Goal: Task Accomplishment & Management: Manage account settings

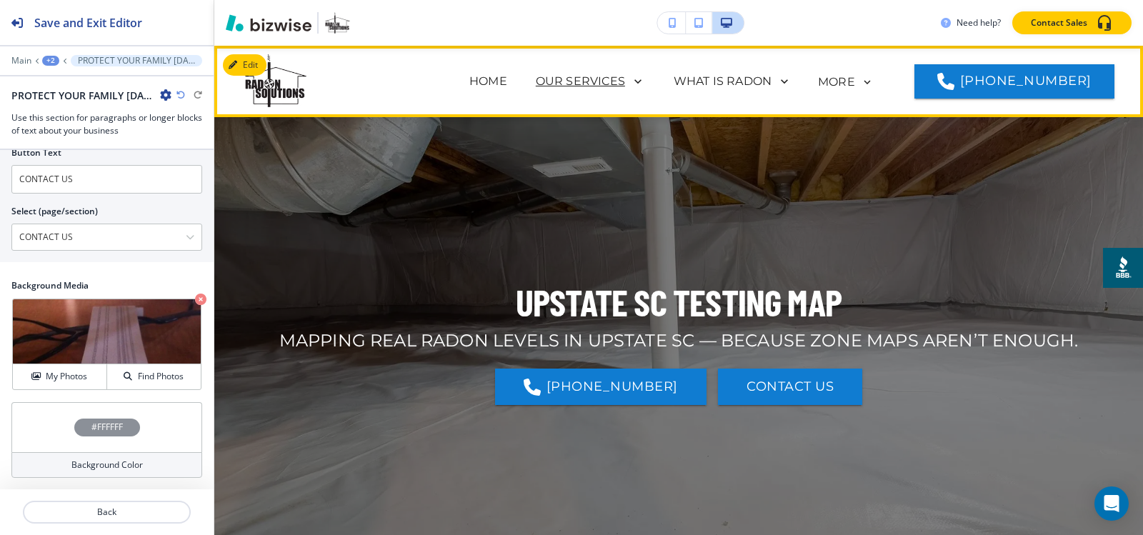
click at [587, 80] on p "OUR SERVICES" at bounding box center [580, 81] width 89 height 17
click at [579, 254] on div "UPSTATE SC TESTING MAP MAPPING REAL RADON LEVELS IN UPSTATE SC — BECAUSE ZONE M…" at bounding box center [679, 341] width 836 height 374
click at [603, 85] on p "OUR SERVICES" at bounding box center [580, 81] width 89 height 17
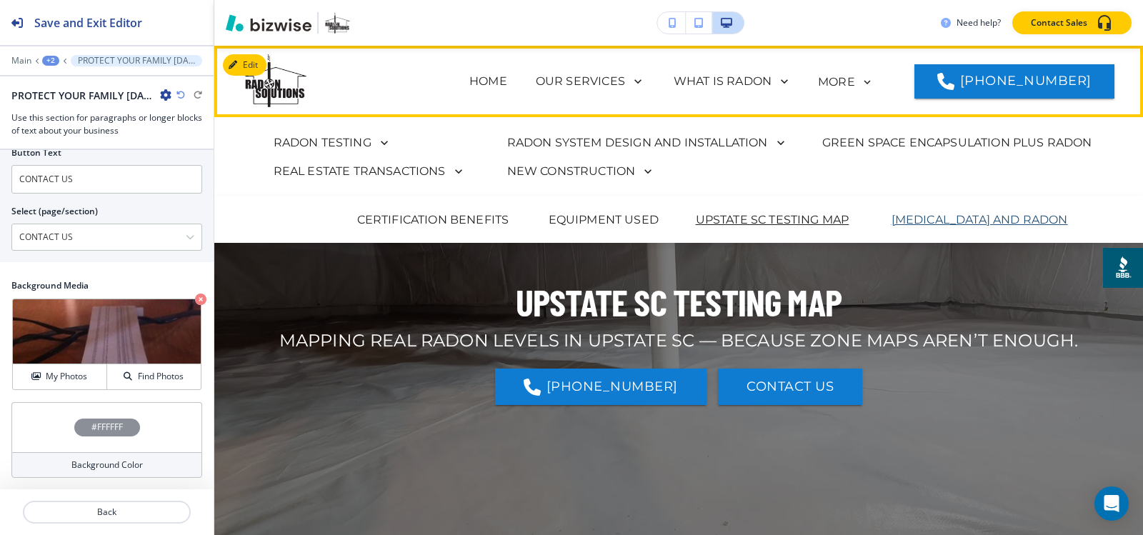
click at [904, 223] on p "[MEDICAL_DATA] AND RADON" at bounding box center [979, 219] width 176 height 17
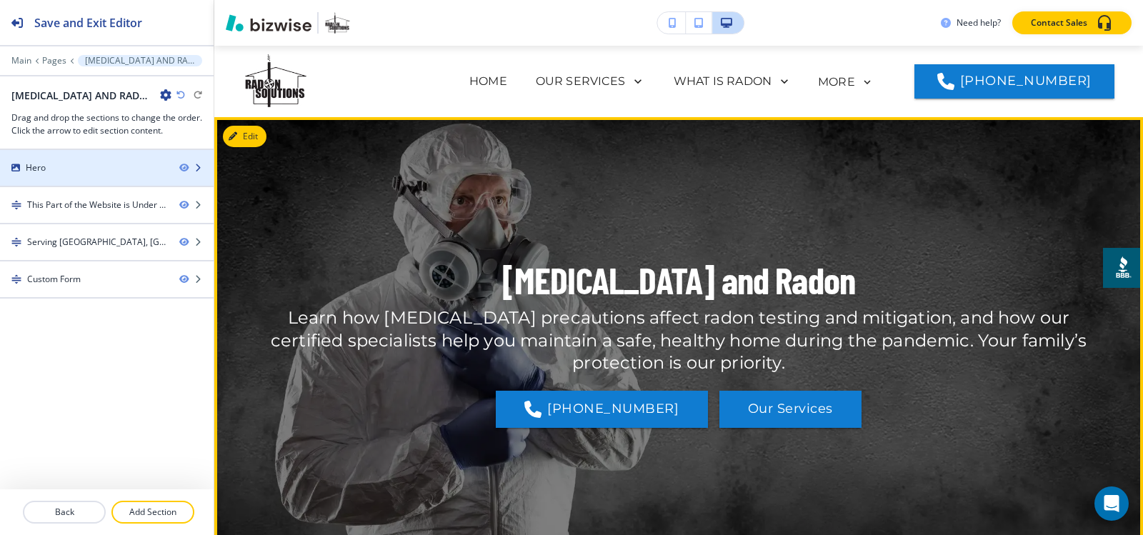
click at [106, 160] on div at bounding box center [107, 155] width 214 height 11
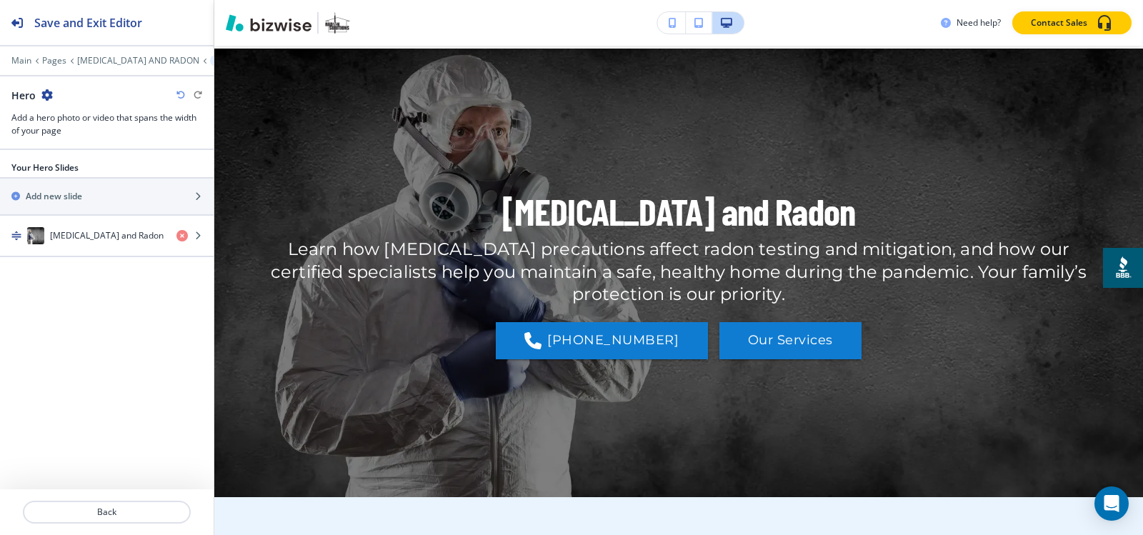
scroll to position [71, 0]
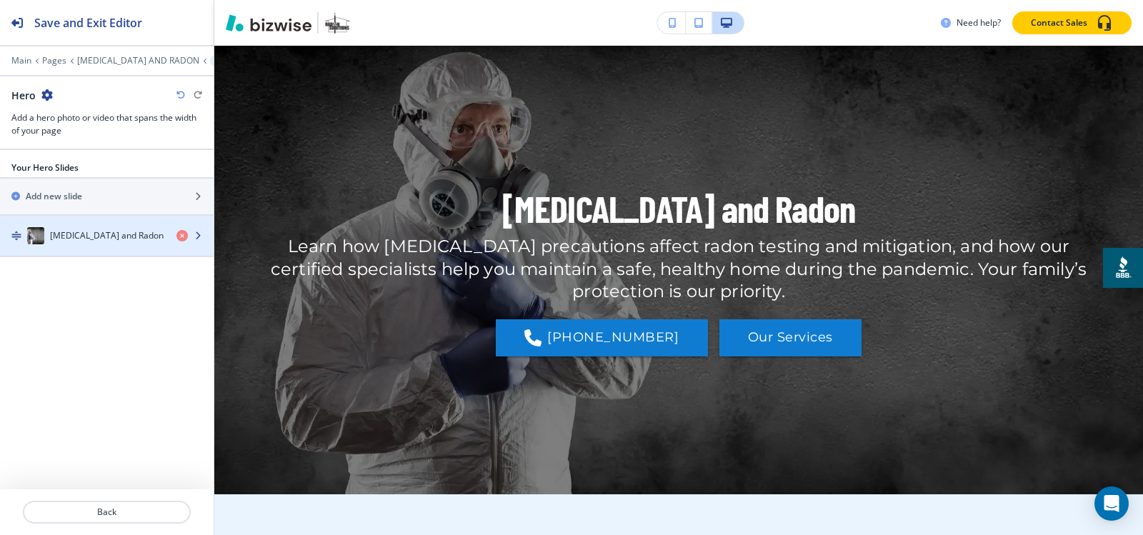
click at [95, 228] on div "Covid and Radon" at bounding box center [82, 235] width 165 height 17
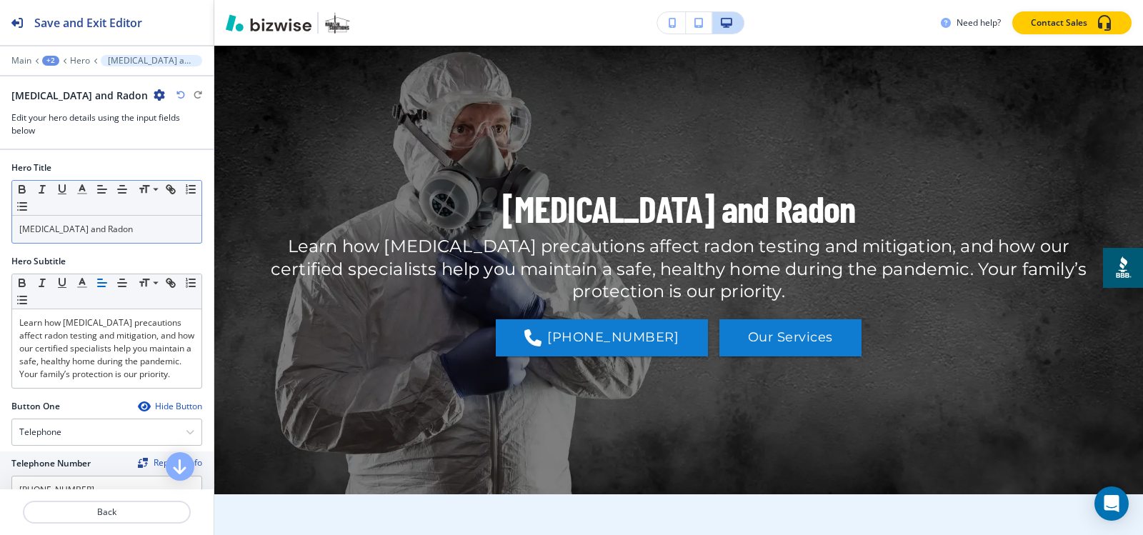
click at [103, 233] on p "Covid and Radon" at bounding box center [106, 229] width 175 height 13
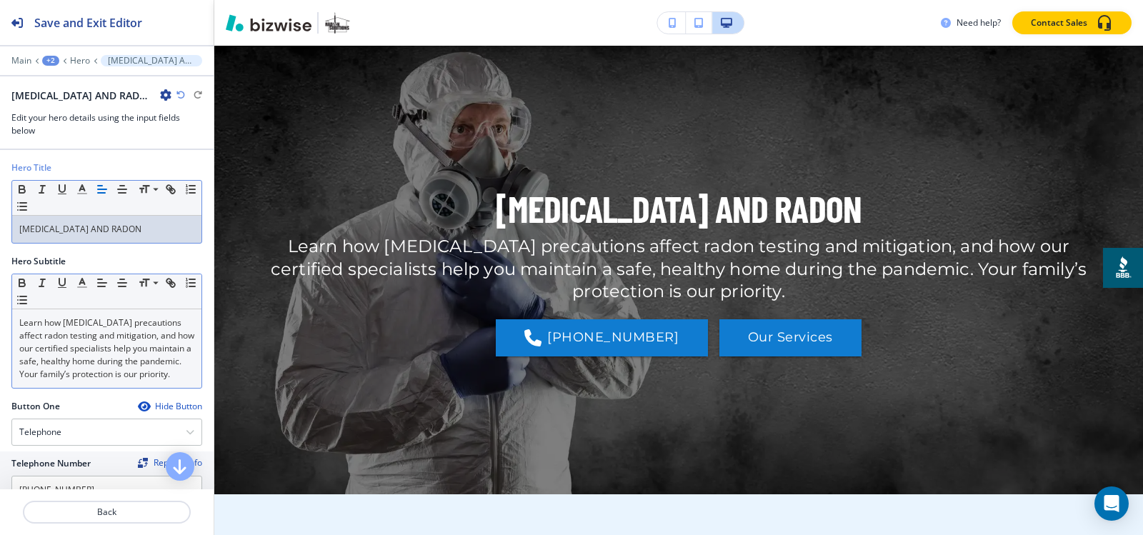
click at [134, 327] on p "Learn how COVID-19 precautions affect radon testing and mitigation, and how our…" at bounding box center [106, 348] width 175 height 64
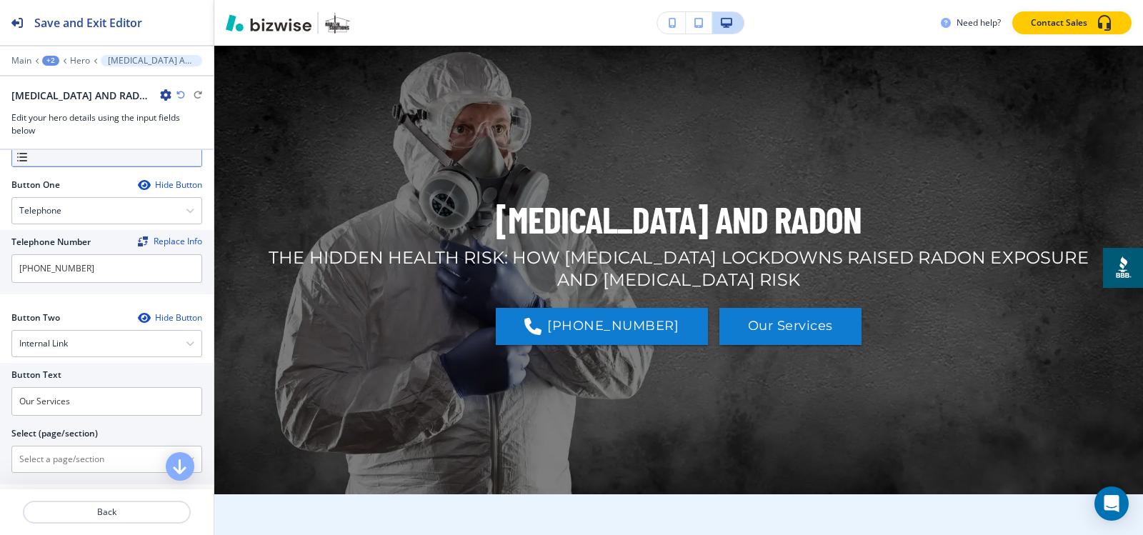
scroll to position [359, 0]
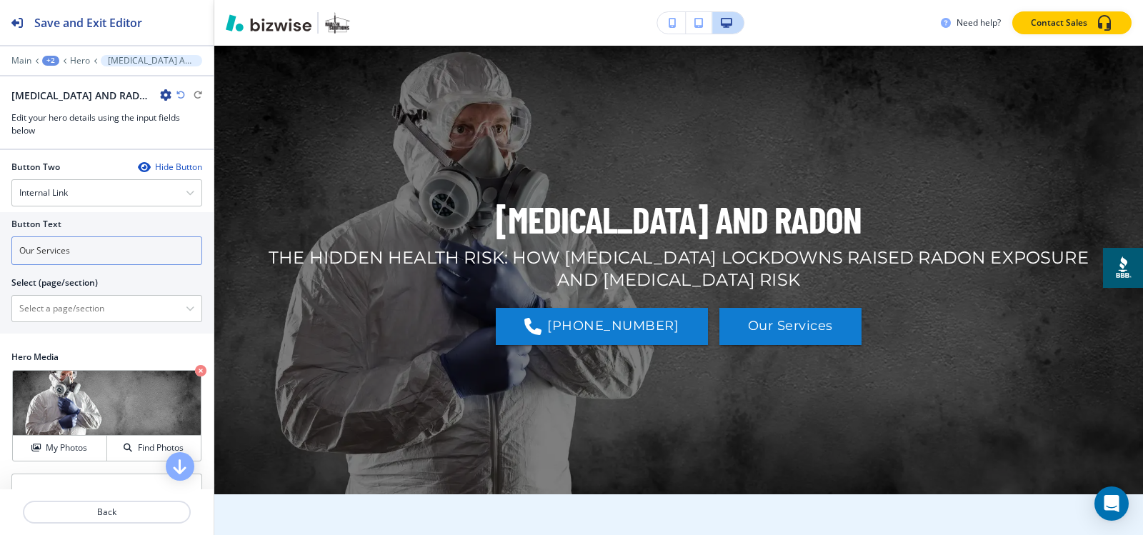
click at [107, 243] on input "Our Services" at bounding box center [106, 250] width 191 height 29
type input "c"
type input "CONTACT US"
click at [84, 301] on \(page\/section\) "Manual Input" at bounding box center [99, 308] width 174 height 24
paste \(page\/section\) "CONTACT US"
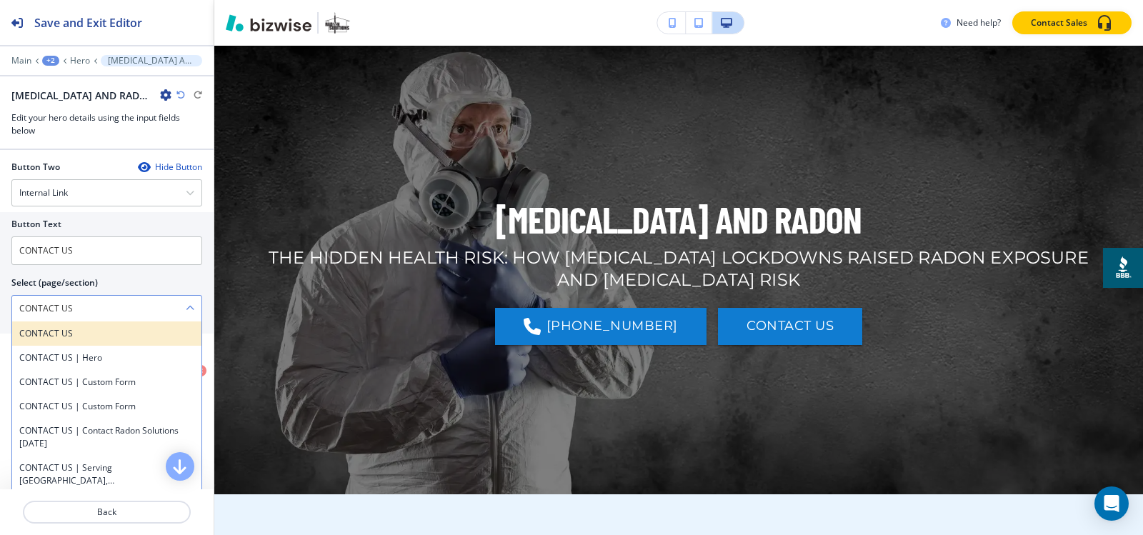
type \(page\/section\) "CONTACT US"
click at [50, 327] on h4 "CONTACT US" at bounding box center [106, 333] width 175 height 13
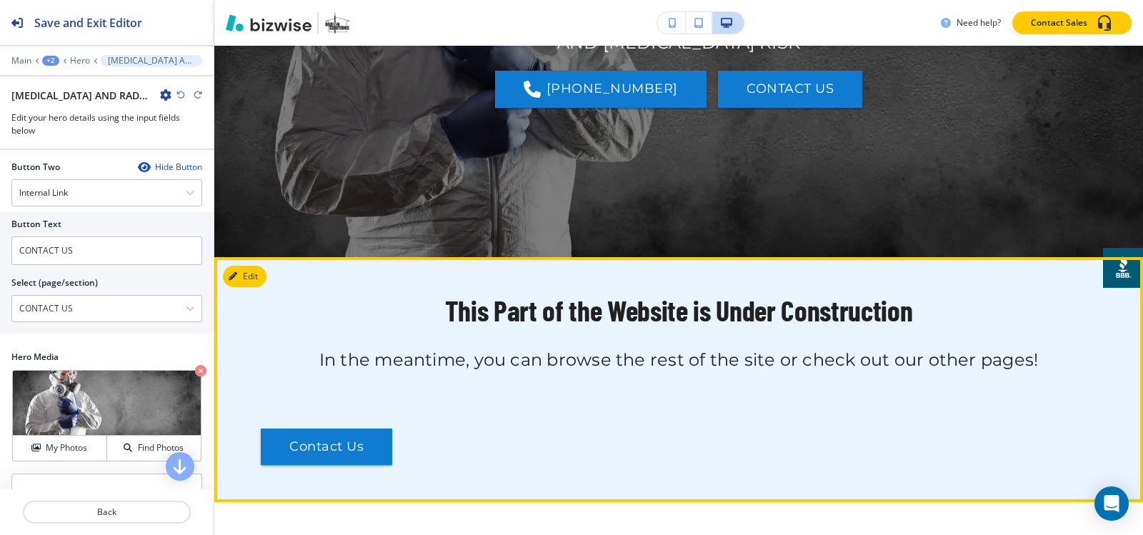
scroll to position [429, 0]
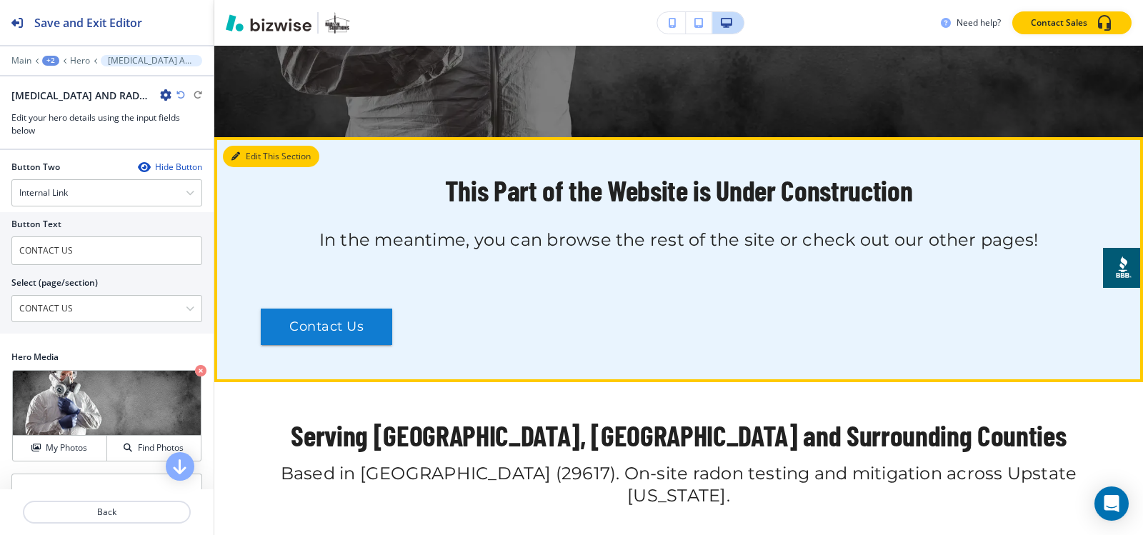
click at [254, 153] on button "Edit This Section" at bounding box center [271, 156] width 96 height 21
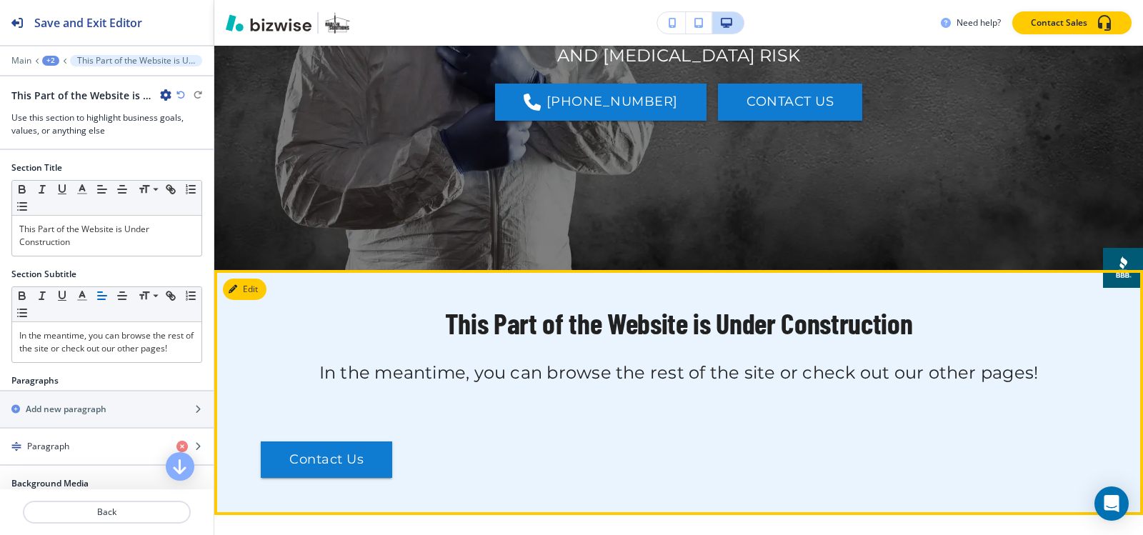
scroll to position [234, 0]
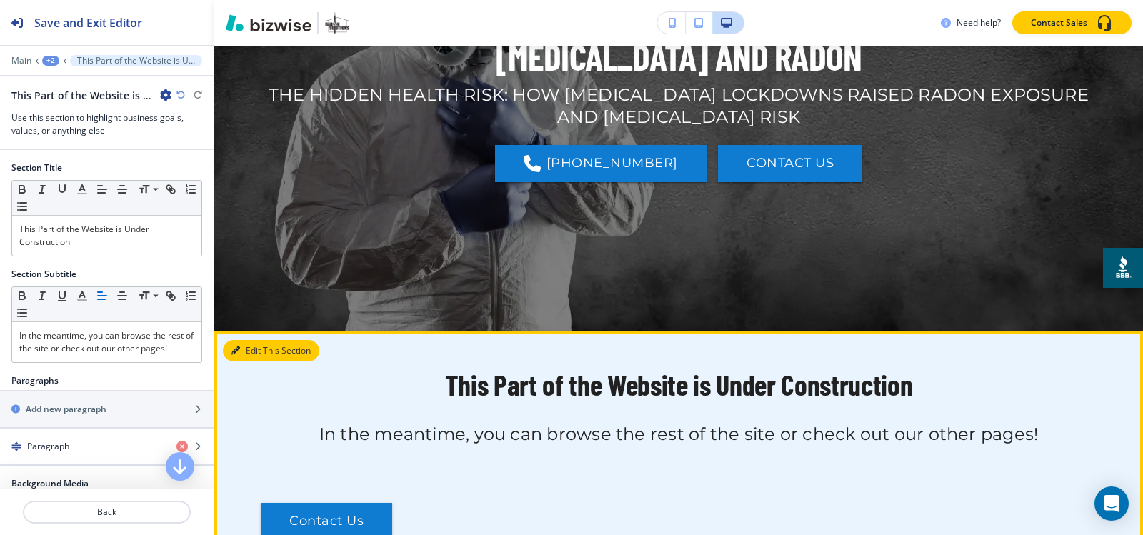
click at [262, 354] on button "Edit This Section" at bounding box center [271, 350] width 96 height 21
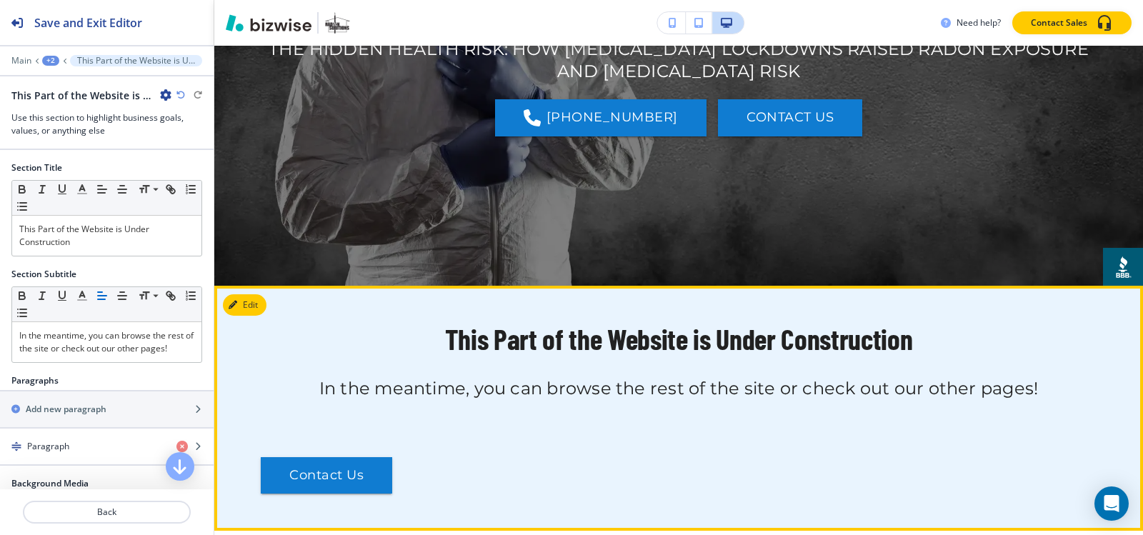
scroll to position [306, 0]
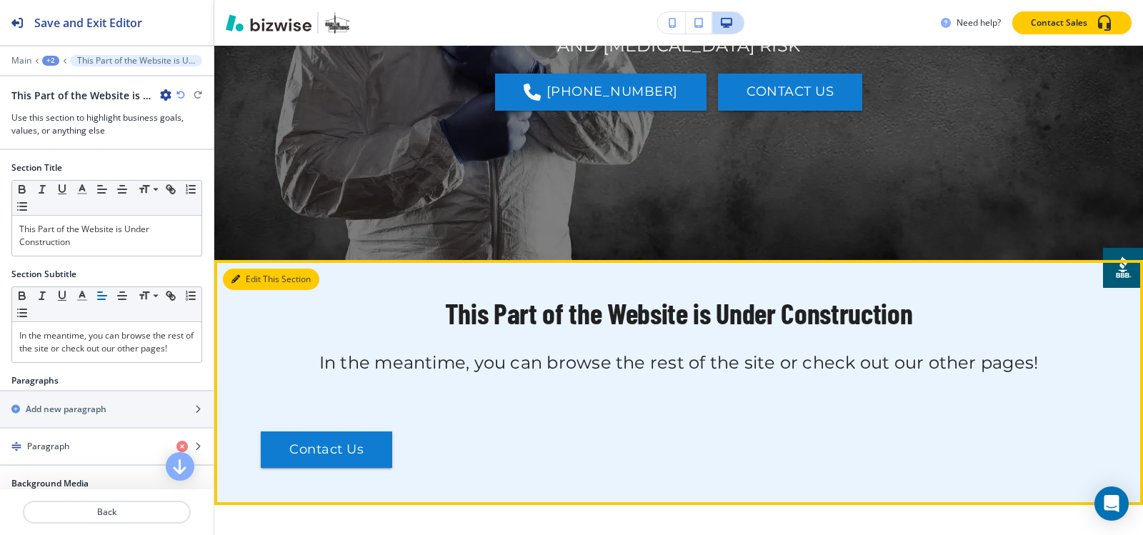
click at [244, 285] on button "Edit This Section" at bounding box center [271, 279] width 96 height 21
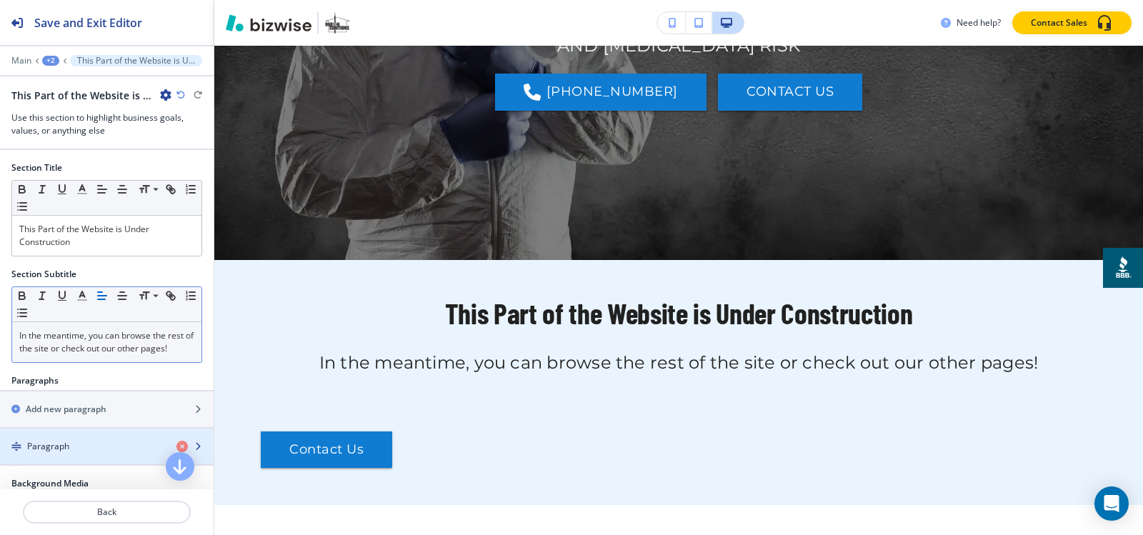
drag, startPoint x: 81, startPoint y: 455, endPoint x: 77, endPoint y: 367, distance: 87.9
click at [80, 453] on div "Paragraph" at bounding box center [82, 446] width 165 height 13
click at [76, 453] on div "Paragraph" at bounding box center [82, 446] width 165 height 13
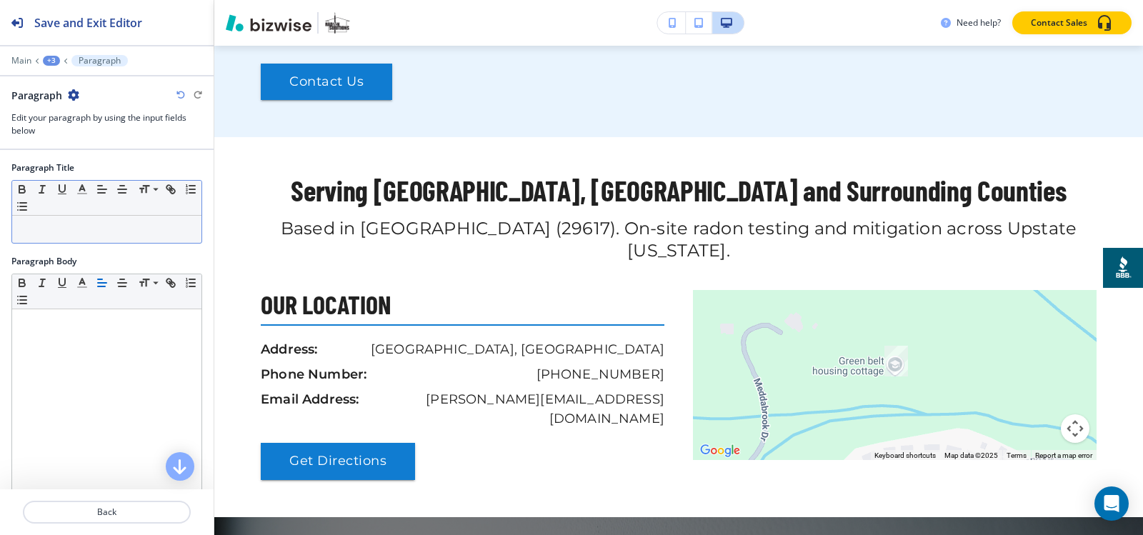
scroll to position [674, 0]
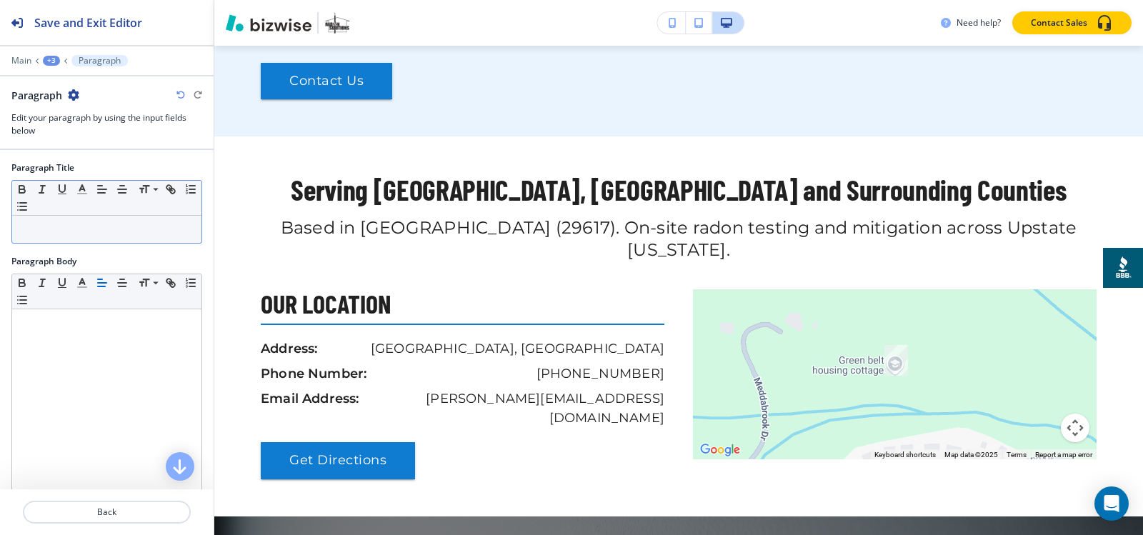
click at [101, 224] on p at bounding box center [106, 229] width 175 height 13
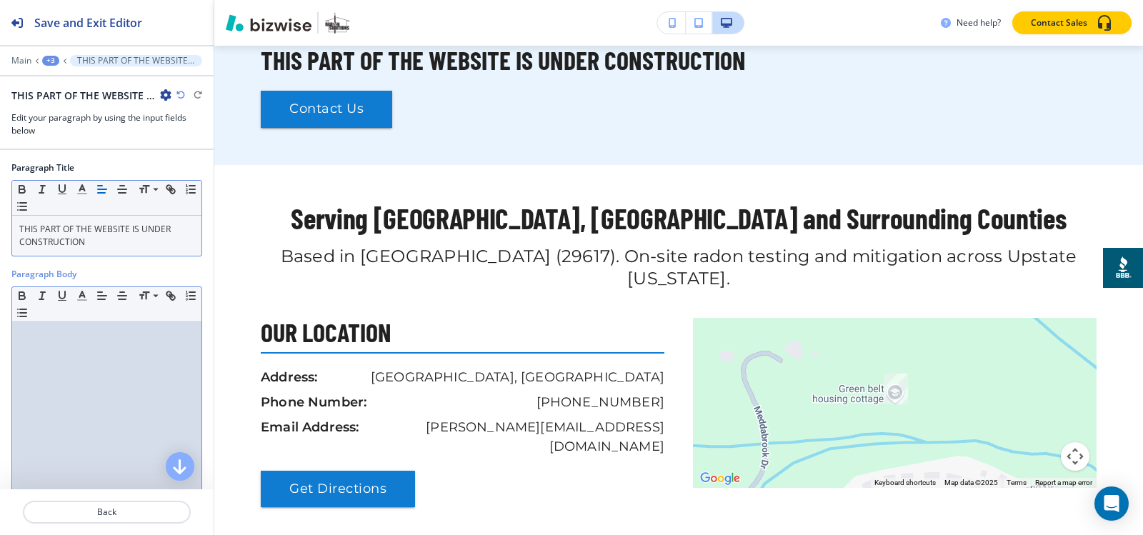
click at [86, 385] on div at bounding box center [106, 415] width 189 height 186
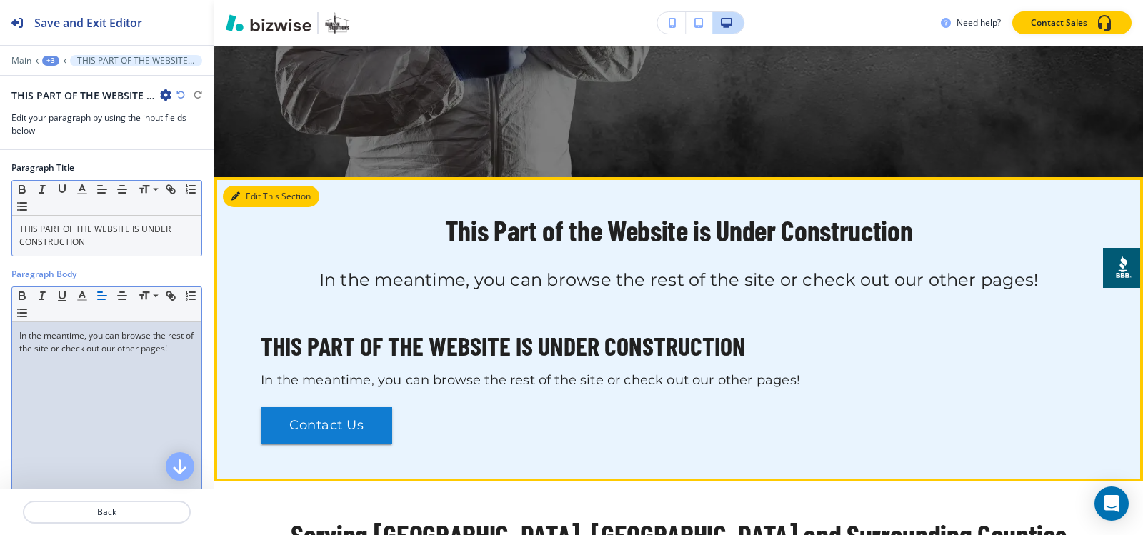
click at [255, 191] on button "Edit This Section" at bounding box center [271, 196] width 96 height 21
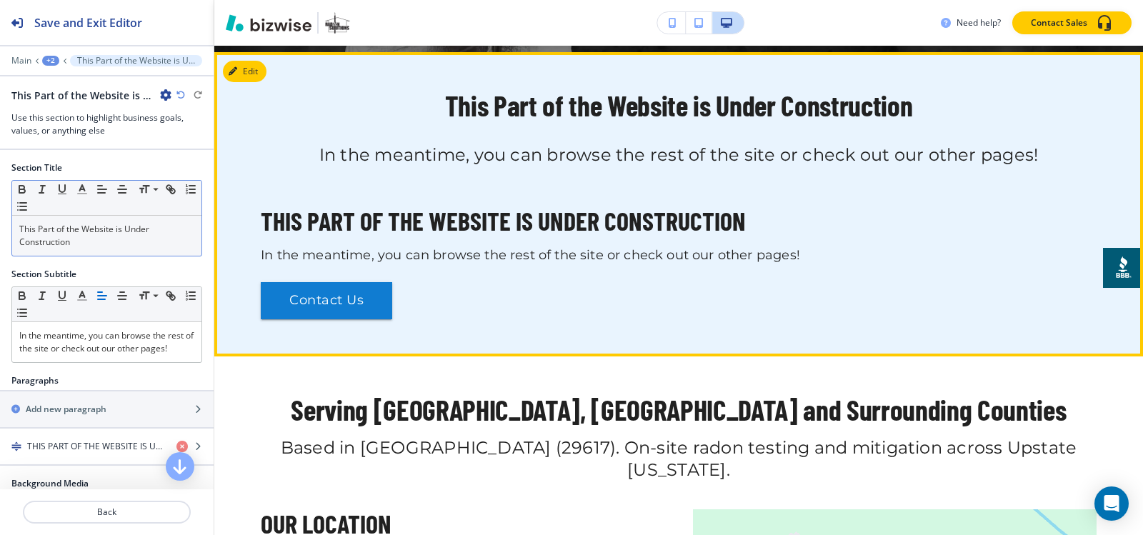
scroll to position [520, 0]
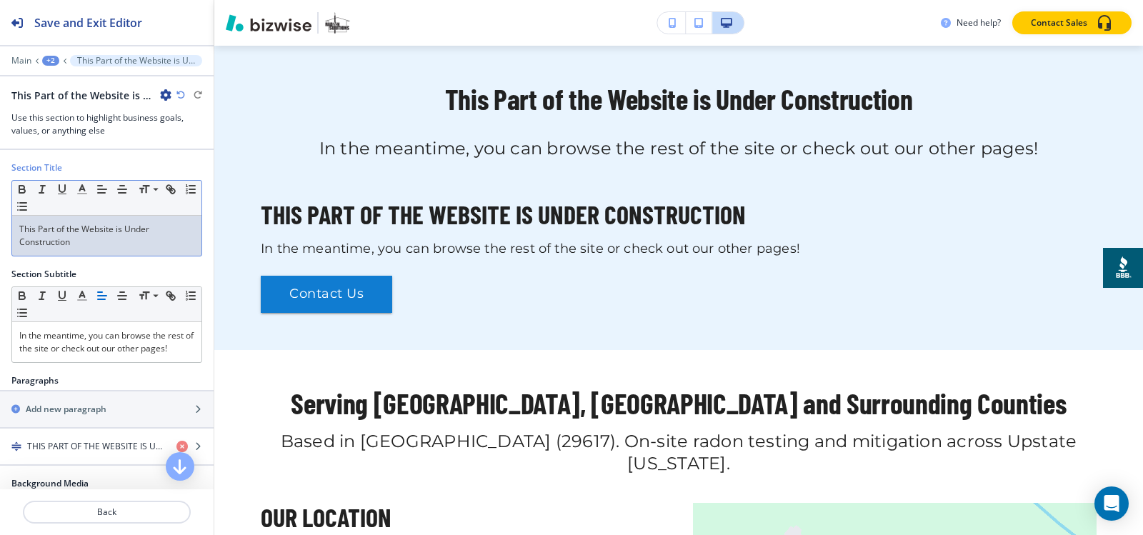
click at [70, 245] on p "This Part of the Website is Under Construction" at bounding box center [106, 236] width 175 height 26
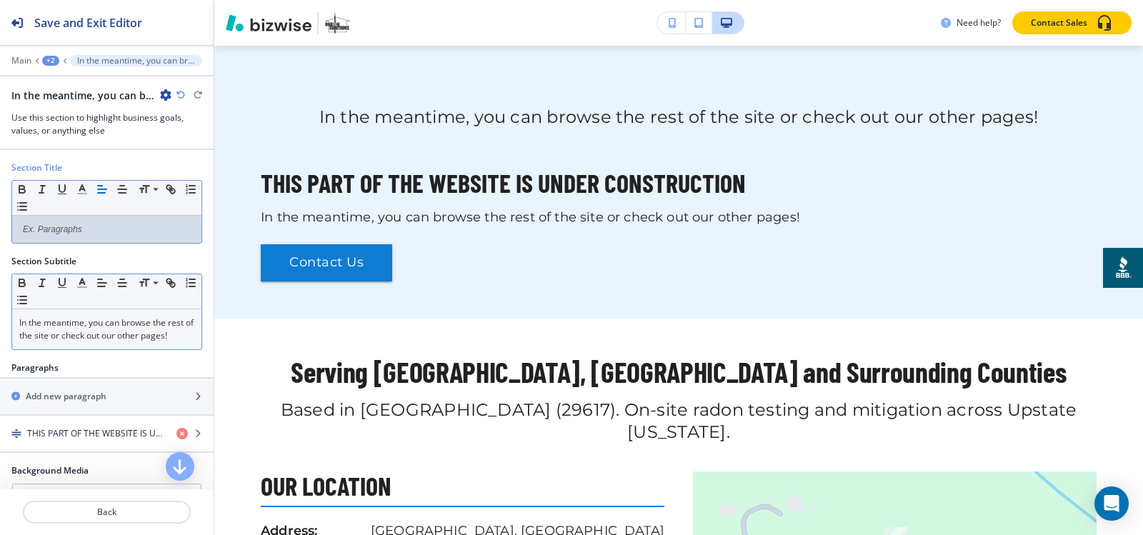
click at [95, 324] on p "In the meantime, you can browse the rest of the site or check out our other pag…" at bounding box center [106, 329] width 175 height 26
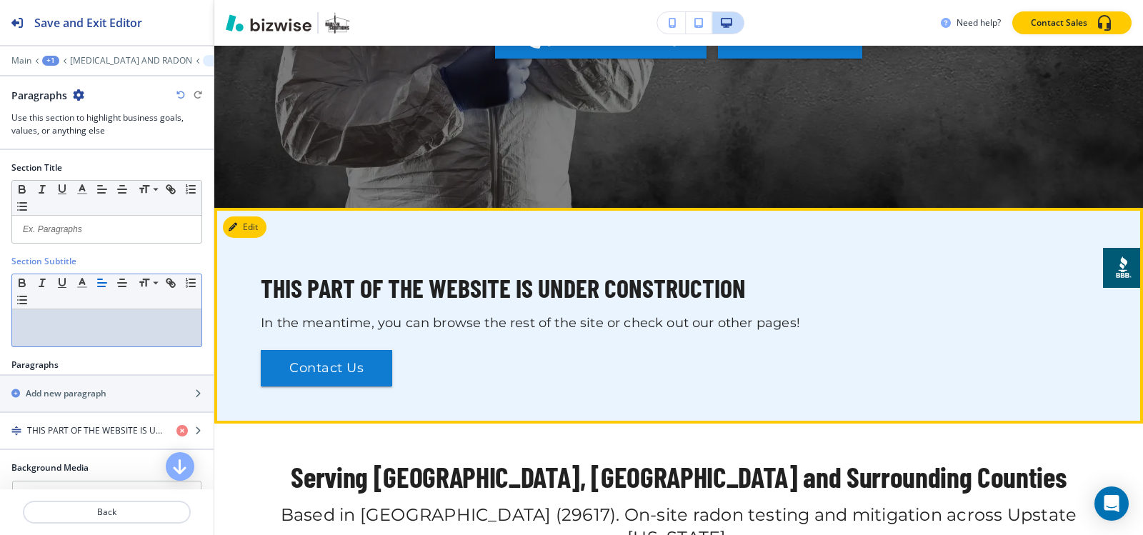
scroll to position [377, 0]
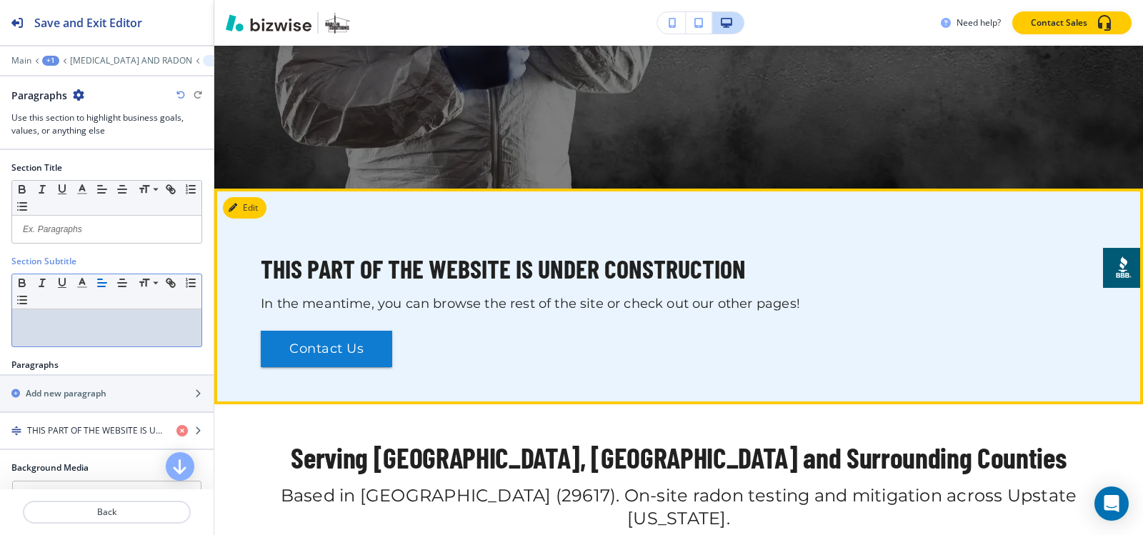
click at [267, 203] on div at bounding box center [678, 297] width 929 height 216
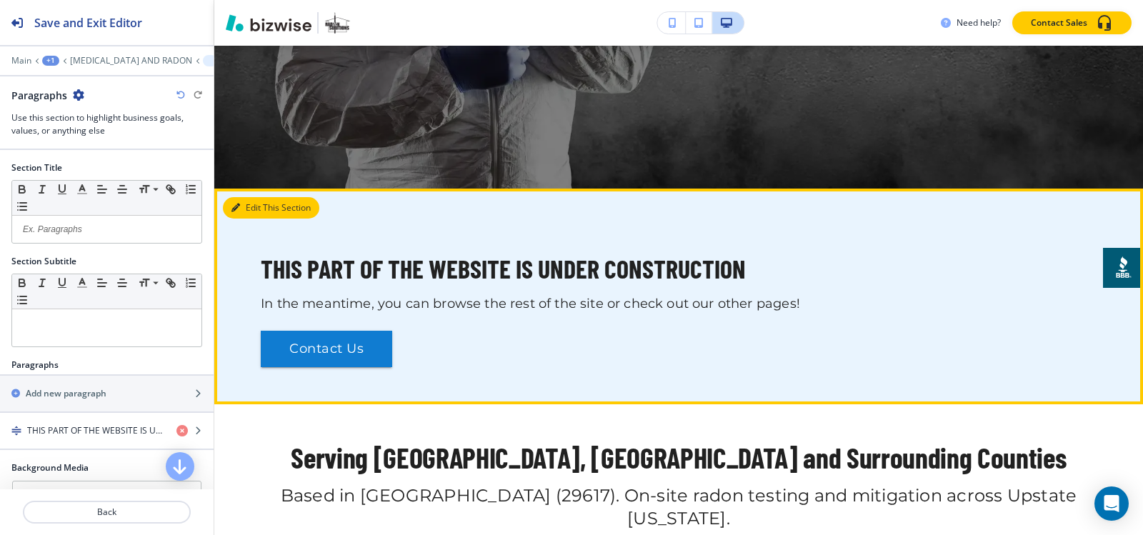
click at [258, 205] on button "Edit This Section" at bounding box center [271, 207] width 96 height 21
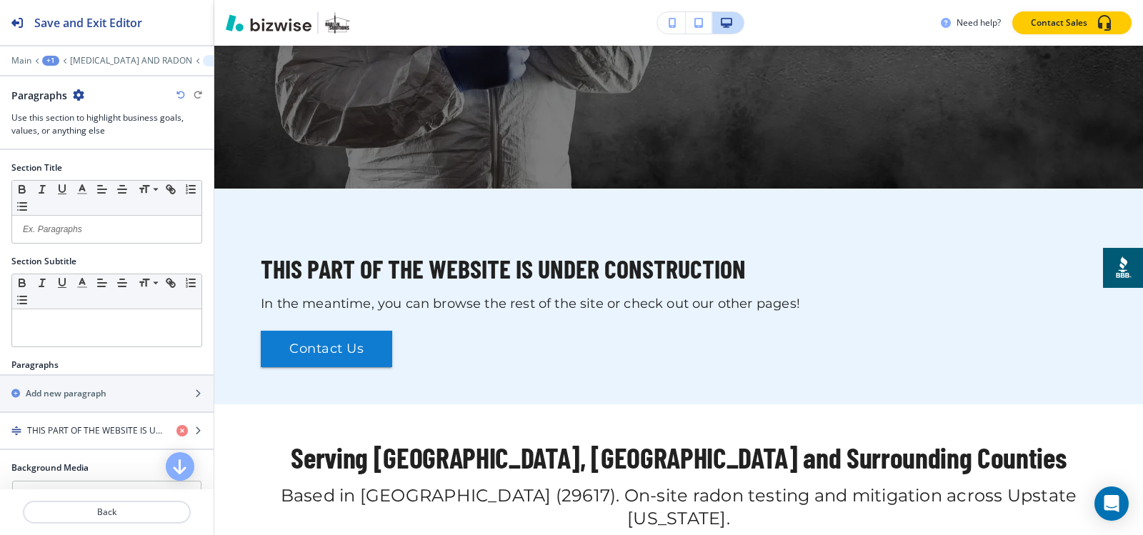
scroll to position [182, 0]
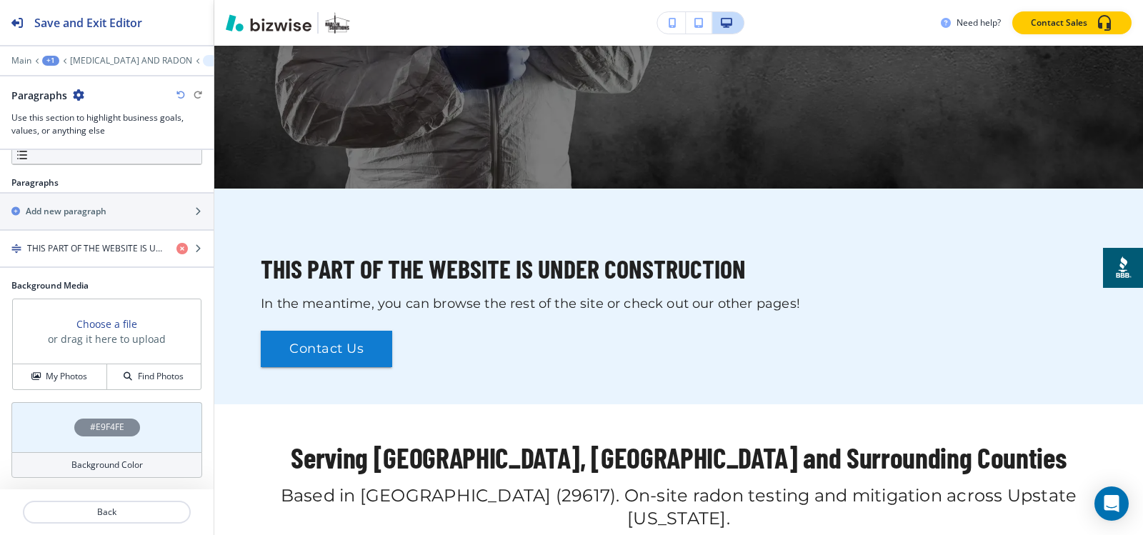
click at [101, 431] on h4 "#E9F4FE" at bounding box center [107, 427] width 34 height 13
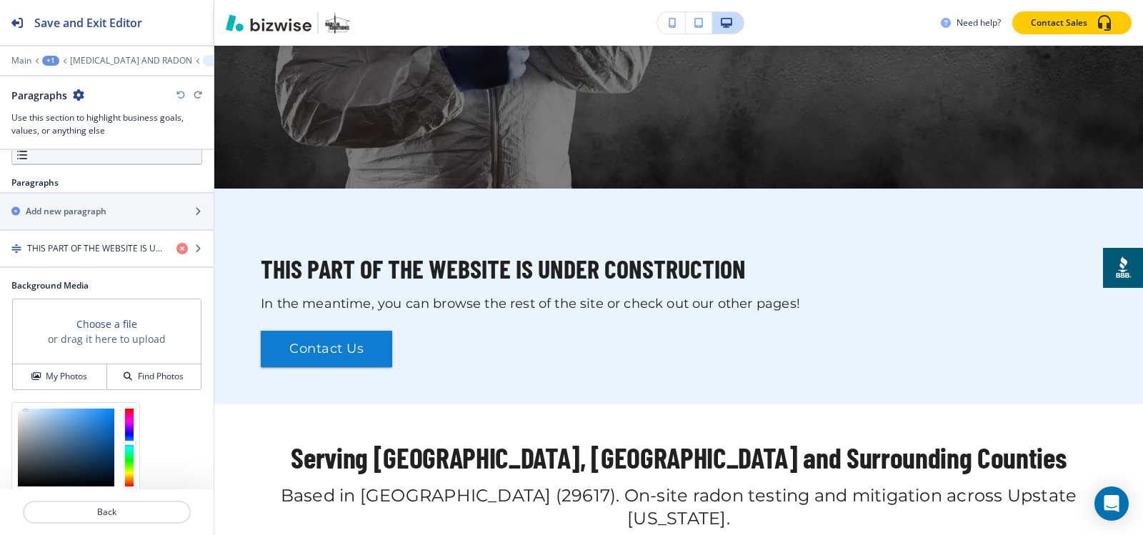
scroll to position [298, 0]
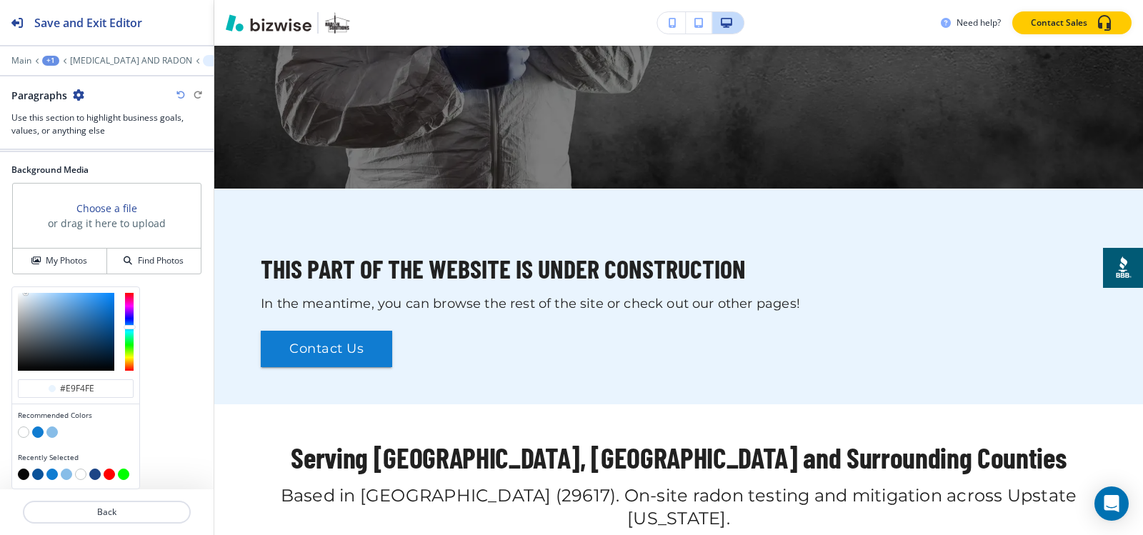
click at [49, 431] on button "button" at bounding box center [51, 431] width 11 height 11
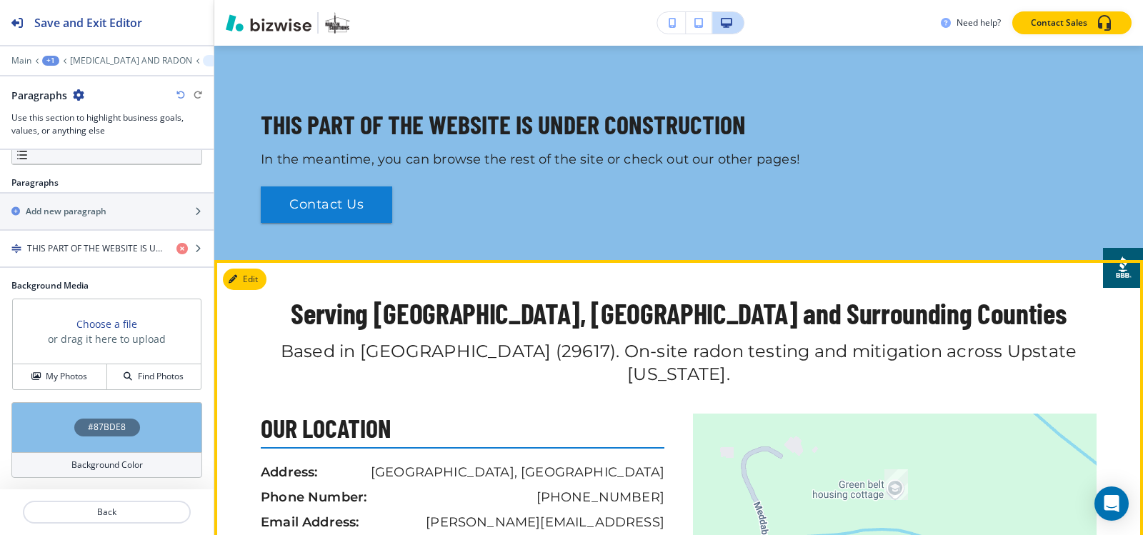
scroll to position [520, 0]
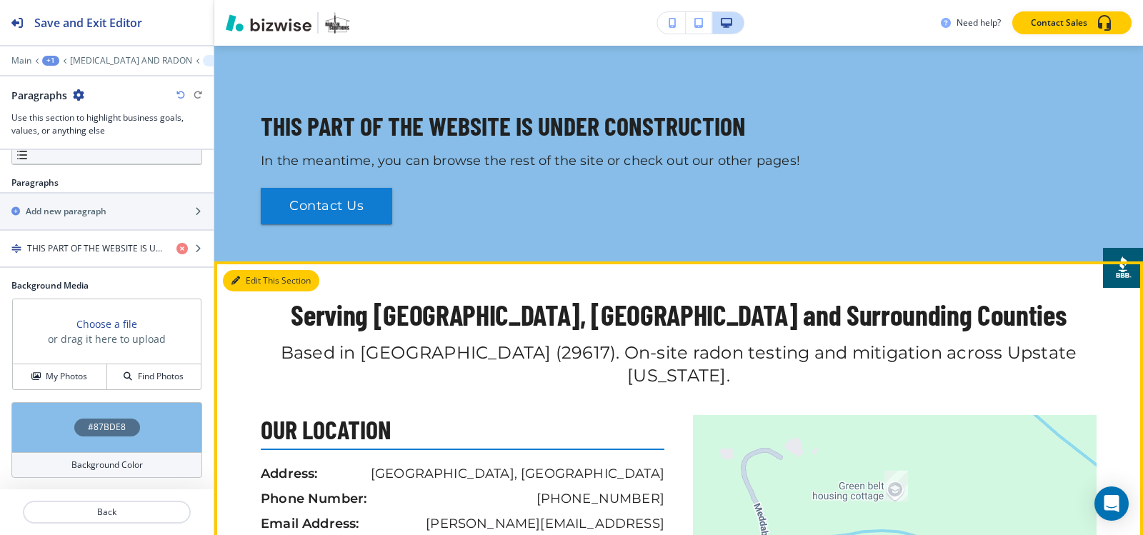
click at [249, 281] on button "Edit This Section" at bounding box center [271, 280] width 96 height 21
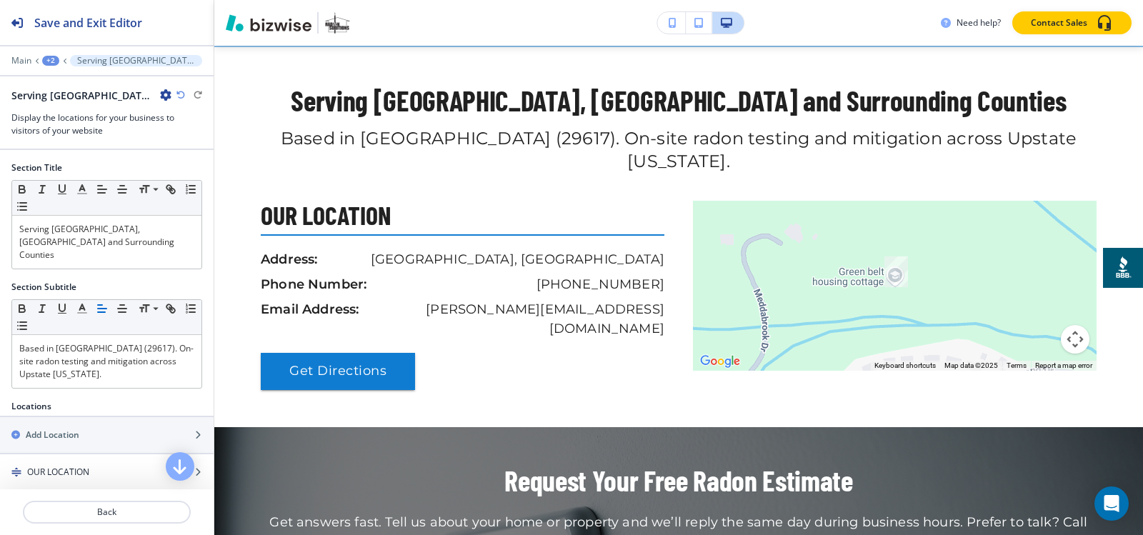
scroll to position [736, 0]
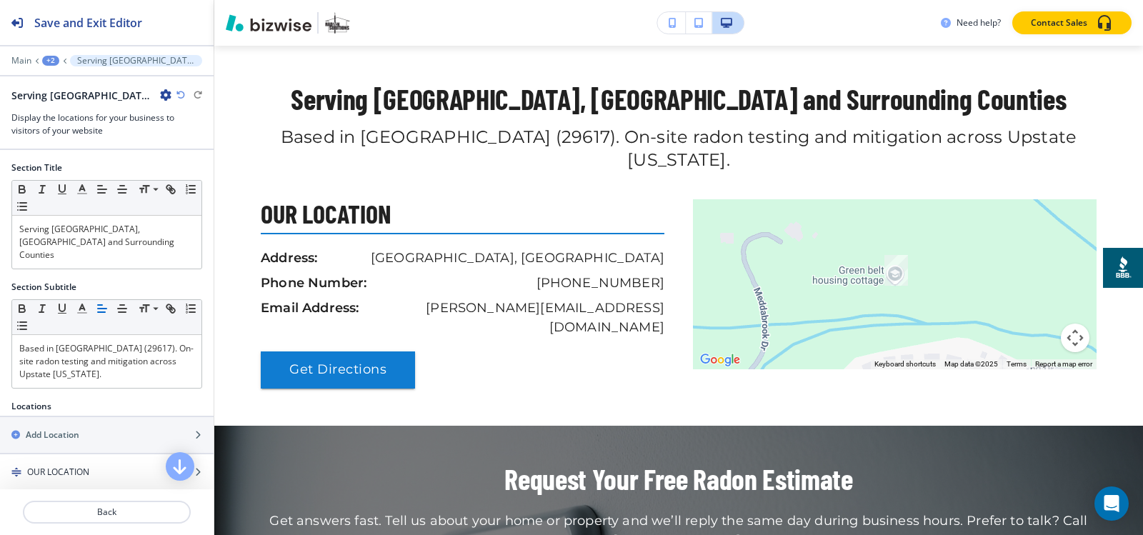
click at [166, 99] on icon "button" at bounding box center [165, 94] width 11 height 11
click at [196, 175] on p "Delete Section" at bounding box center [205, 170] width 73 height 13
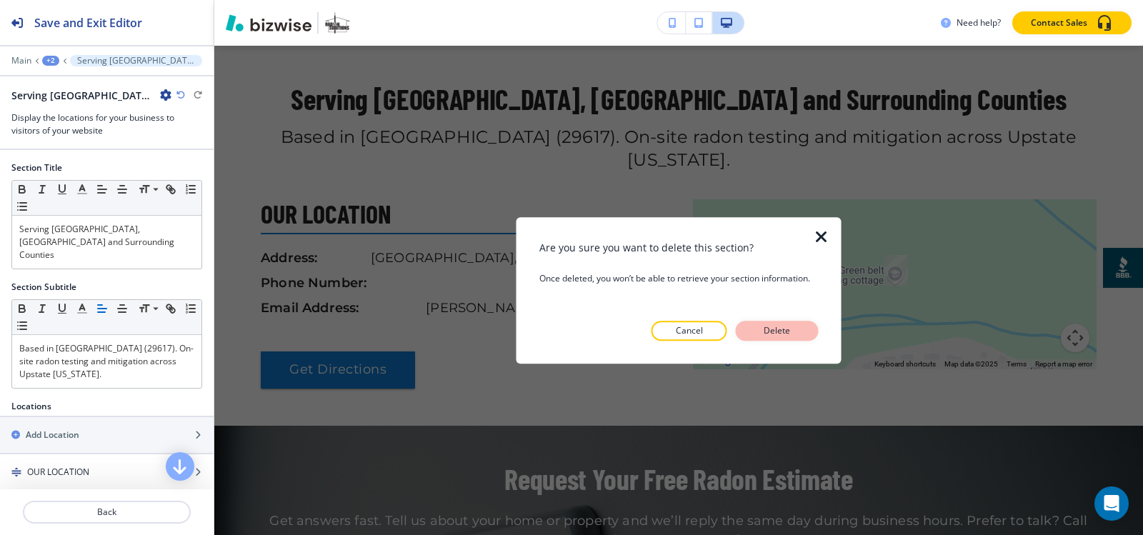
click at [760, 332] on p "Delete" at bounding box center [777, 330] width 34 height 13
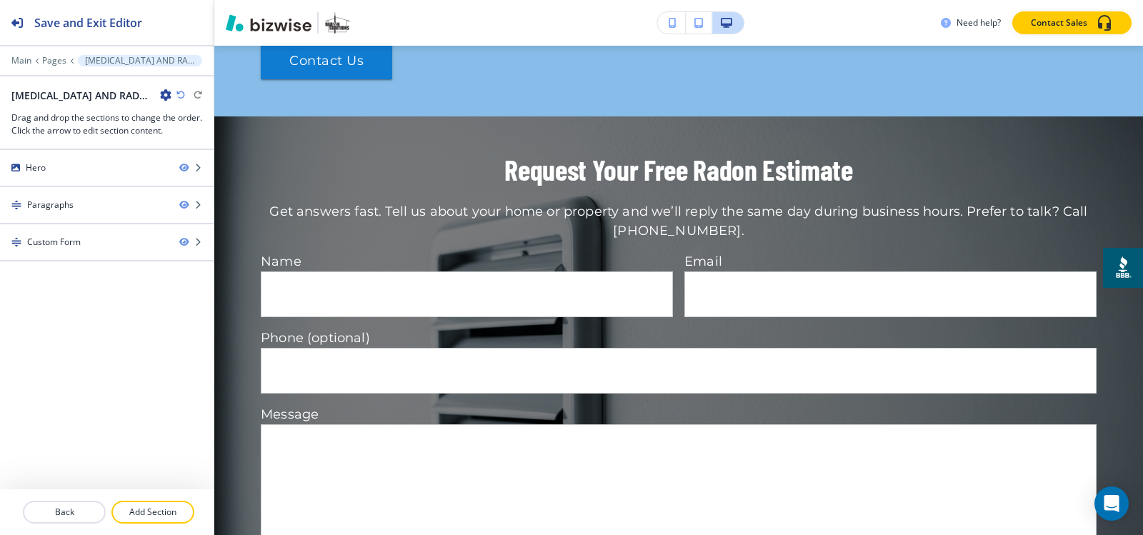
scroll to position [664, 0]
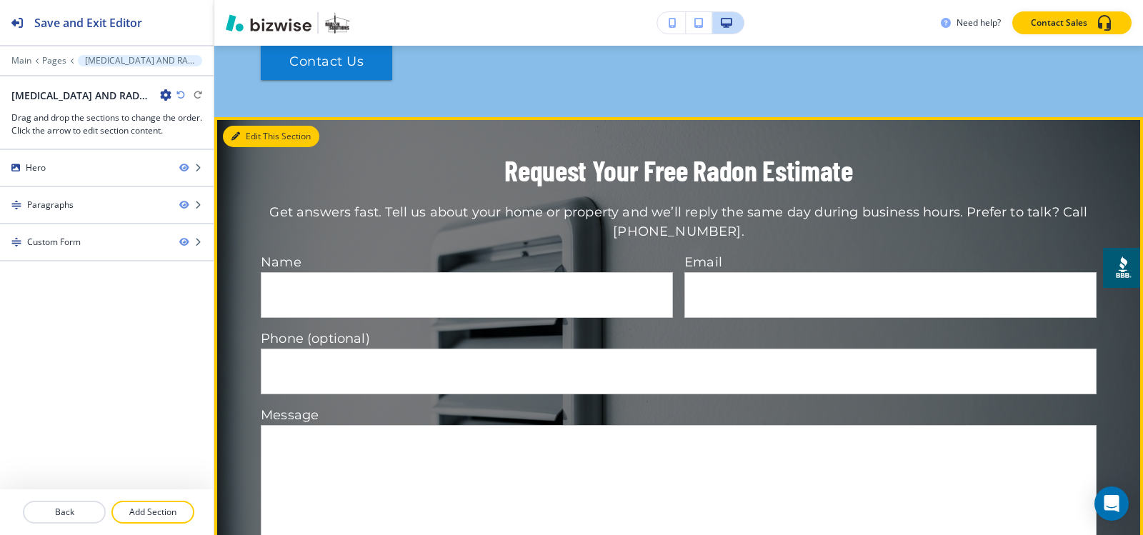
click at [238, 137] on icon "button" at bounding box center [235, 136] width 9 height 9
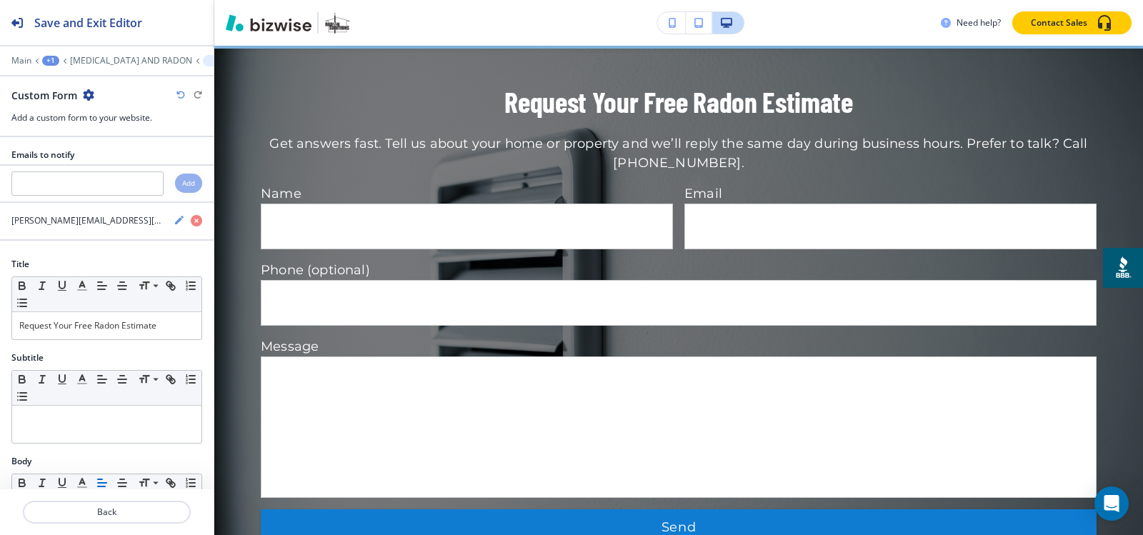
scroll to position [736, 0]
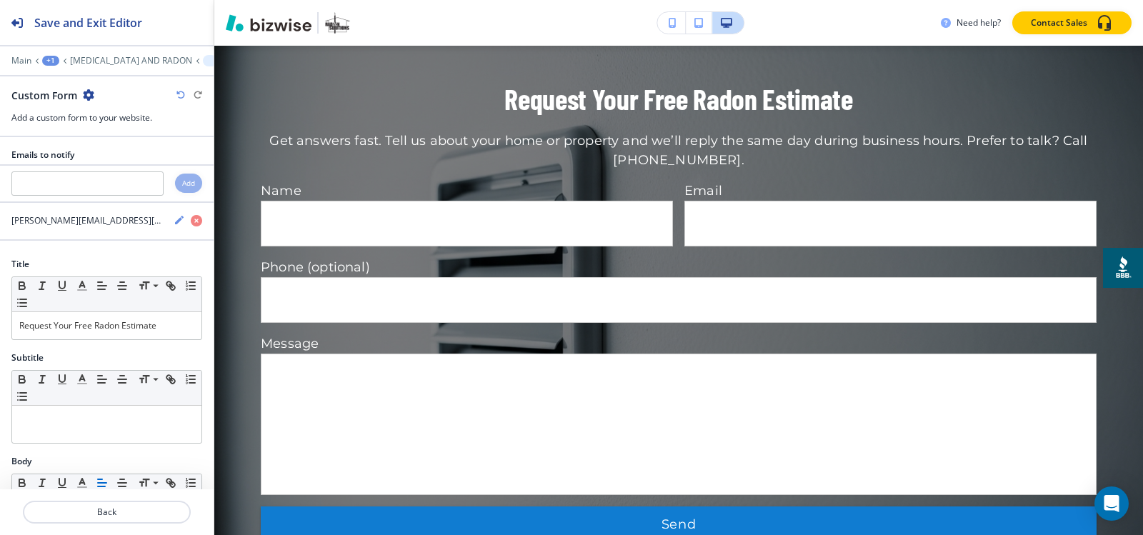
click at [91, 94] on icon "button" at bounding box center [88, 94] width 11 height 11
click at [136, 171] on p "Delete Section" at bounding box center [127, 170] width 73 height 13
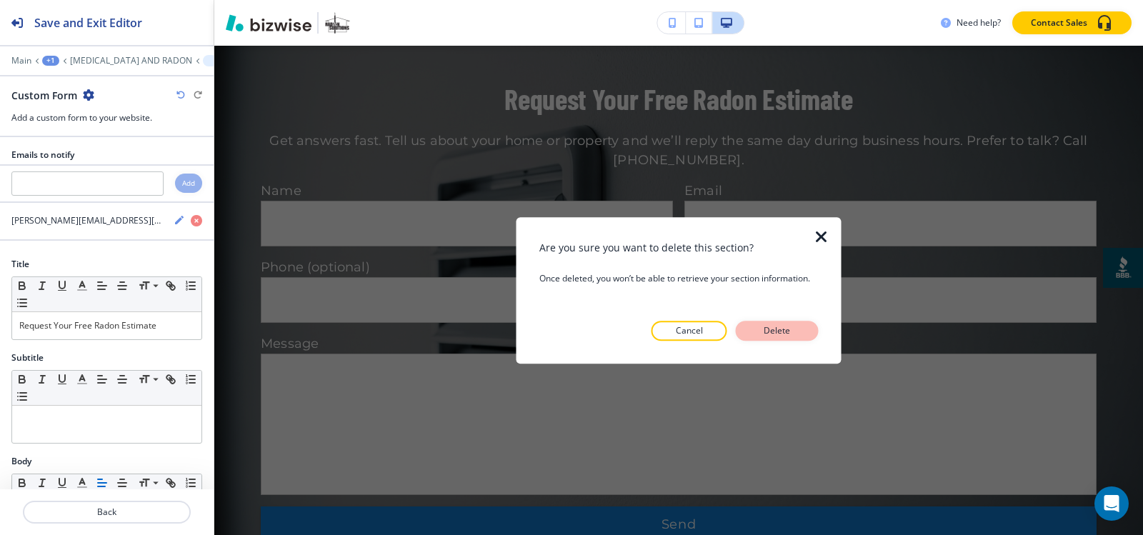
click at [795, 334] on button "Delete" at bounding box center [777, 331] width 83 height 20
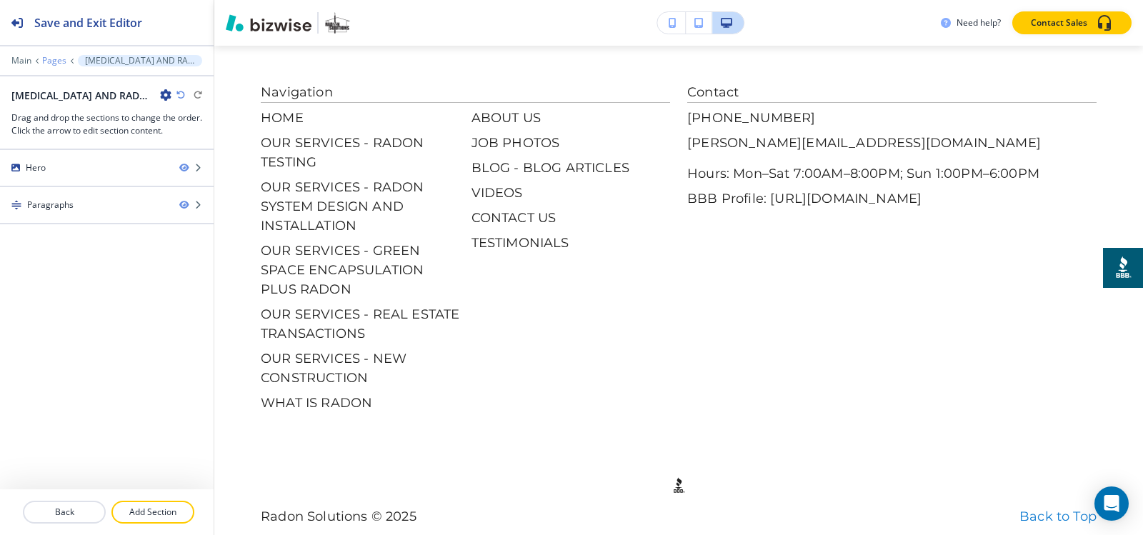
click at [44, 64] on p "Pages" at bounding box center [54, 61] width 24 height 10
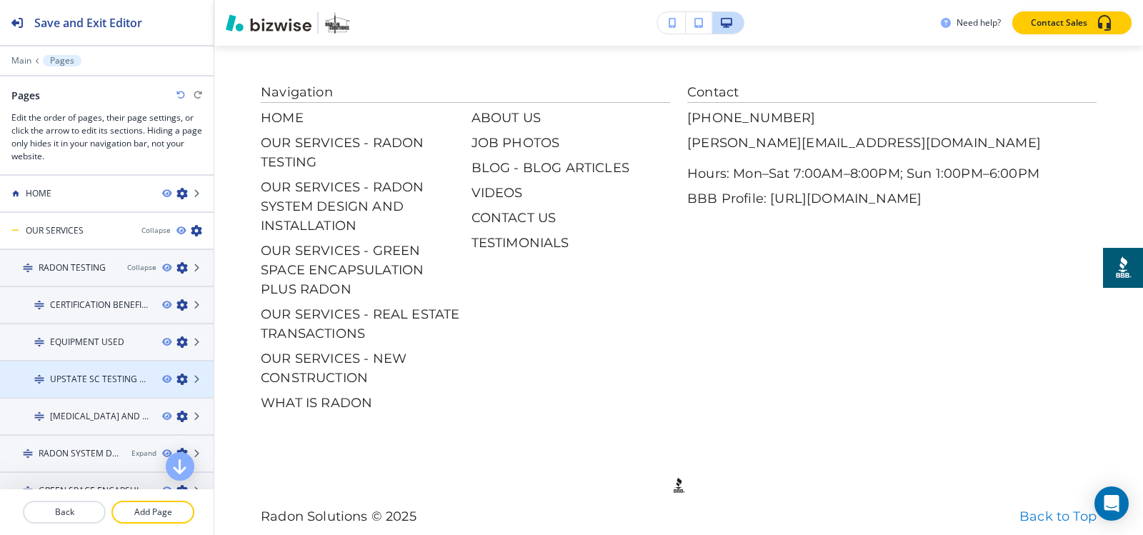
click at [72, 381] on h4 "UPSTATE SC TESTING MAP" at bounding box center [100, 379] width 101 height 13
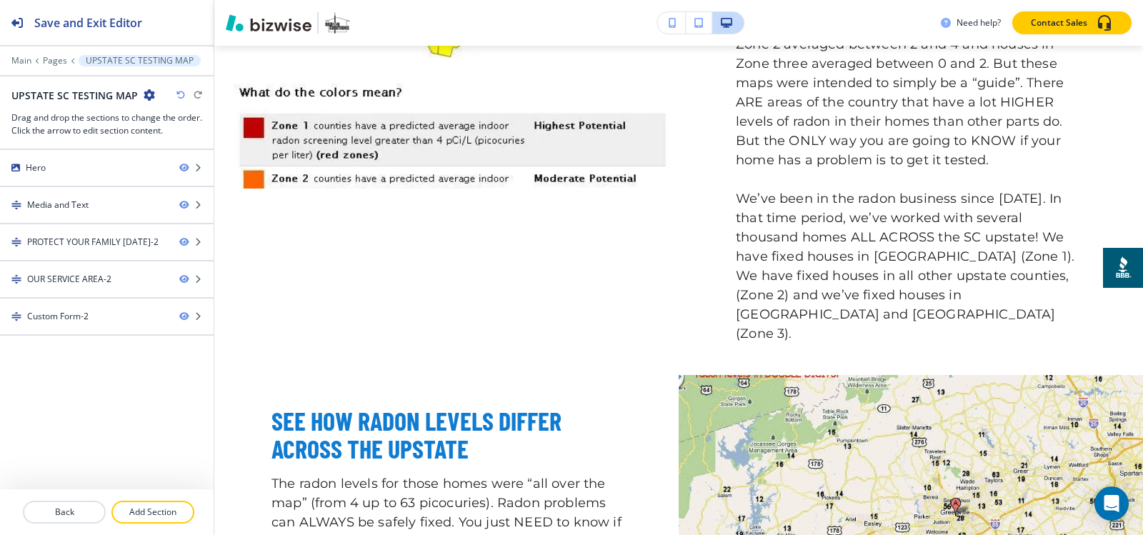
scroll to position [0, 0]
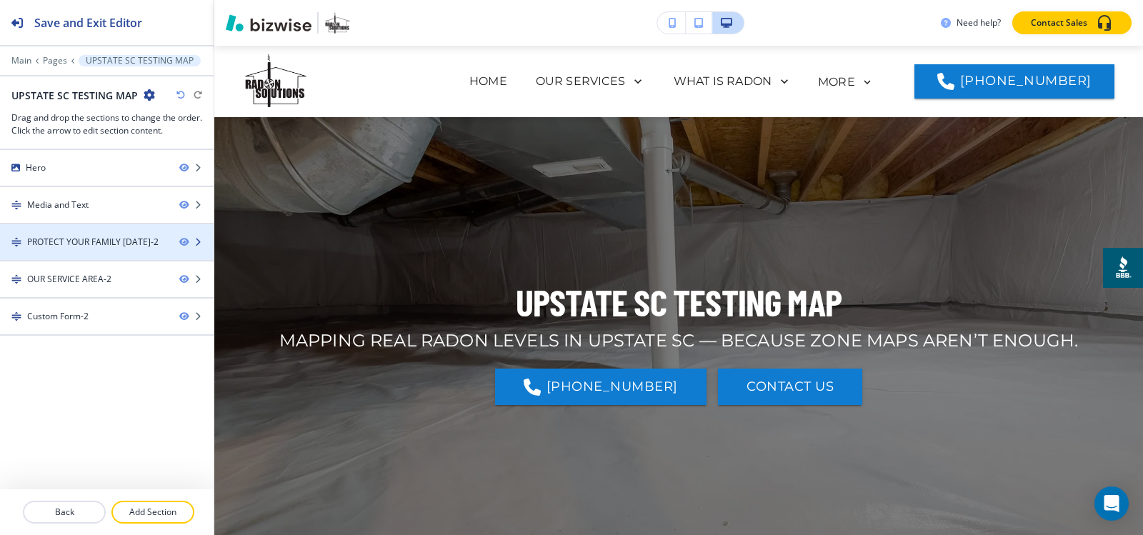
click at [96, 246] on div "PROTECT YOUR FAMILY TODAY-2" at bounding box center [92, 242] width 131 height 13
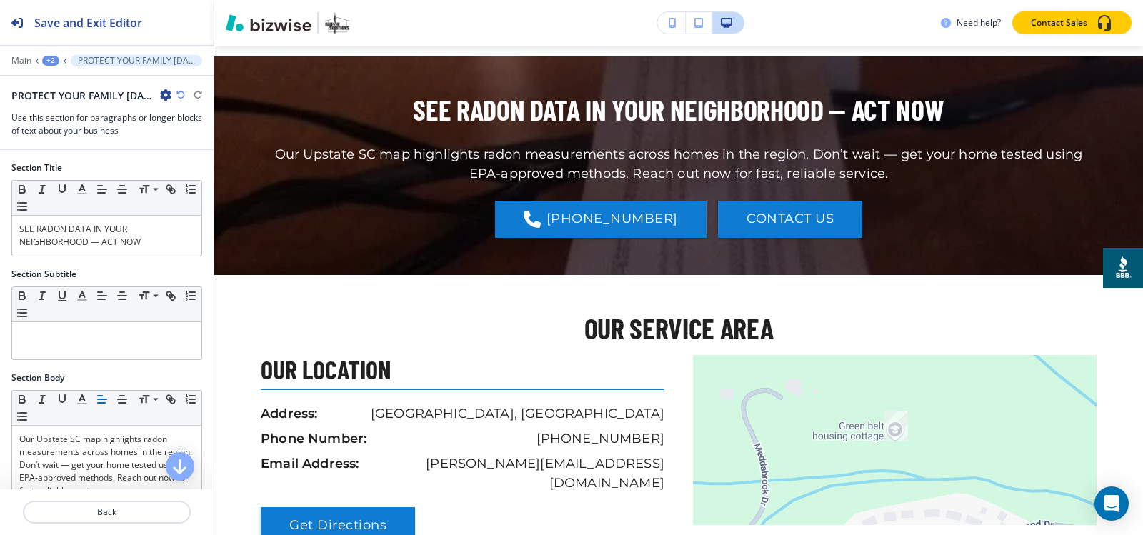
scroll to position [1493, 0]
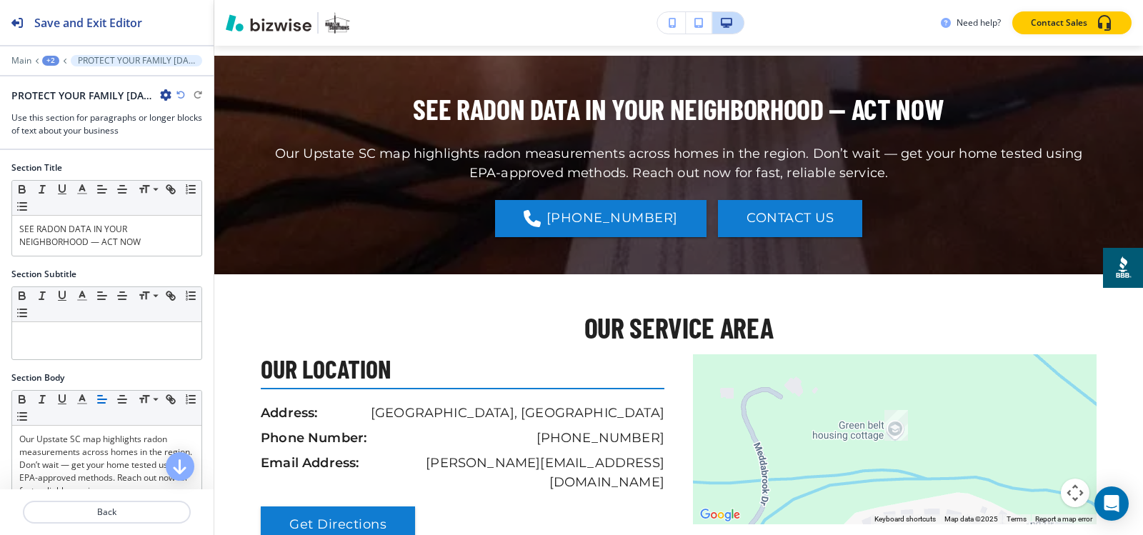
click at [161, 91] on icon "button" at bounding box center [165, 94] width 11 height 11
click at [200, 149] on p "Duplicate Section" at bounding box center [205, 145] width 73 height 13
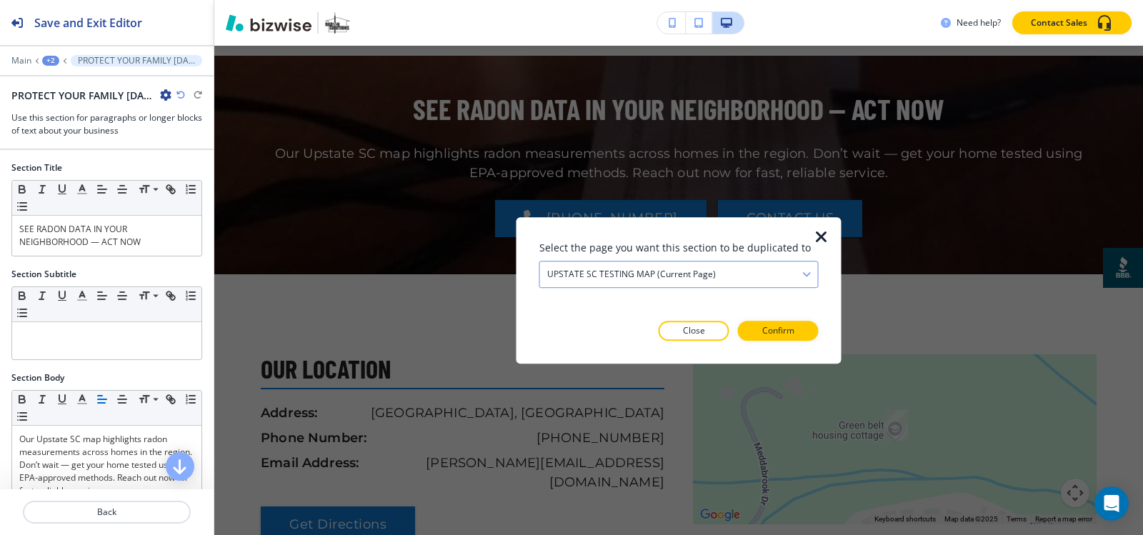
click at [756, 287] on div "UPSTATE SC TESTING MAP (current page) HOME RADON TESTING CERTIFICATION BENEFITS…" at bounding box center [678, 274] width 279 height 27
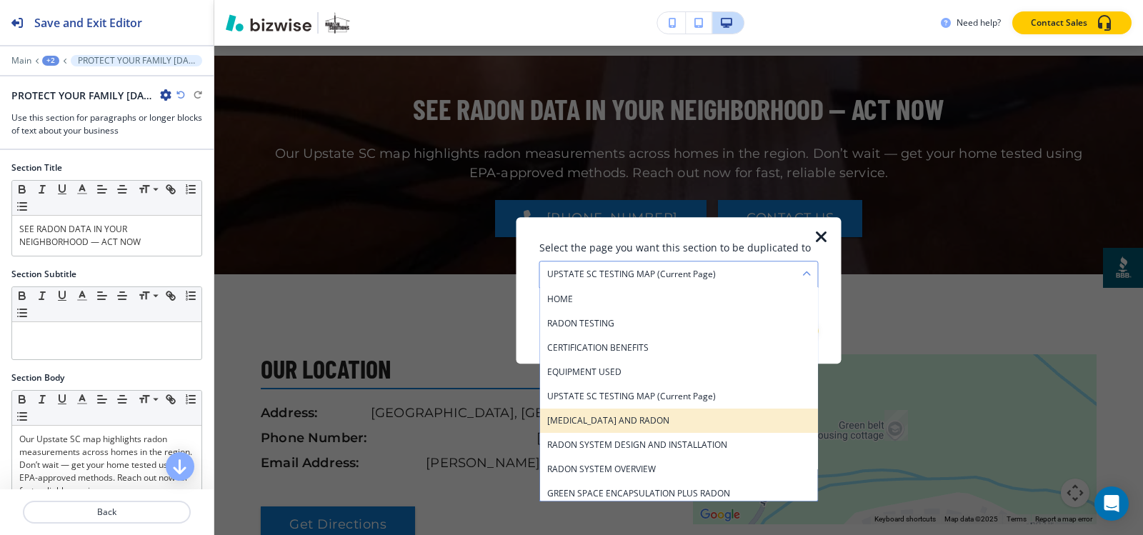
click at [676, 416] on h4 "[MEDICAL_DATA] AND RADON" at bounding box center [679, 420] width 264 height 13
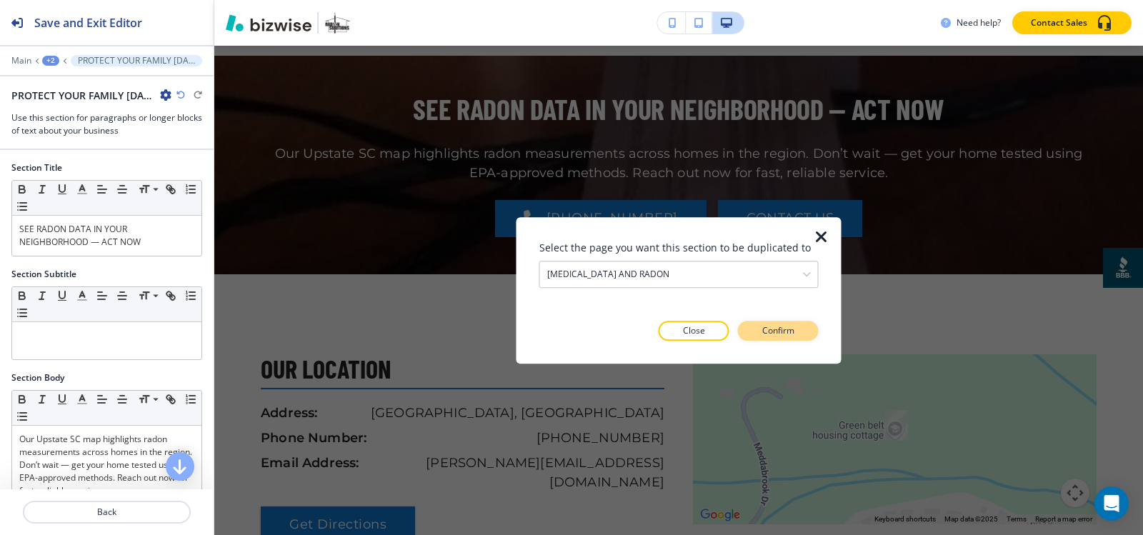
click at [771, 334] on p "Confirm" at bounding box center [778, 330] width 32 height 13
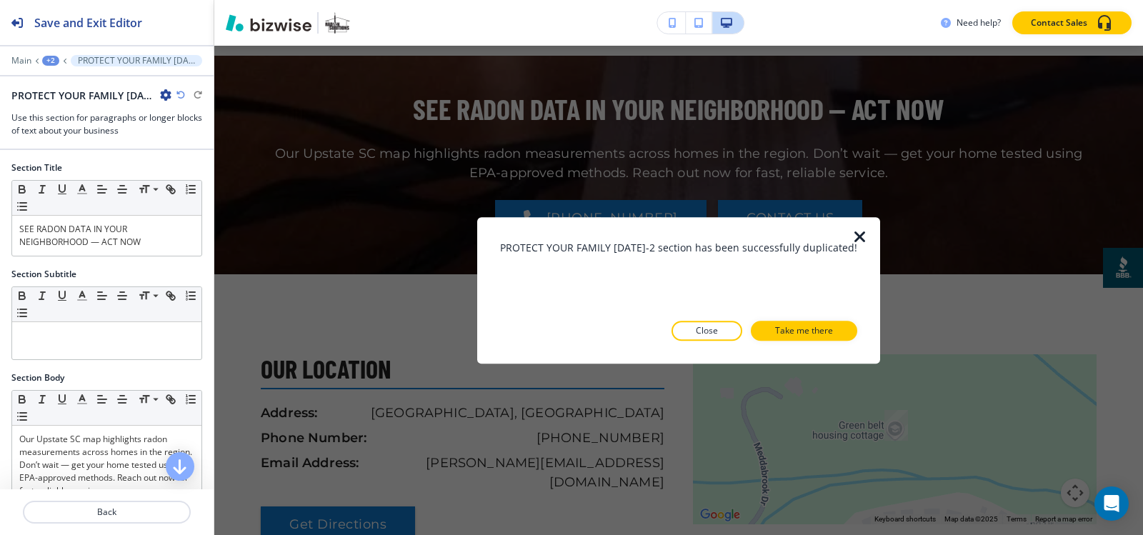
click at [775, 334] on p "Take me there" at bounding box center [804, 330] width 58 height 13
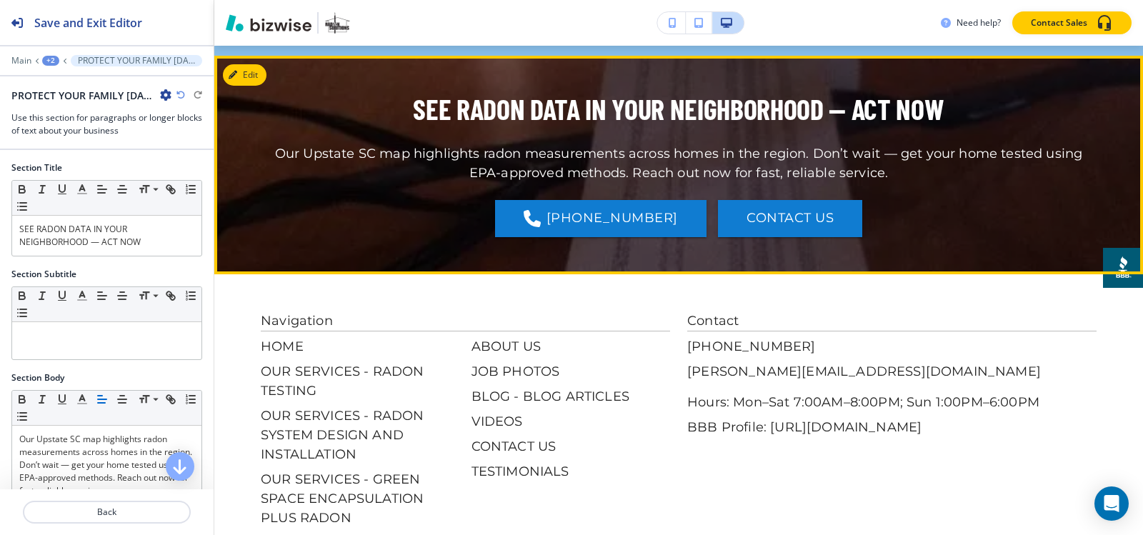
scroll to position [736, 0]
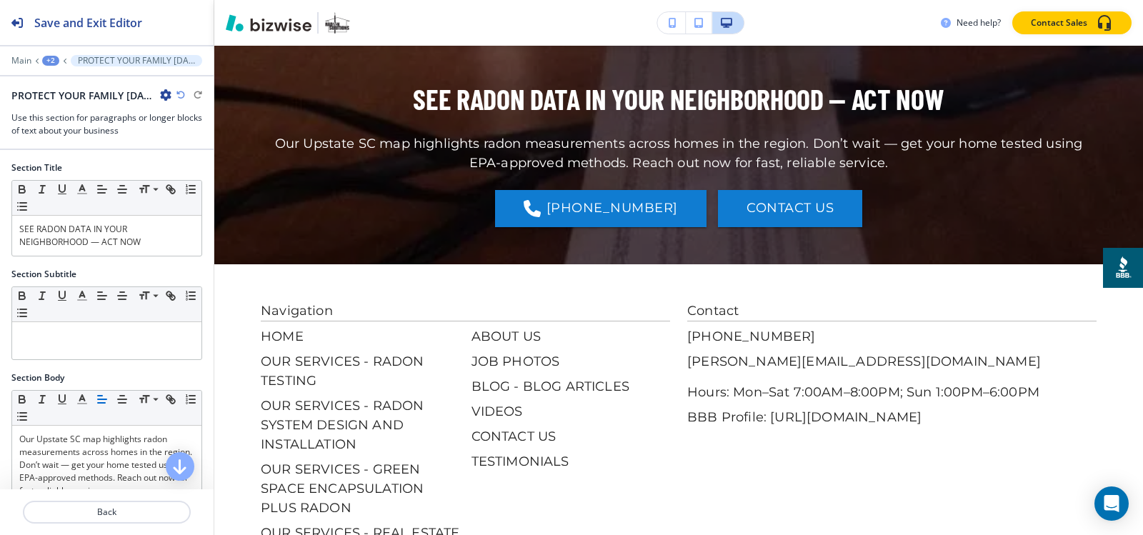
click at [47, 63] on div "+2" at bounding box center [50, 61] width 17 height 10
click at [64, 81] on p "Pages" at bounding box center [87, 84] width 73 height 13
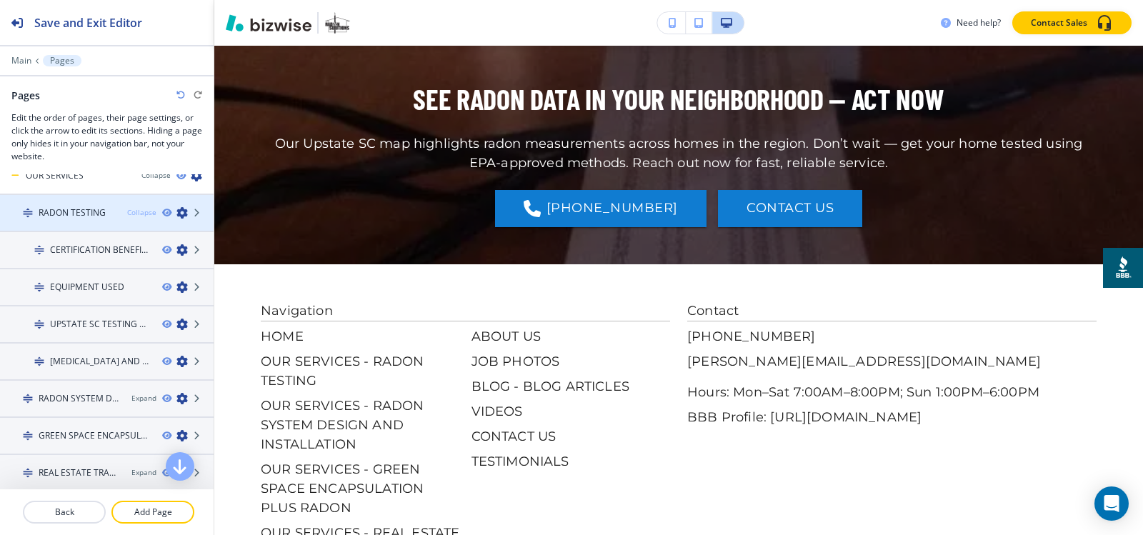
scroll to position [71, 0]
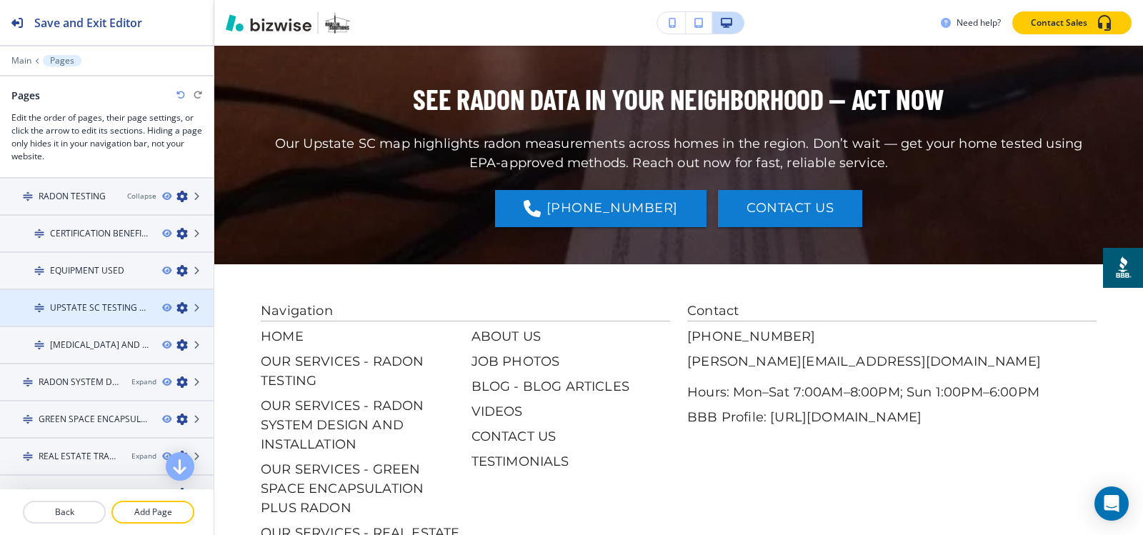
click at [91, 307] on h4 "UPSTATE SC TESTING MAP" at bounding box center [100, 307] width 101 height 13
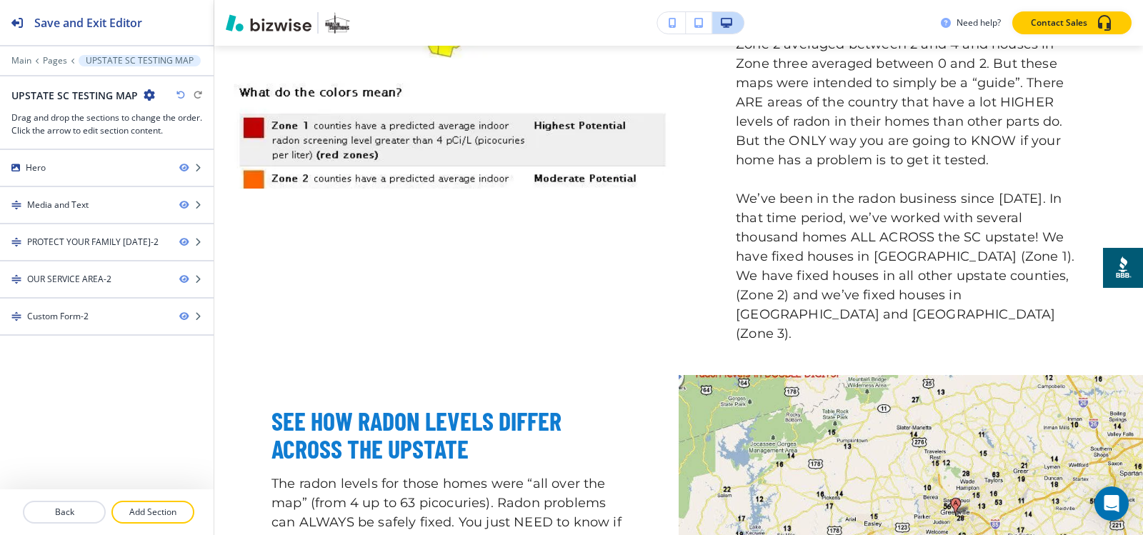
scroll to position [0, 0]
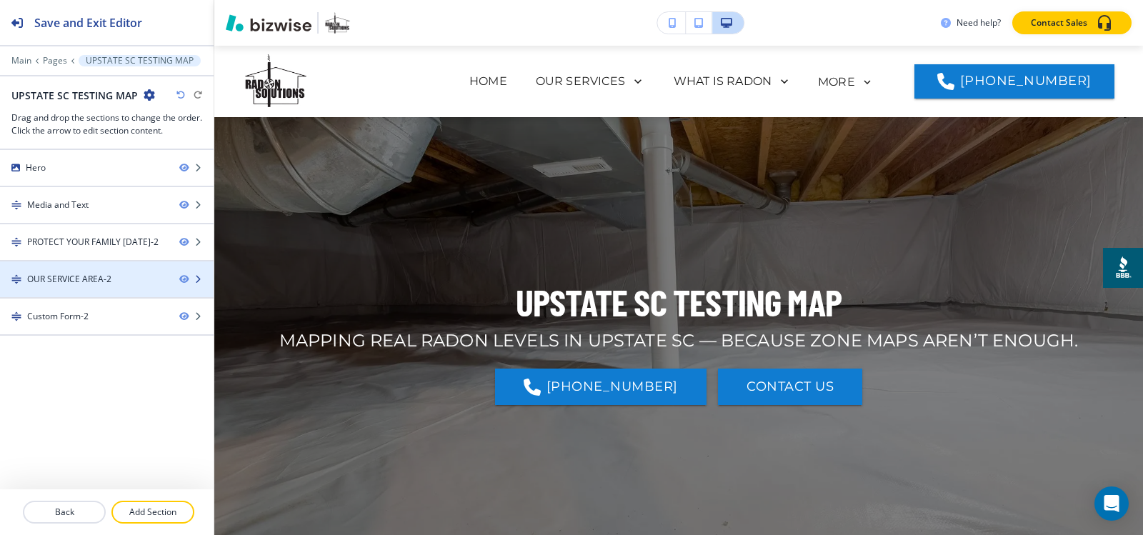
click at [88, 278] on div "OUR SERVICE AREA-2" at bounding box center [69, 279] width 84 height 13
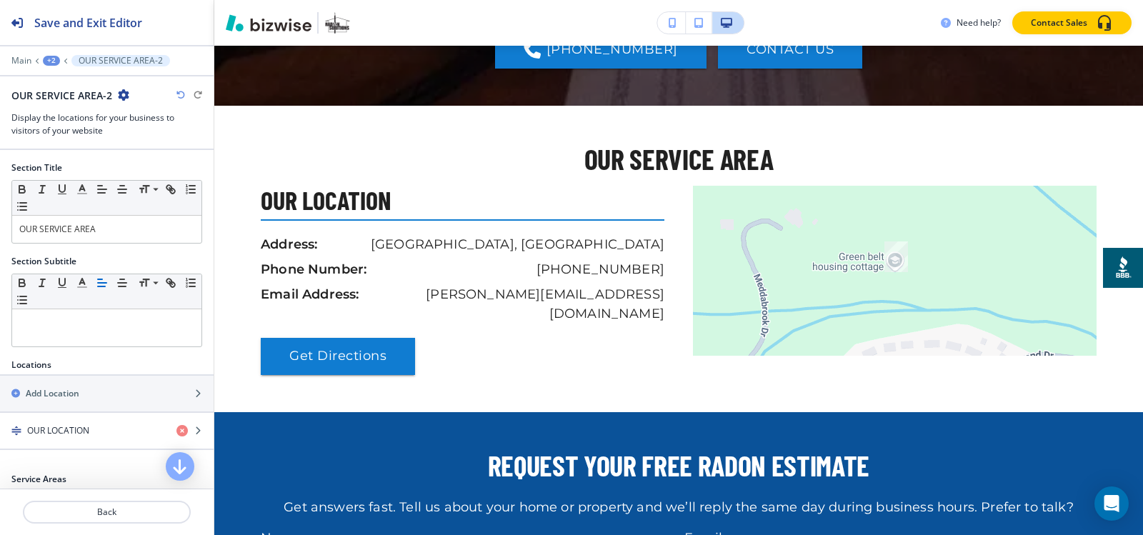
scroll to position [1711, 0]
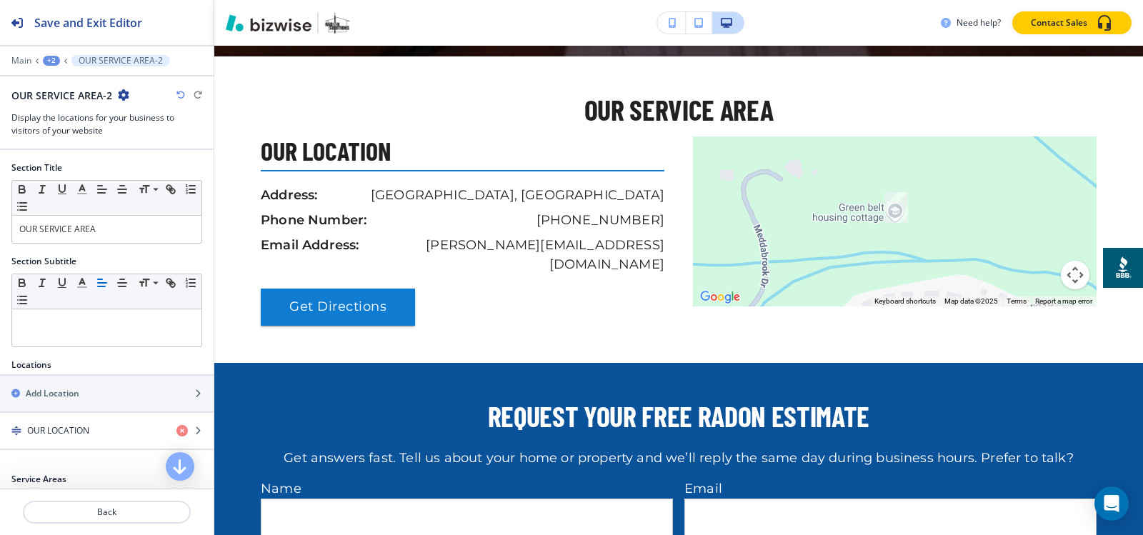
click at [126, 94] on icon "button" at bounding box center [123, 94] width 11 height 11
click at [151, 135] on button "Duplicate Section" at bounding box center [162, 144] width 91 height 25
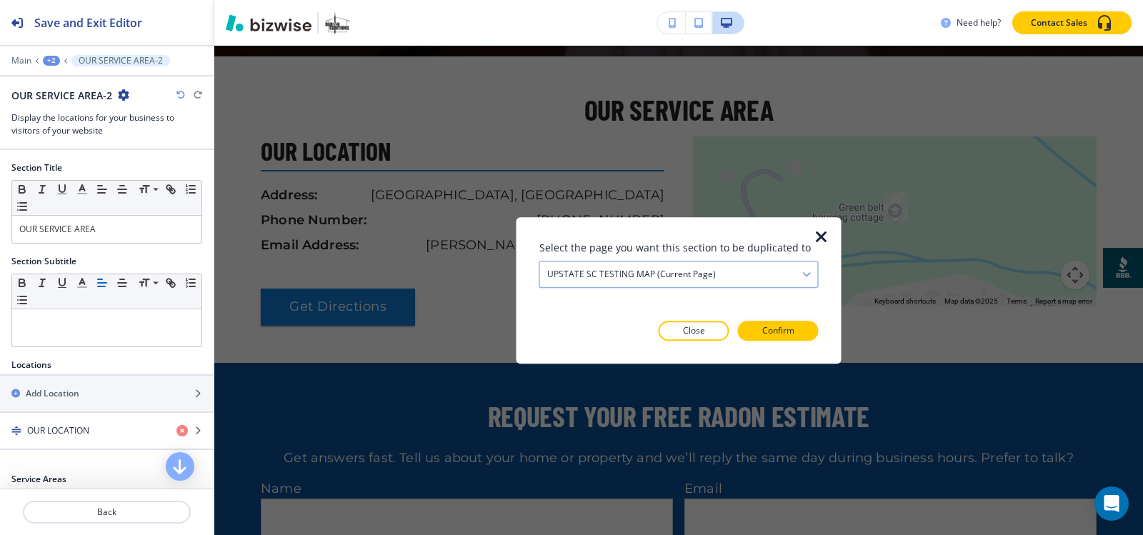
click at [713, 274] on div "UPSTATE SC TESTING MAP (current page)" at bounding box center [679, 274] width 278 height 26
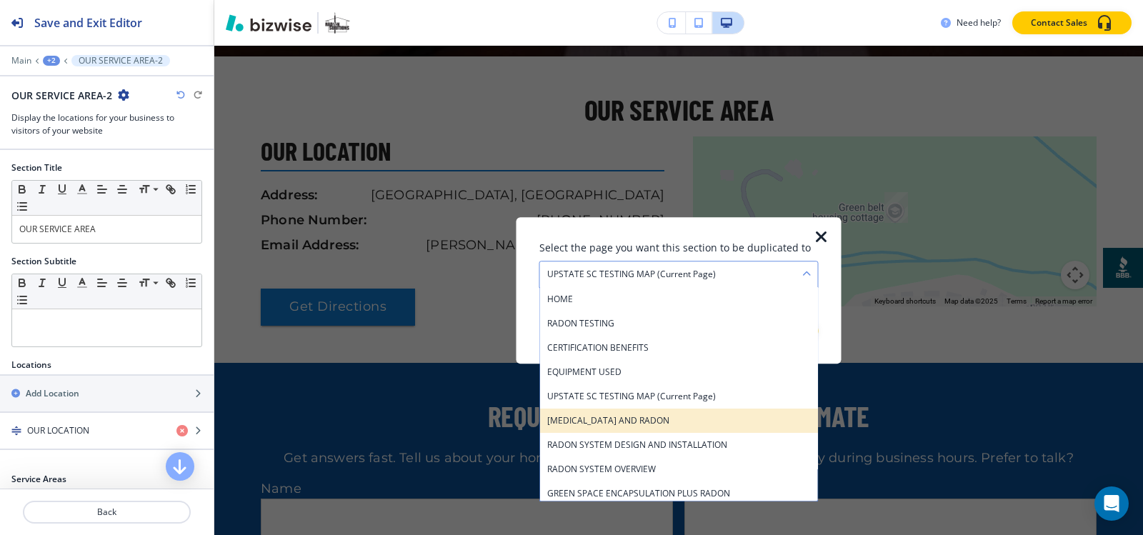
click at [636, 417] on h4 "[MEDICAL_DATA] AND RADON" at bounding box center [679, 420] width 264 height 13
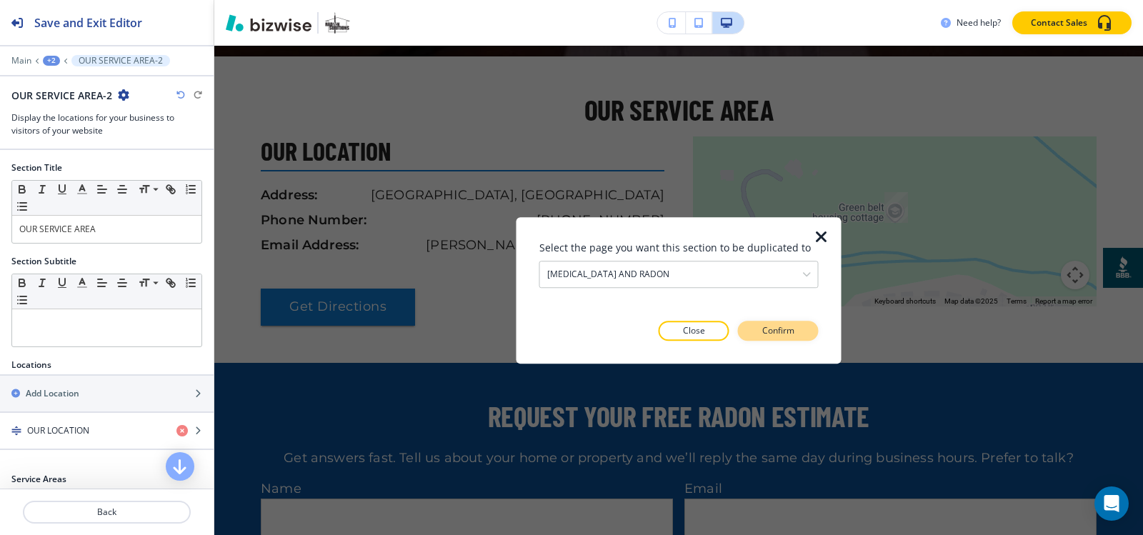
click at [784, 339] on button "Confirm" at bounding box center [778, 331] width 81 height 20
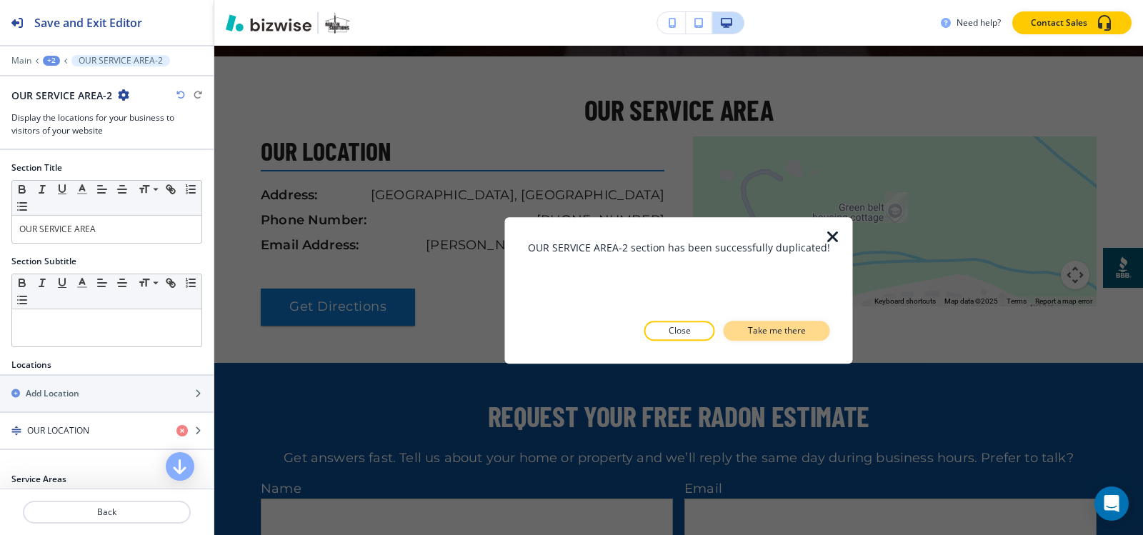
click at [784, 339] on button "Take me there" at bounding box center [777, 331] width 106 height 20
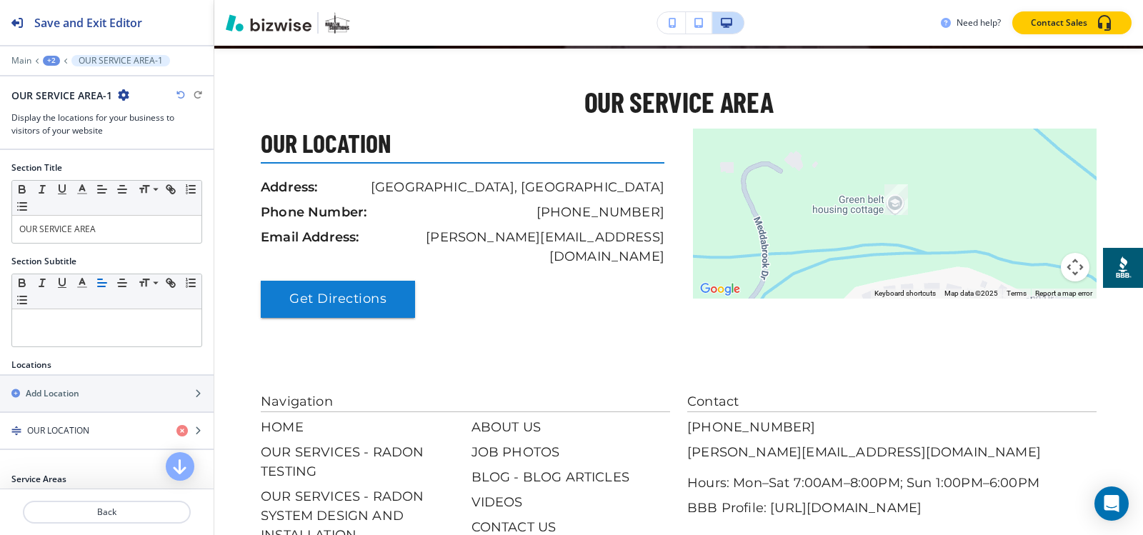
scroll to position [954, 0]
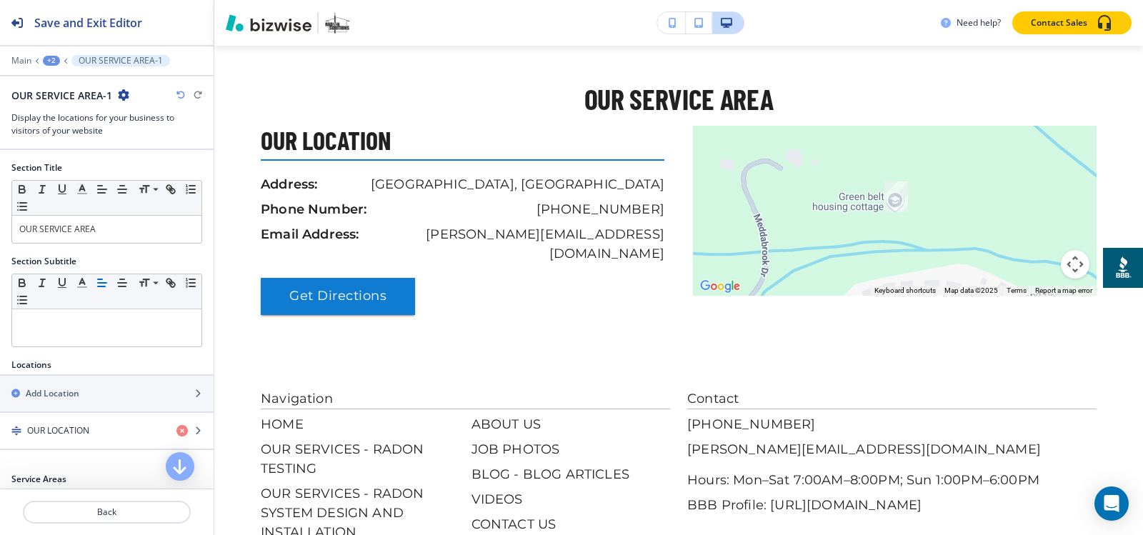
click at [53, 59] on div "+2" at bounding box center [51, 61] width 17 height 10
click at [58, 76] on button "Pages" at bounding box center [88, 83] width 91 height 25
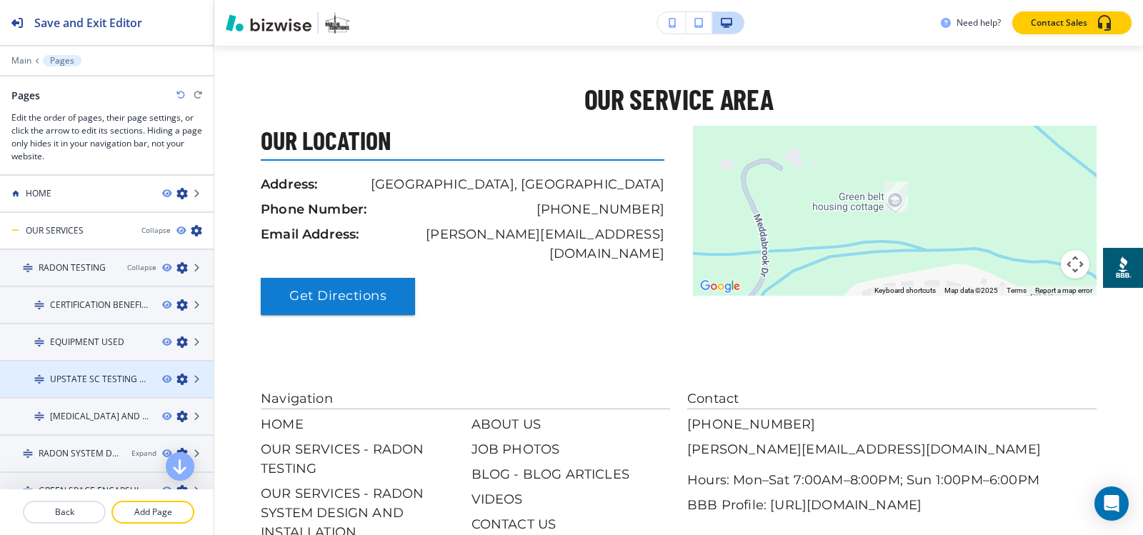
click at [88, 384] on h4 "UPSTATE SC TESTING MAP" at bounding box center [100, 379] width 101 height 13
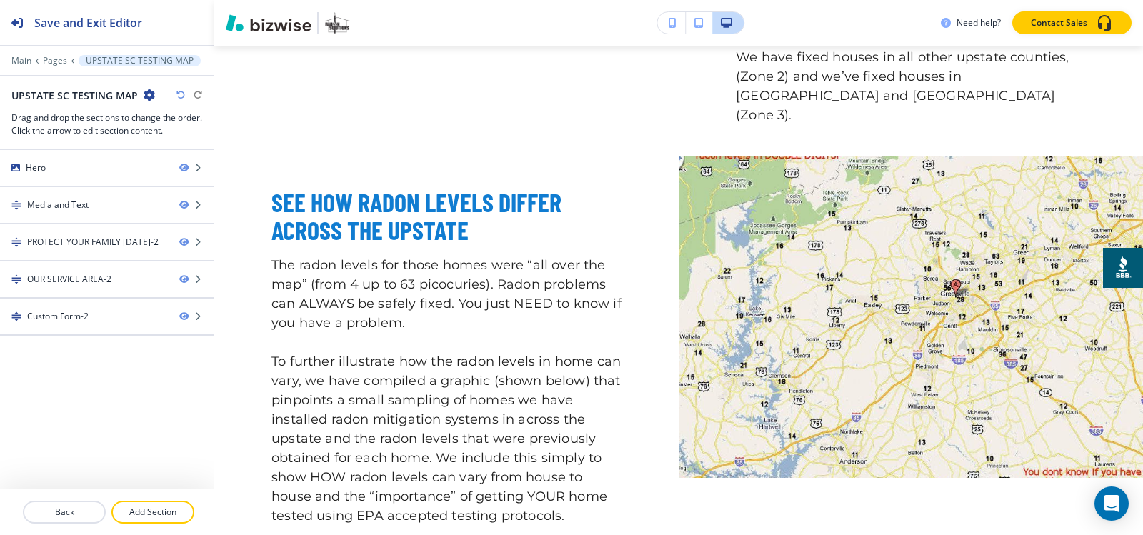
scroll to position [0, 0]
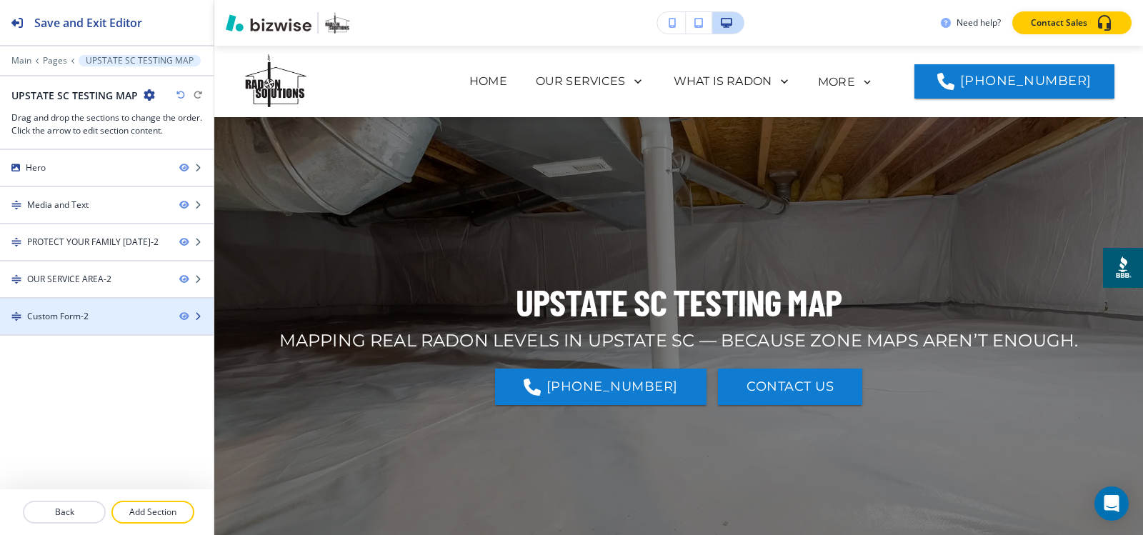
click at [58, 320] on div "Custom Form-2" at bounding box center [57, 316] width 61 height 13
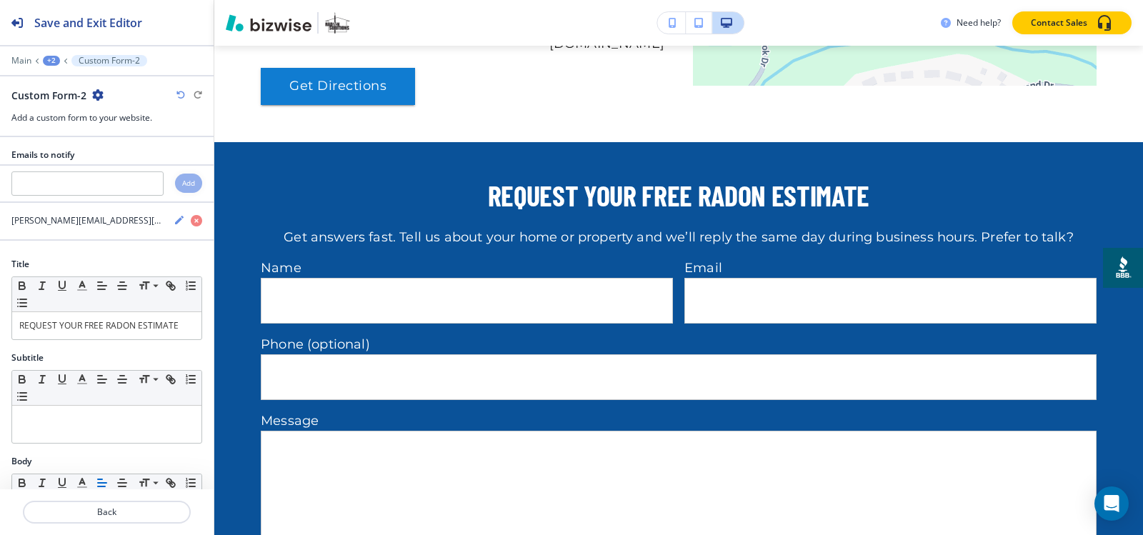
scroll to position [1998, 0]
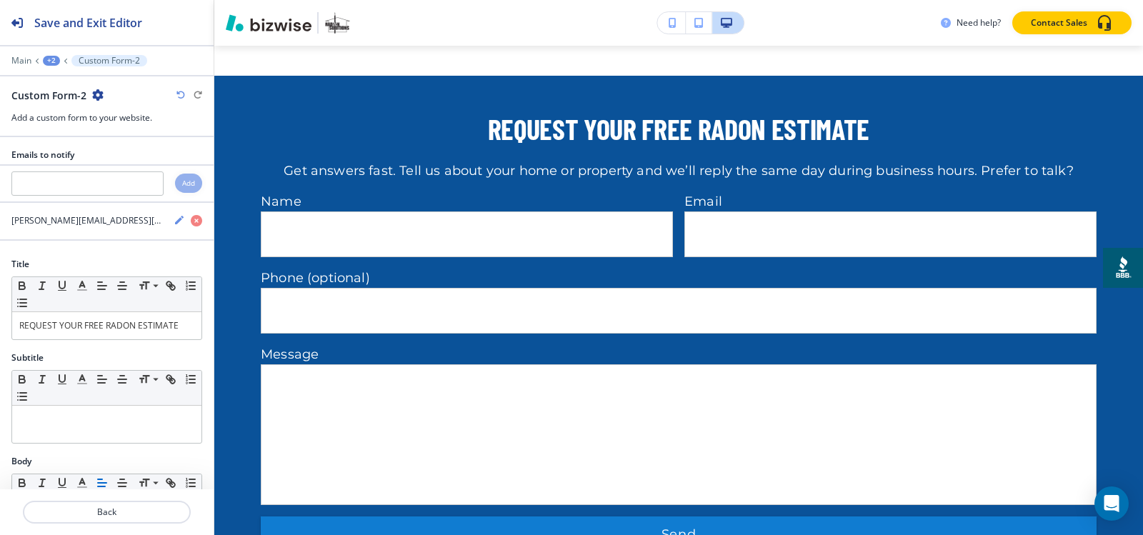
click at [100, 93] on icon "button" at bounding box center [97, 94] width 11 height 11
click at [116, 139] on p "Duplicate Section" at bounding box center [137, 145] width 73 height 13
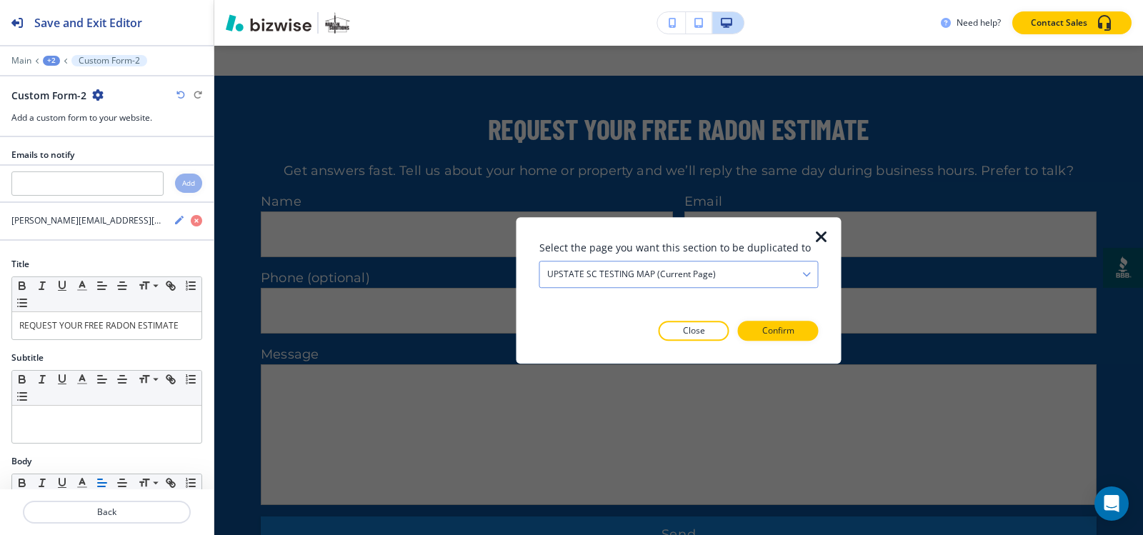
click at [641, 287] on div "UPSTATE SC TESTING MAP (current page) HOME RADON TESTING CERTIFICATION BENEFITS…" at bounding box center [678, 274] width 279 height 27
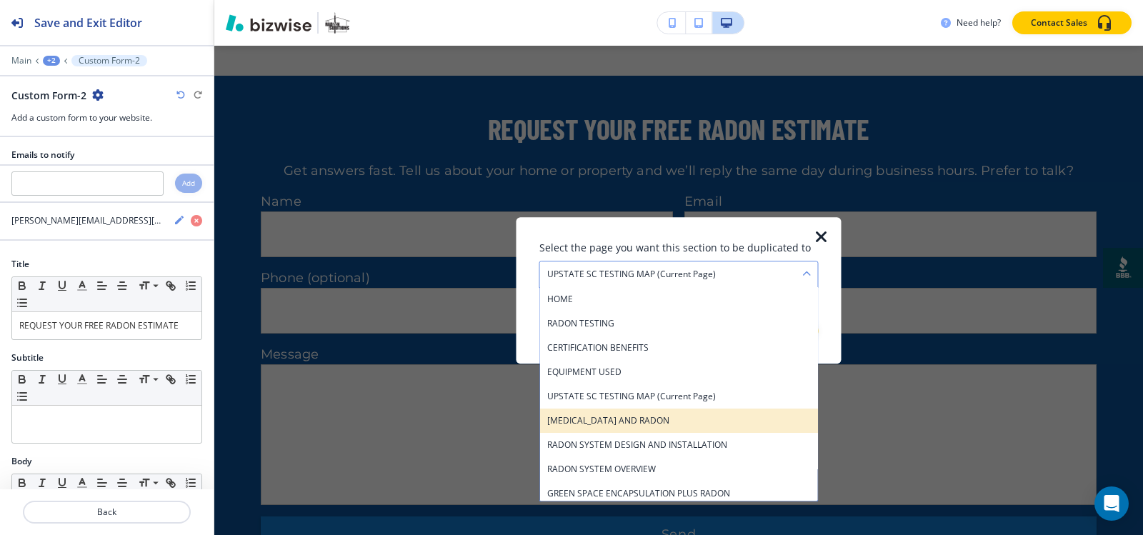
drag, startPoint x: 616, startPoint y: 413, endPoint x: 672, endPoint y: 398, distance: 58.4
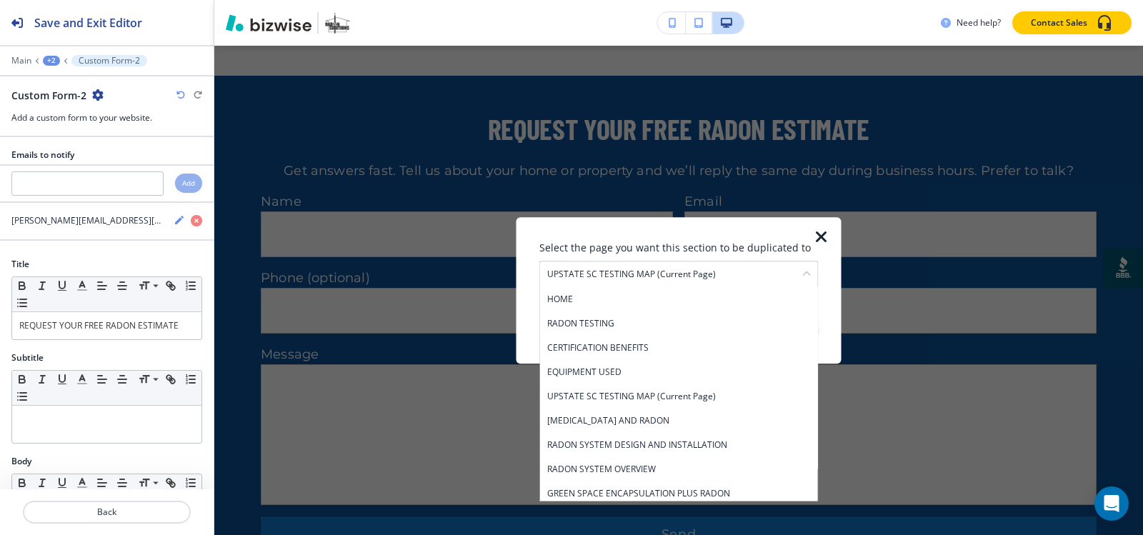
click at [616, 414] on div "[MEDICAL_DATA] AND RADON" at bounding box center [679, 421] width 278 height 24
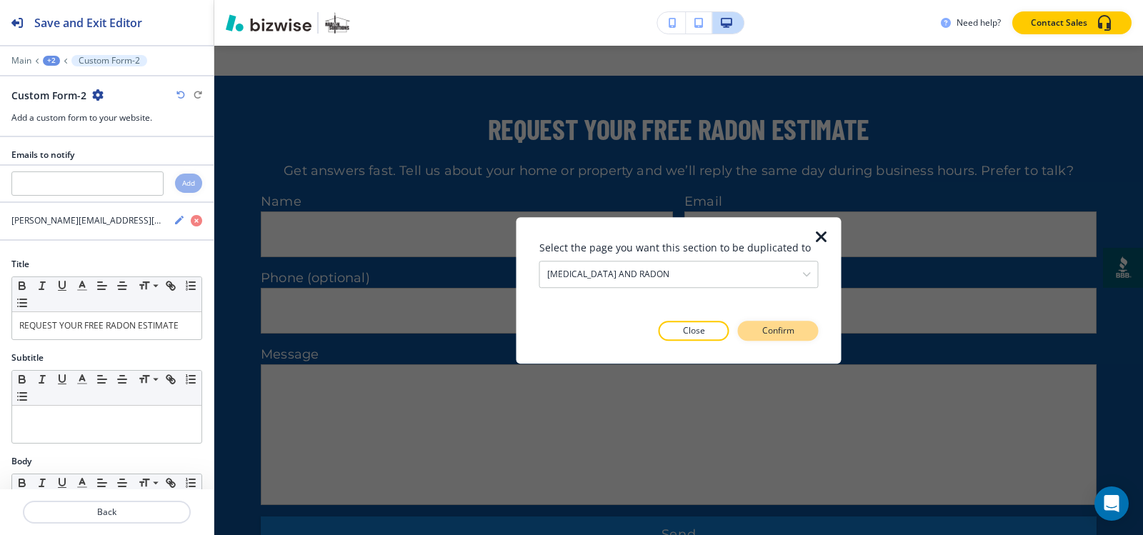
click at [774, 335] on p "Confirm" at bounding box center [778, 330] width 32 height 13
click at [774, 335] on p "Take me there" at bounding box center [765, 330] width 58 height 13
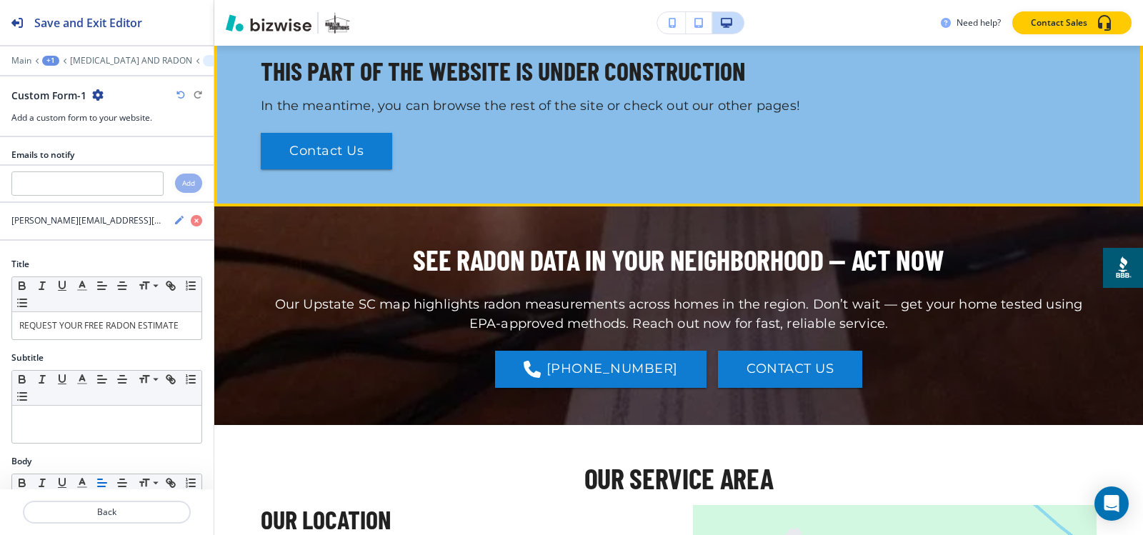
scroll to position [599, 0]
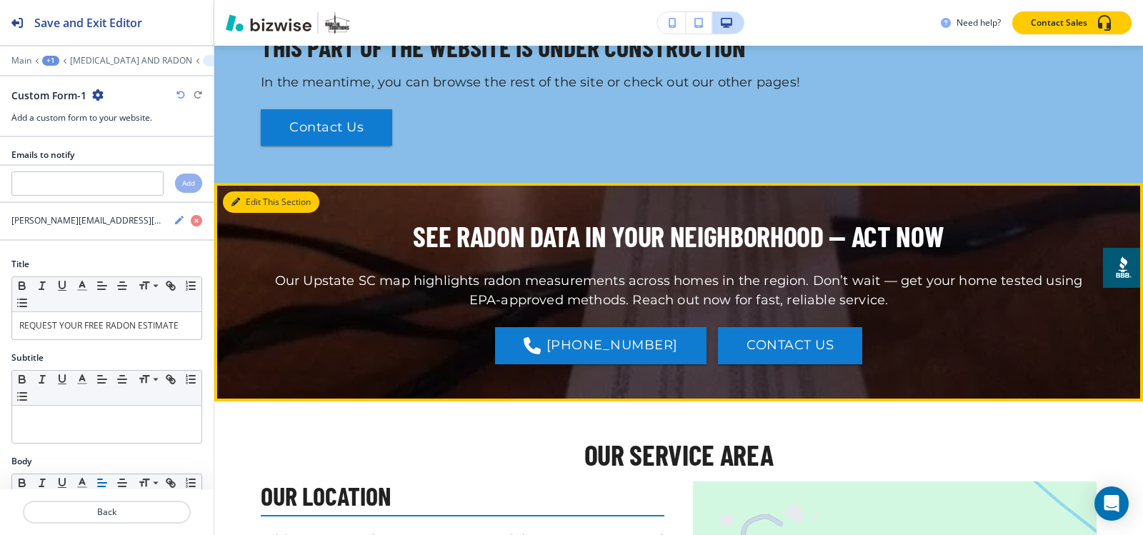
click at [256, 206] on button "Edit This Section" at bounding box center [271, 201] width 96 height 21
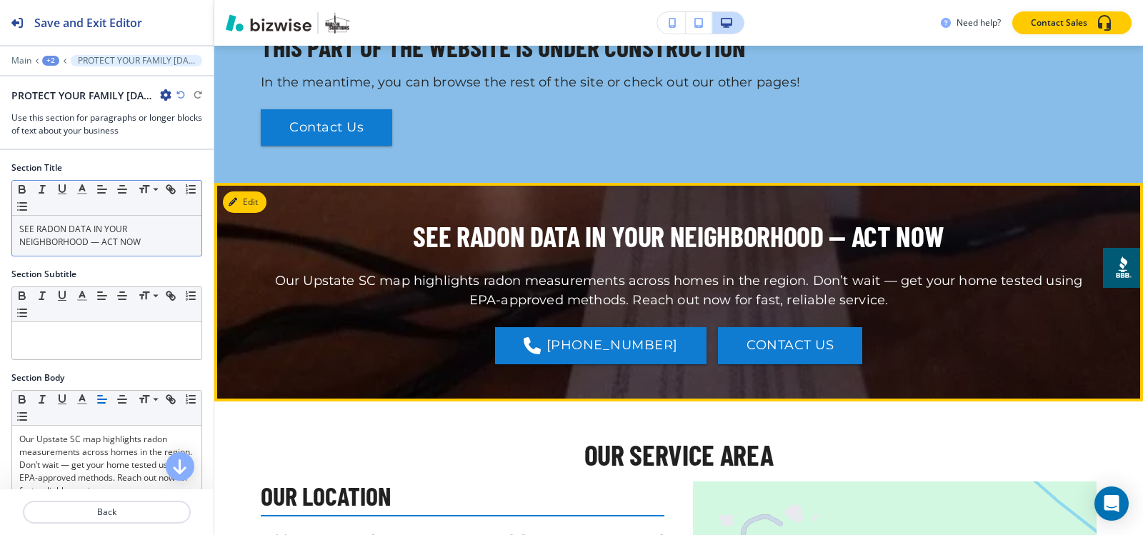
scroll to position [736, 0]
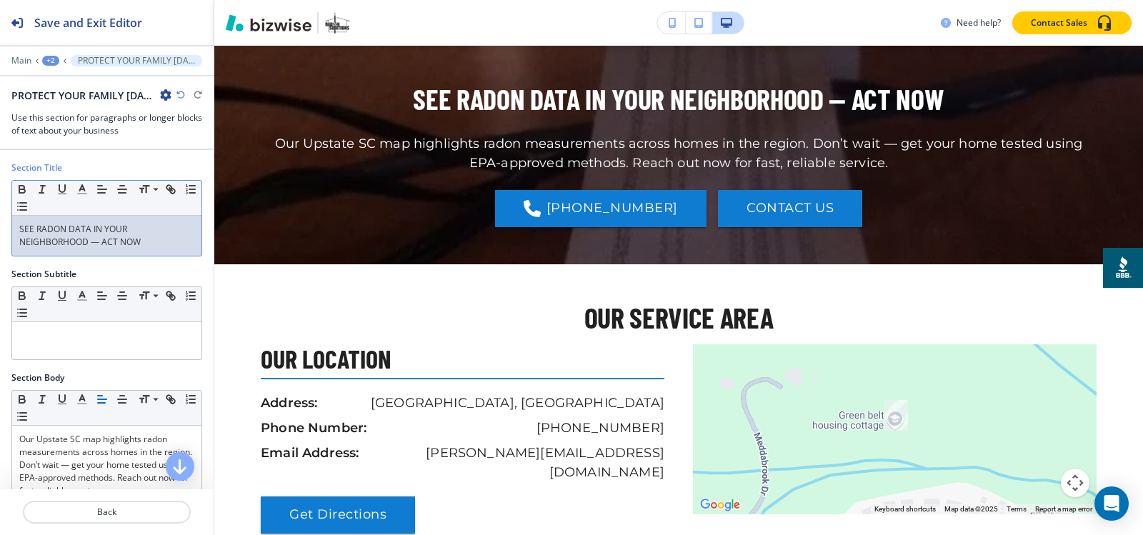
click at [153, 236] on p "SEE RADON DATA IN YOUR NEIGHBORHOOD — ACT NOW" at bounding box center [106, 236] width 175 height 26
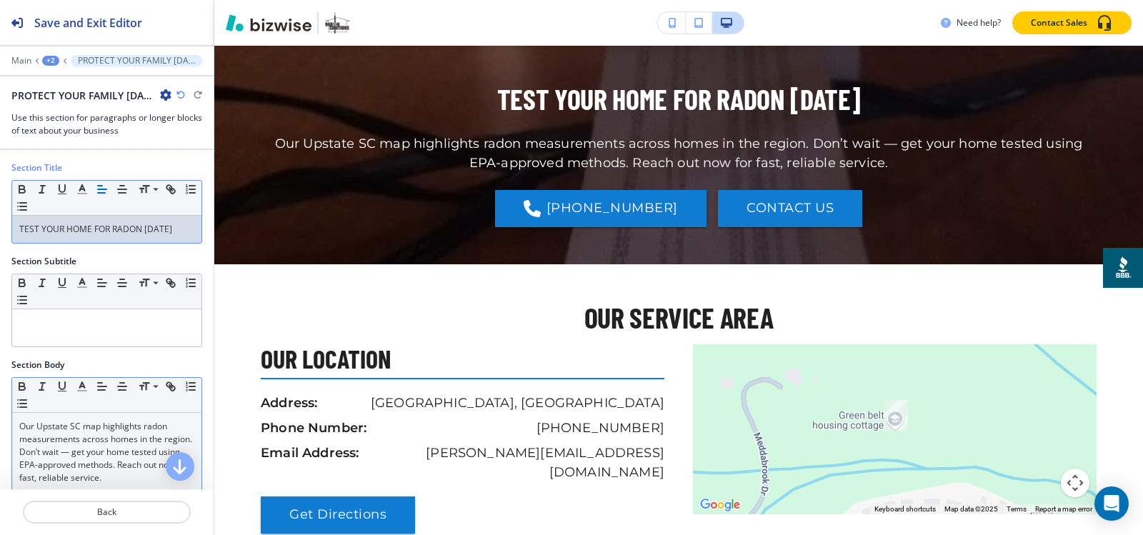
click at [111, 439] on p "Our Upstate SC map highlights radon measurements across homes in the region. Do…" at bounding box center [106, 452] width 175 height 64
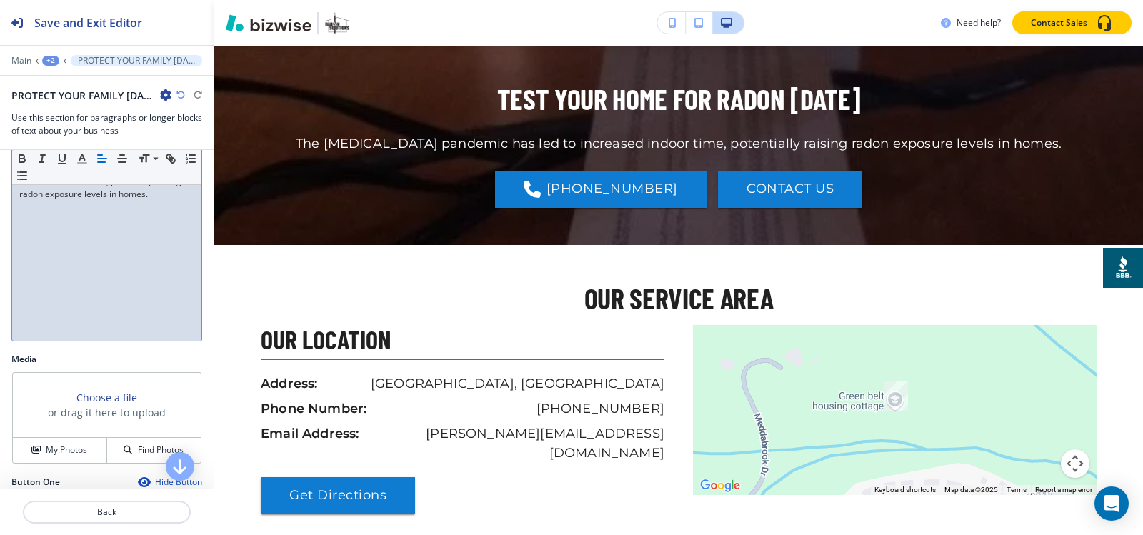
scroll to position [472, 0]
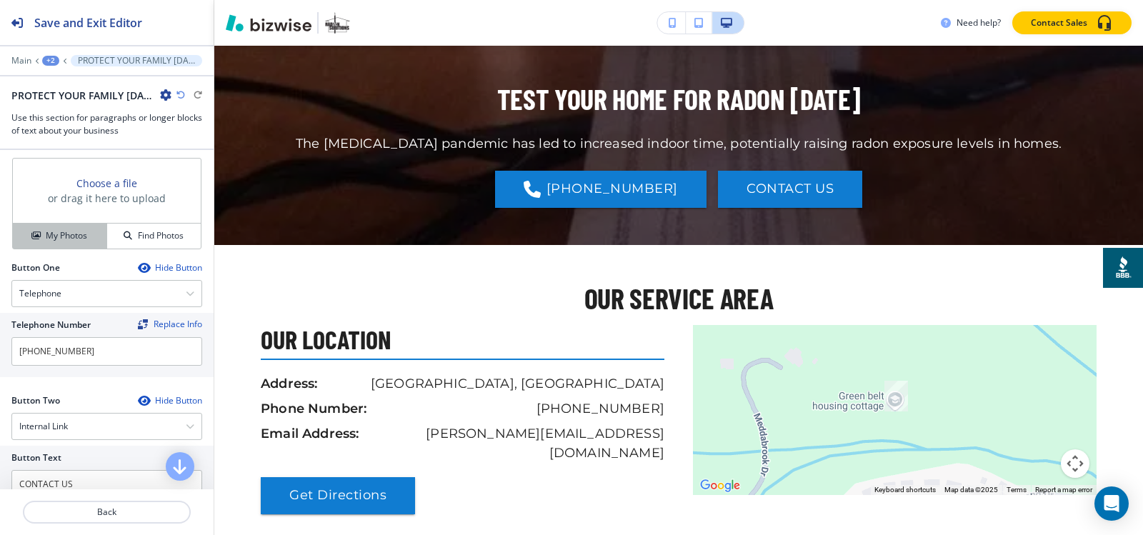
drag, startPoint x: 57, startPoint y: 244, endPoint x: 89, endPoint y: 241, distance: 31.5
click at [57, 244] on button "My Photos" at bounding box center [60, 236] width 94 height 25
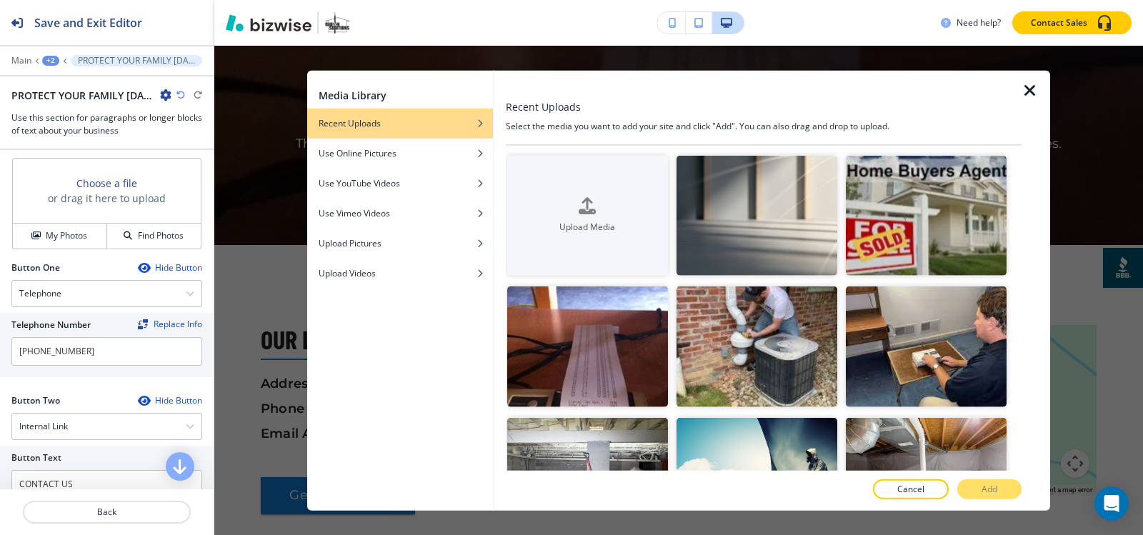
click at [1029, 90] on icon "button" at bounding box center [1029, 89] width 17 height 17
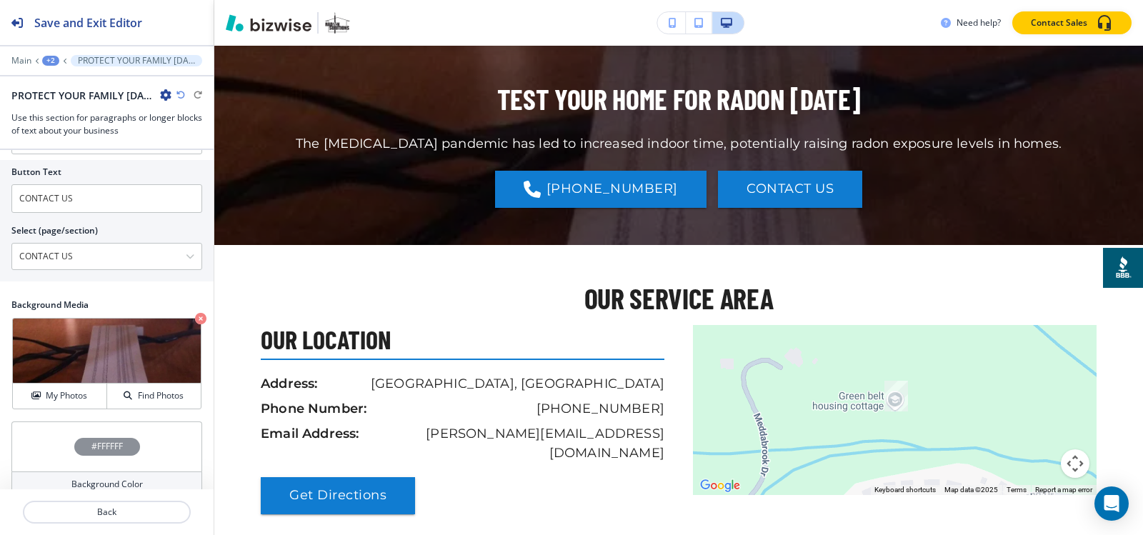
scroll to position [777, 0]
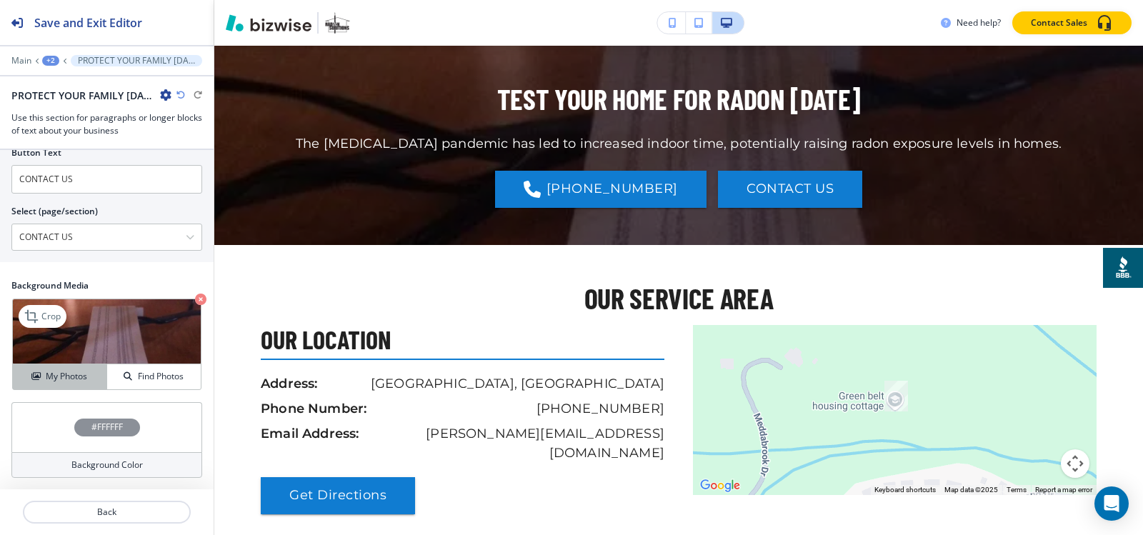
click at [70, 379] on h4 "My Photos" at bounding box center [66, 376] width 41 height 13
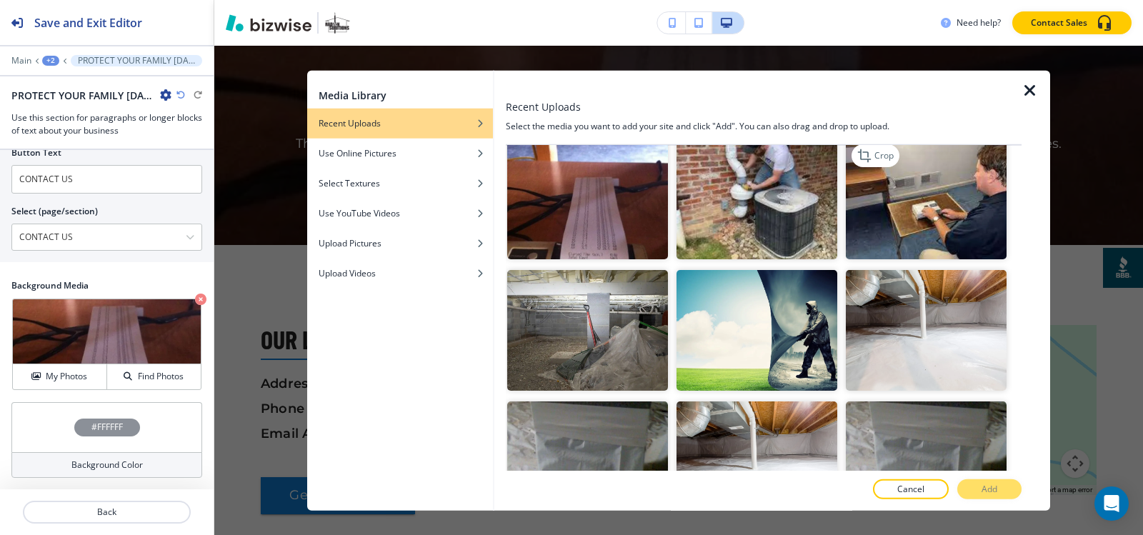
scroll to position [143, 0]
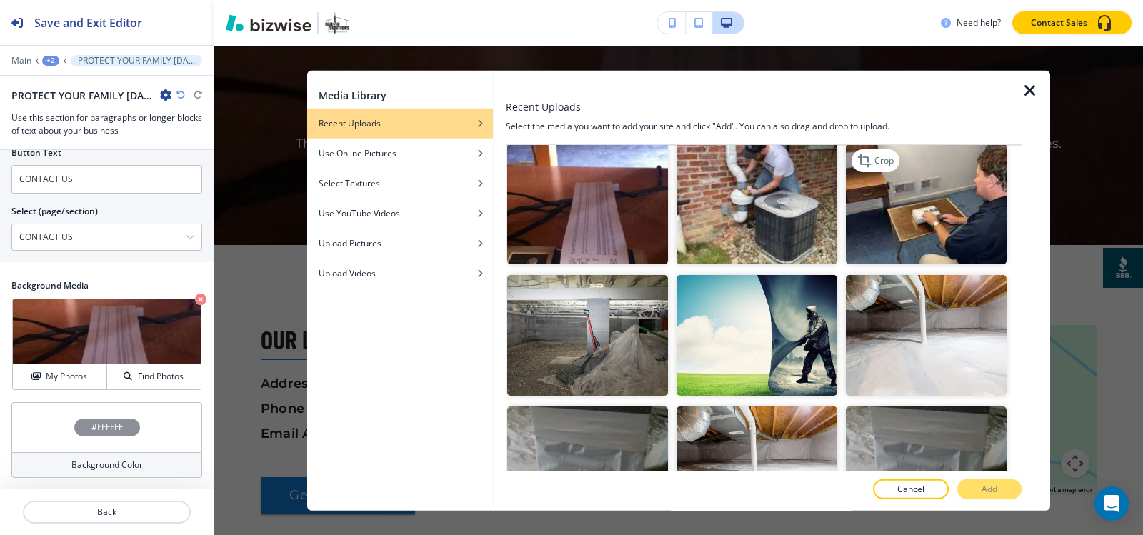
click at [938, 232] on img "button" at bounding box center [926, 204] width 161 height 121
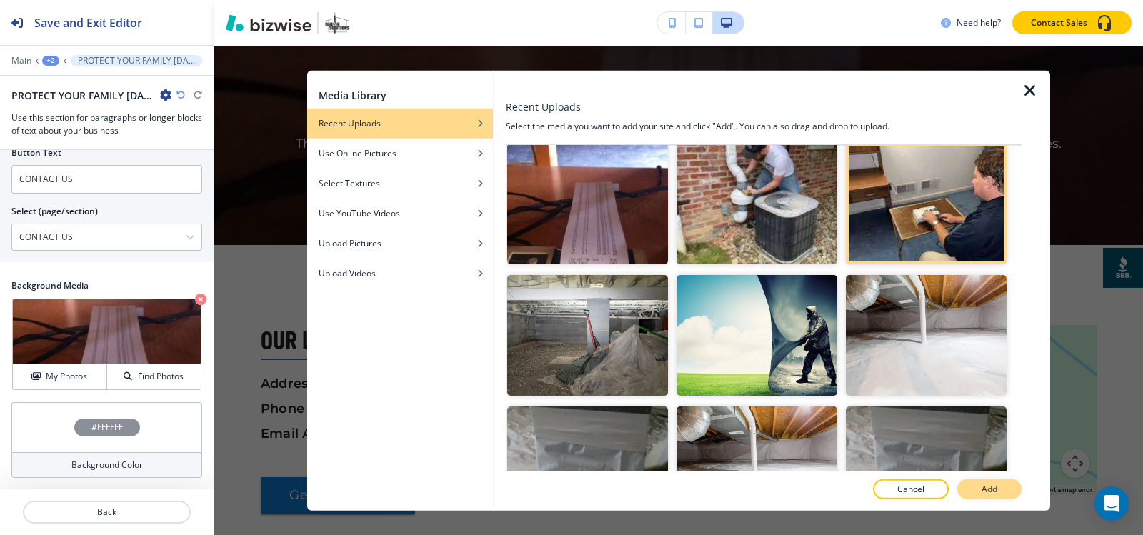
click at [977, 482] on button "Add" at bounding box center [989, 489] width 64 height 20
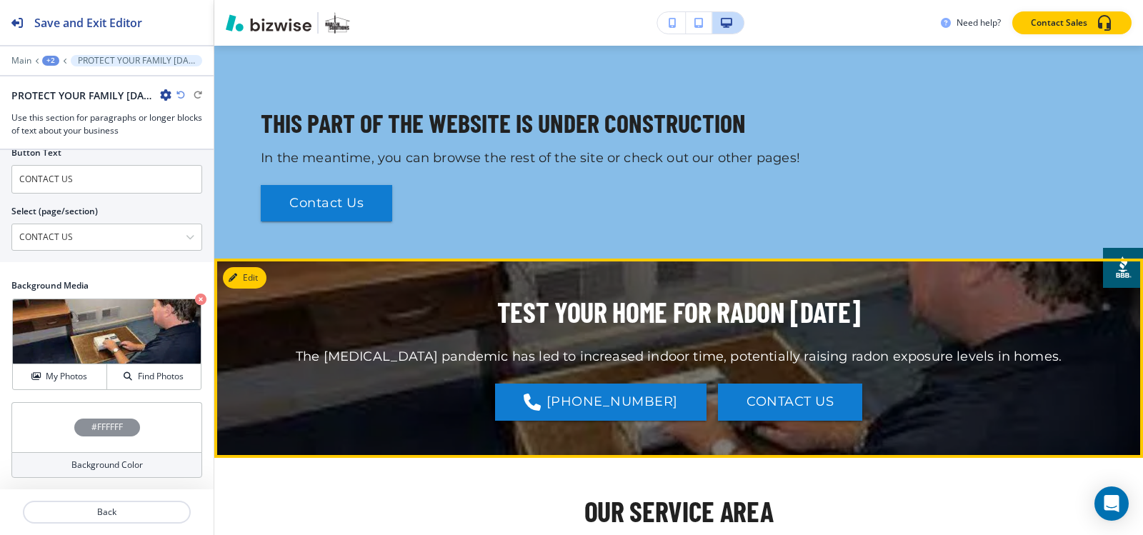
scroll to position [521, 0]
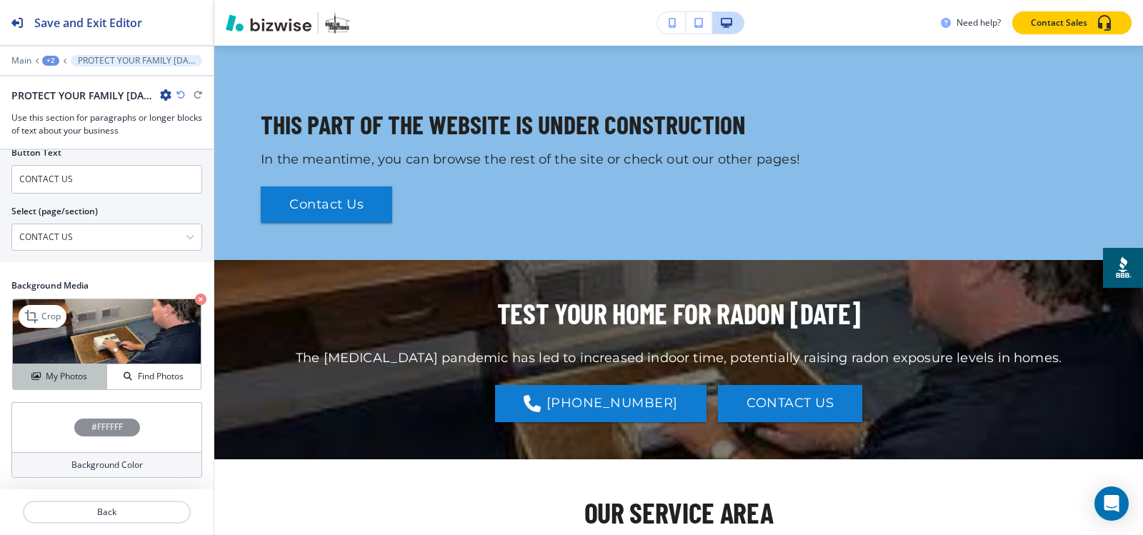
click at [79, 379] on h4 "My Photos" at bounding box center [66, 376] width 41 height 13
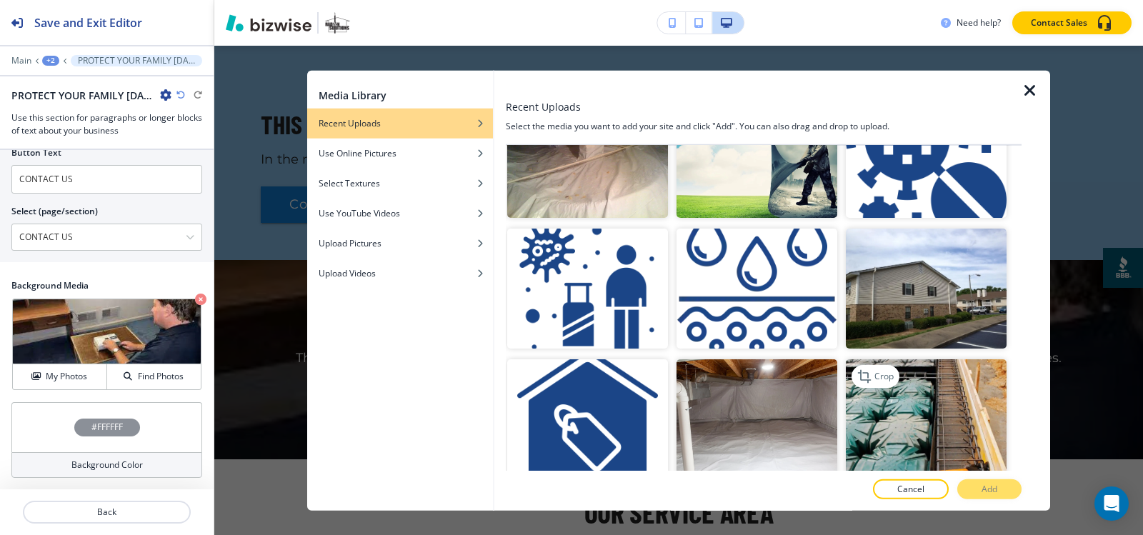
scroll to position [786, 0]
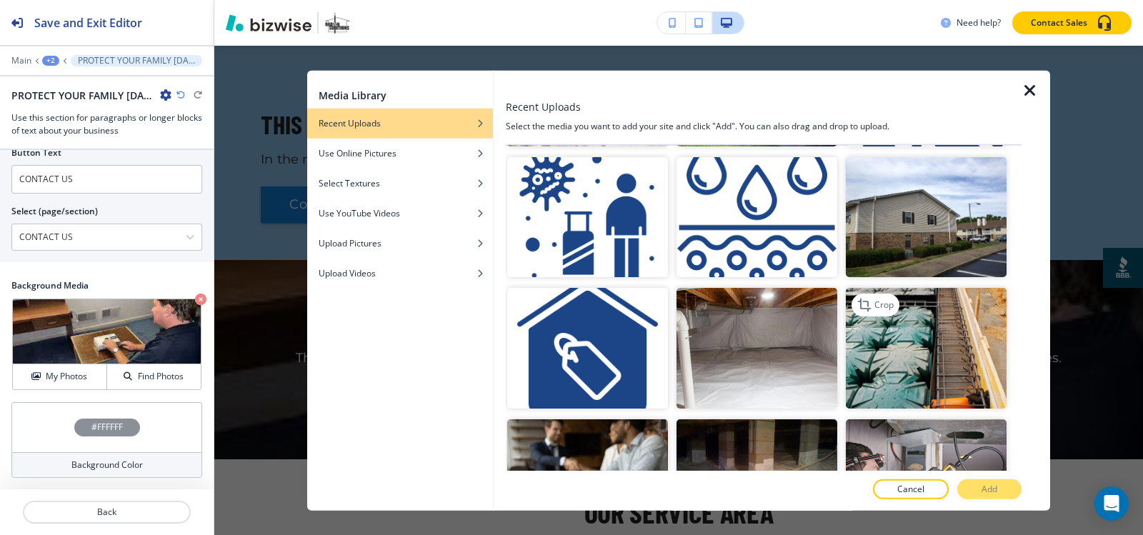
click at [954, 374] on img "button" at bounding box center [926, 348] width 161 height 121
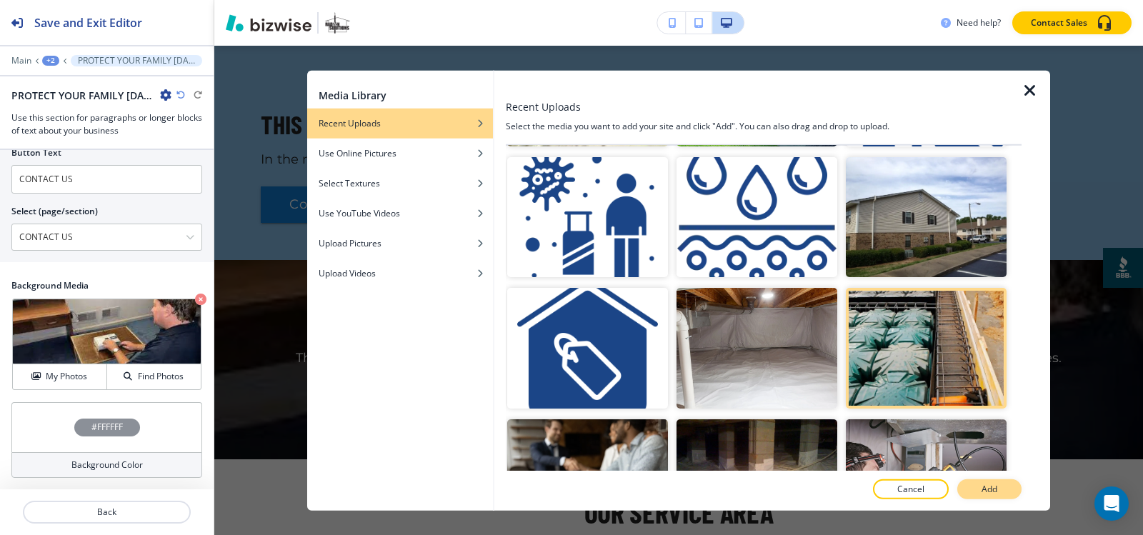
click at [990, 495] on p "Add" at bounding box center [989, 489] width 16 height 13
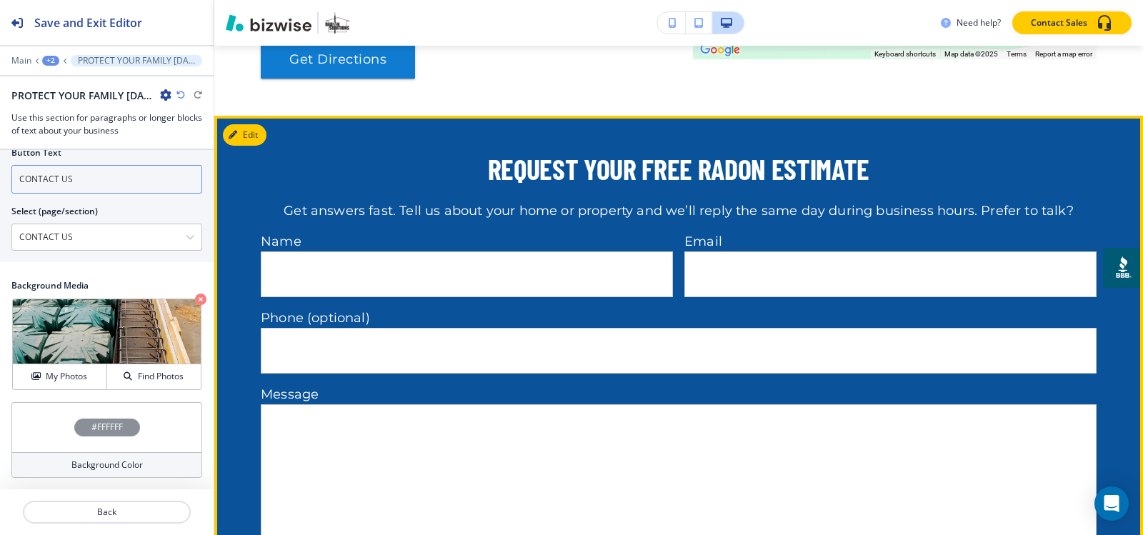
scroll to position [1379, 0]
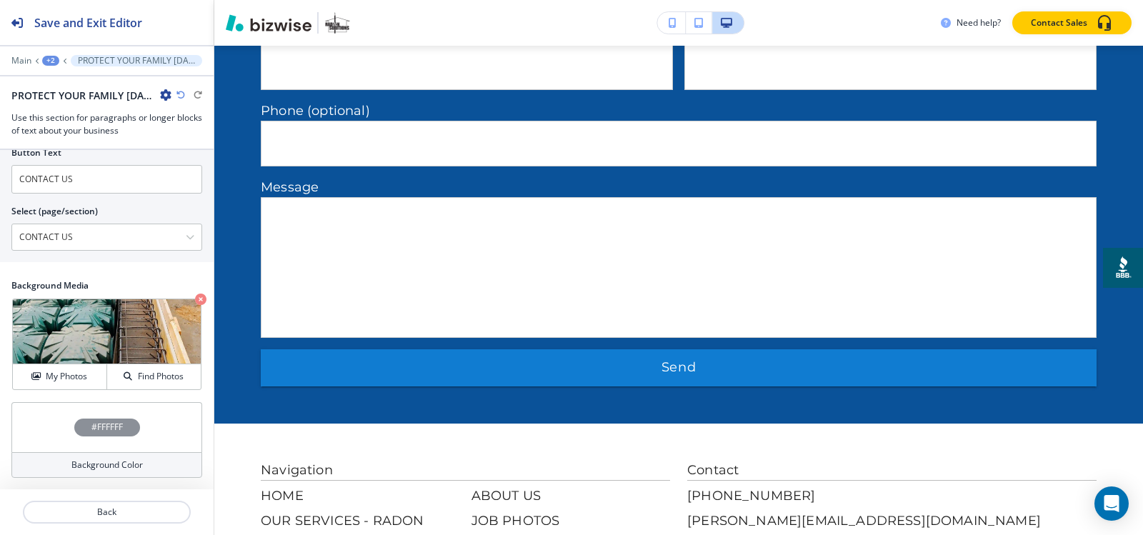
click at [59, 60] on div "+2" at bounding box center [50, 61] width 17 height 10
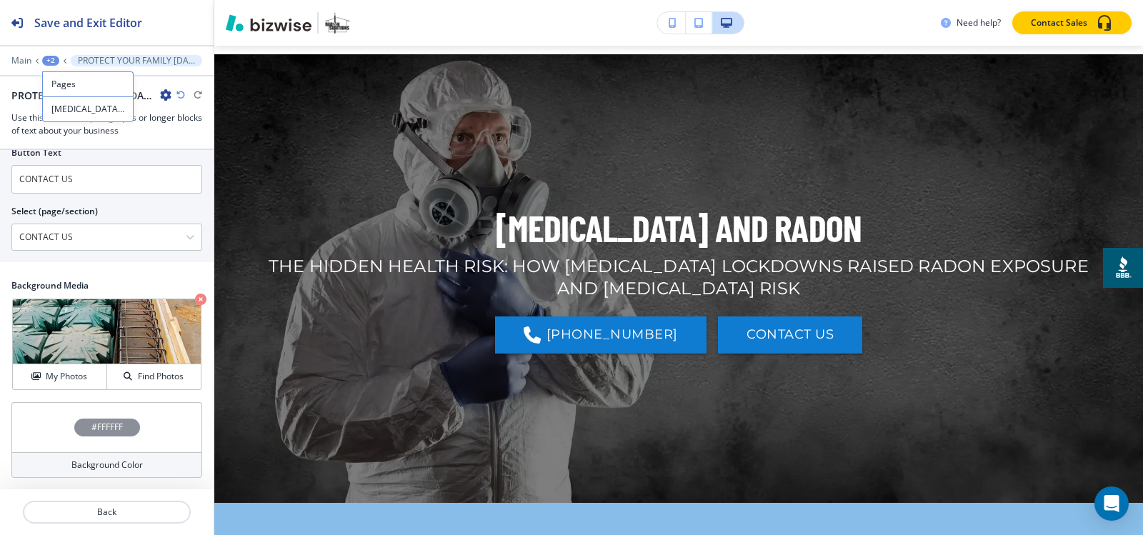
scroll to position [0, 0]
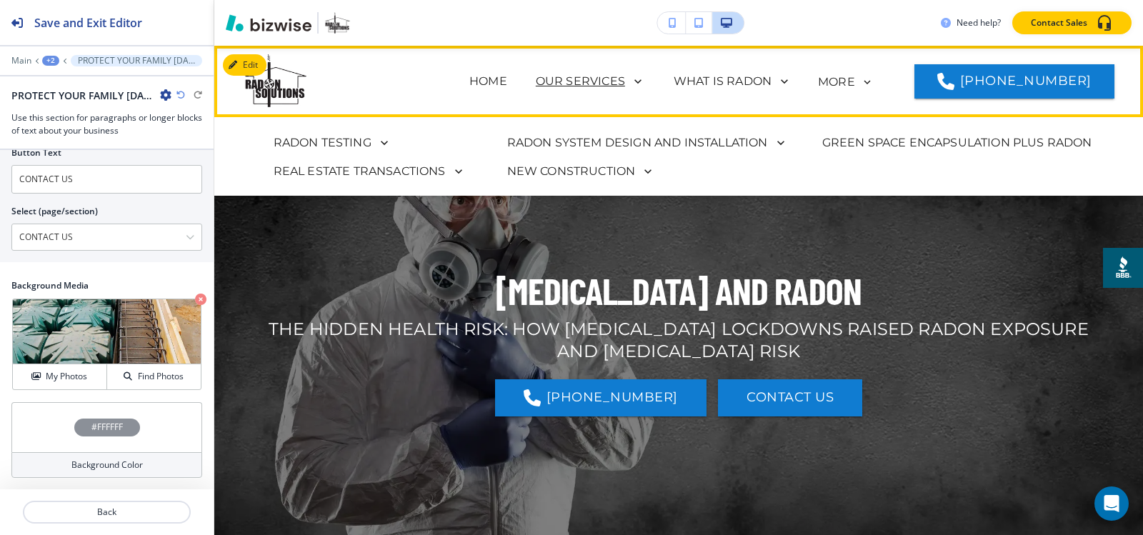
click at [616, 78] on p "OUR SERVICES" at bounding box center [580, 81] width 89 height 17
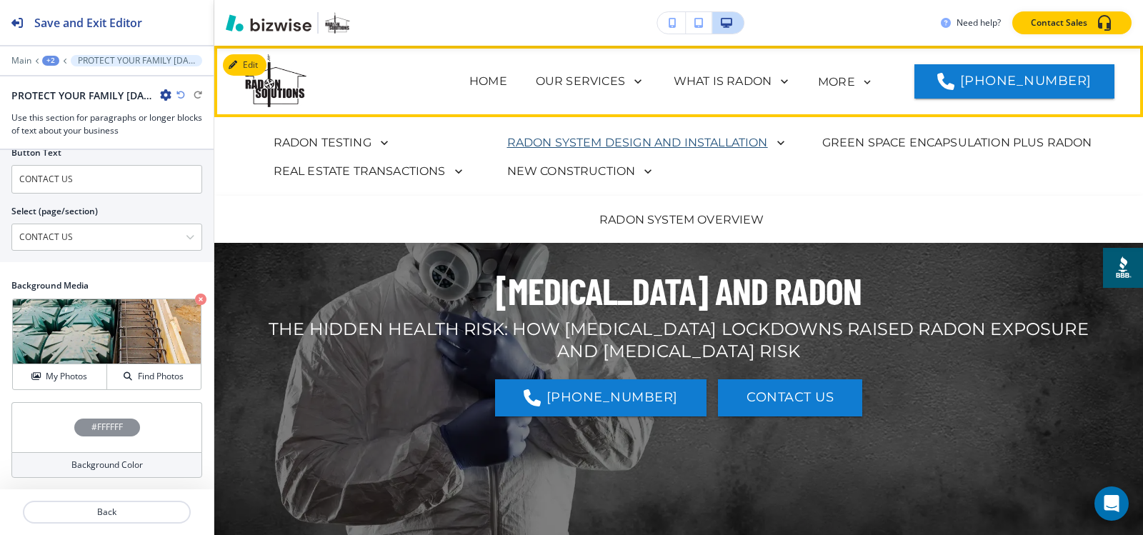
click at [607, 142] on p "RADON SYSTEM DESIGN AND INSTALLATION" at bounding box center [637, 142] width 261 height 17
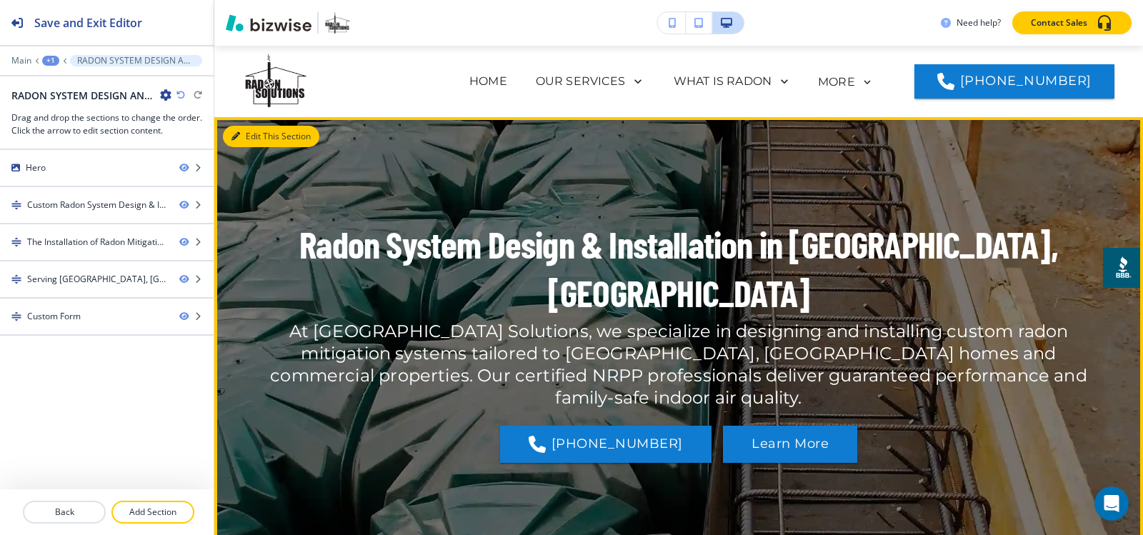
click at [257, 139] on button "Edit This Section" at bounding box center [271, 136] width 96 height 21
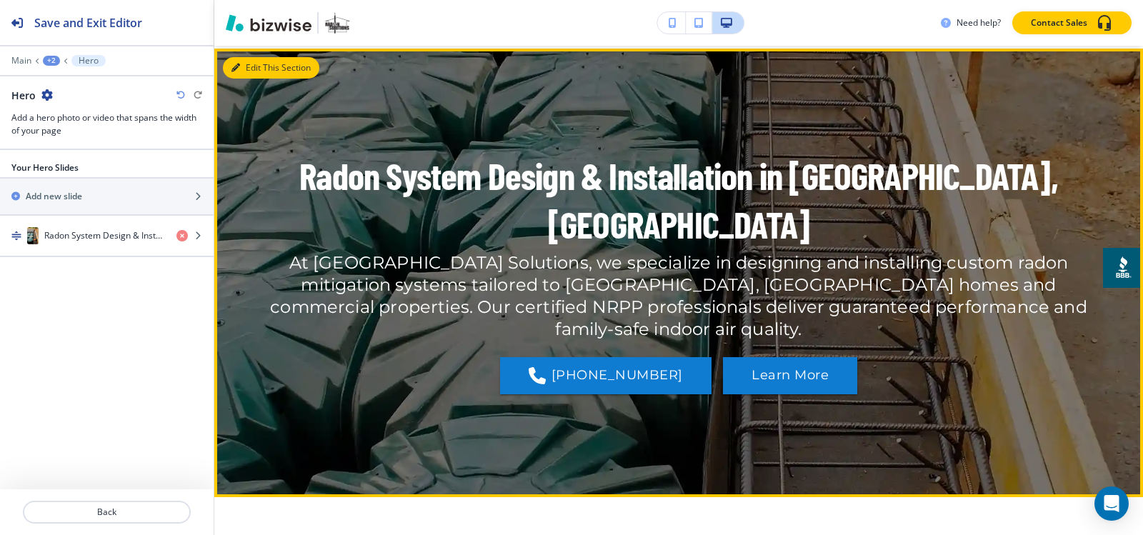
scroll to position [71, 0]
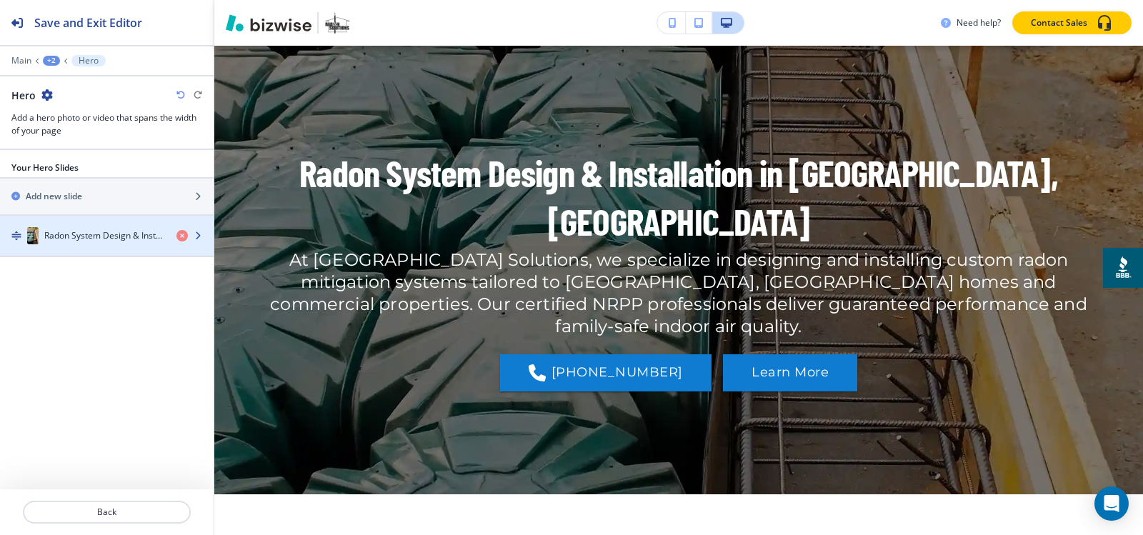
click at [124, 248] on div "button" at bounding box center [107, 249] width 214 height 11
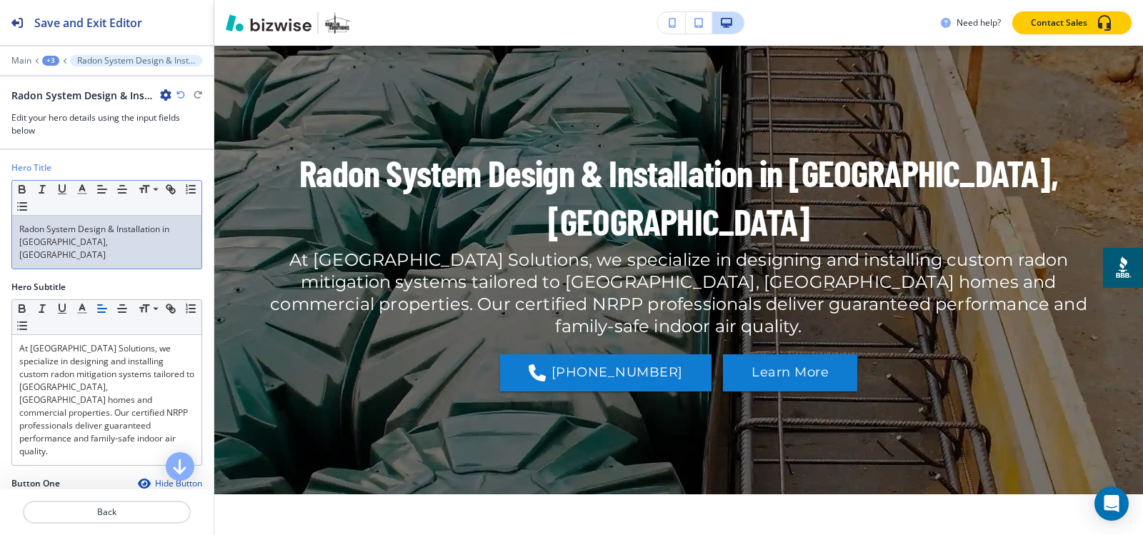
click at [123, 253] on div "Radon System Design & Installation in Greenville, SC" at bounding box center [106, 242] width 189 height 53
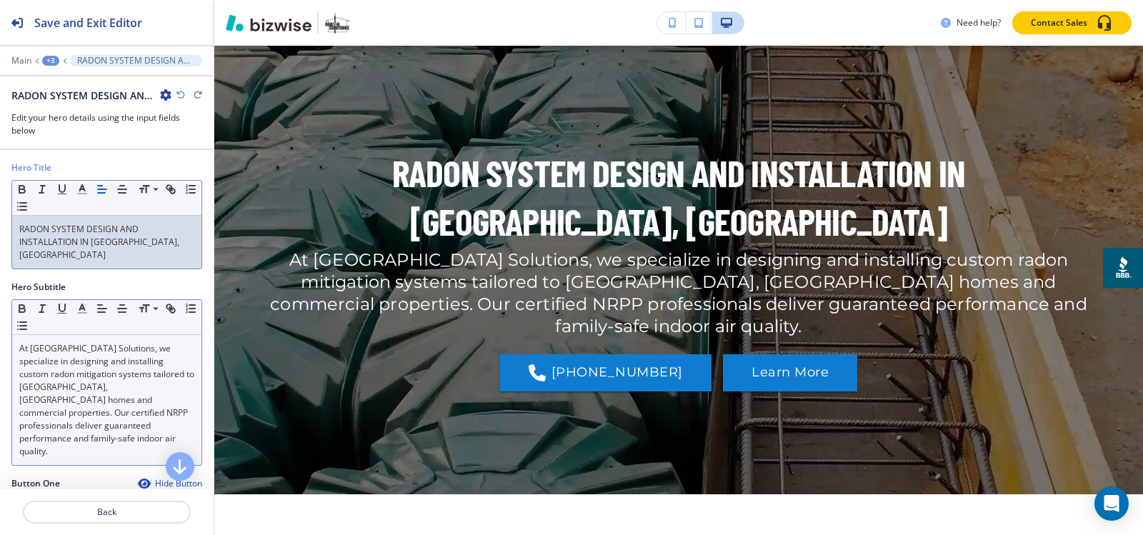
click at [109, 361] on p "At Radon Solutions, we specialize in designing and installing custom radon miti…" at bounding box center [106, 400] width 175 height 116
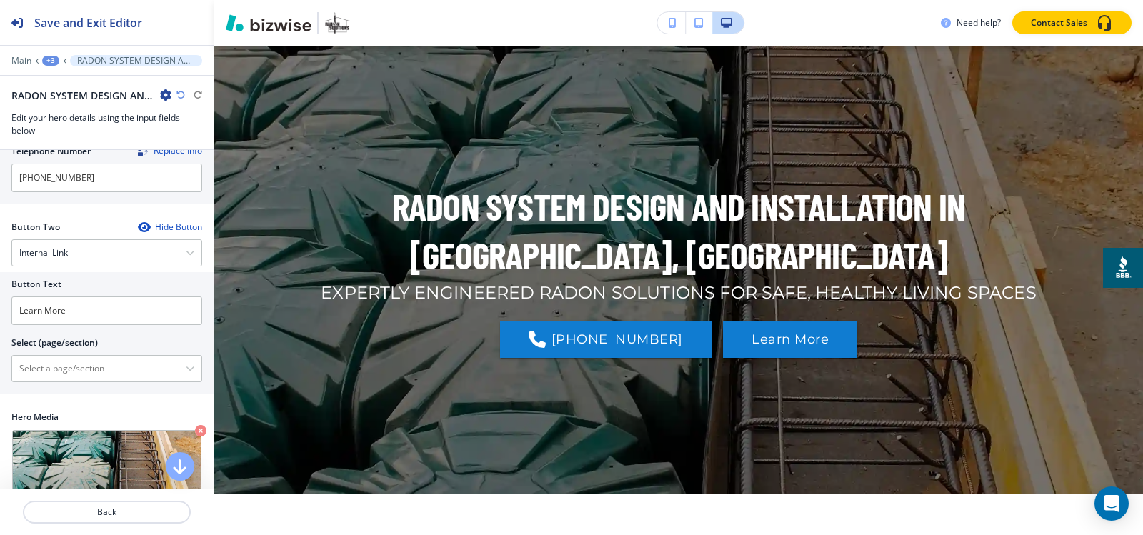
scroll to position [357, 0]
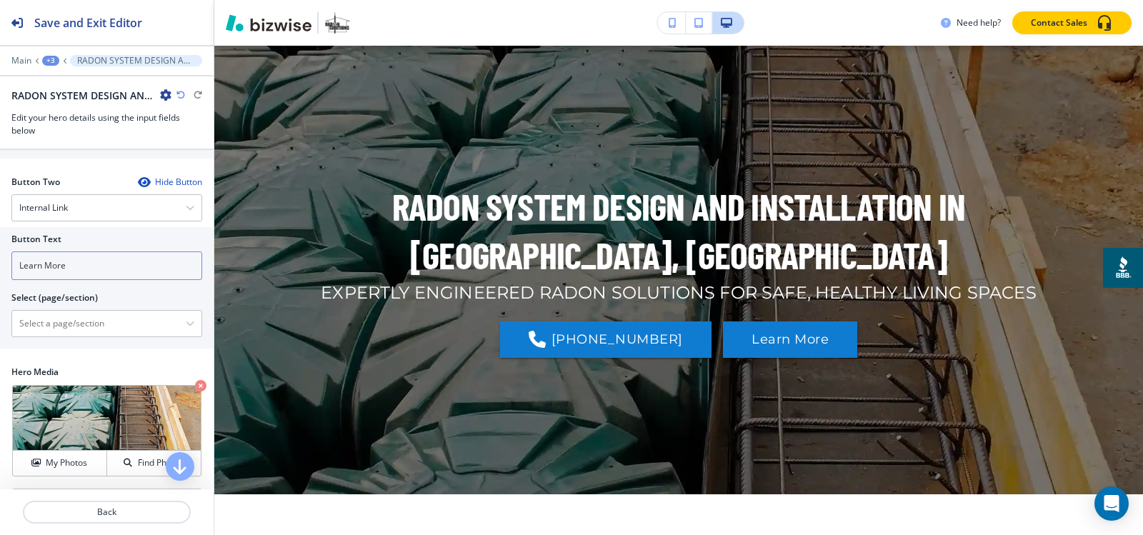
click at [116, 251] on input "Learn More" at bounding box center [106, 265] width 191 height 29
type input "CONTACT US"
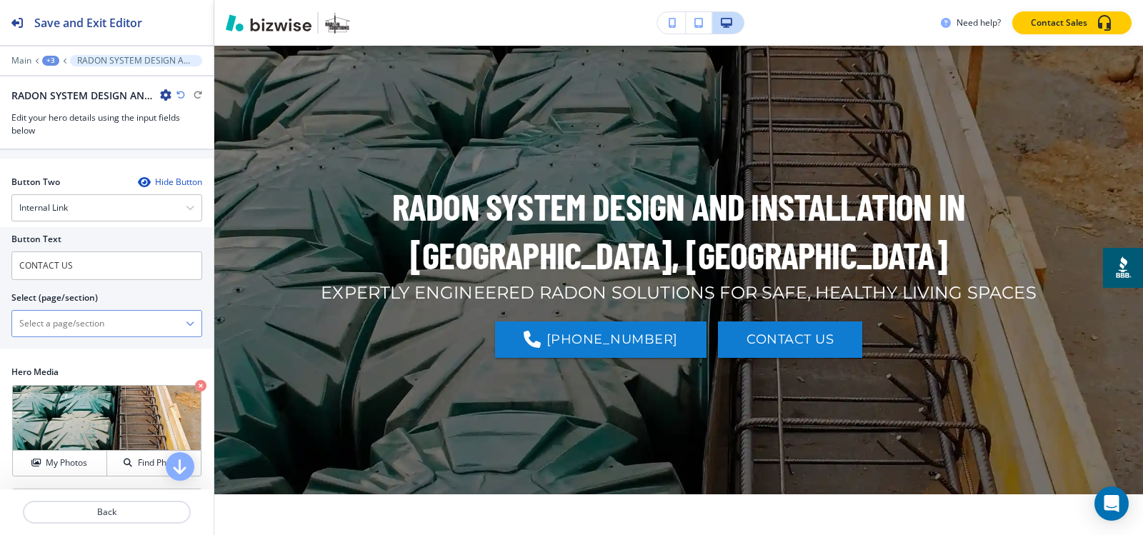
click at [77, 319] on \(page\/section\) "Manual Input" at bounding box center [99, 323] width 174 height 24
paste \(page\/section\) "CONTACT US"
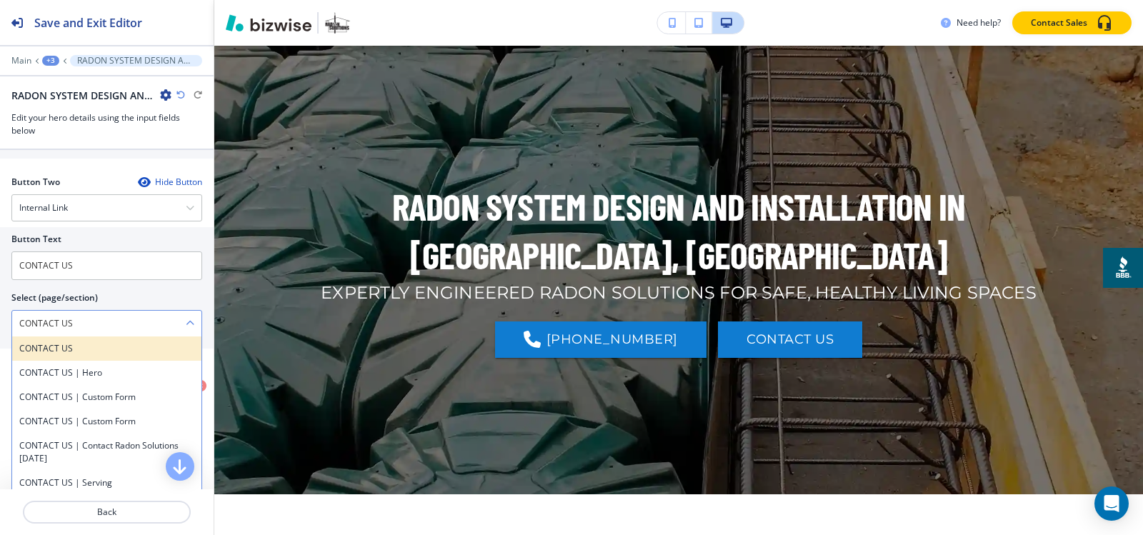
type \(page\/section\) "CONTACT US"
click at [52, 342] on h4 "CONTACT US" at bounding box center [106, 348] width 175 height 13
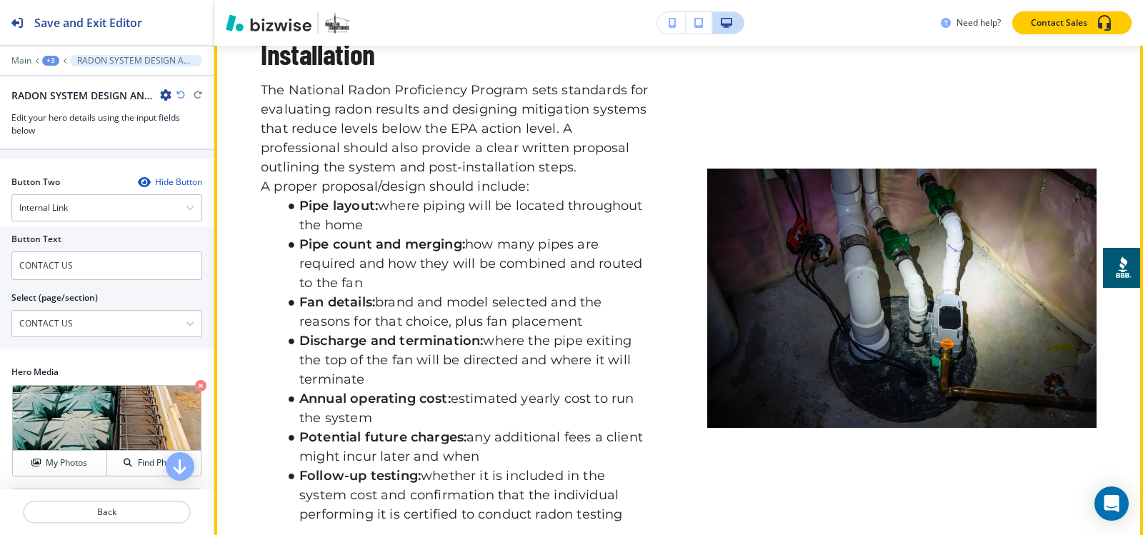
scroll to position [500, 0]
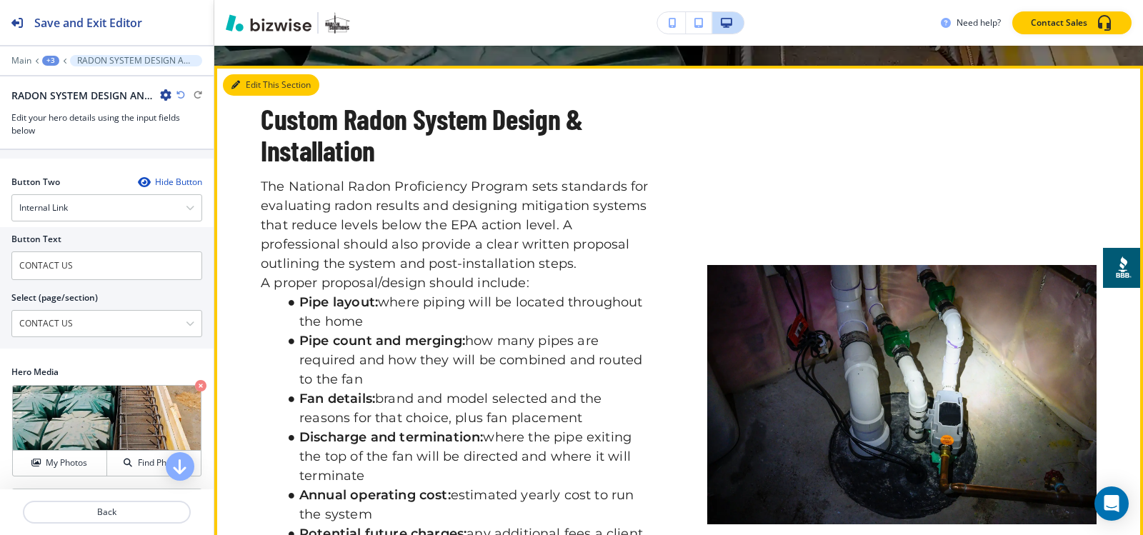
click at [256, 87] on button "Edit This Section" at bounding box center [271, 84] width 96 height 21
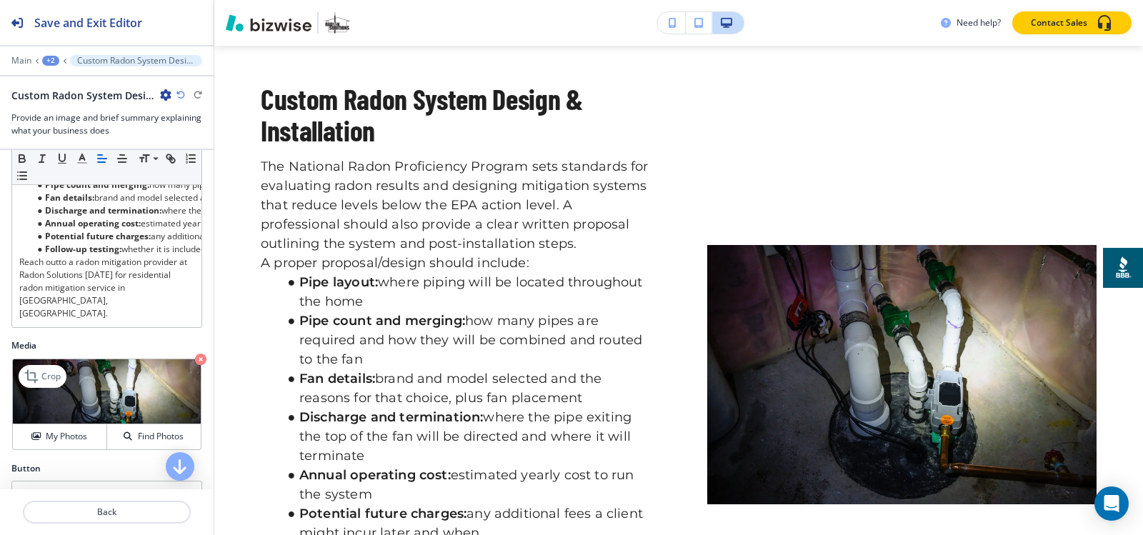
scroll to position [621, 0]
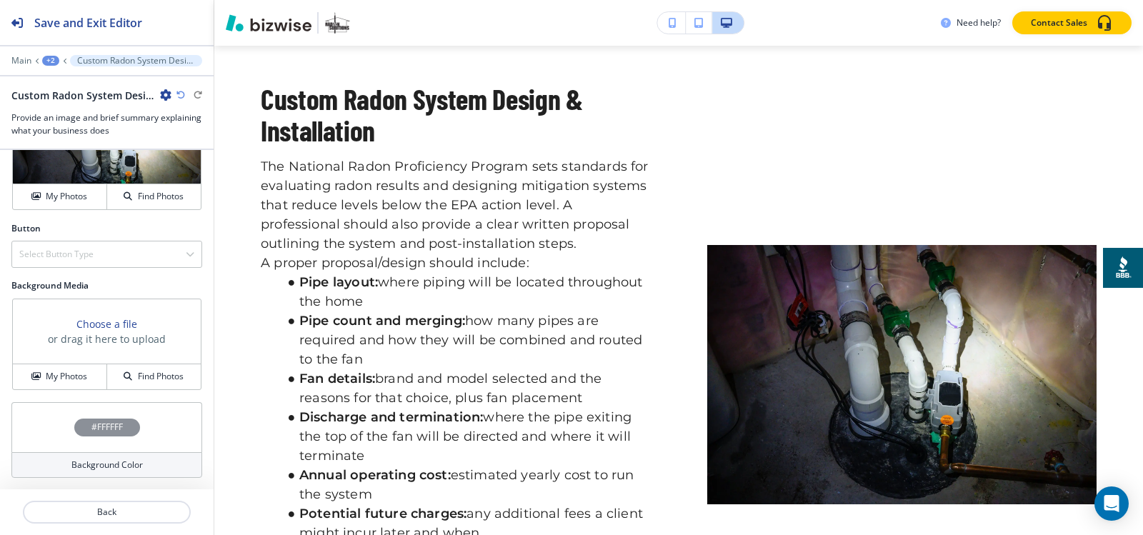
click at [168, 94] on icon "button" at bounding box center [165, 94] width 11 height 11
click at [185, 172] on p "Delete Section" at bounding box center [205, 170] width 73 height 13
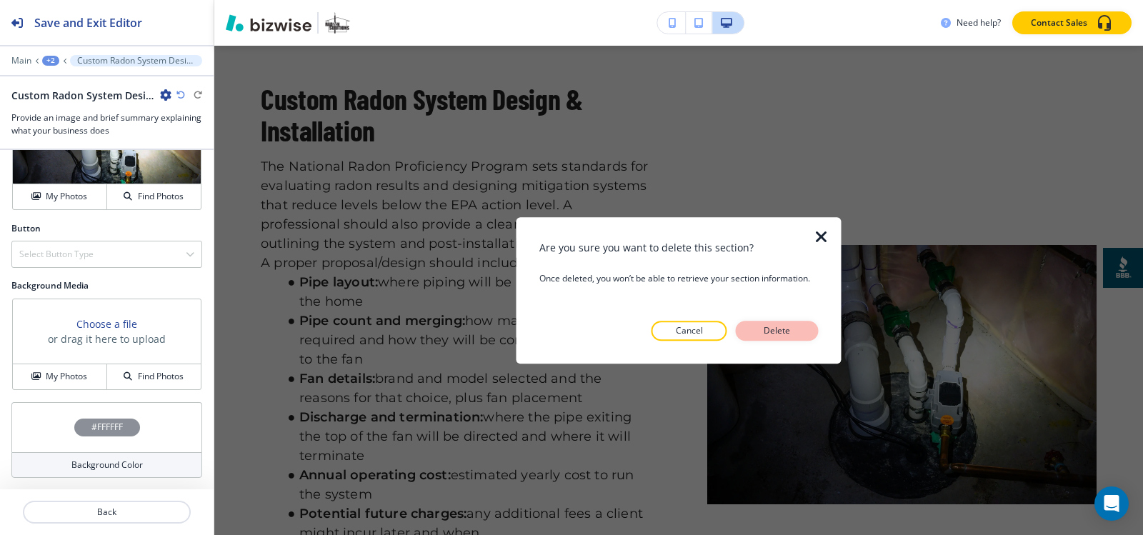
click at [754, 333] on button "Delete" at bounding box center [777, 331] width 83 height 20
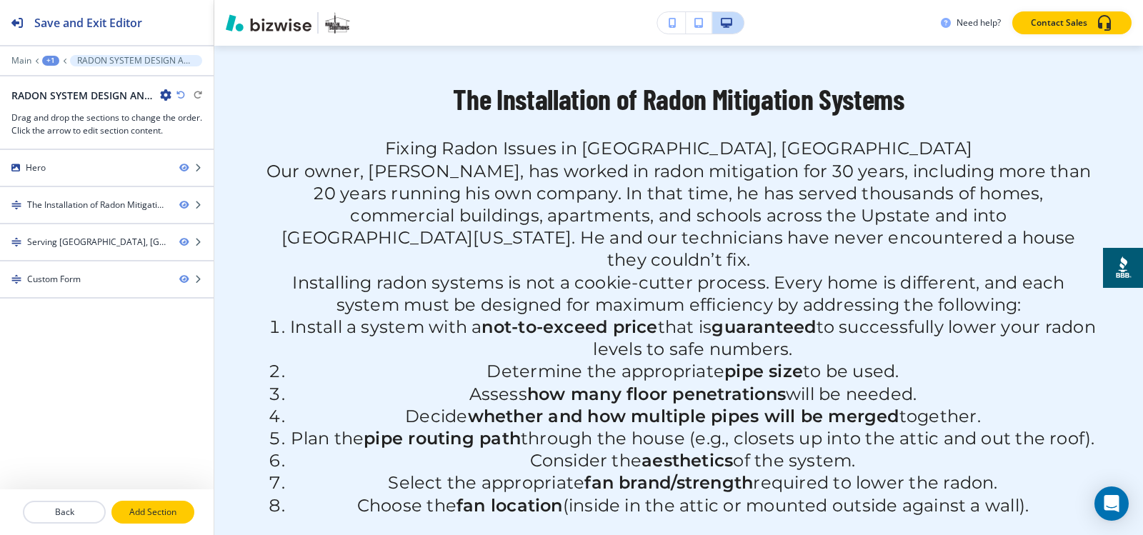
click at [137, 507] on p "Add Section" at bounding box center [153, 512] width 80 height 13
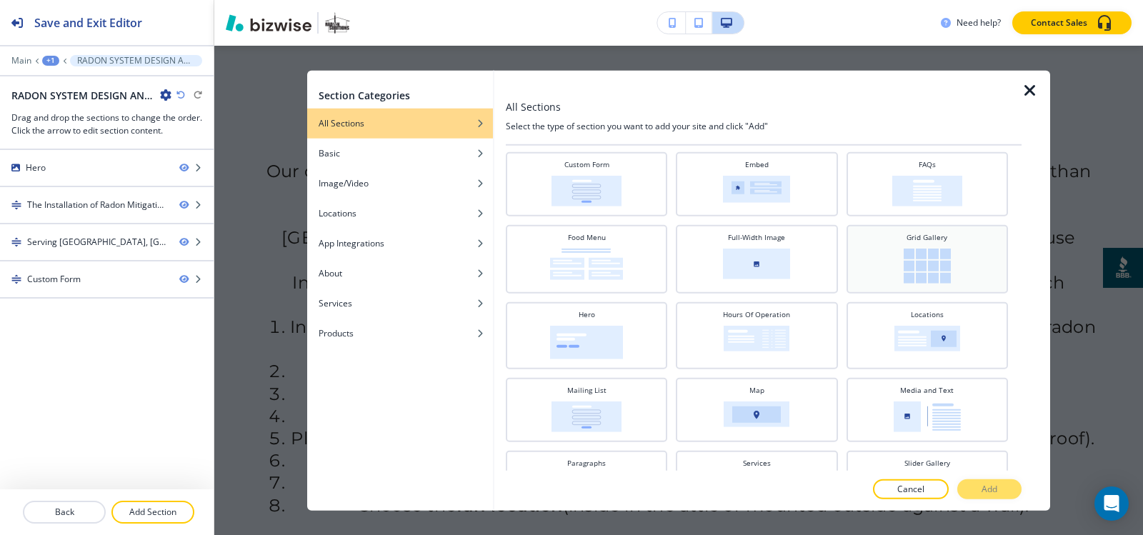
scroll to position [357, 0]
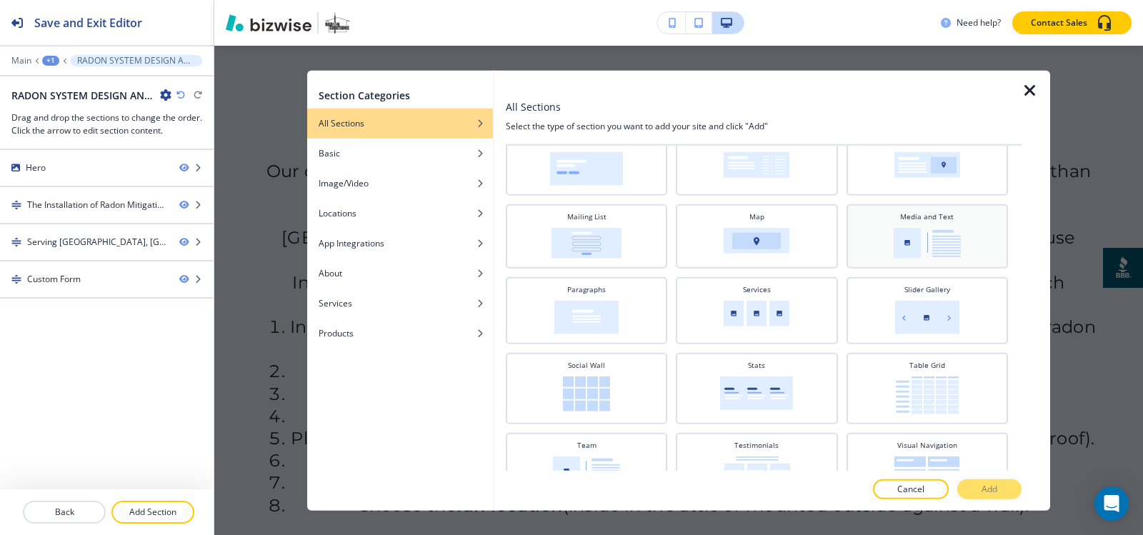
click at [926, 242] on img at bounding box center [927, 242] width 67 height 31
click at [989, 494] on p "Add" at bounding box center [989, 489] width 16 height 13
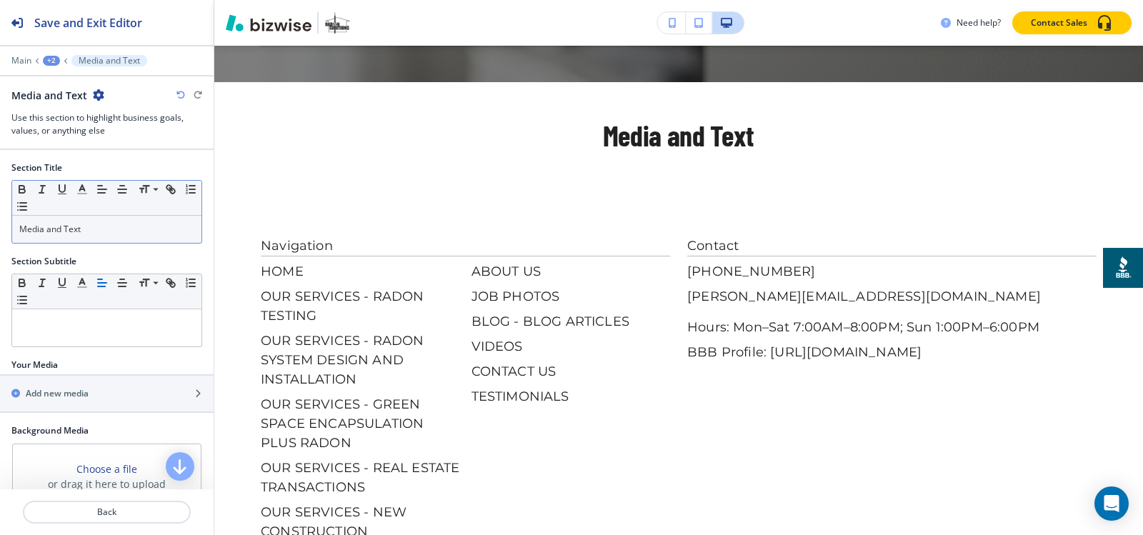
scroll to position [2029, 0]
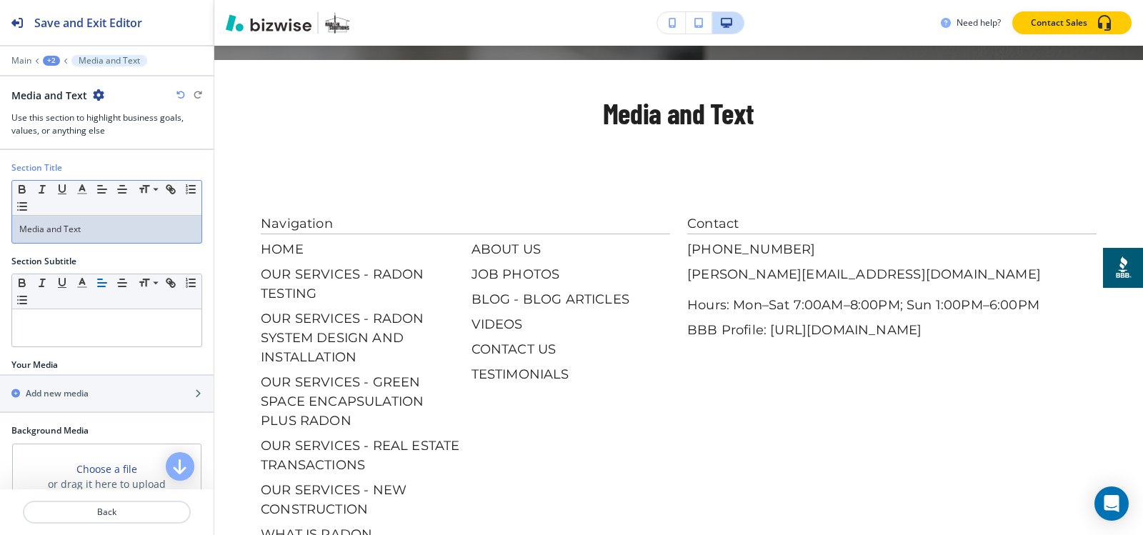
click at [142, 225] on p "Media and Text" at bounding box center [106, 229] width 175 height 13
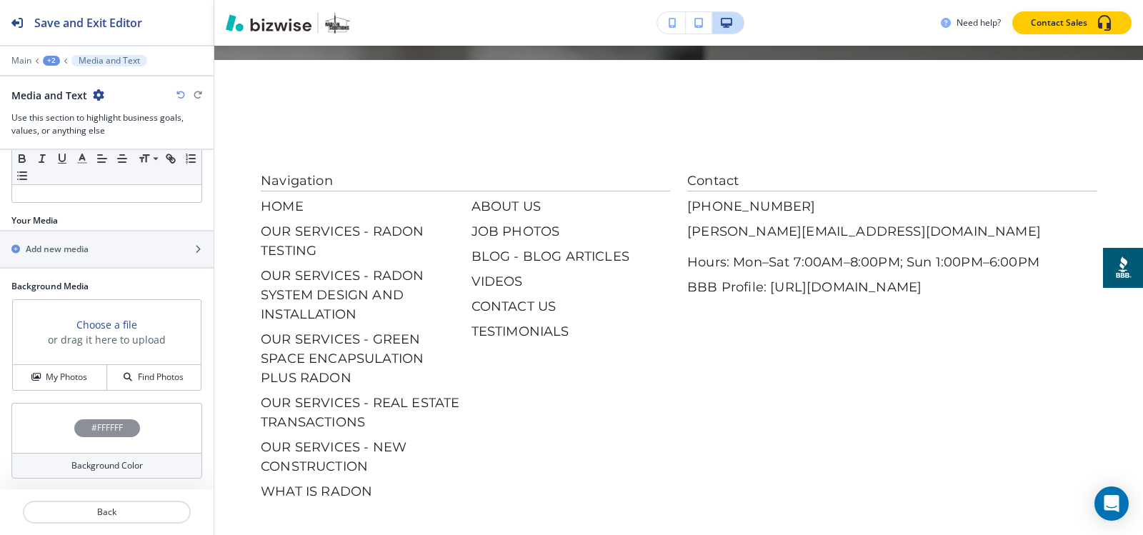
scroll to position [145, 0]
click at [41, 246] on h2 "Add new media" at bounding box center [57, 248] width 63 height 13
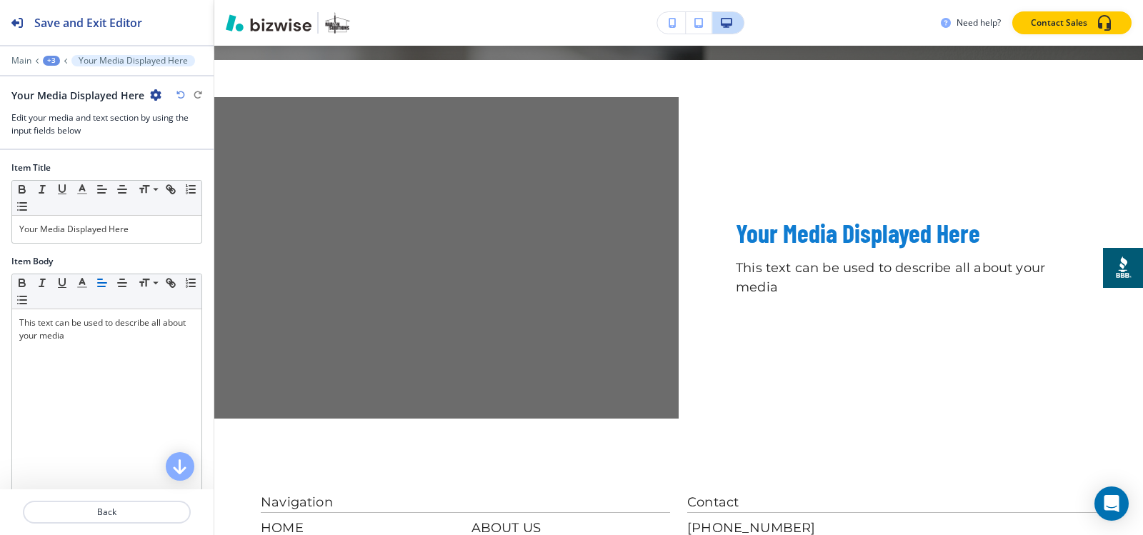
scroll to position [2066, 0]
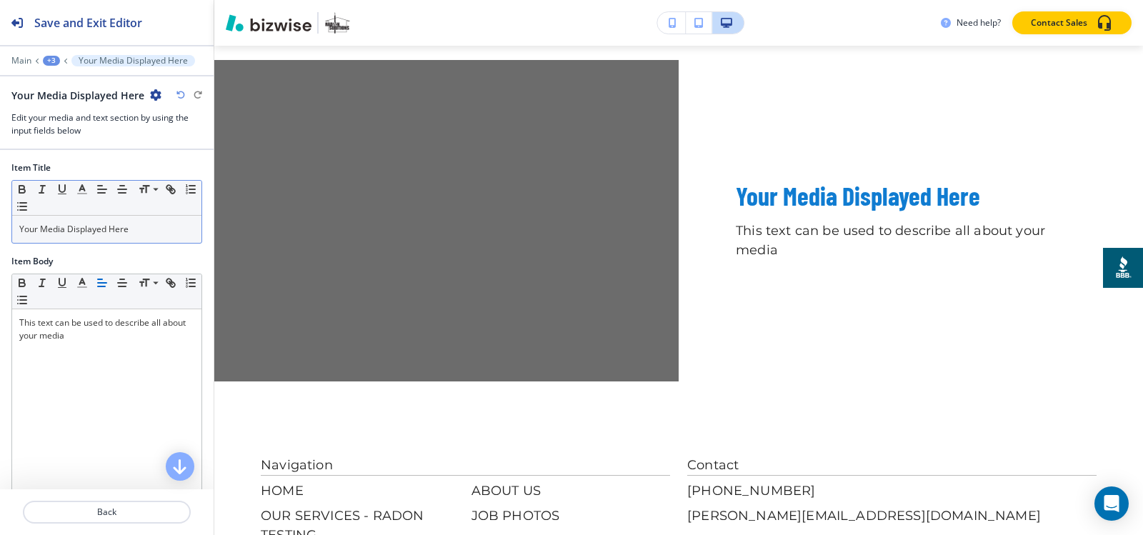
click at [108, 238] on div "Your Media Displayed Here" at bounding box center [106, 229] width 189 height 27
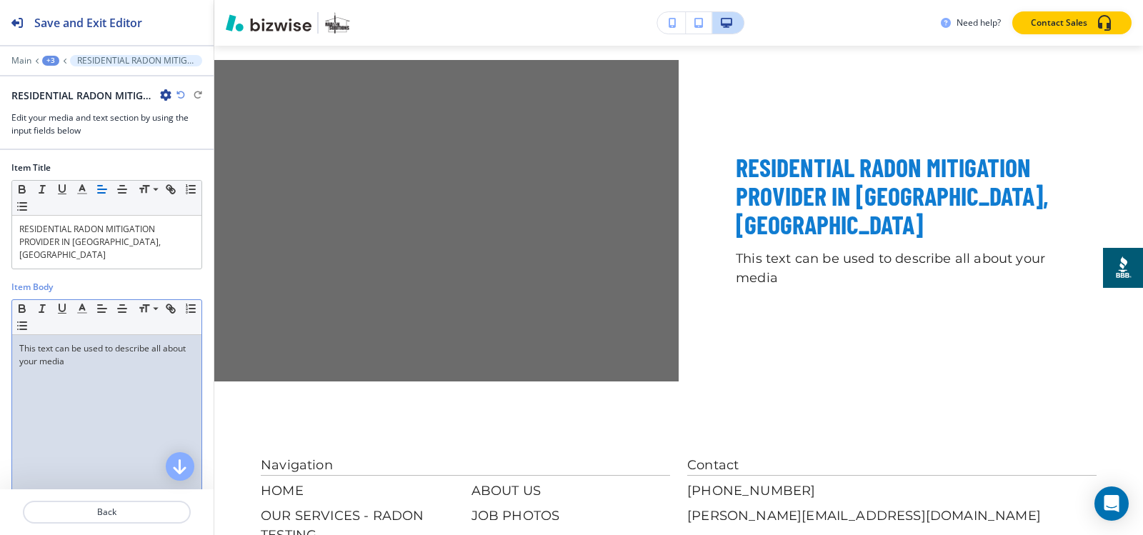
click at [47, 376] on div "This text can be used to describe all about your media" at bounding box center [106, 428] width 189 height 186
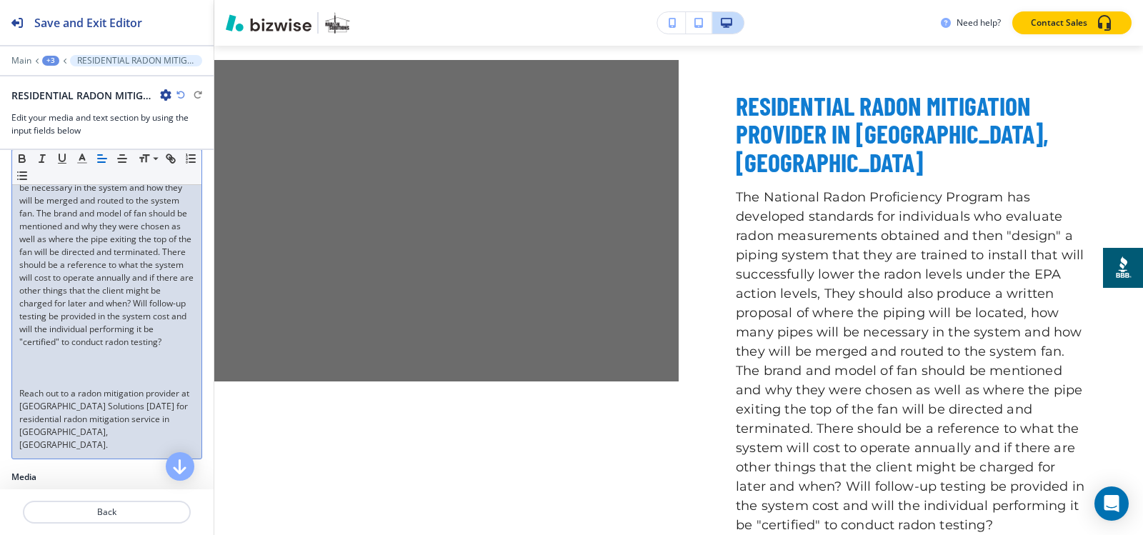
scroll to position [286, 0]
click at [55, 369] on p at bounding box center [106, 371] width 175 height 13
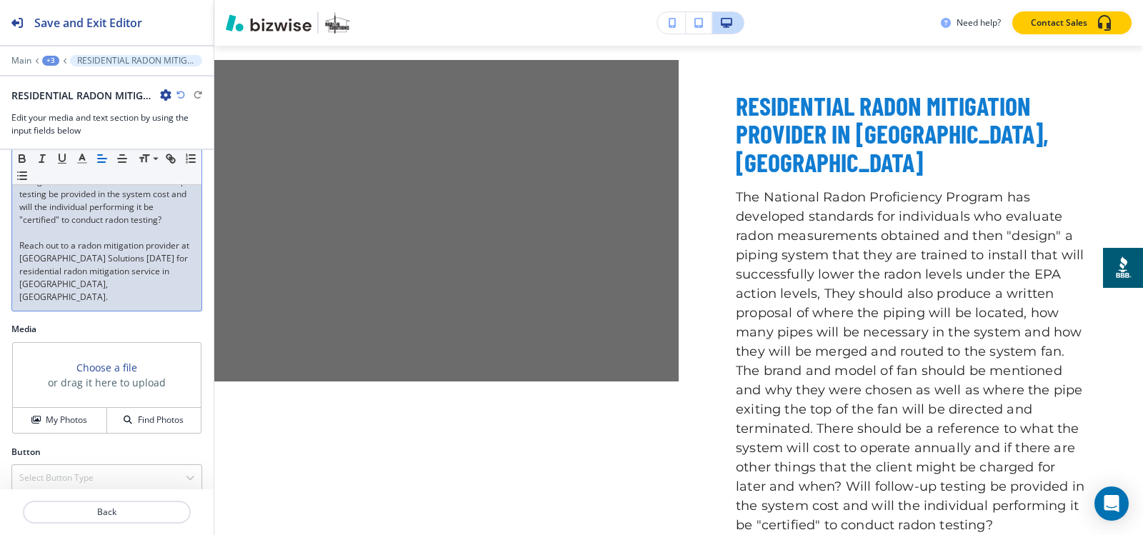
scroll to position [399, 0]
click at [46, 413] on h4 "My Photos" at bounding box center [66, 419] width 41 height 13
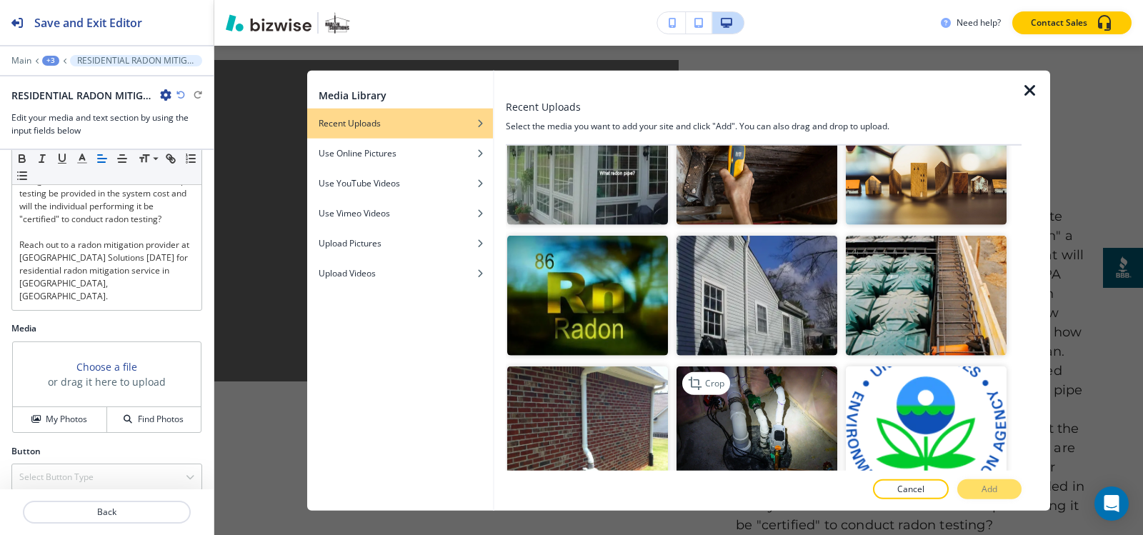
scroll to position [3429, 0]
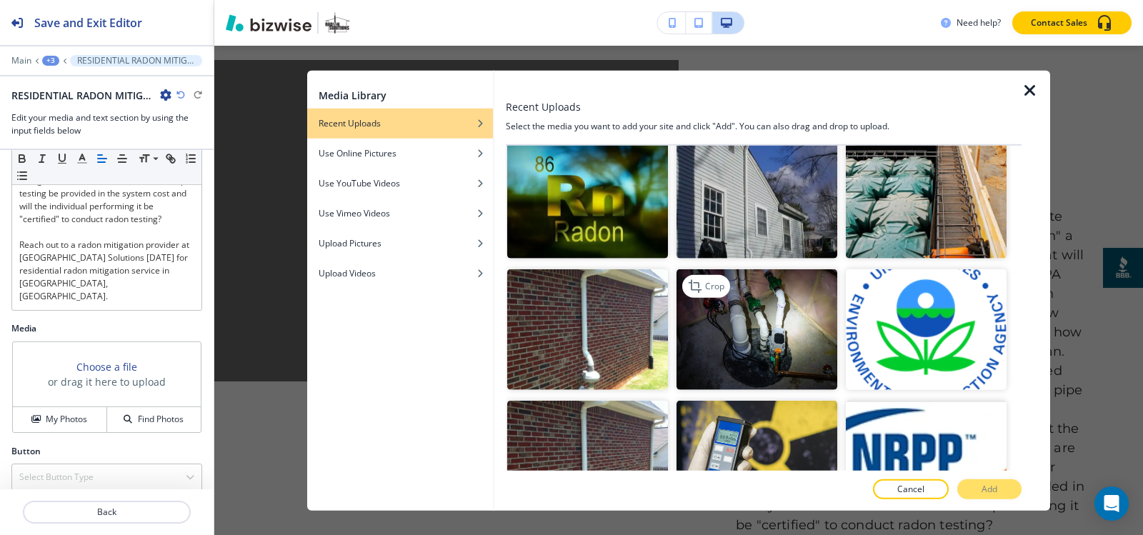
click at [744, 297] on img "button" at bounding box center [756, 329] width 161 height 121
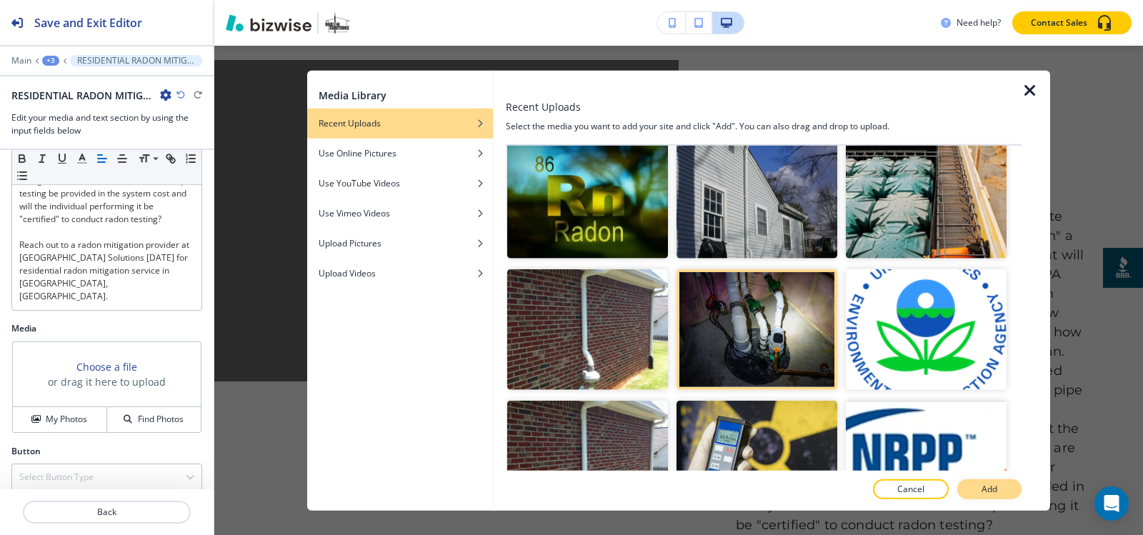
click at [999, 486] on button "Add" at bounding box center [989, 489] width 64 height 20
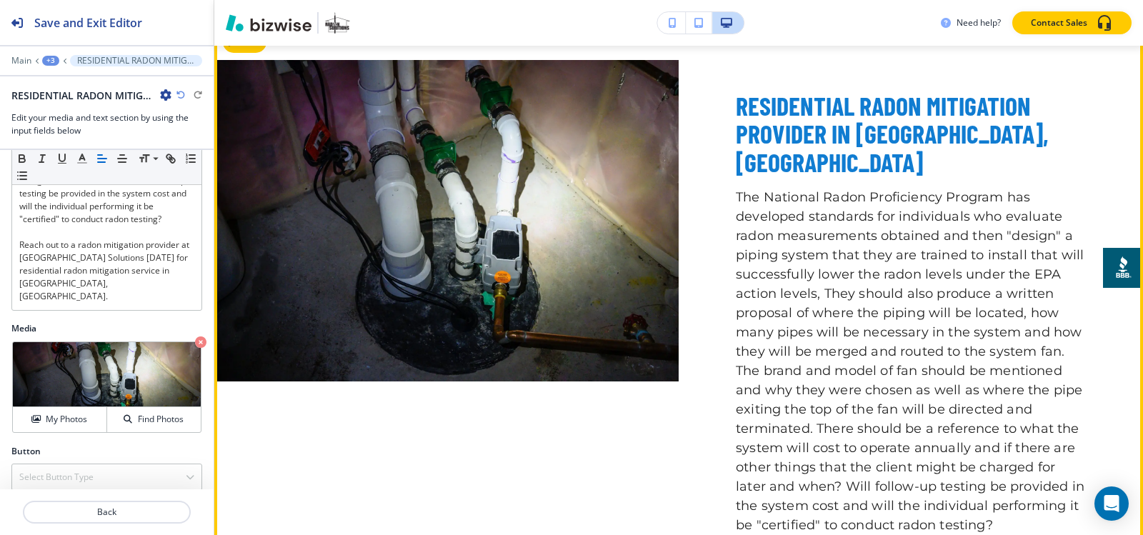
scroll to position [1994, 0]
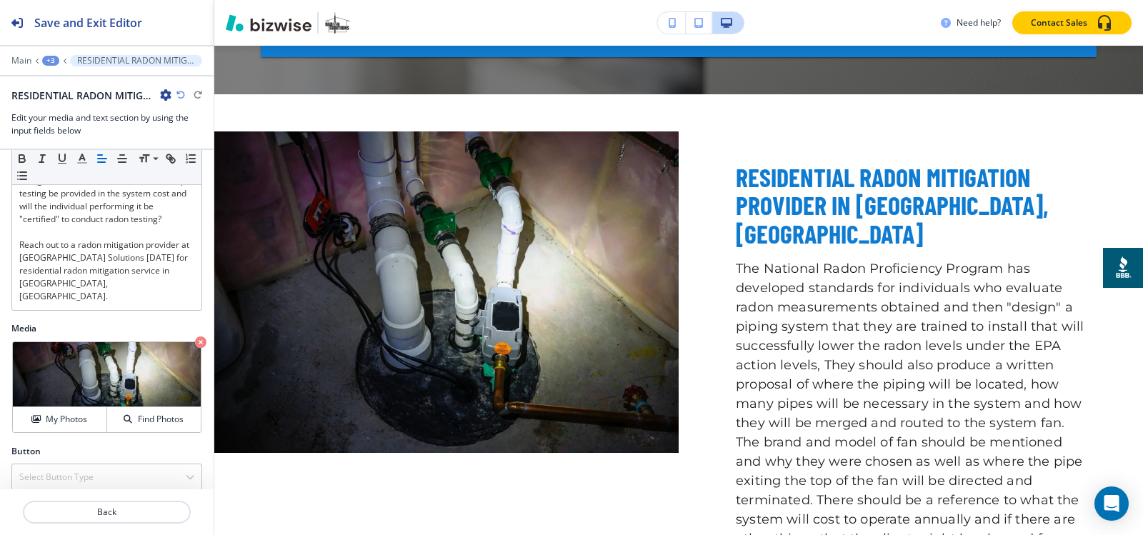
click at [45, 61] on div "+3" at bounding box center [50, 61] width 17 height 10
click at [91, 135] on p "Media and Text" at bounding box center [87, 134] width 73 height 13
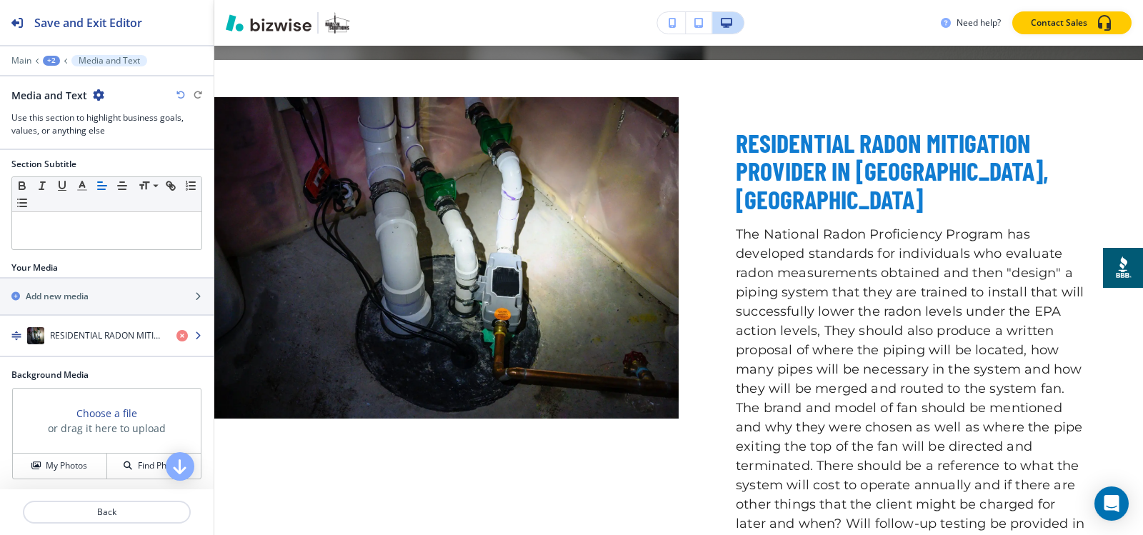
scroll to position [186, 0]
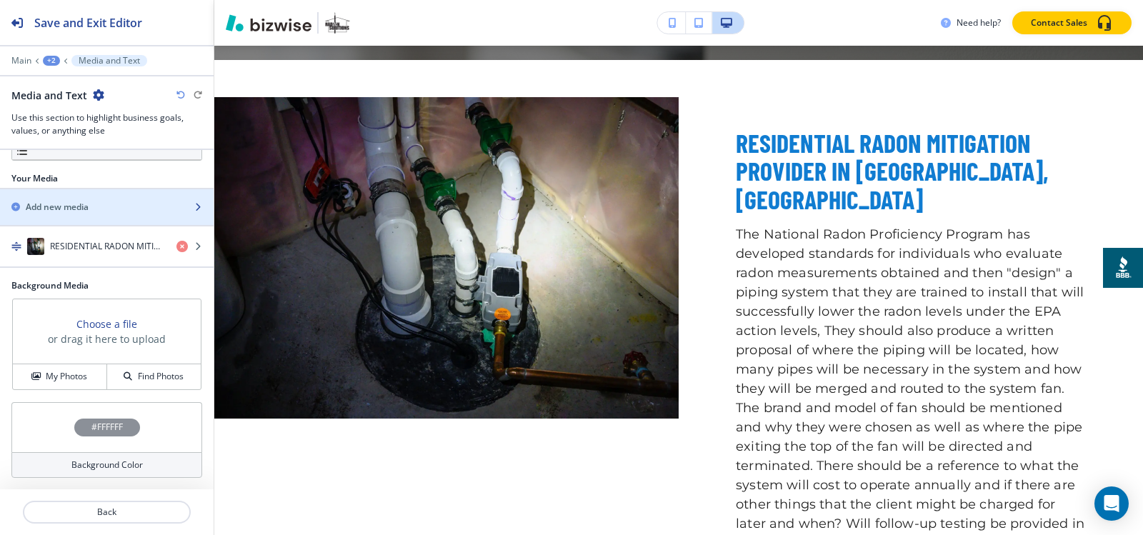
click at [71, 204] on h2 "Add new media" at bounding box center [57, 207] width 63 height 13
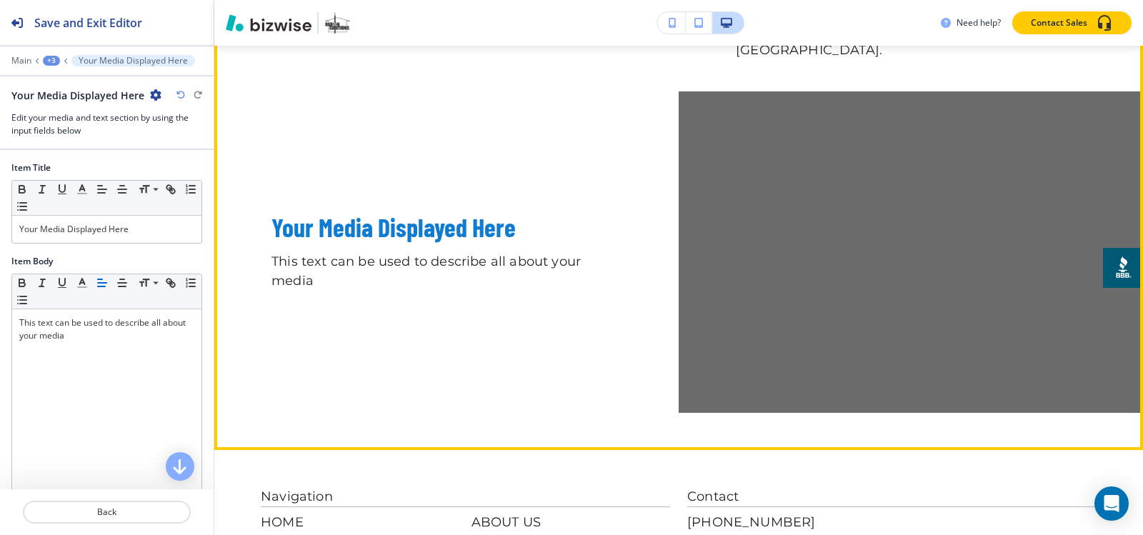
scroll to position [2640, 0]
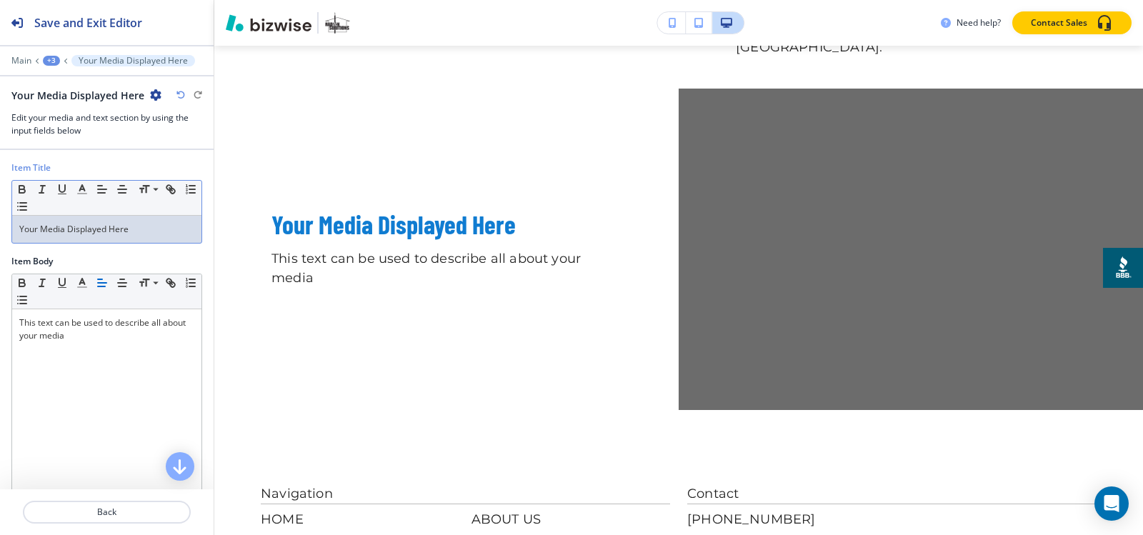
click at [97, 224] on p "Your Media Displayed Here" at bounding box center [106, 229] width 175 height 13
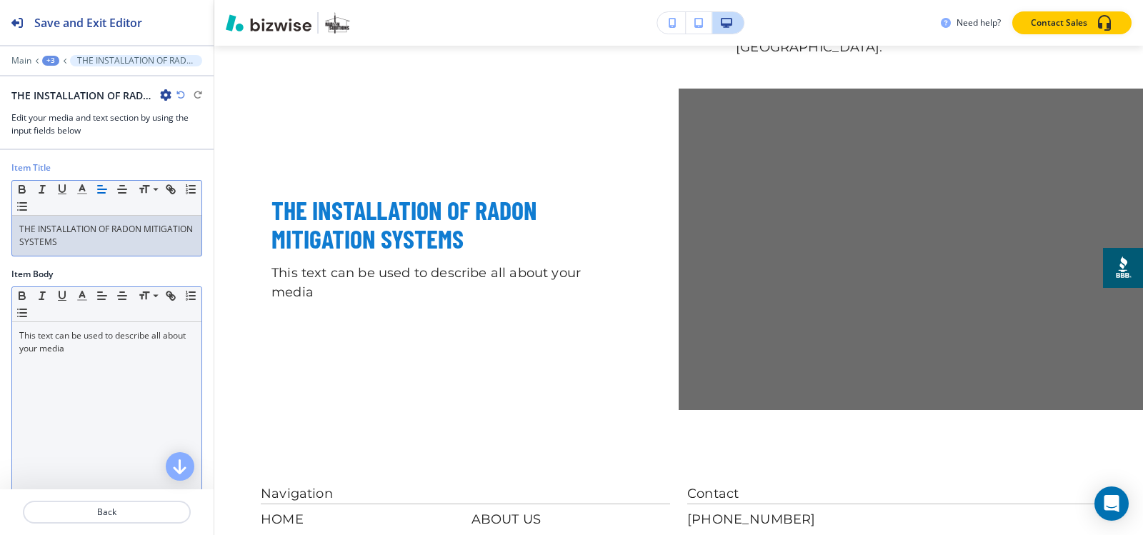
click at [49, 377] on div "This text can be used to describe all about your media" at bounding box center [106, 415] width 189 height 186
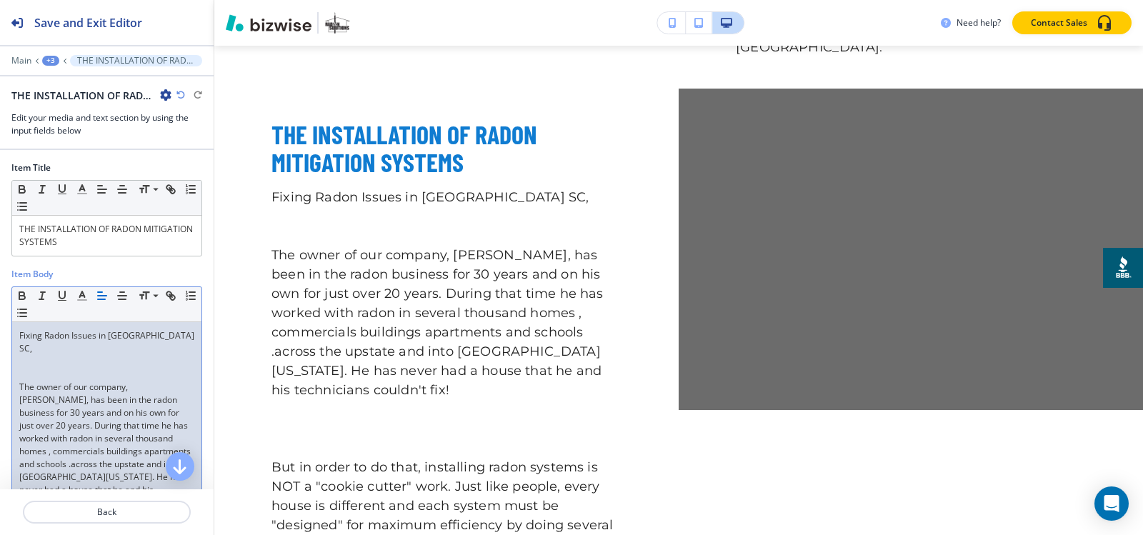
scroll to position [0, 0]
click at [44, 368] on p at bounding box center [106, 374] width 175 height 13
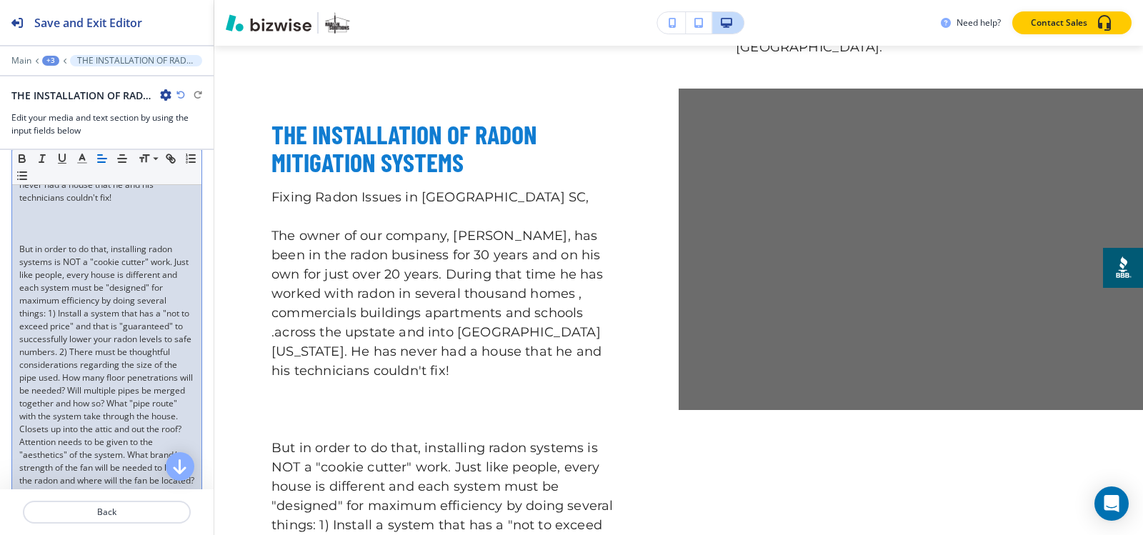
scroll to position [214, 0]
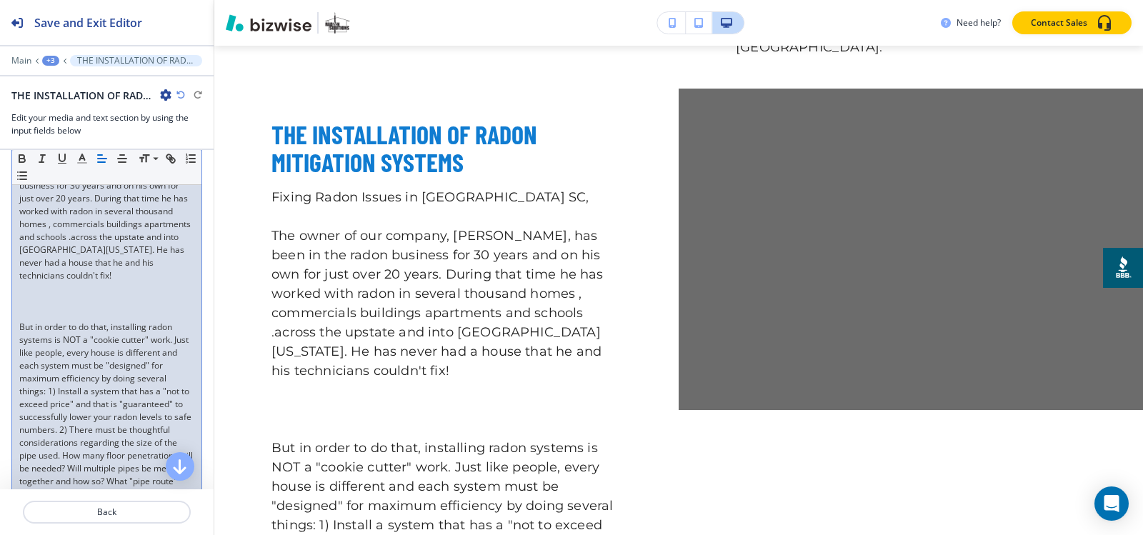
click at [41, 308] on p at bounding box center [106, 314] width 175 height 13
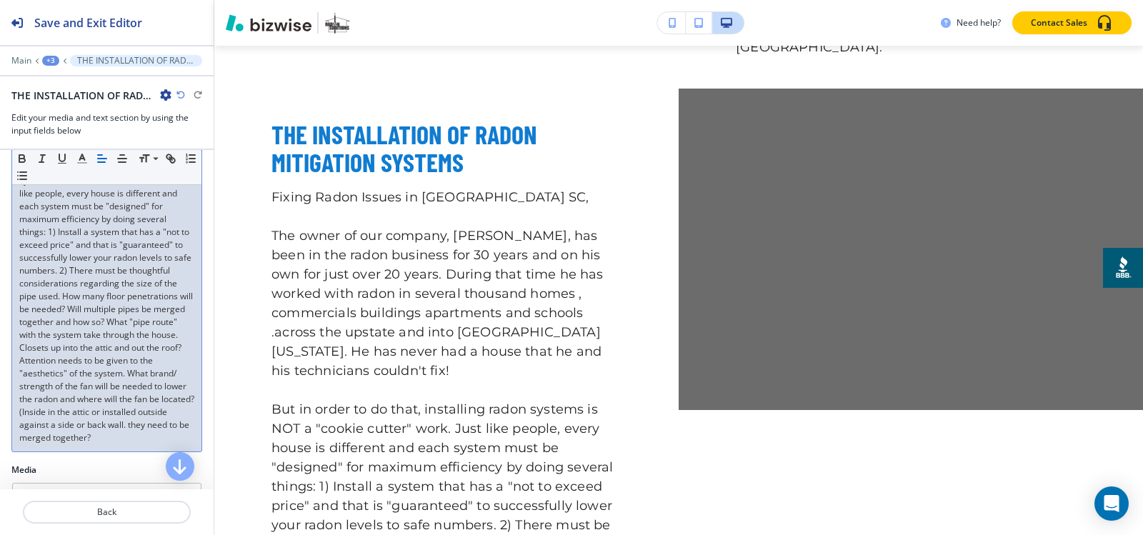
scroll to position [502, 0]
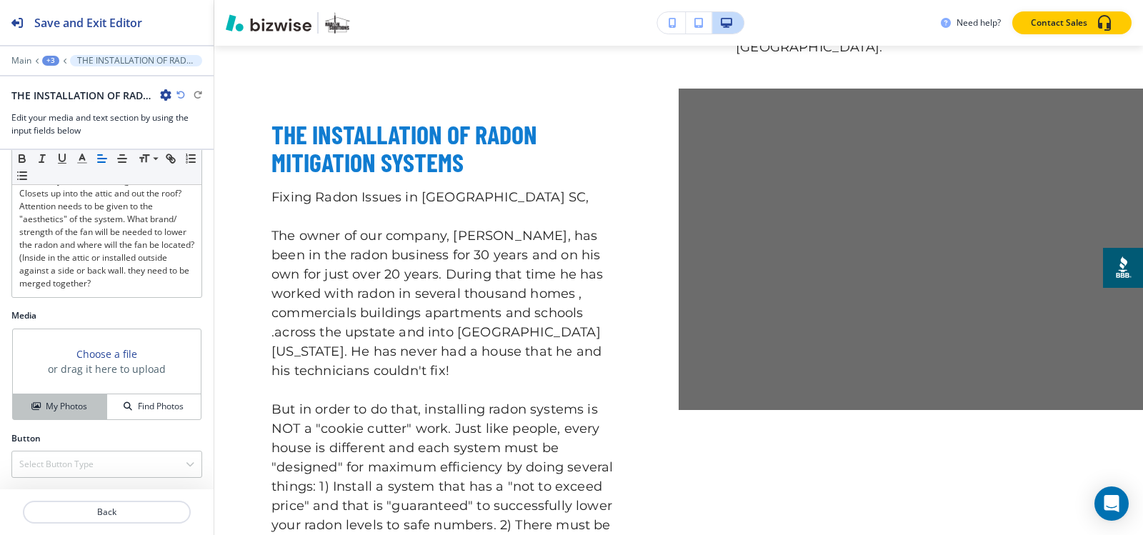
click at [71, 406] on h4 "My Photos" at bounding box center [66, 406] width 41 height 13
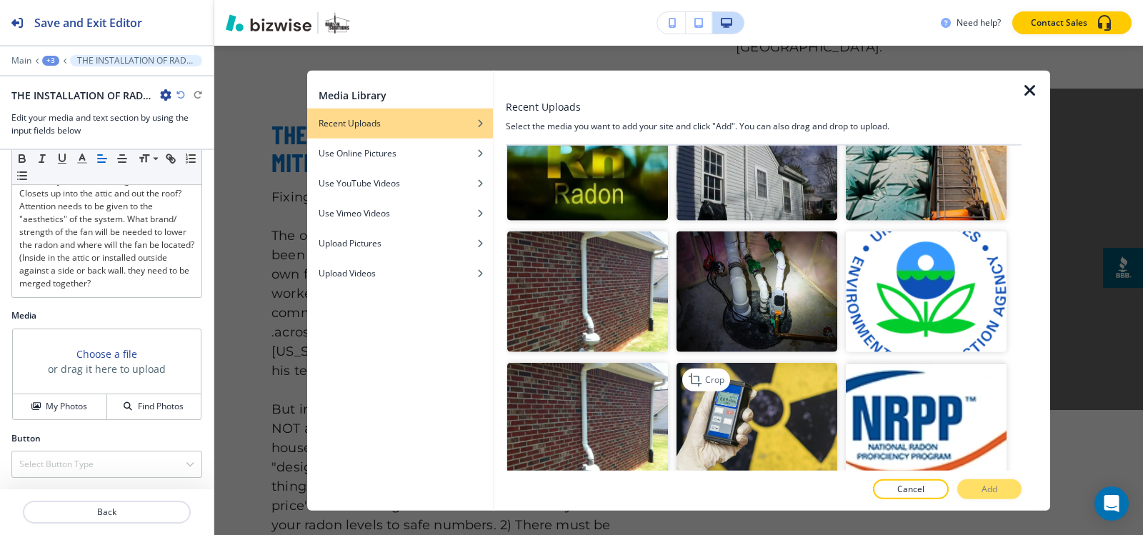
scroll to position [3443, 0]
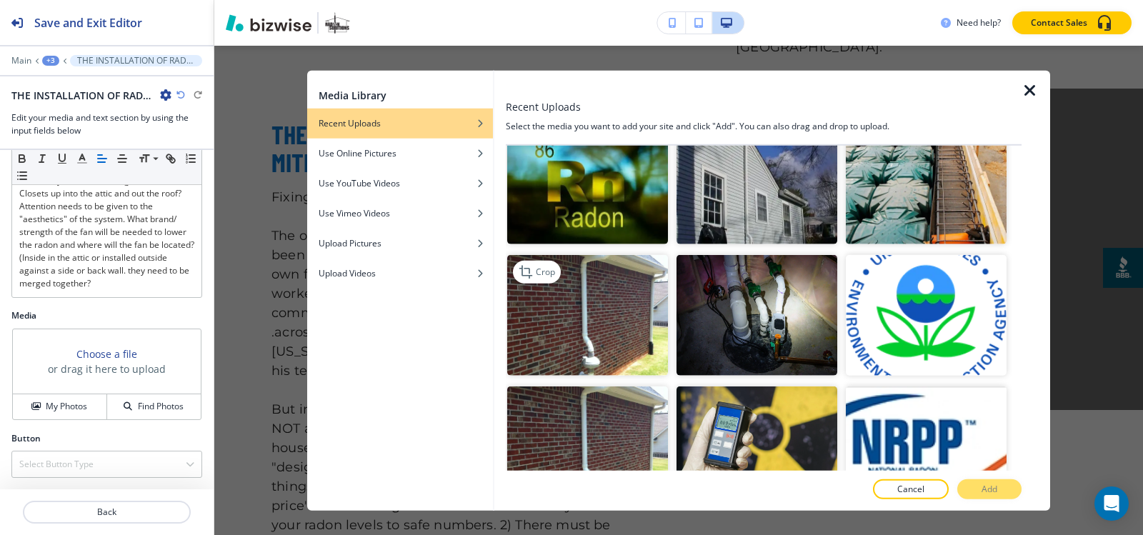
click at [629, 266] on img "button" at bounding box center [587, 315] width 161 height 121
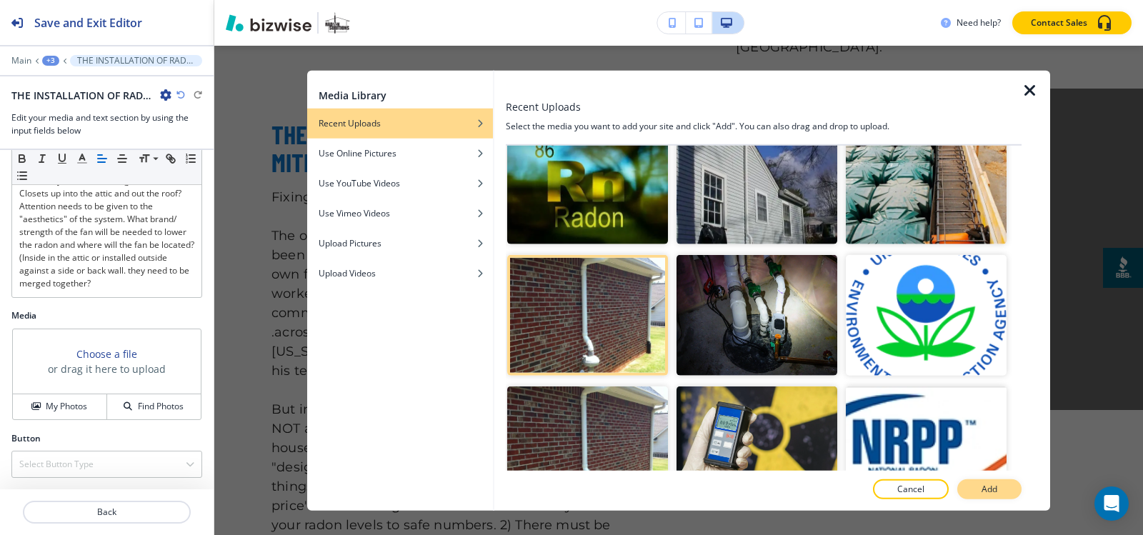
click at [984, 491] on p "Add" at bounding box center [989, 489] width 16 height 13
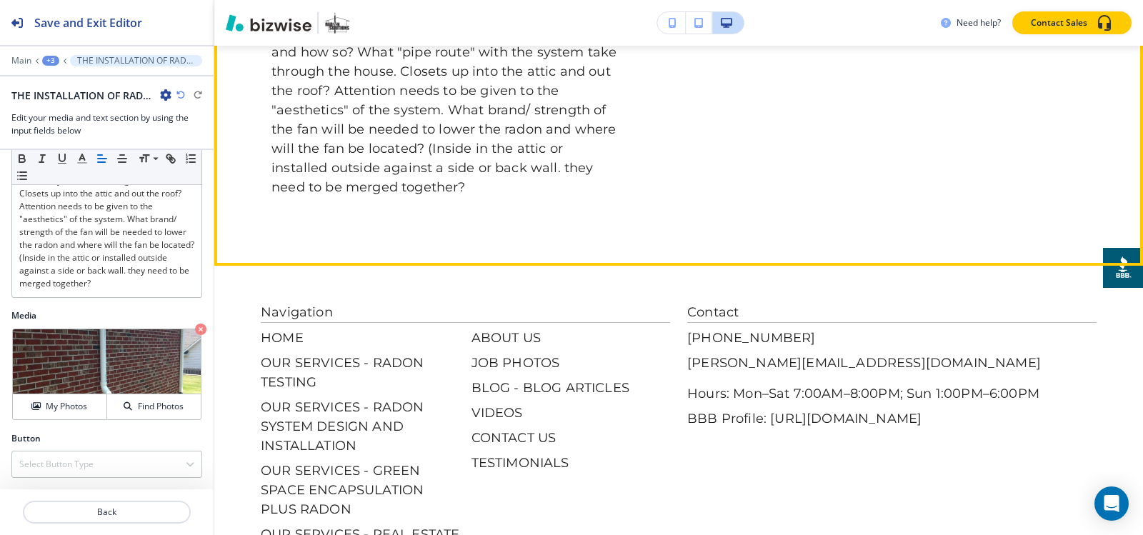
scroll to position [3401, 0]
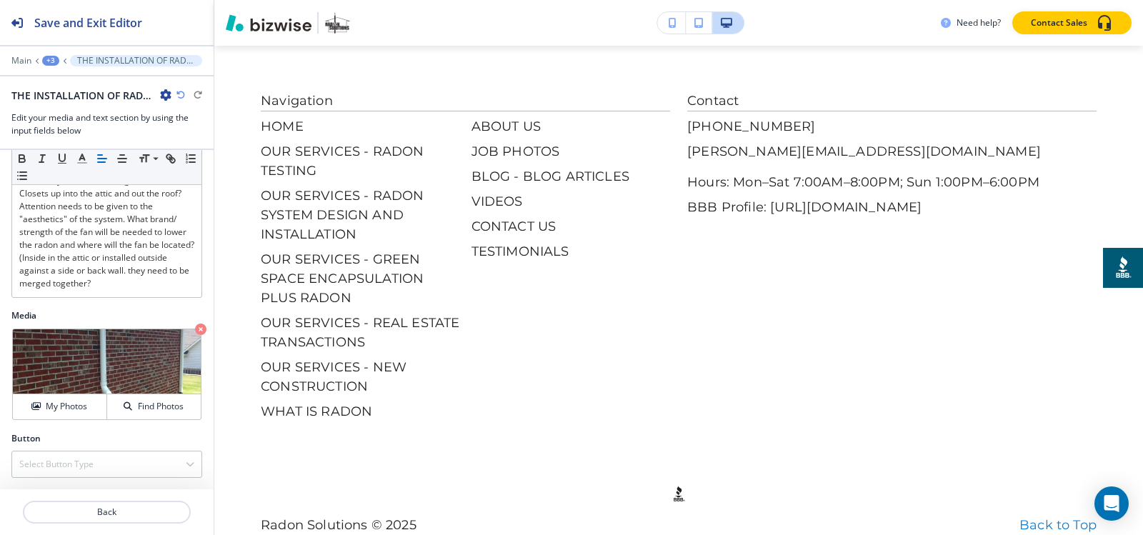
click at [56, 61] on div "+3" at bounding box center [50, 61] width 17 height 10
click at [69, 111] on p "RADON SYSTEM DESIGN AND INSTALLATION" at bounding box center [87, 109] width 73 height 13
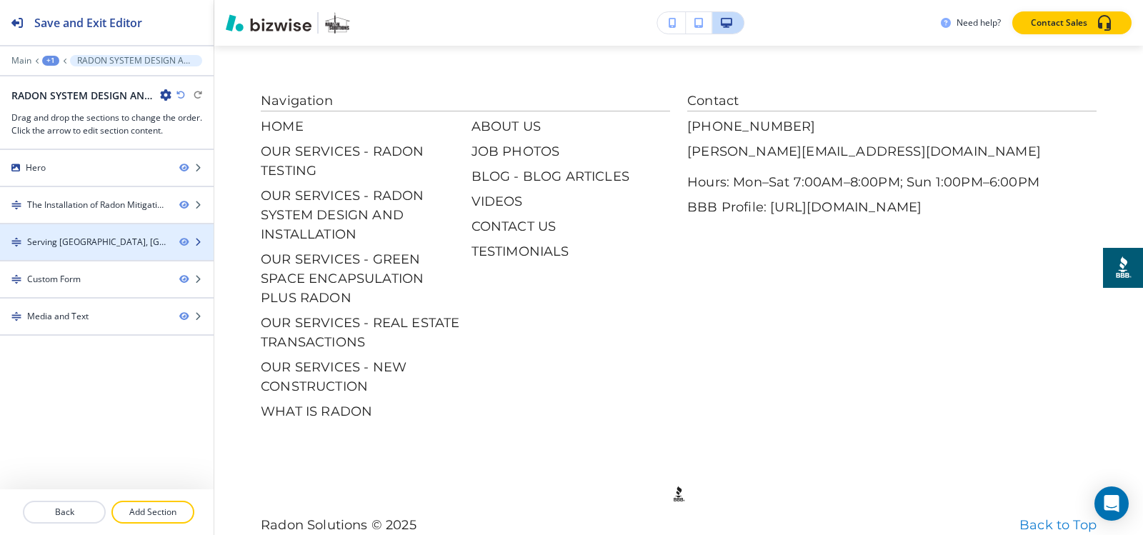
click at [71, 249] on div at bounding box center [107, 254] width 214 height 11
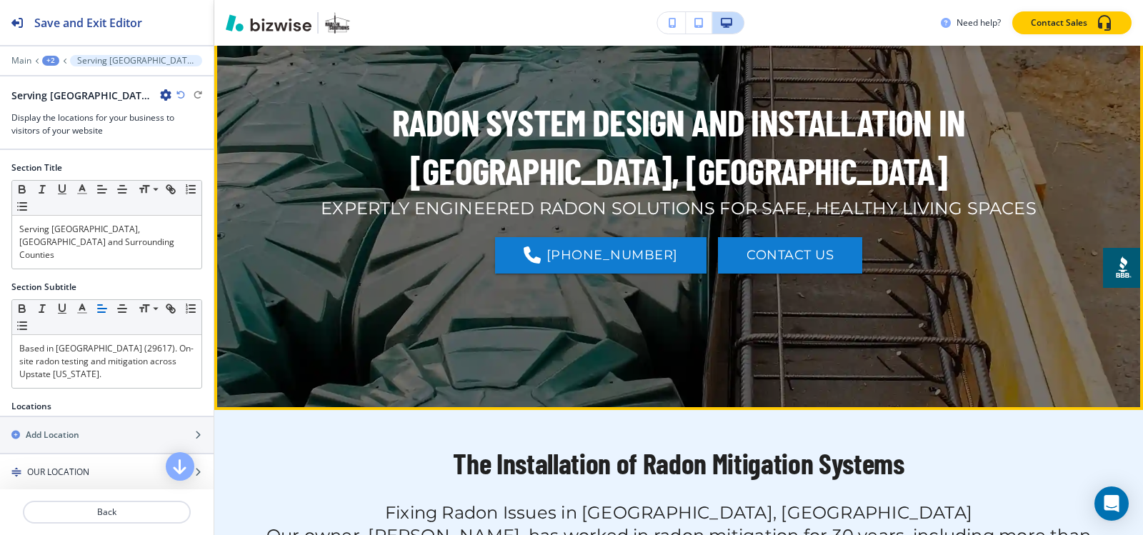
scroll to position [370, 0]
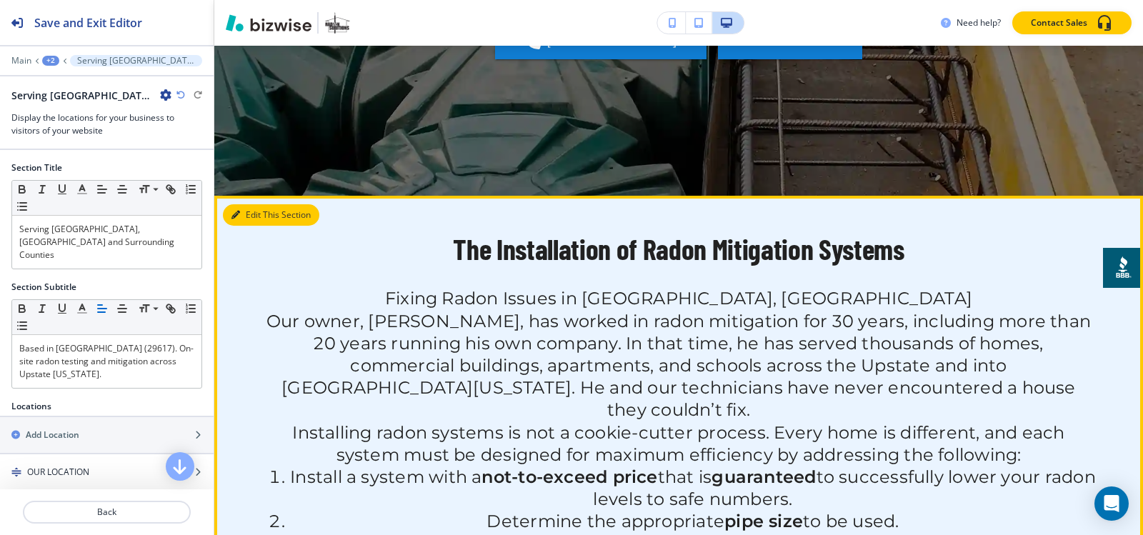
click at [231, 214] on icon "button" at bounding box center [235, 215] width 9 height 9
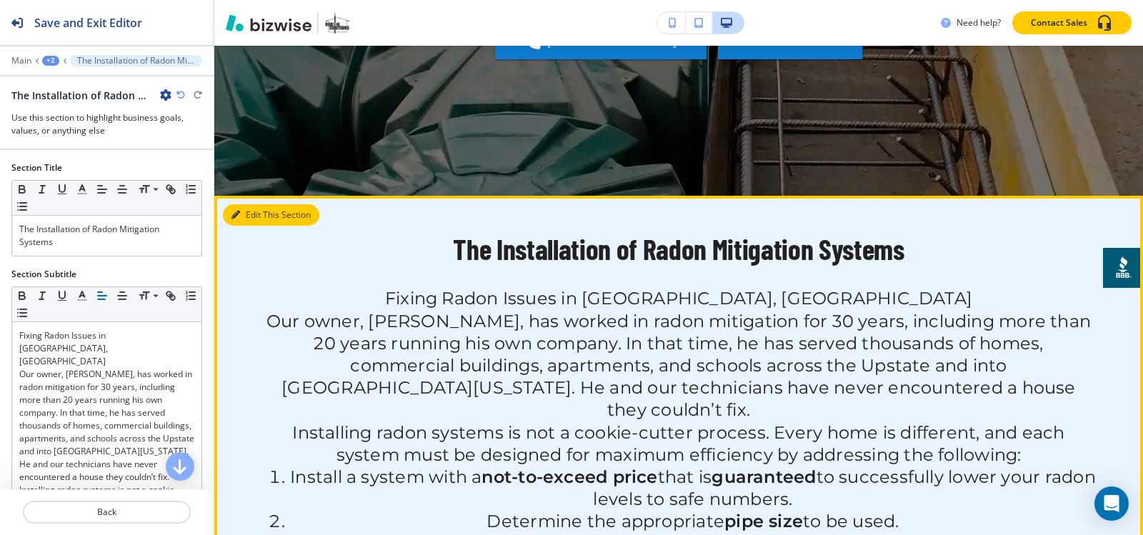
scroll to position [520, 0]
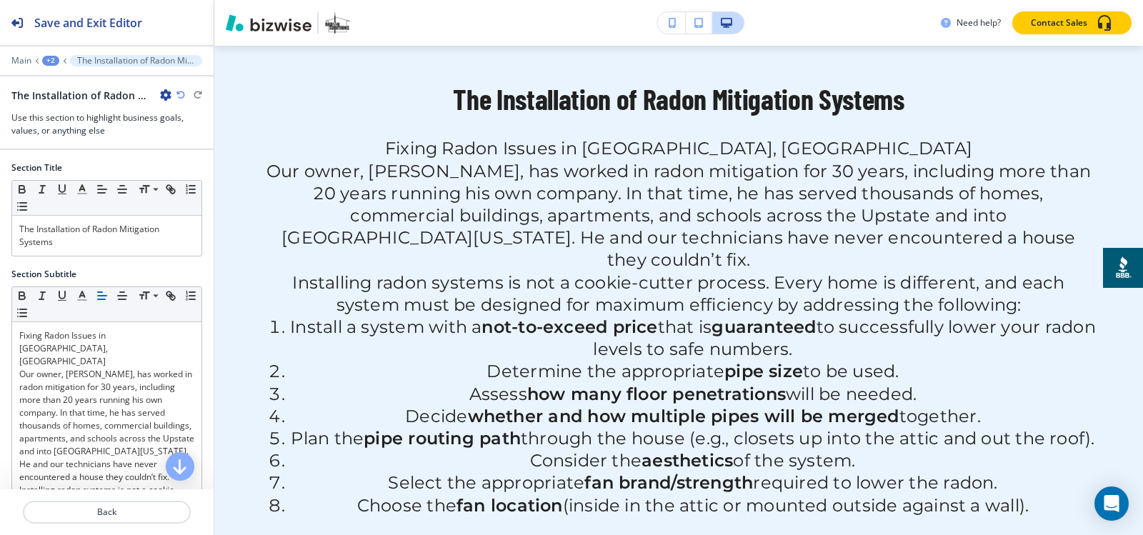
click at [163, 94] on icon "button" at bounding box center [165, 94] width 11 height 11
click at [207, 169] on p "Delete Section" at bounding box center [205, 170] width 73 height 13
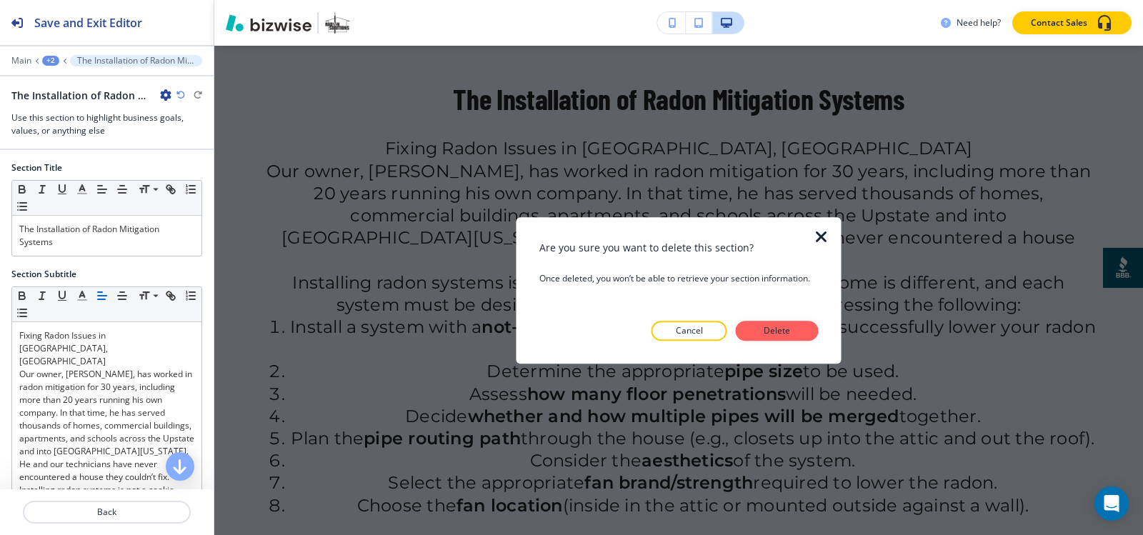
drag, startPoint x: 798, startPoint y: 329, endPoint x: 774, endPoint y: 309, distance: 31.9
click at [797, 329] on button "Delete" at bounding box center [777, 331] width 83 height 20
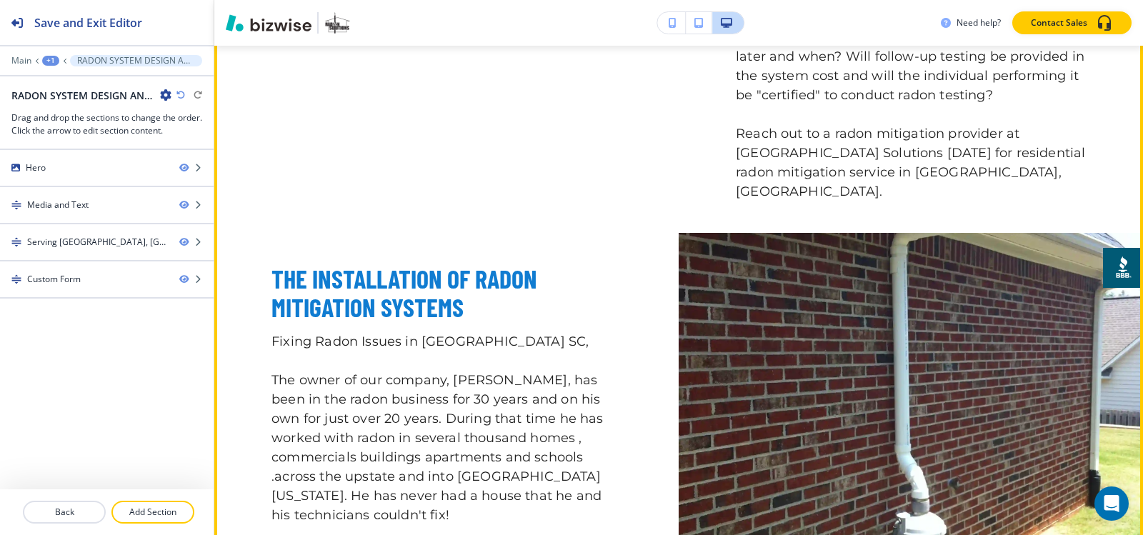
scroll to position [1591, 0]
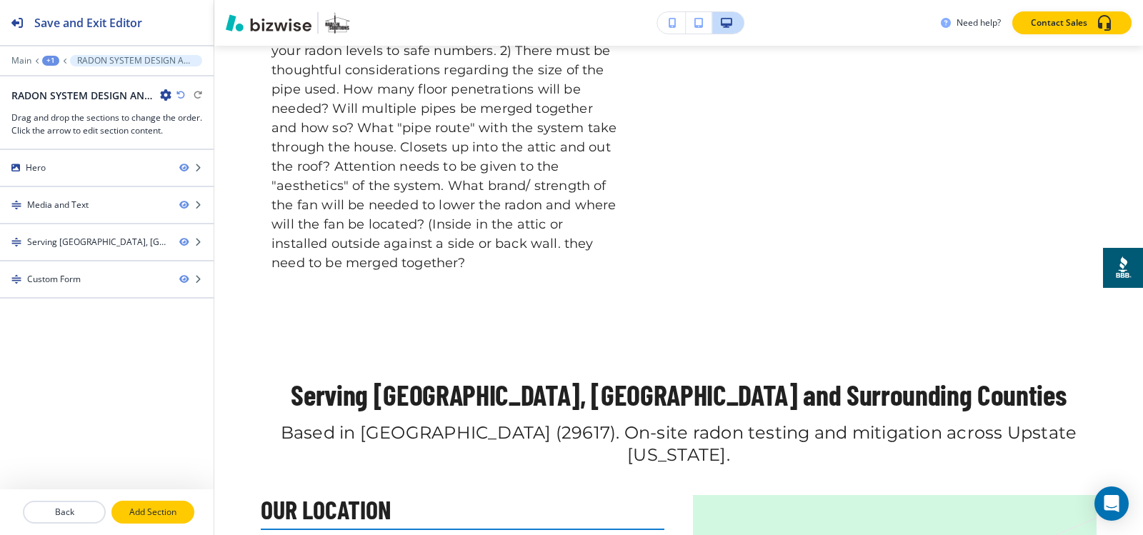
click at [158, 515] on p "Add Section" at bounding box center [153, 512] width 80 height 13
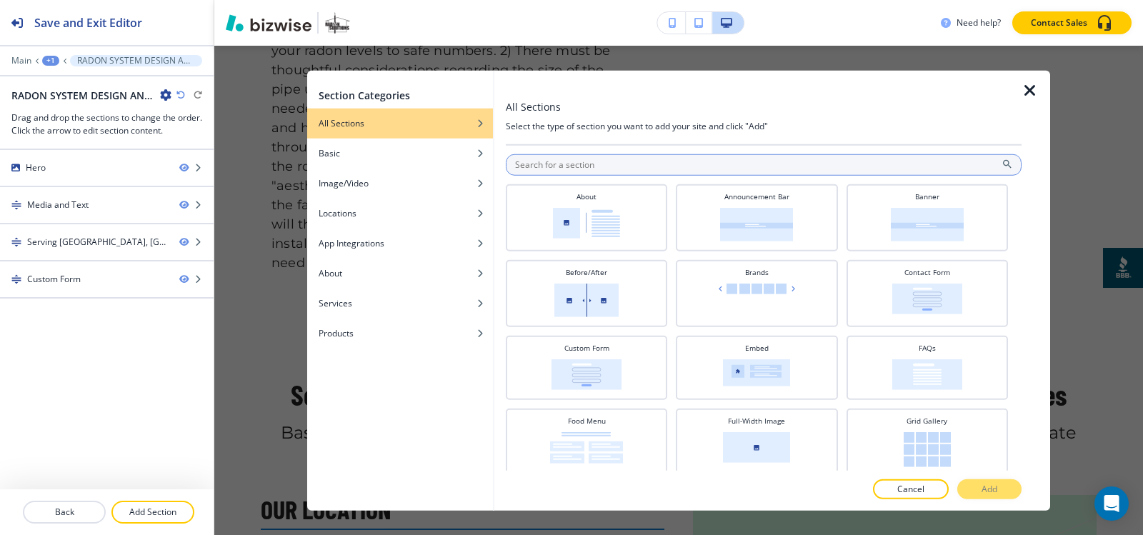
click at [614, 160] on input "text" at bounding box center [764, 164] width 516 height 21
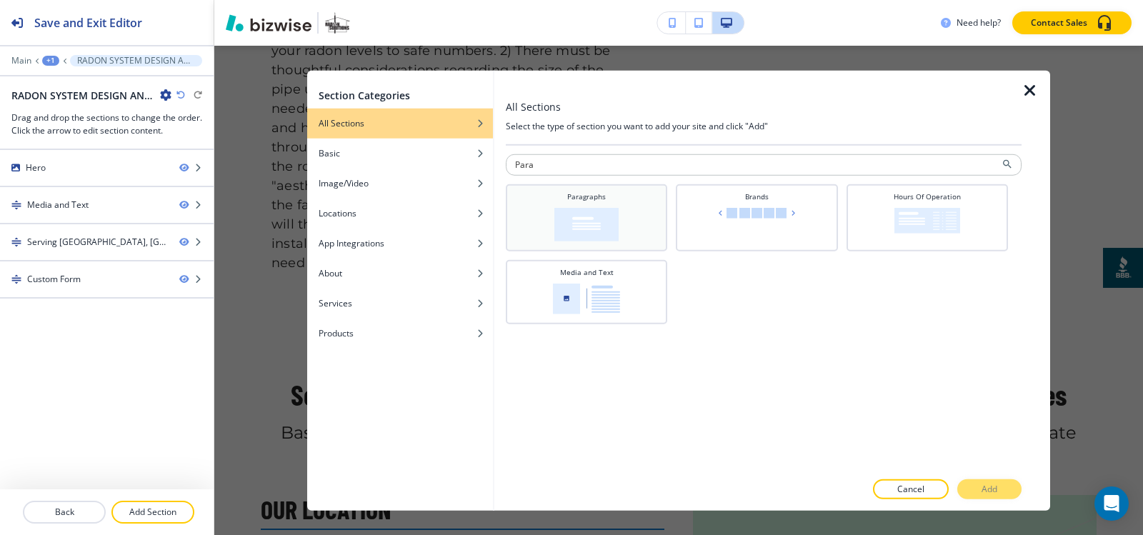
type input "Para"
click at [597, 187] on div "Paragraphs" at bounding box center [586, 217] width 161 height 67
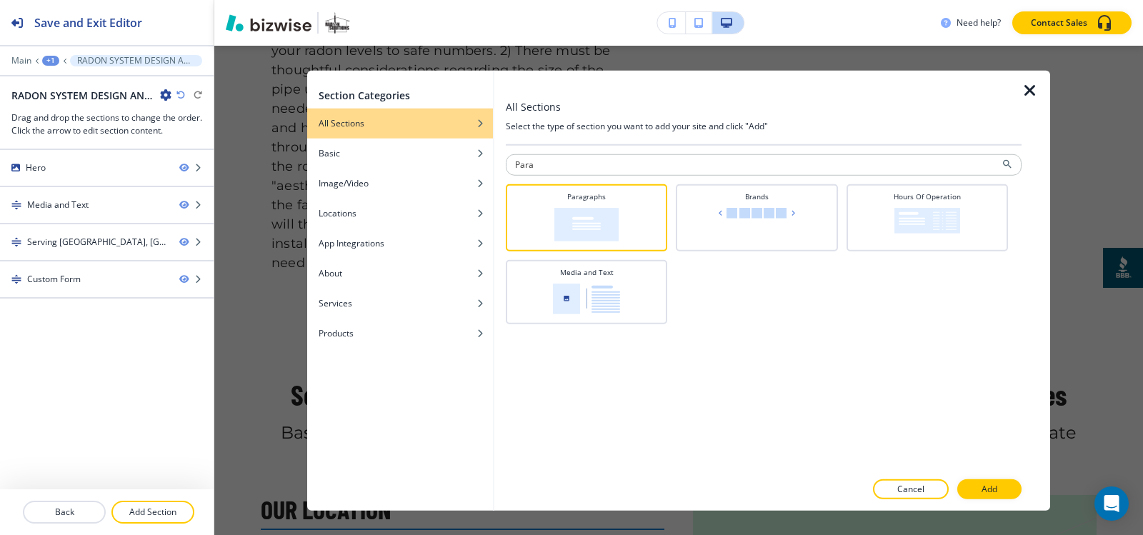
click at [1023, 491] on div at bounding box center [1035, 290] width 29 height 441
click at [1016, 491] on button "Add" at bounding box center [989, 489] width 64 height 20
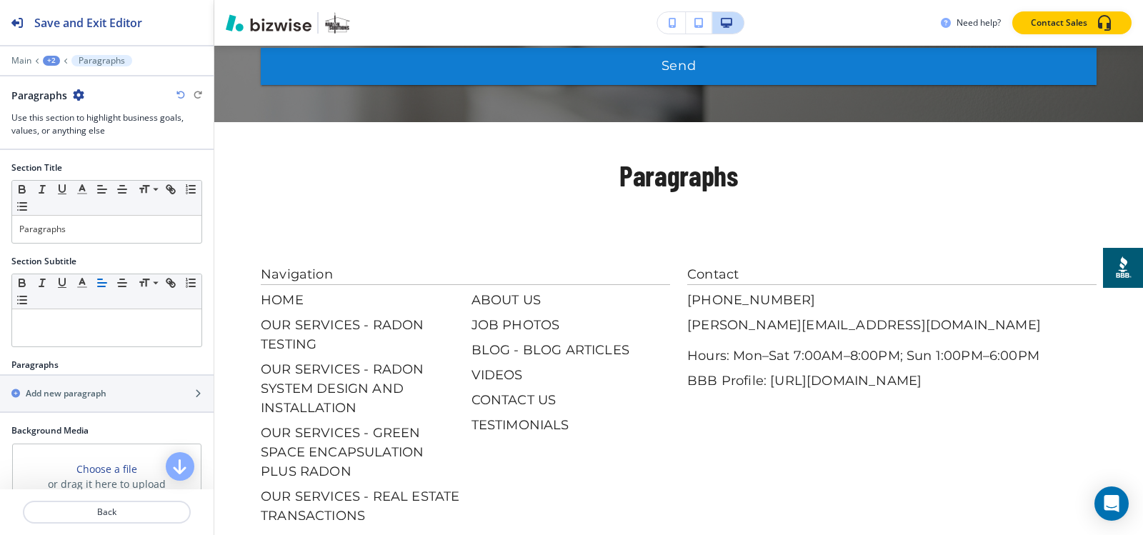
scroll to position [2731, 0]
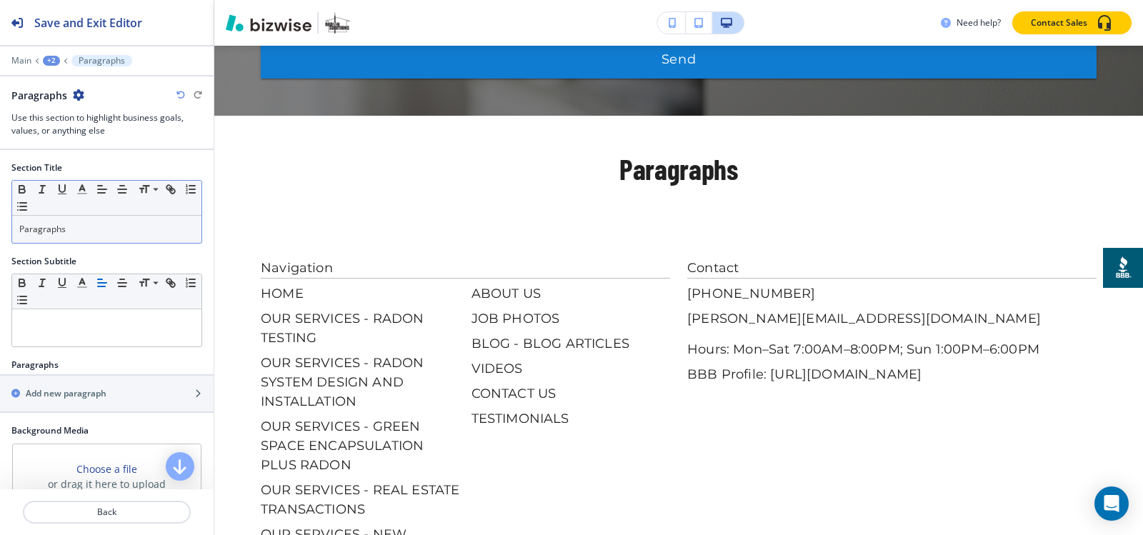
click at [97, 235] on p "Paragraphs" at bounding box center [106, 229] width 175 height 13
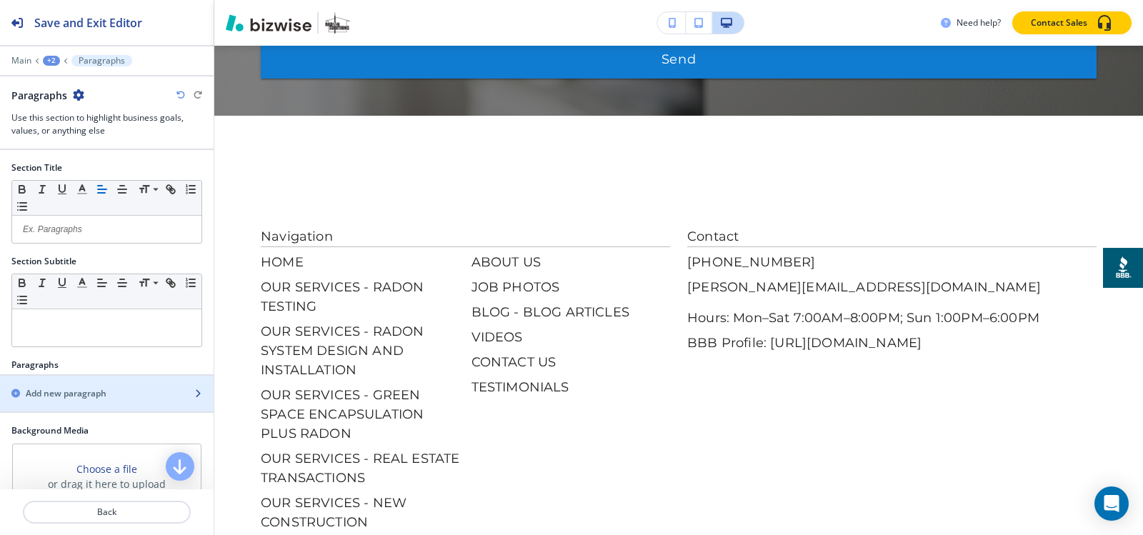
click at [78, 389] on h2 "Add new paragraph" at bounding box center [66, 393] width 81 height 13
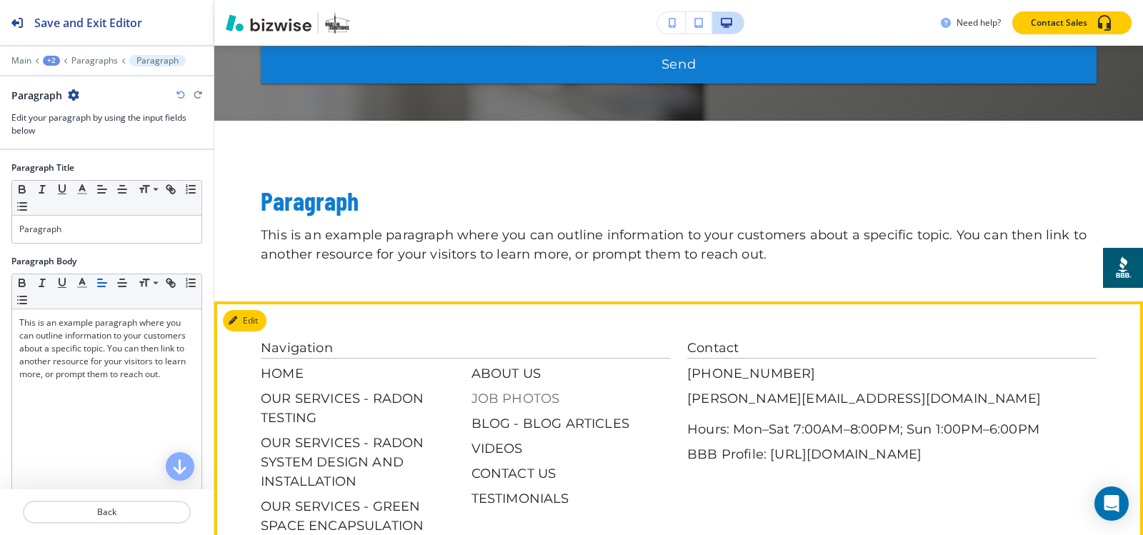
scroll to position [2726, 0]
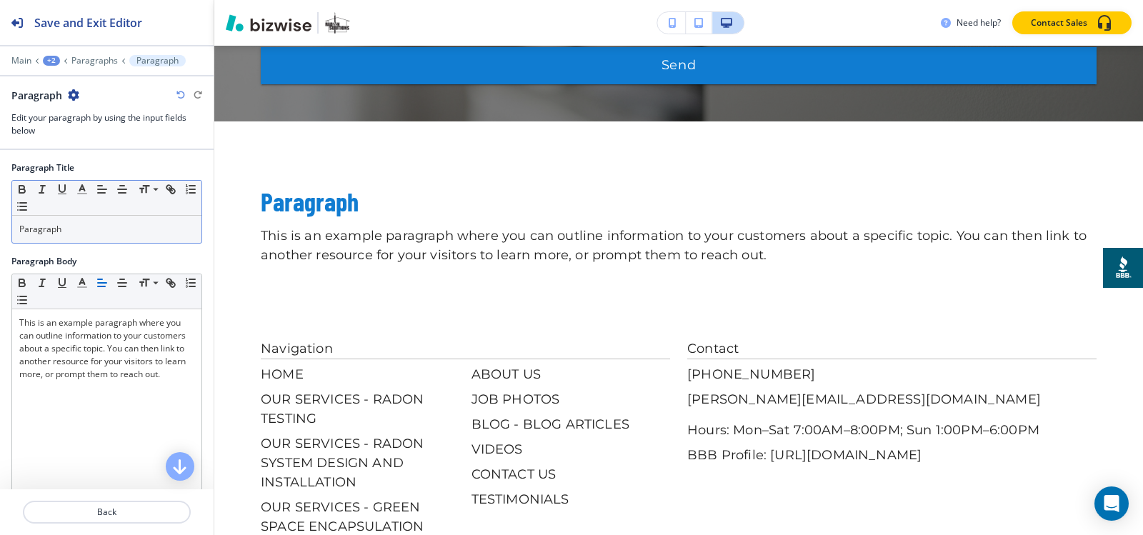
click at [102, 213] on div "Small Normal Large Huge" at bounding box center [106, 198] width 189 height 35
click at [102, 226] on p "Paragraph" at bounding box center [106, 229] width 175 height 13
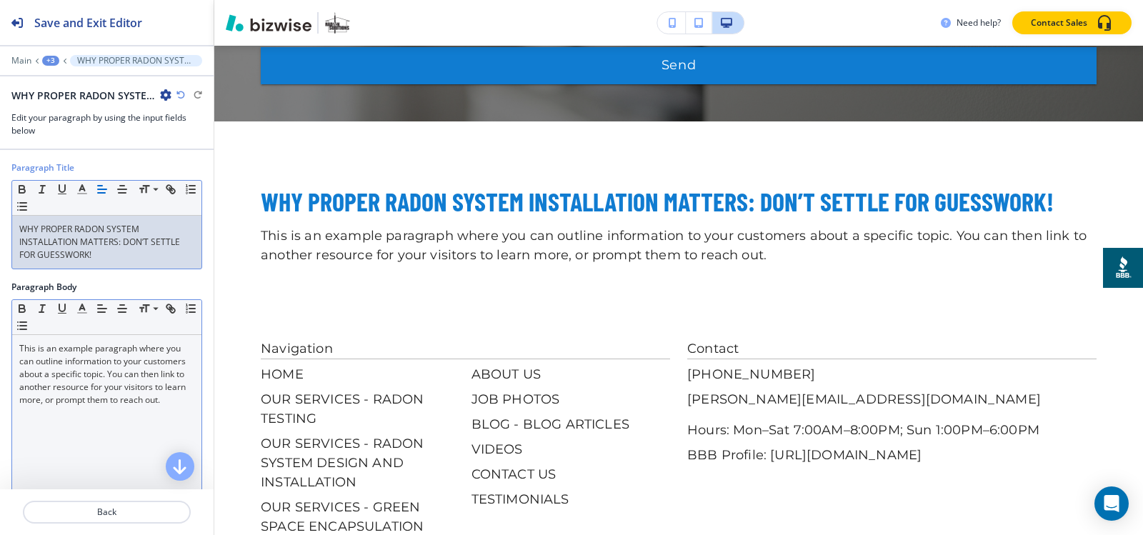
click at [103, 401] on p "This is an example paragraph where you can outline information to your customer…" at bounding box center [106, 374] width 175 height 64
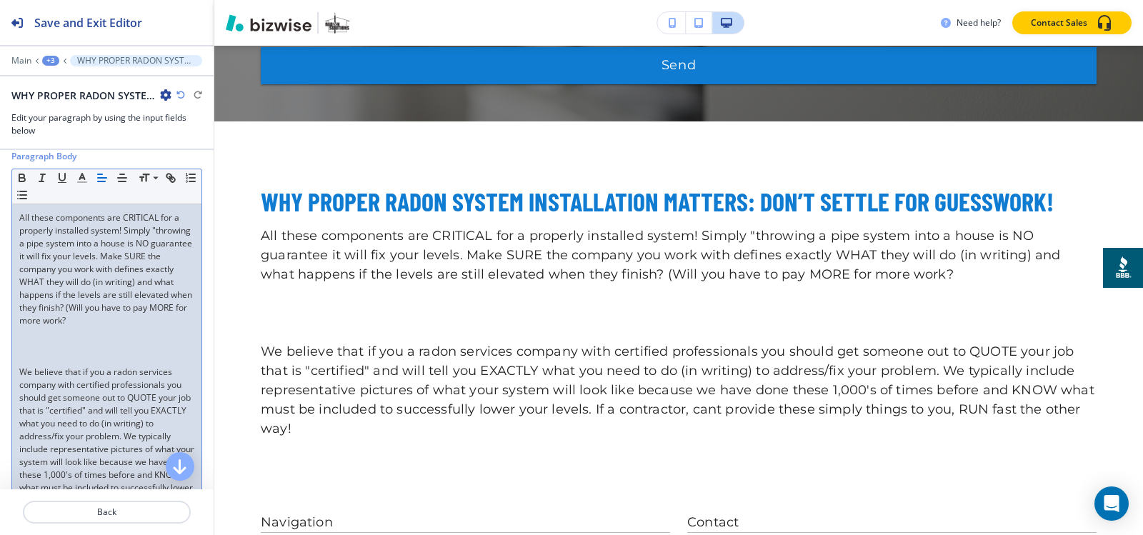
scroll to position [143, 0]
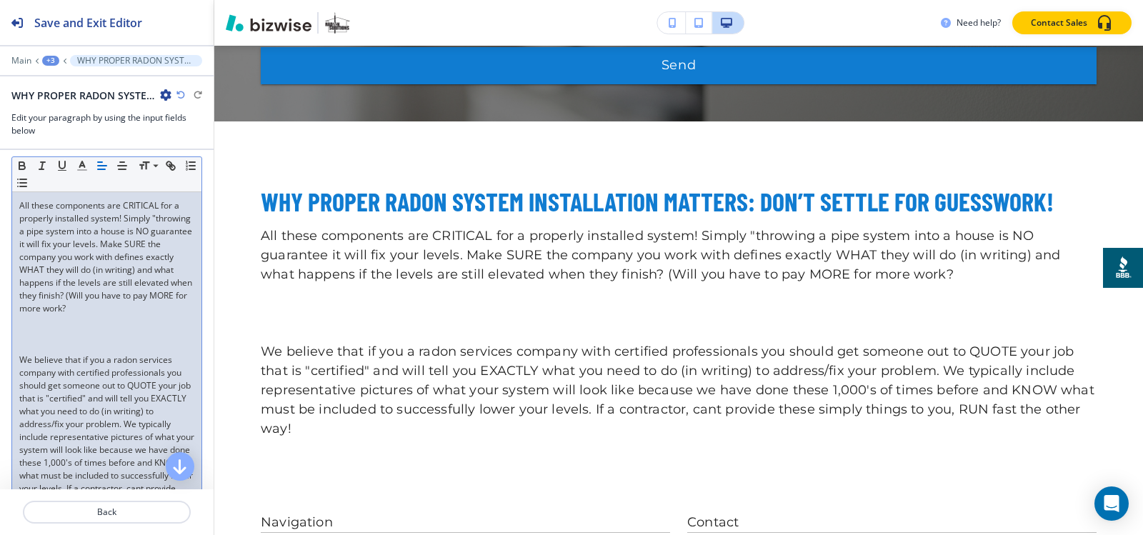
click at [65, 351] on p at bounding box center [106, 347] width 175 height 13
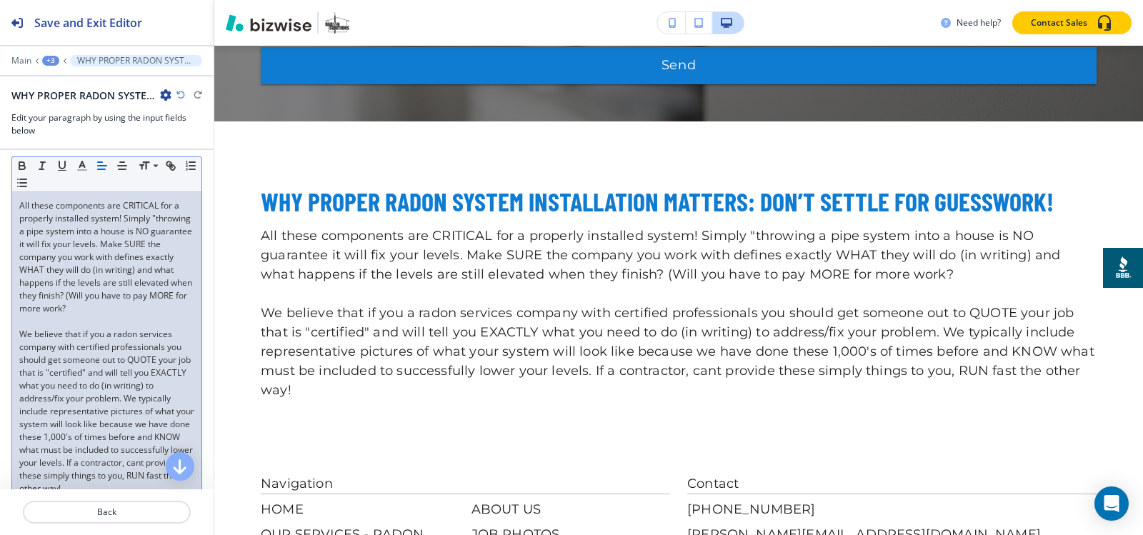
click at [47, 60] on div "+3" at bounding box center [50, 61] width 17 height 10
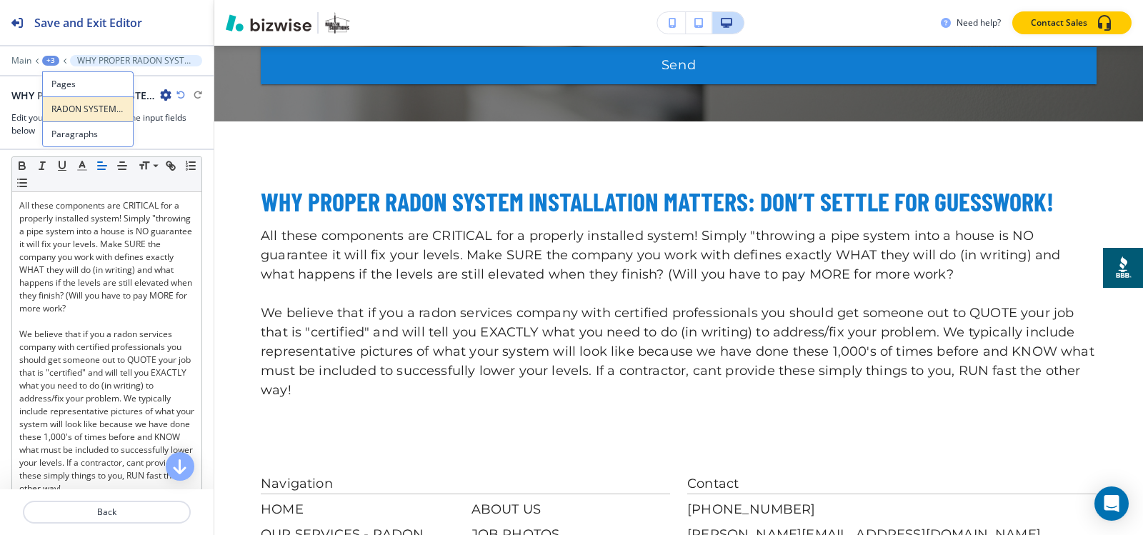
click at [68, 112] on p "RADON SYSTEM DESIGN AND INSTALLATION" at bounding box center [87, 109] width 73 height 13
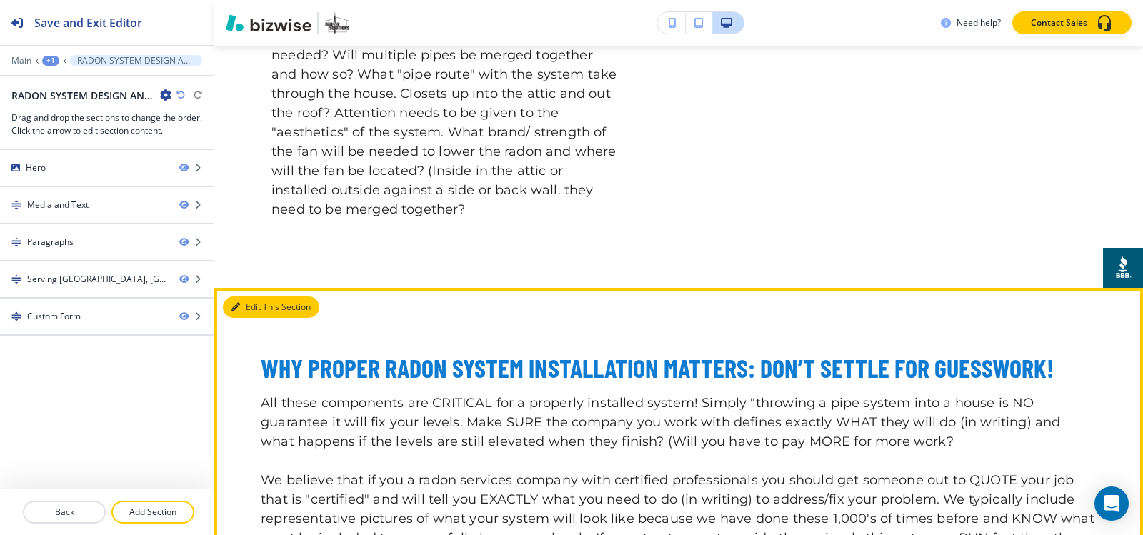
click at [239, 303] on icon "button" at bounding box center [235, 307] width 9 height 9
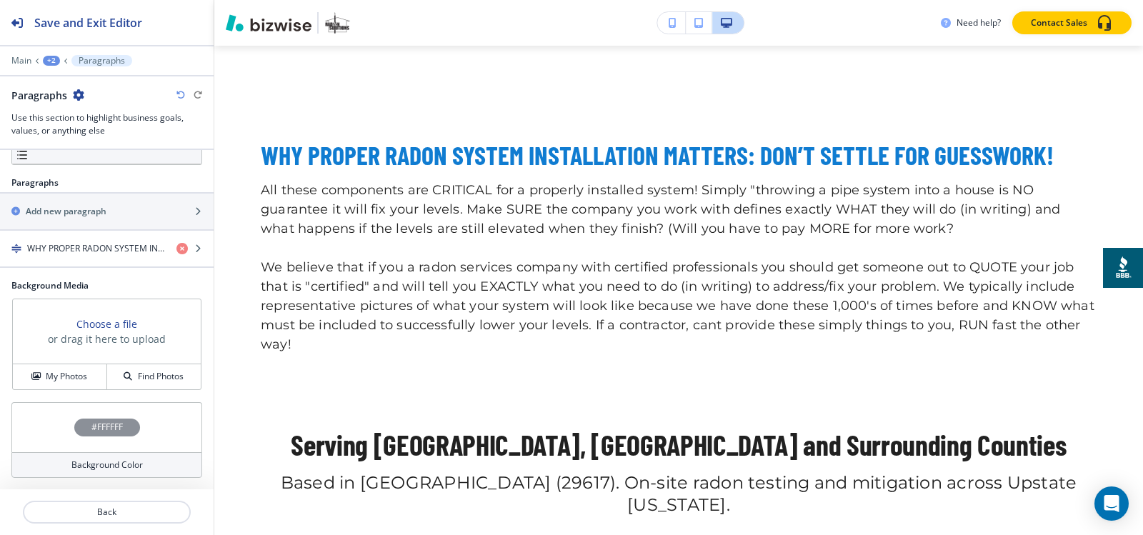
scroll to position [1859, 0]
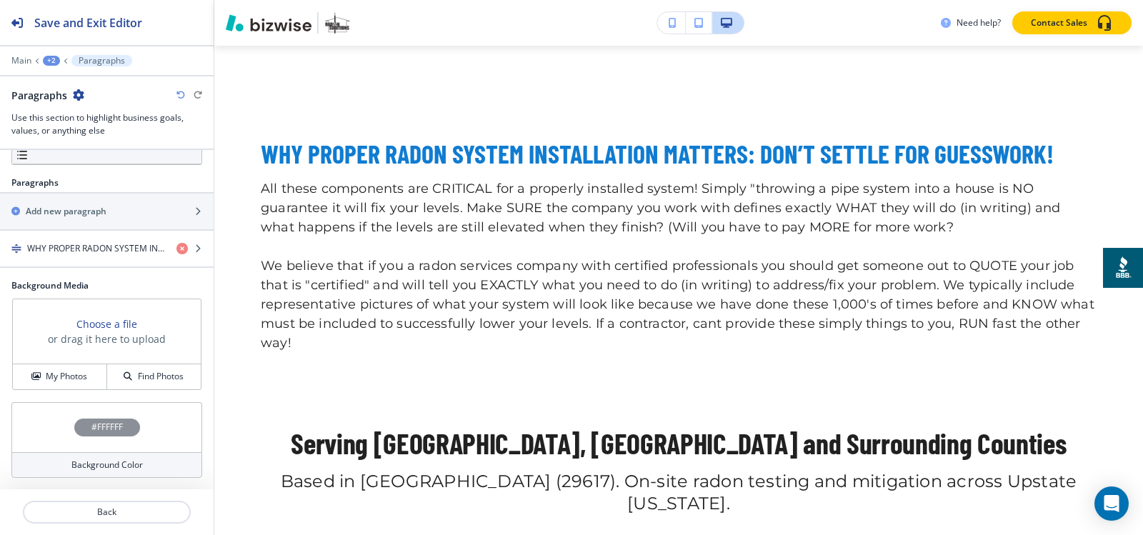
click at [101, 430] on h4 "#FFFFFF" at bounding box center [106, 427] width 31 height 13
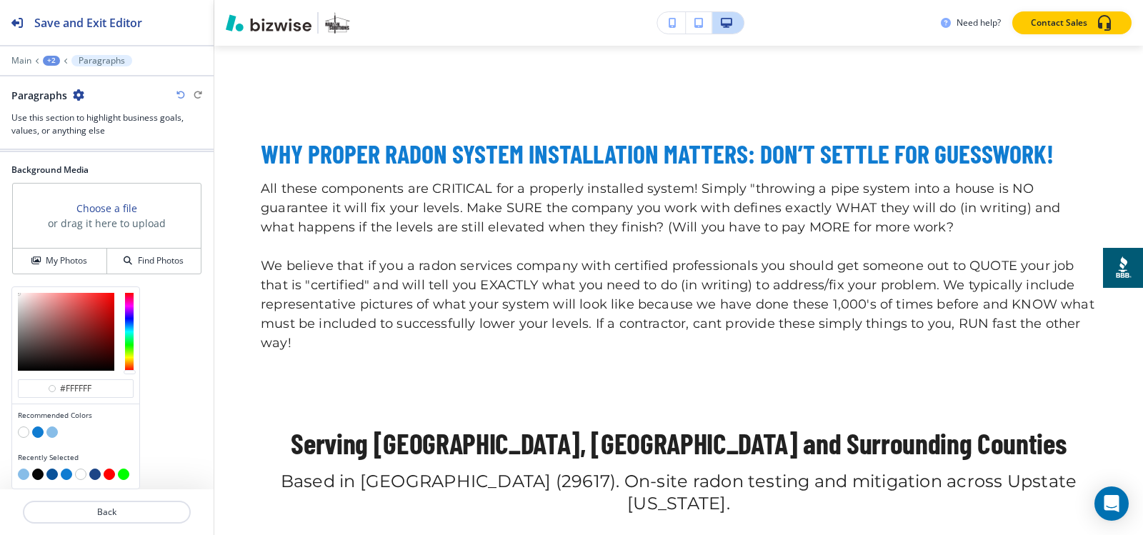
click at [51, 432] on button "button" at bounding box center [51, 431] width 11 height 11
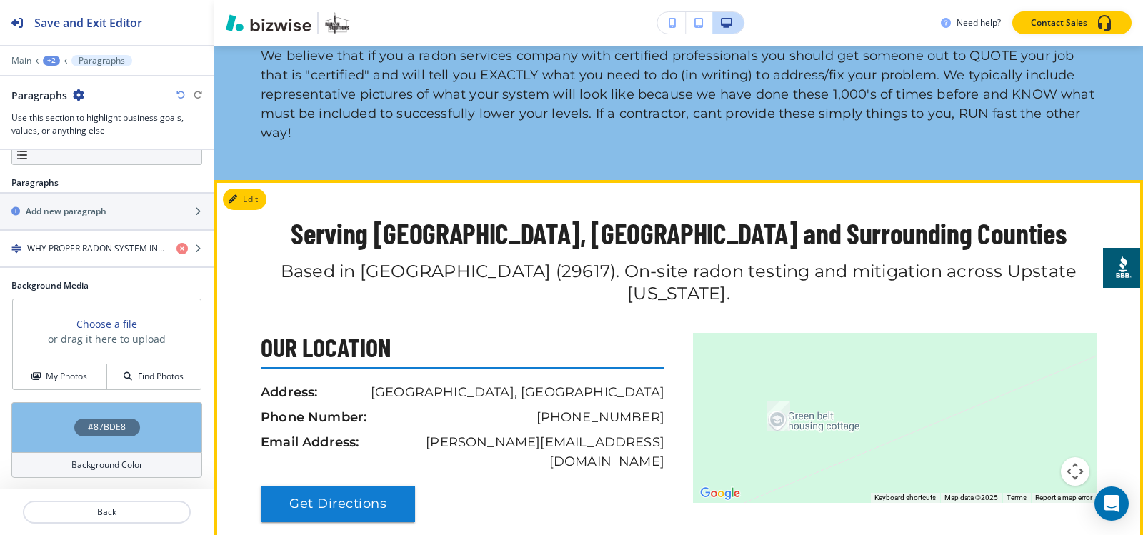
scroll to position [2074, 0]
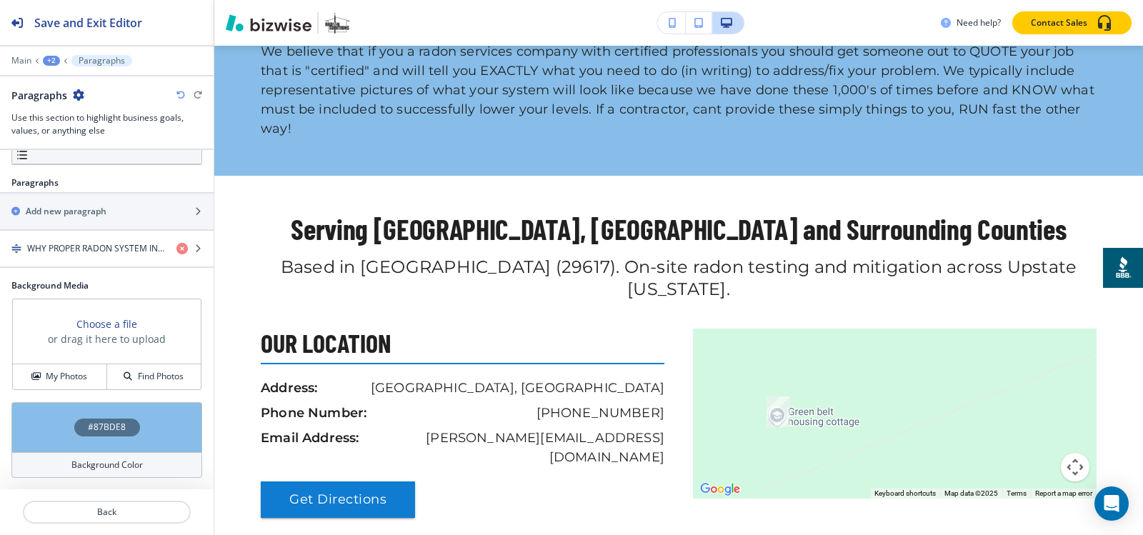
click at [56, 64] on div "+2" at bounding box center [51, 61] width 17 height 10
click at [64, 81] on p "Pages" at bounding box center [88, 84] width 73 height 13
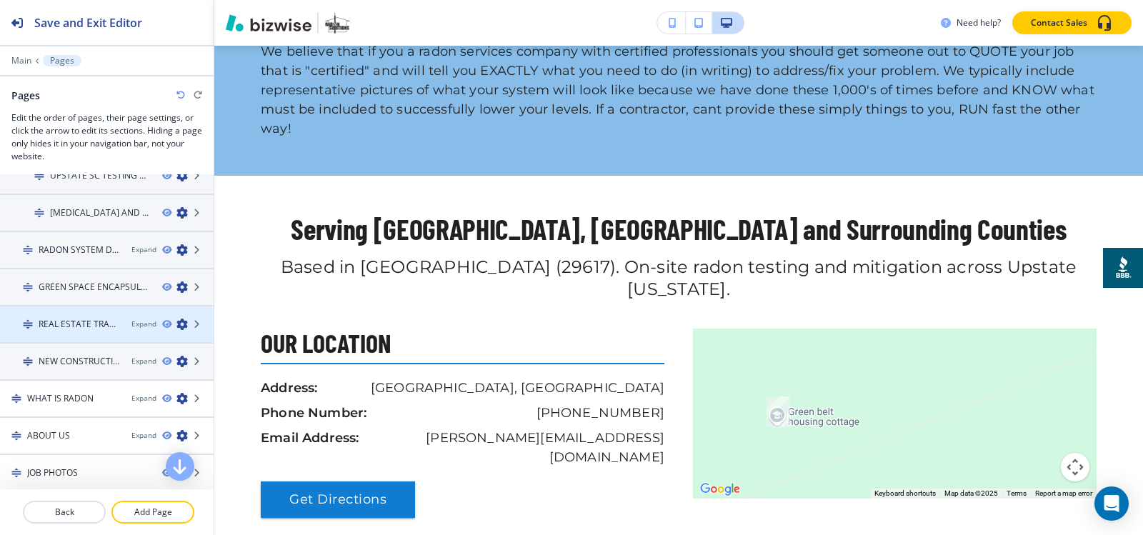
scroll to position [214, 0]
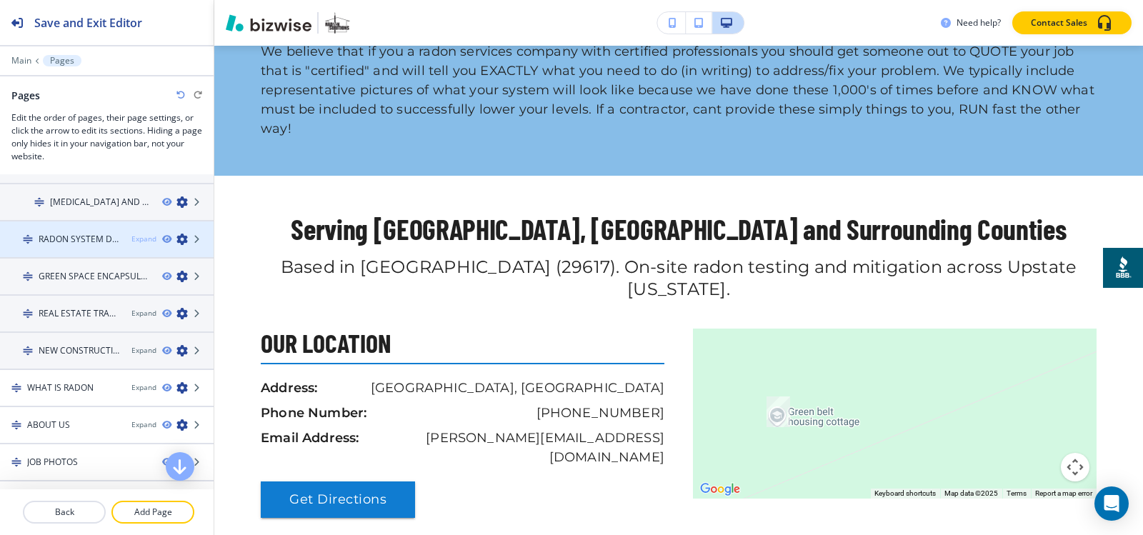
click at [137, 243] on div "Expand" at bounding box center [143, 239] width 25 height 11
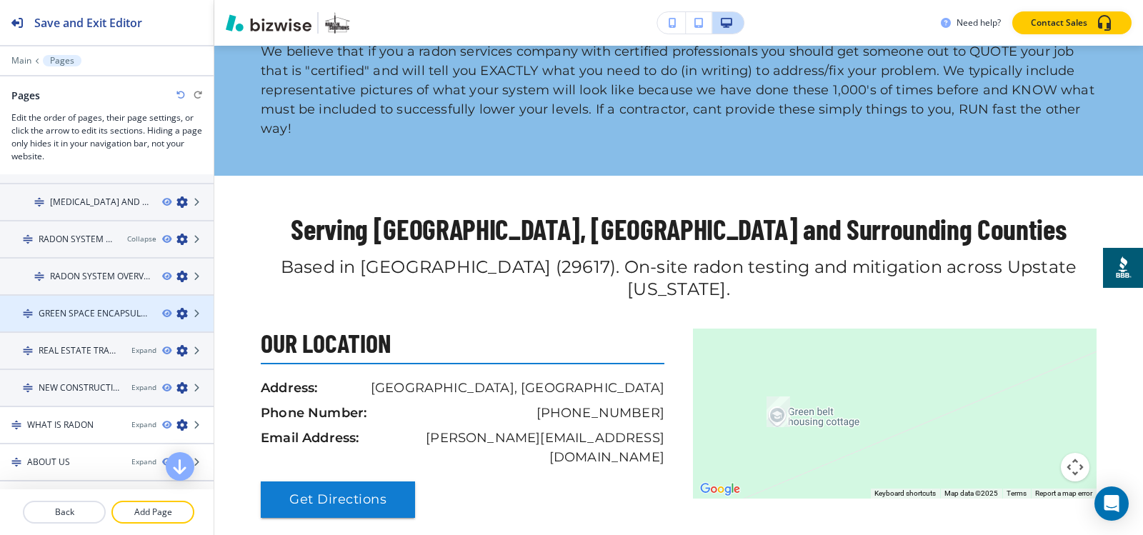
scroll to position [143, 0]
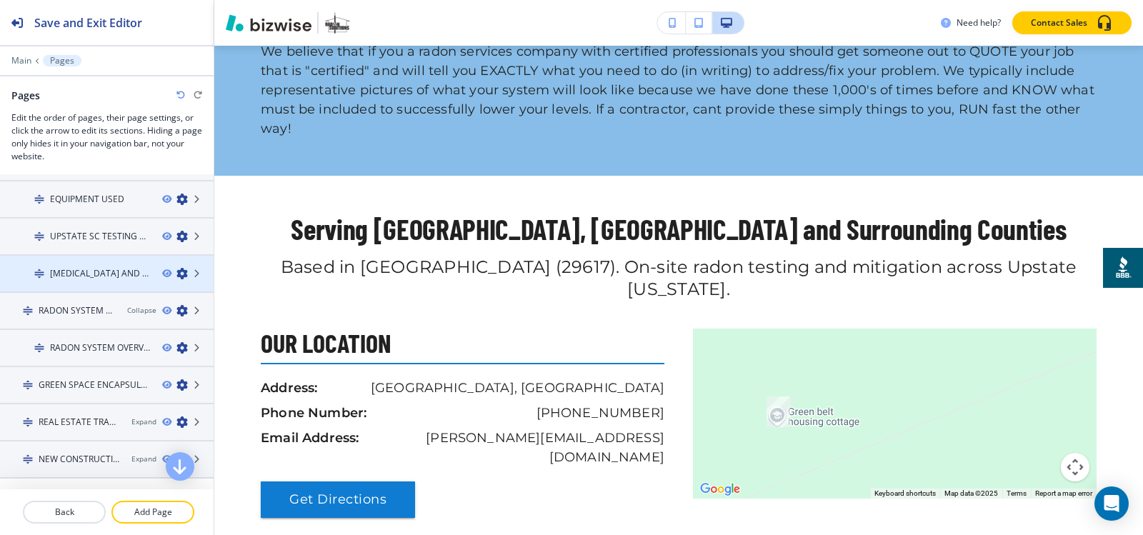
click at [88, 281] on div at bounding box center [107, 285] width 214 height 11
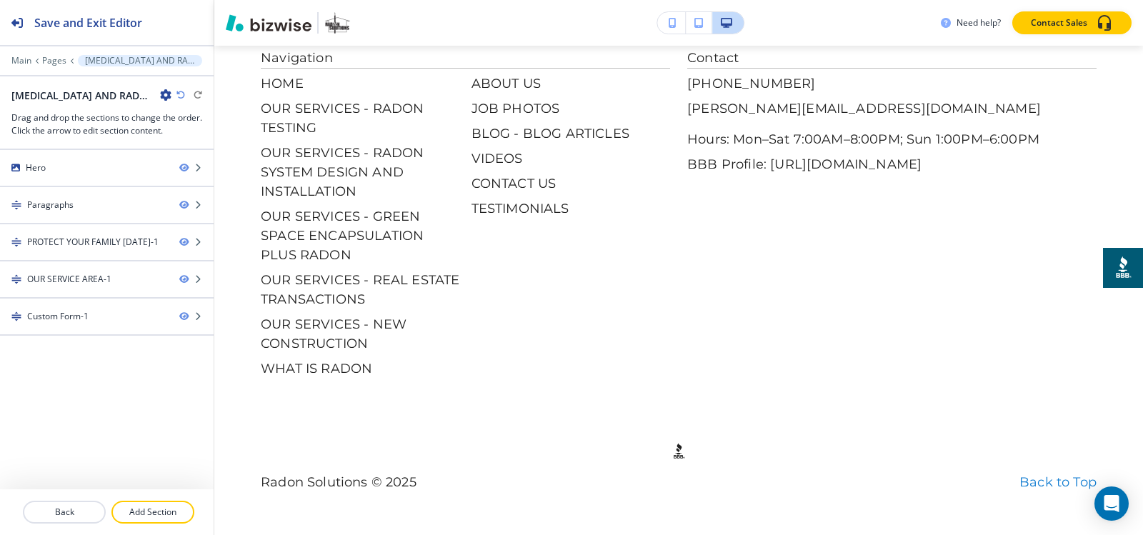
scroll to position [0, 0]
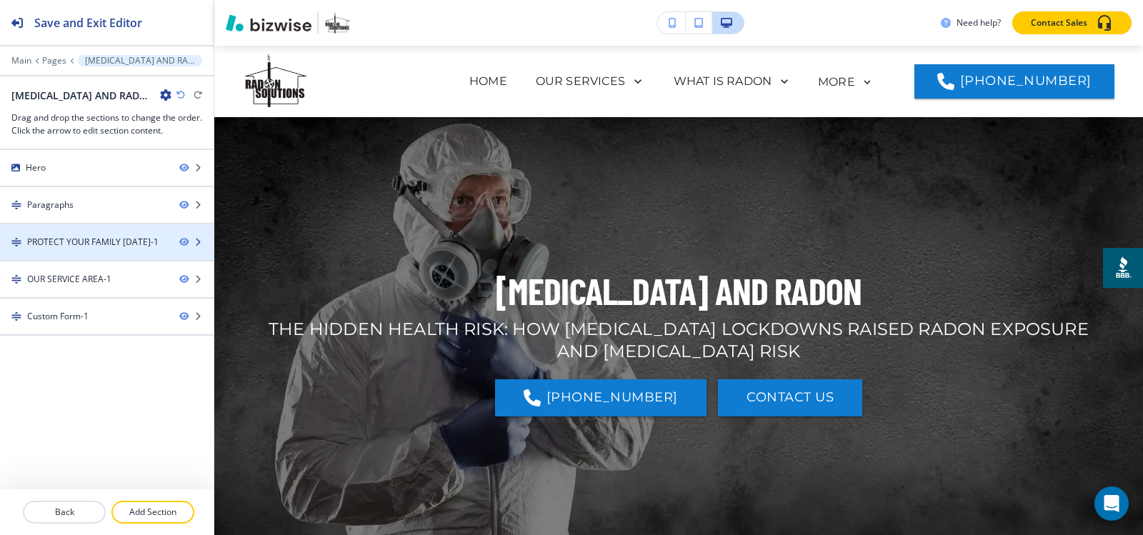
click at [72, 247] on div "PROTECT YOUR FAMILY [DATE]-1" at bounding box center [92, 242] width 131 height 13
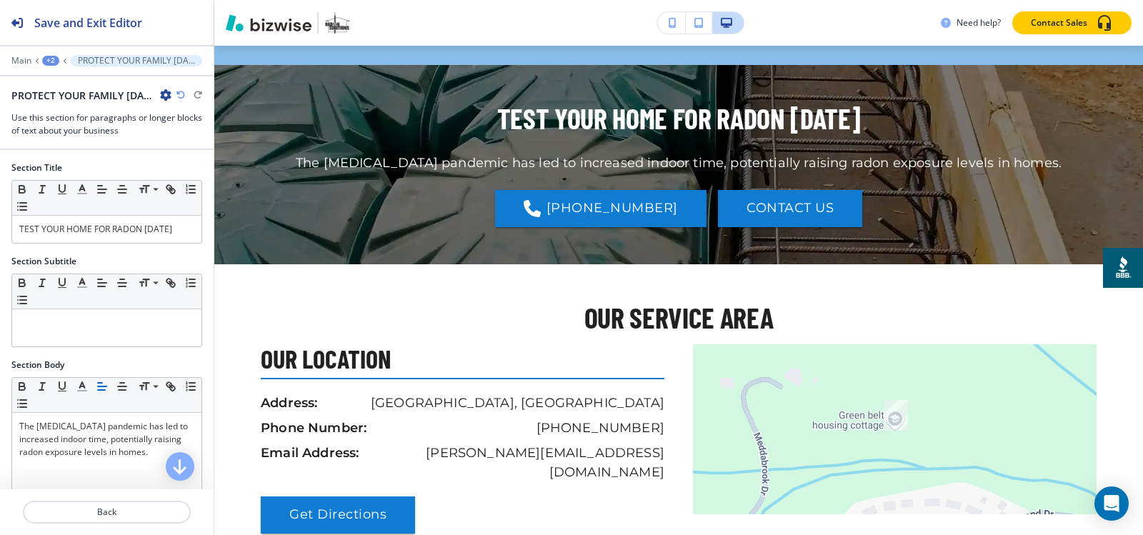
scroll to position [736, 0]
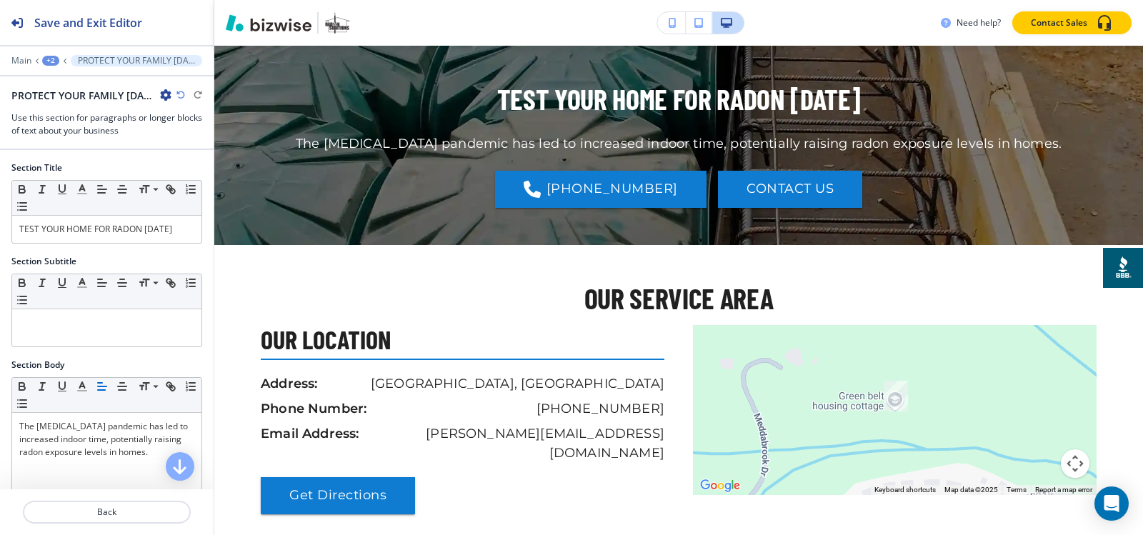
click at [162, 95] on icon "button" at bounding box center [165, 94] width 11 height 11
click at [187, 153] on button "Duplicate Section" at bounding box center [205, 144] width 91 height 25
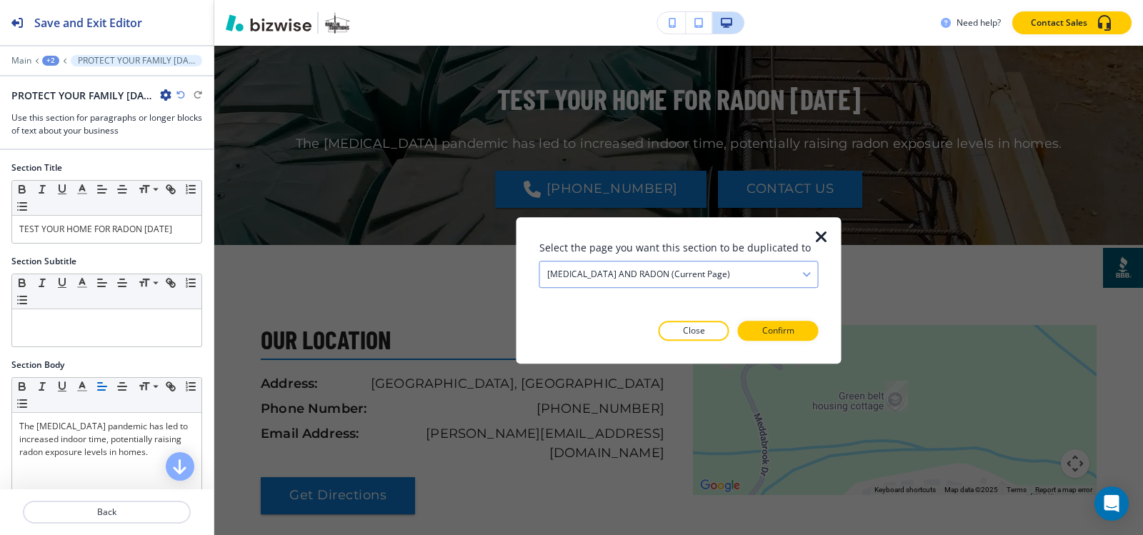
click at [685, 277] on div "COVID AND RADON (current page)" at bounding box center [679, 274] width 278 height 26
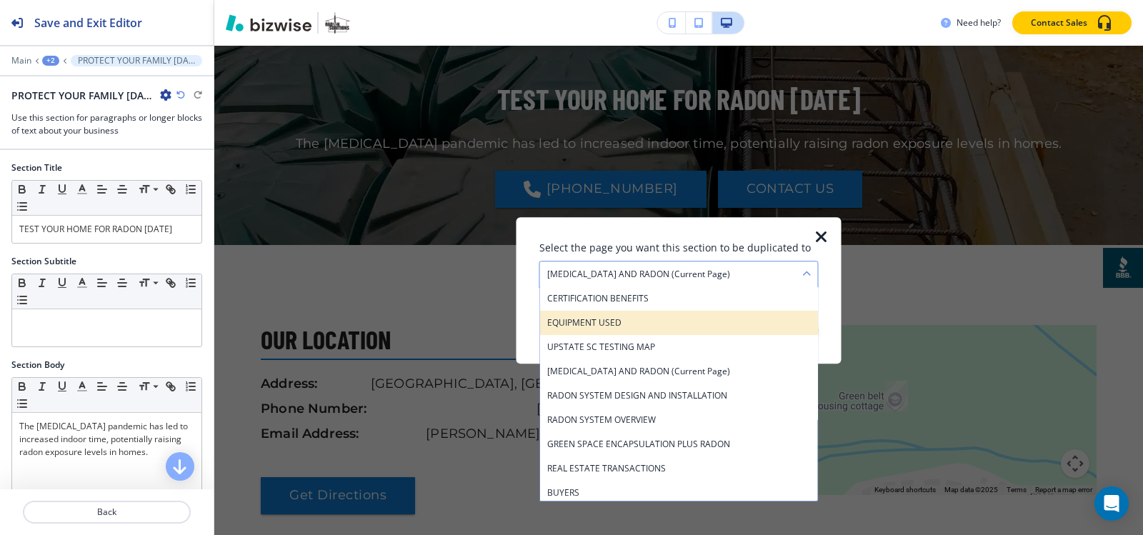
scroll to position [71, 0]
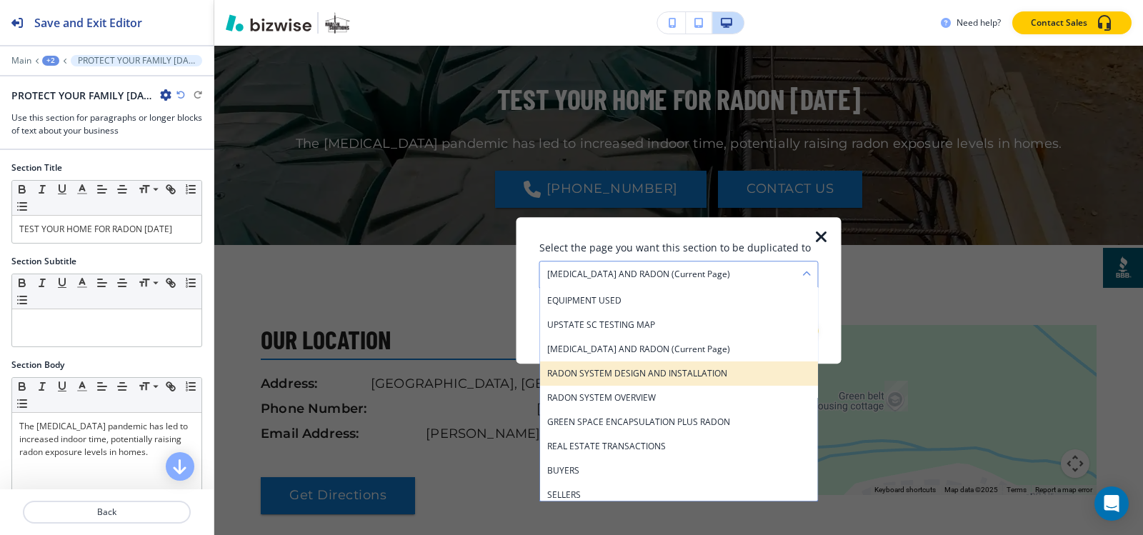
click at [672, 374] on h4 "RADON SYSTEM DESIGN AND INSTALLATION" at bounding box center [679, 373] width 264 height 13
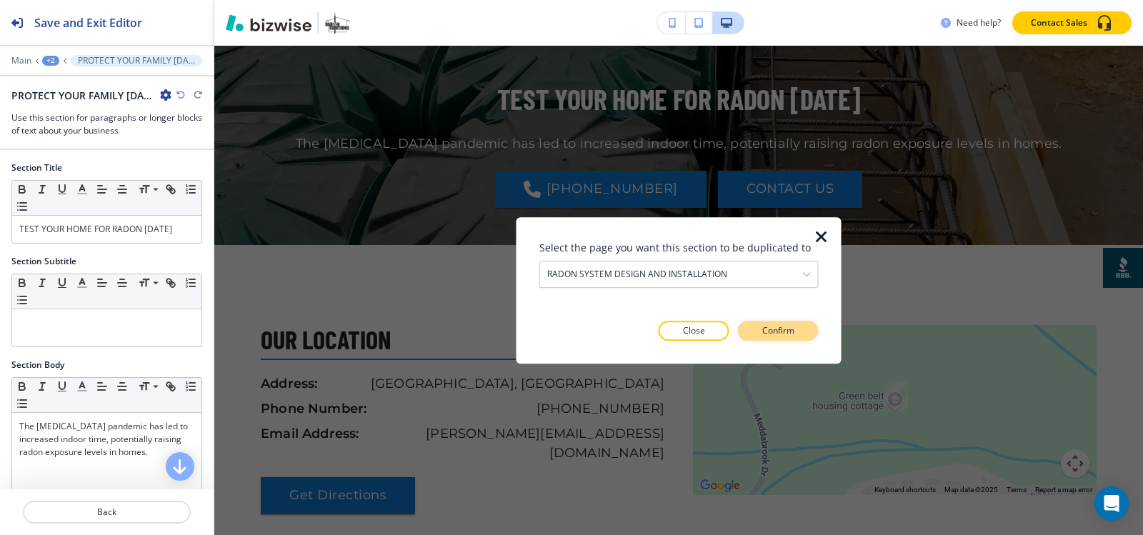
click at [787, 326] on p "Confirm" at bounding box center [778, 330] width 32 height 13
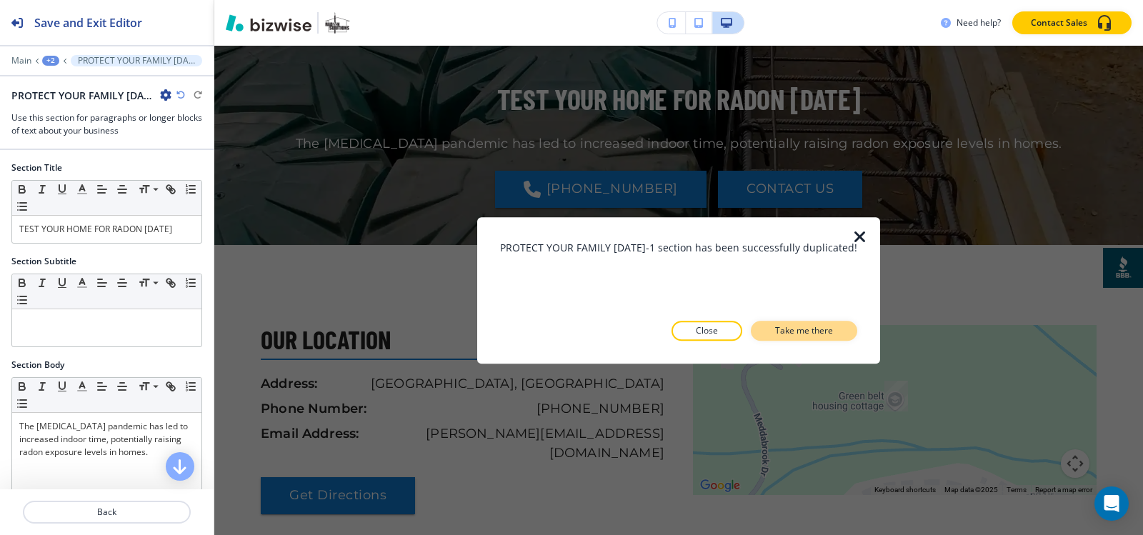
click at [788, 328] on p "Take me there" at bounding box center [804, 330] width 58 height 13
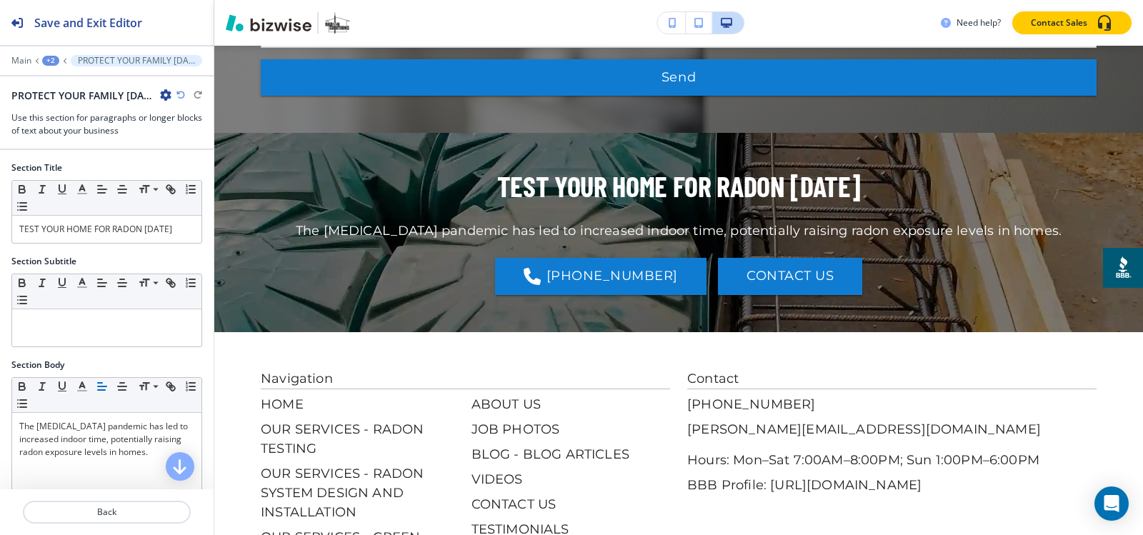
scroll to position [3048, 0]
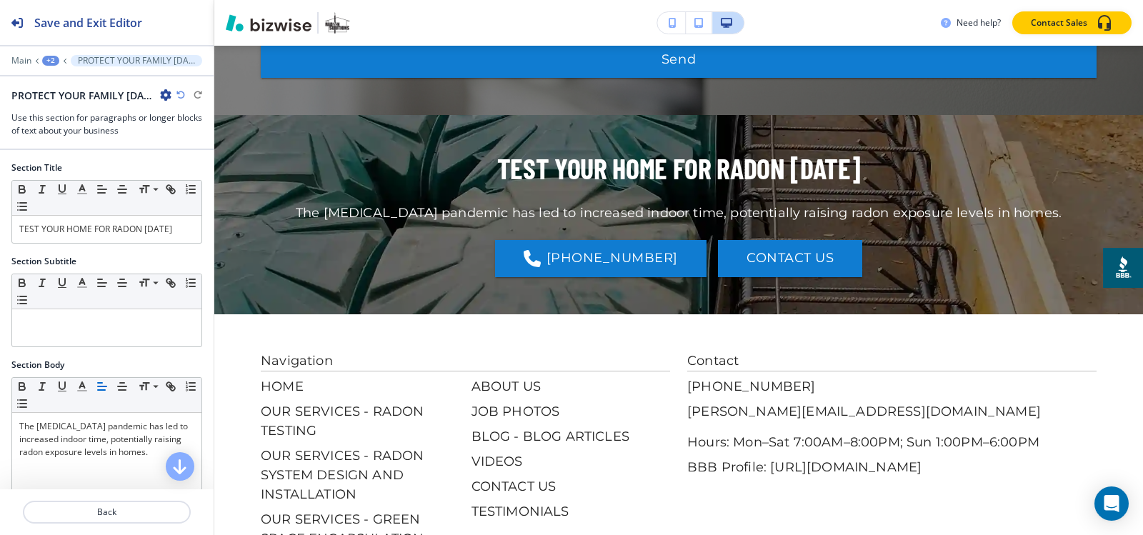
click at [54, 60] on div "+2" at bounding box center [50, 61] width 17 height 10
click at [64, 114] on p "RADON SYSTEM DESIGN AND INSTALLATION" at bounding box center [87, 109] width 73 height 13
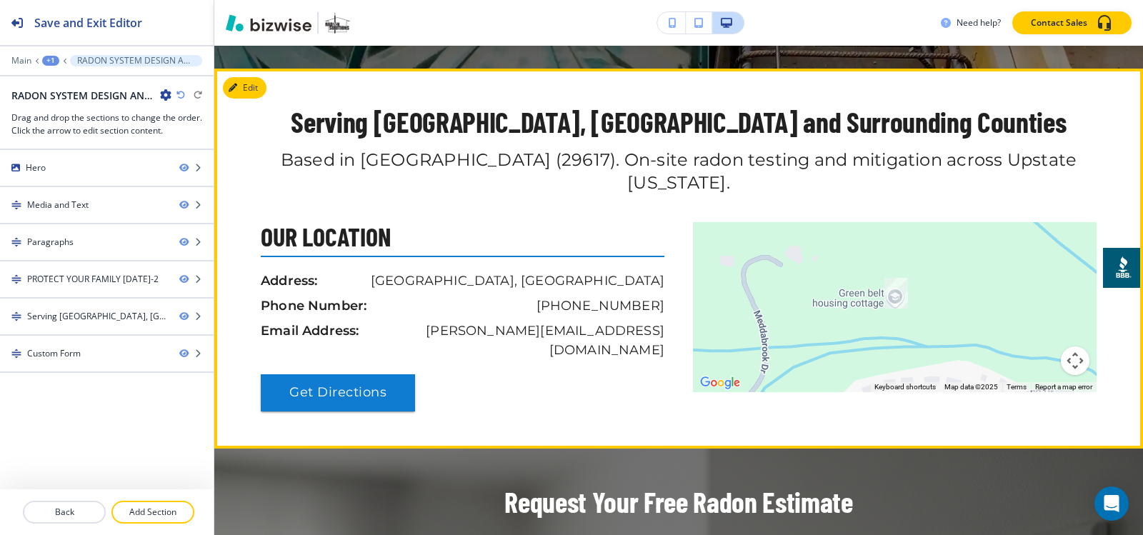
scroll to position [2389, 0]
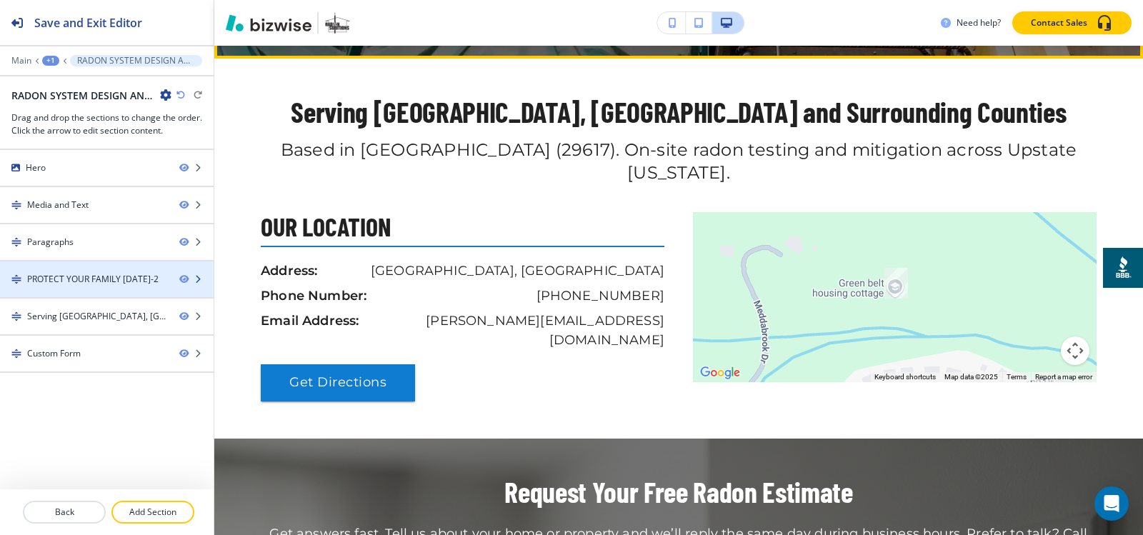
click at [59, 277] on div "PROTECT YOUR FAMILY TODAY-2" at bounding box center [92, 279] width 131 height 13
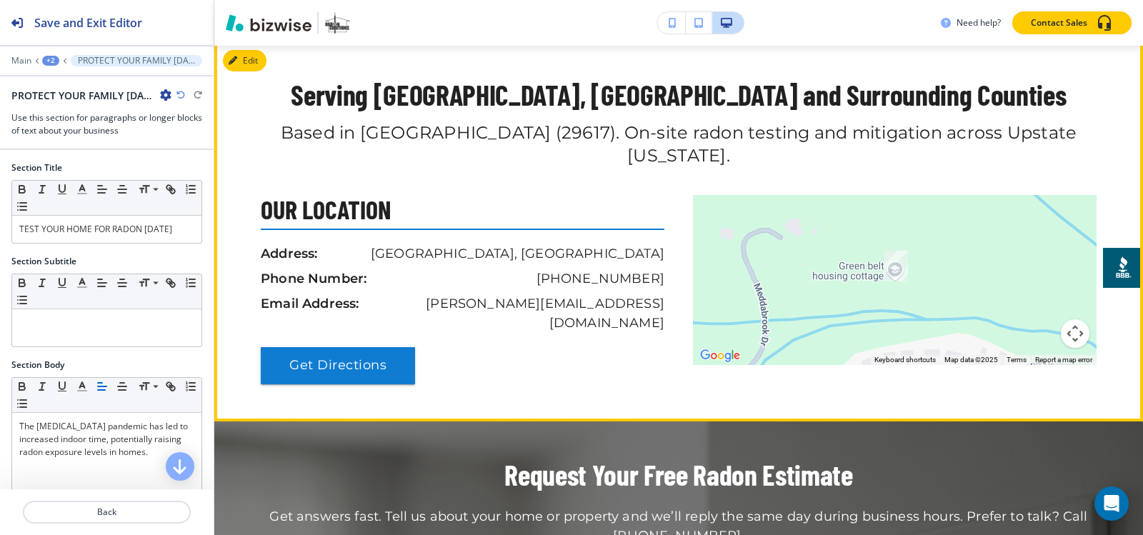
scroll to position [2532, 0]
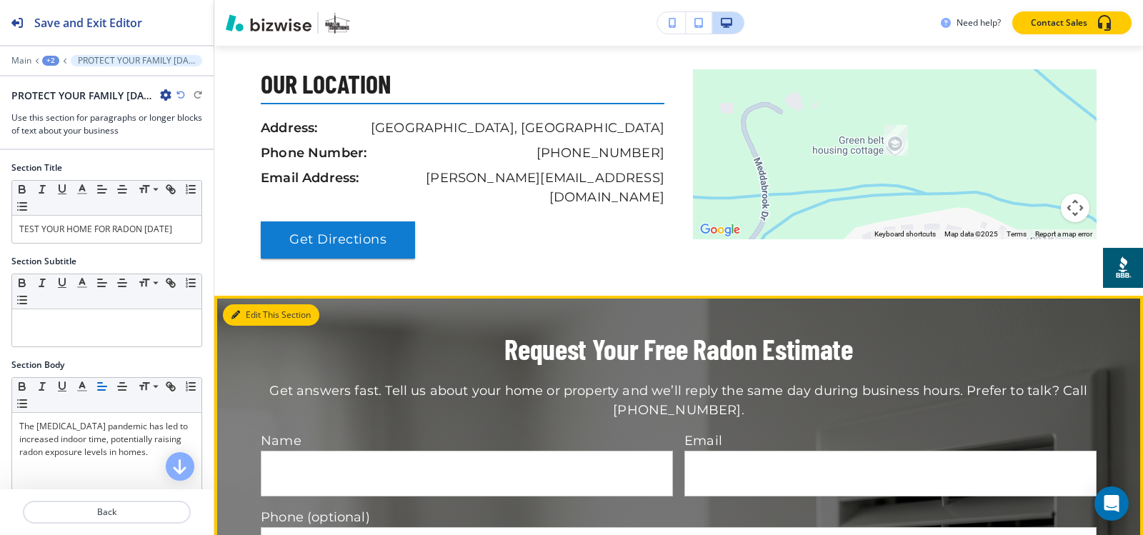
click at [248, 304] on button "Edit This Section" at bounding box center [271, 314] width 96 height 21
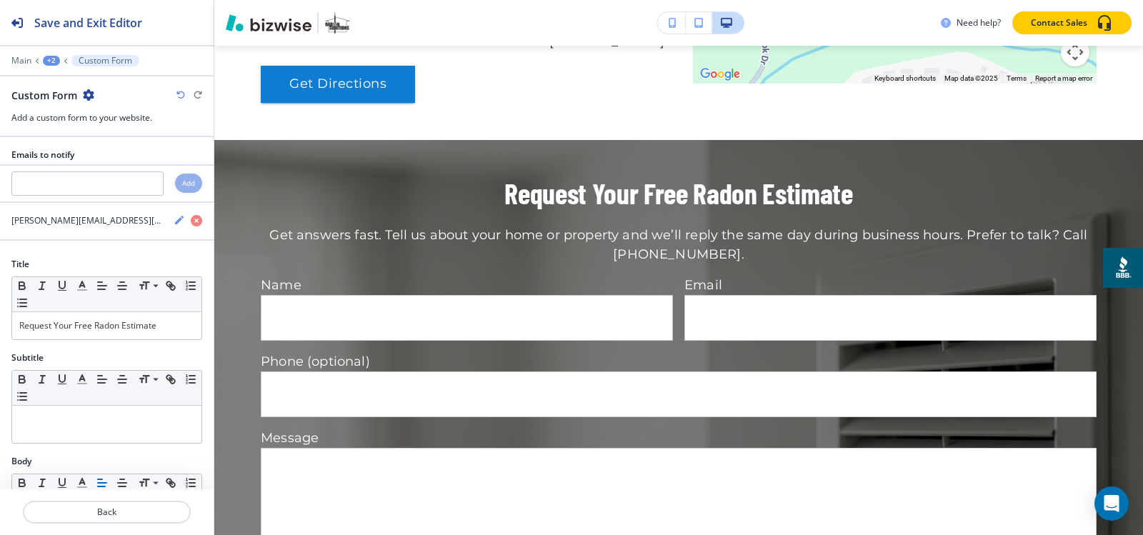
scroll to position [2712, 0]
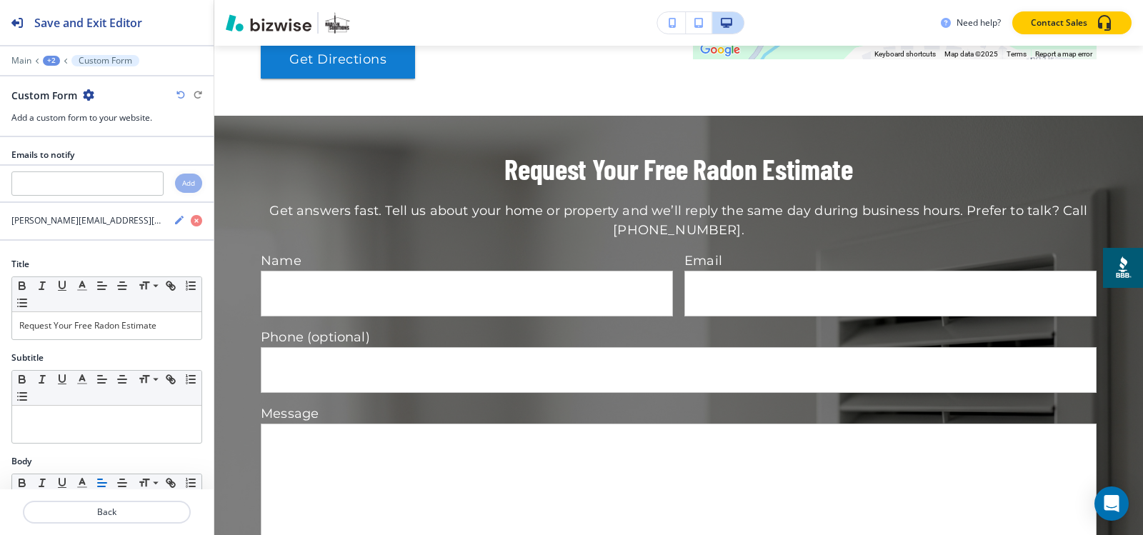
click at [88, 92] on icon "button" at bounding box center [88, 94] width 11 height 11
click at [144, 164] on p "Delete Section" at bounding box center [127, 170] width 73 height 13
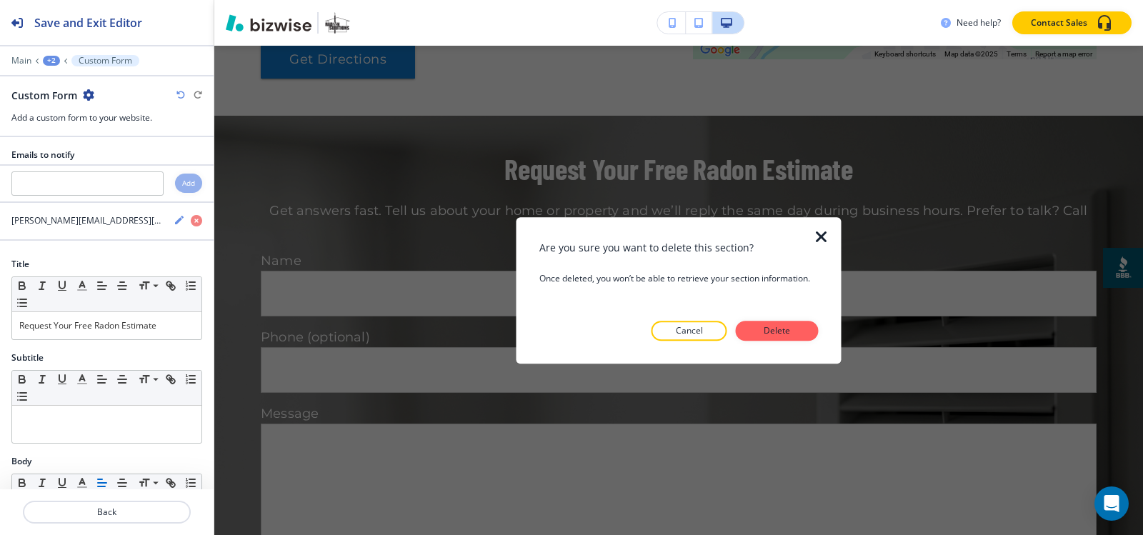
click at [795, 331] on button "Delete" at bounding box center [777, 331] width 83 height 20
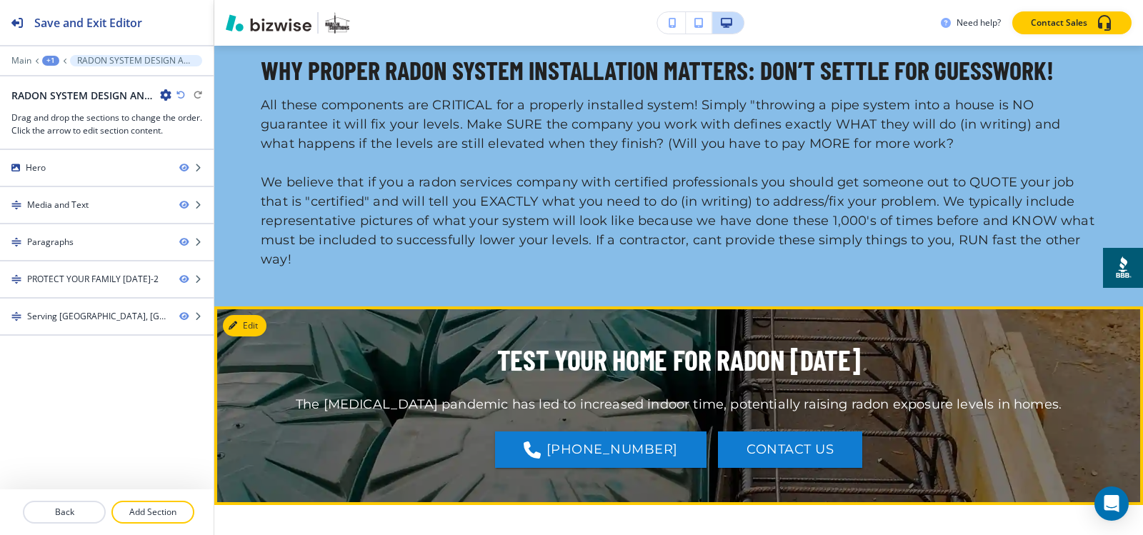
scroll to position [2069, 0]
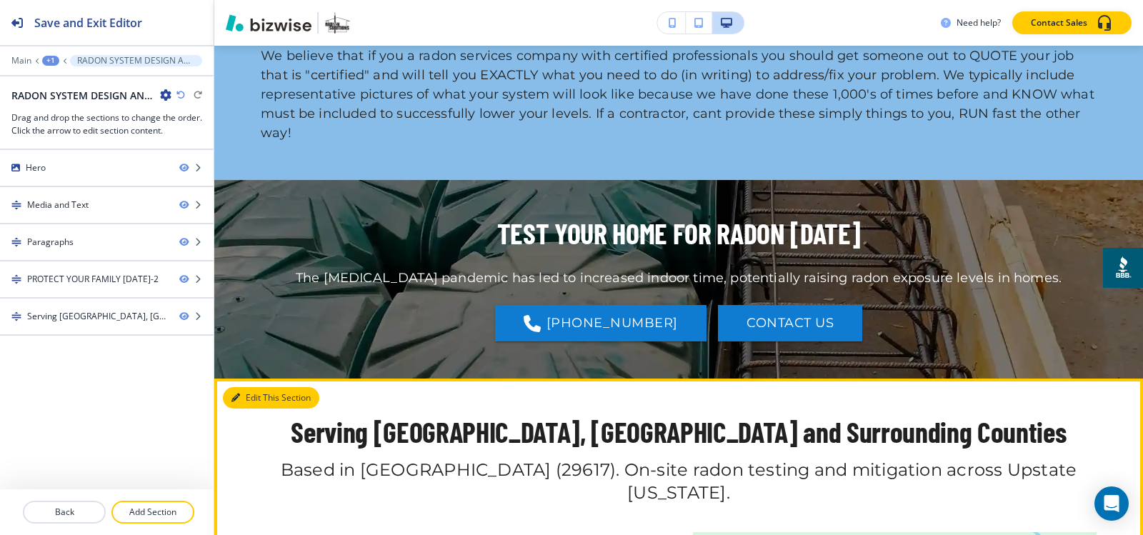
click at [256, 387] on button "Edit This Section" at bounding box center [271, 397] width 96 height 21
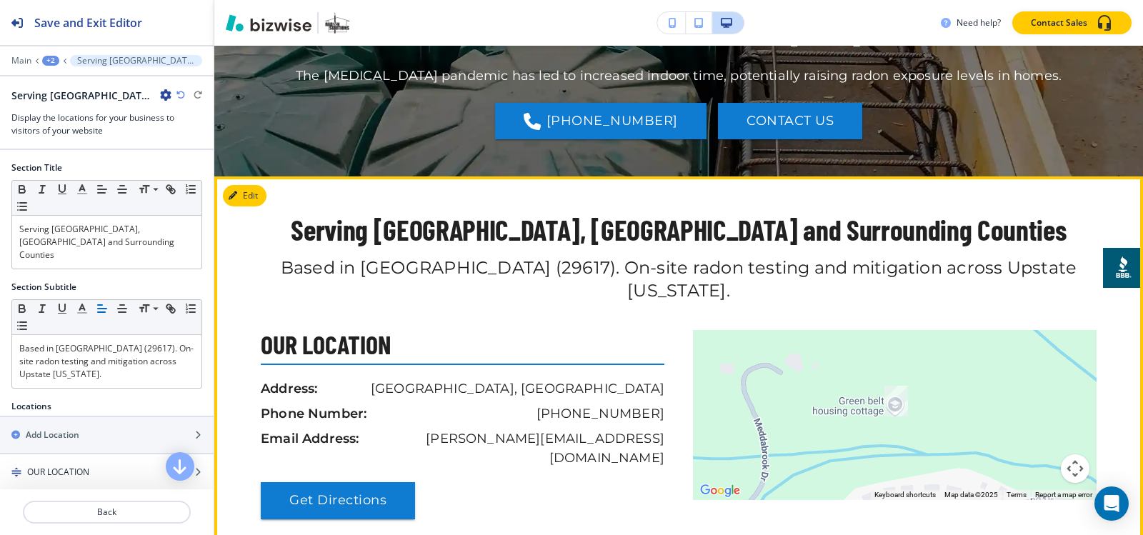
scroll to position [2374, 0]
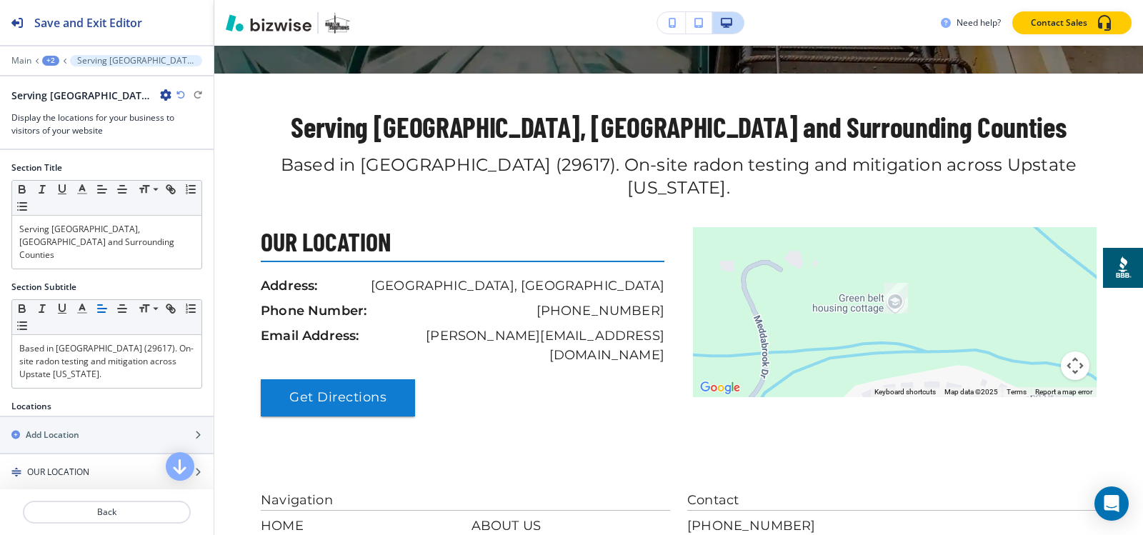
click at [162, 89] on icon "button" at bounding box center [165, 94] width 11 height 11
click at [194, 179] on button "Delete Section" at bounding box center [205, 170] width 91 height 26
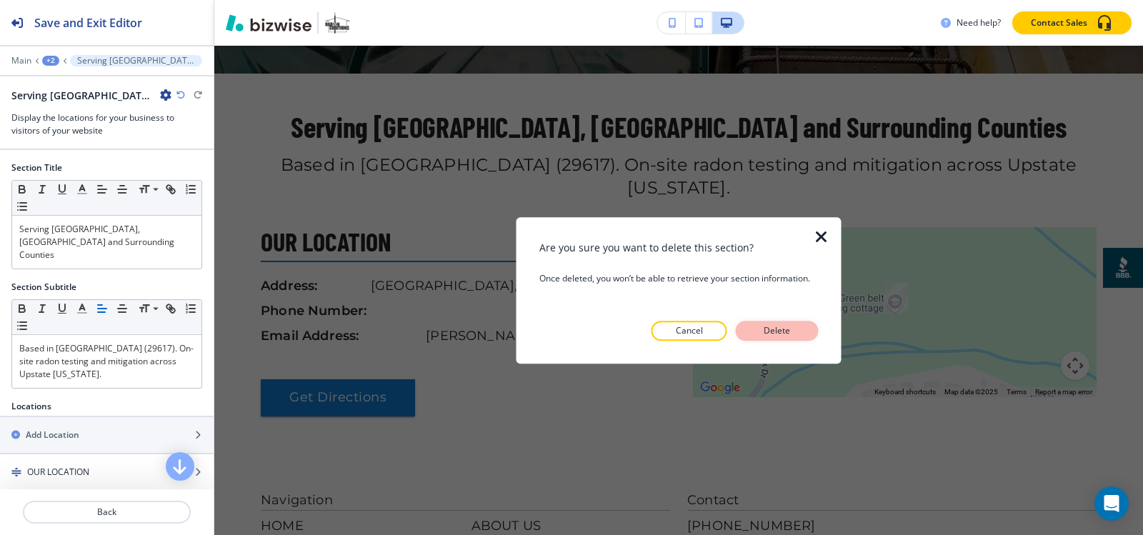
click at [785, 330] on p "Delete" at bounding box center [777, 330] width 34 height 13
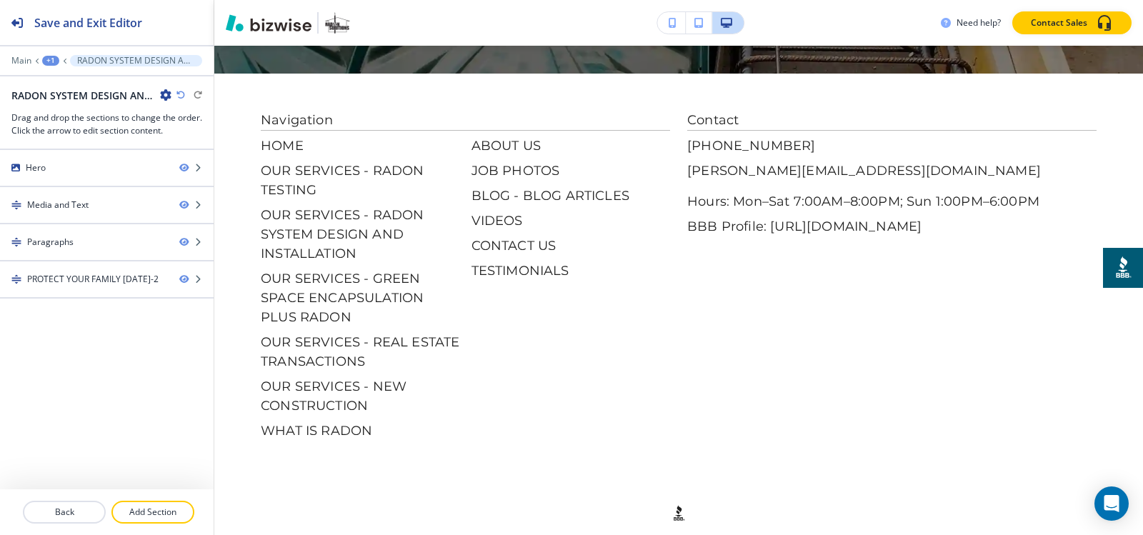
click at [45, 58] on div "+1" at bounding box center [50, 61] width 17 height 10
click at [59, 94] on button "Pages" at bounding box center [87, 84] width 91 height 26
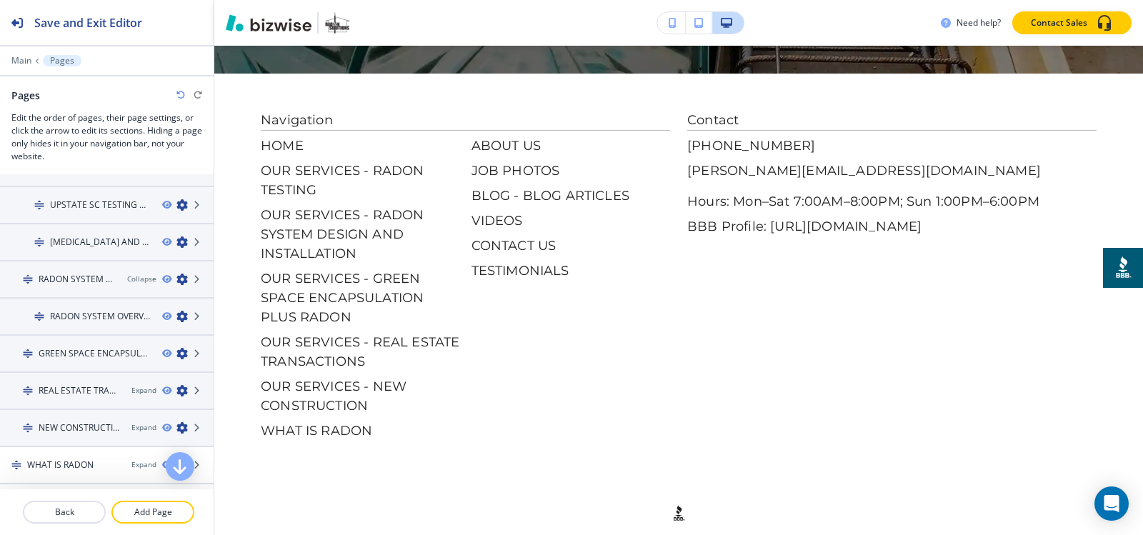
scroll to position [214, 0]
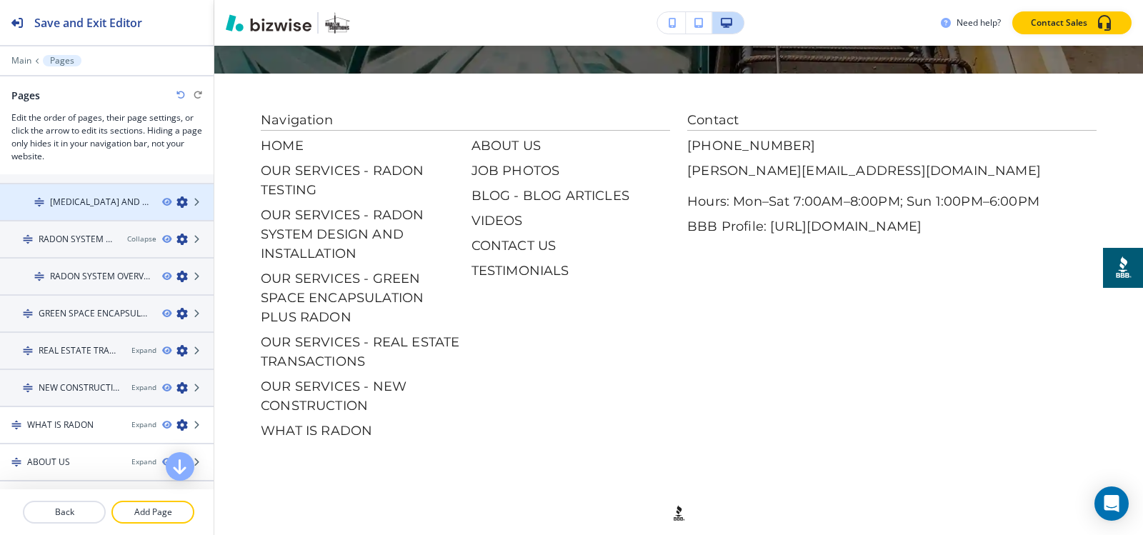
click at [101, 201] on h4 "[MEDICAL_DATA] AND RADON" at bounding box center [100, 202] width 101 height 13
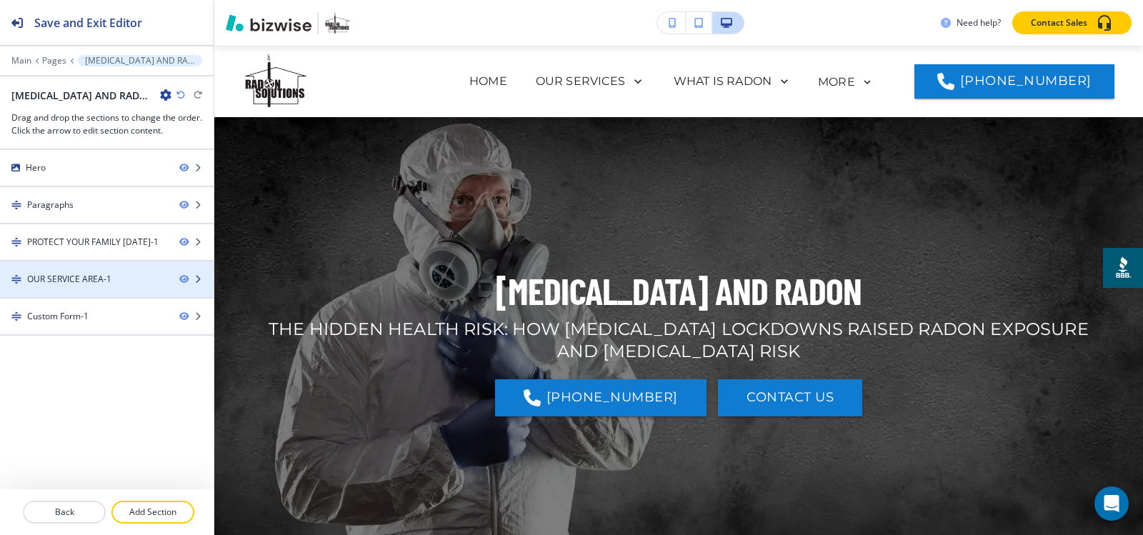
click at [69, 284] on div "OUR SERVICE AREA-1" at bounding box center [69, 279] width 84 height 13
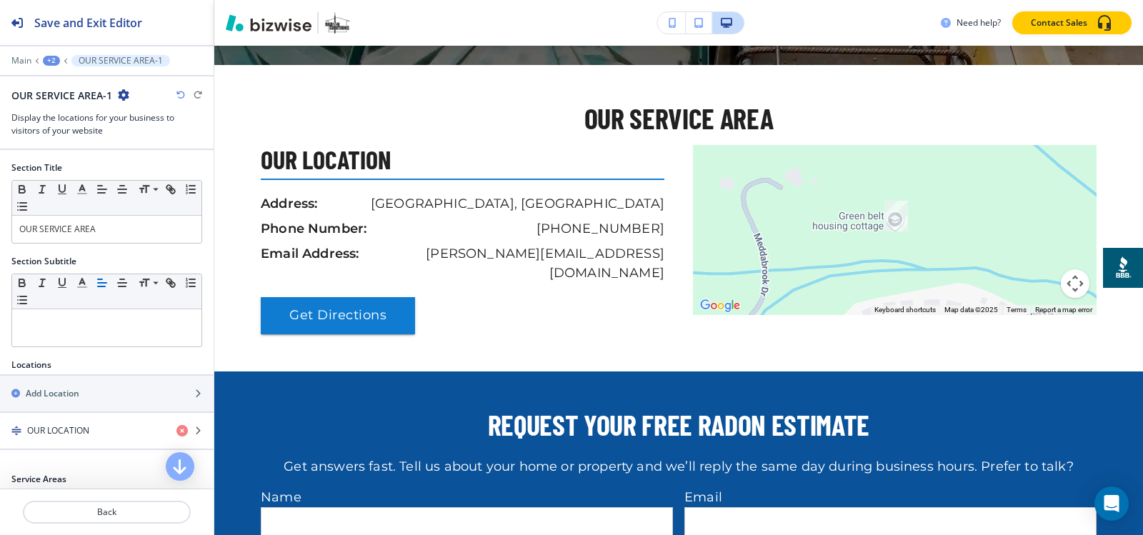
scroll to position [935, 0]
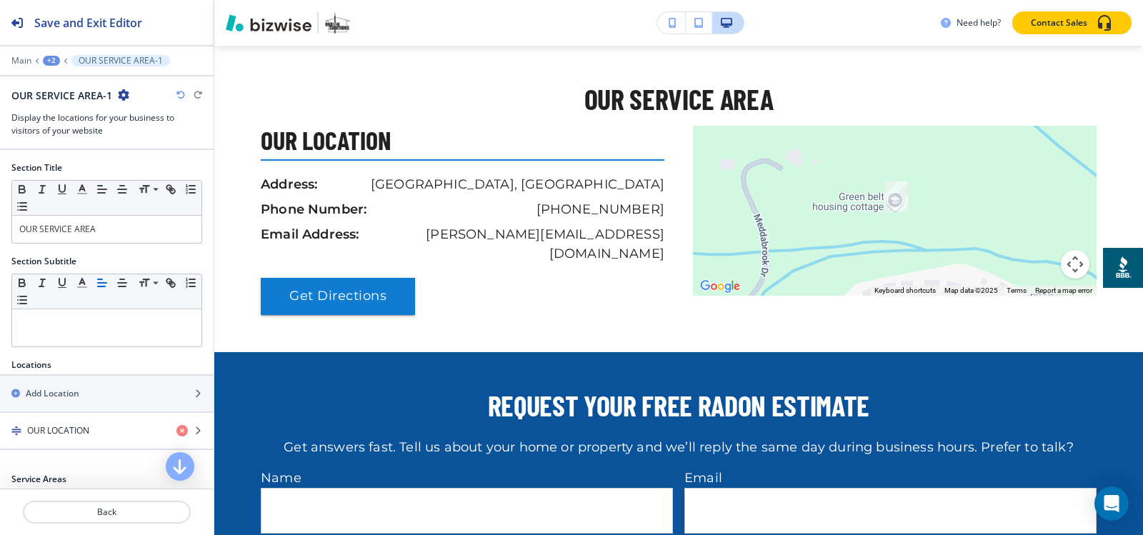
click at [118, 94] on icon "button" at bounding box center [123, 94] width 11 height 11
click at [126, 136] on button "Duplicate Section" at bounding box center [162, 144] width 91 height 25
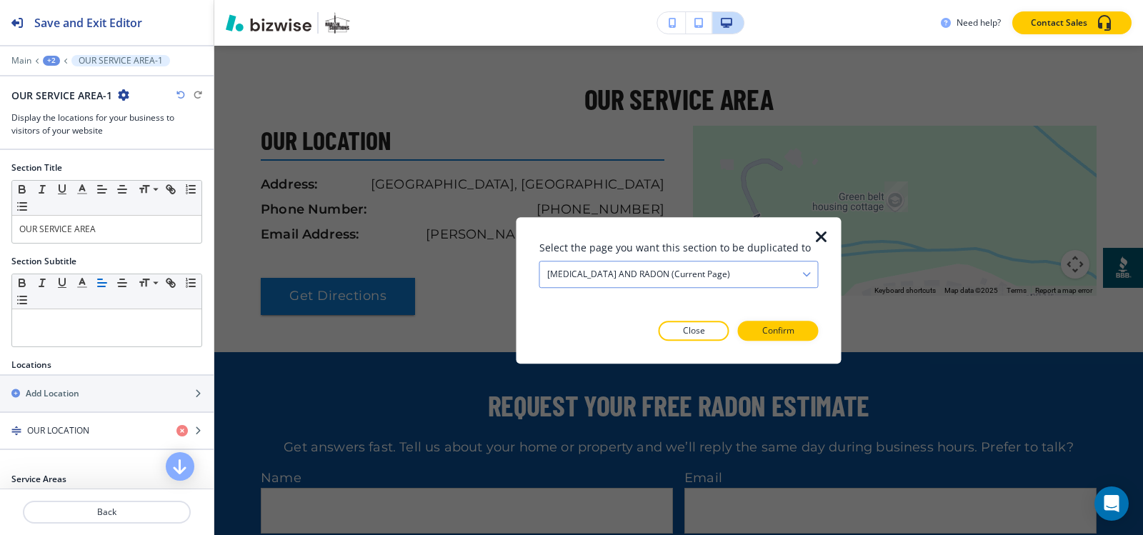
click at [639, 280] on h4 "COVID AND RADON (current page)" at bounding box center [638, 274] width 183 height 13
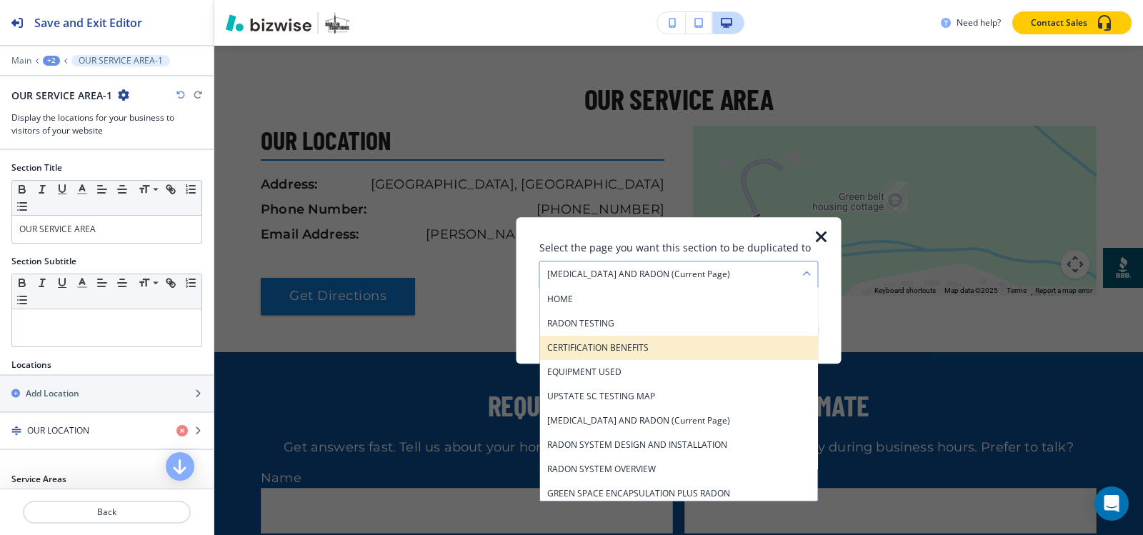
scroll to position [71, 0]
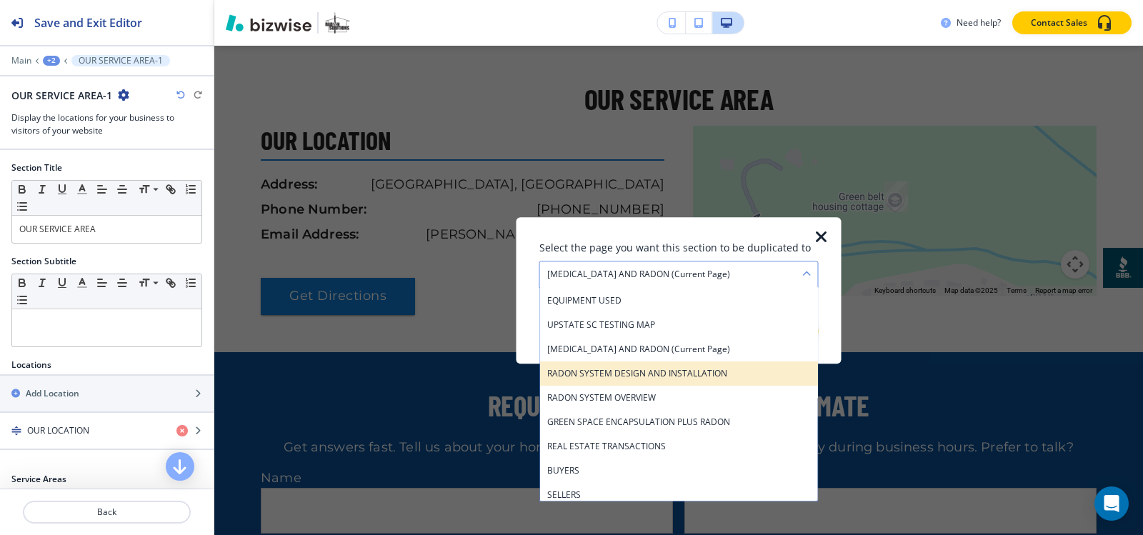
click at [652, 364] on div "RADON SYSTEM DESIGN AND INSTALLATION" at bounding box center [679, 373] width 278 height 24
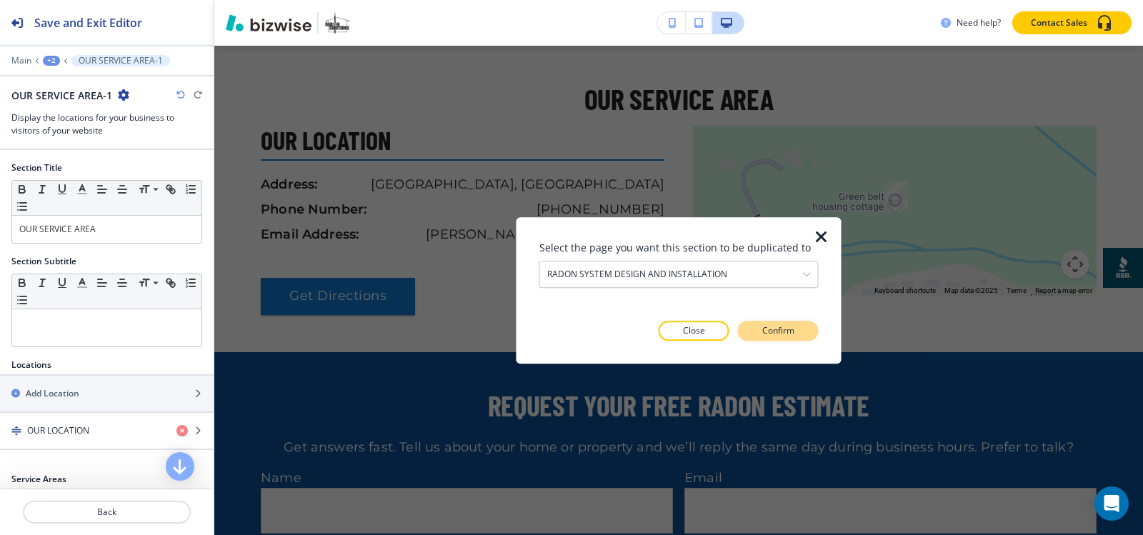
click at [771, 329] on p "Confirm" at bounding box center [778, 330] width 32 height 13
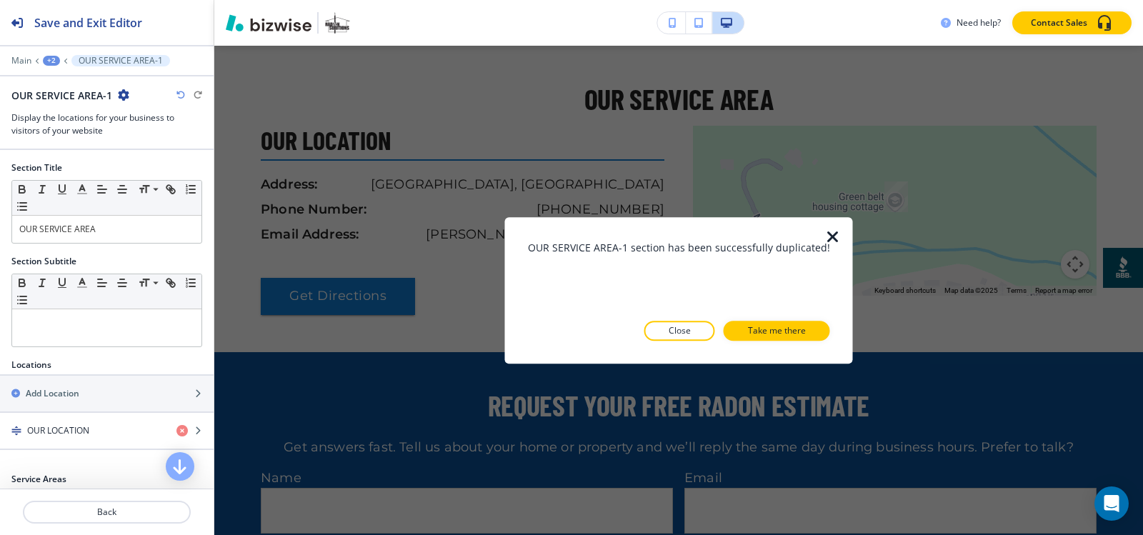
click at [771, 329] on p "Take me there" at bounding box center [777, 330] width 58 height 13
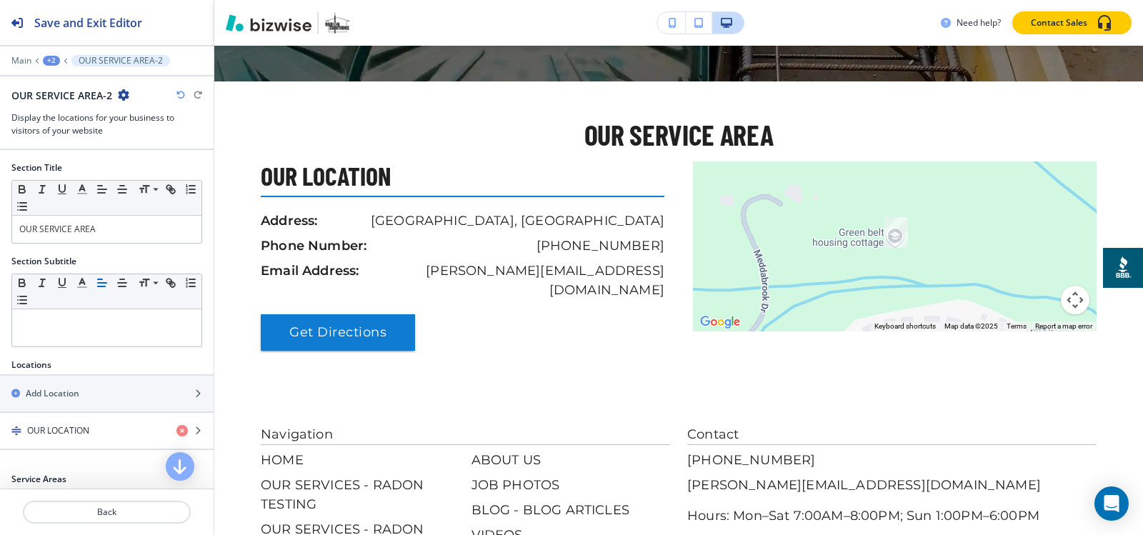
scroll to position [2374, 0]
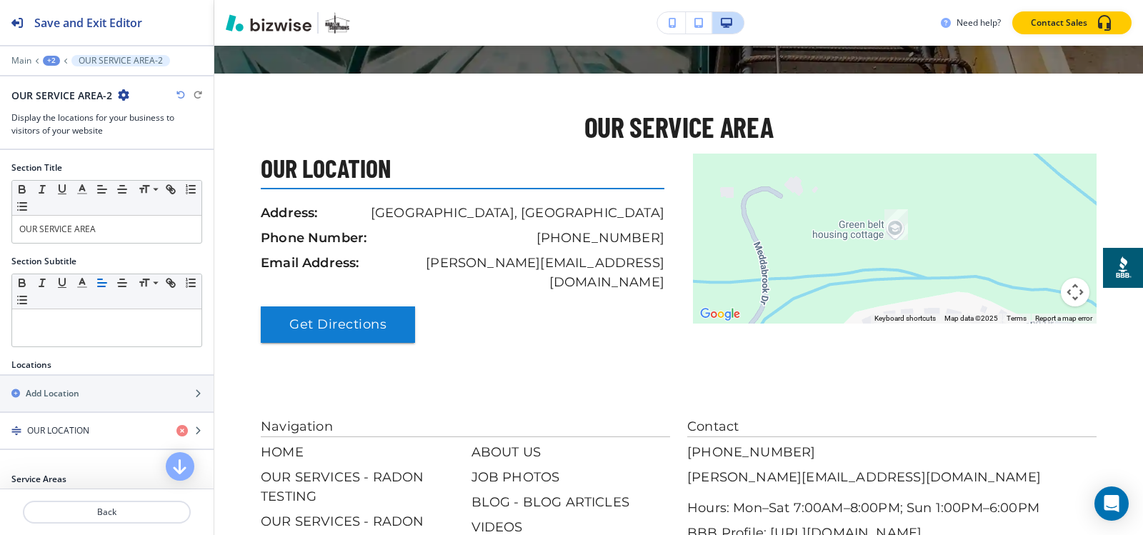
click at [56, 65] on div "+2" at bounding box center [51, 61] width 17 height 10
click at [71, 83] on p "Pages" at bounding box center [88, 84] width 73 height 13
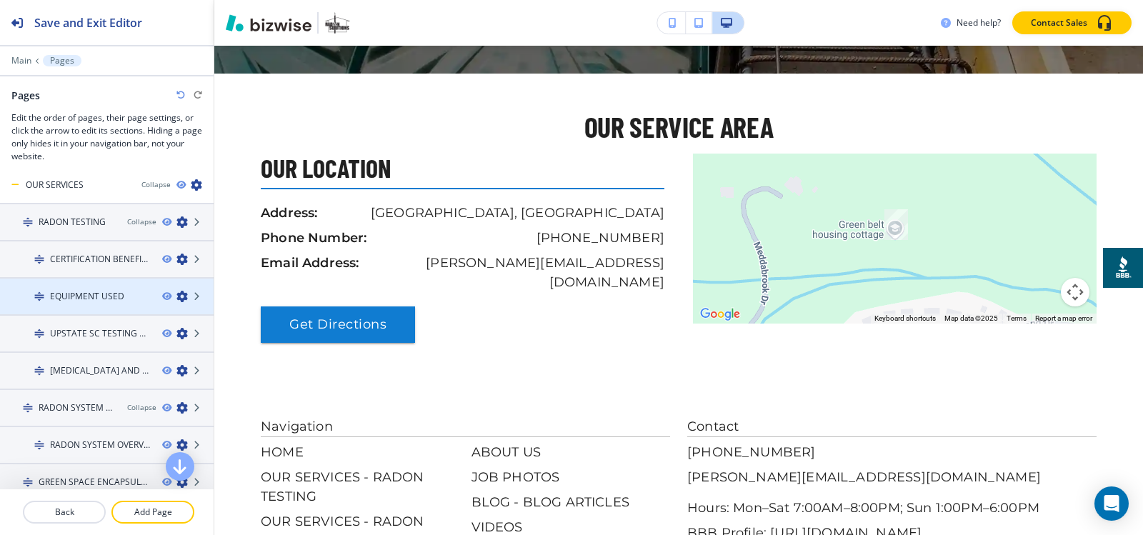
scroll to position [71, 0]
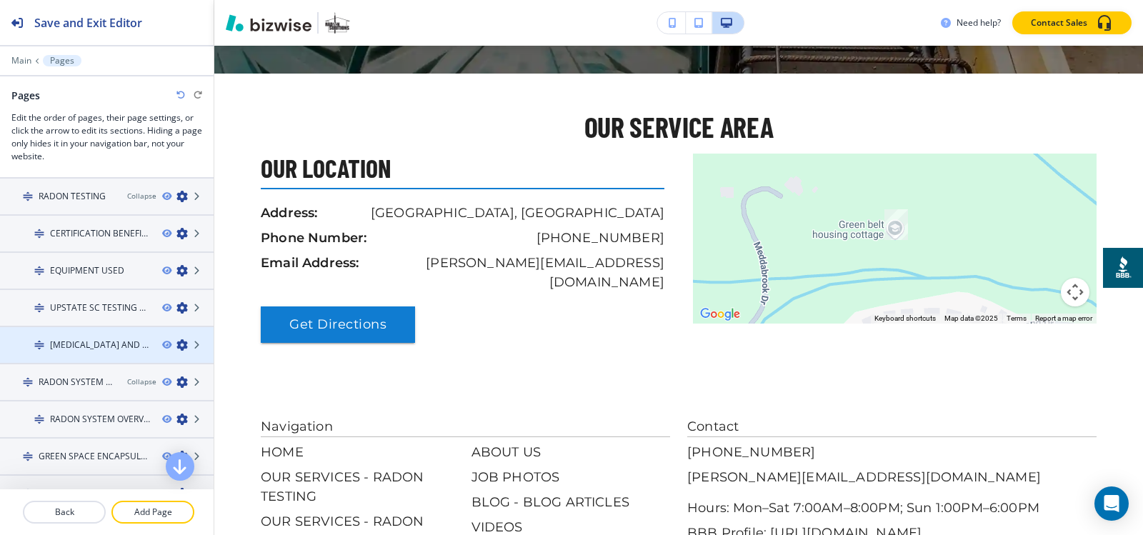
click at [83, 339] on h4 "[MEDICAL_DATA] AND RADON" at bounding box center [100, 345] width 101 height 13
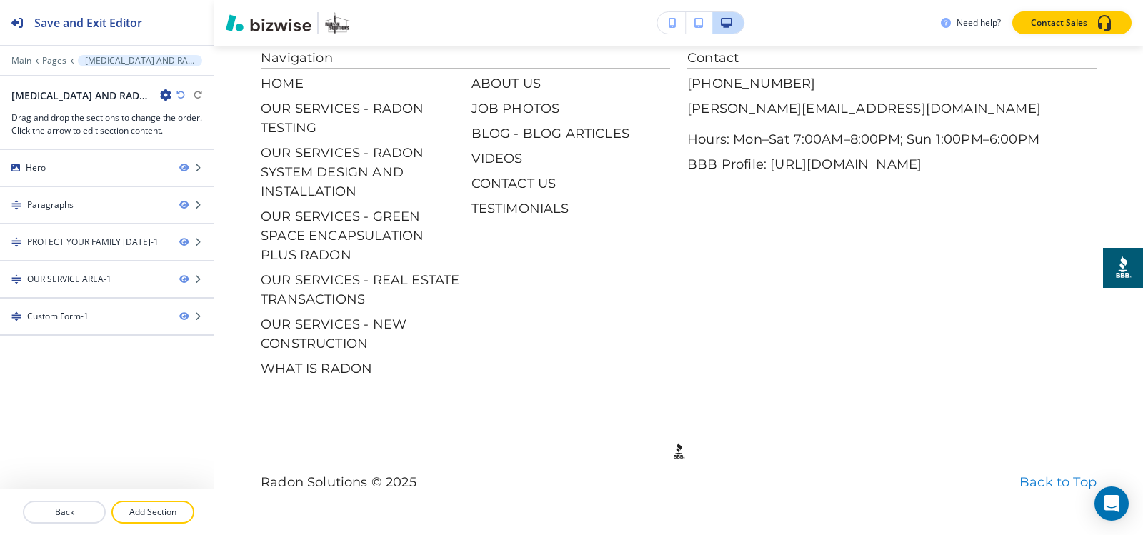
scroll to position [0, 0]
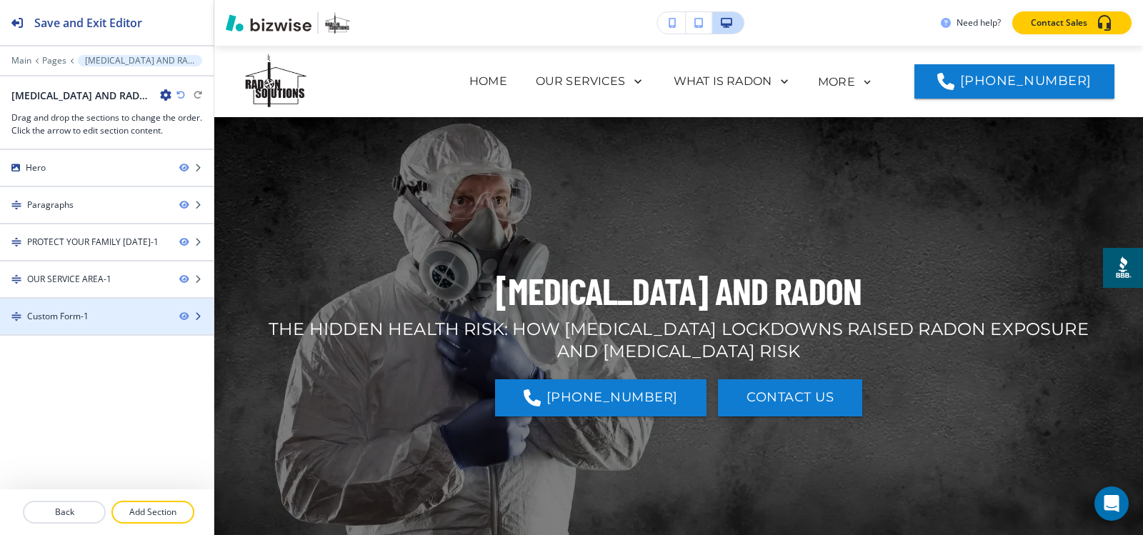
click at [64, 308] on div at bounding box center [107, 304] width 214 height 11
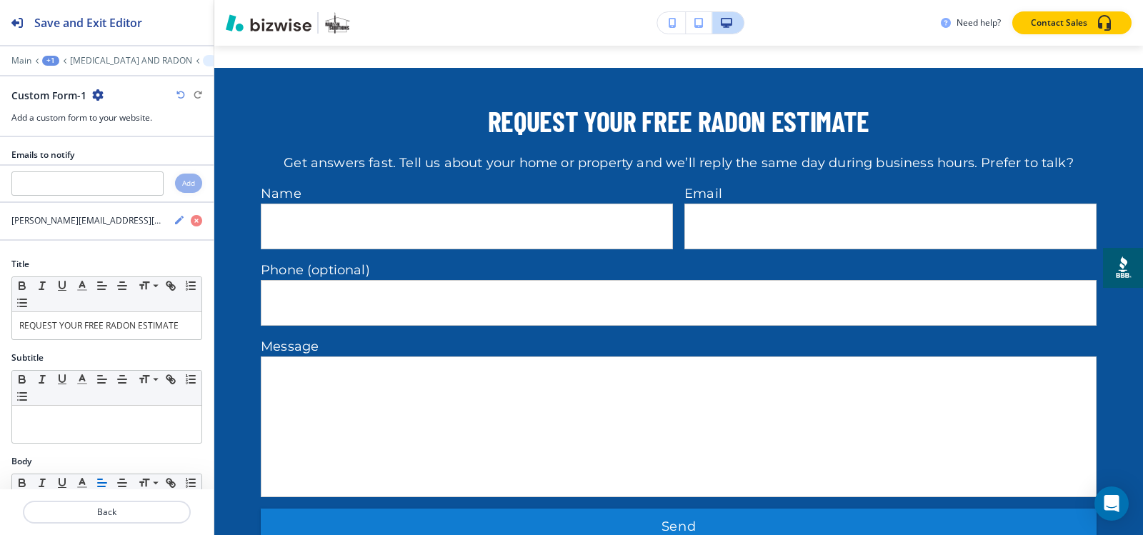
scroll to position [1222, 0]
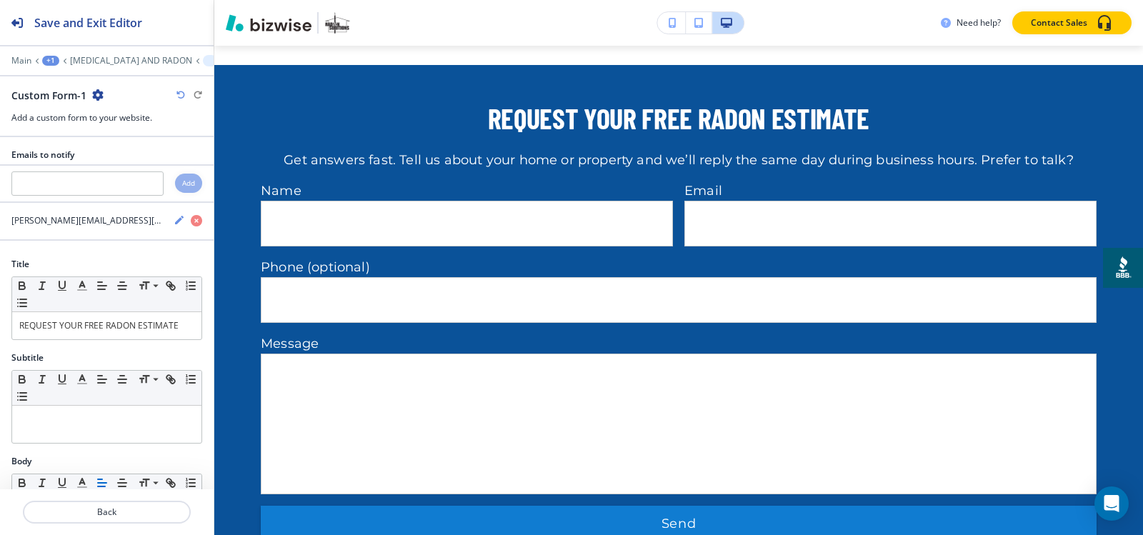
click at [98, 97] on icon "button" at bounding box center [97, 94] width 11 height 11
click at [107, 141] on p "Duplicate Section" at bounding box center [137, 145] width 73 height 13
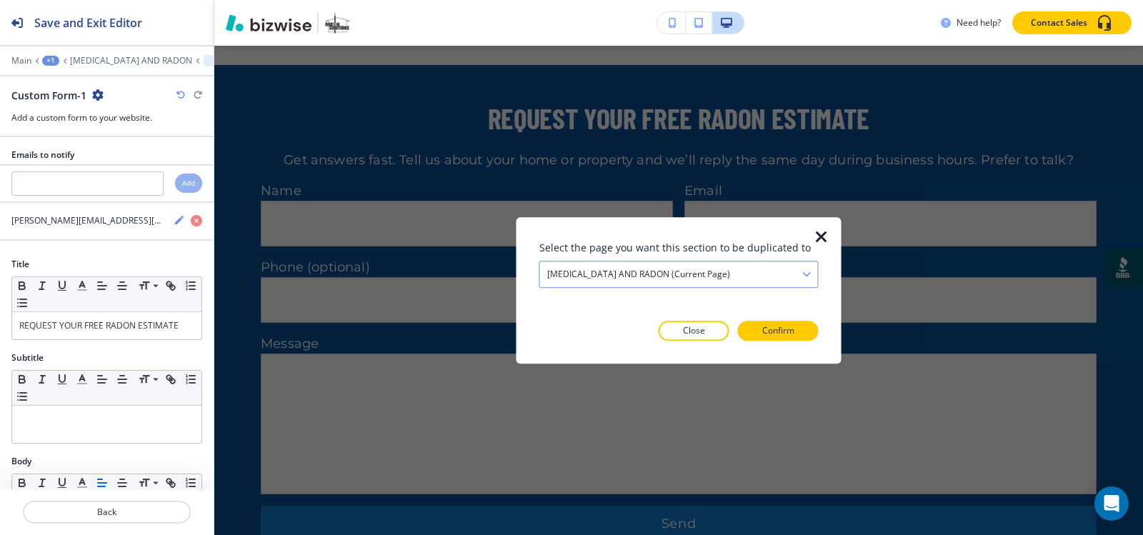
click at [666, 275] on h4 "COVID AND RADON (current page)" at bounding box center [638, 274] width 183 height 13
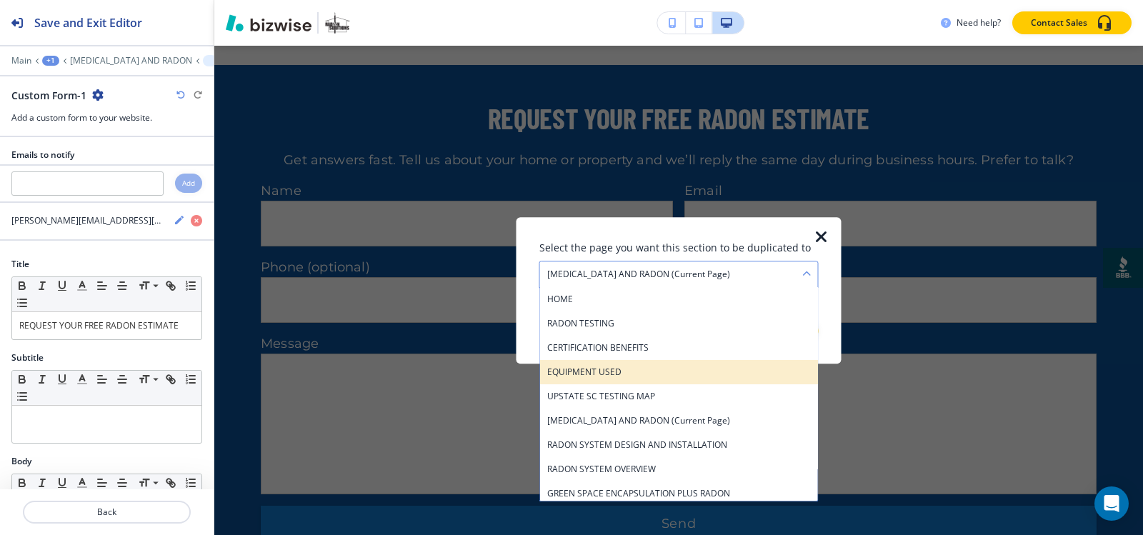
scroll to position [71, 0]
click at [635, 373] on h4 "RADON SYSTEM DESIGN AND INSTALLATION" at bounding box center [679, 373] width 264 height 13
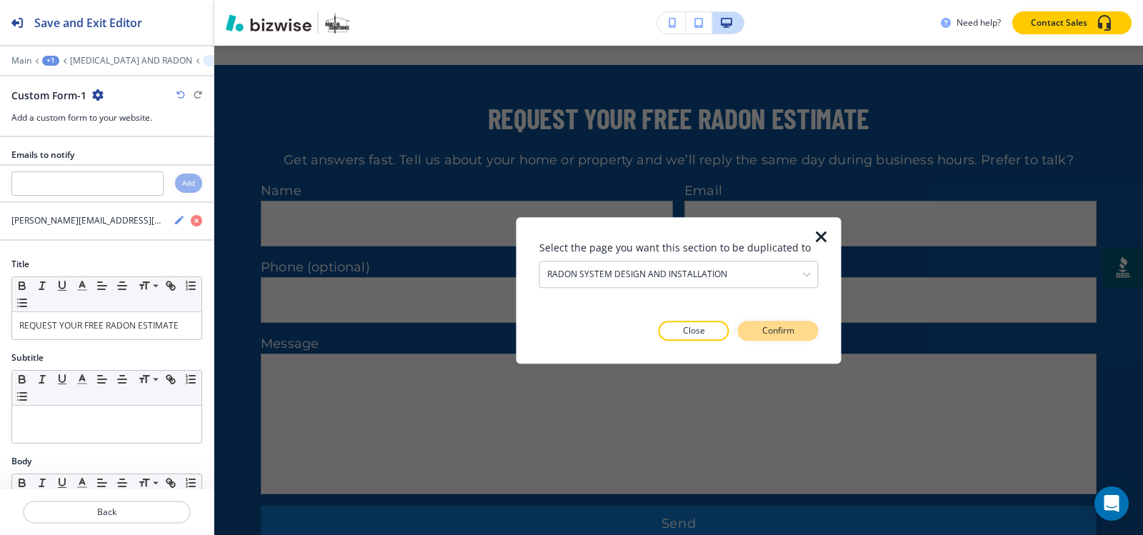
click at [771, 326] on p "Confirm" at bounding box center [778, 330] width 32 height 13
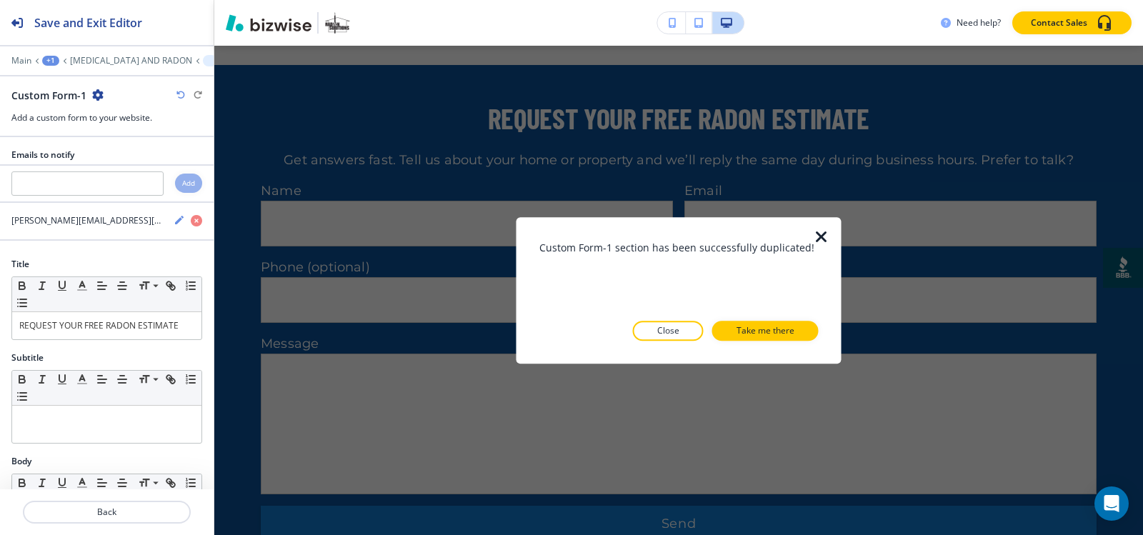
click at [771, 326] on p "Take me there" at bounding box center [765, 330] width 58 height 13
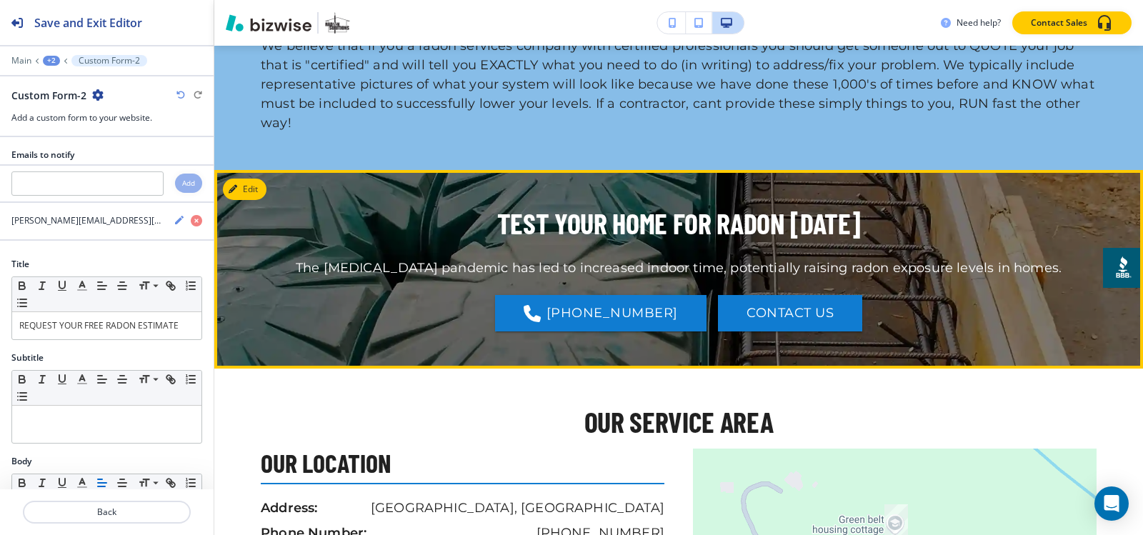
scroll to position [2019, 0]
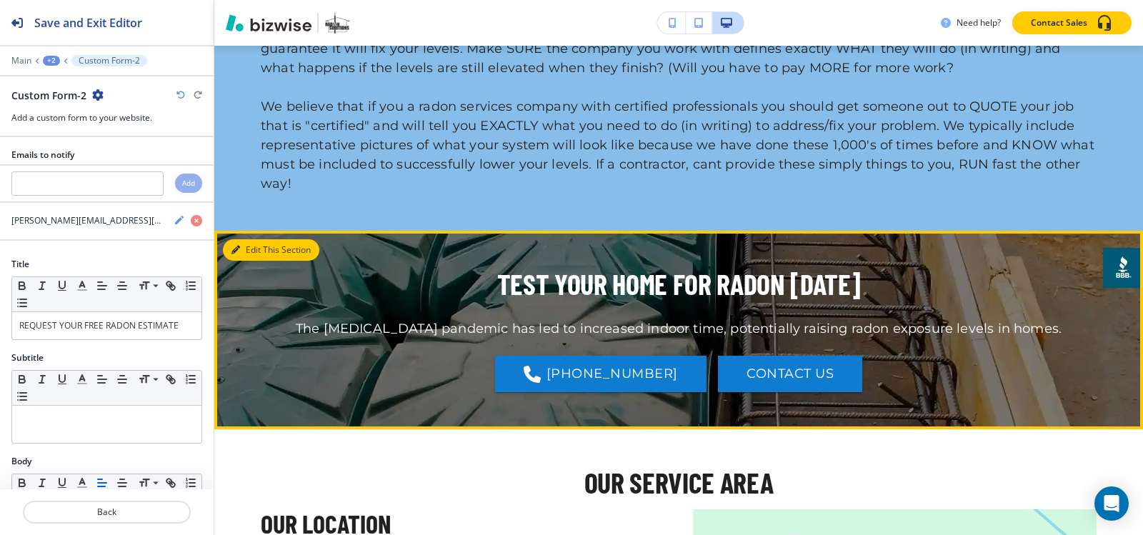
click at [264, 239] on button "Edit This Section" at bounding box center [271, 249] width 96 height 21
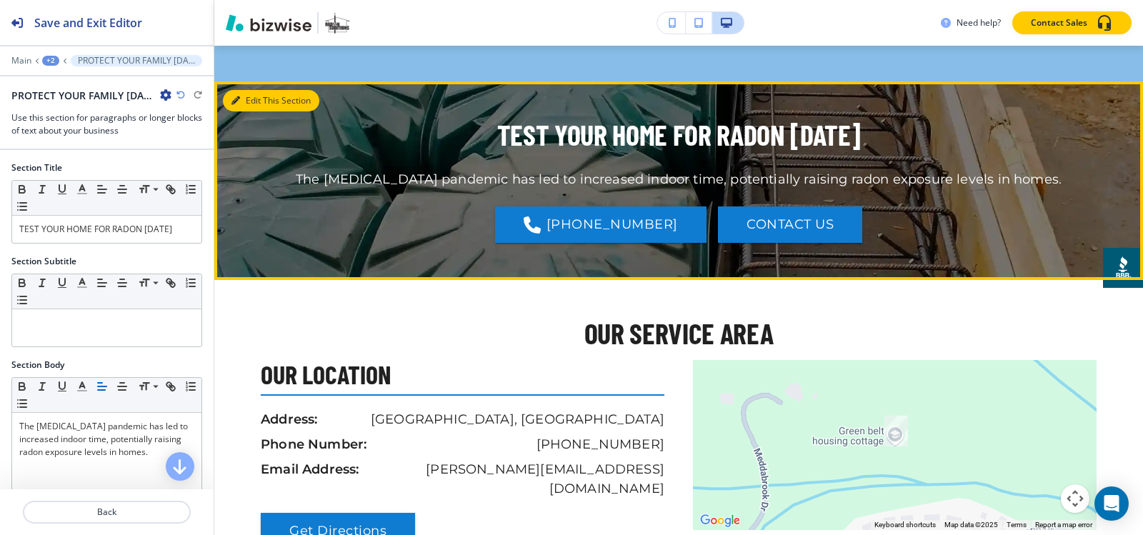
scroll to position [2175, 0]
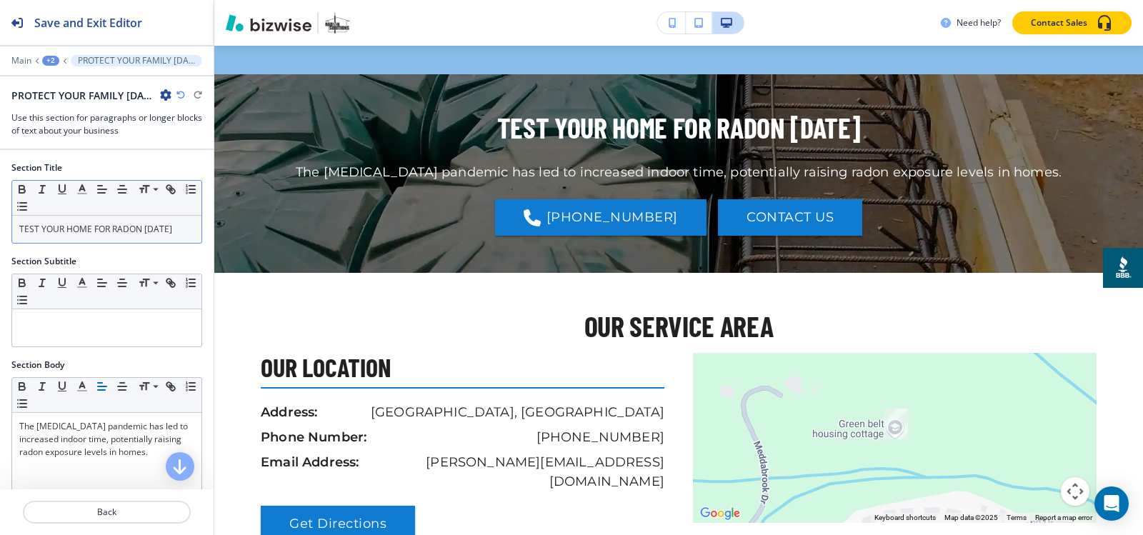
click at [111, 227] on p "TEST YOUR HOME FOR RADON TODAY" at bounding box center [106, 229] width 175 height 13
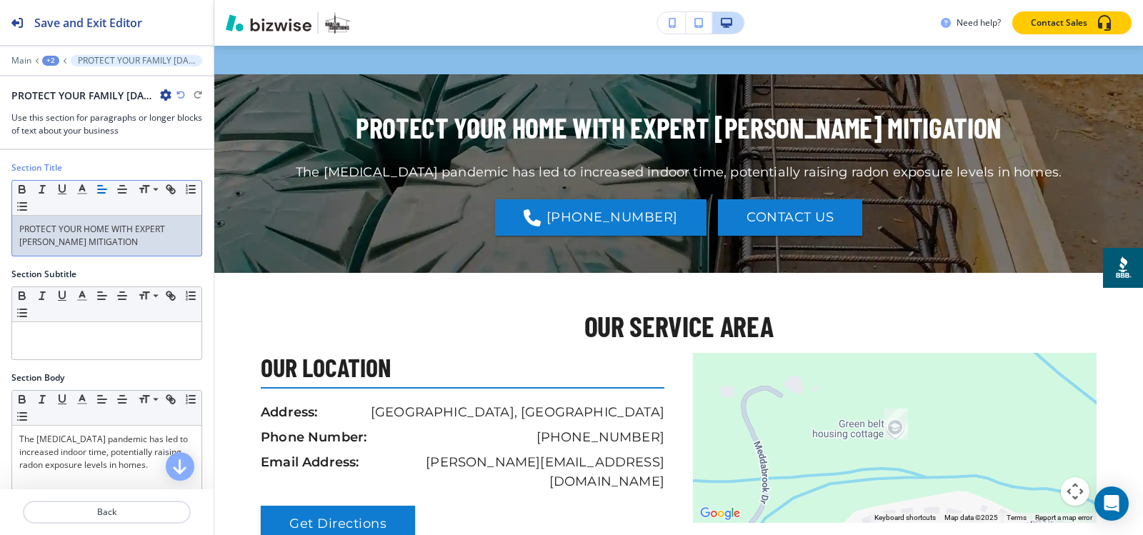
scroll to position [143, 0]
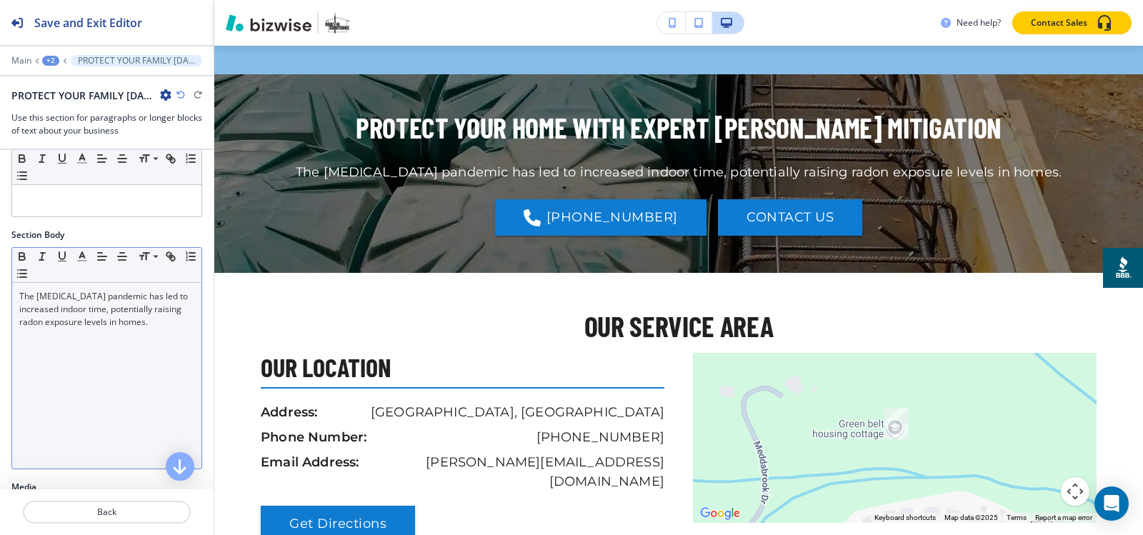
click at [43, 362] on div "The COVID-19 pandemic has led to increased indoor time, potentially raising rad…" at bounding box center [106, 376] width 189 height 186
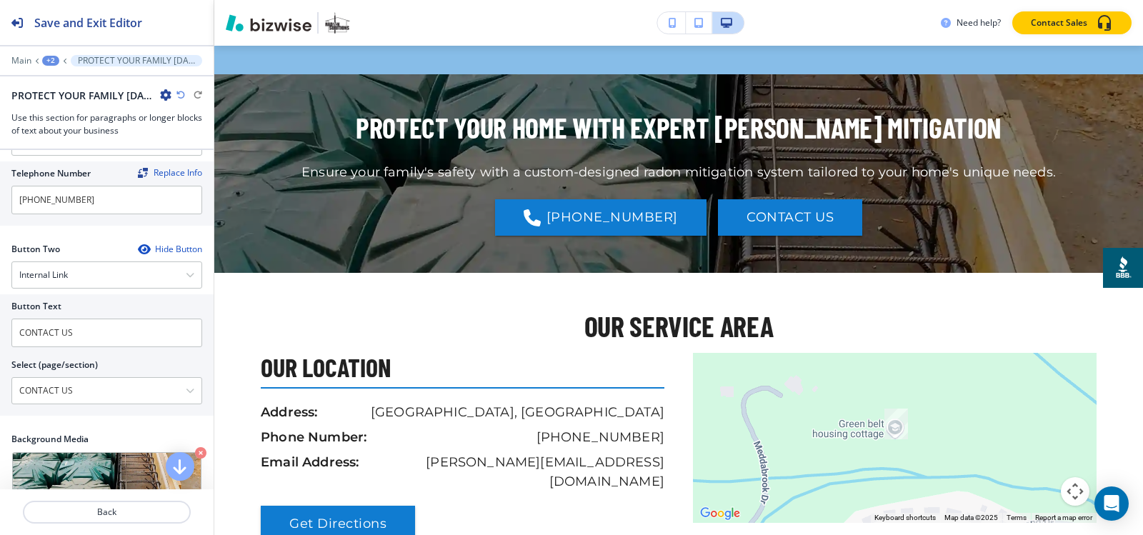
scroll to position [786, 0]
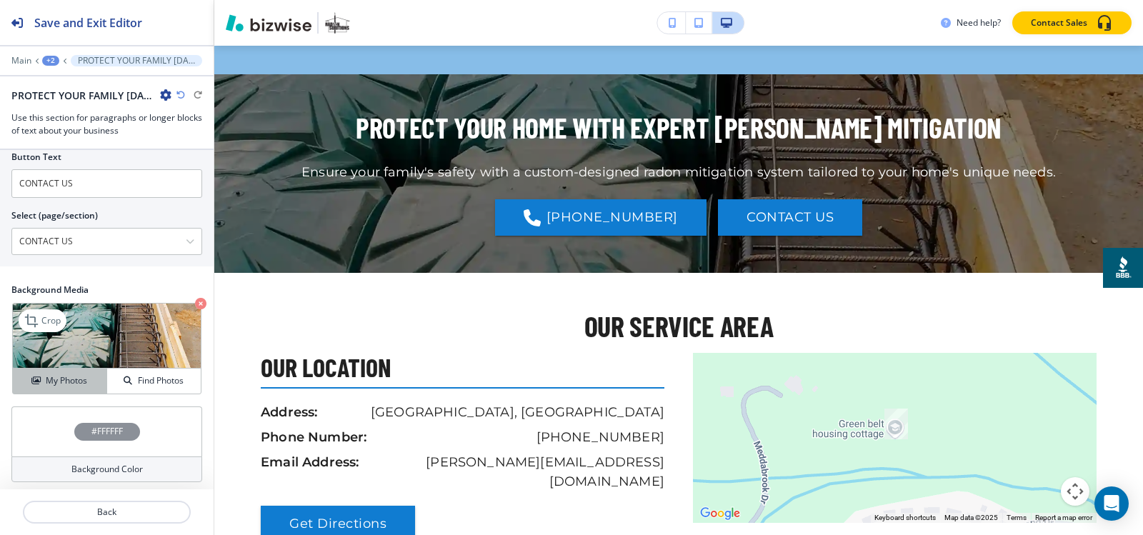
click at [49, 376] on h4 "My Photos" at bounding box center [66, 380] width 41 height 13
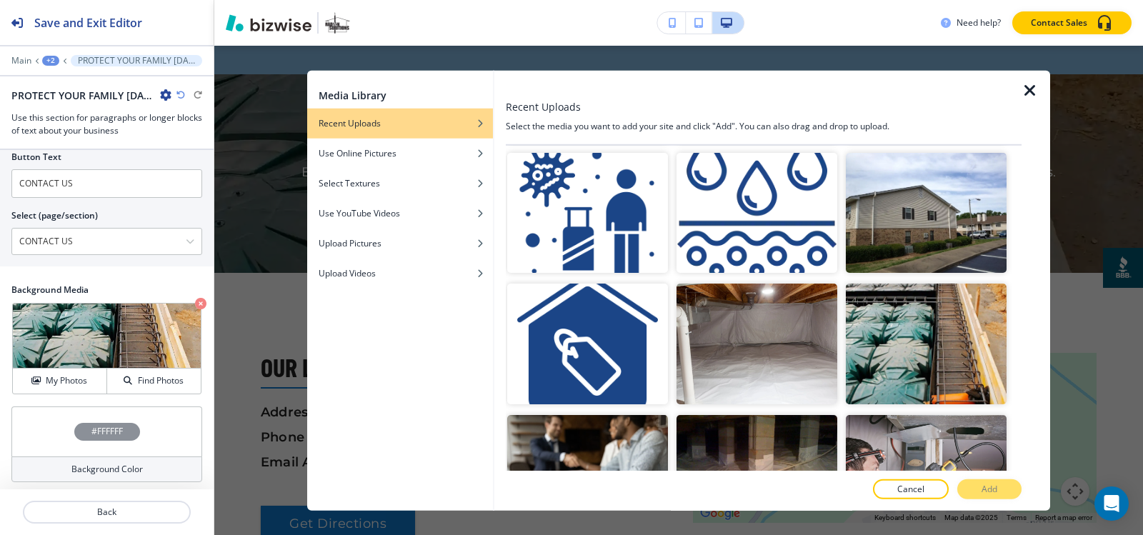
scroll to position [857, 0]
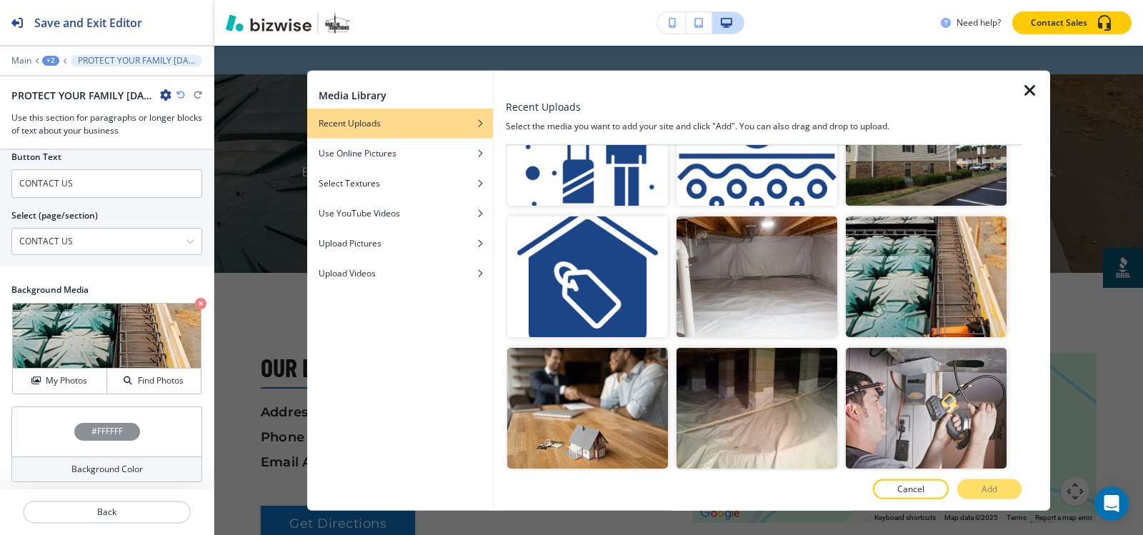
click at [965, 175] on img "button" at bounding box center [926, 145] width 161 height 121
click at [996, 489] on p "Add" at bounding box center [989, 489] width 16 height 13
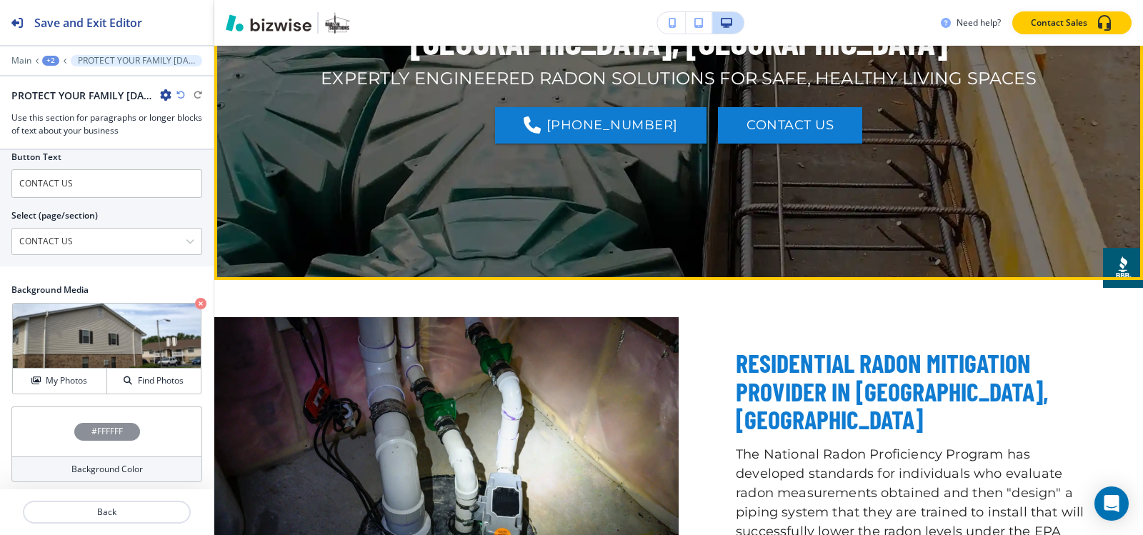
scroll to position [0, 0]
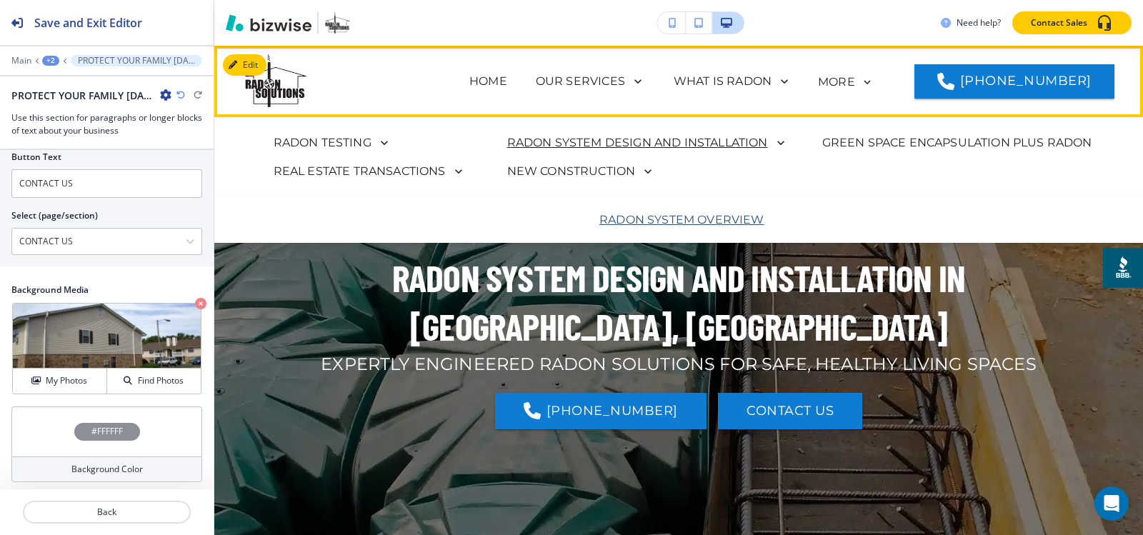
click at [635, 216] on p "RADON SYSTEM OVERVIEW" at bounding box center [681, 219] width 165 height 17
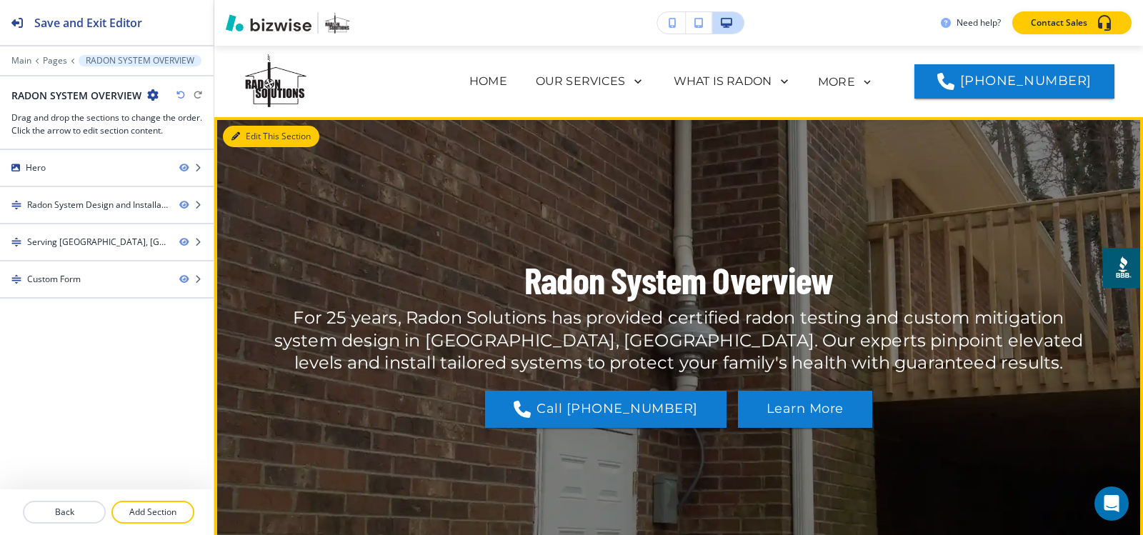
click at [239, 134] on icon "button" at bounding box center [235, 136] width 9 height 9
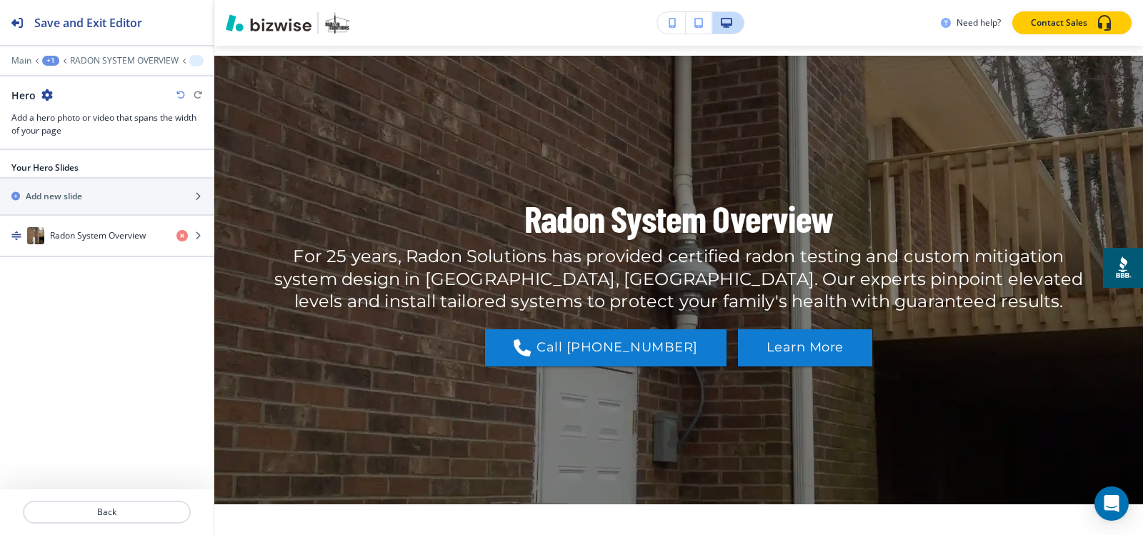
scroll to position [71, 0]
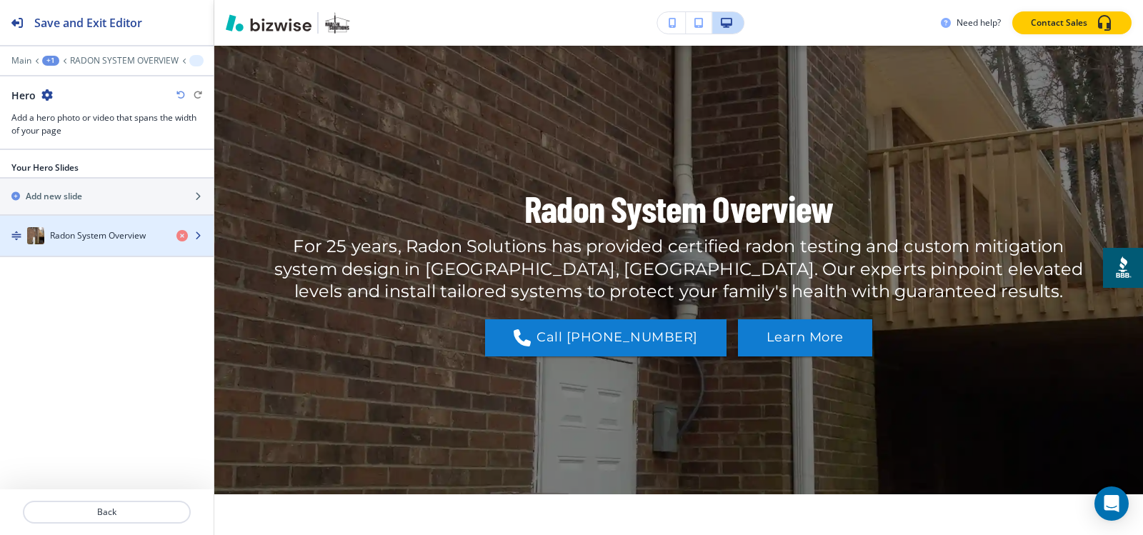
click at [88, 242] on div "Radon System Overview" at bounding box center [82, 235] width 165 height 17
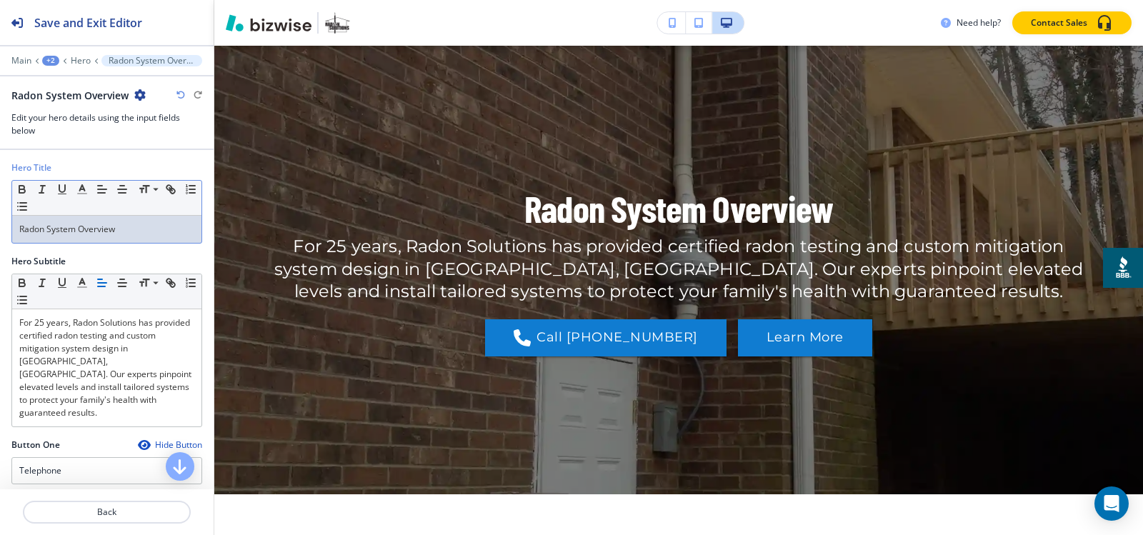
click at [153, 234] on p "Radon System Overview" at bounding box center [106, 229] width 175 height 13
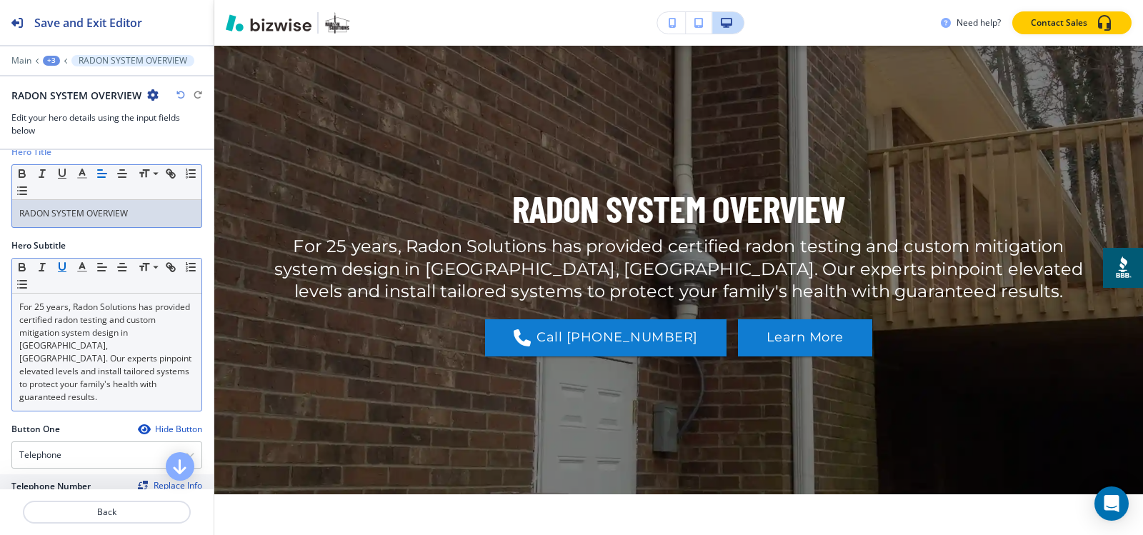
scroll to position [0, 0]
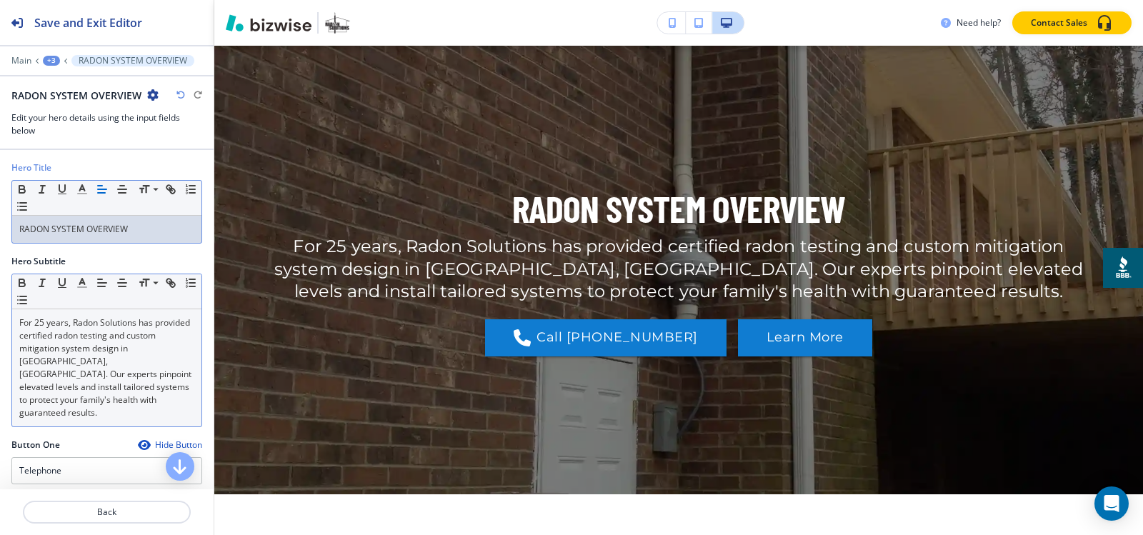
click at [79, 350] on p "For 25 years, Radon Solutions has provided certified radon testing and custom m…" at bounding box center [106, 367] width 175 height 103
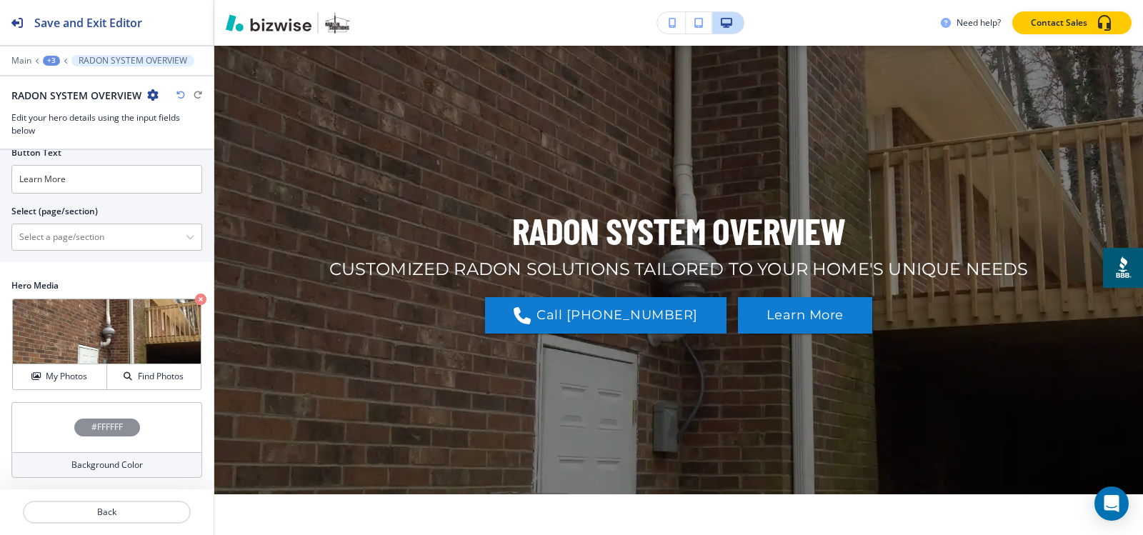
scroll to position [275, 0]
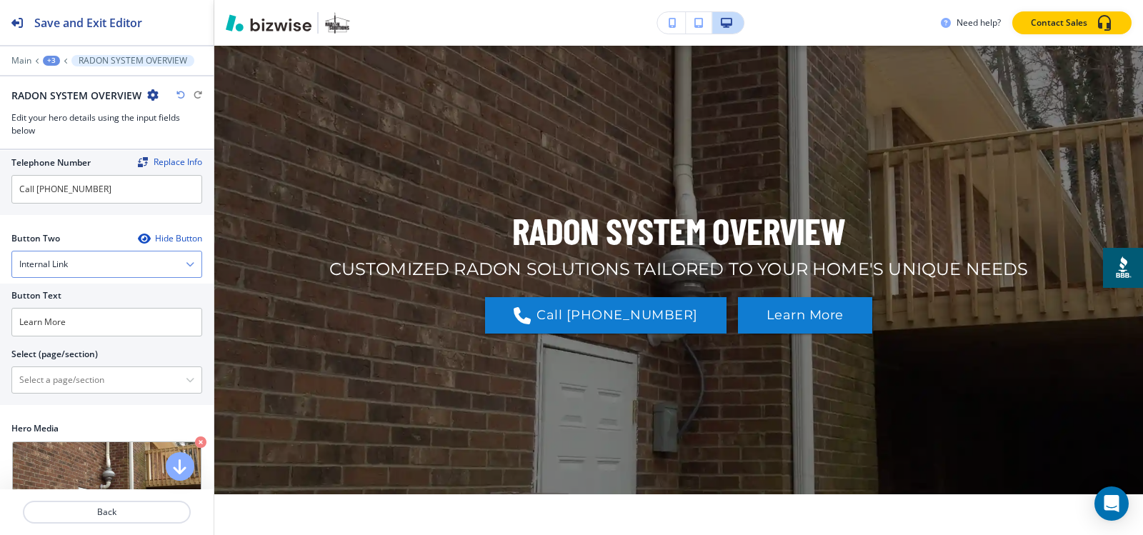
click at [107, 259] on div "Internal Link" at bounding box center [106, 264] width 189 height 26
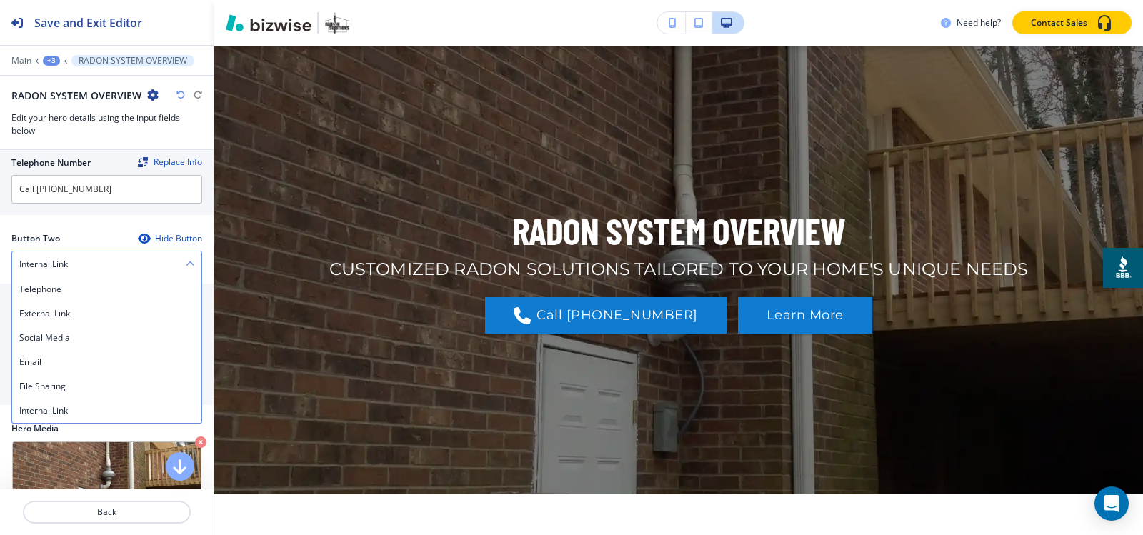
click at [107, 261] on div "Internal Link" at bounding box center [106, 264] width 189 height 26
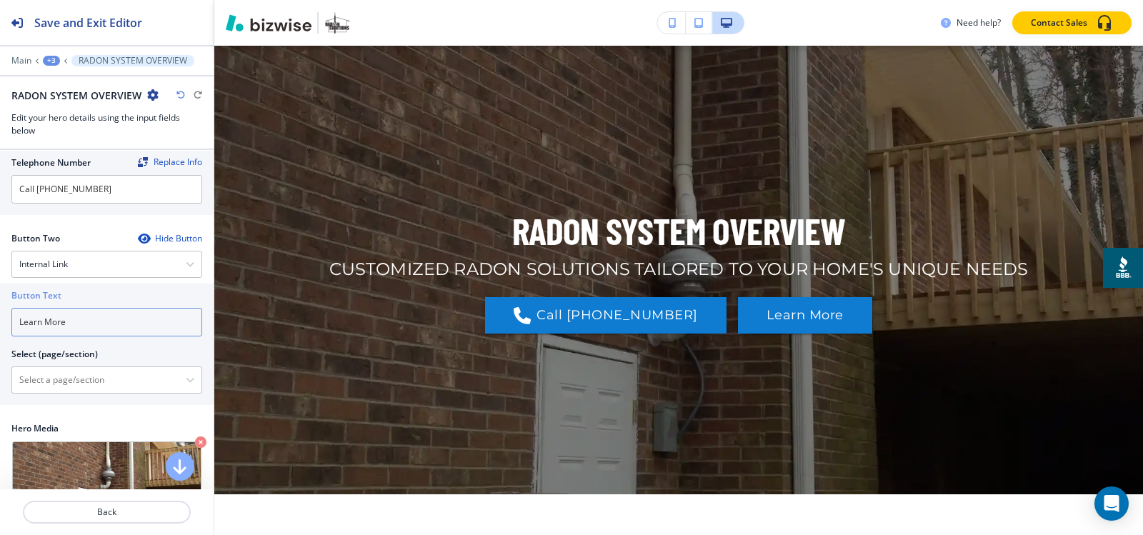
drag, startPoint x: 113, startPoint y: 315, endPoint x: 114, endPoint y: 304, distance: 10.7
click at [112, 315] on input "Learn More" at bounding box center [106, 322] width 191 height 29
type input "c"
type input "CONTACT US"
click at [82, 386] on \(page\/section\) "Manual Input" at bounding box center [99, 380] width 174 height 24
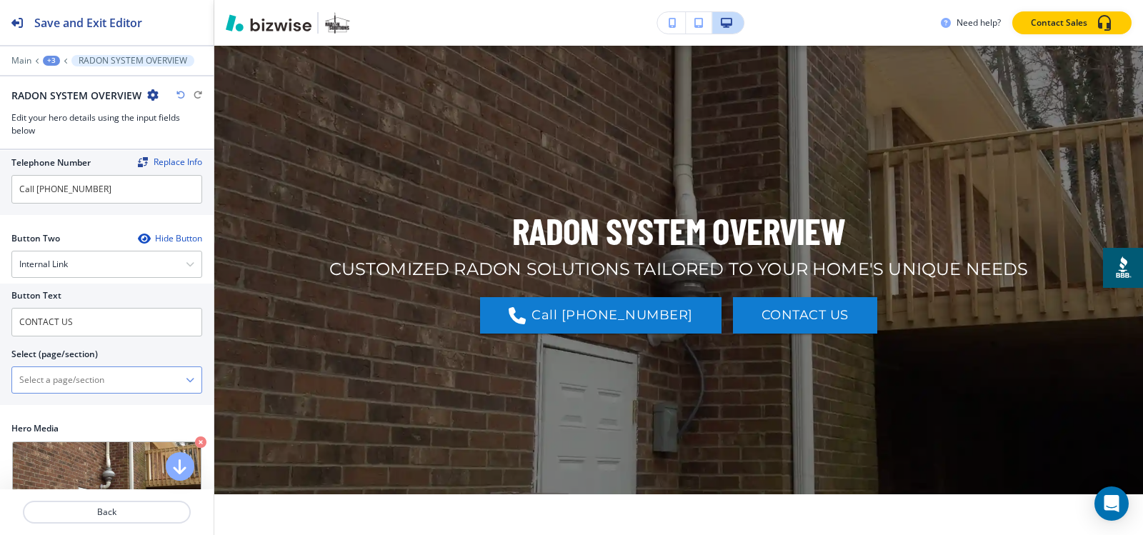
paste \(page\/section\) "CONTACT US"
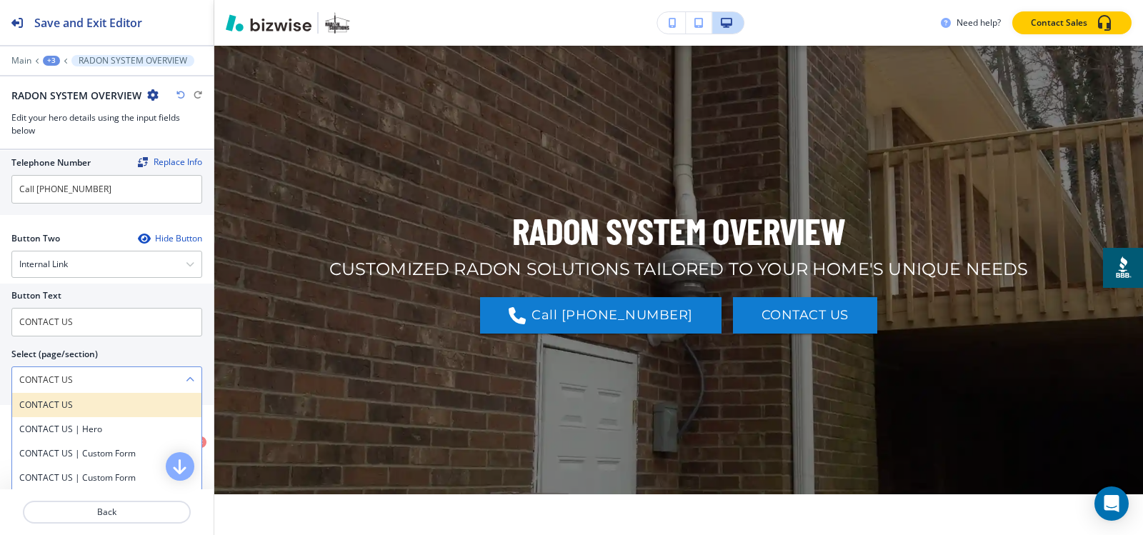
type \(page\/section\) "CONTACT US"
click at [79, 408] on h4 "CONTACT US" at bounding box center [106, 405] width 175 height 13
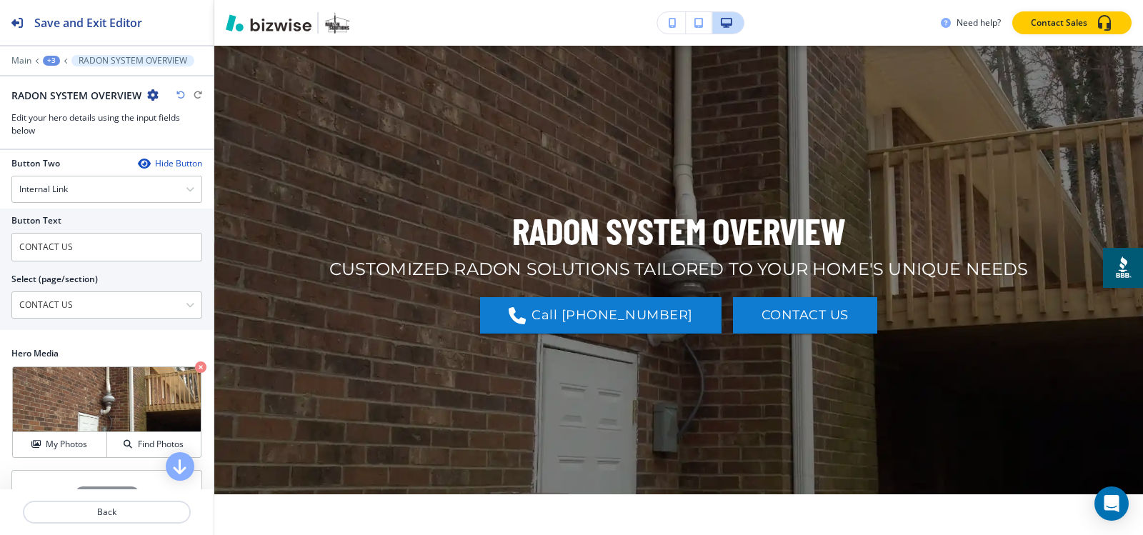
scroll to position [418, 0]
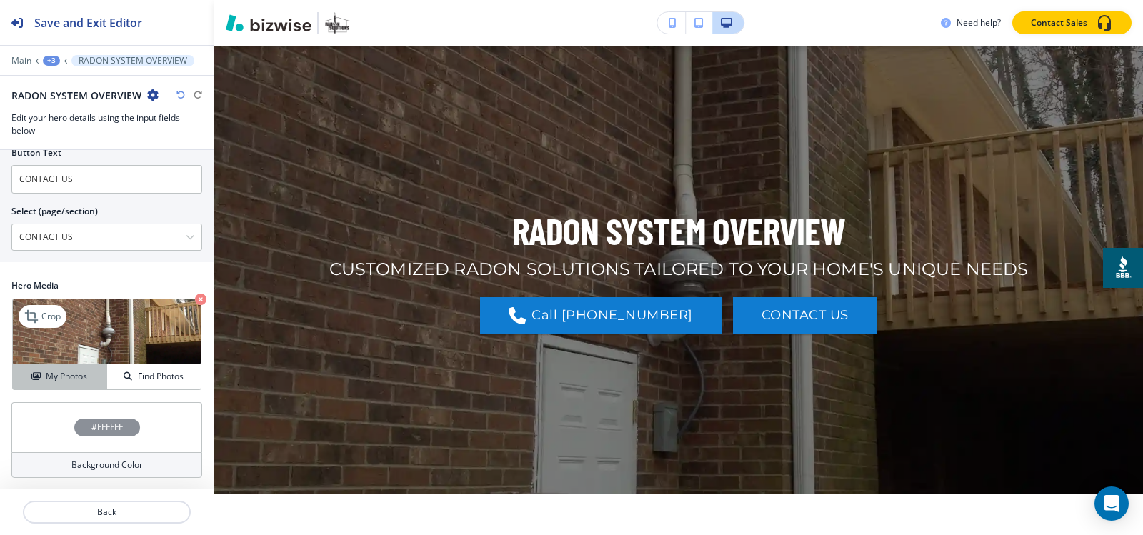
click at [52, 380] on h4 "My Photos" at bounding box center [66, 376] width 41 height 13
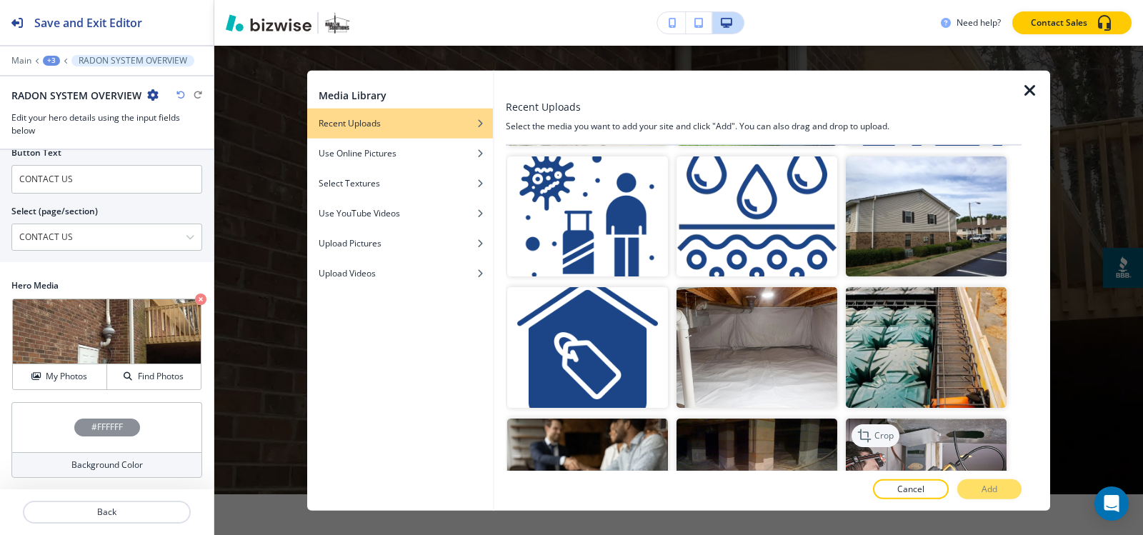
scroll to position [1468, 0]
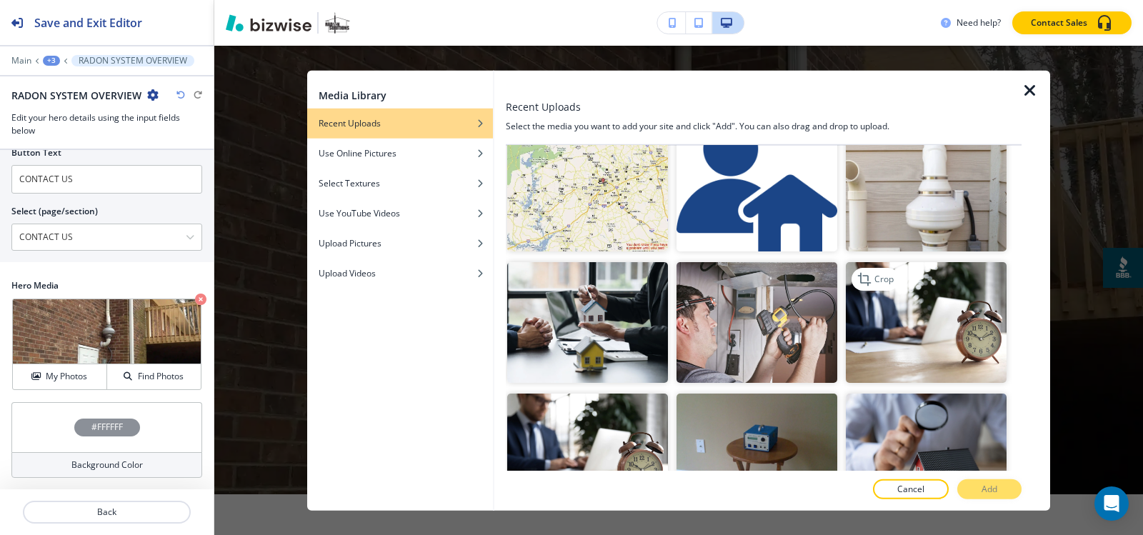
click at [912, 309] on img "button" at bounding box center [926, 322] width 161 height 121
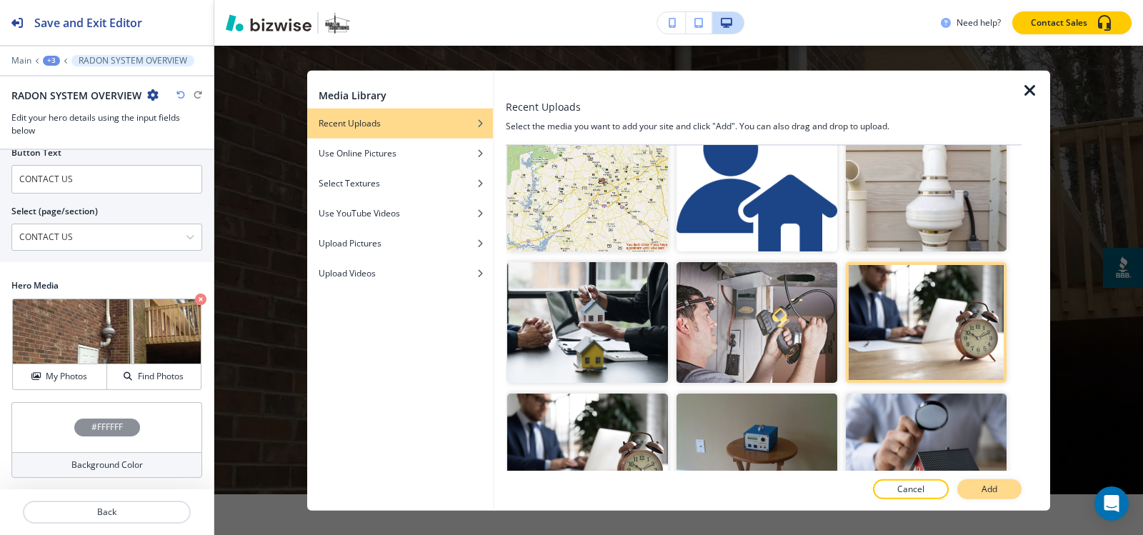
click at [986, 490] on p "Add" at bounding box center [989, 489] width 16 height 13
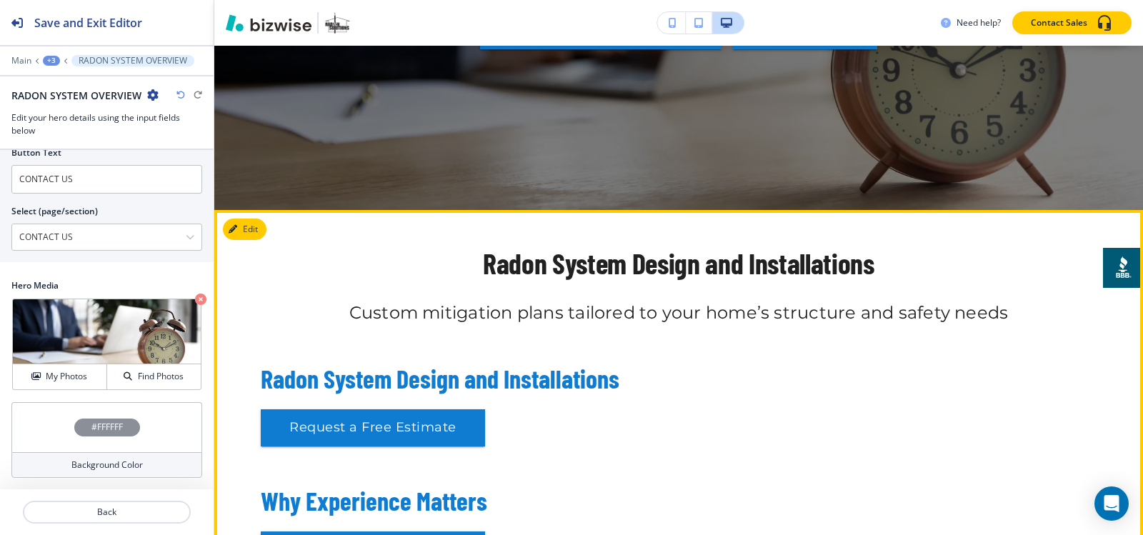
scroll to position [357, 0]
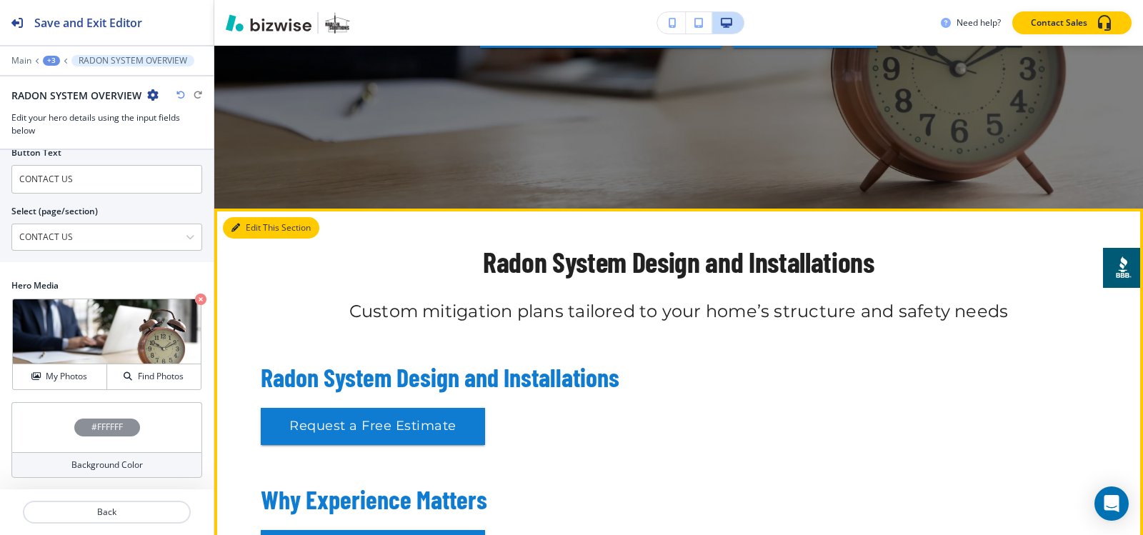
click at [246, 223] on button "Edit This Section" at bounding box center [271, 227] width 96 height 21
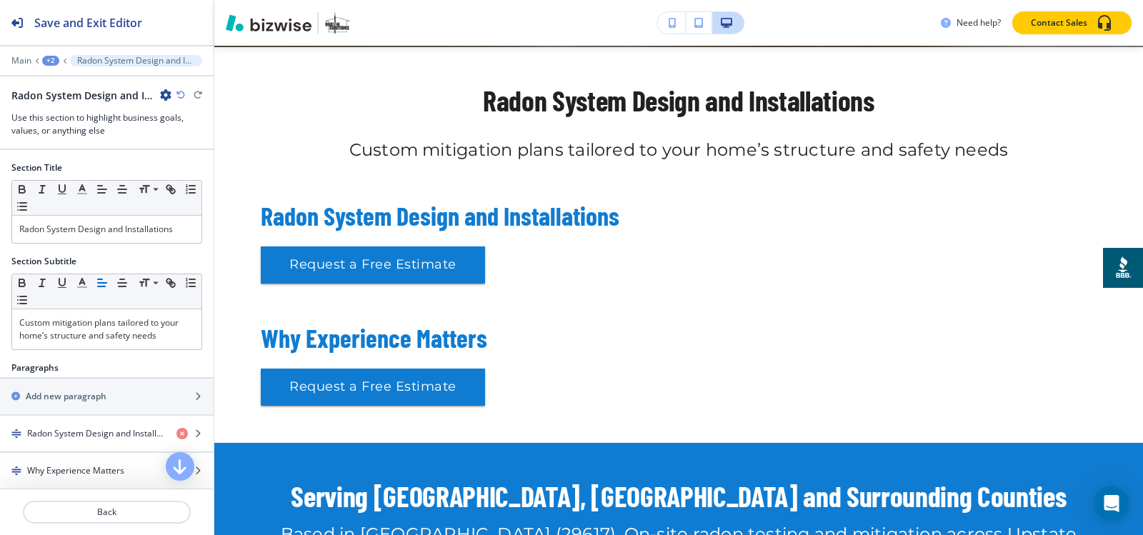
scroll to position [520, 0]
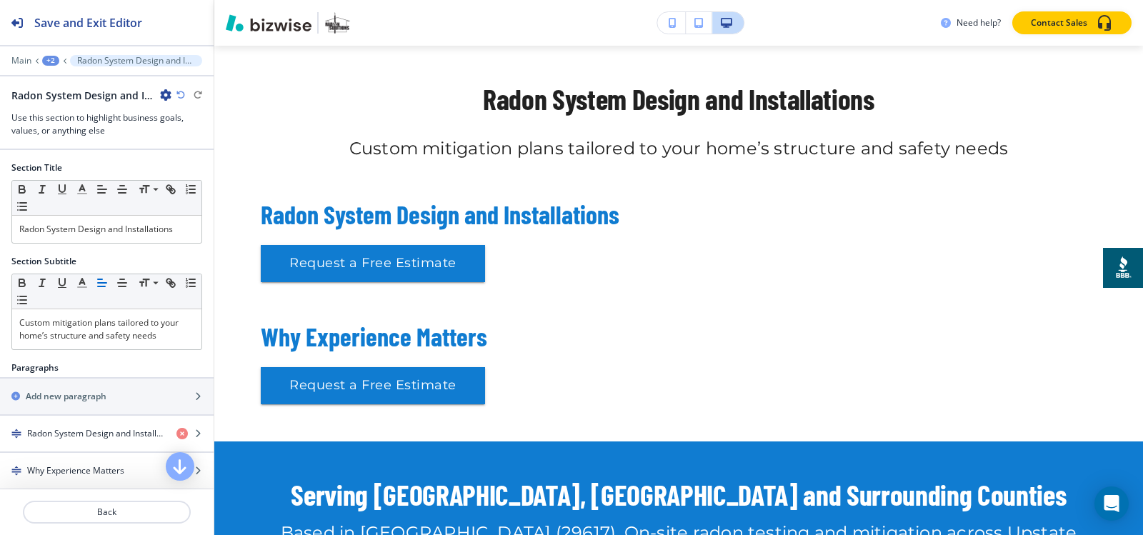
click at [163, 96] on icon "button" at bounding box center [165, 94] width 11 height 11
click at [192, 172] on p "Delete Section" at bounding box center [205, 170] width 73 height 13
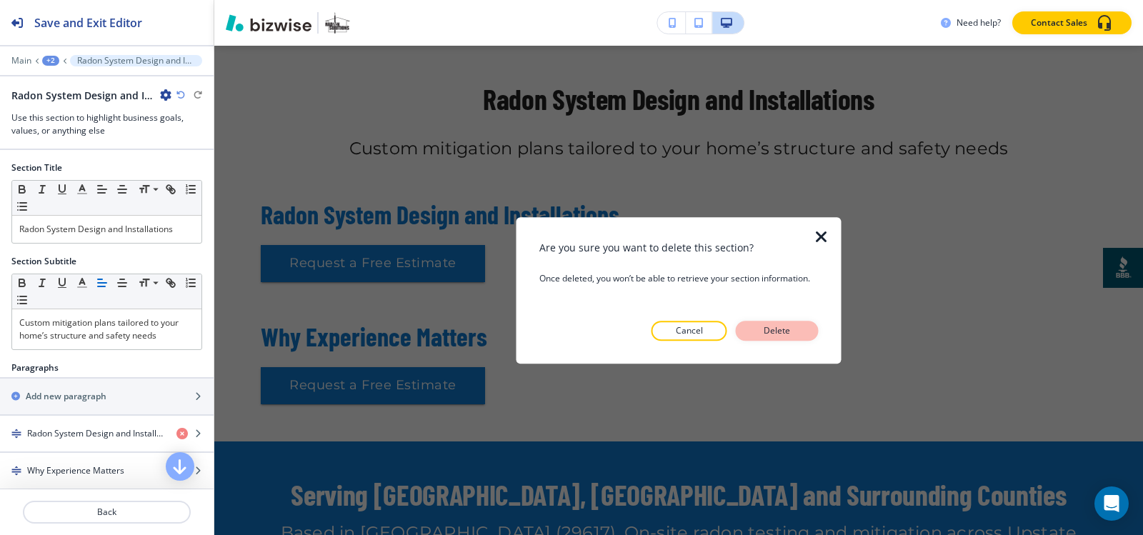
click at [771, 336] on p "Delete" at bounding box center [777, 330] width 34 height 13
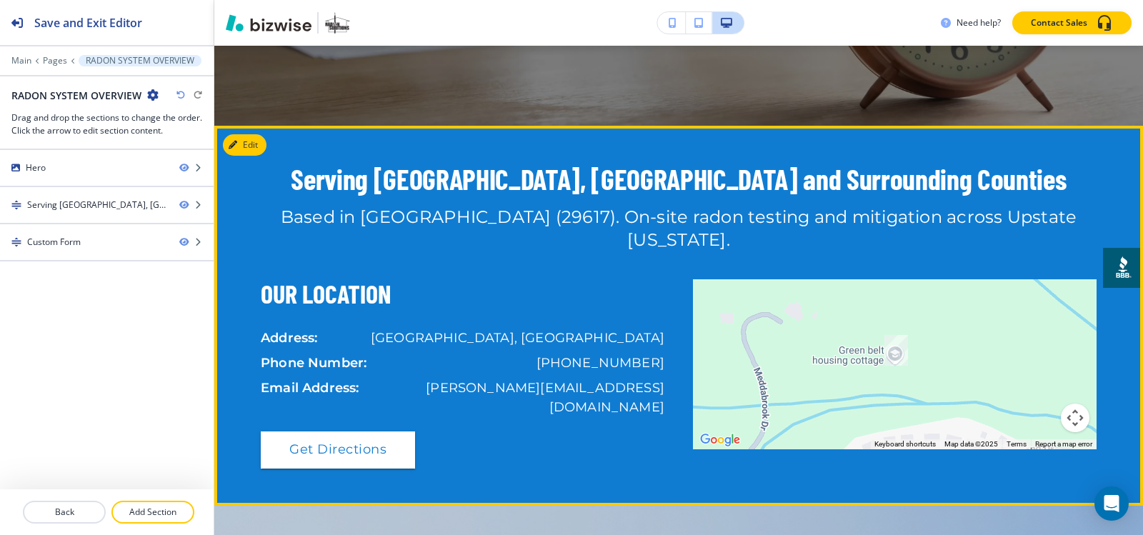
scroll to position [377, 0]
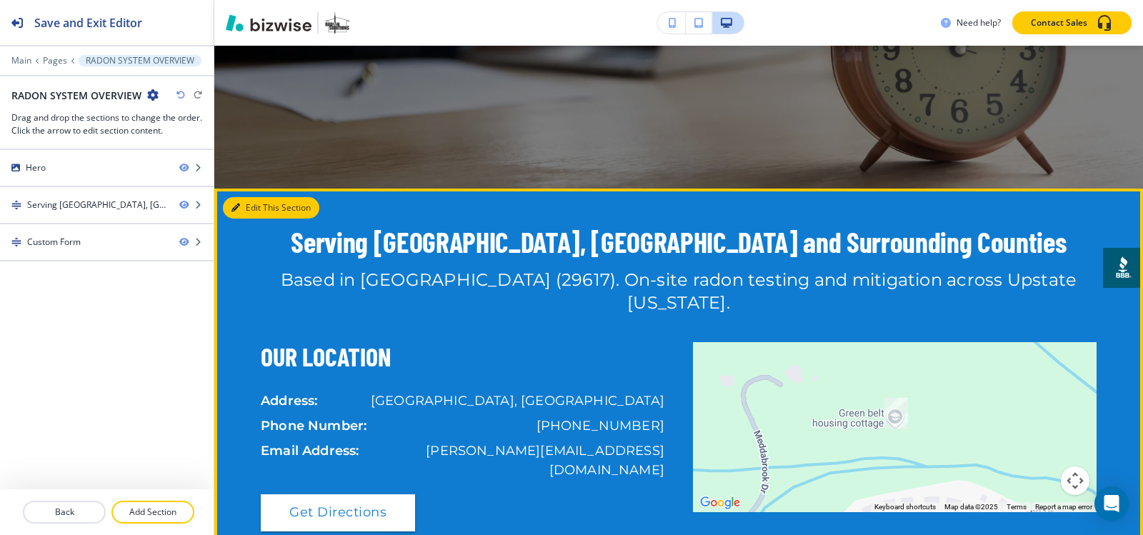
click at [256, 207] on button "Edit This Section" at bounding box center [271, 207] width 96 height 21
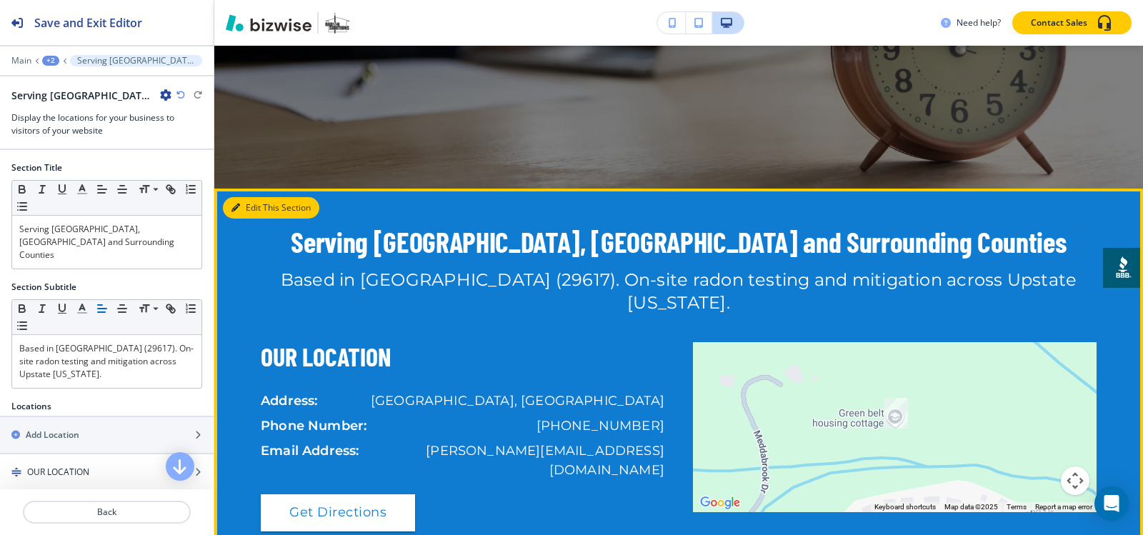
scroll to position [520, 0]
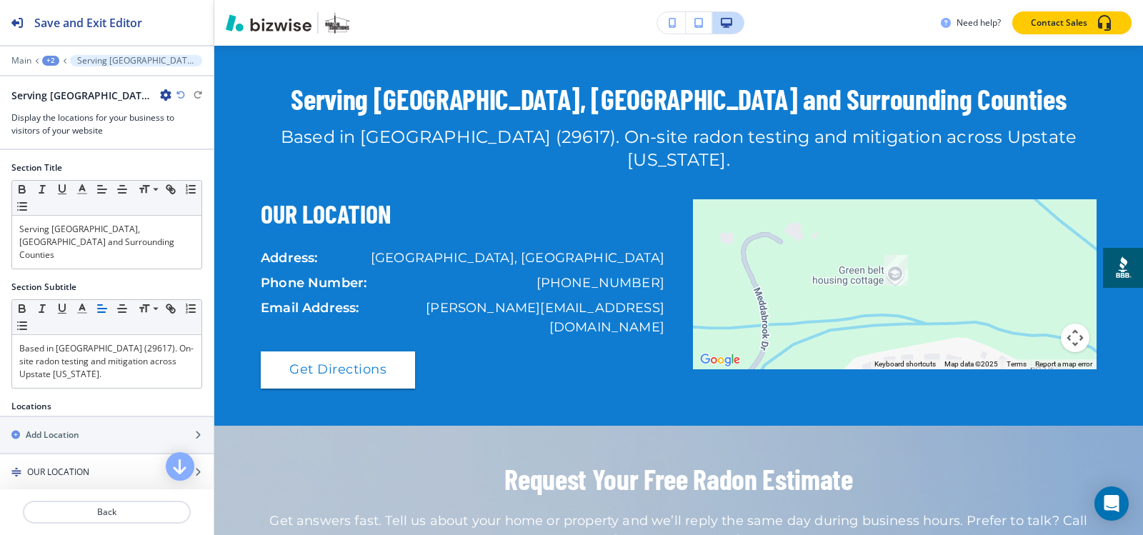
click at [162, 96] on icon "button" at bounding box center [165, 94] width 11 height 11
click at [232, 175] on p "Delete Section" at bounding box center [205, 170] width 73 height 13
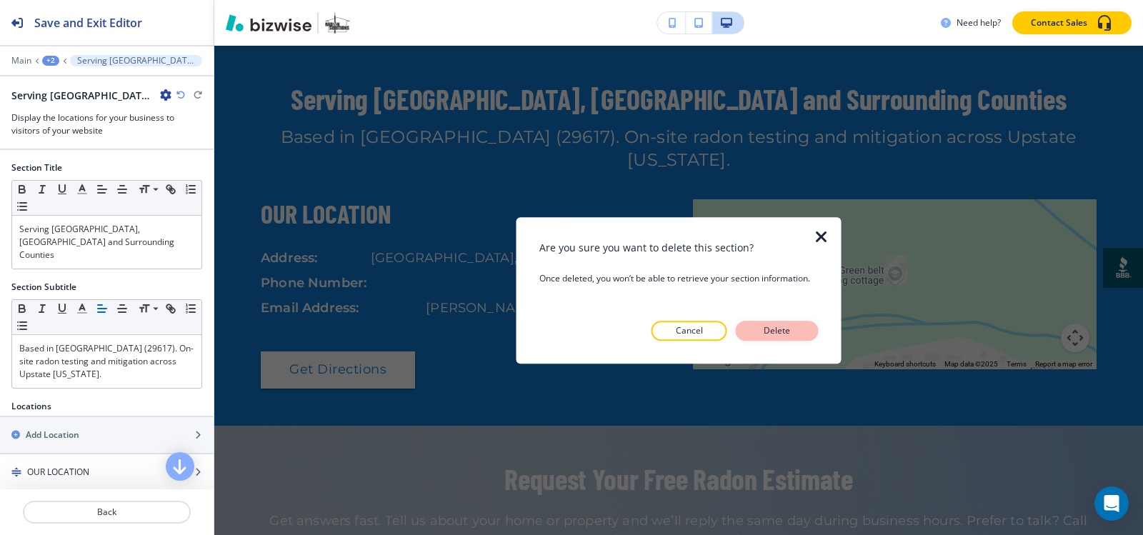
click at [794, 326] on p "Delete" at bounding box center [777, 330] width 34 height 13
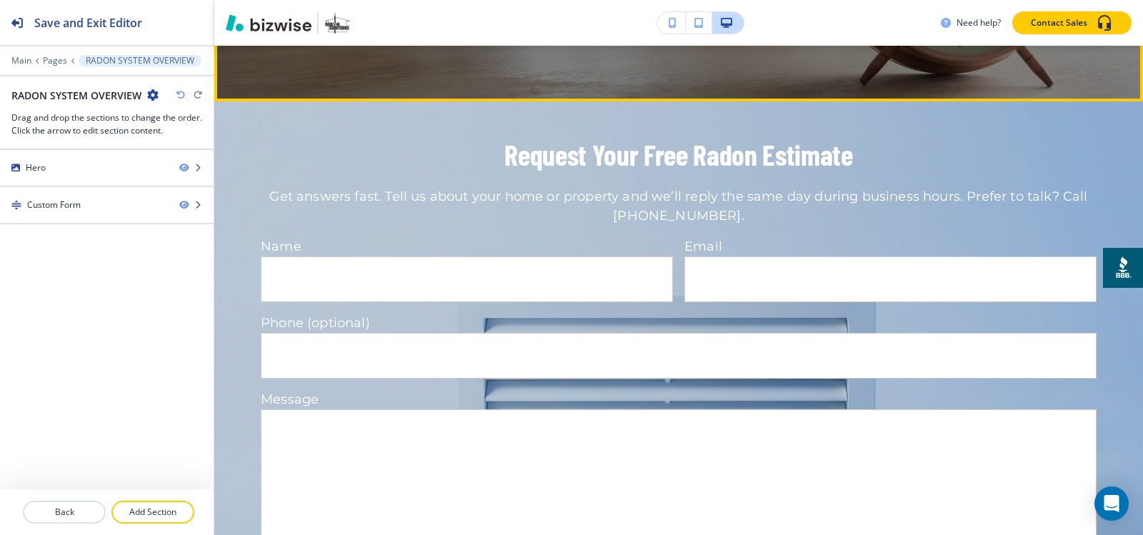
scroll to position [377, 0]
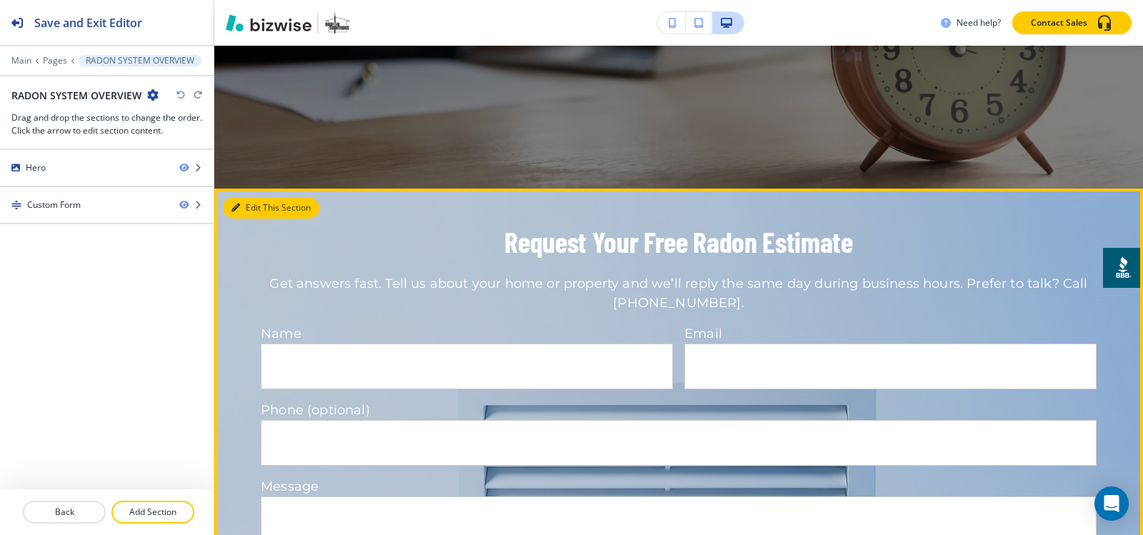
drag, startPoint x: 252, startPoint y: 203, endPoint x: 223, endPoint y: 190, distance: 32.0
click at [251, 203] on button "Edit This Section" at bounding box center [271, 207] width 96 height 21
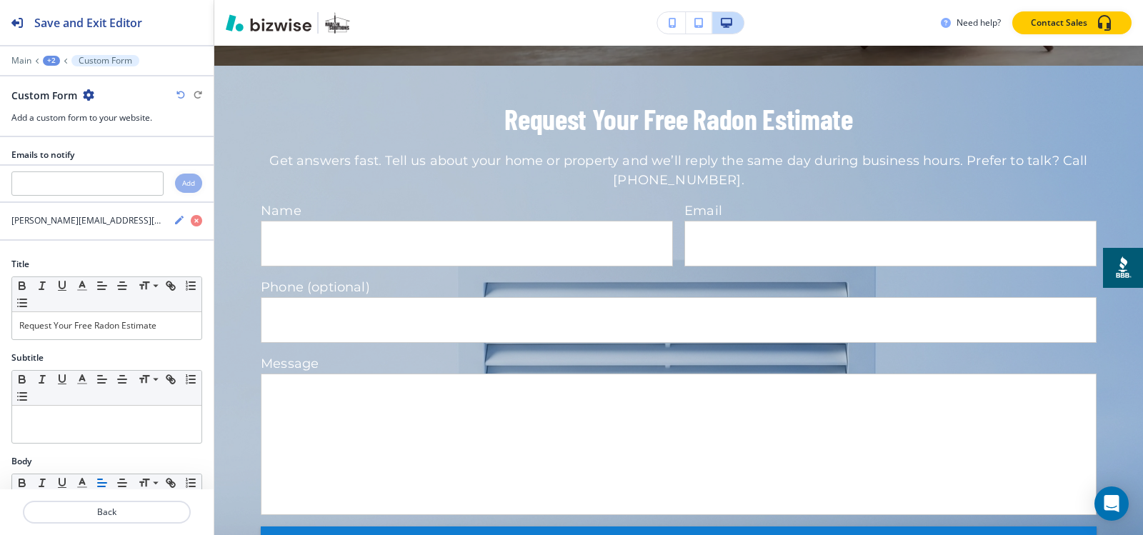
scroll to position [520, 0]
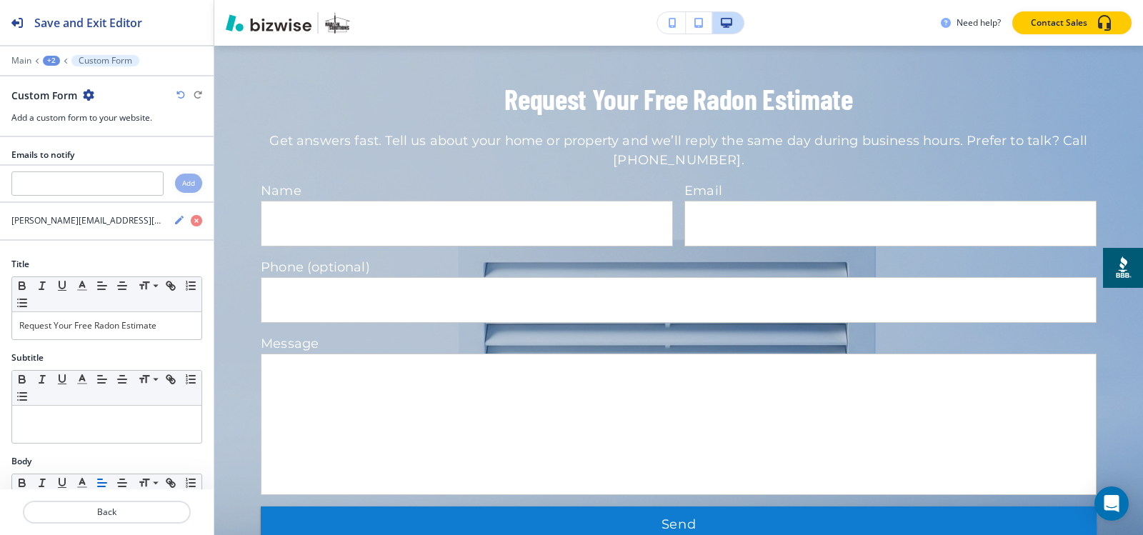
click at [91, 92] on icon "button" at bounding box center [88, 94] width 11 height 11
click at [130, 165] on p "Delete Section" at bounding box center [127, 170] width 73 height 13
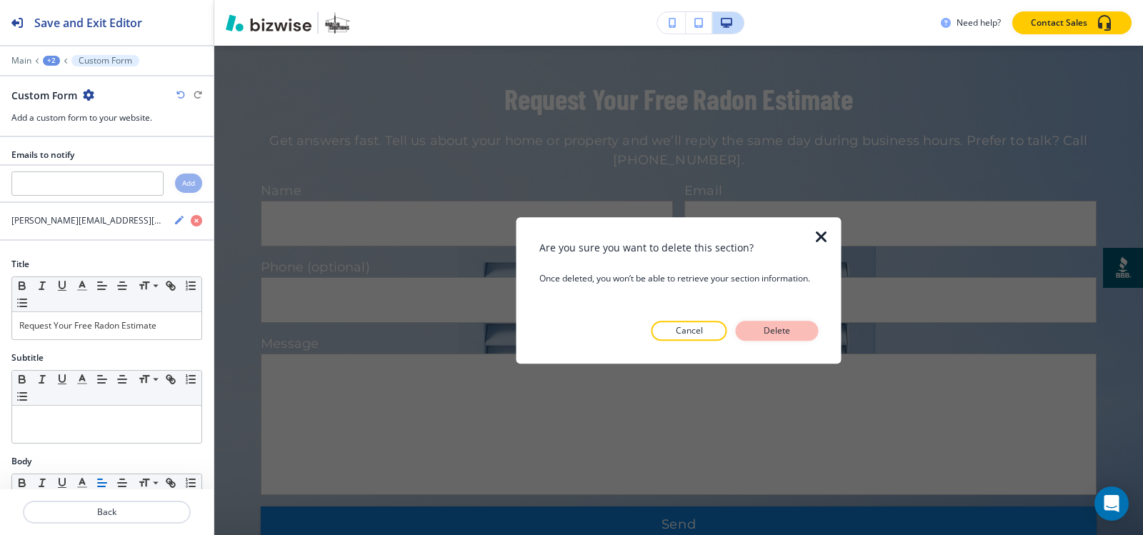
click at [756, 326] on button "Delete" at bounding box center [777, 331] width 83 height 20
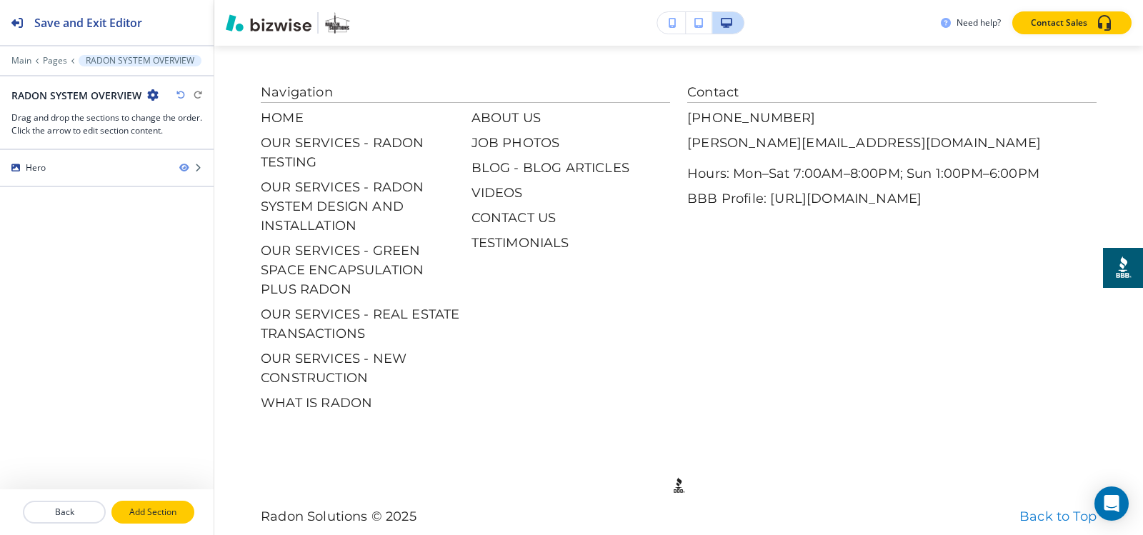
click at [165, 514] on p "Add Section" at bounding box center [153, 512] width 80 height 13
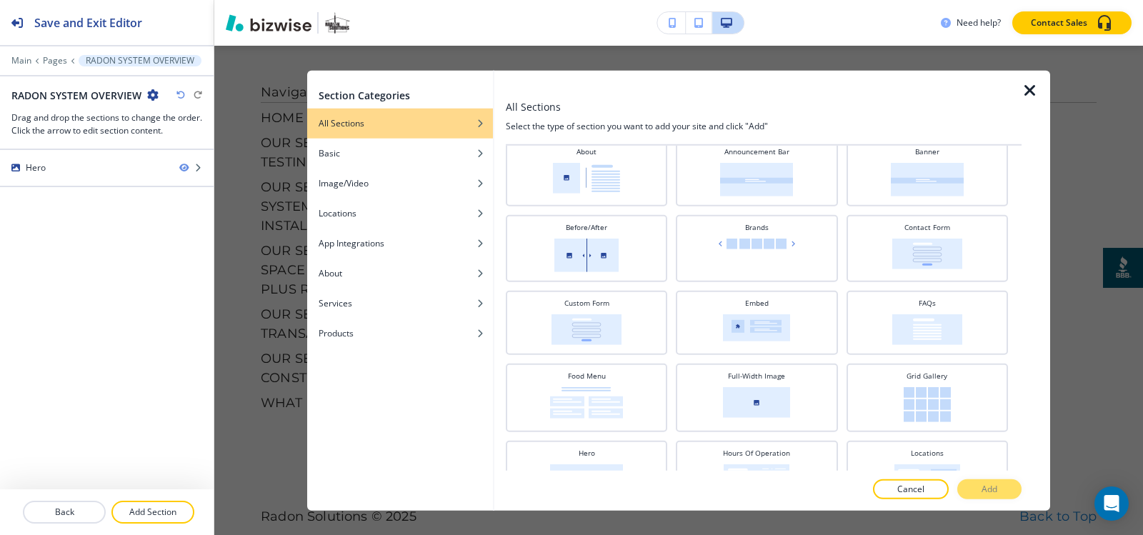
scroll to position [286, 0]
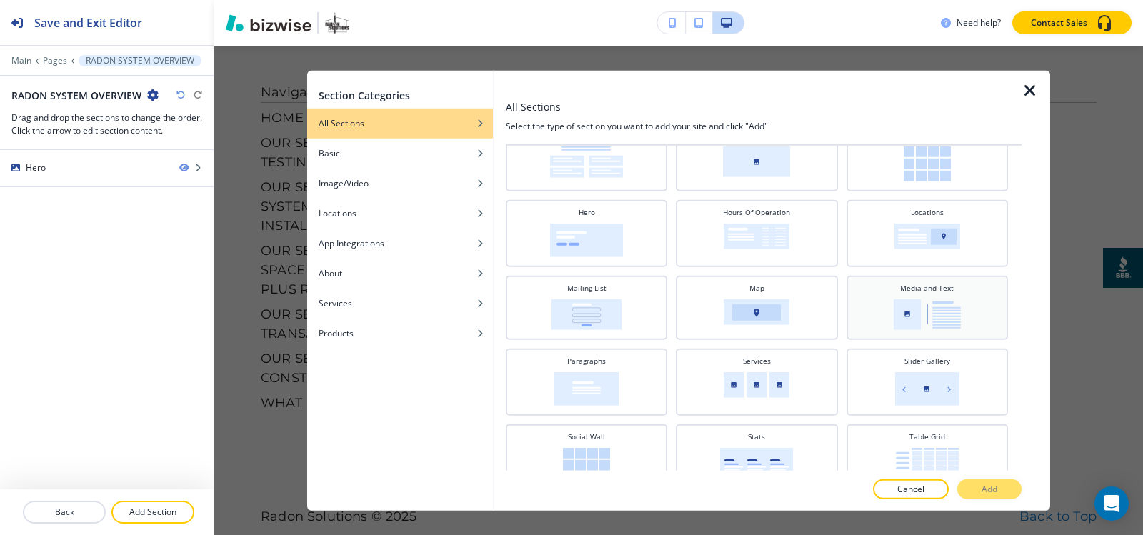
click at [911, 304] on img at bounding box center [927, 314] width 67 height 31
click at [996, 488] on button "Add" at bounding box center [989, 489] width 64 height 20
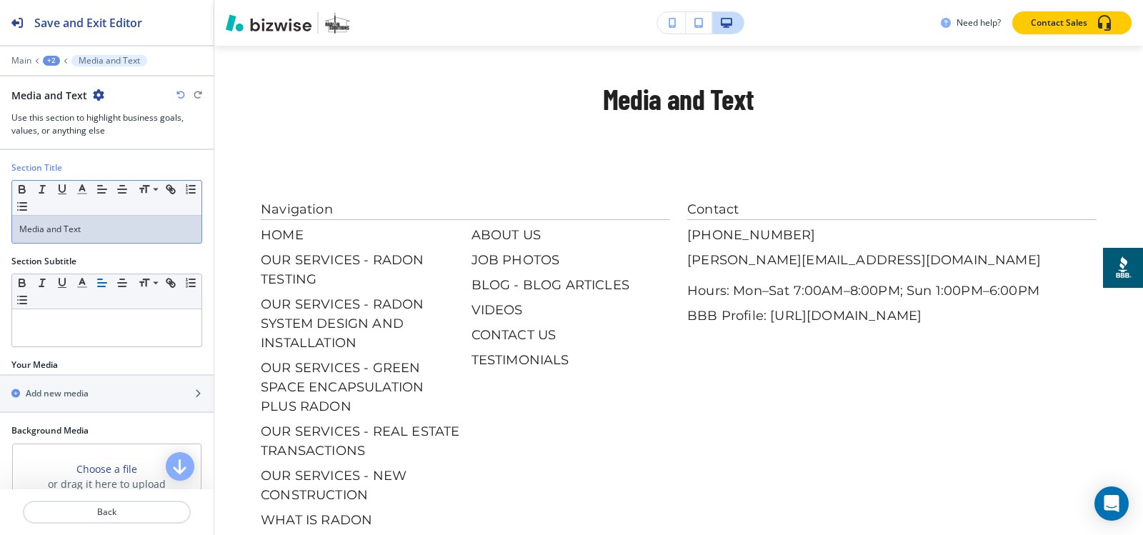
click at [101, 226] on p "Media and Text" at bounding box center [106, 229] width 175 height 13
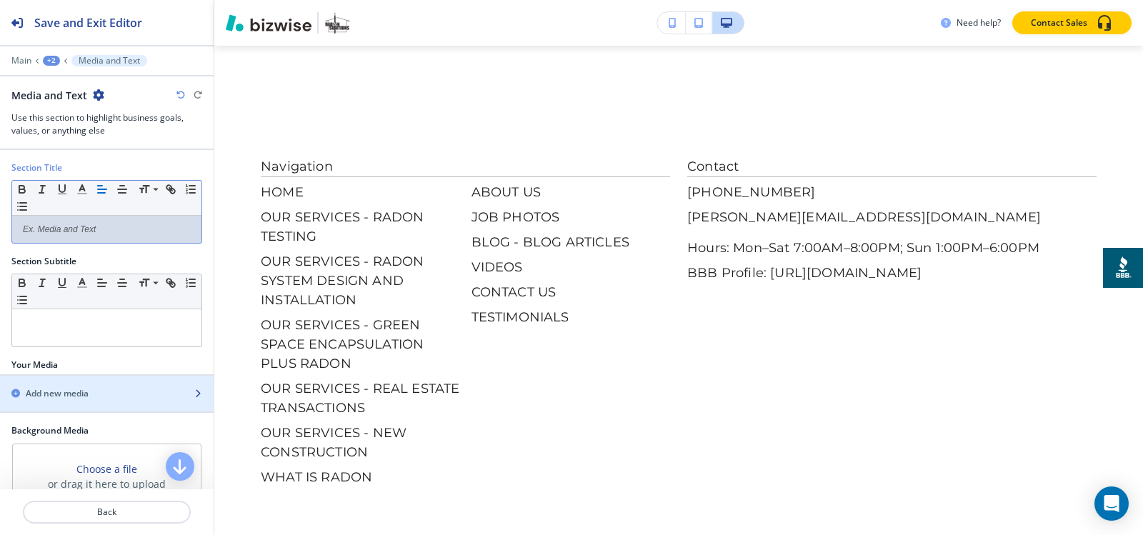
click at [109, 396] on div "Add new media" at bounding box center [91, 393] width 182 height 13
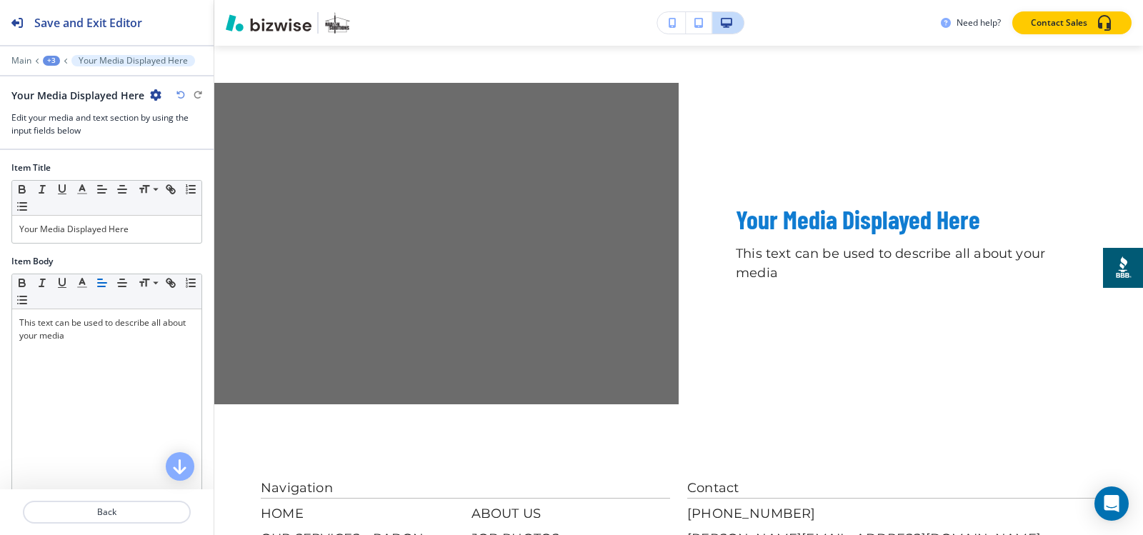
scroll to position [557, 0]
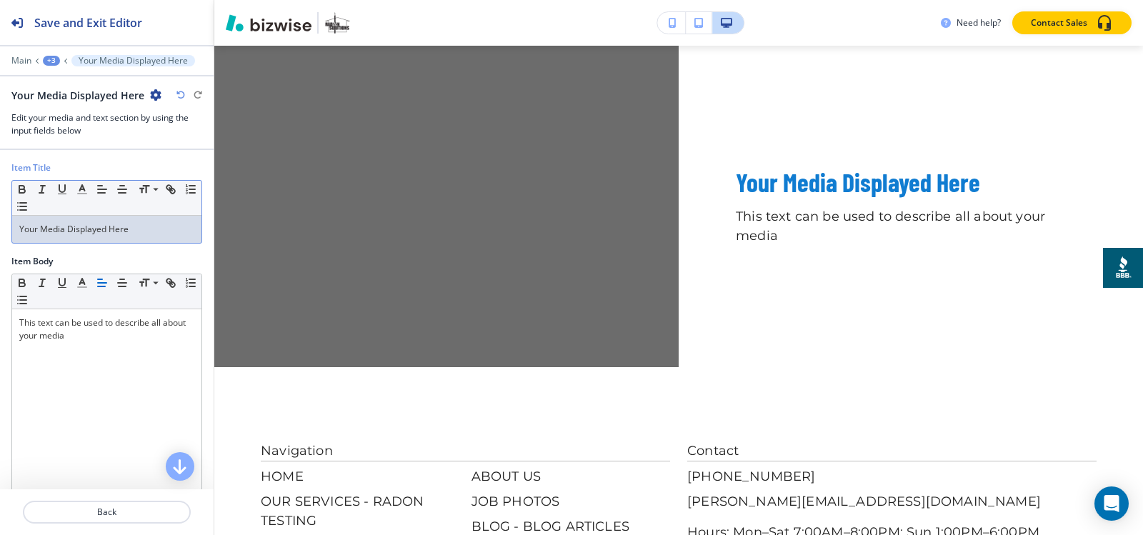
click at [125, 229] on p "Your Media Displayed Here" at bounding box center [106, 229] width 175 height 13
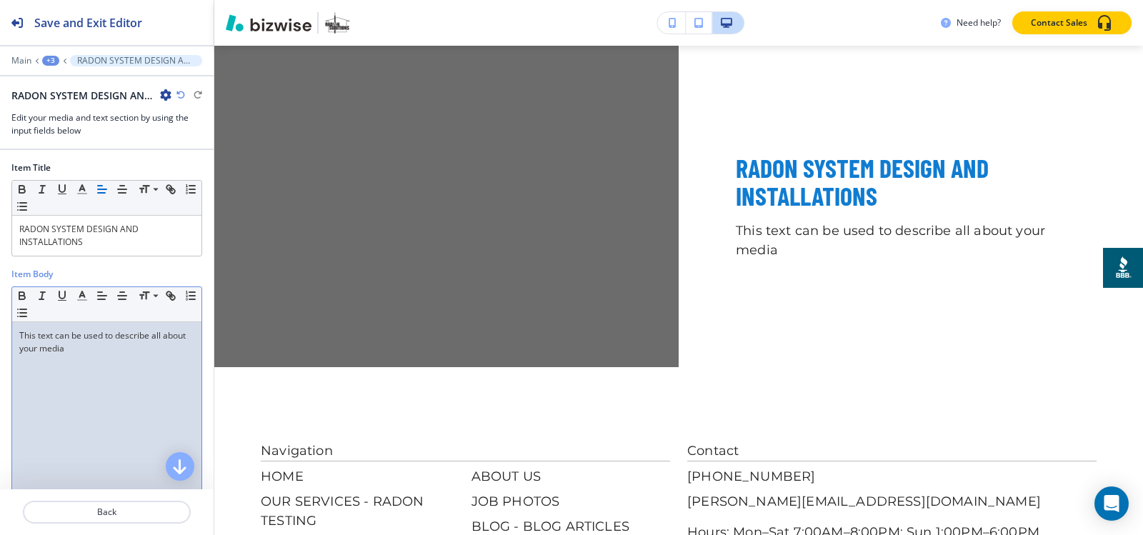
click at [119, 372] on div "This text can be used to describe all about your media" at bounding box center [106, 415] width 189 height 186
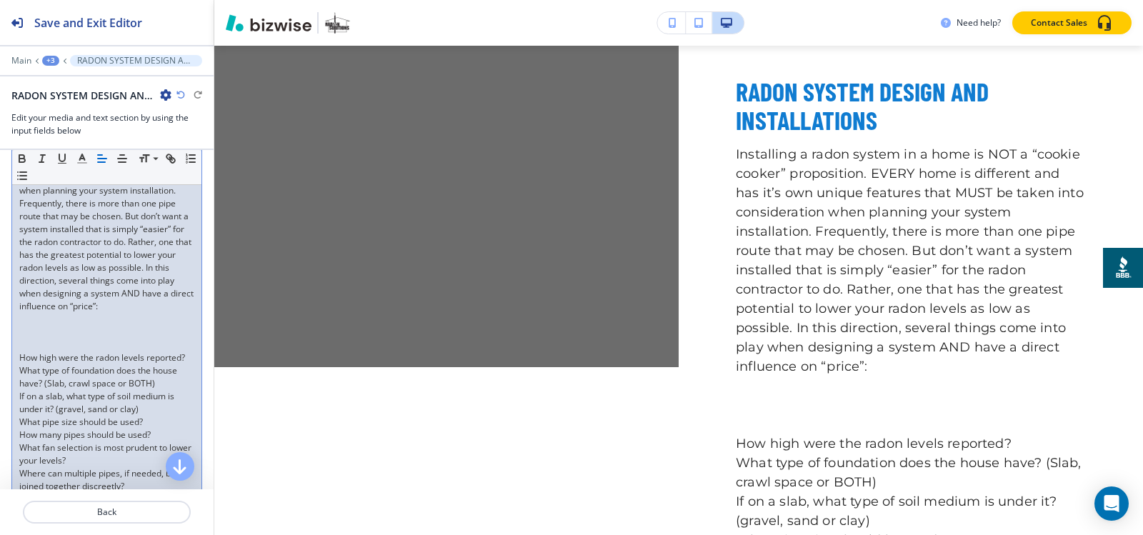
scroll to position [214, 0]
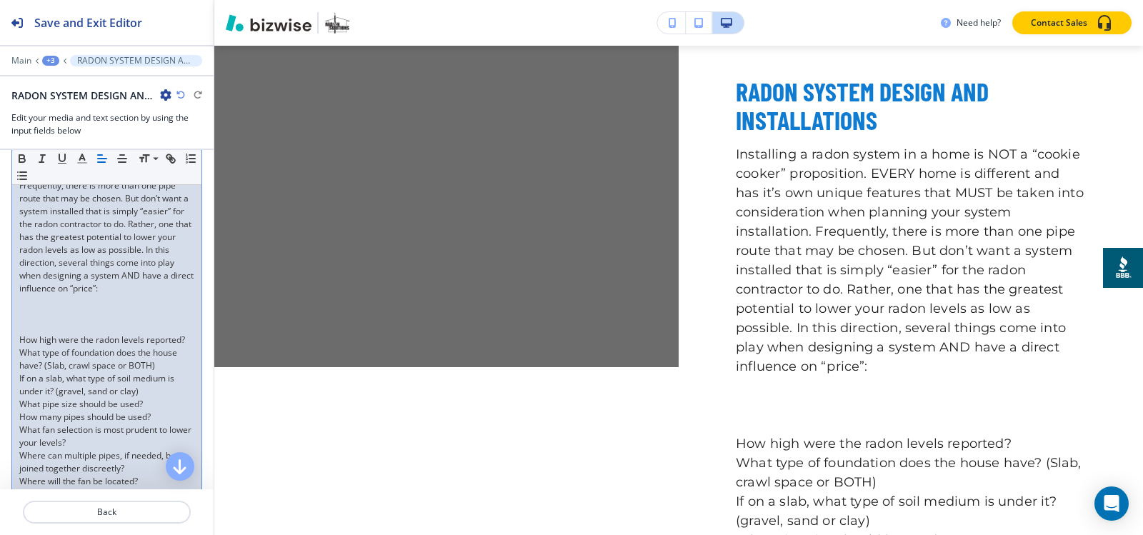
click at [62, 334] on p at bounding box center [106, 327] width 175 height 13
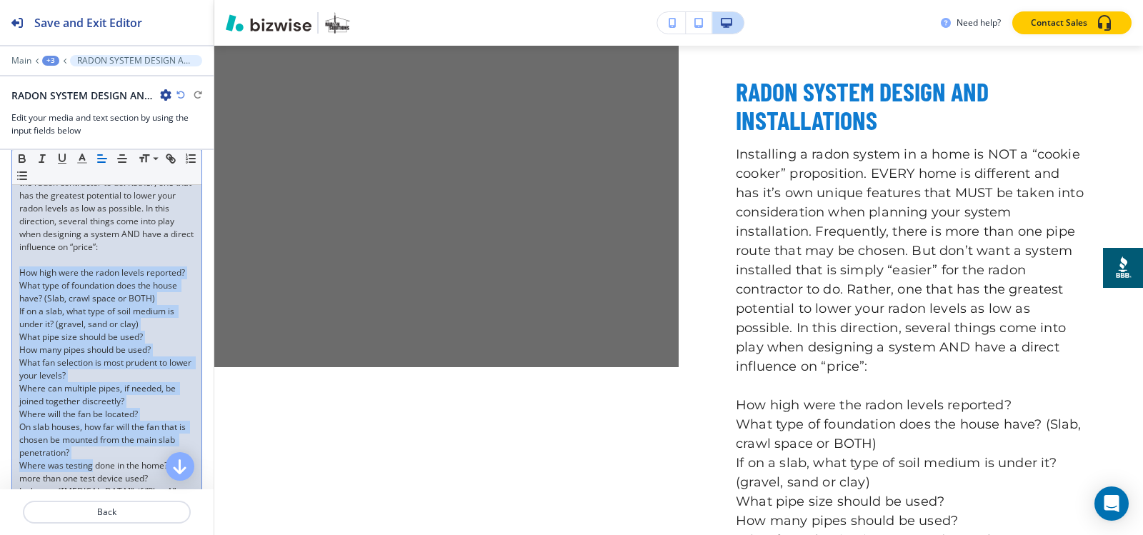
scroll to position [500, 0]
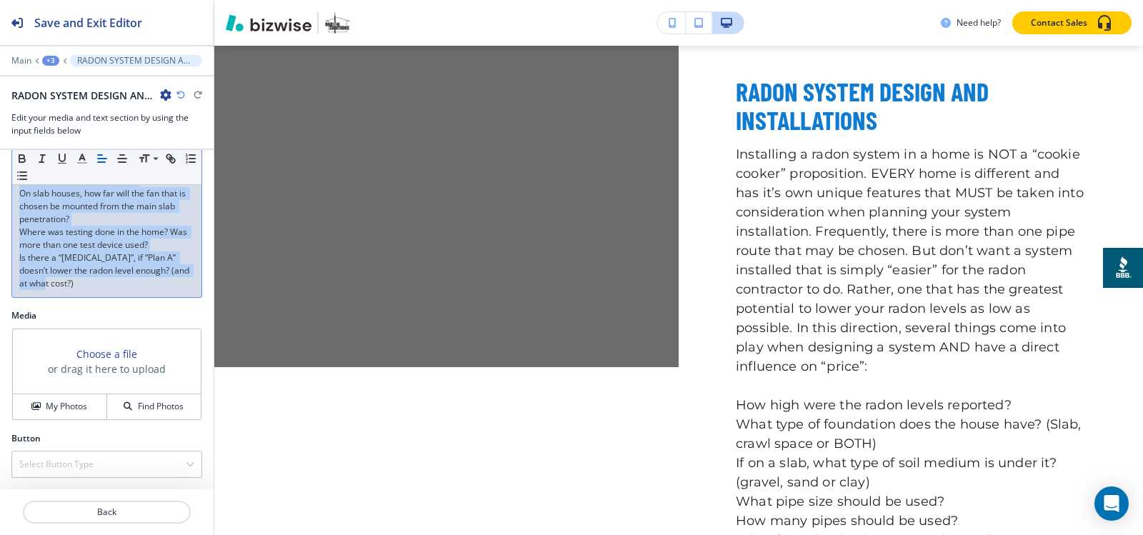
drag, startPoint x: 21, startPoint y: 325, endPoint x: 101, endPoint y: 336, distance: 80.1
click at [136, 417] on div "Item Title Small Normal Large Huge RADON SYSTEM DESIGN AND INSTALLATIONS Item B…" at bounding box center [107, 319] width 214 height 339
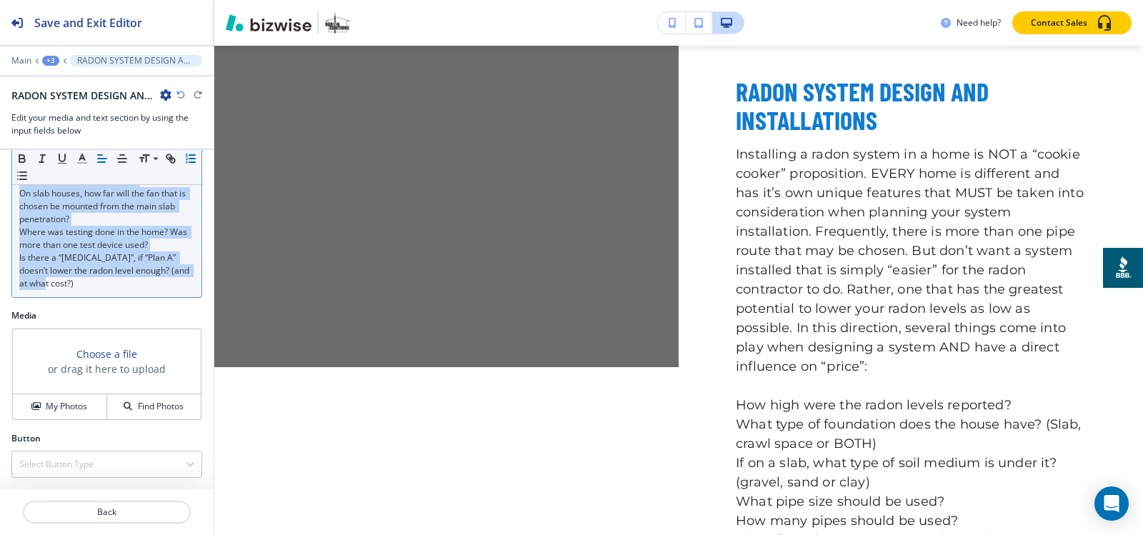
click at [184, 165] on icon "button" at bounding box center [190, 158] width 13 height 13
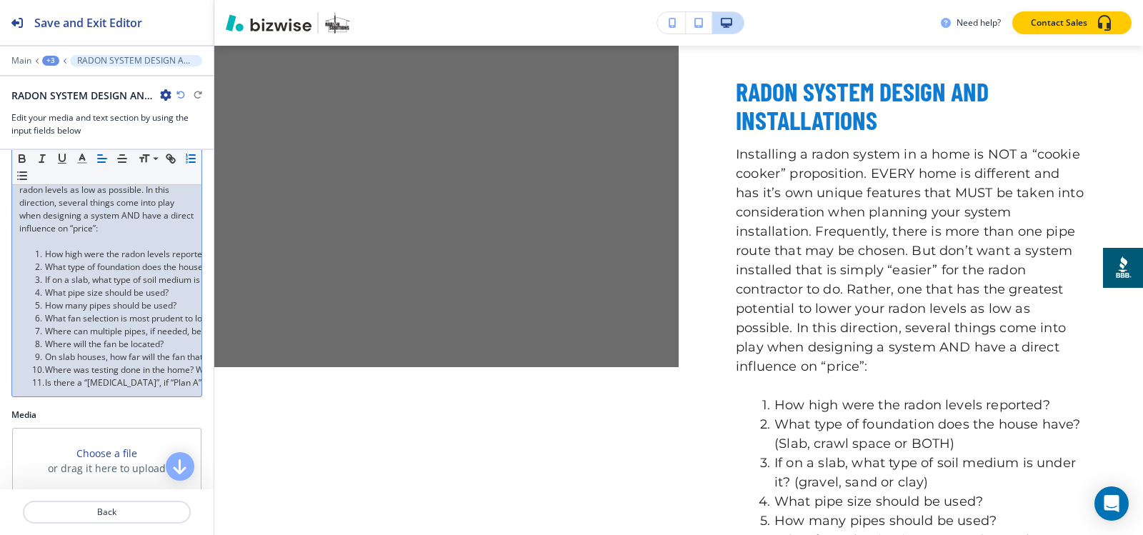
scroll to position [254, 0]
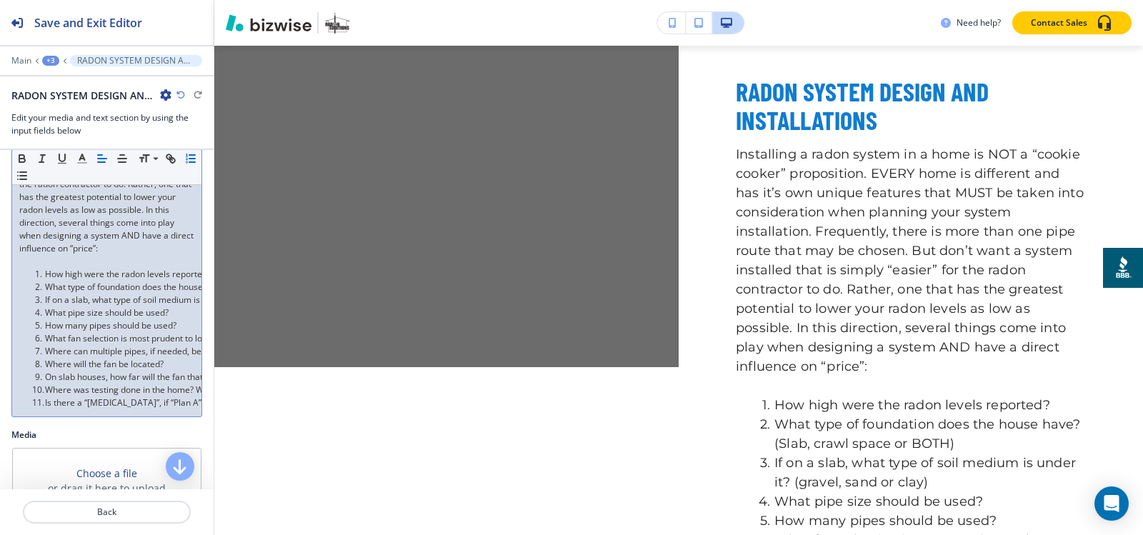
click at [61, 268] on p at bounding box center [106, 261] width 175 height 13
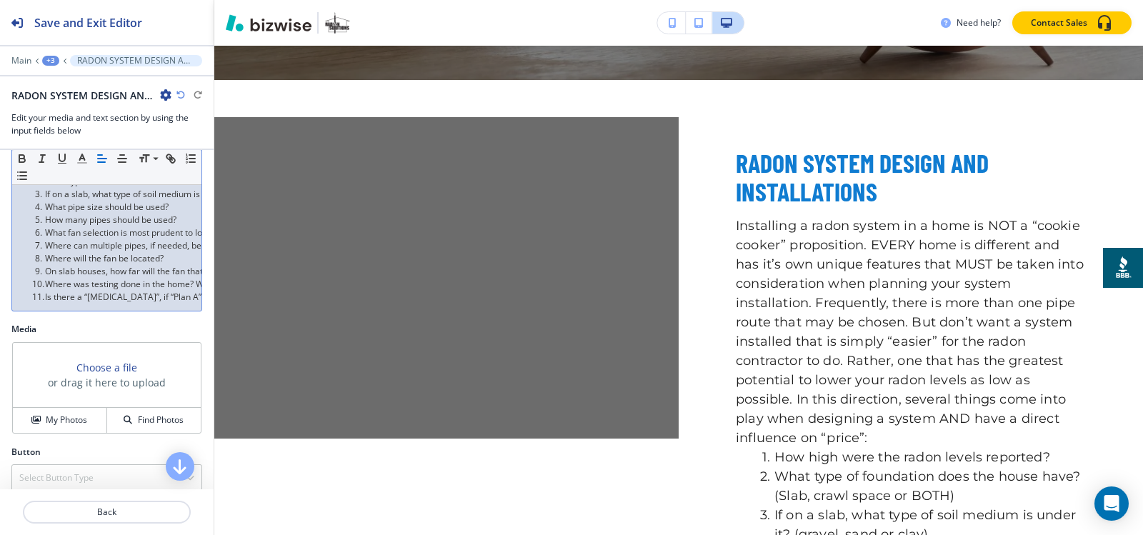
scroll to position [384, 0]
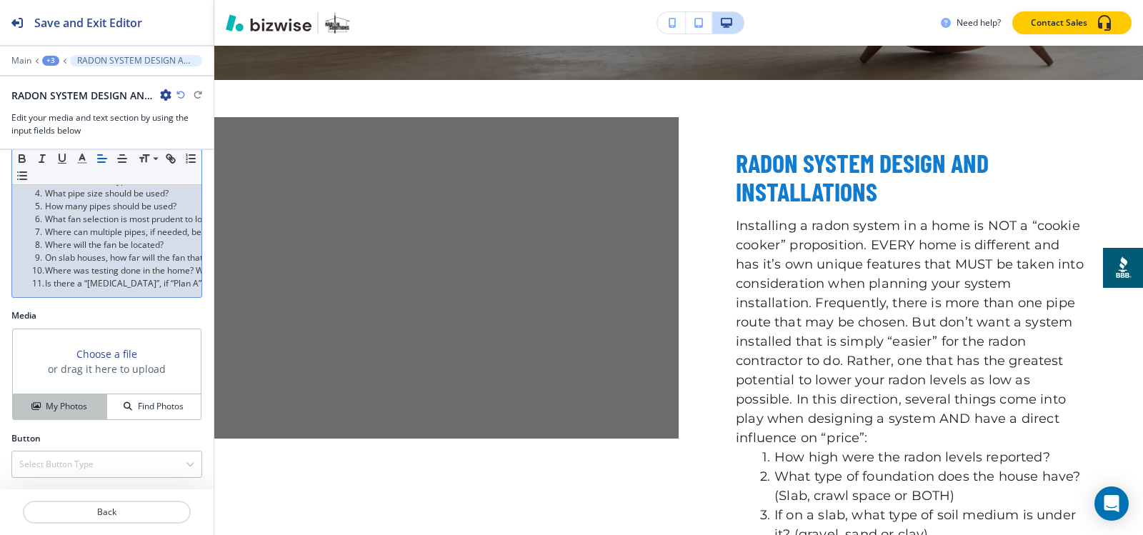
click at [56, 416] on button "My Photos" at bounding box center [60, 406] width 94 height 25
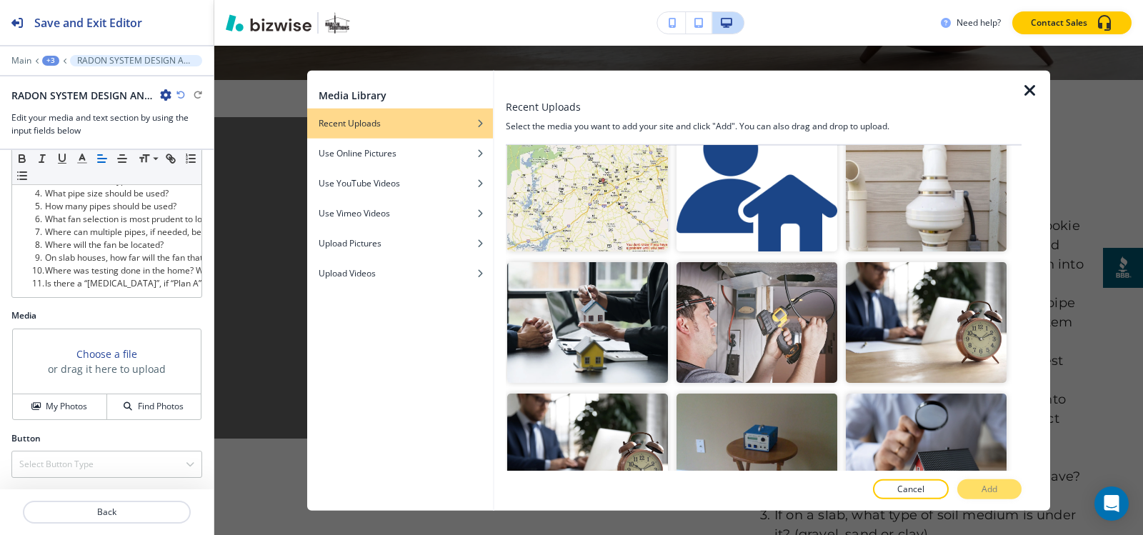
scroll to position [1754, 0]
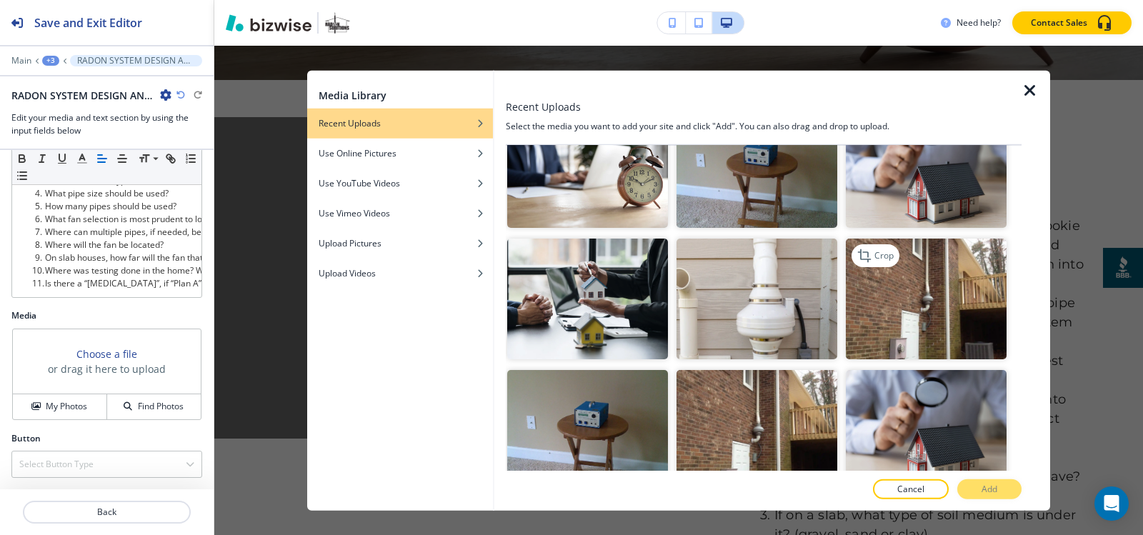
click at [925, 277] on img "button" at bounding box center [926, 299] width 161 height 121
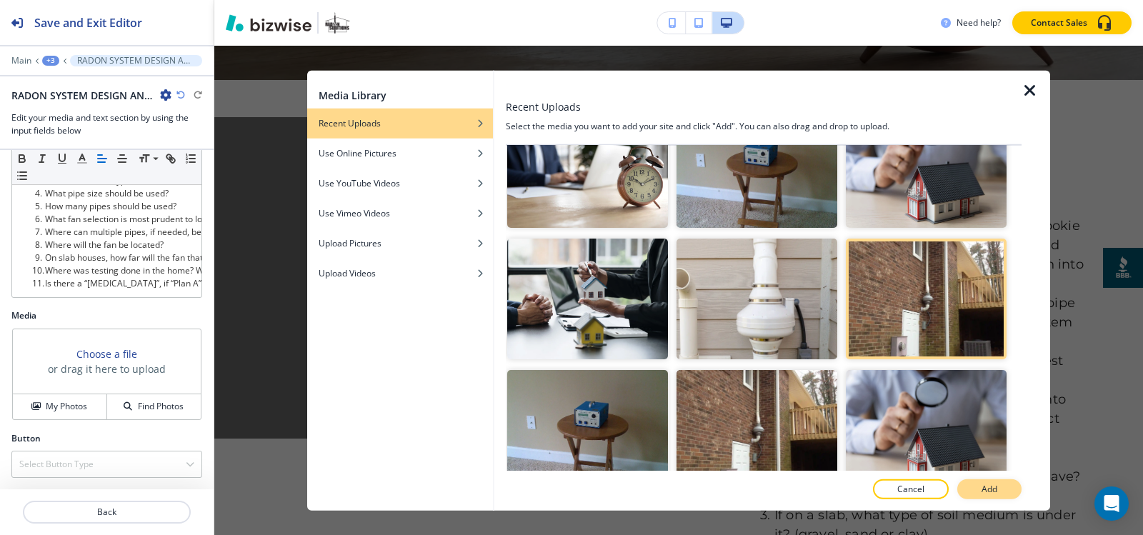
click at [991, 494] on p "Add" at bounding box center [989, 489] width 16 height 13
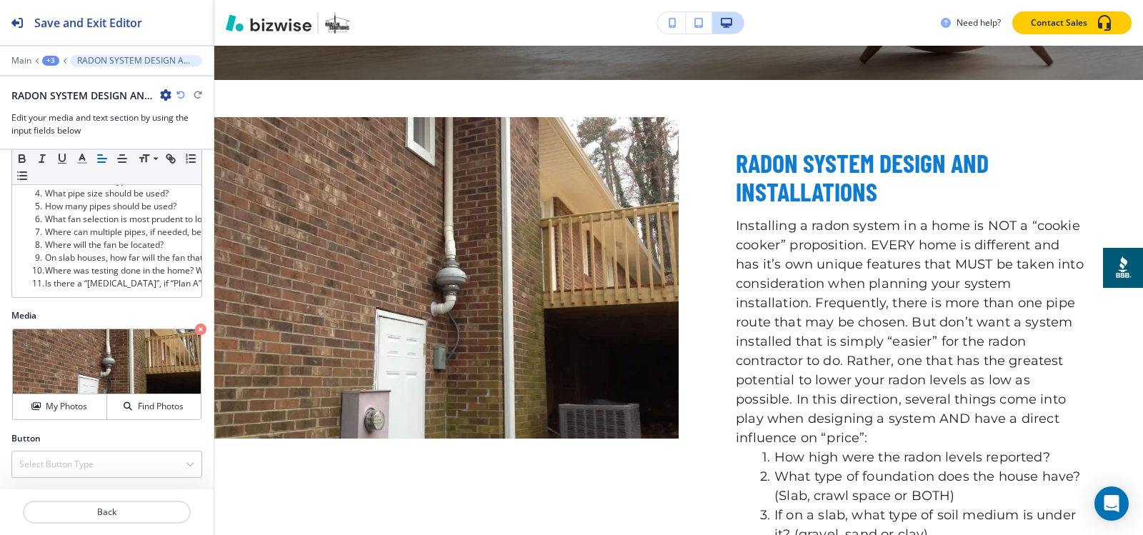
click at [50, 59] on div "+3" at bounding box center [50, 61] width 17 height 10
click at [68, 106] on p "RADON SYSTEM OVERVIEW" at bounding box center [87, 109] width 73 height 13
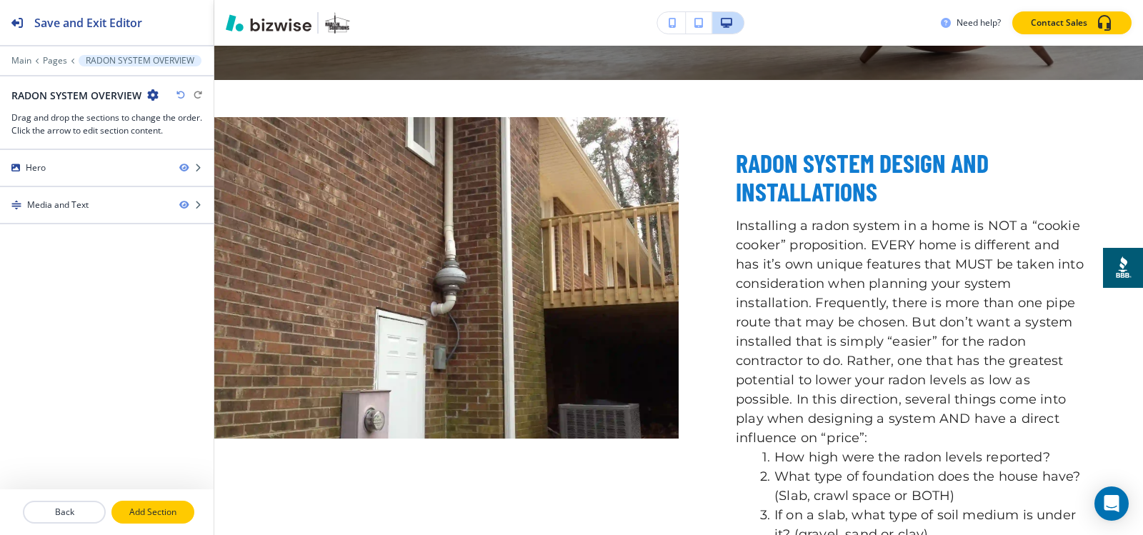
click at [169, 508] on p "Add Section" at bounding box center [153, 512] width 80 height 13
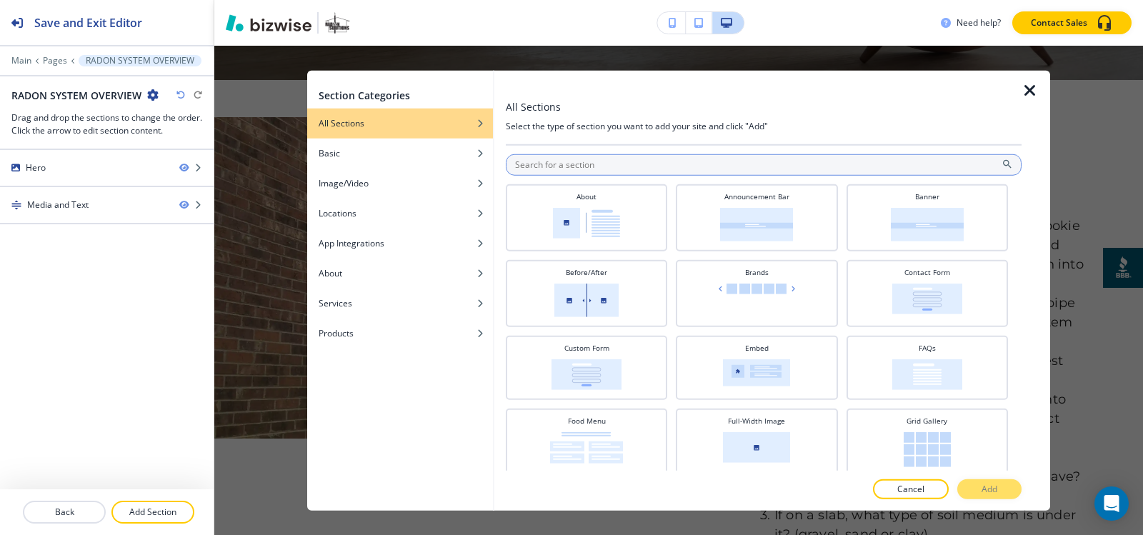
click at [601, 162] on input "text" at bounding box center [764, 164] width 516 height 21
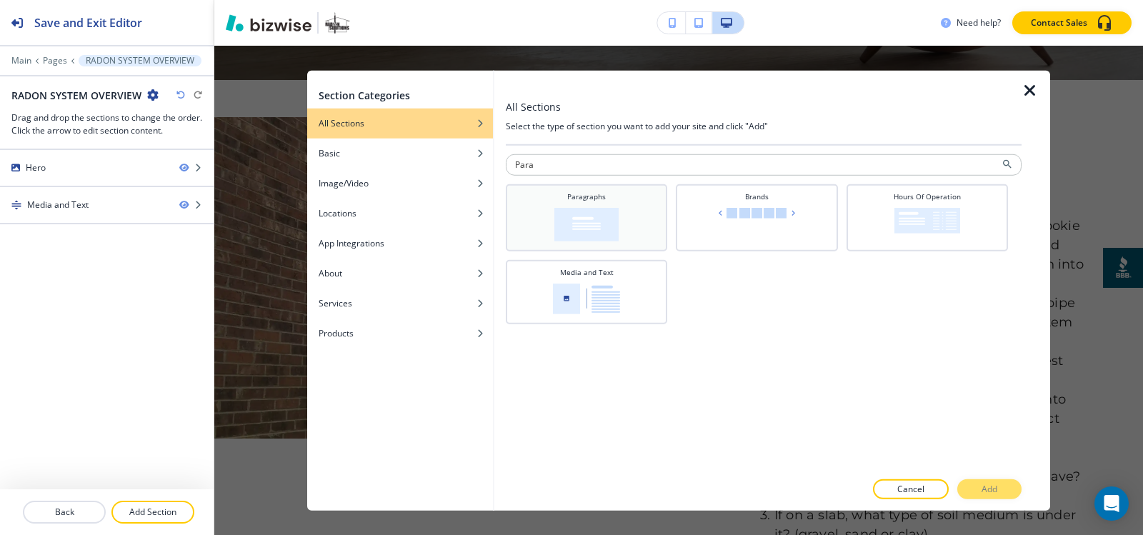
type input "Para"
click at [609, 204] on div "Paragraphs" at bounding box center [586, 216] width 147 height 50
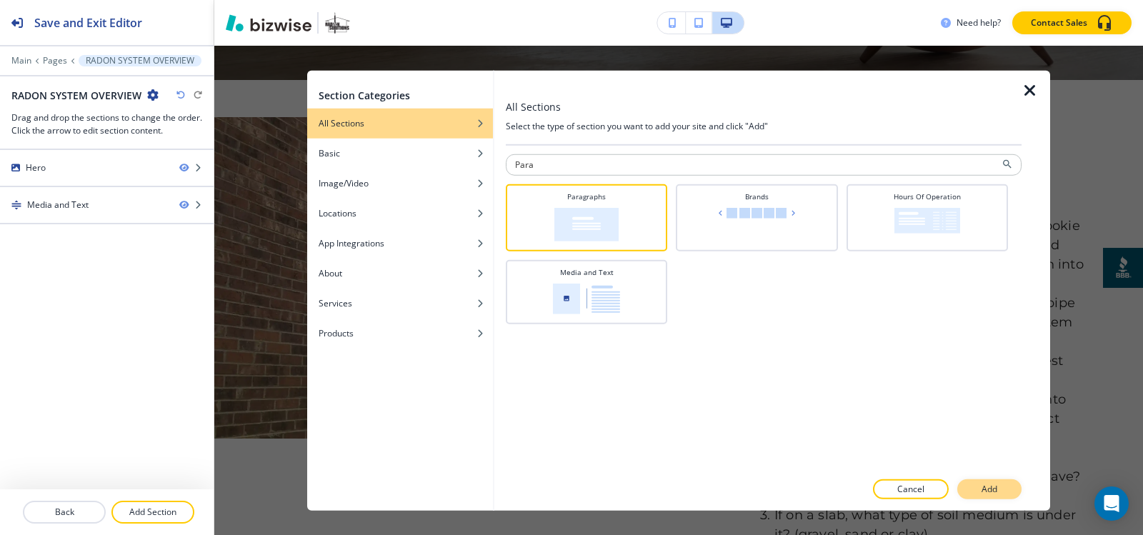
click at [979, 490] on button "Add" at bounding box center [989, 489] width 64 height 20
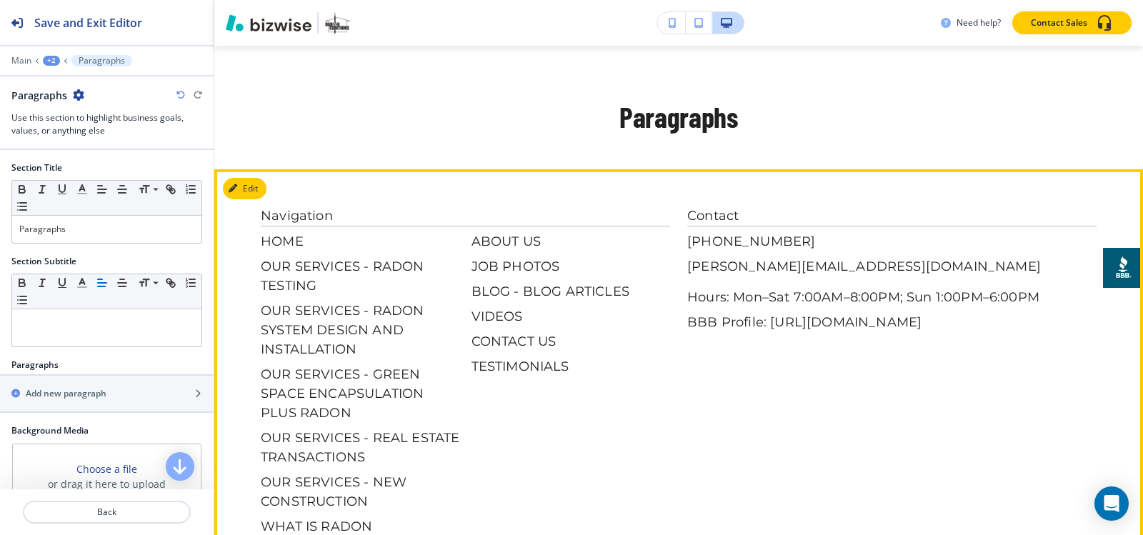
scroll to position [1277, 0]
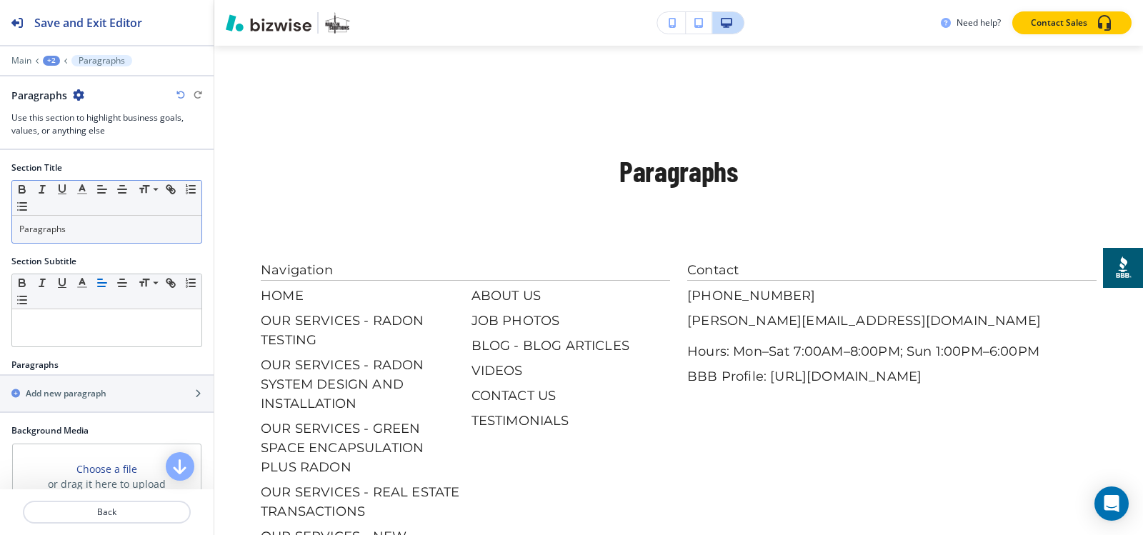
click at [88, 234] on p "Paragraphs" at bounding box center [106, 229] width 175 height 13
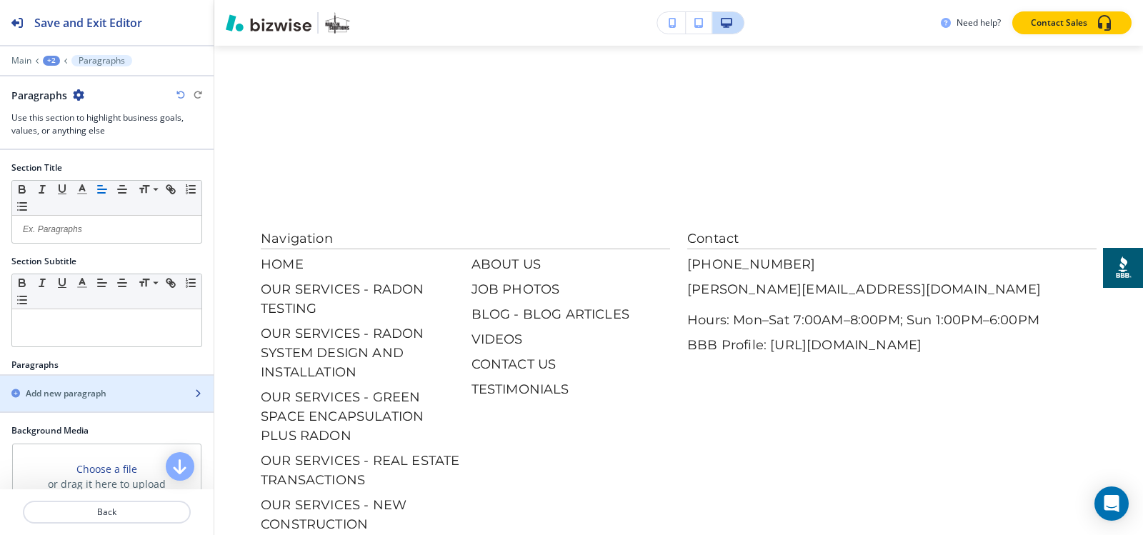
click at [48, 386] on div "button" at bounding box center [107, 381] width 214 height 11
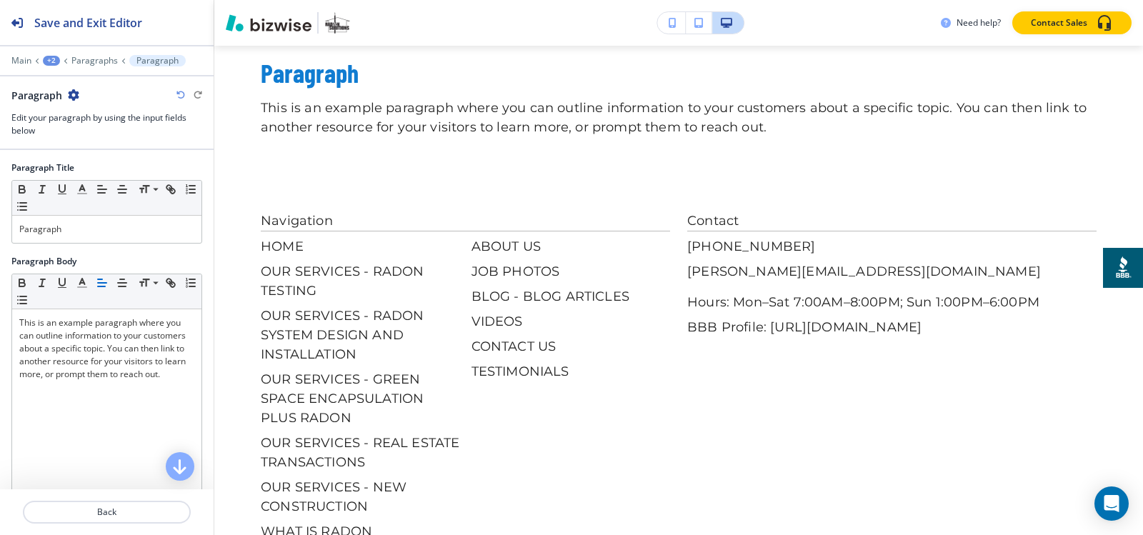
scroll to position [1414, 0]
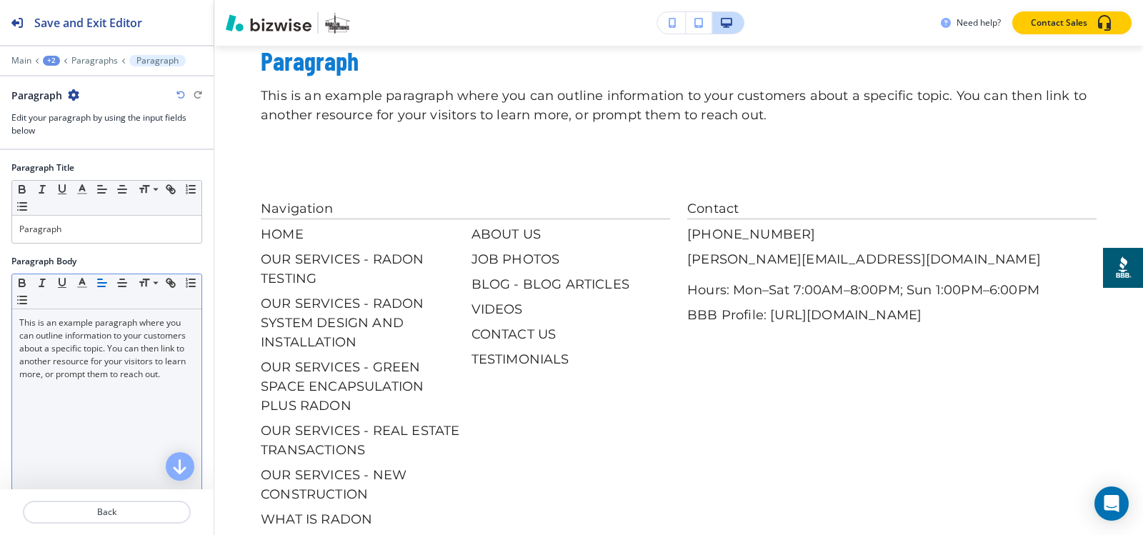
click at [56, 351] on p "This is an example paragraph where you can outline information to your customer…" at bounding box center [106, 348] width 175 height 64
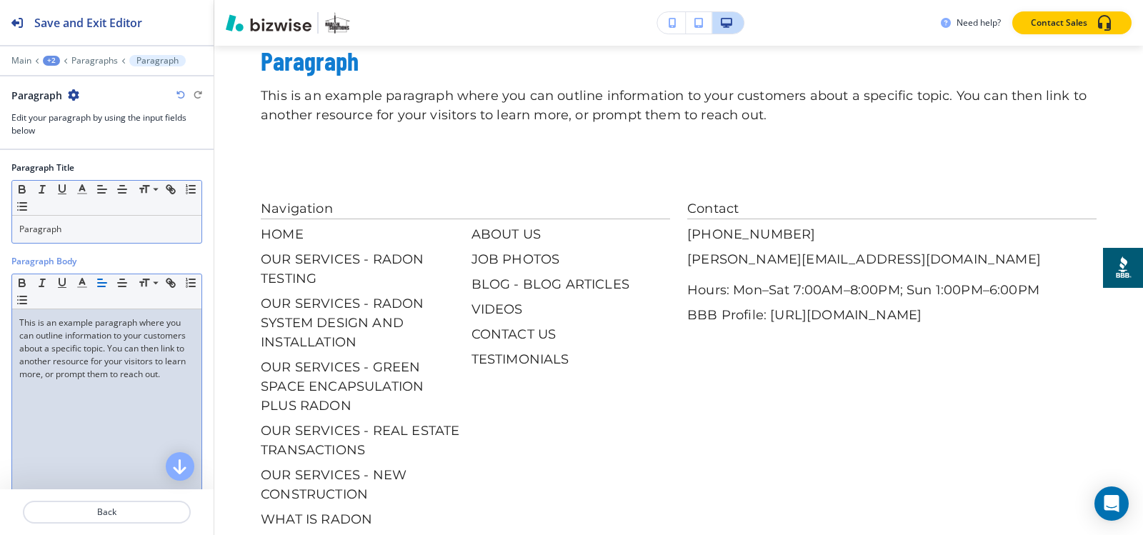
click at [85, 234] on p "Paragraph" at bounding box center [106, 229] width 175 height 13
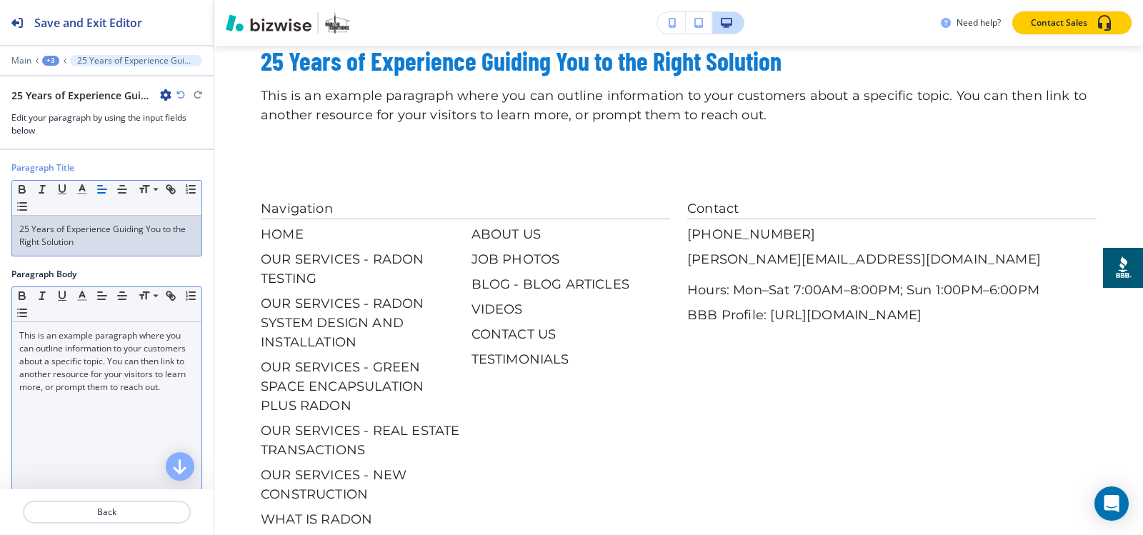
click at [59, 389] on p "This is an example paragraph where you can outline information to your customer…" at bounding box center [106, 361] width 175 height 64
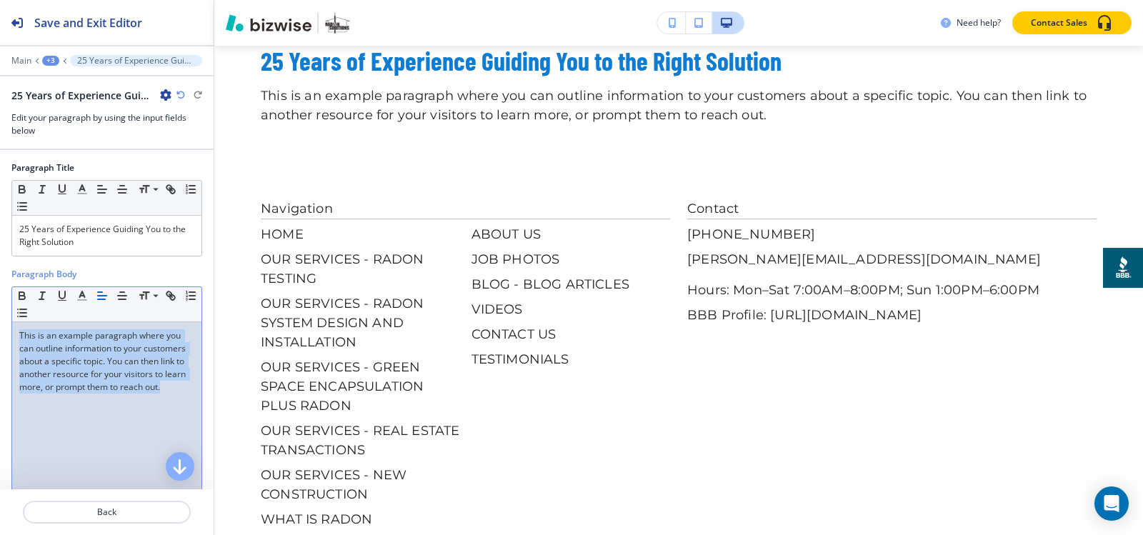
paste div
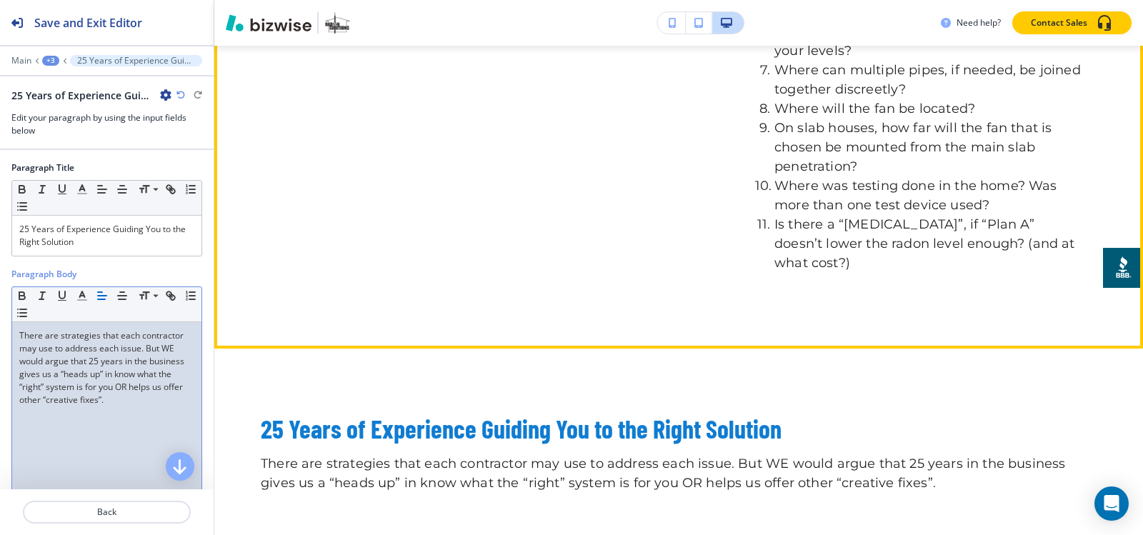
scroll to position [1057, 0]
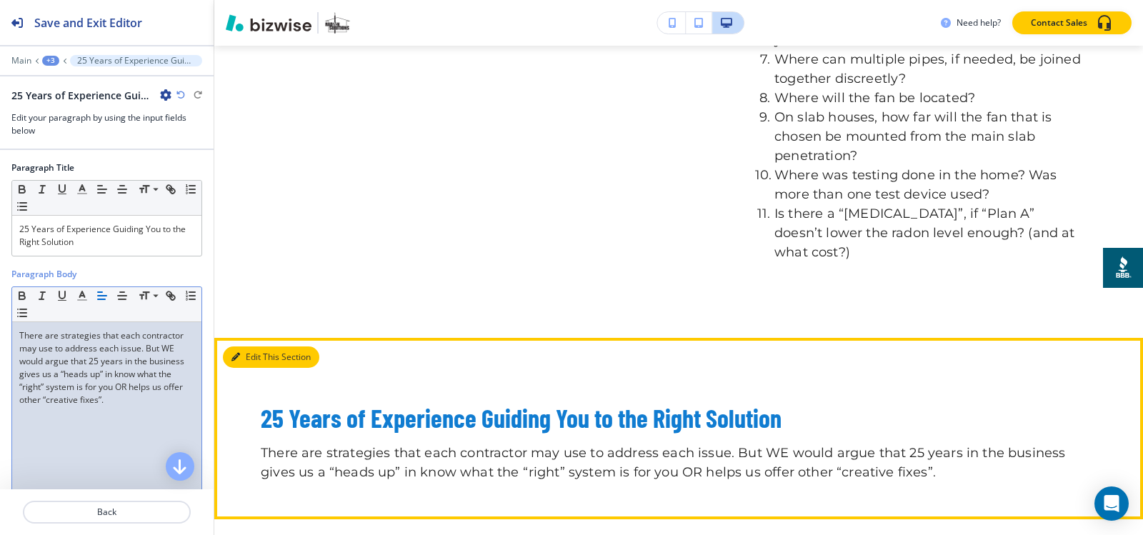
click at [244, 349] on button "Edit This Section" at bounding box center [271, 356] width 96 height 21
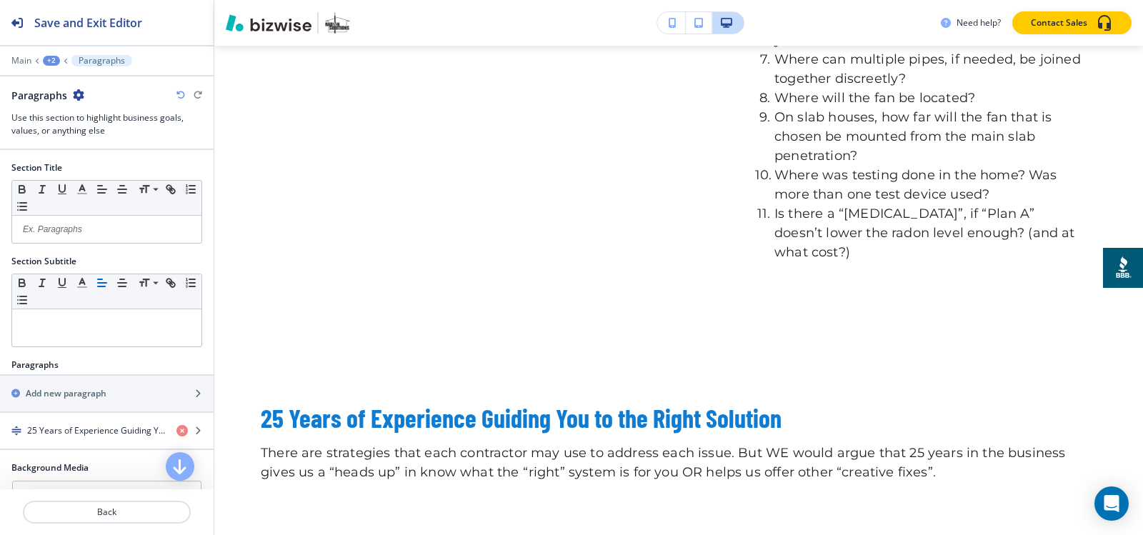
scroll to position [182, 0]
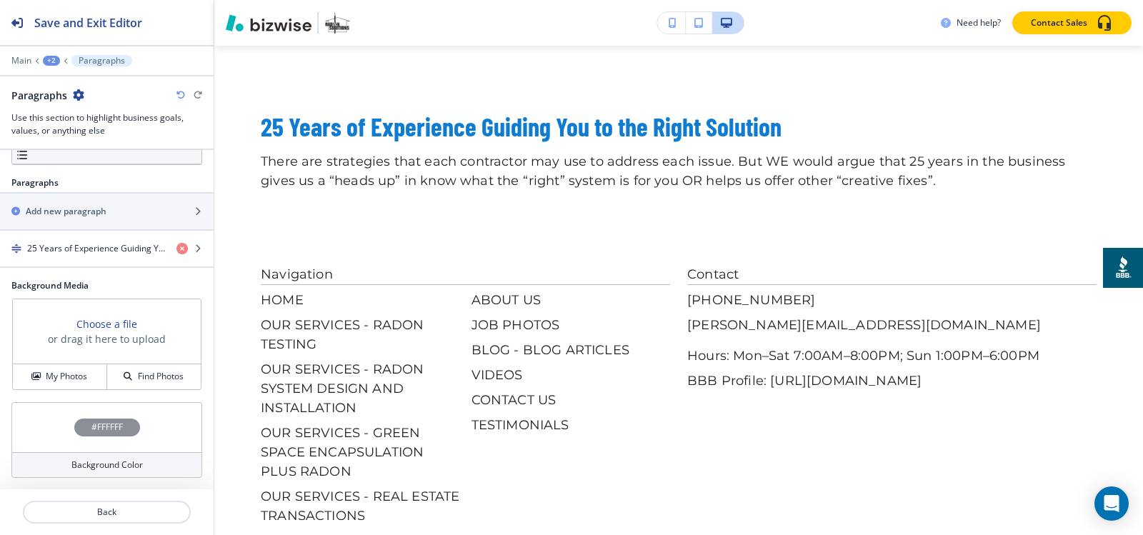
click at [97, 421] on h4 "#FFFFFF" at bounding box center [106, 427] width 31 height 13
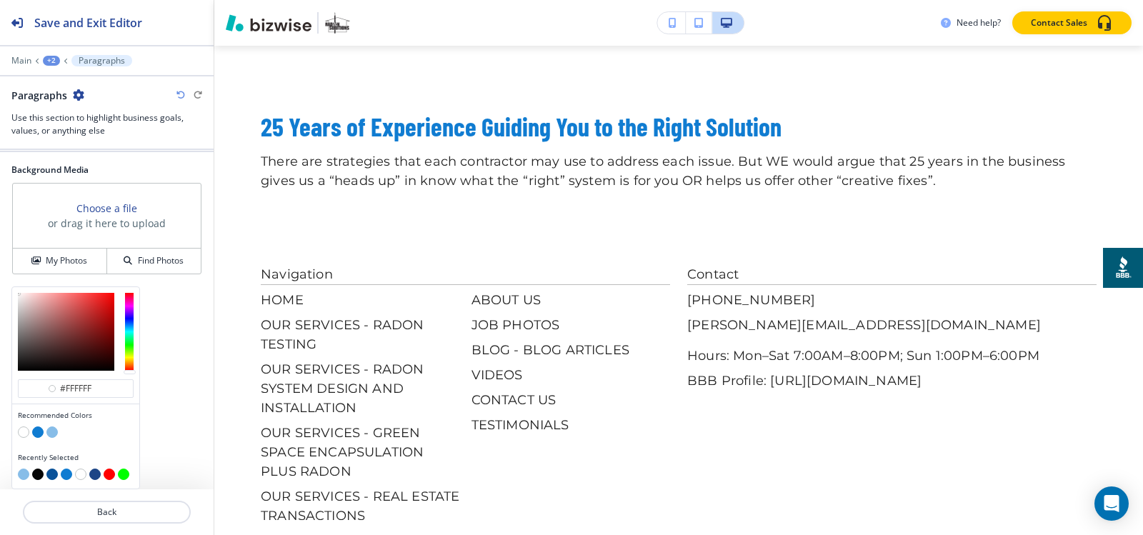
click at [51, 437] on button "button" at bounding box center [51, 431] width 11 height 11
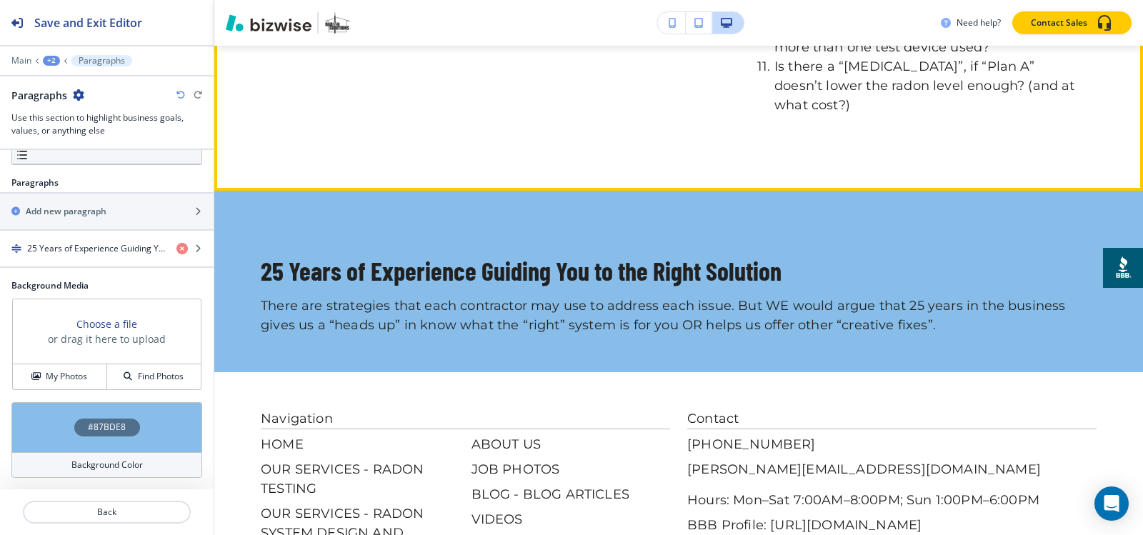
scroll to position [1206, 0]
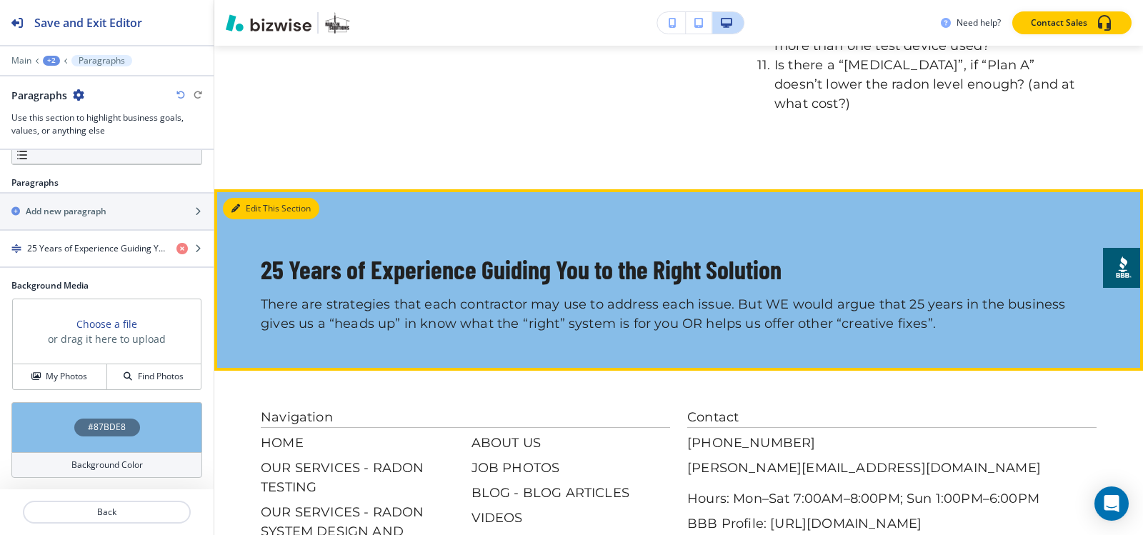
click at [240, 206] on button "Edit This Section" at bounding box center [271, 208] width 96 height 21
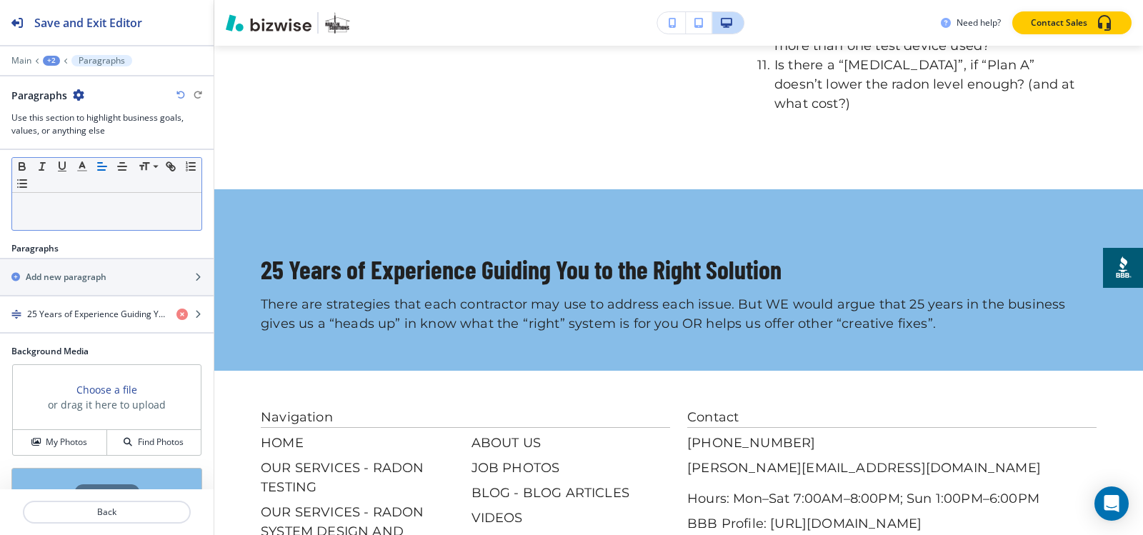
scroll to position [0, 0]
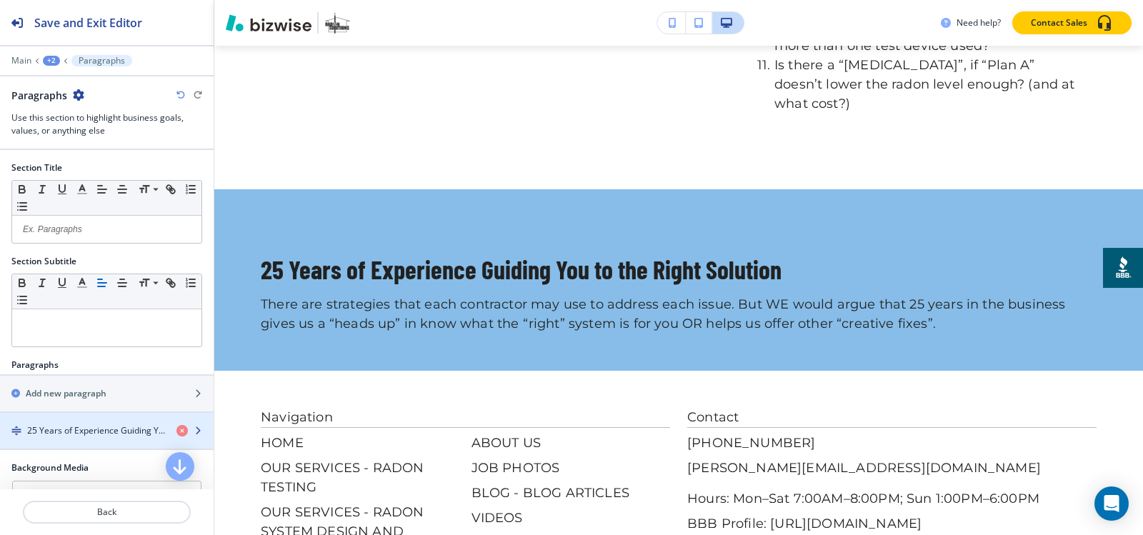
click at [46, 421] on div "button" at bounding box center [107, 418] width 214 height 11
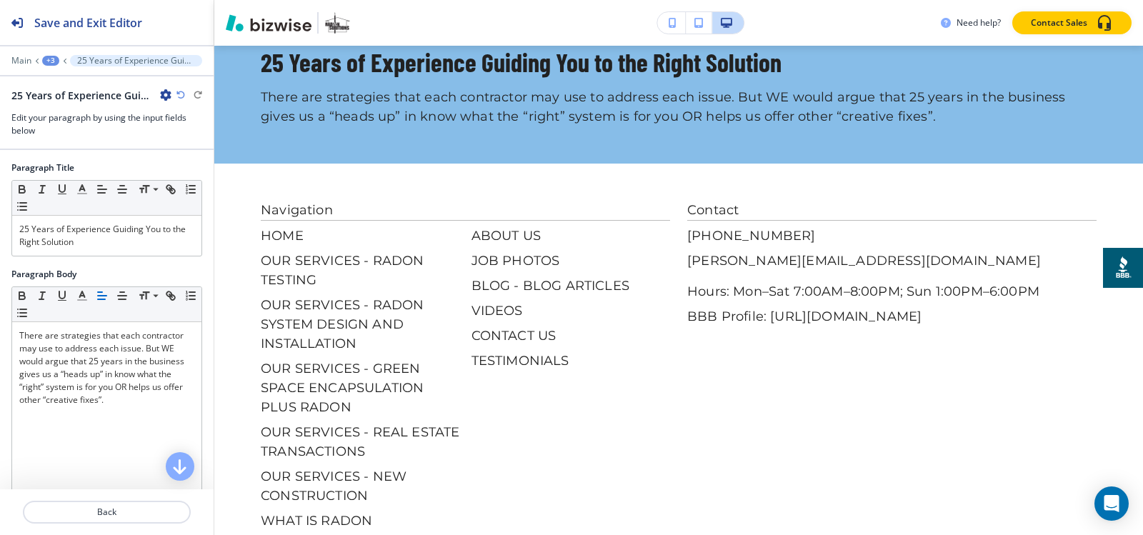
scroll to position [1414, 0]
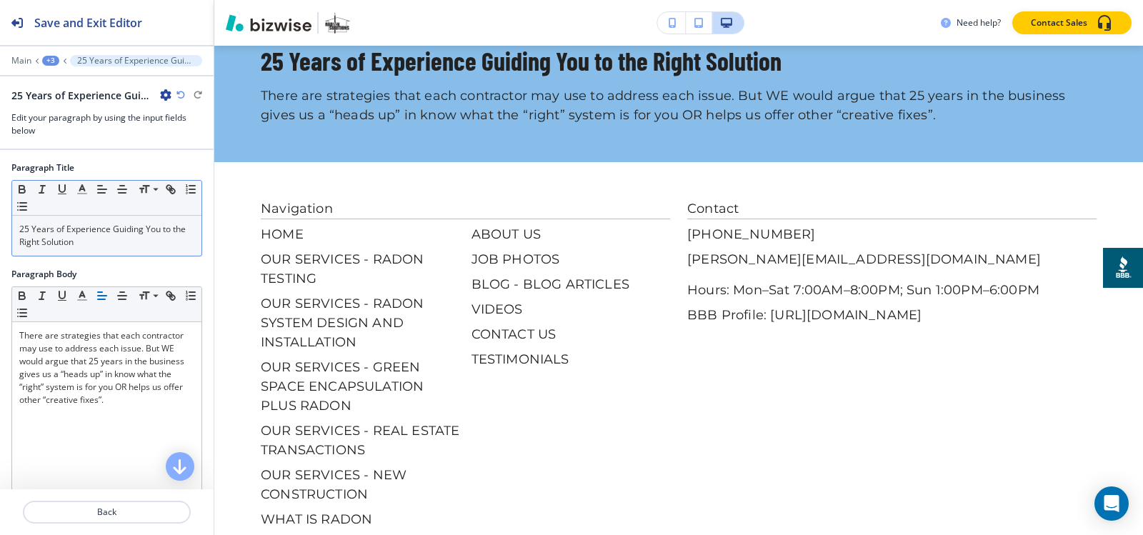
click at [19, 226] on div "25 Years of Experience Guiding You to the Right Solution" at bounding box center [106, 236] width 189 height 40
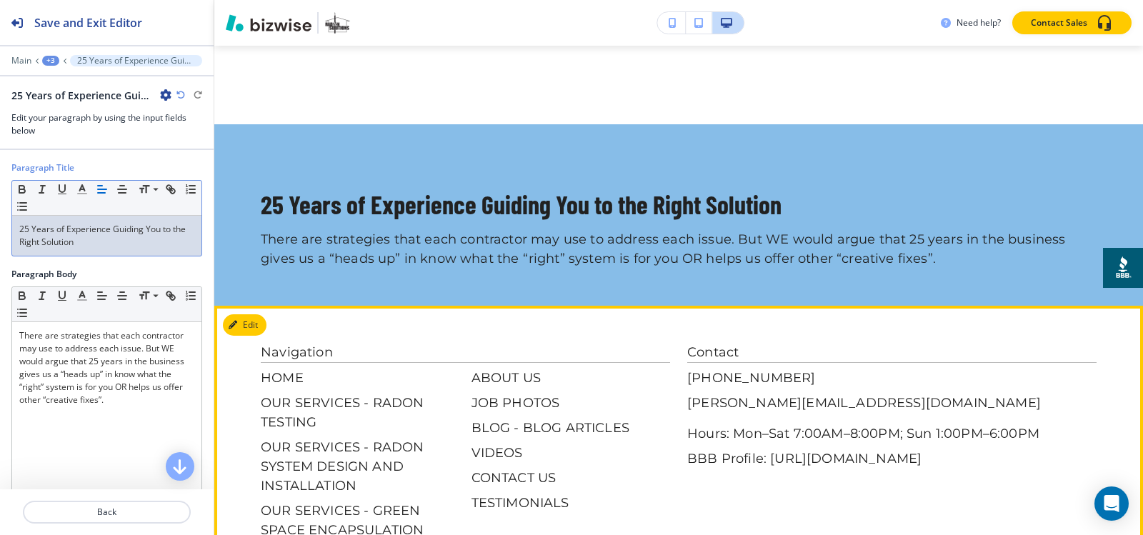
scroll to position [1129, 0]
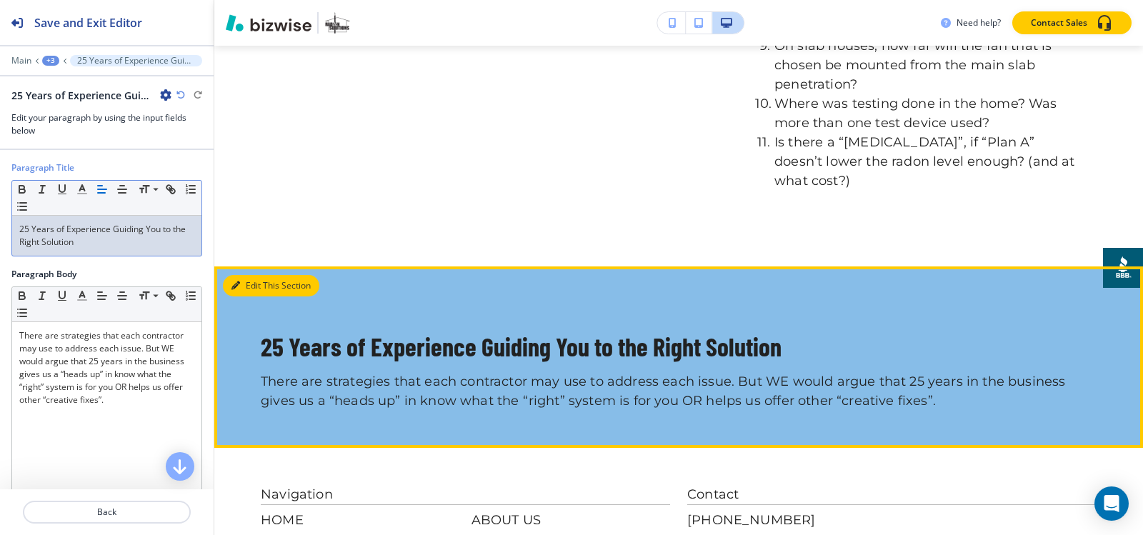
click at [245, 285] on button "Edit This Section" at bounding box center [271, 285] width 96 height 21
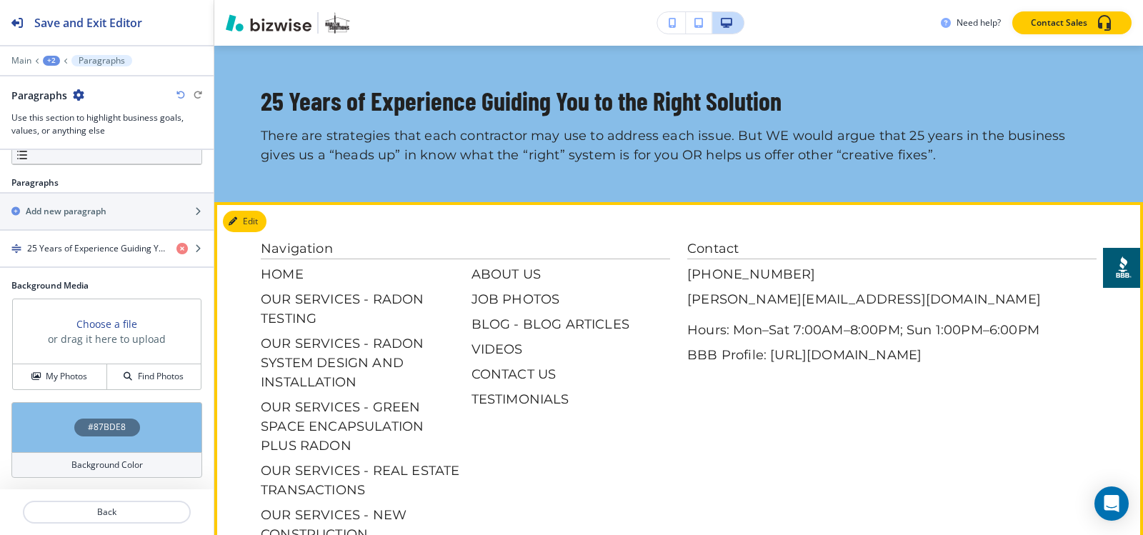
scroll to position [1420, 0]
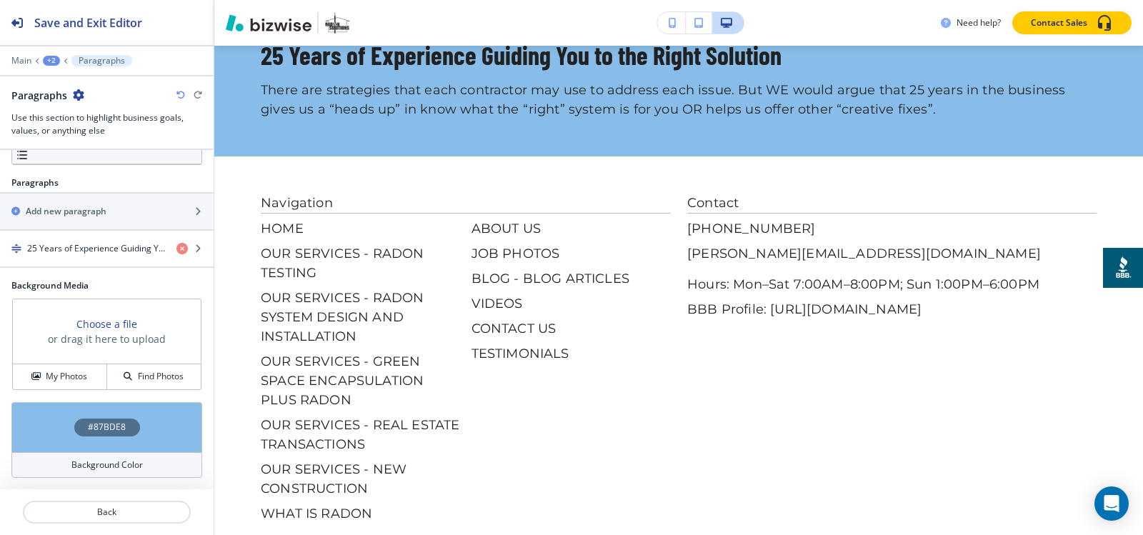
click at [50, 61] on div "+2" at bounding box center [51, 61] width 17 height 10
click at [65, 85] on p "Pages" at bounding box center [88, 84] width 73 height 13
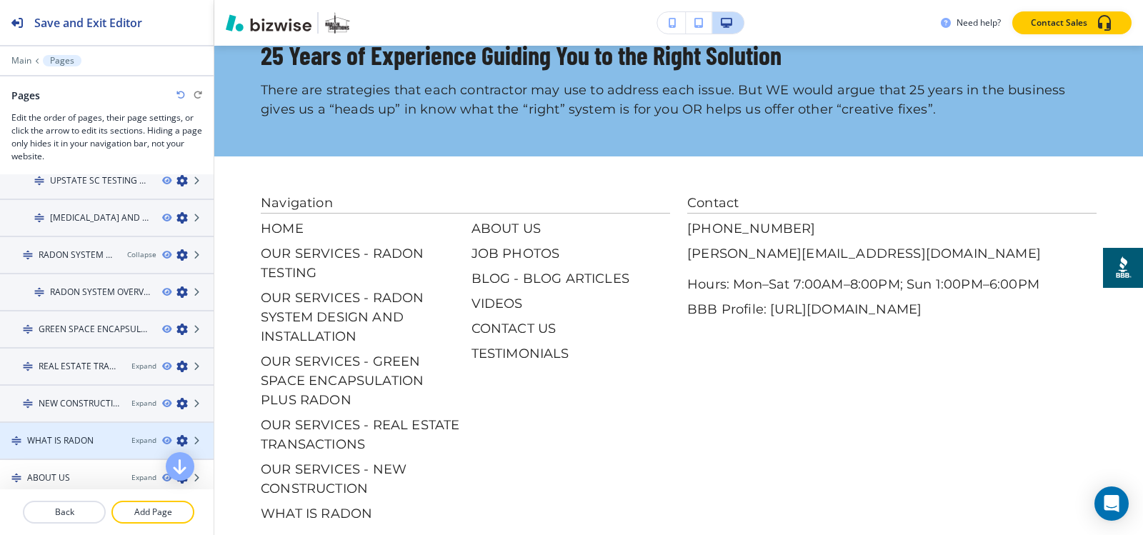
scroll to position [143, 0]
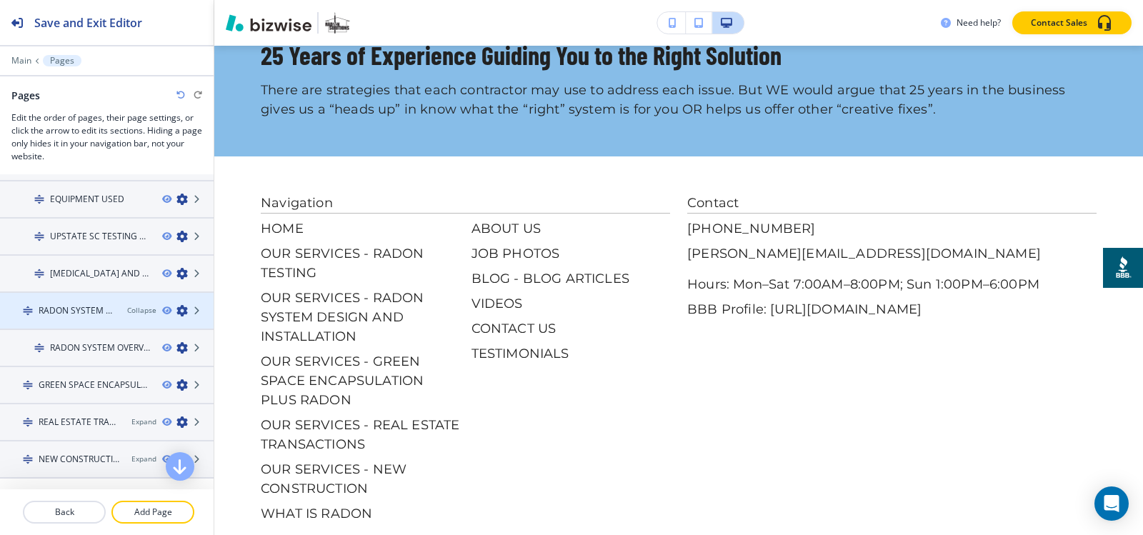
click at [61, 307] on h4 "RADON SYSTEM DESIGN AND INSTALLATION" at bounding box center [77, 310] width 77 height 13
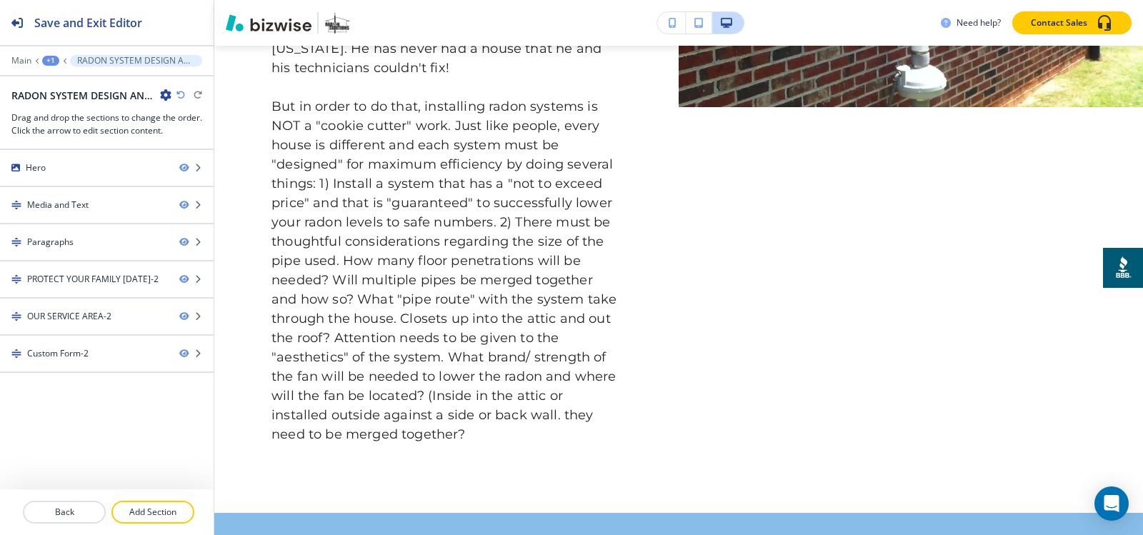
scroll to position [0, 0]
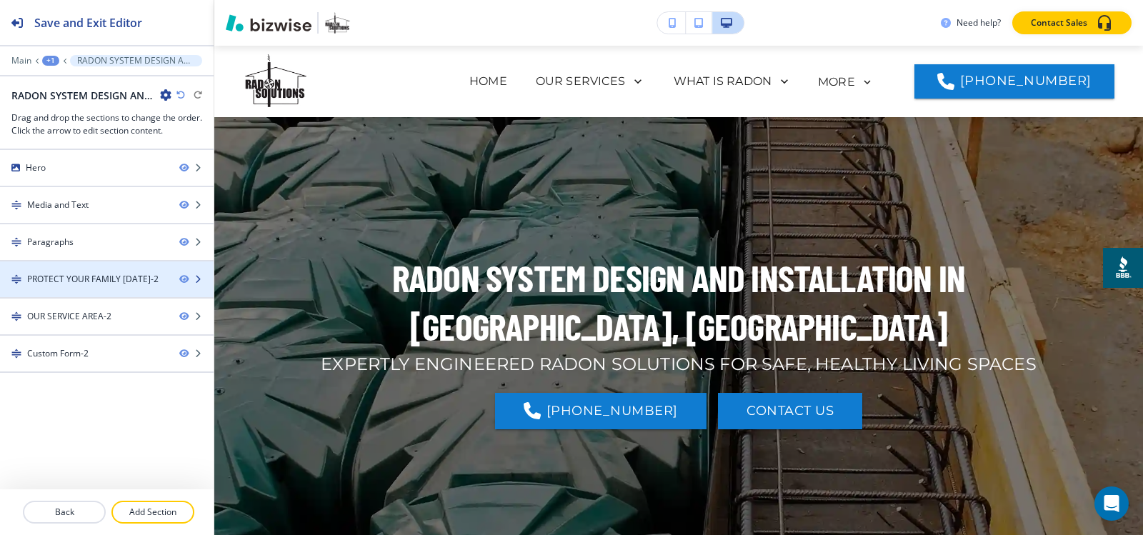
click at [58, 281] on div "PROTECT YOUR FAMILY TODAY-2" at bounding box center [92, 279] width 131 height 13
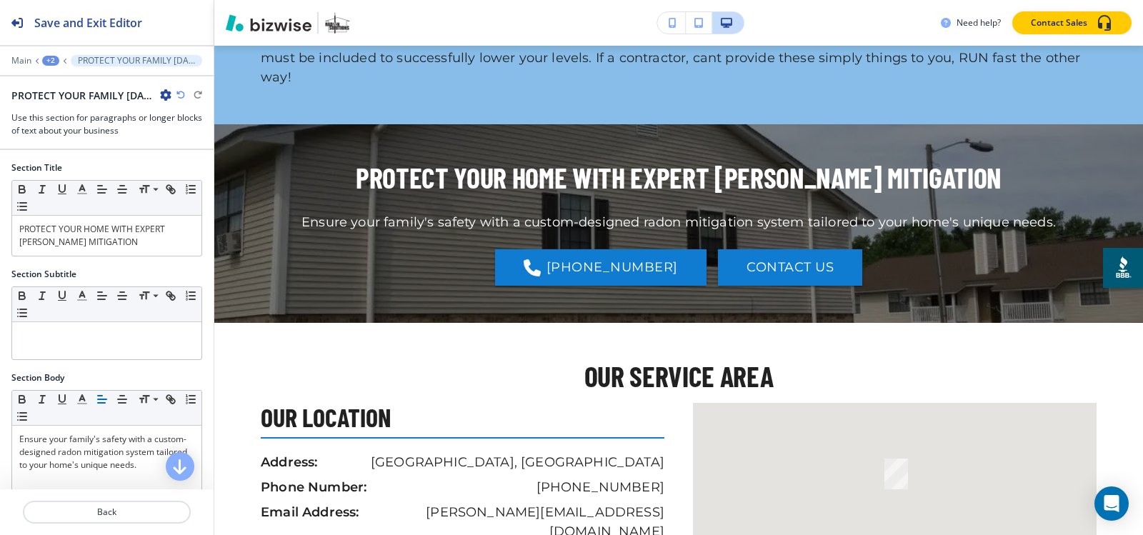
scroll to position [2175, 0]
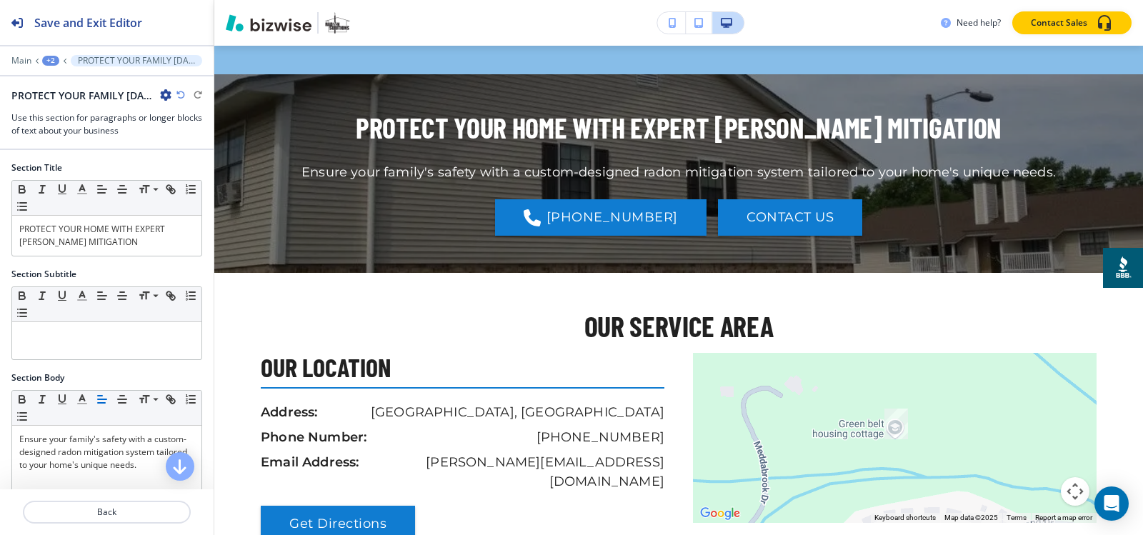
click at [164, 91] on icon "button" at bounding box center [165, 94] width 11 height 11
click at [179, 142] on p "Duplicate Section" at bounding box center [205, 145] width 73 height 13
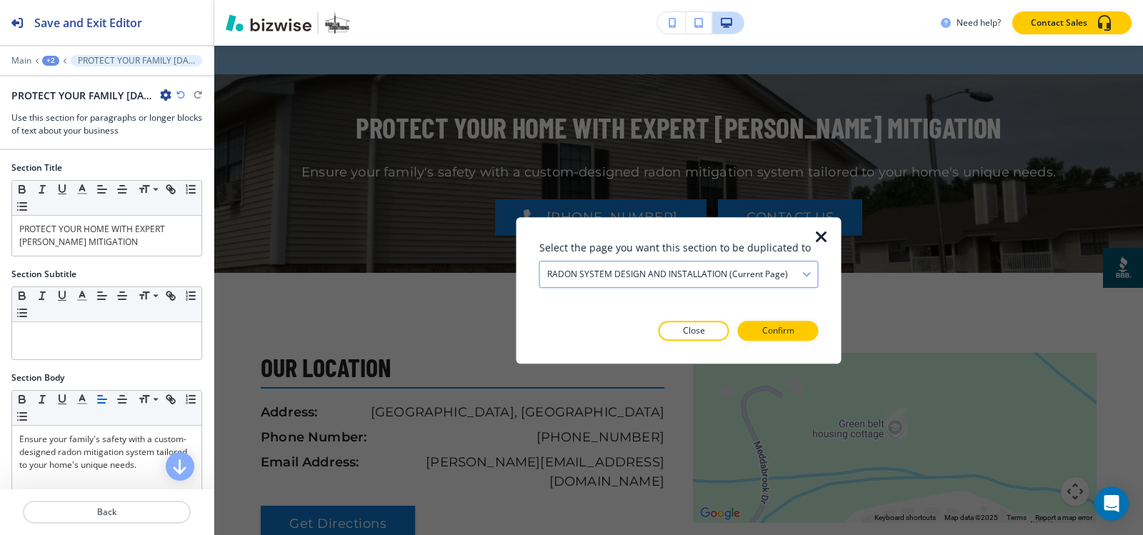
click at [699, 264] on div "RADON SYSTEM DESIGN AND INSTALLATION (current page)" at bounding box center [679, 274] width 278 height 26
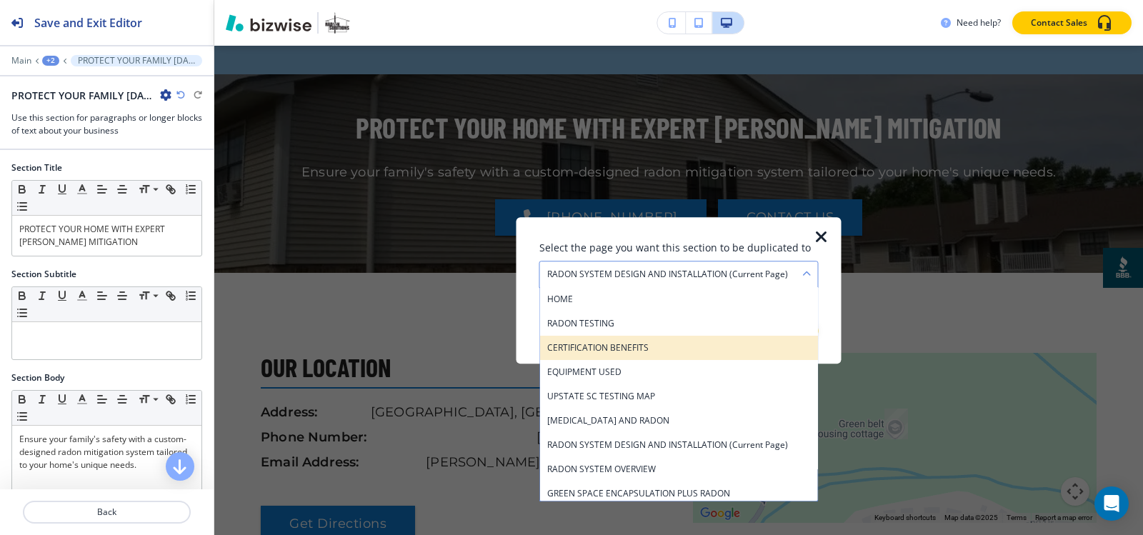
scroll to position [71, 0]
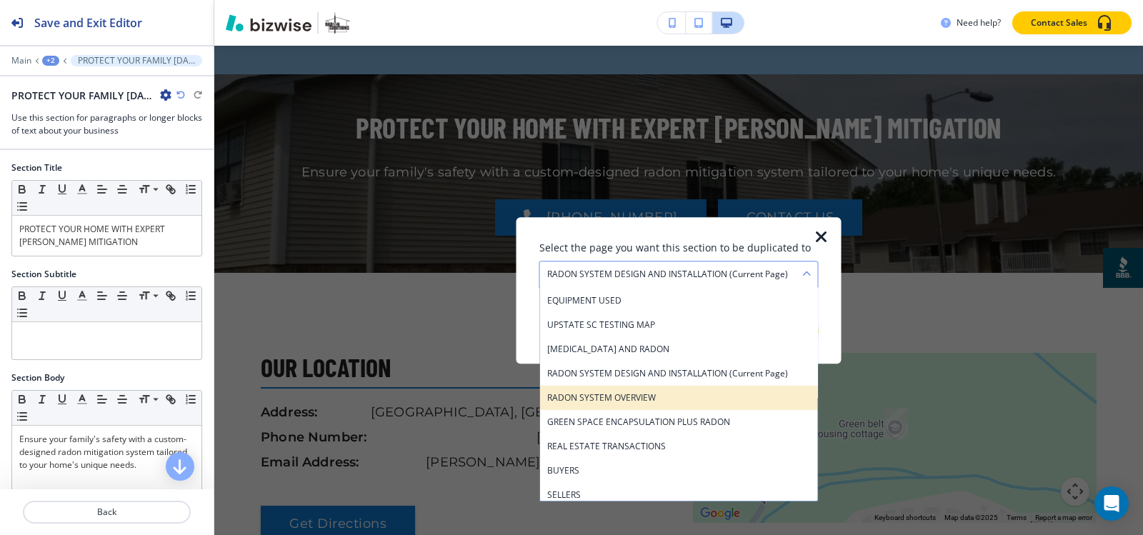
click at [648, 399] on h4 "RADON SYSTEM OVERVIEW" at bounding box center [679, 397] width 264 height 13
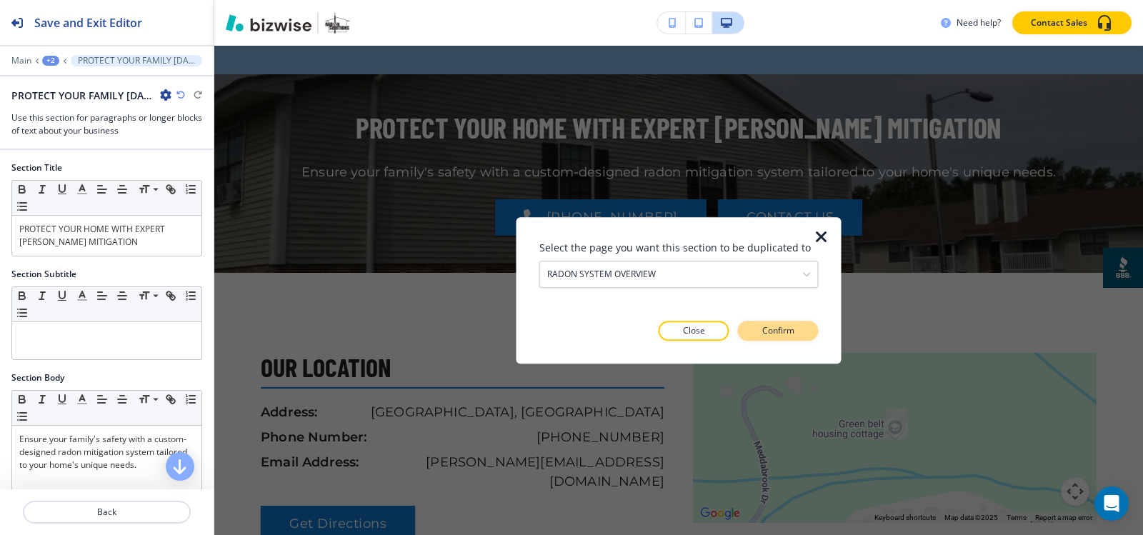
click at [771, 329] on p "Confirm" at bounding box center [778, 330] width 32 height 13
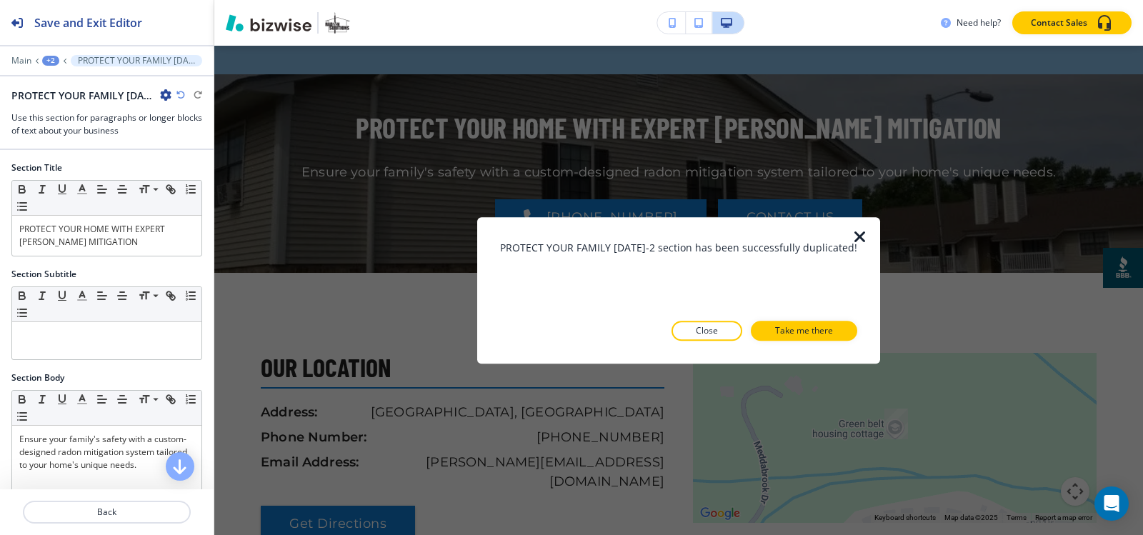
click at [775, 329] on p "Take me there" at bounding box center [804, 330] width 58 height 13
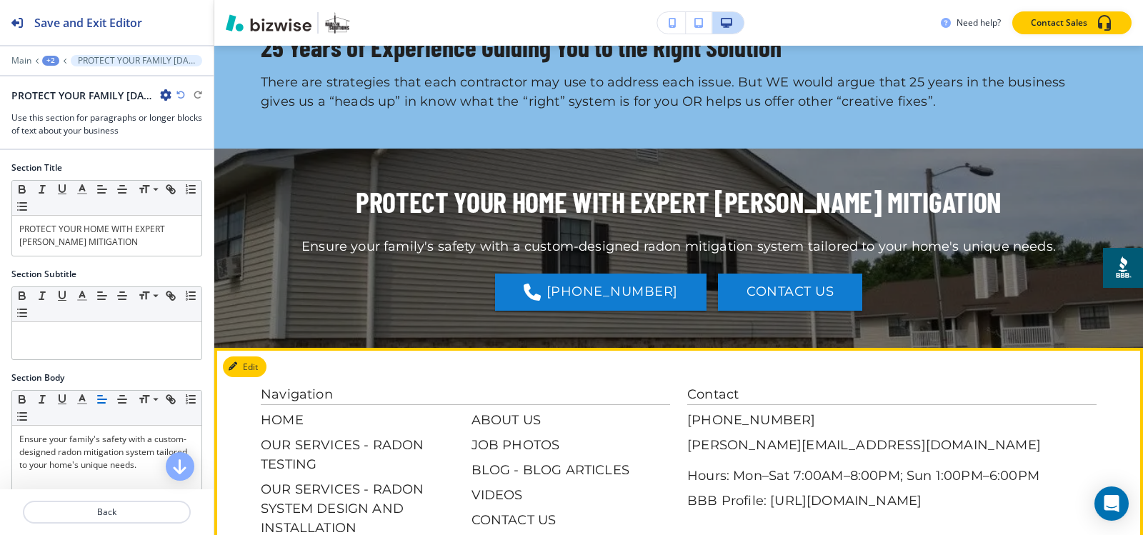
scroll to position [1173, 0]
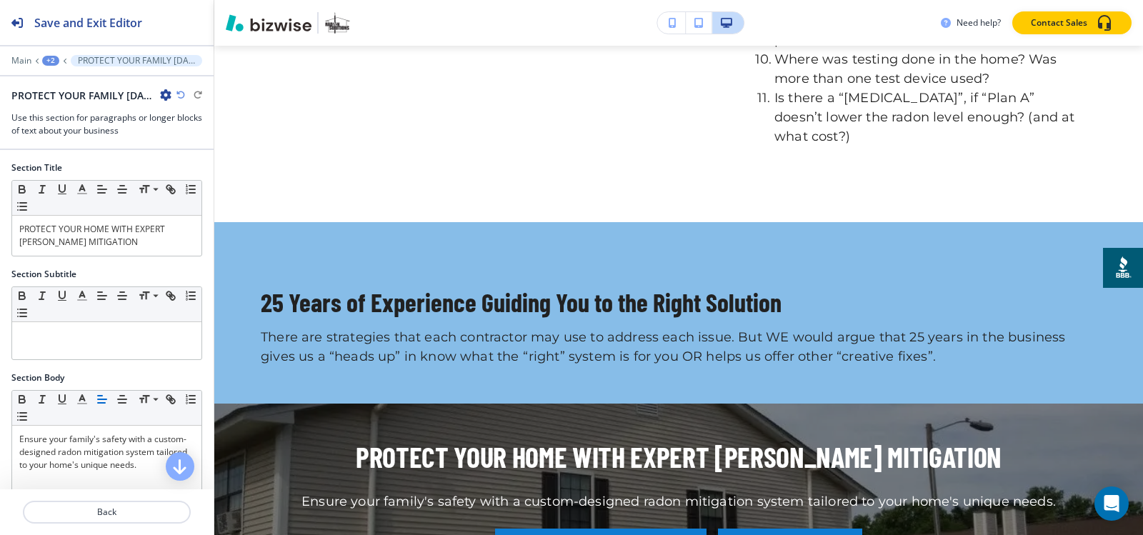
click at [51, 59] on div "+2" at bounding box center [50, 61] width 17 height 10
click at [64, 88] on p "Pages" at bounding box center [87, 84] width 73 height 13
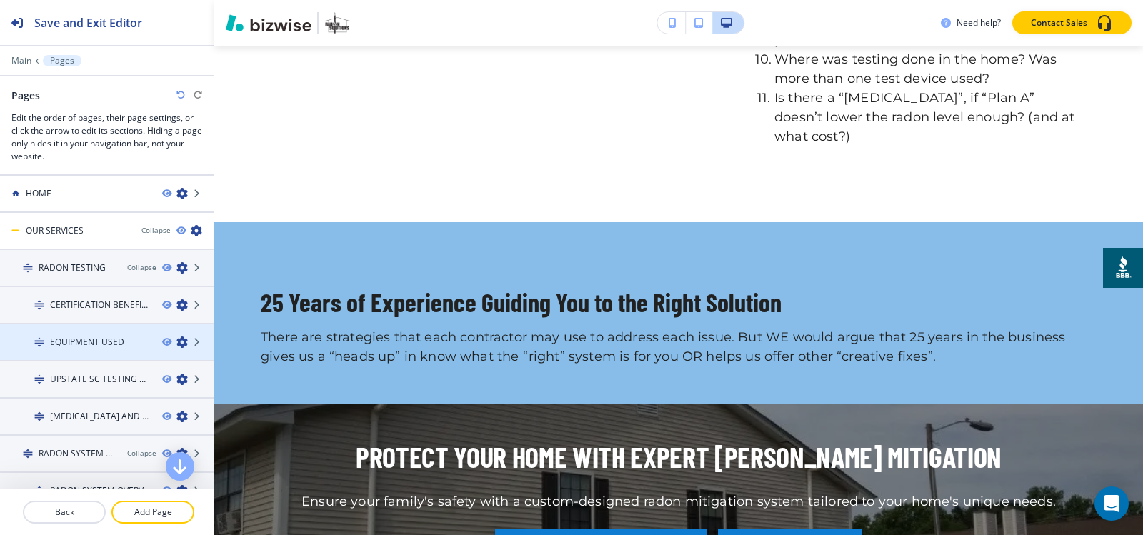
scroll to position [71, 0]
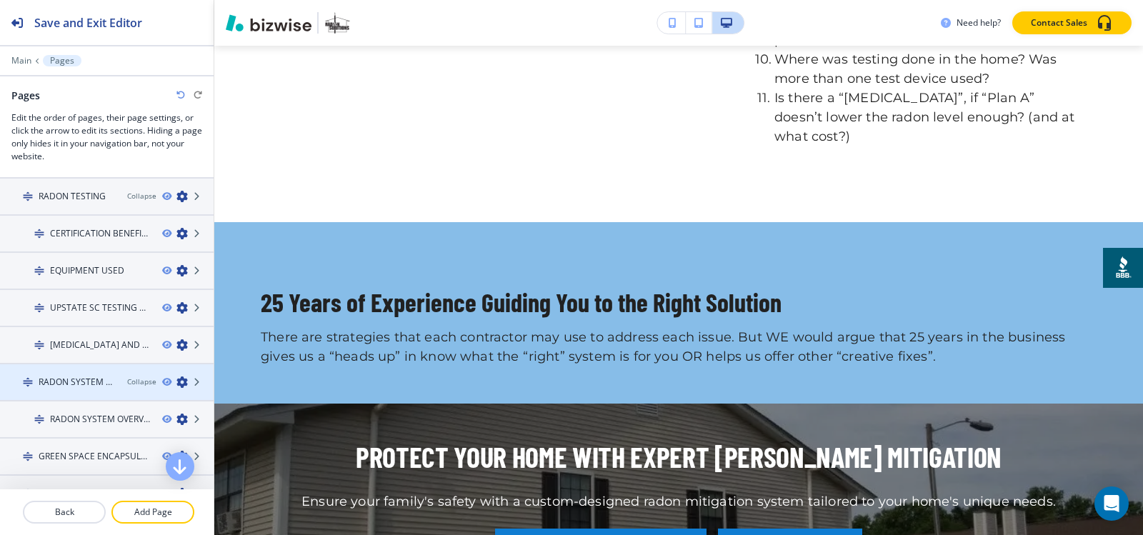
click at [64, 376] on h4 "RADON SYSTEM DESIGN AND INSTALLATION" at bounding box center [77, 382] width 77 height 13
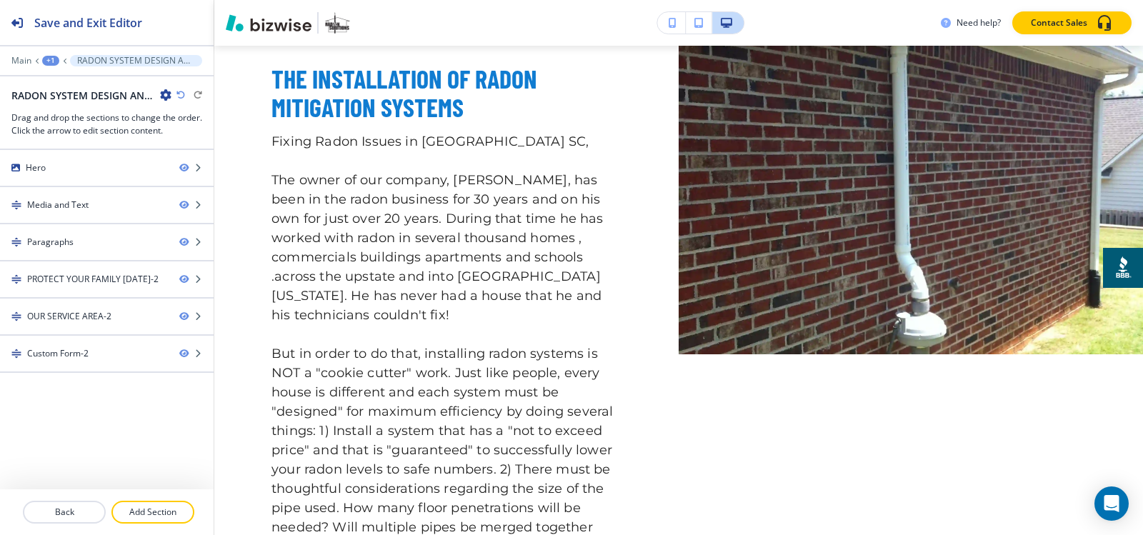
scroll to position [0, 0]
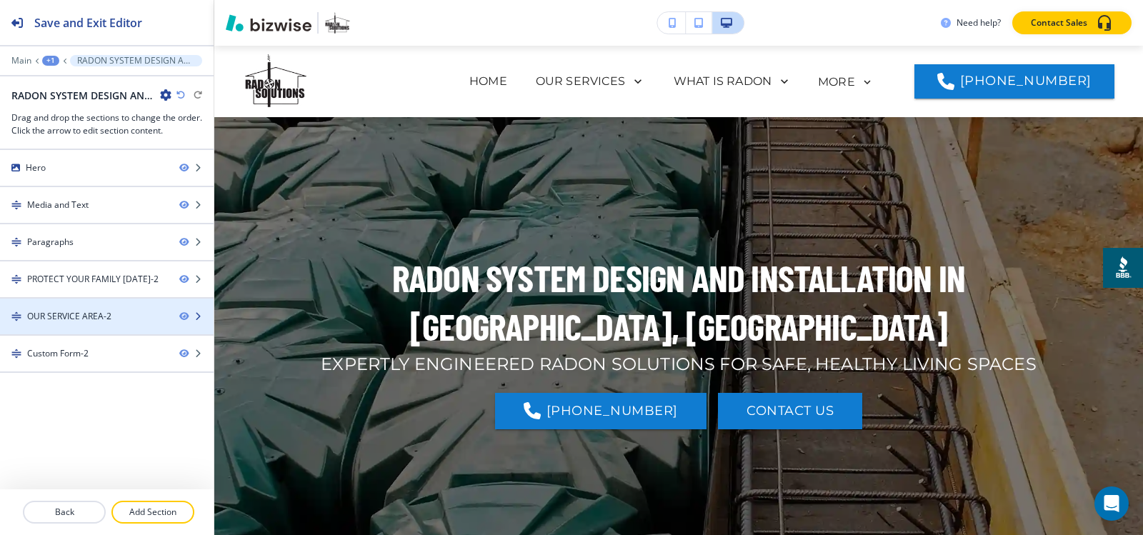
click at [88, 311] on div "OUR SERVICE AREA-2" at bounding box center [69, 316] width 84 height 13
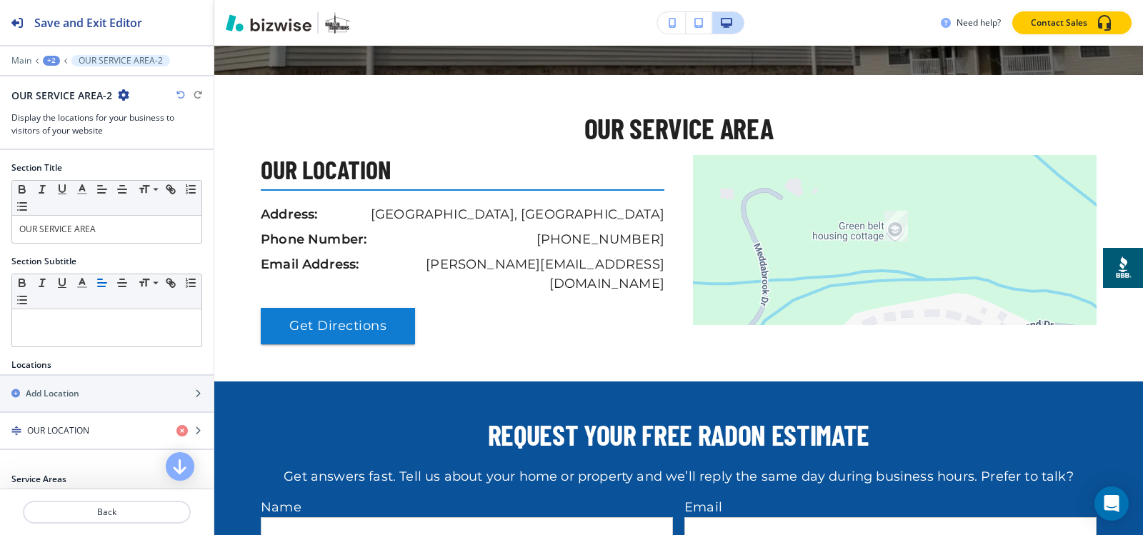
click at [126, 94] on icon "button" at bounding box center [123, 94] width 11 height 11
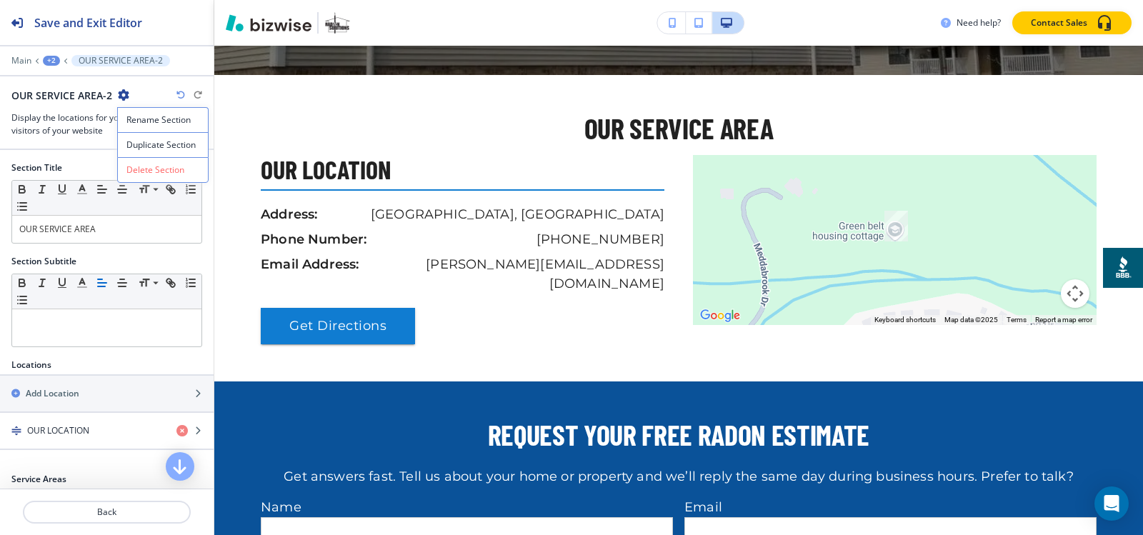
scroll to position [2374, 0]
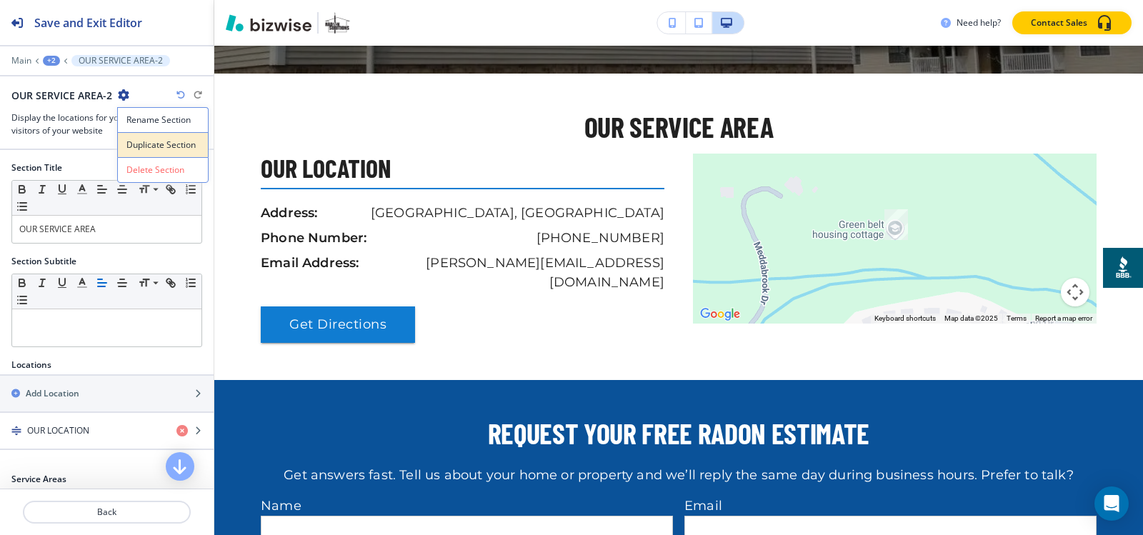
click at [154, 145] on p "Duplicate Section" at bounding box center [162, 145] width 73 height 13
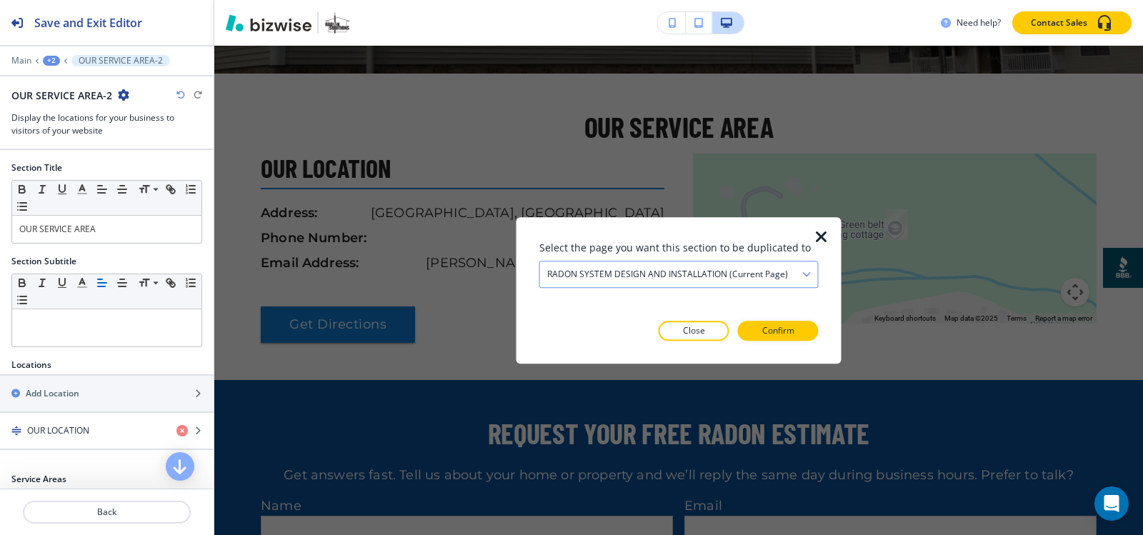
click at [587, 272] on h4 "RADON SYSTEM DESIGN AND INSTALLATION (current page)" at bounding box center [667, 274] width 241 height 13
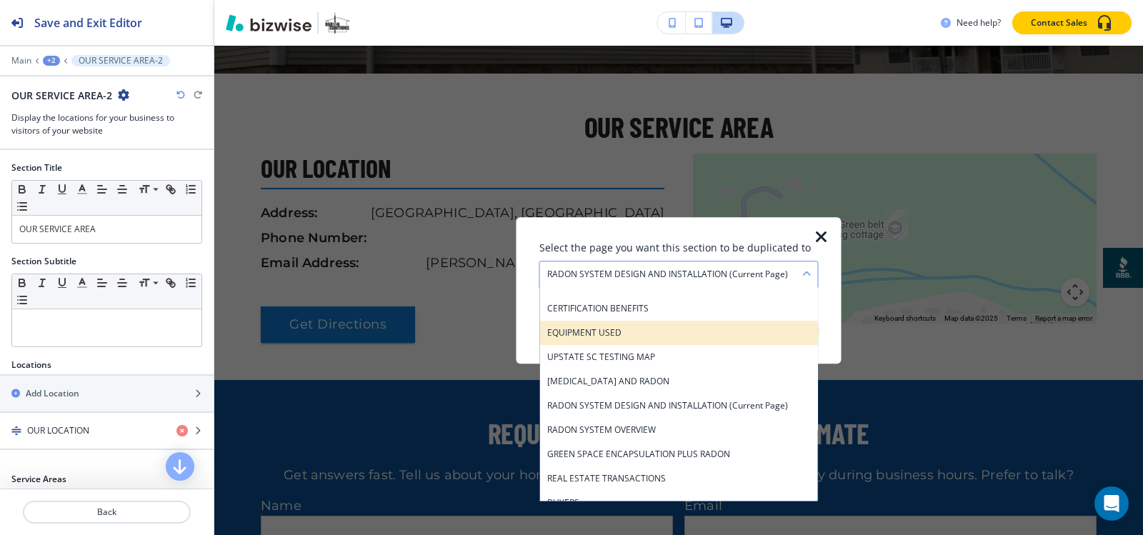
scroll to position [71, 0]
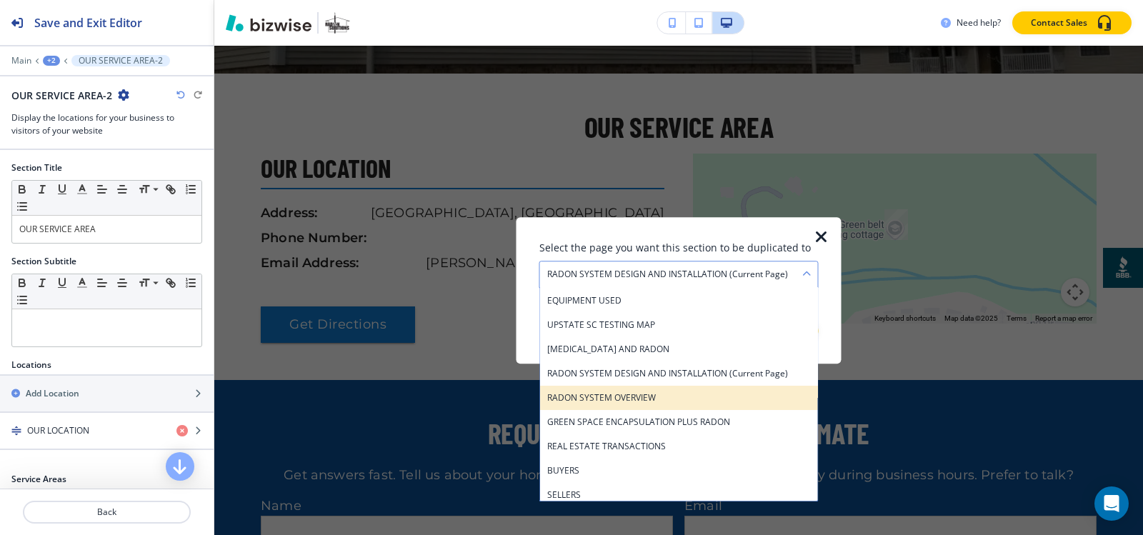
click at [624, 391] on h4 "RADON SYSTEM OVERVIEW" at bounding box center [679, 397] width 264 height 13
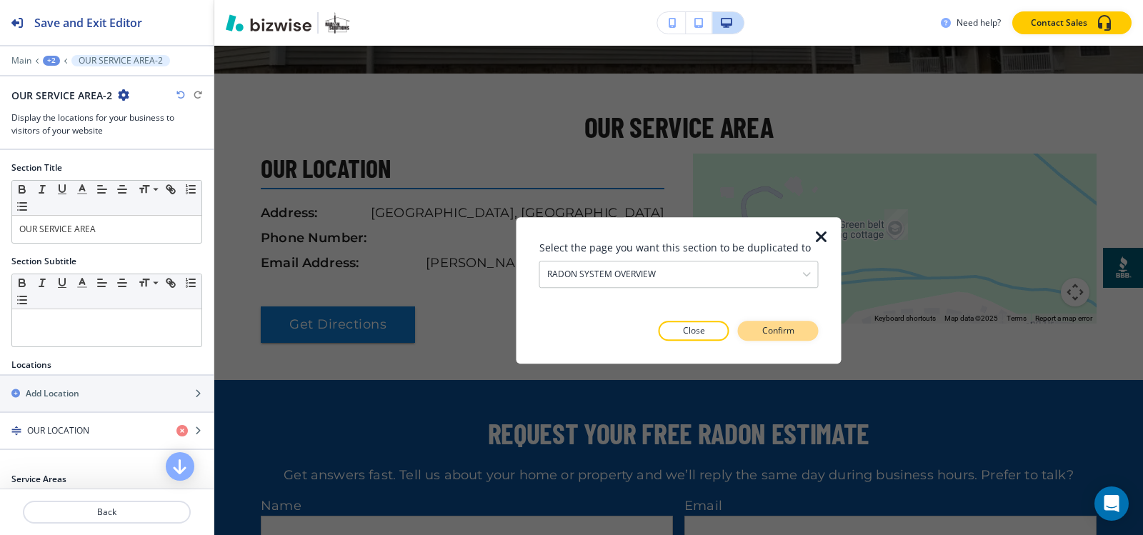
click at [762, 328] on p "Confirm" at bounding box center [778, 330] width 32 height 13
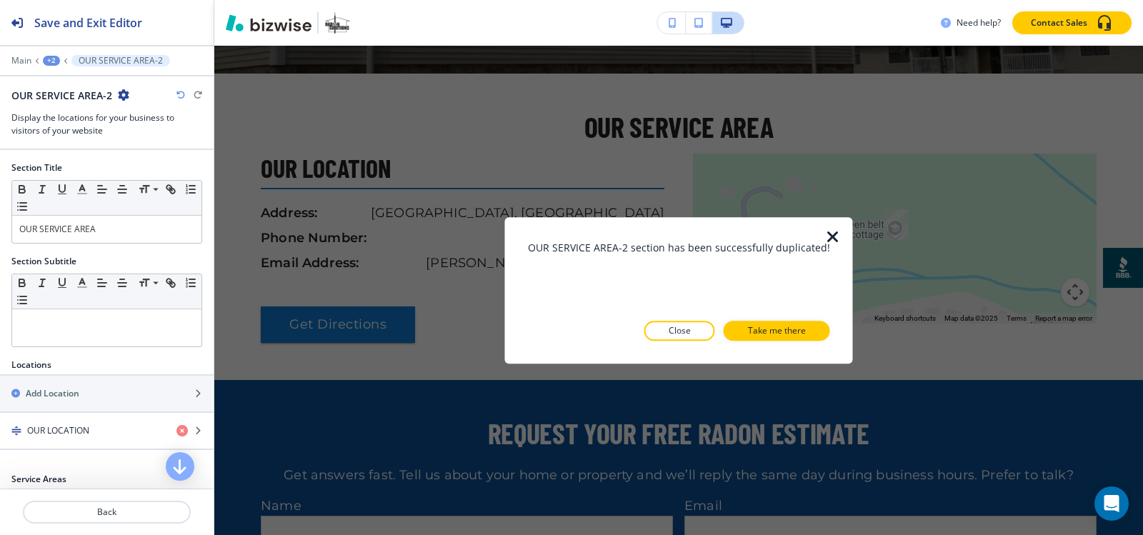
click at [762, 328] on p "Take me there" at bounding box center [777, 330] width 58 height 13
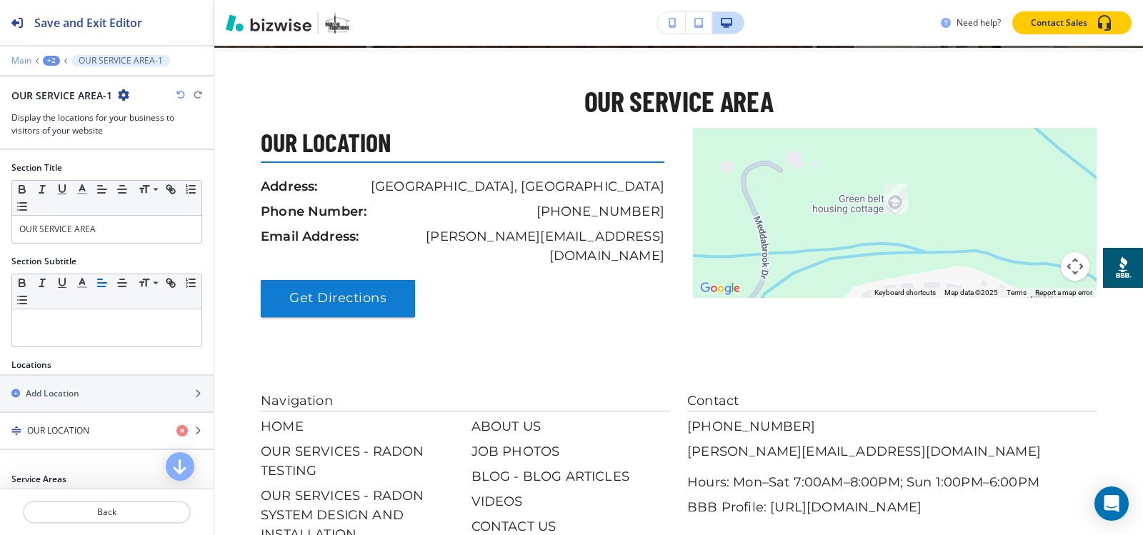
scroll to position [1729, 0]
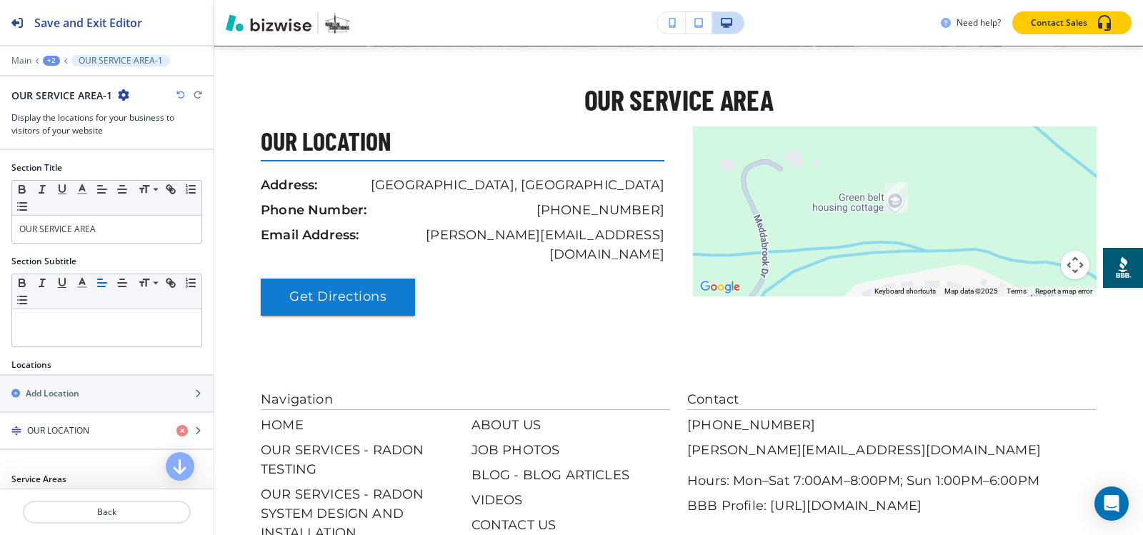
click at [49, 61] on div "+2" at bounding box center [51, 61] width 17 height 10
click at [66, 85] on p "Pages" at bounding box center [88, 84] width 73 height 13
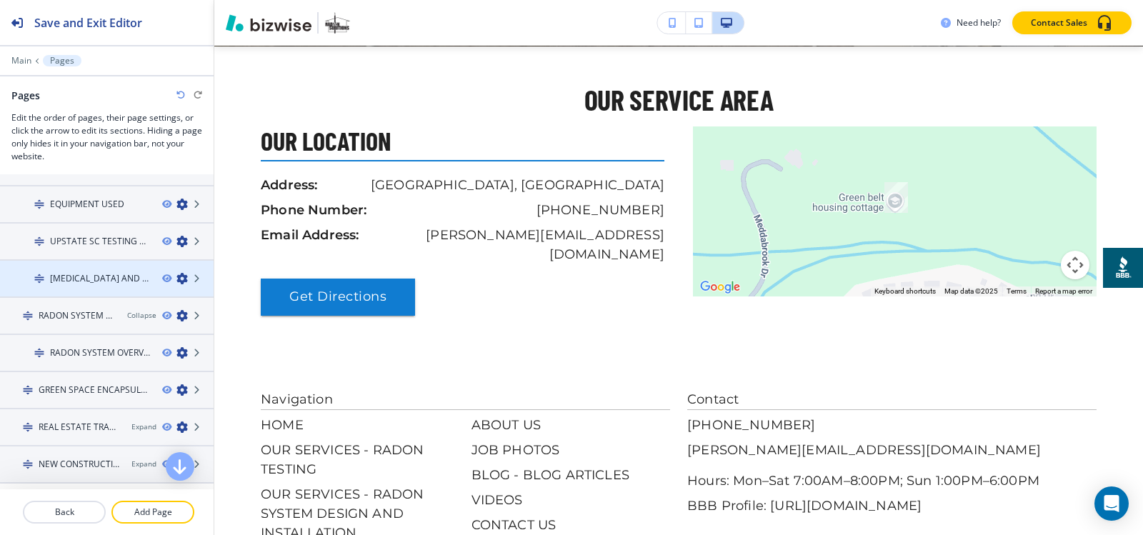
scroll to position [143, 0]
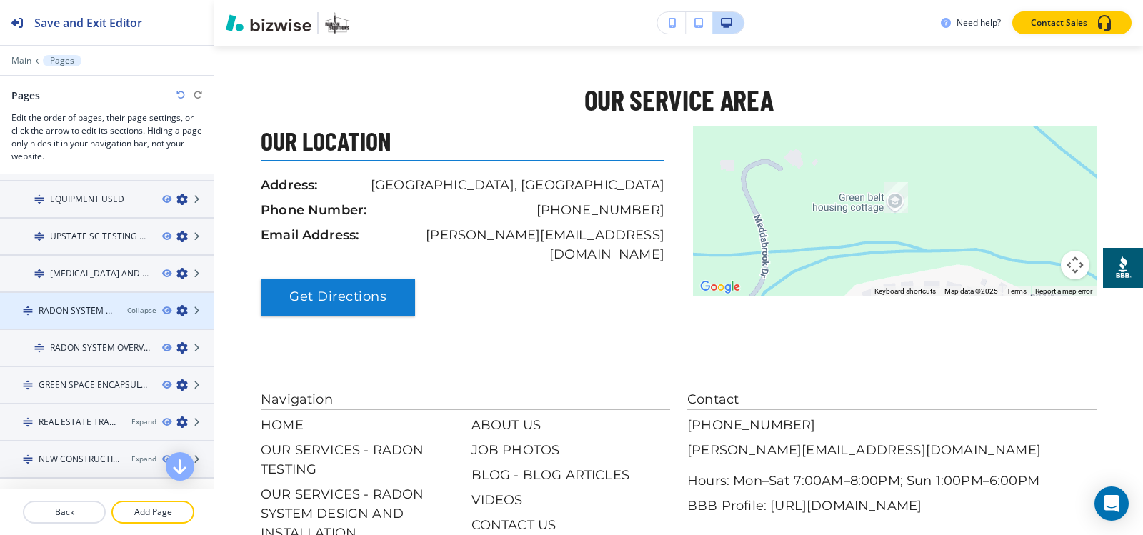
click at [94, 310] on h4 "RADON SYSTEM DESIGN AND INSTALLATION" at bounding box center [77, 310] width 77 height 13
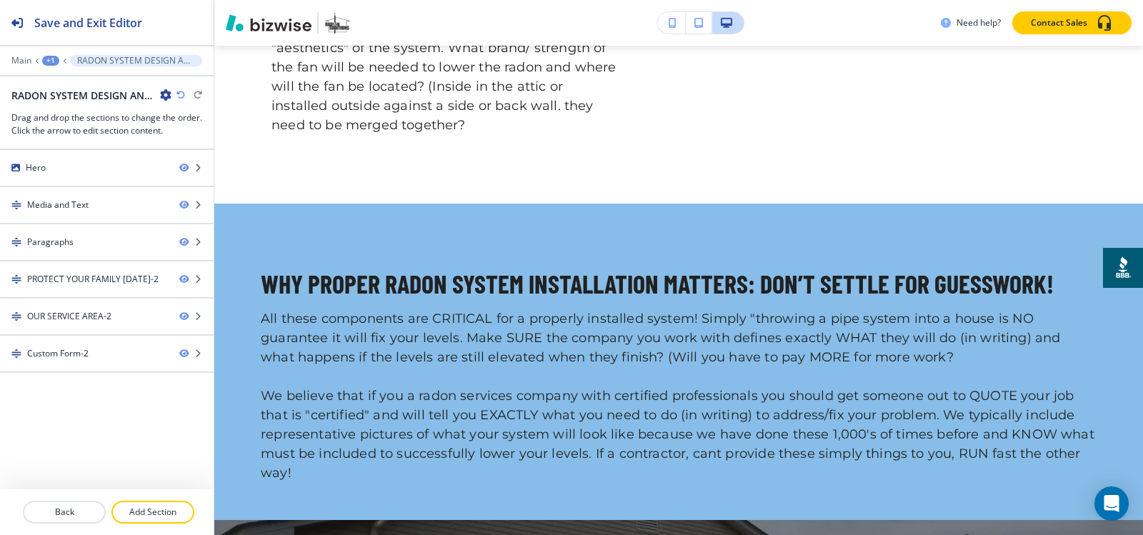
scroll to position [0, 0]
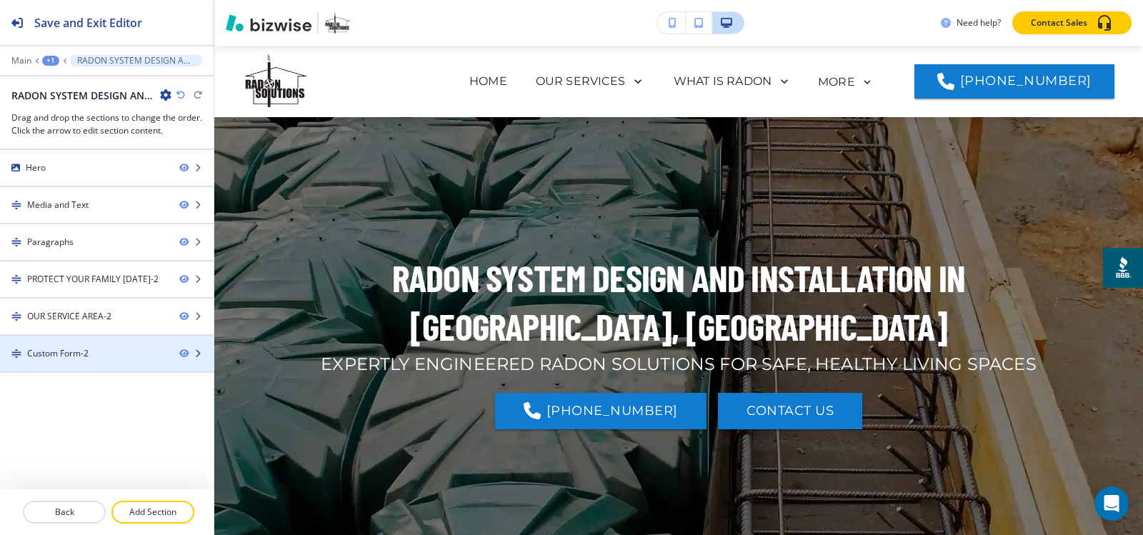
click at [91, 355] on div "Custom Form-2" at bounding box center [84, 353] width 168 height 13
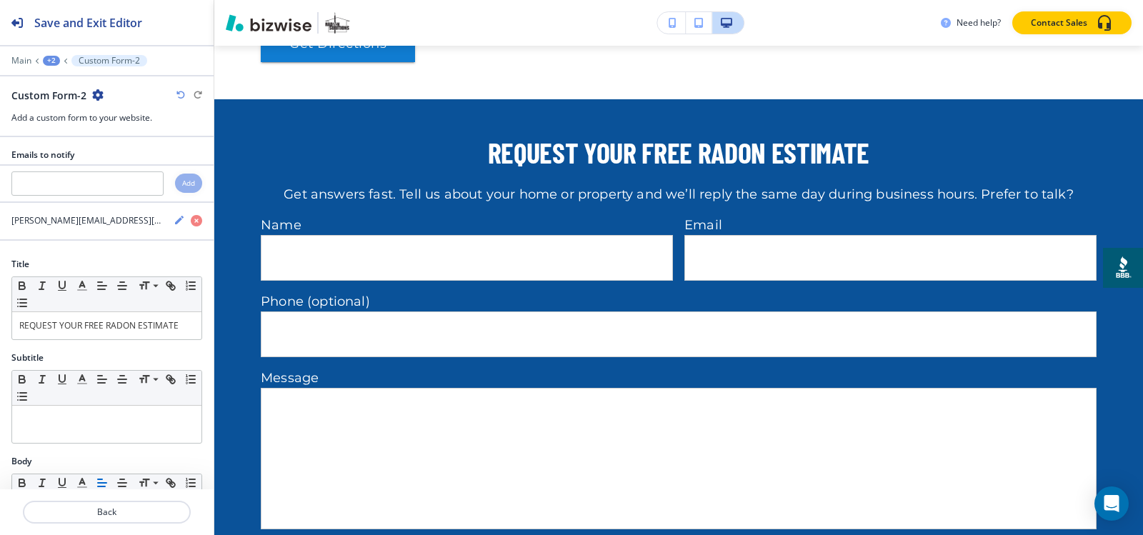
click at [94, 96] on icon "button" at bounding box center [97, 94] width 11 height 11
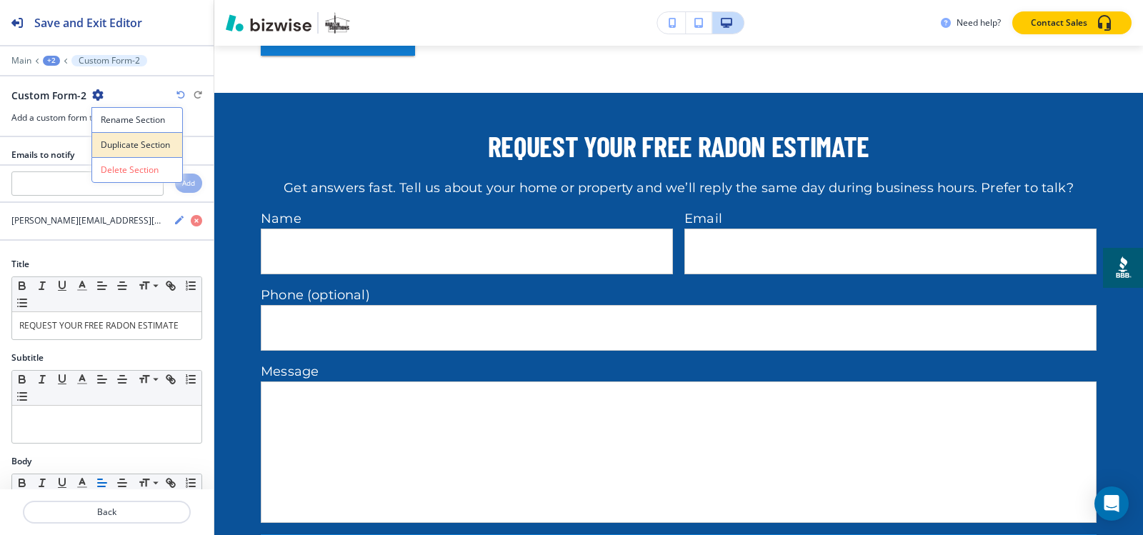
click at [116, 144] on p "Duplicate Section" at bounding box center [137, 145] width 73 height 13
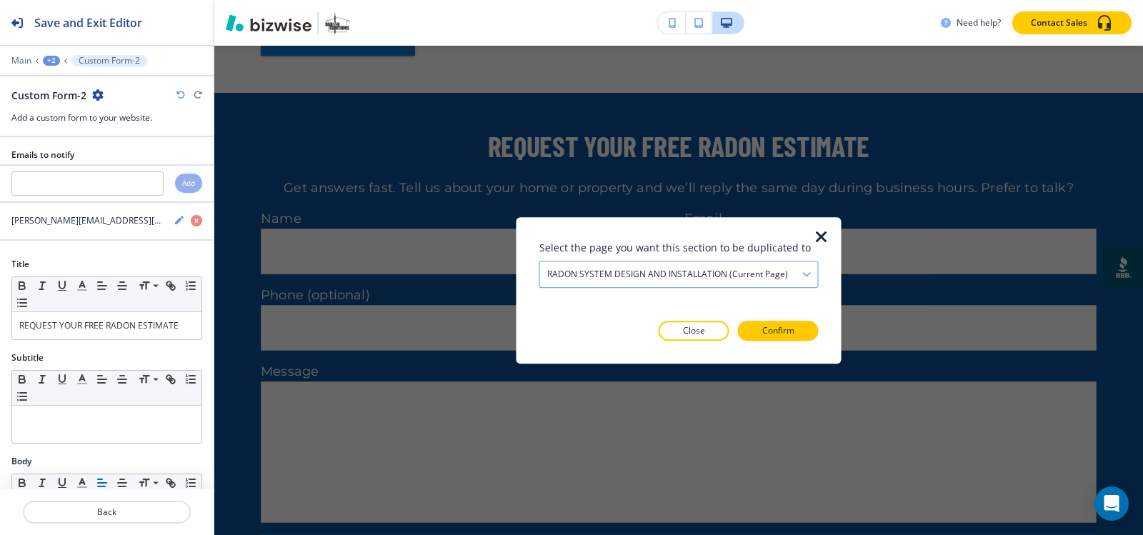
click at [678, 279] on h4 "RADON SYSTEM DESIGN AND INSTALLATION (current page)" at bounding box center [667, 274] width 241 height 13
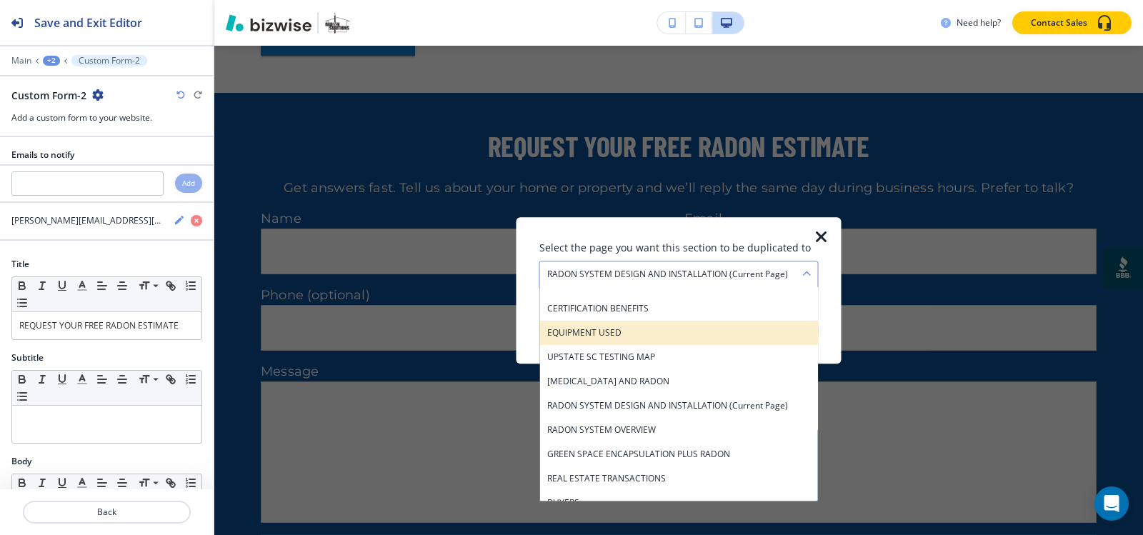
scroll to position [71, 0]
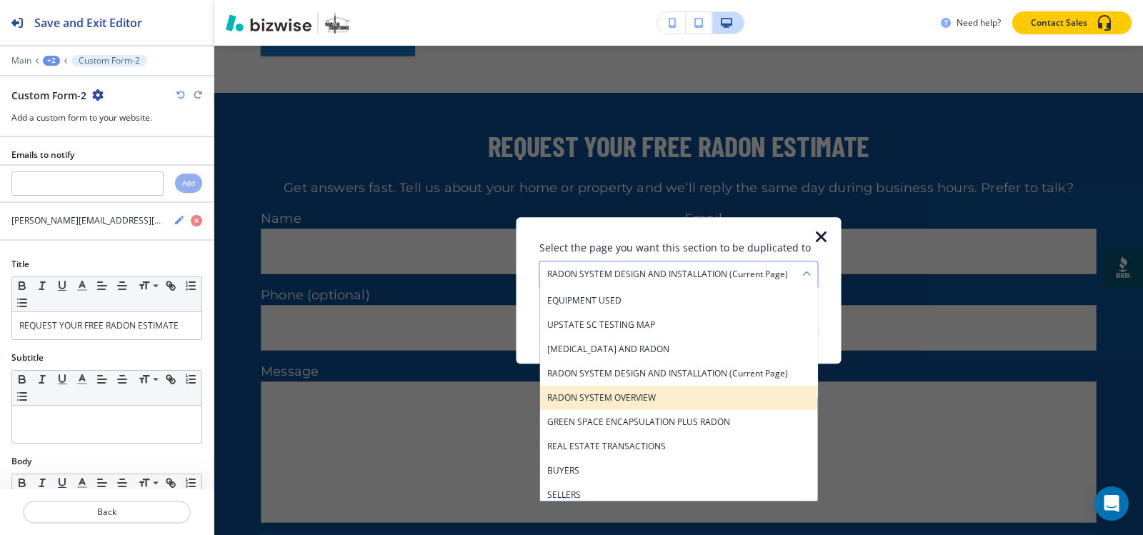
click at [666, 403] on h4 "RADON SYSTEM OVERVIEW" at bounding box center [679, 397] width 264 height 13
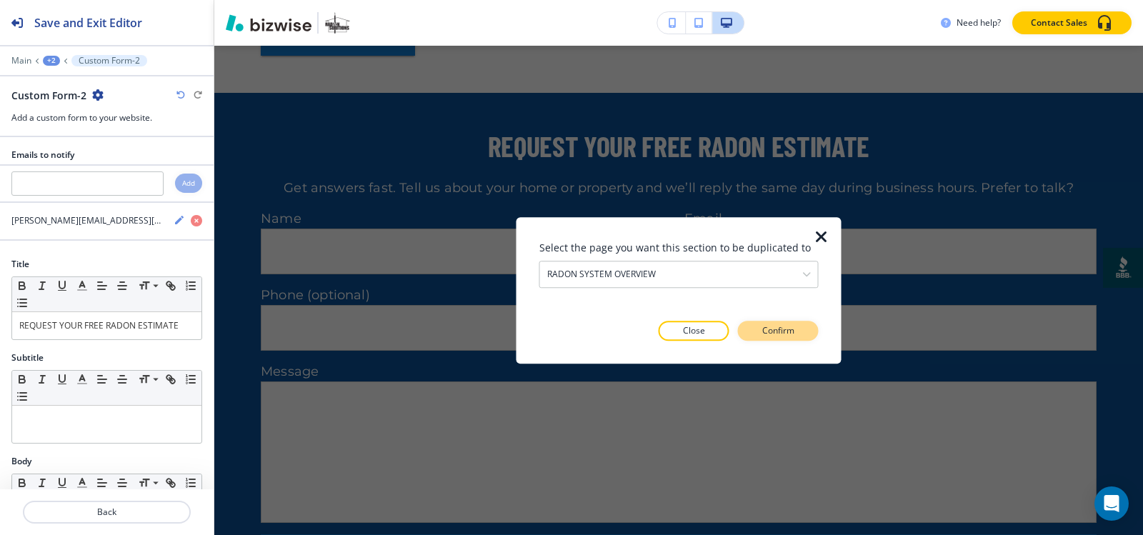
click at [775, 322] on button "Confirm" at bounding box center [778, 331] width 81 height 20
click at [767, 329] on p "Take me there" at bounding box center [765, 330] width 58 height 13
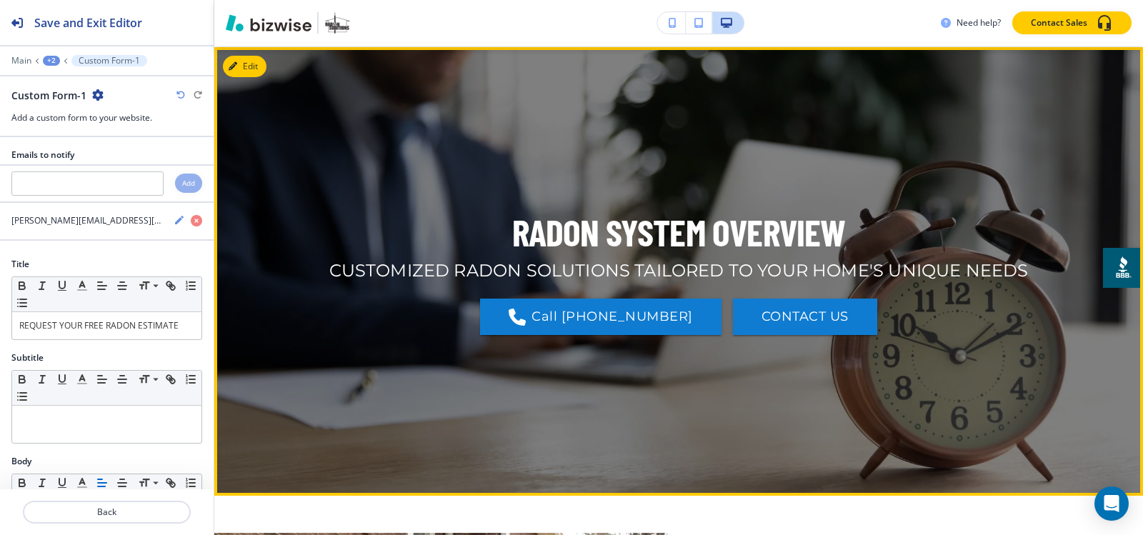
scroll to position [0, 0]
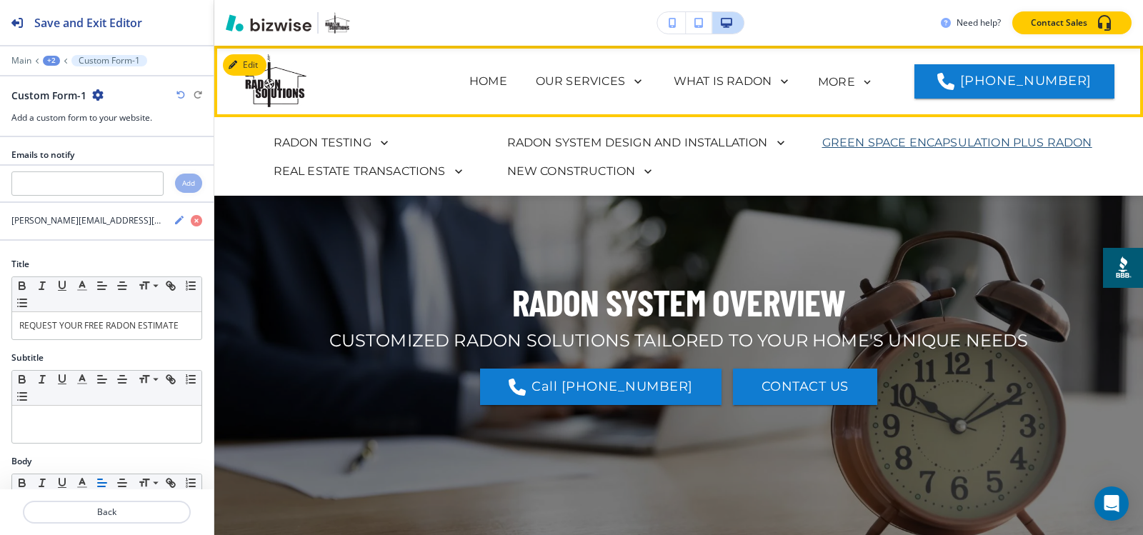
click at [905, 137] on p "GREEN SPACE ENCAPSULATION PLUS RADON" at bounding box center [957, 142] width 270 height 17
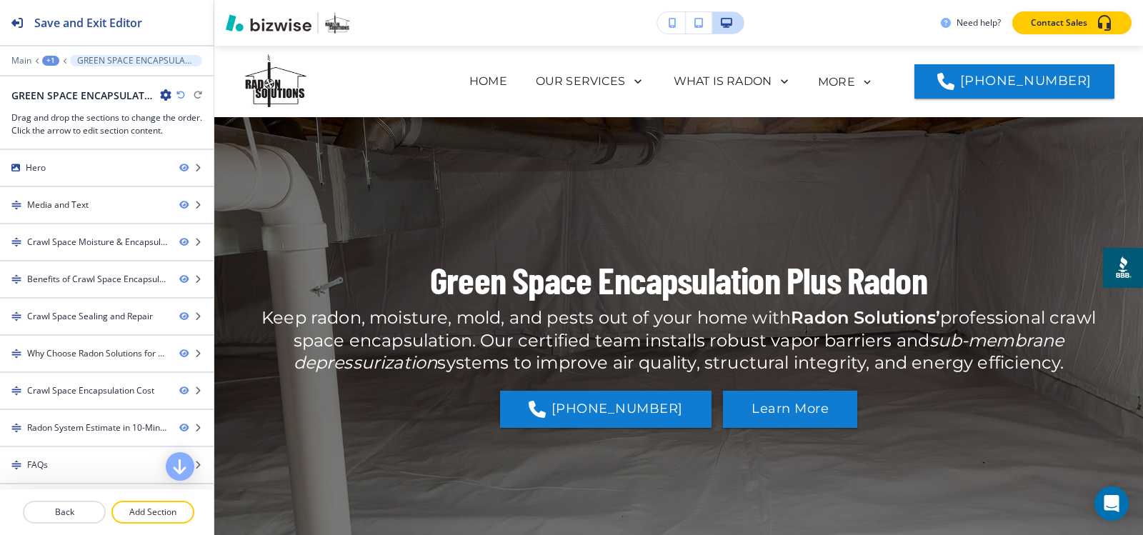
click at [85, 166] on div "Hero" at bounding box center [84, 167] width 168 height 13
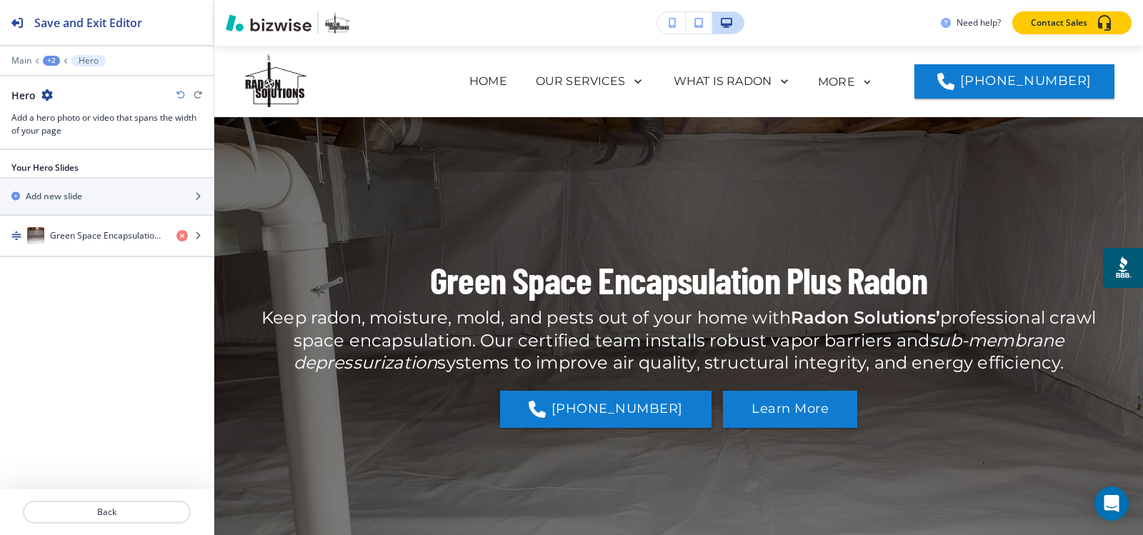
scroll to position [71, 0]
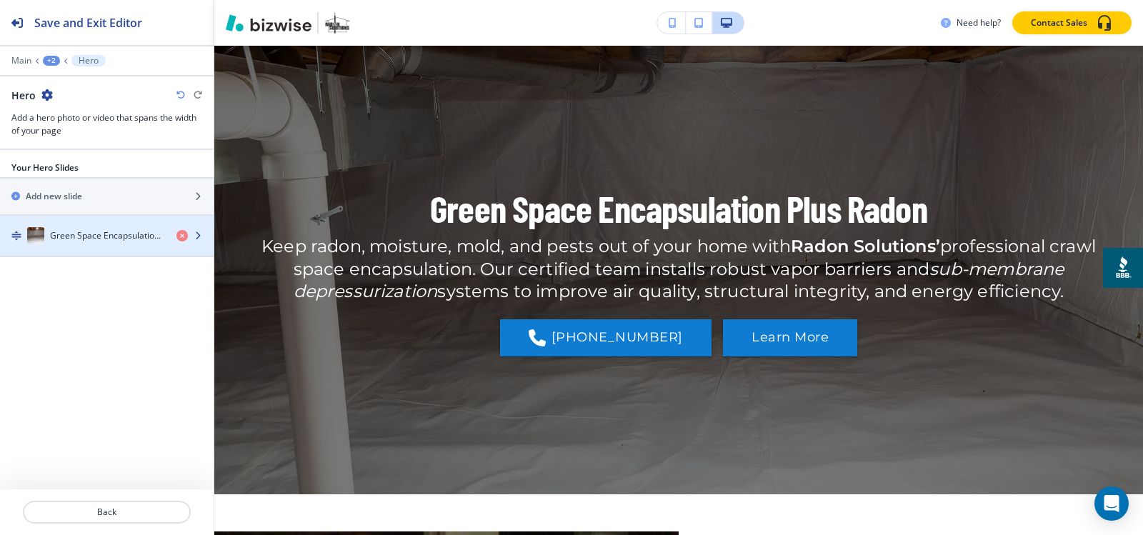
click at [56, 240] on h4 "Green Space Encapsulation Plus Radon" at bounding box center [107, 235] width 115 height 13
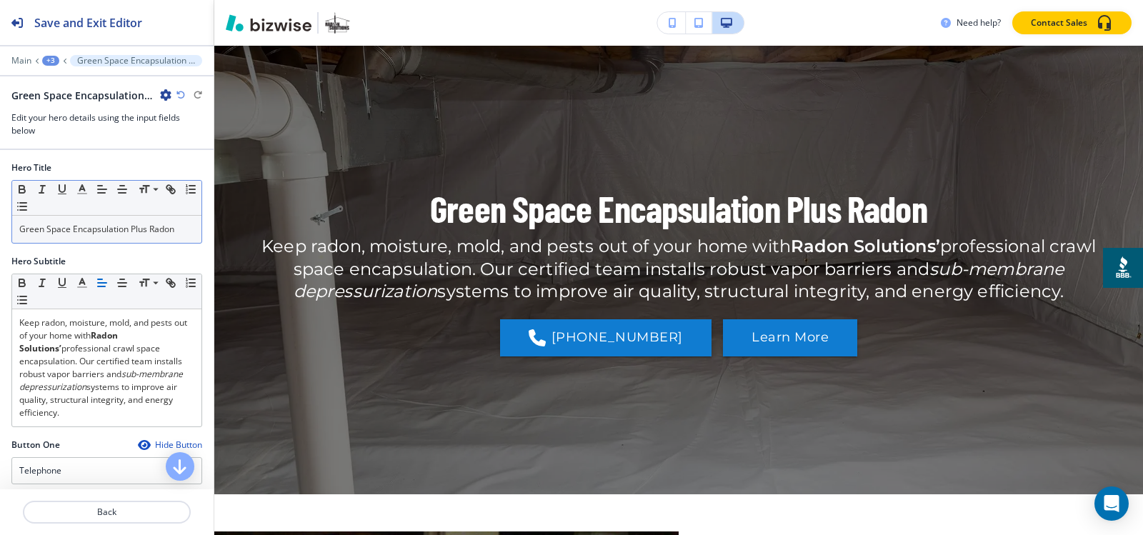
click at [56, 228] on p "Green Space Encapsulation Plus Radon" at bounding box center [106, 229] width 175 height 13
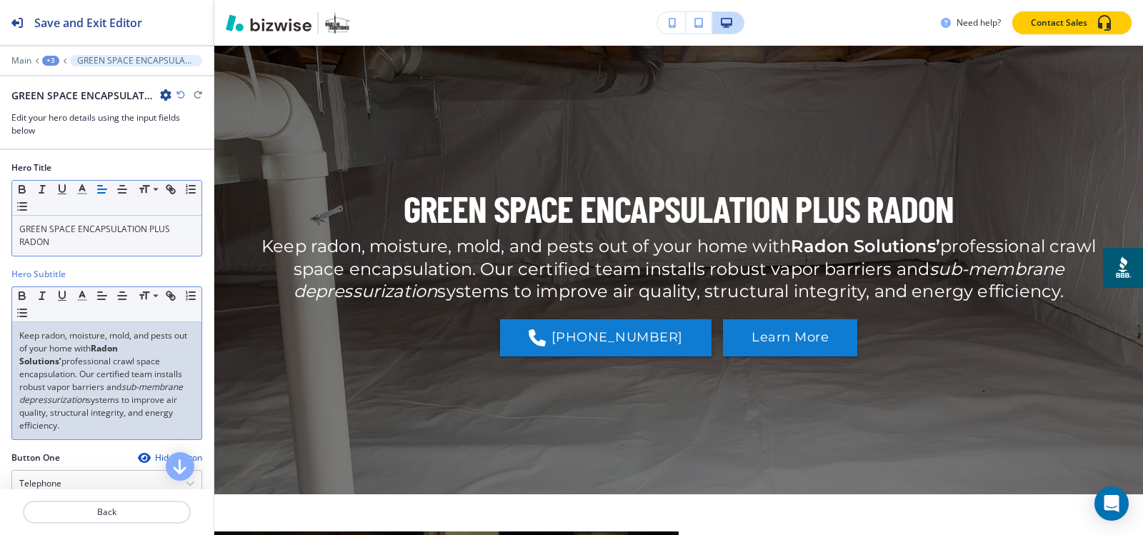
click at [141, 392] on p "Keep radon, moisture, mold, and pests out of your home with Radon Solutions’ pr…" at bounding box center [106, 380] width 175 height 103
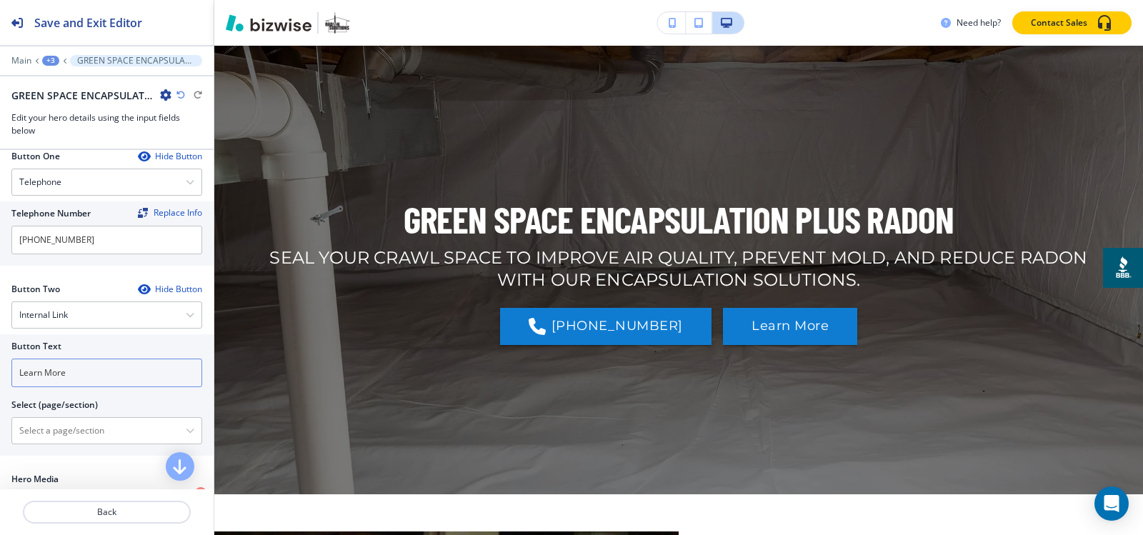
scroll to position [286, 0]
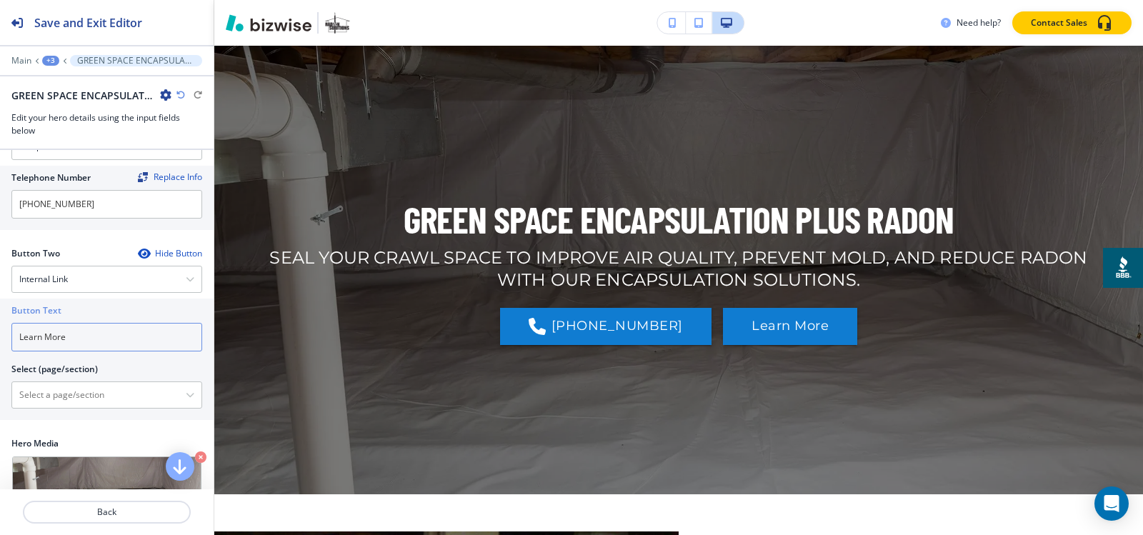
click at [79, 345] on input "Learn More" at bounding box center [106, 337] width 191 height 29
type input "c"
type input "CONTACT US"
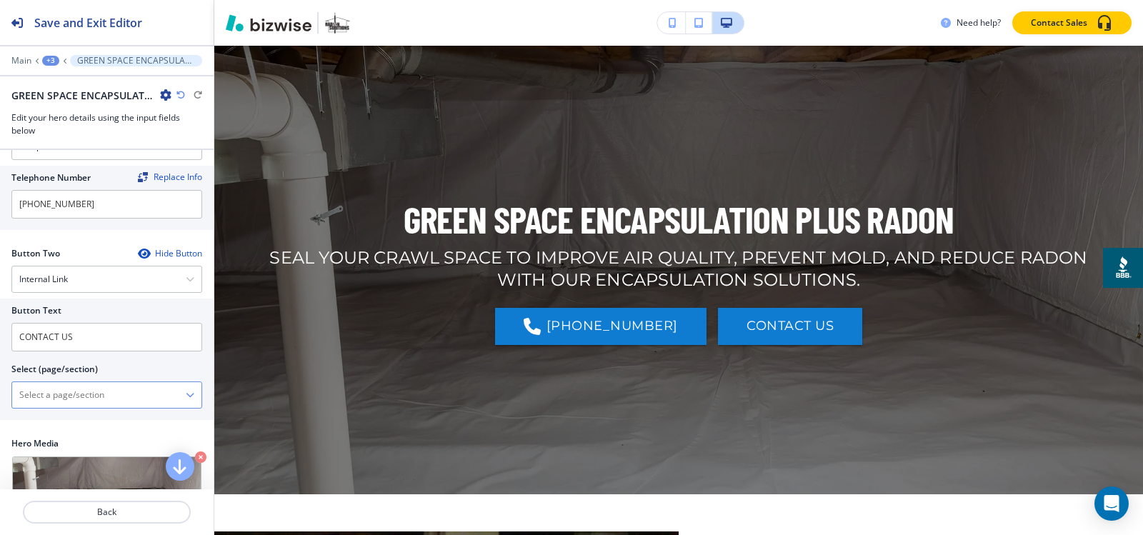
click at [89, 390] on \(page\/section\) "Manual Input" at bounding box center [99, 395] width 174 height 24
paste \(page\/section\) "CONTACT US"
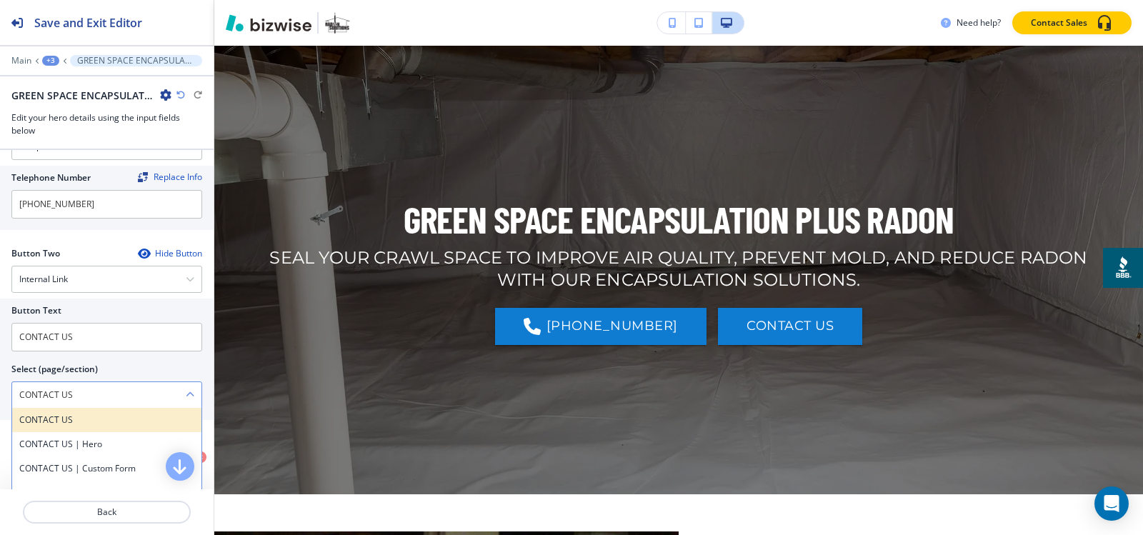
type \(page\/section\) "CONTACT US"
click at [25, 416] on h4 "CONTACT US" at bounding box center [106, 420] width 175 height 13
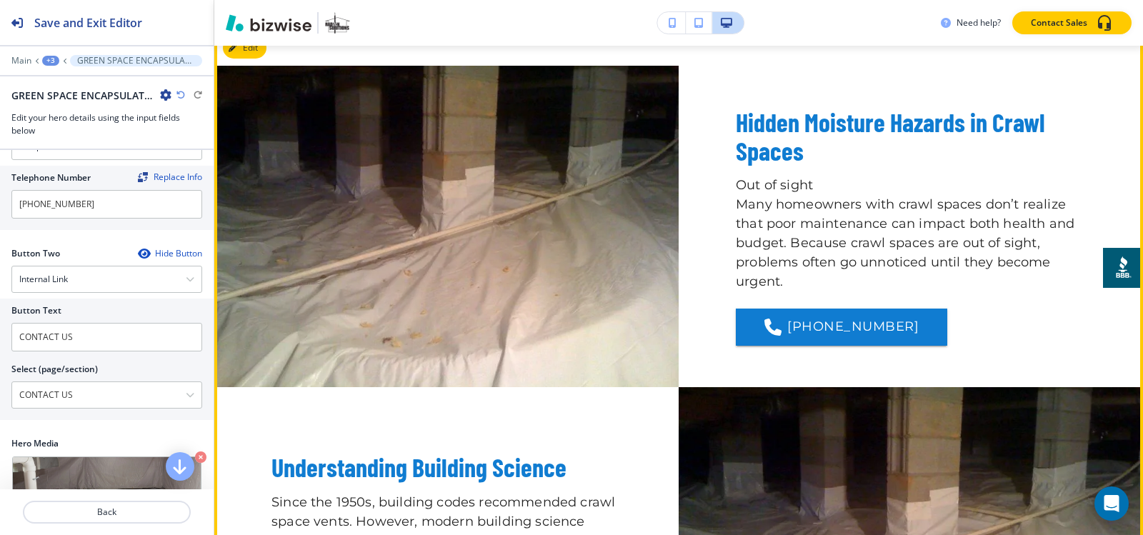
scroll to position [429, 0]
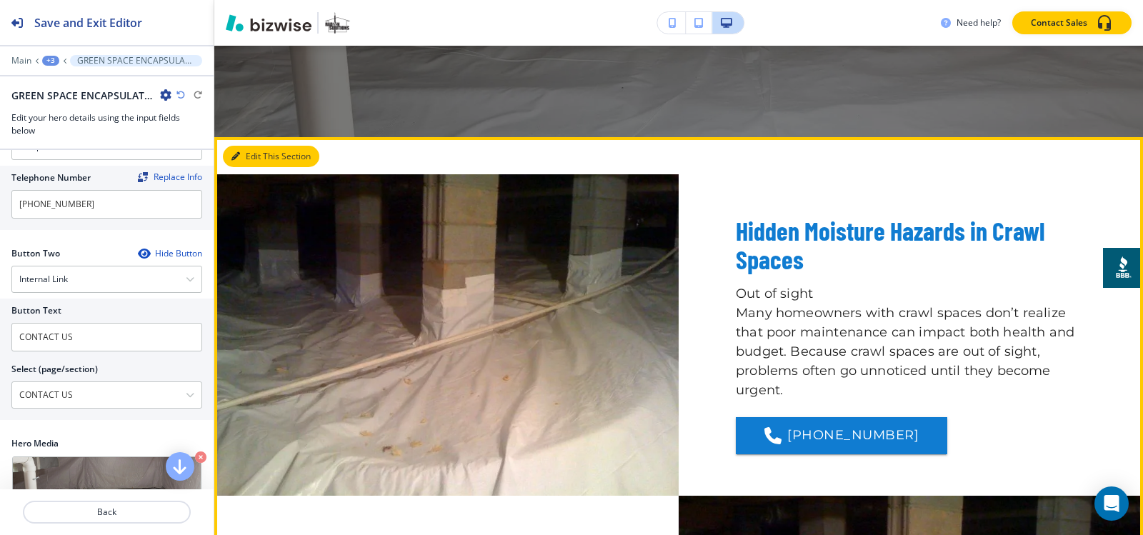
click at [249, 151] on button "Edit This Section" at bounding box center [271, 156] width 96 height 21
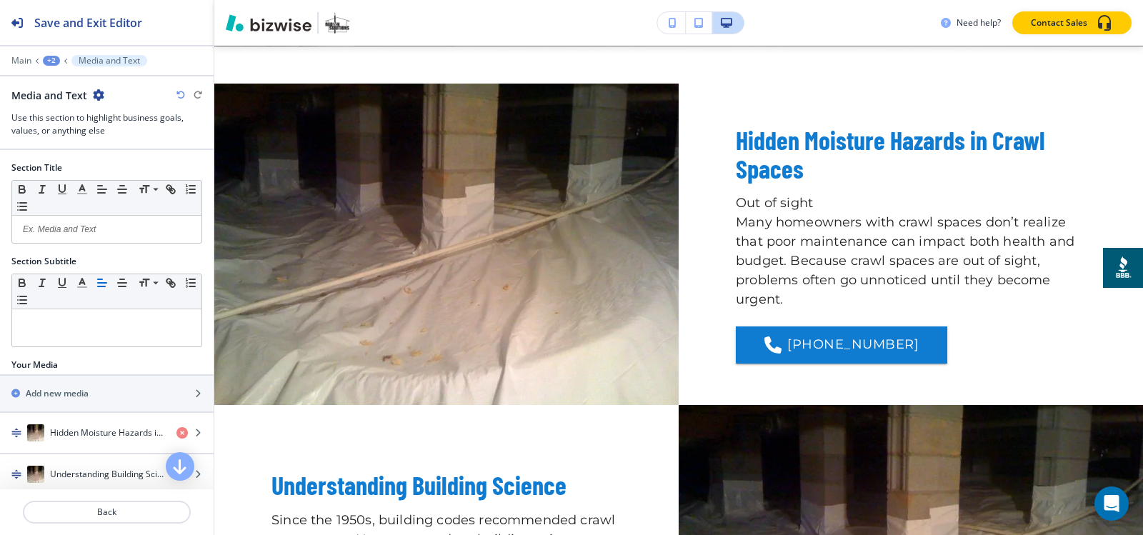
scroll to position [520, 0]
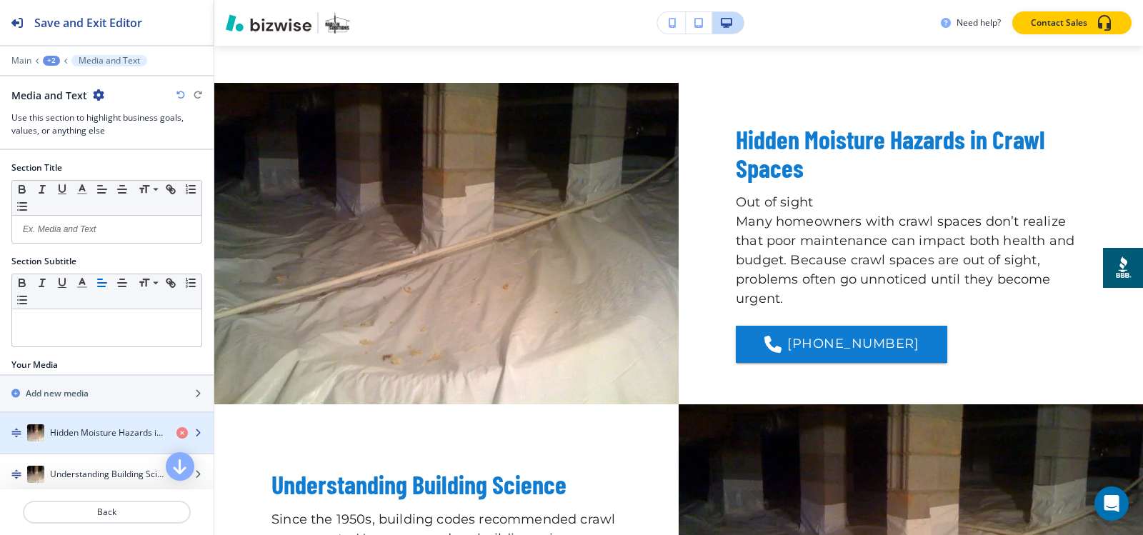
click at [71, 436] on h4 "Hidden Moisture Hazards in Crawl Spaces" at bounding box center [107, 432] width 115 height 13
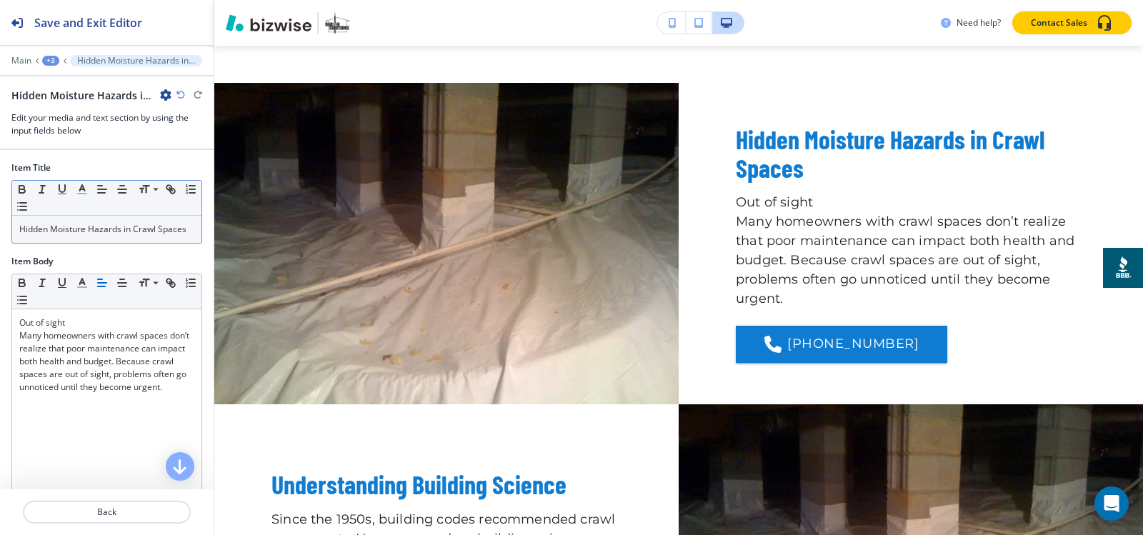
click at [114, 236] on p "Hidden Moisture Hazards in Crawl Spaces" at bounding box center [106, 229] width 175 height 13
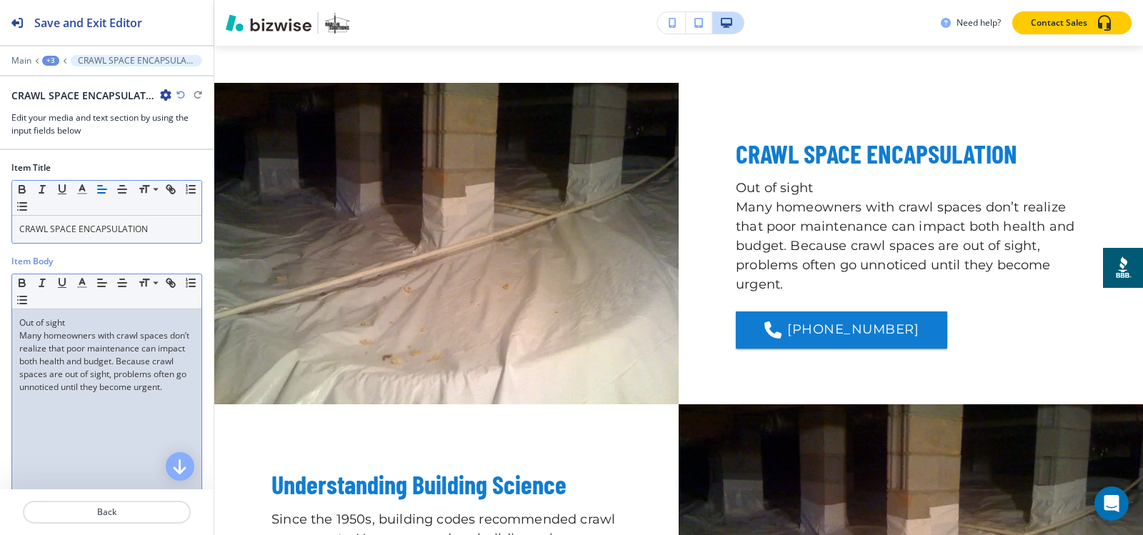
click at [49, 387] on p "Many homeowners with crawl spaces don’t realize that poor maintenance can impac…" at bounding box center [106, 361] width 175 height 64
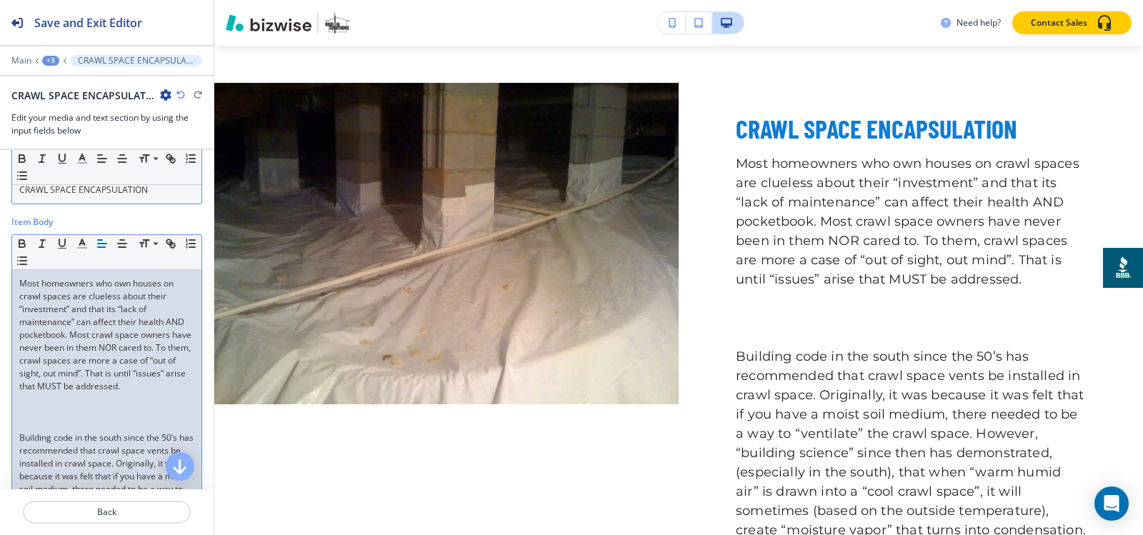
scroll to position [71, 0]
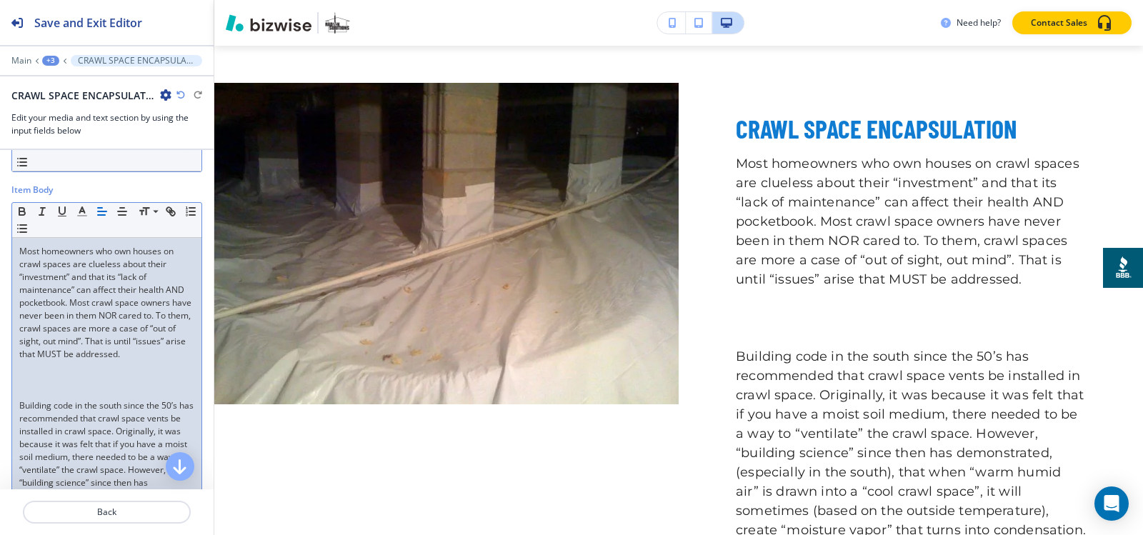
click at [50, 399] on p at bounding box center [106, 392] width 175 height 13
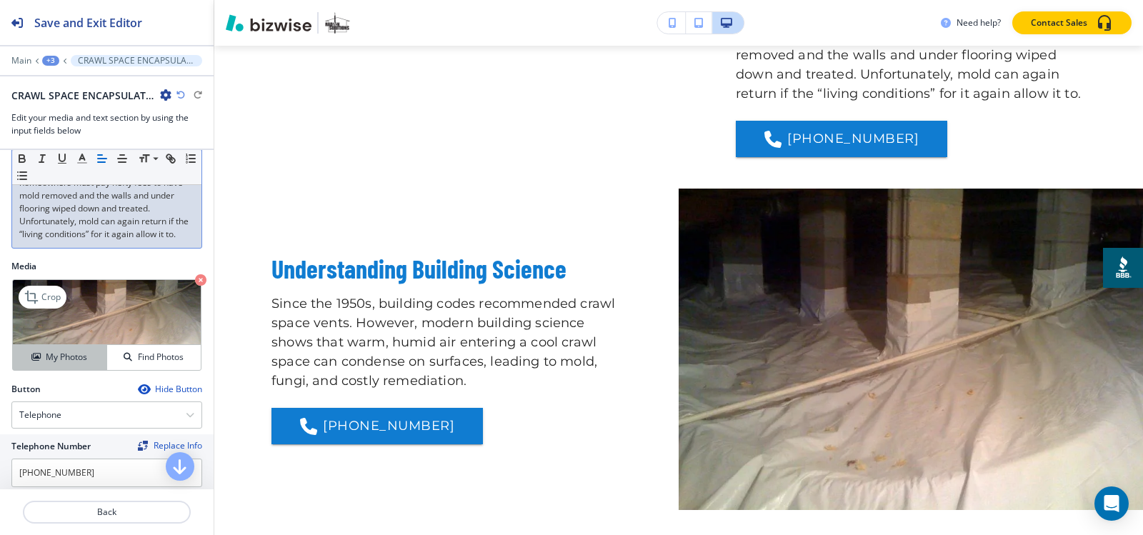
scroll to position [565, 0]
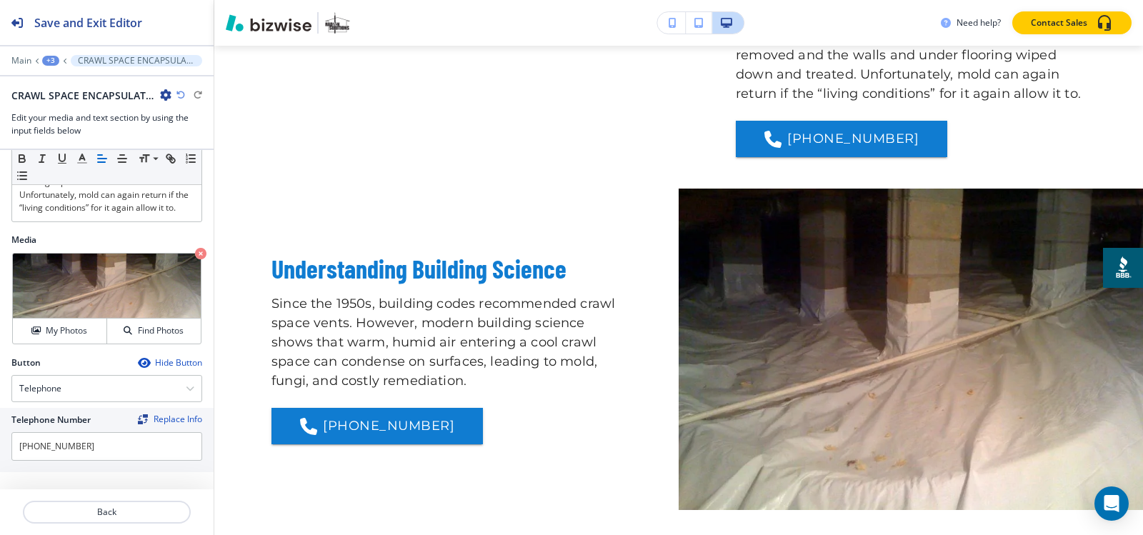
click at [138, 359] on icon "button" at bounding box center [143, 362] width 11 height 11
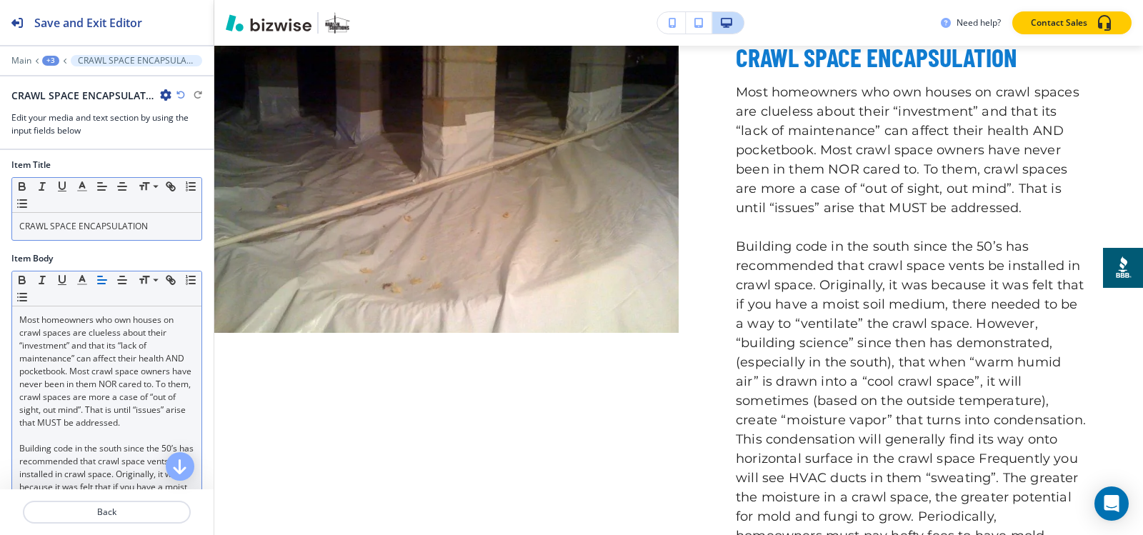
scroll to position [0, 0]
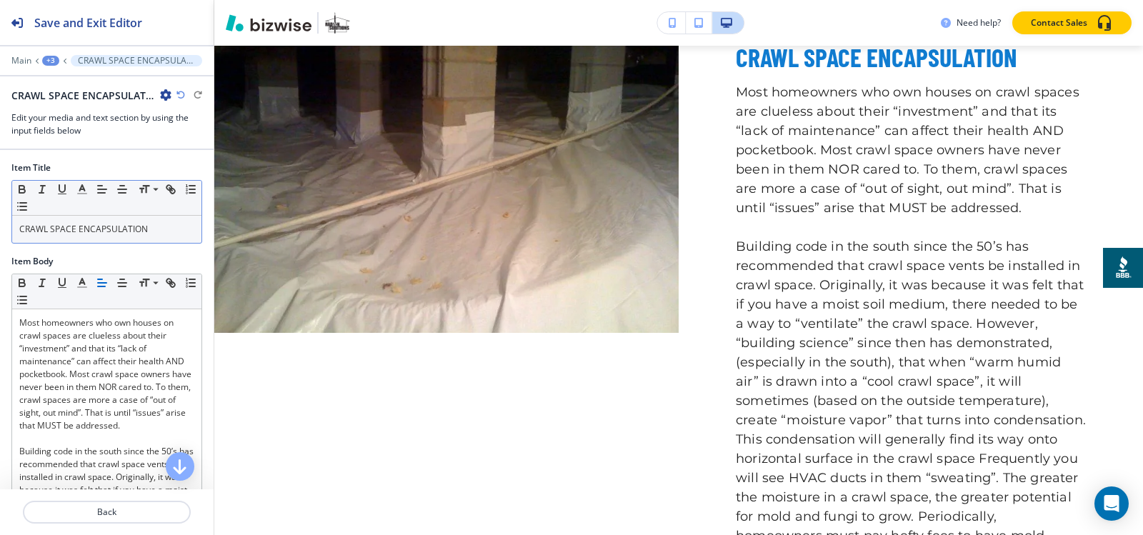
click at [150, 231] on p "CRAWL SPACE ENCAPSULATION" at bounding box center [106, 229] width 175 height 13
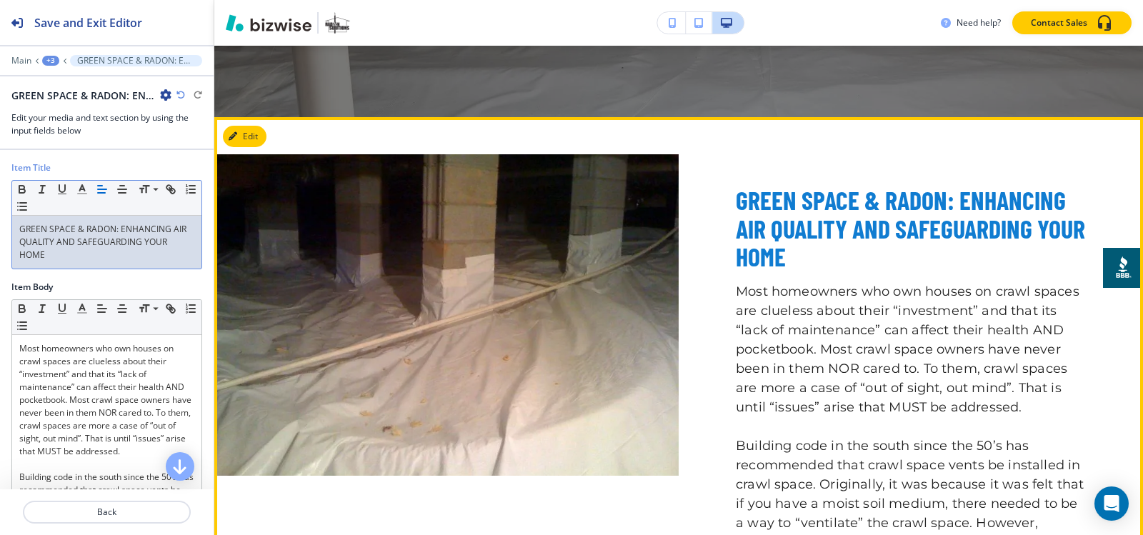
scroll to position [591, 0]
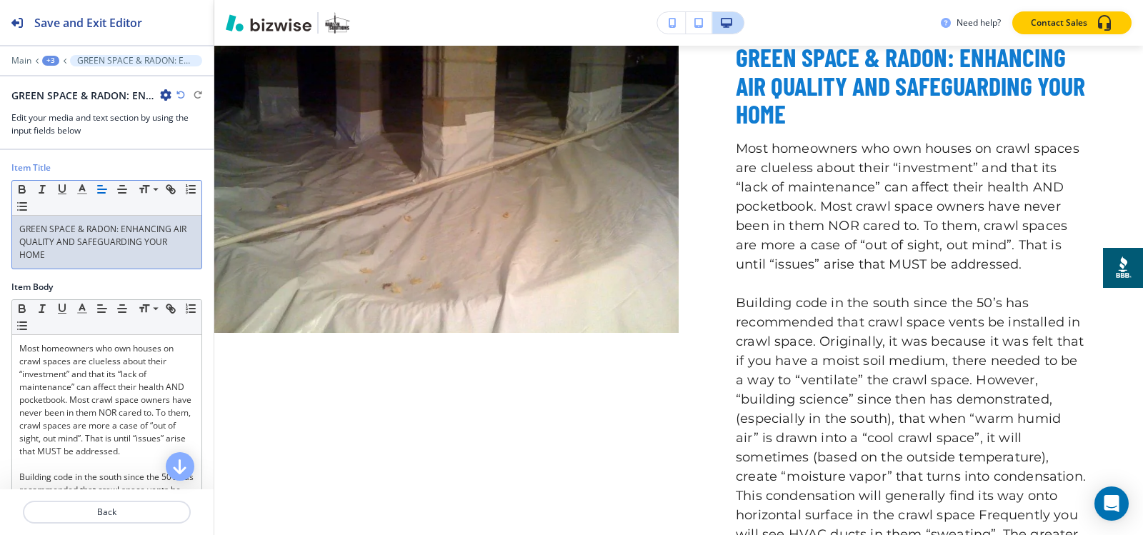
click at [49, 65] on div "+3" at bounding box center [50, 61] width 17 height 10
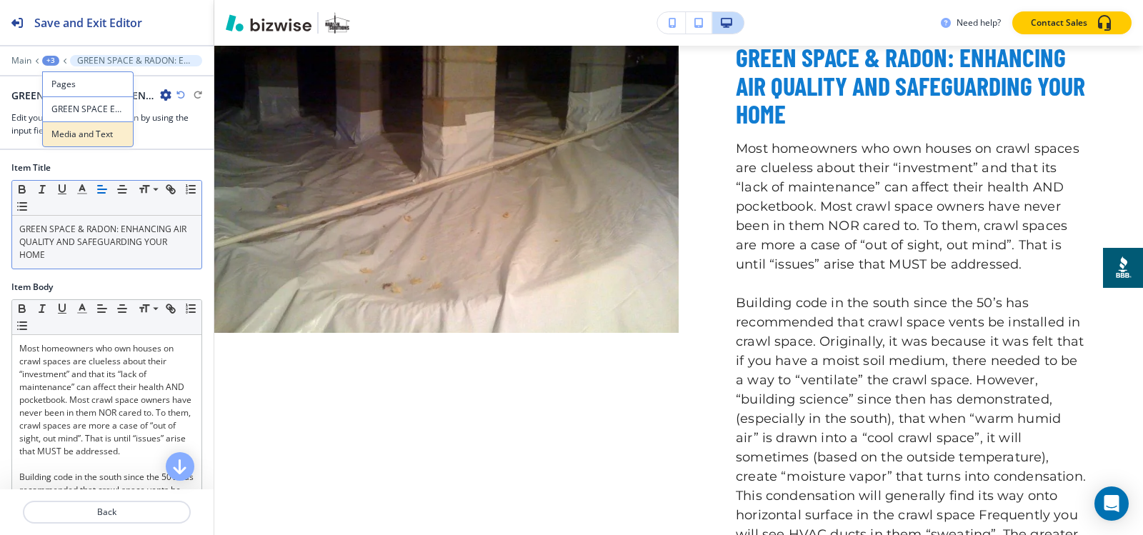
click at [76, 134] on p "Media and Text" at bounding box center [87, 134] width 73 height 13
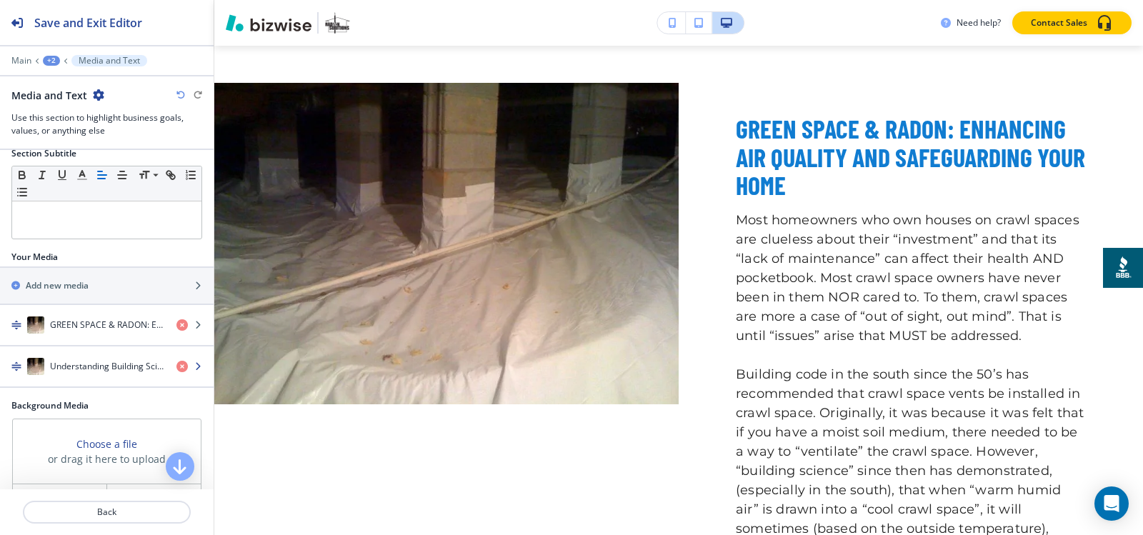
scroll to position [228, 0]
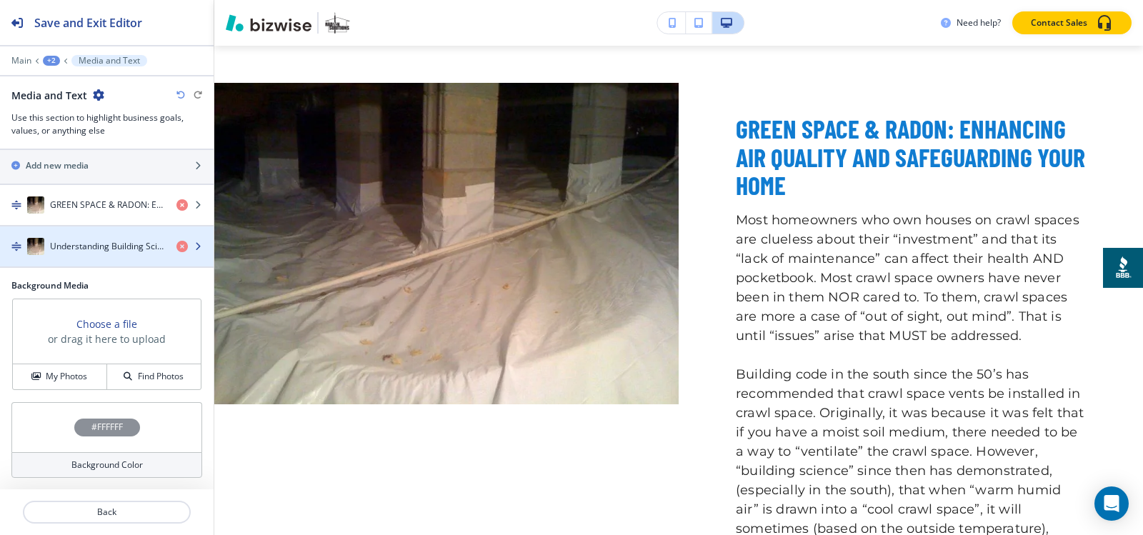
click at [91, 244] on h4 "Understanding Building Science" at bounding box center [107, 246] width 115 height 13
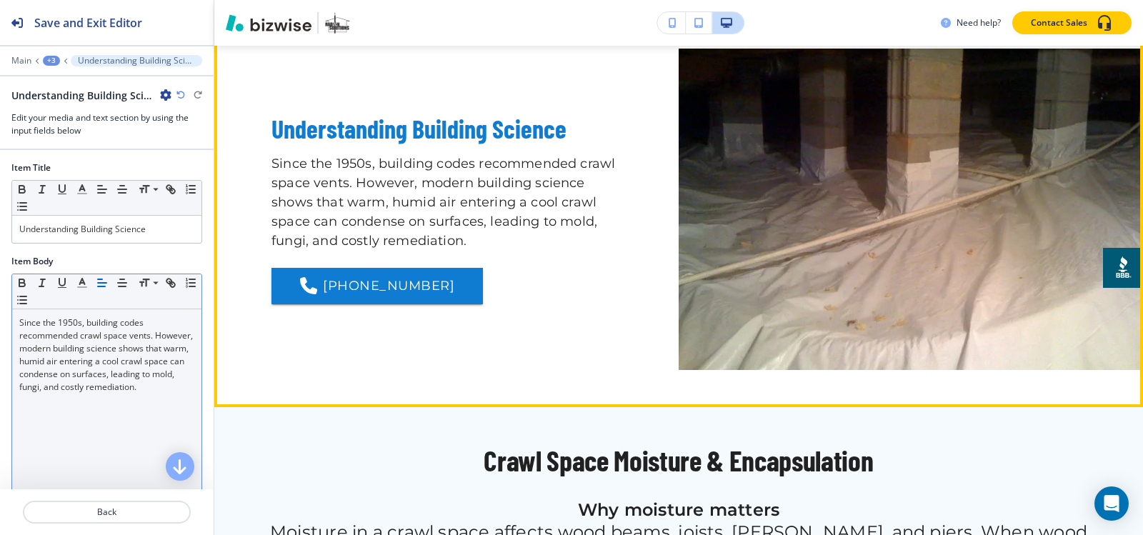
scroll to position [1020, 0]
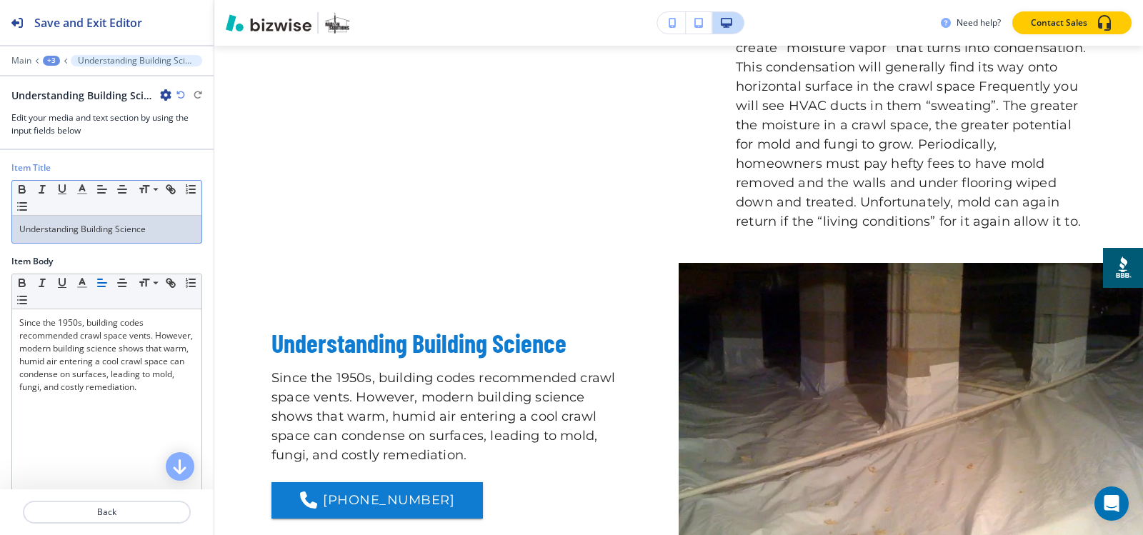
click at [105, 246] on div "Item Title Small Normal Large Huge Understanding Building Science" at bounding box center [107, 208] width 214 height 94
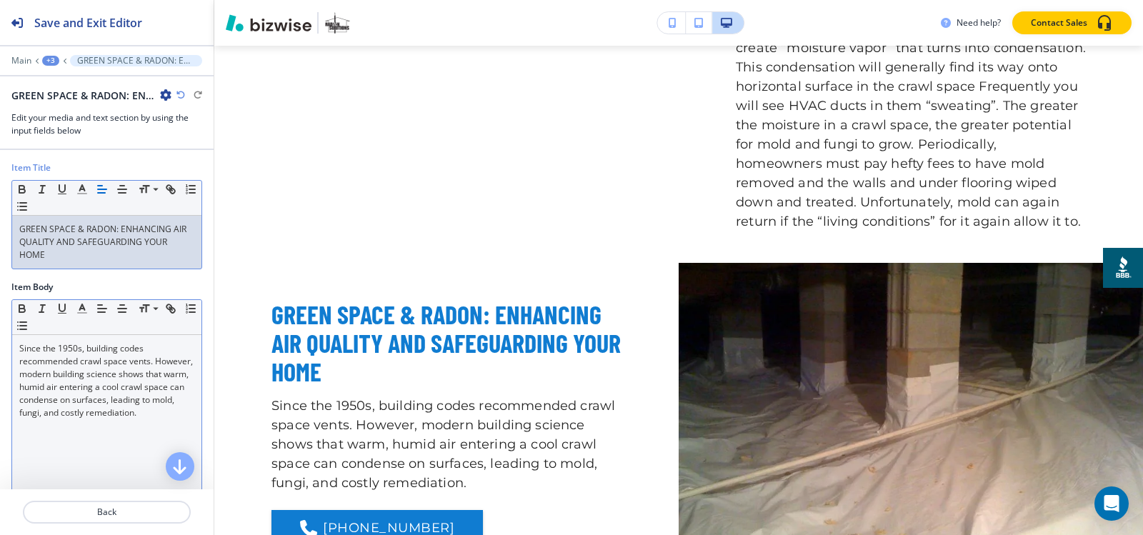
click at [131, 384] on p "Since the 1950s, building codes recommended crawl space vents. However, modern …" at bounding box center [106, 380] width 175 height 77
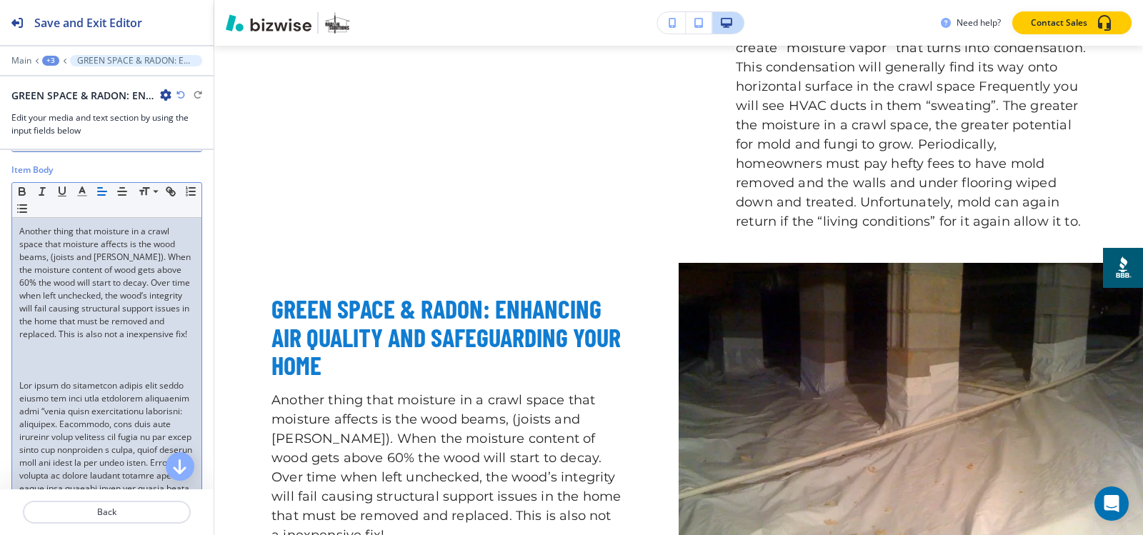
scroll to position [143, 0]
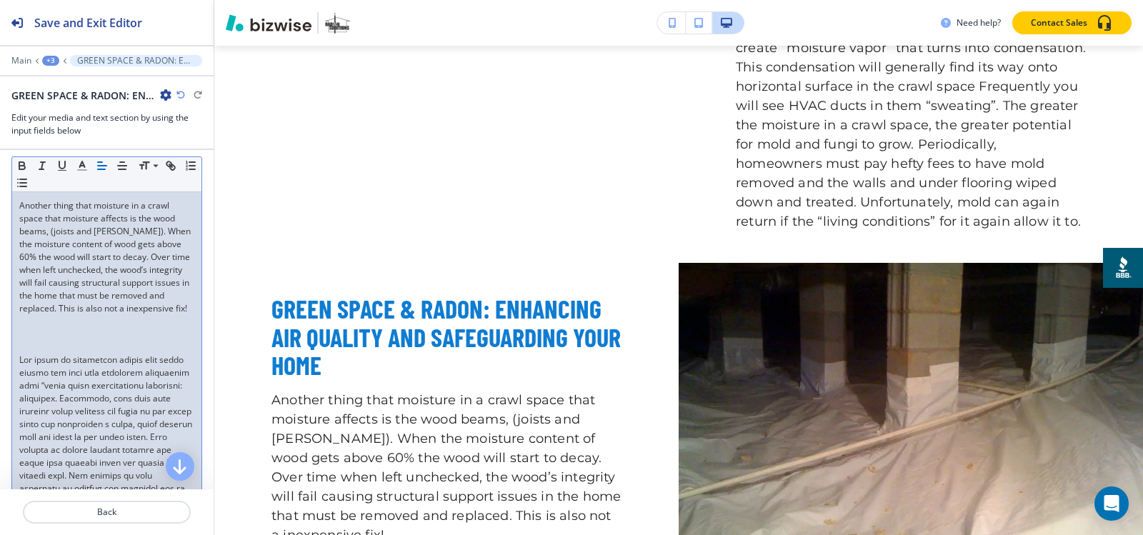
click at [72, 354] on p at bounding box center [106, 347] width 175 height 13
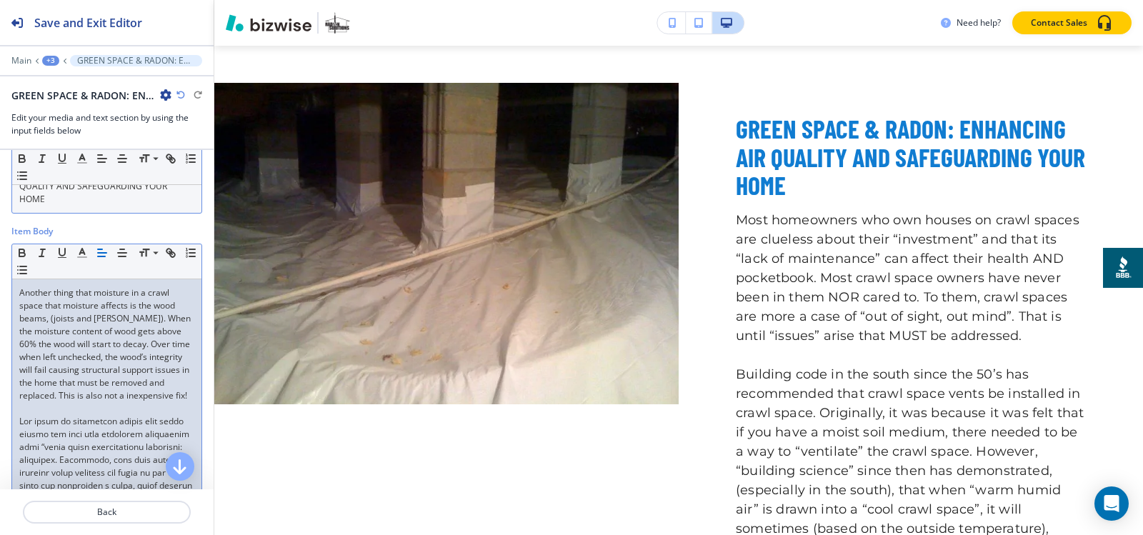
scroll to position [0, 0]
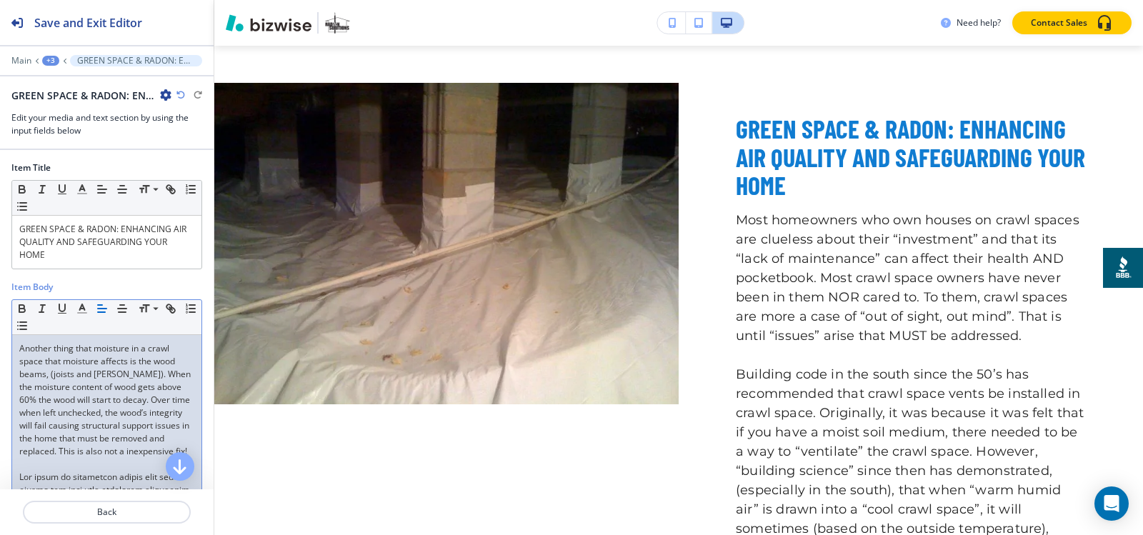
click at [55, 61] on div "+3" at bounding box center [50, 61] width 17 height 10
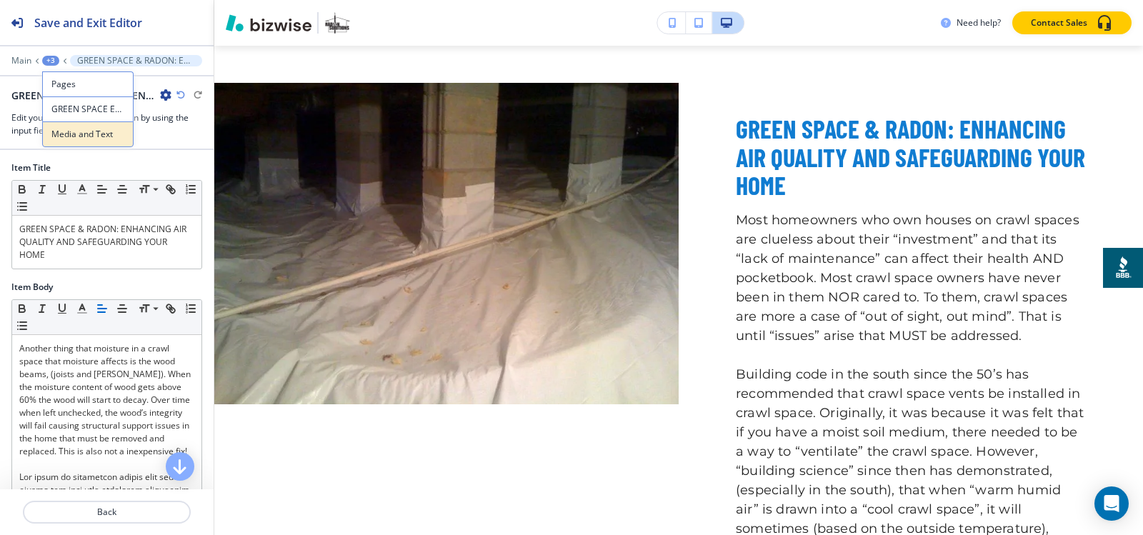
click at [83, 129] on p "Media and Text" at bounding box center [87, 134] width 73 height 13
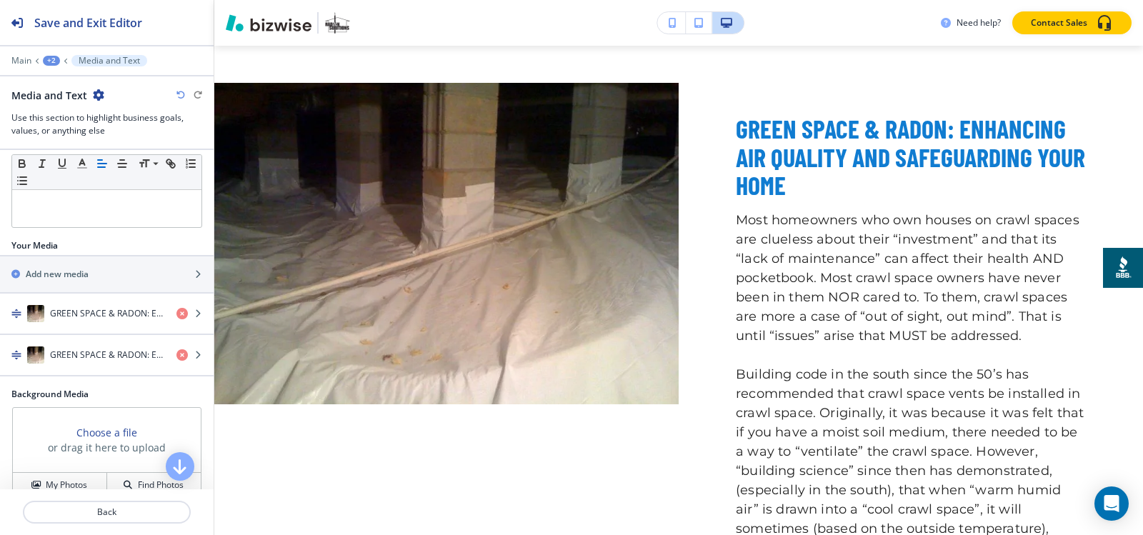
scroll to position [214, 0]
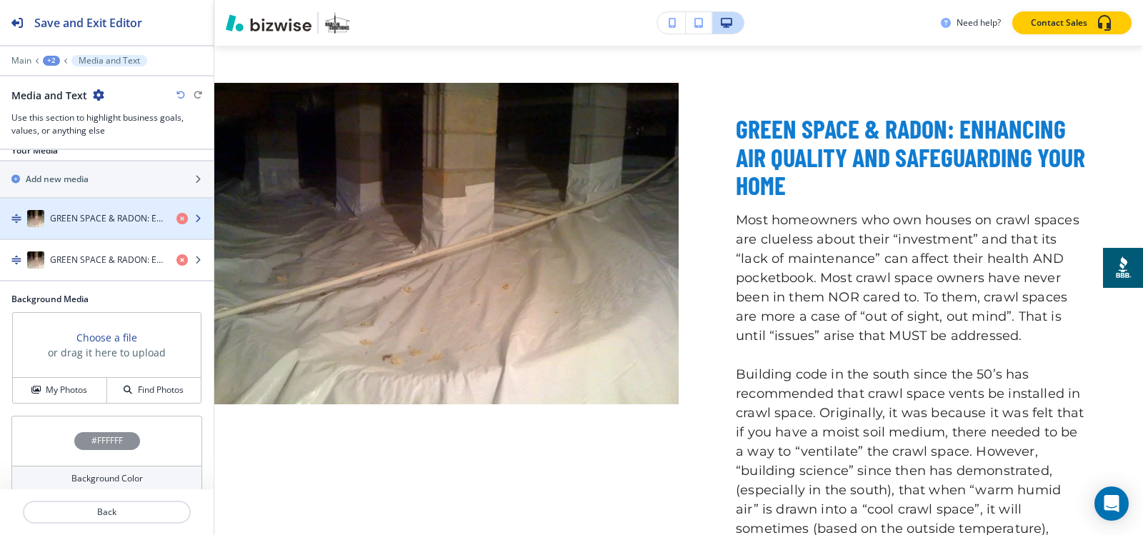
click at [96, 225] on div "GREEN SPACE & RADON: ENHANCING AIR QUALITY AND SAFEGUARDING YOUR HOME" at bounding box center [82, 218] width 165 height 17
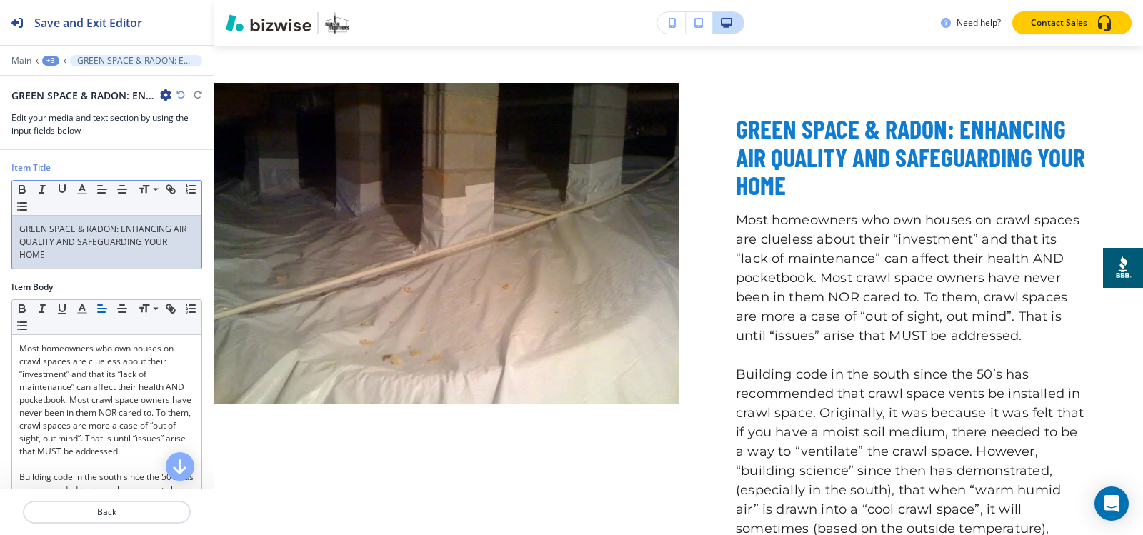
click at [101, 243] on p "GREEN SPACE & RADON: ENHANCING AIR QUALITY AND SAFEGUARDING YOUR HOME" at bounding box center [106, 242] width 175 height 39
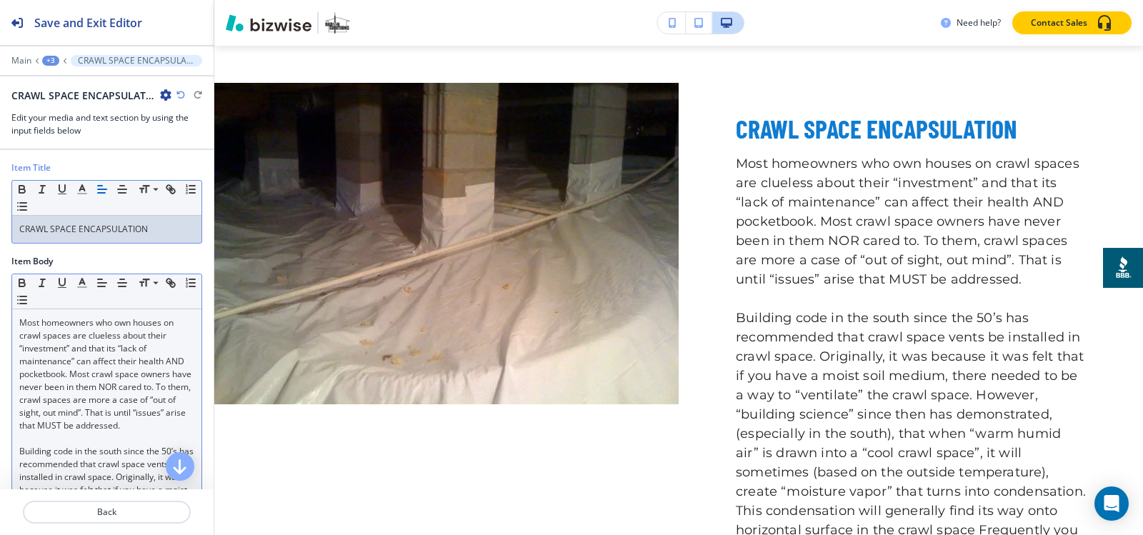
scroll to position [357, 0]
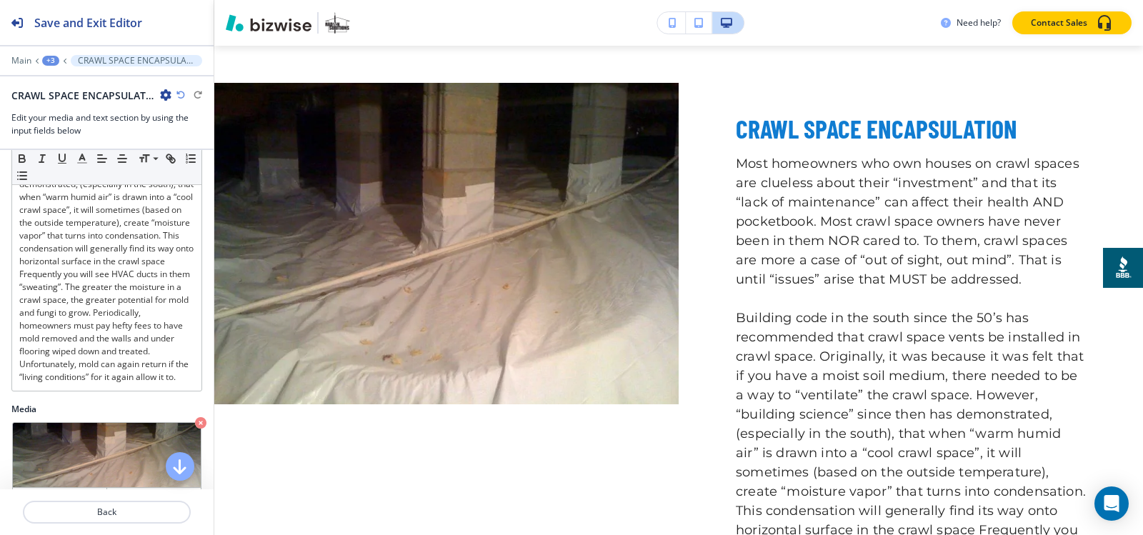
click at [52, 61] on div "+3" at bounding box center [50, 61] width 17 height 10
click at [69, 136] on p "Media and Text" at bounding box center [87, 134] width 73 height 13
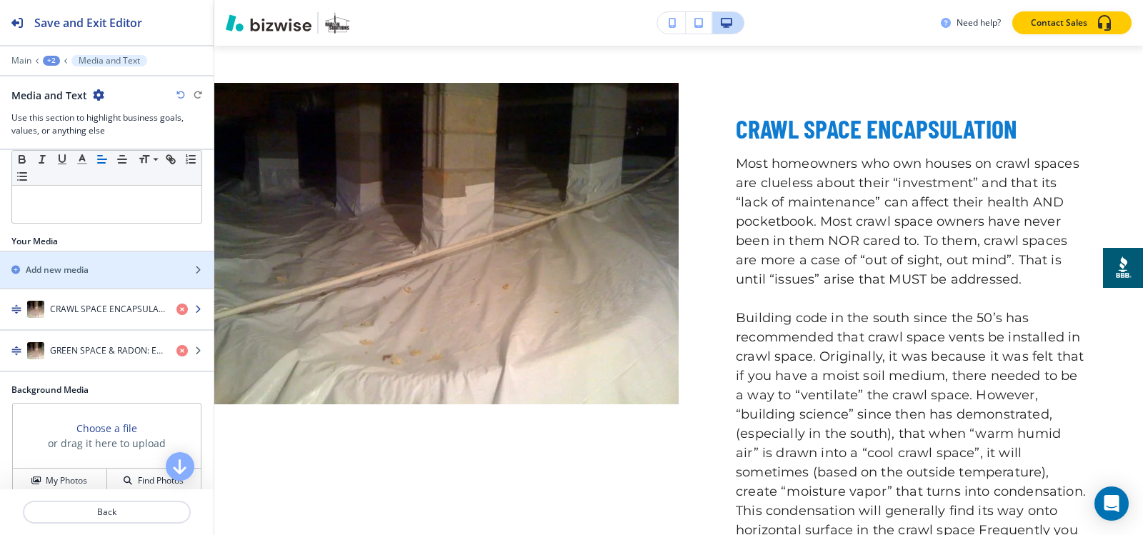
scroll to position [228, 0]
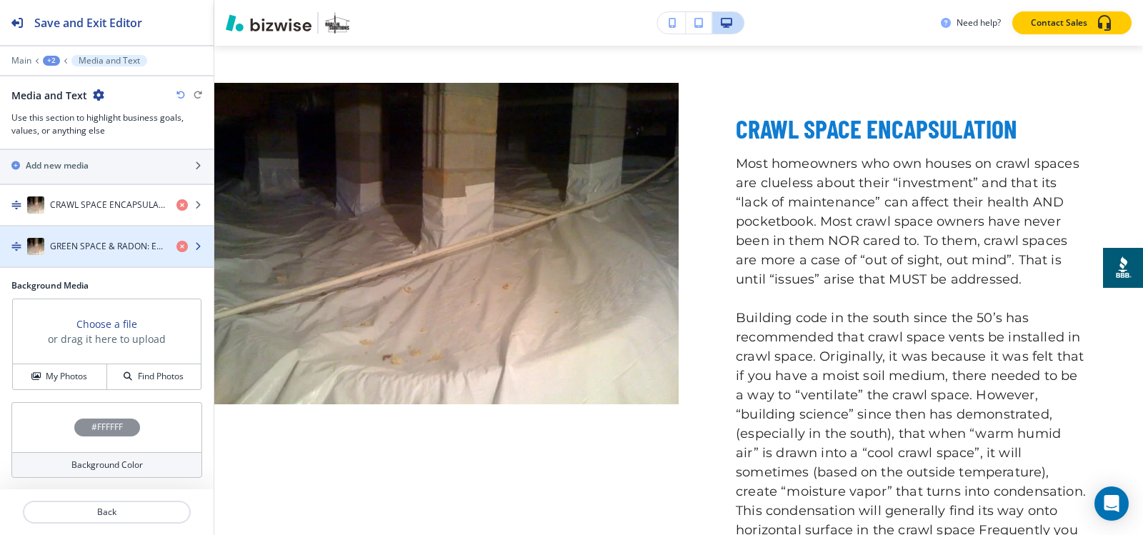
click at [73, 247] on h4 "GREEN SPACE & RADON: ENHANCING AIR QUALITY AND SAFEGUARDING YOUR HOME" at bounding box center [107, 246] width 115 height 13
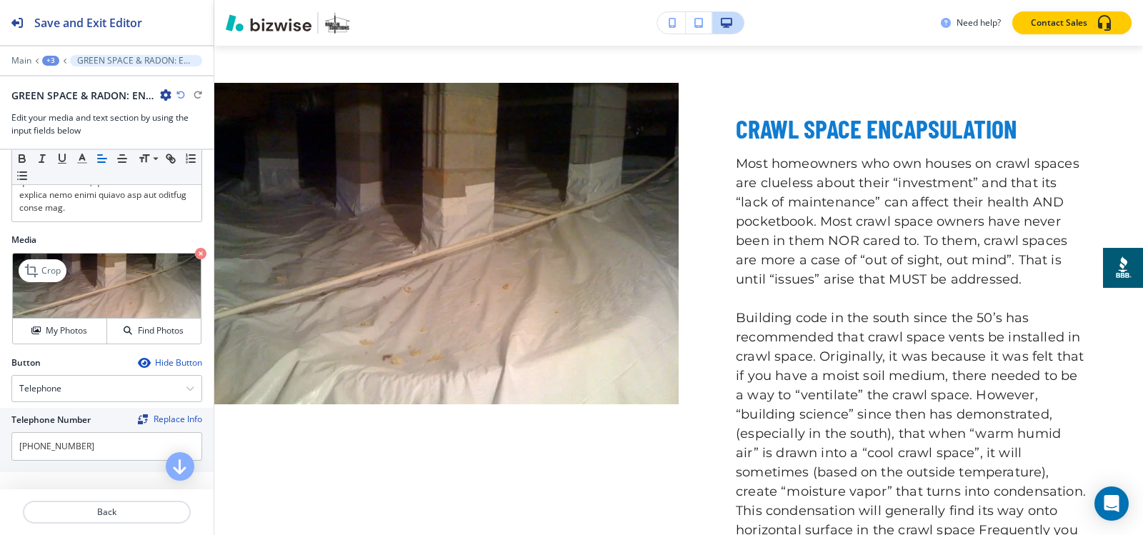
scroll to position [706, 0]
click at [76, 332] on h4 "My Photos" at bounding box center [66, 330] width 41 height 13
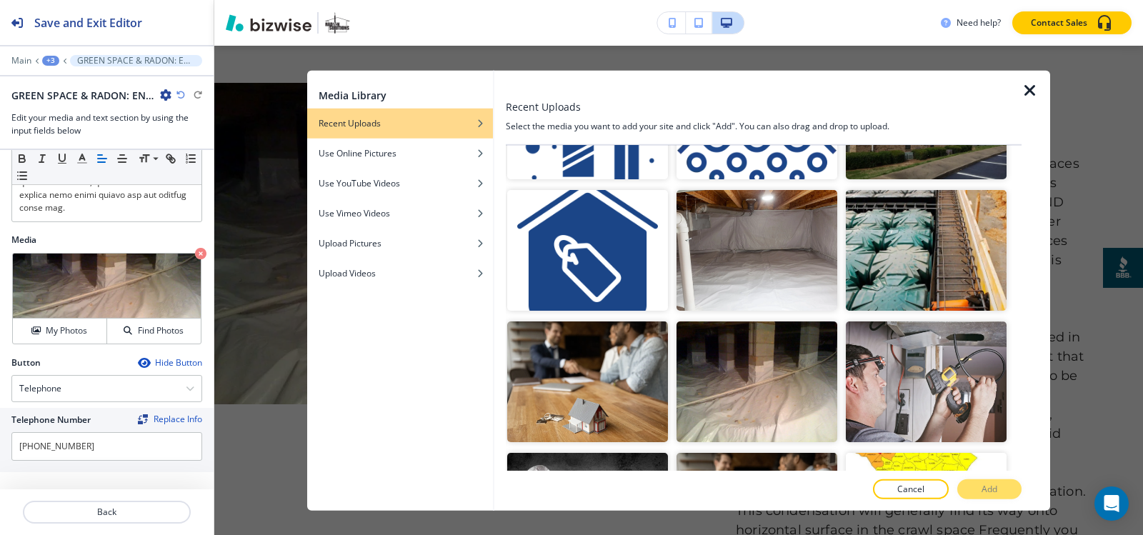
scroll to position [796, 0]
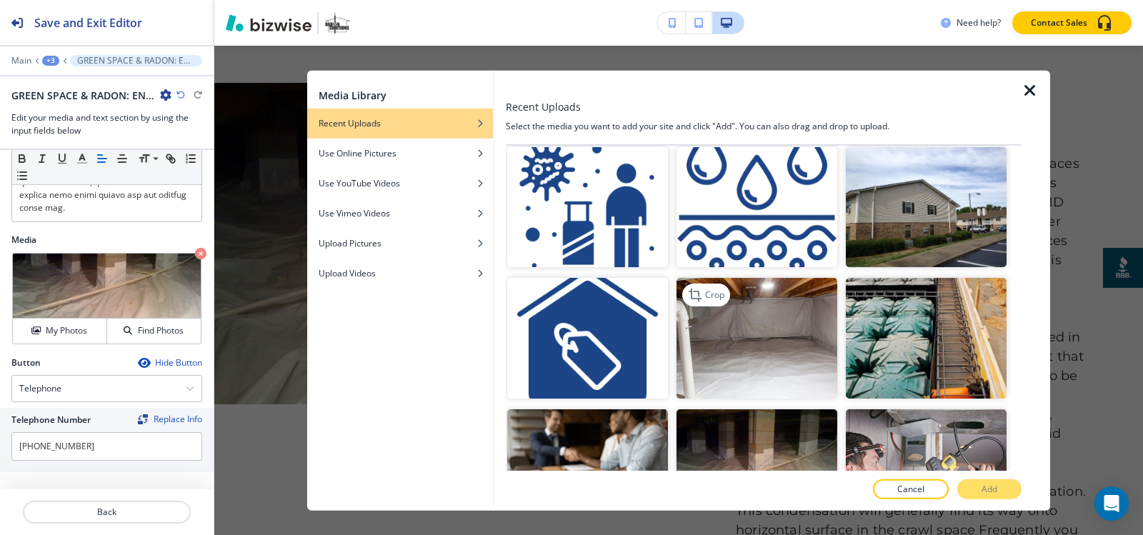
click at [781, 328] on img "button" at bounding box center [756, 338] width 161 height 121
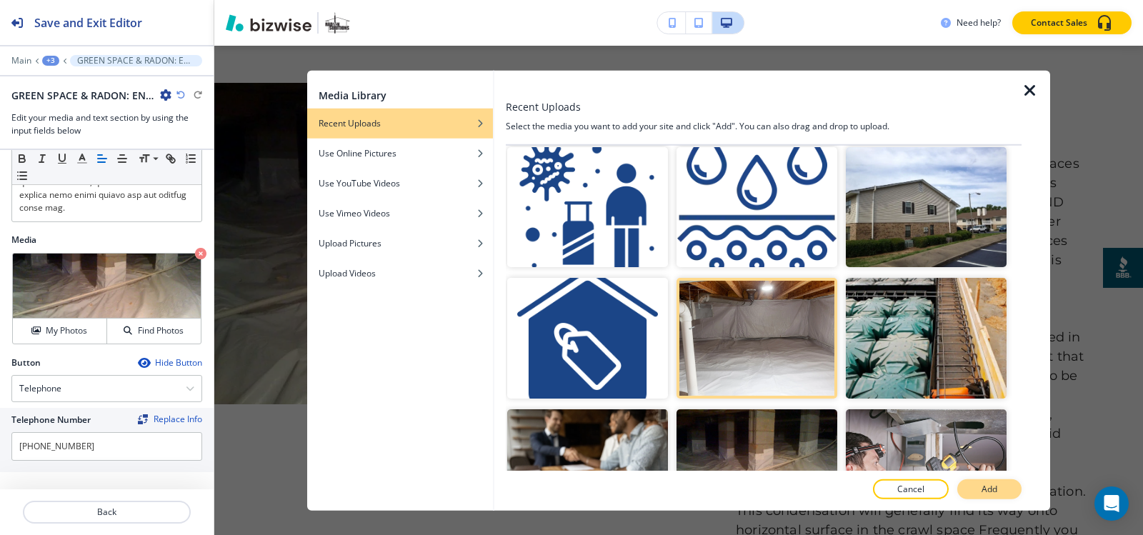
click at [1002, 489] on button "Add" at bounding box center [989, 489] width 64 height 20
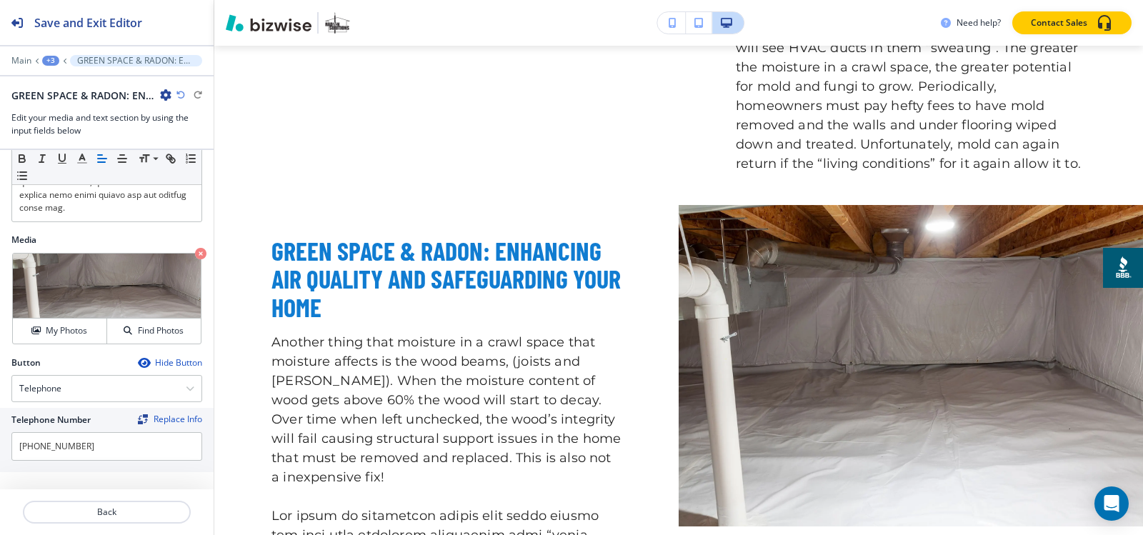
scroll to position [1020, 0]
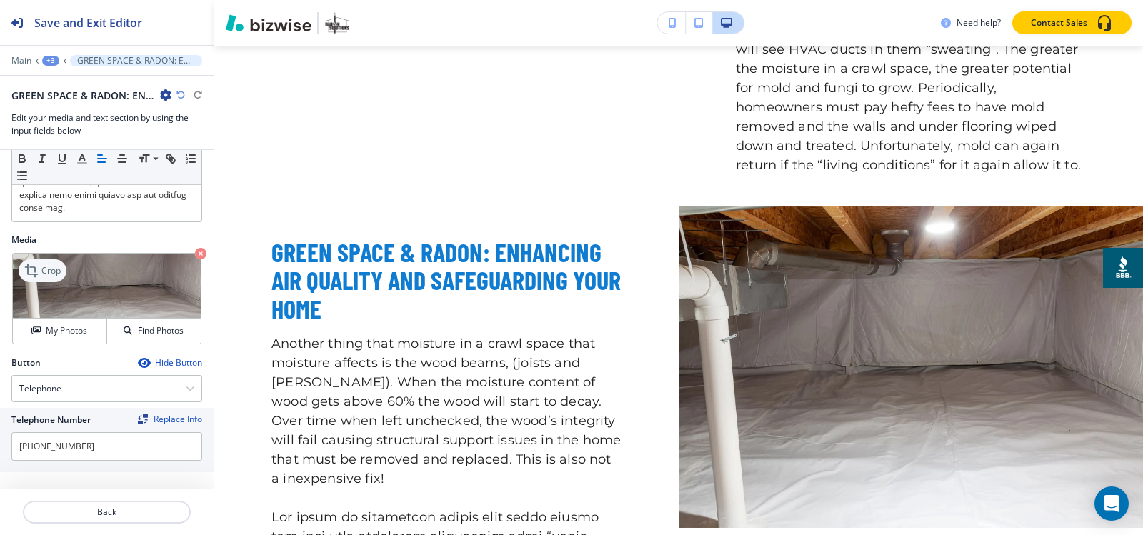
click at [44, 269] on p "Crop" at bounding box center [50, 270] width 19 height 13
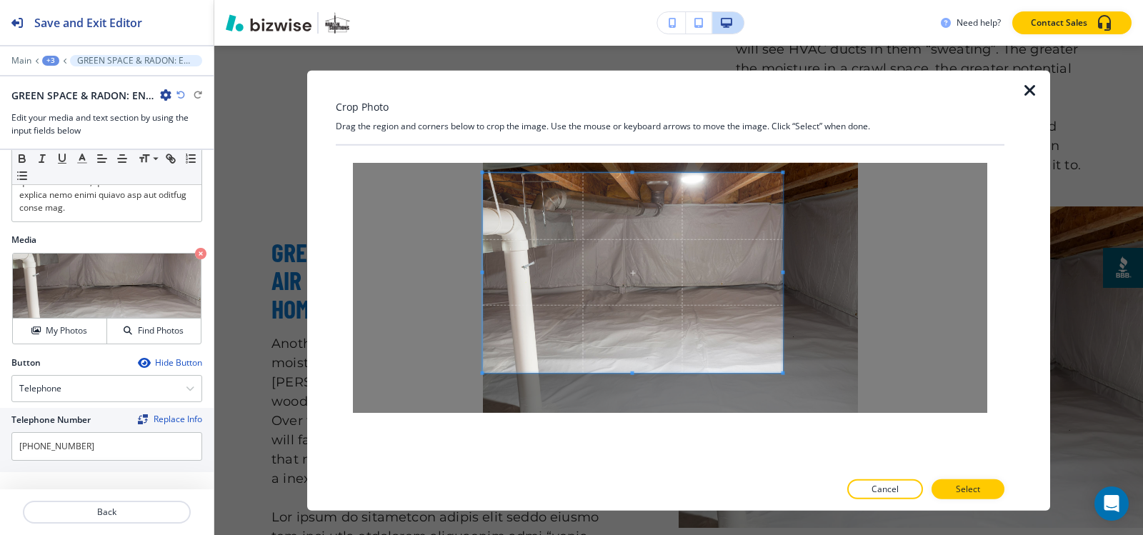
click at [663, 280] on span at bounding box center [633, 272] width 300 height 200
click at [1027, 96] on icon "button" at bounding box center [1029, 89] width 17 height 17
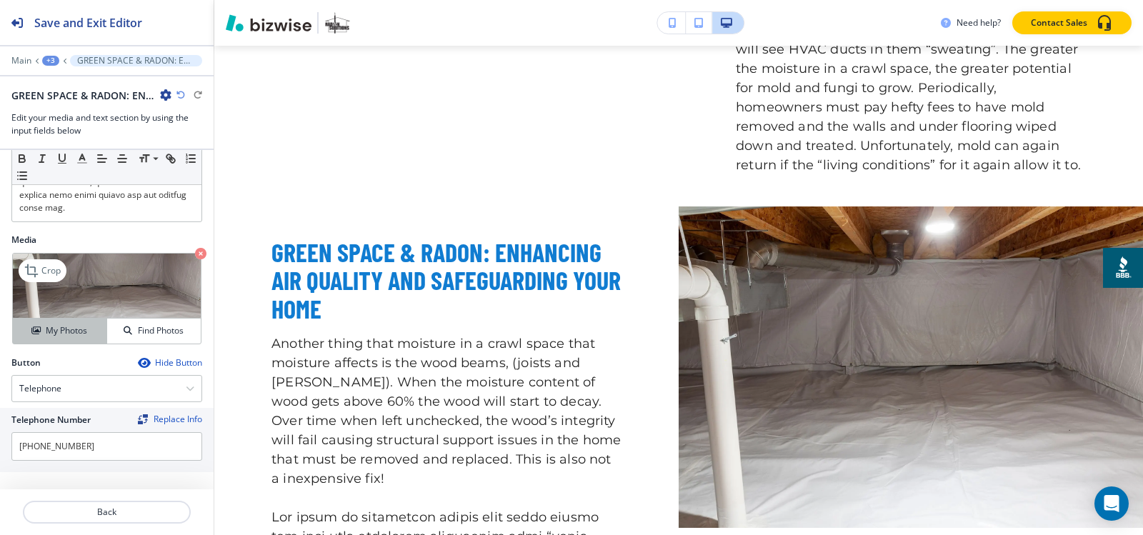
click at [94, 335] on div "My Photos" at bounding box center [60, 330] width 94 height 13
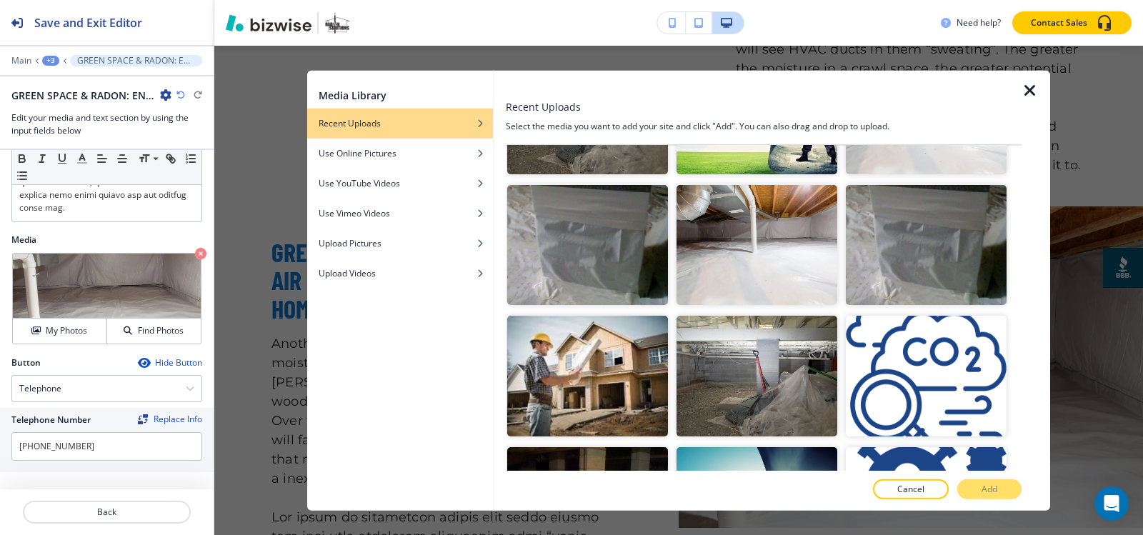
scroll to position [286, 0]
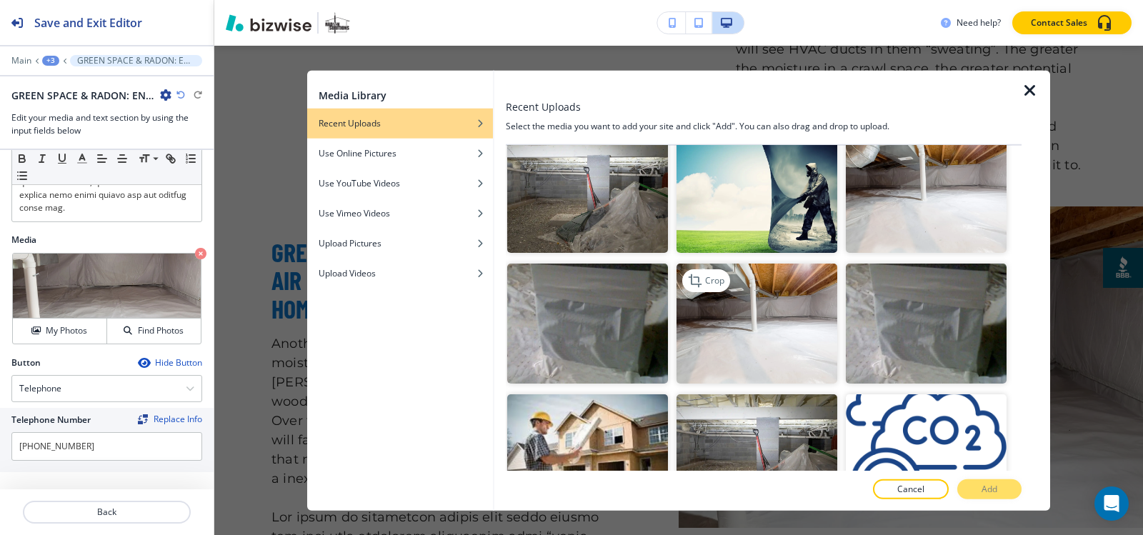
click at [790, 326] on img "button" at bounding box center [756, 323] width 161 height 121
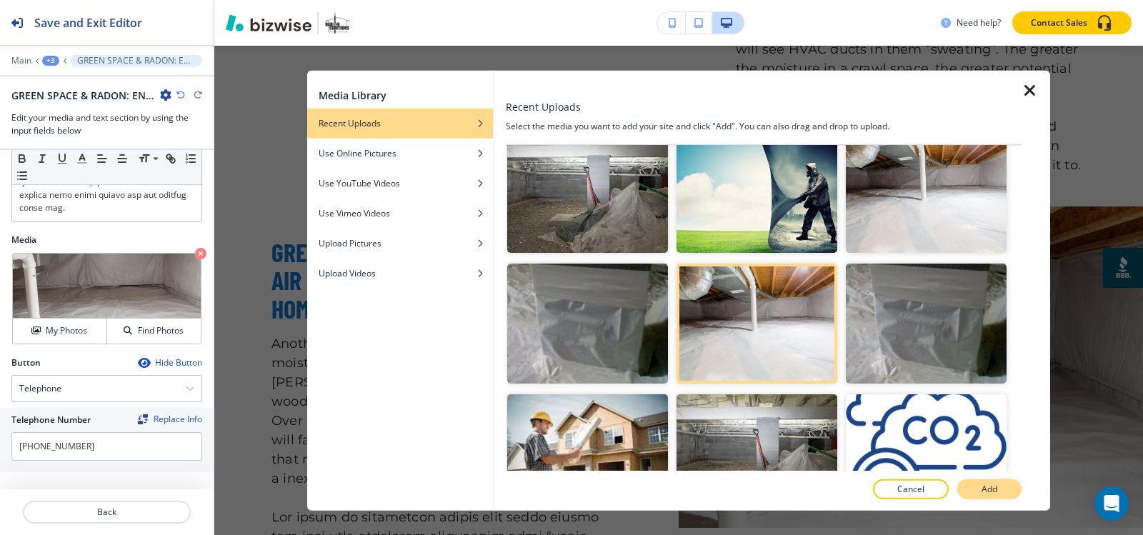
click at [979, 493] on button "Add" at bounding box center [989, 489] width 64 height 20
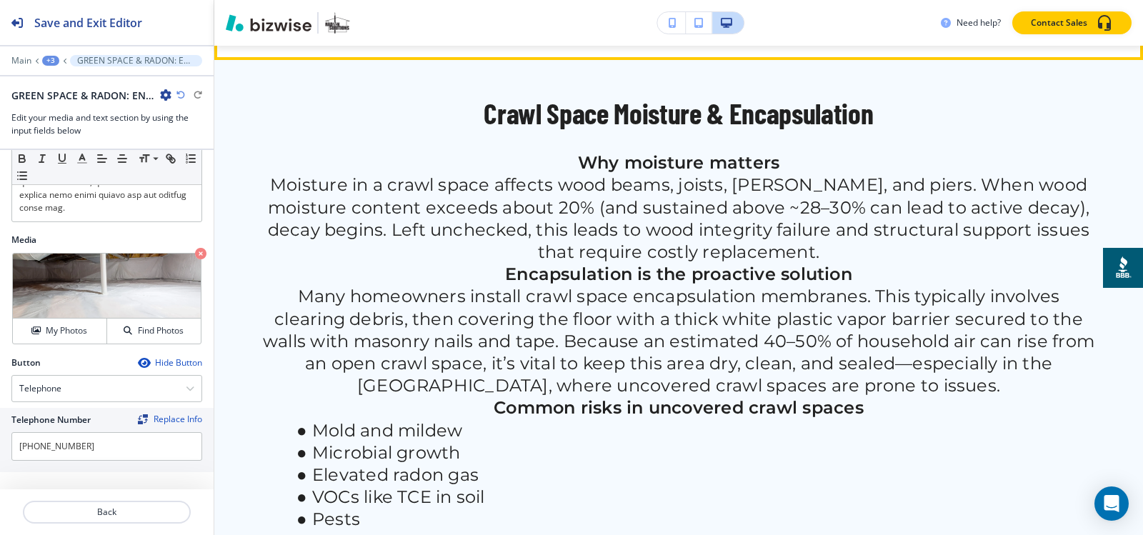
scroll to position [1877, 0]
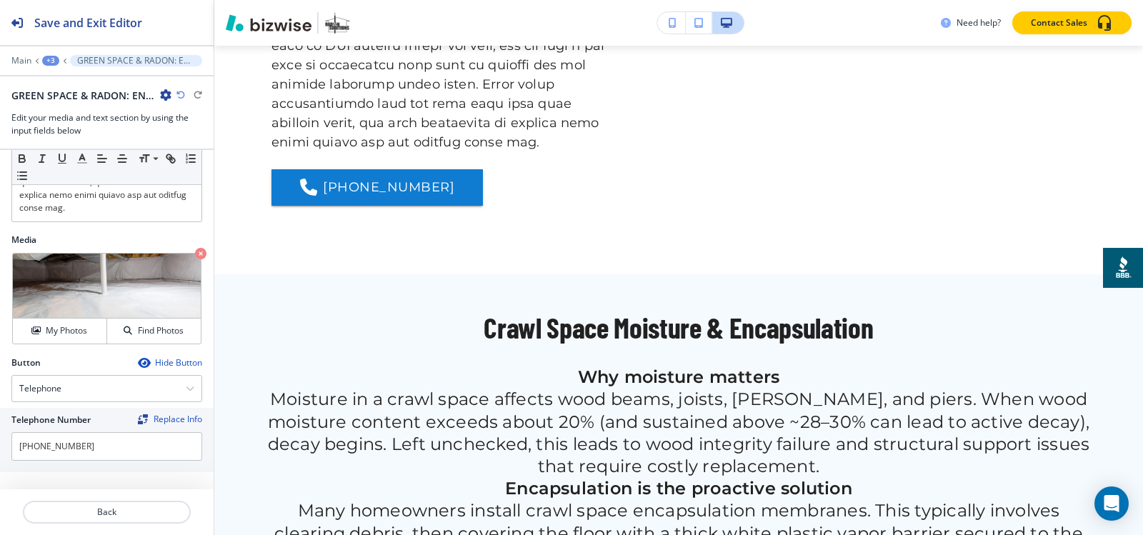
click at [138, 366] on icon "button" at bounding box center [143, 362] width 11 height 11
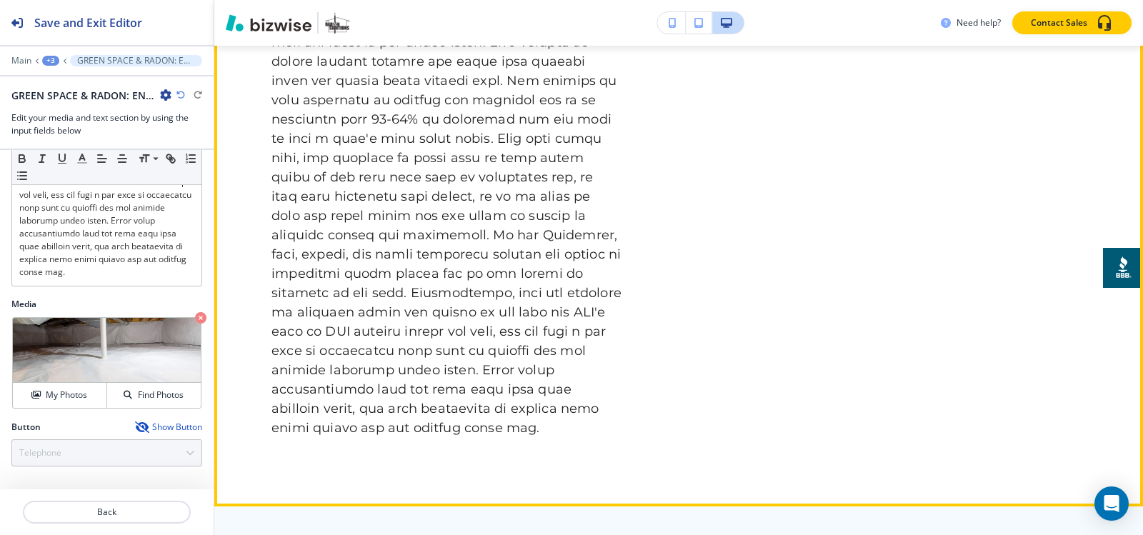
scroll to position [1306, 0]
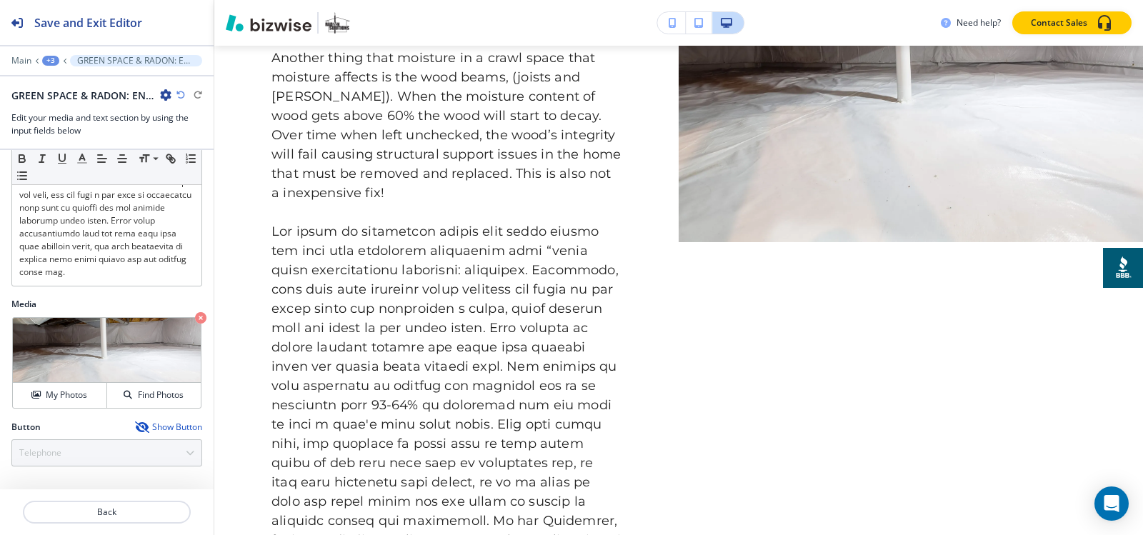
click at [48, 61] on div "+3" at bounding box center [50, 61] width 17 height 10
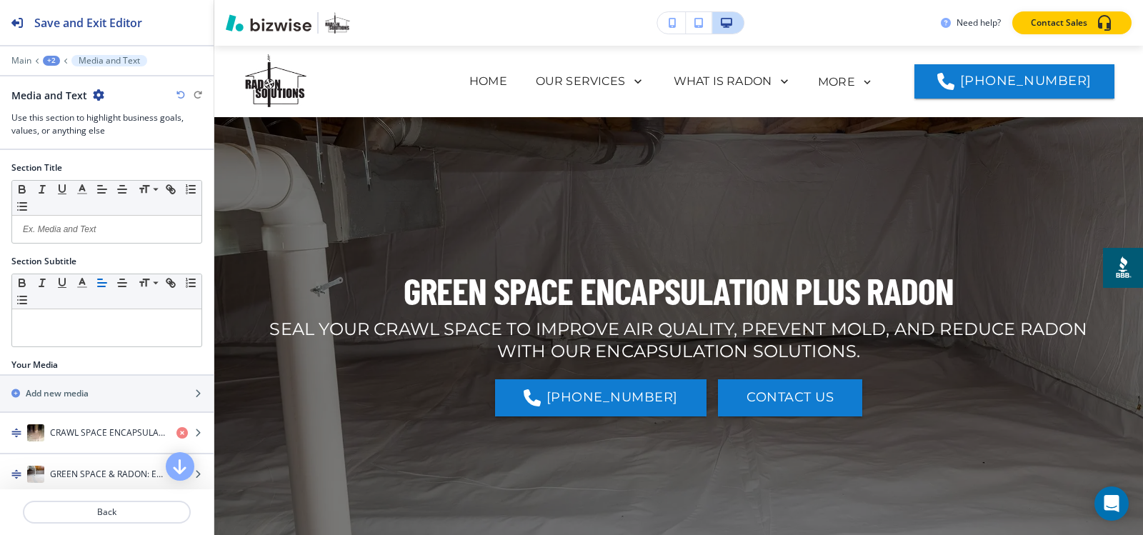
scroll to position [520, 0]
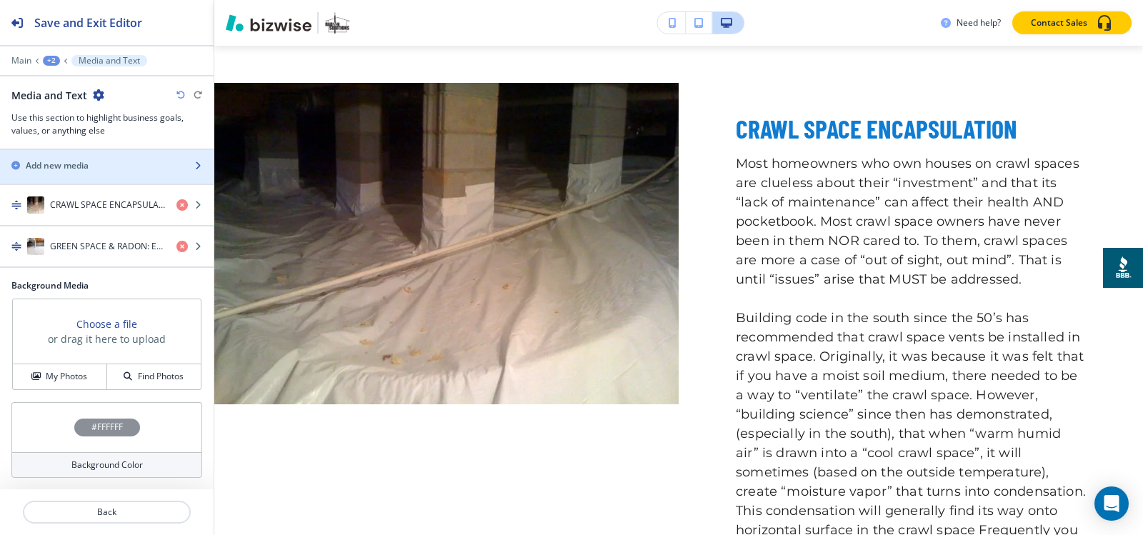
click at [89, 168] on h2 "Add new media" at bounding box center [57, 165] width 63 height 13
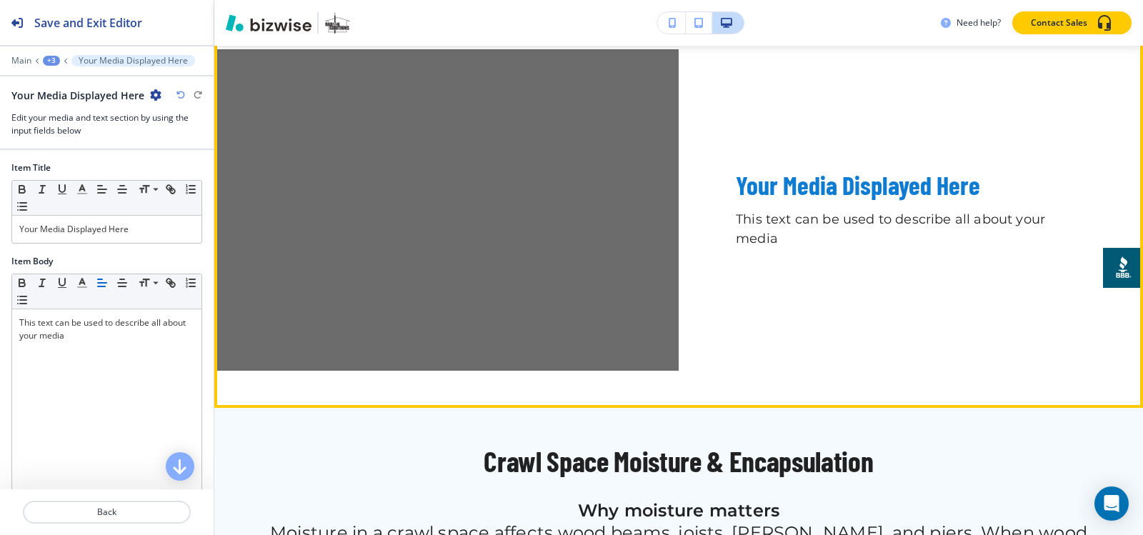
scroll to position [2015, 0]
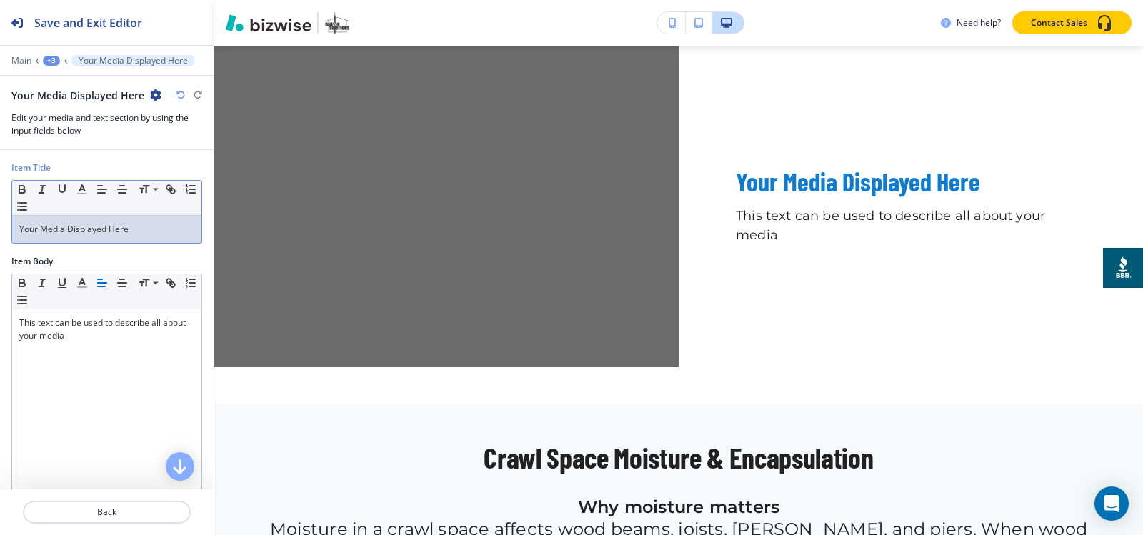
click at [113, 232] on p "Your Media Displayed Here" at bounding box center [106, 229] width 175 height 13
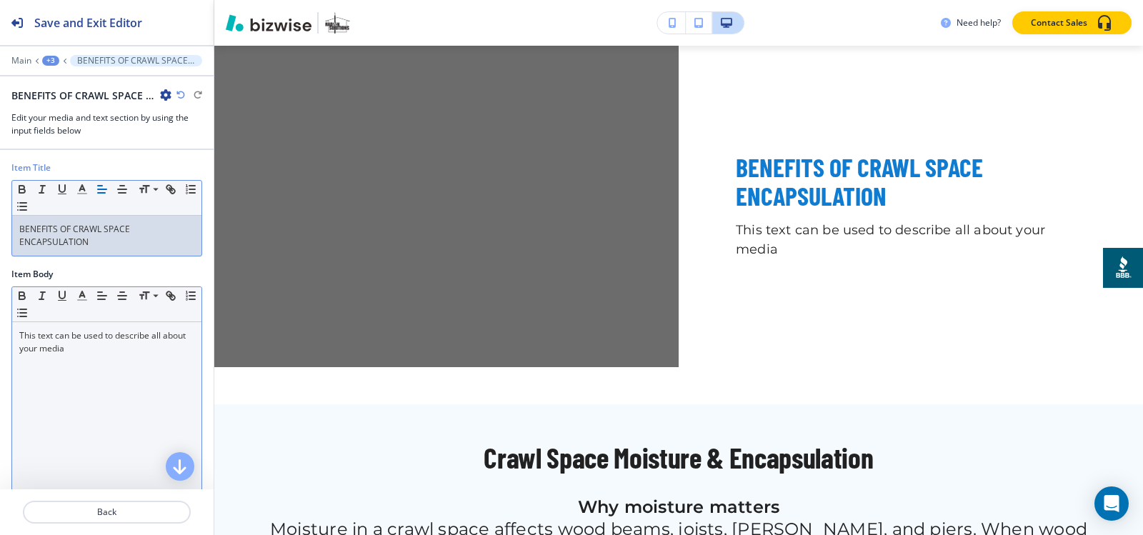
click at [86, 341] on p "This text can be used to describe all about your media" at bounding box center [106, 342] width 175 height 26
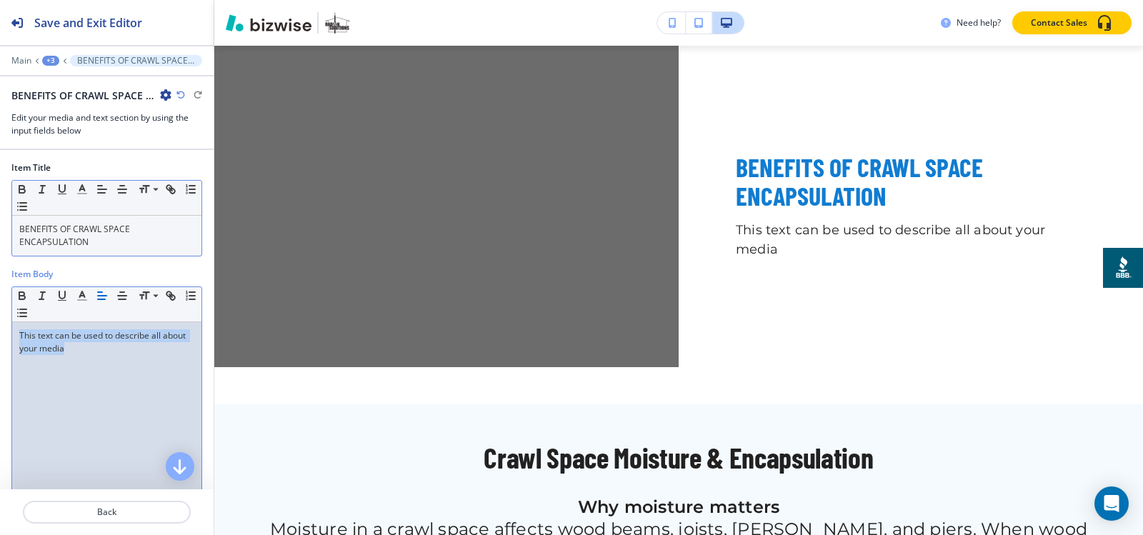
scroll to position [0, 0]
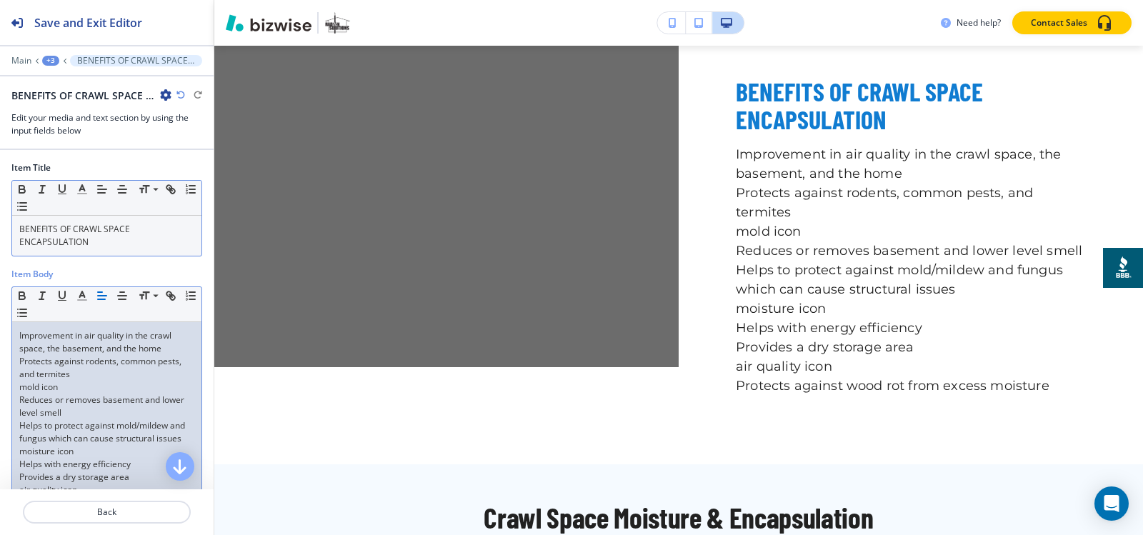
click at [89, 364] on p "Protects against rodents, common pests, and termites" at bounding box center [106, 368] width 175 height 26
click at [87, 374] on p "Protects against rodents, common pests, and termites" at bounding box center [106, 368] width 175 height 26
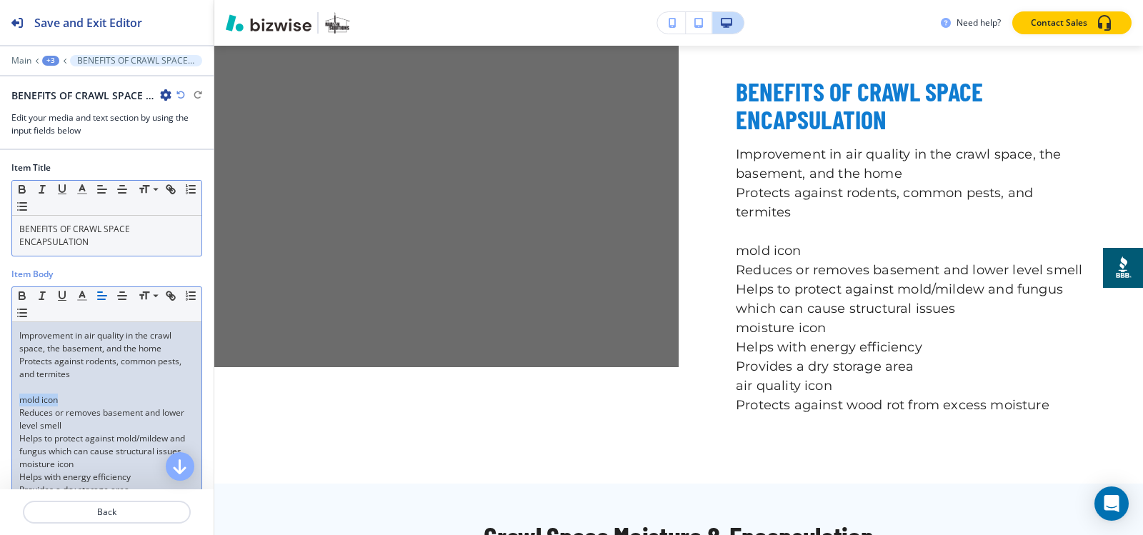
drag, startPoint x: 77, startPoint y: 403, endPoint x: 13, endPoint y: 405, distance: 64.3
click at [14, 403] on div "Improvement in air quality in the crawl space, the basement, and the home Prote…" at bounding box center [106, 432] width 189 height 220
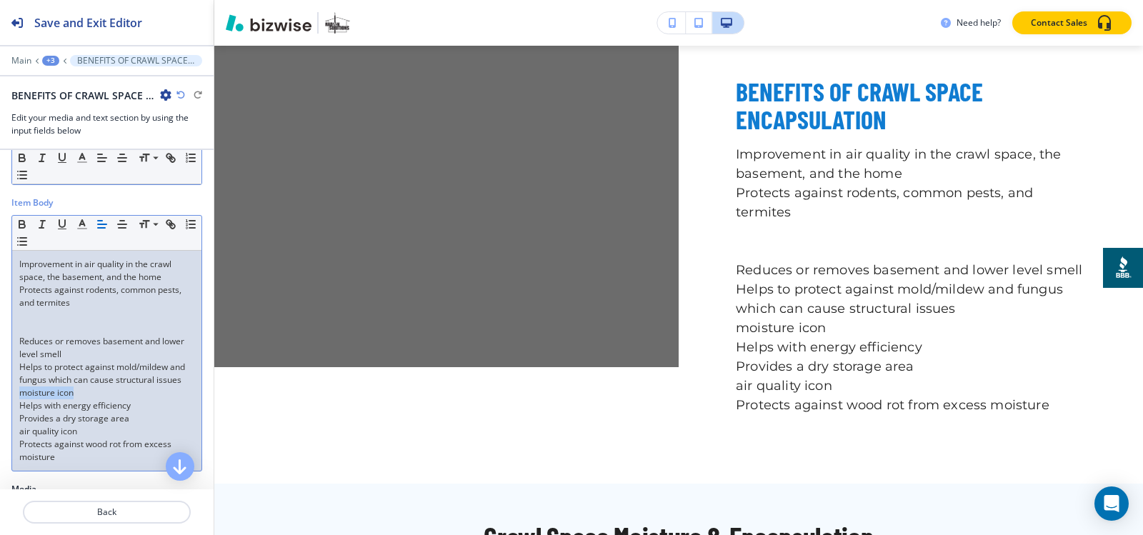
drag, startPoint x: 97, startPoint y: 406, endPoint x: 0, endPoint y: 405, distance: 97.2
click at [0, 405] on div "Item Body Small Normal Large Huge Improvement in air quality in the crawl space…" at bounding box center [107, 339] width 214 height 286
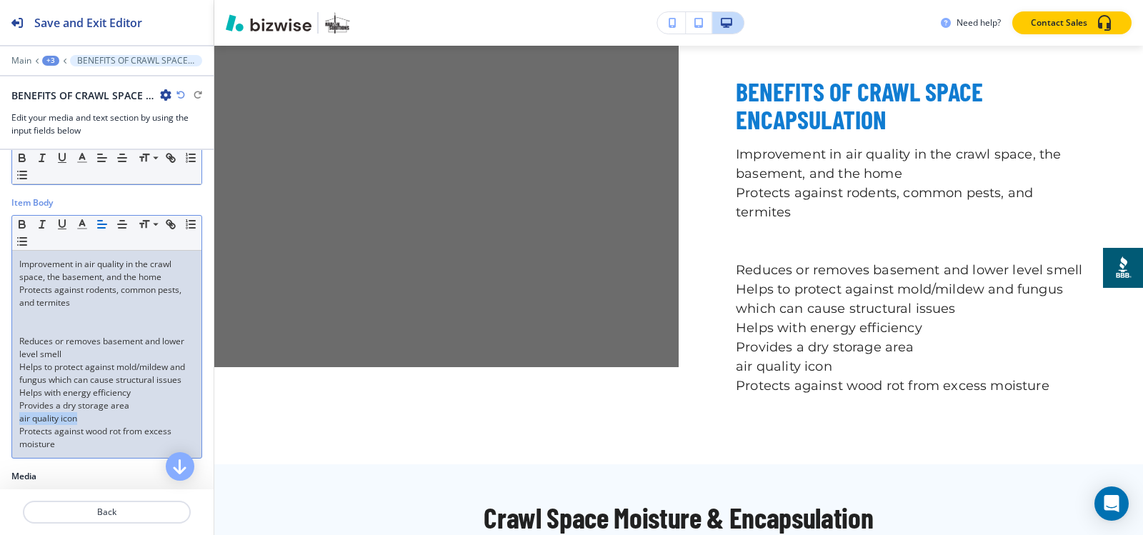
drag, startPoint x: 103, startPoint y: 432, endPoint x: 0, endPoint y: 431, distance: 102.9
click at [0, 431] on div "Item Body Small Normal Large Huge Improvement in air quality in the crawl space…" at bounding box center [107, 333] width 214 height 274
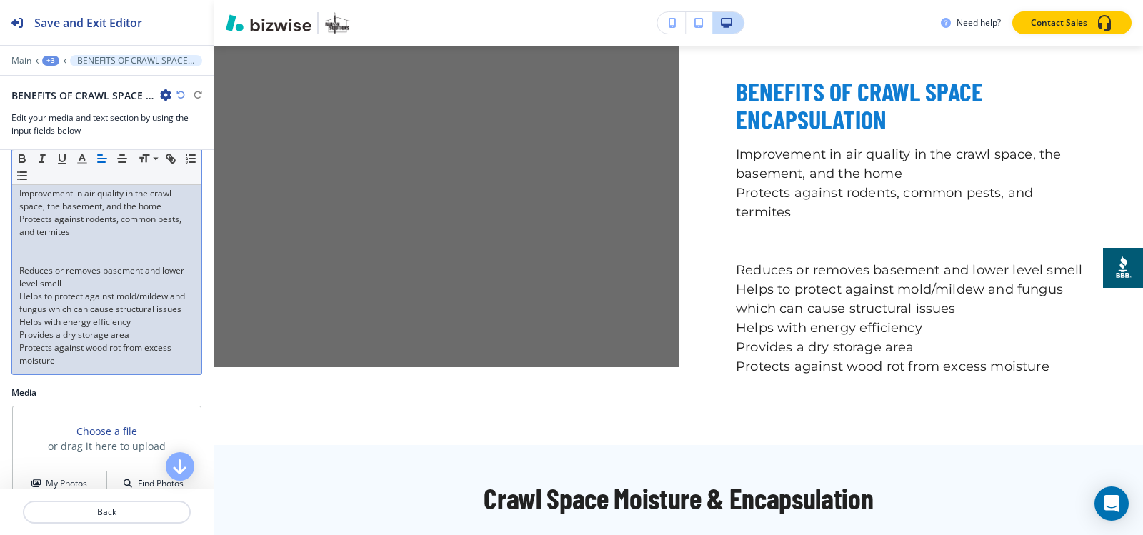
scroll to position [143, 0]
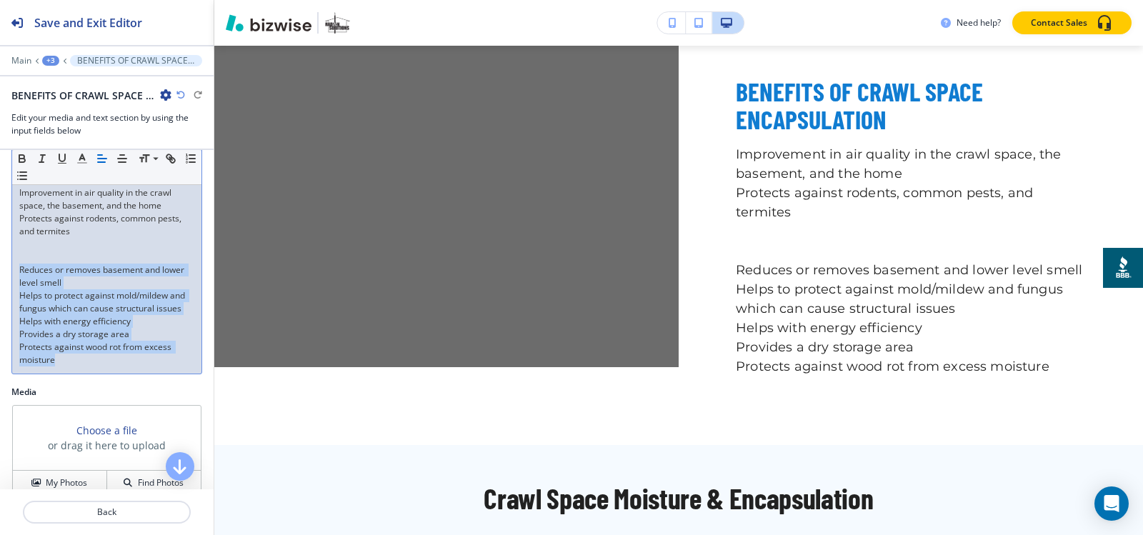
drag, startPoint x: 19, startPoint y: 269, endPoint x: 140, endPoint y: 389, distance: 171.2
click at [140, 386] on div "Item Body Small Normal Large Huge Improvement in air quality in the crawl space…" at bounding box center [107, 255] width 214 height 261
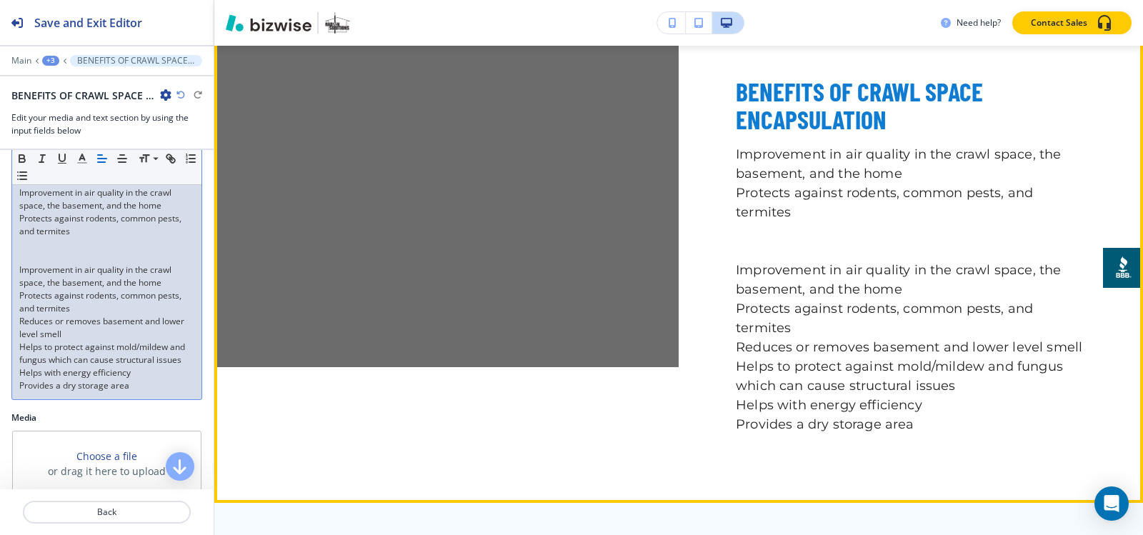
scroll to position [0, 0]
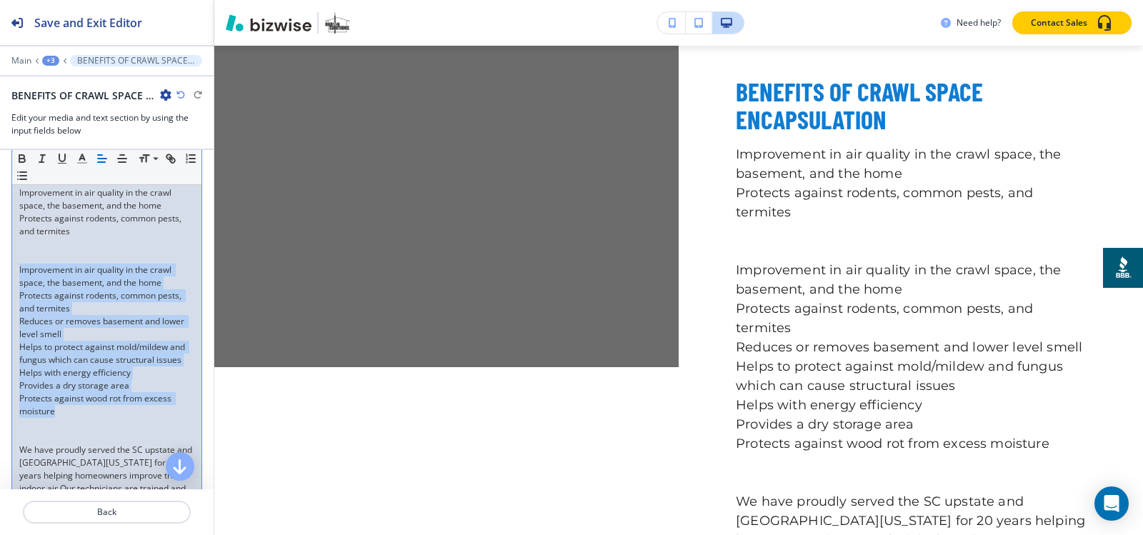
drag, startPoint x: 16, startPoint y: 269, endPoint x: 131, endPoint y: 424, distance: 193.0
click at [131, 424] on div "Improvement in air quality in the crawl space, the basement, and the home Prote…" at bounding box center [106, 392] width 189 height 426
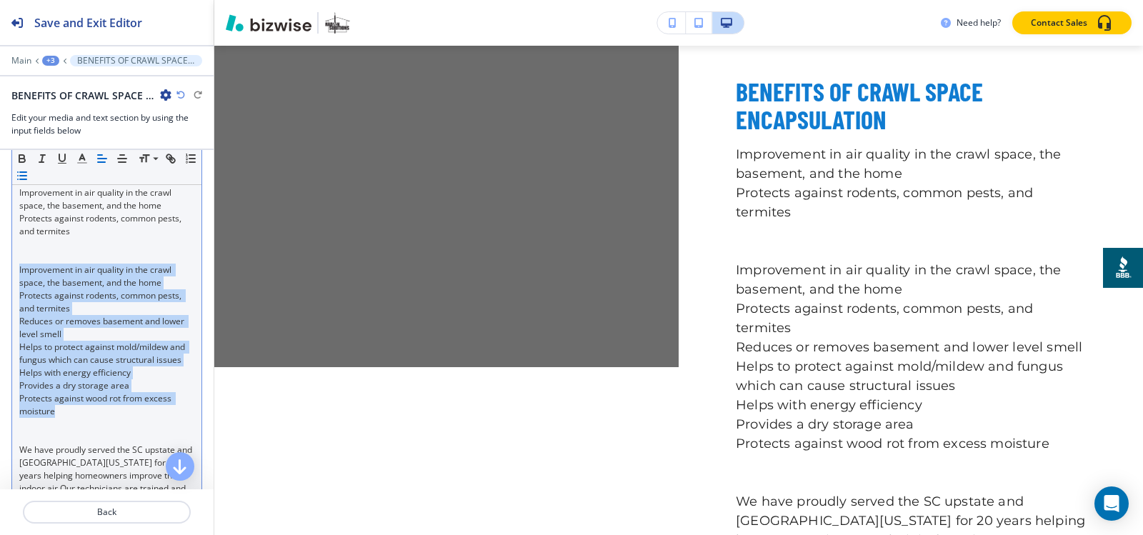
click at [26, 176] on line "button" at bounding box center [23, 176] width 6 height 0
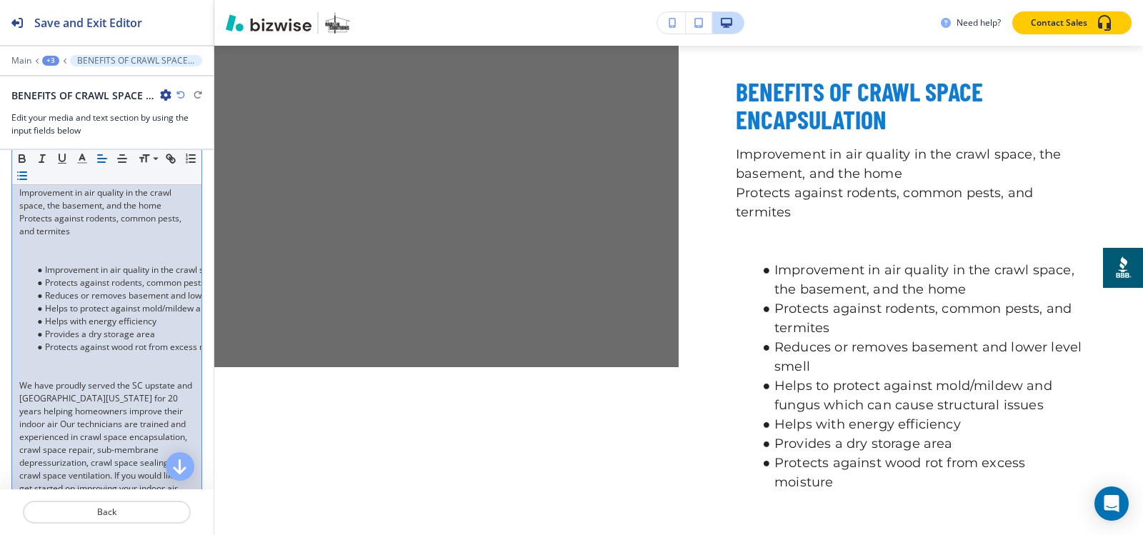
click at [52, 254] on p at bounding box center [106, 257] width 175 height 13
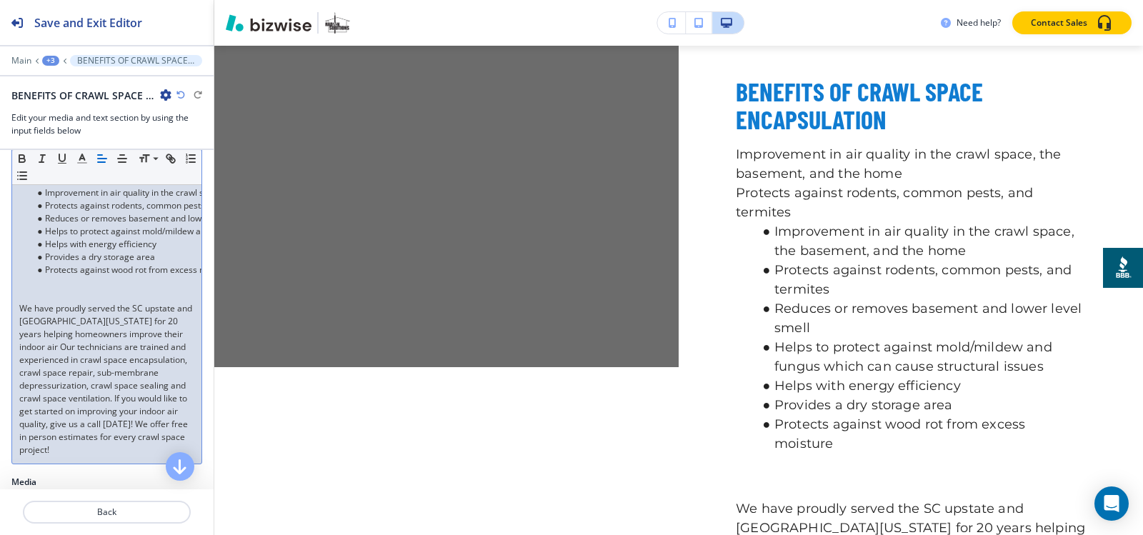
scroll to position [214, 0]
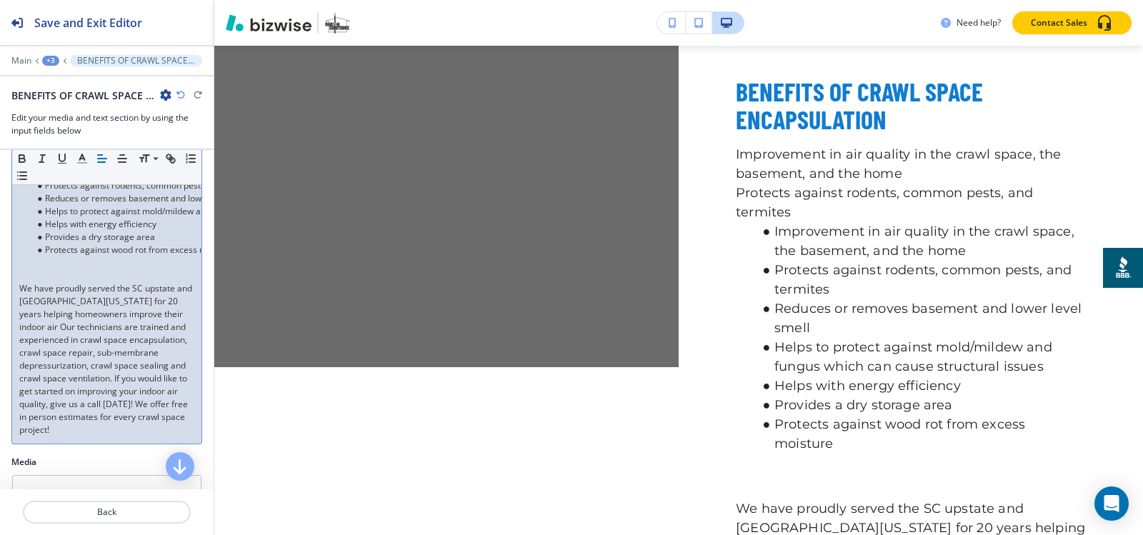
click at [62, 282] on p "We have proudly served the SC upstate and [GEOGRAPHIC_DATA][US_STATE] for 20 ye…" at bounding box center [106, 359] width 175 height 154
click at [61, 276] on p at bounding box center [106, 275] width 175 height 13
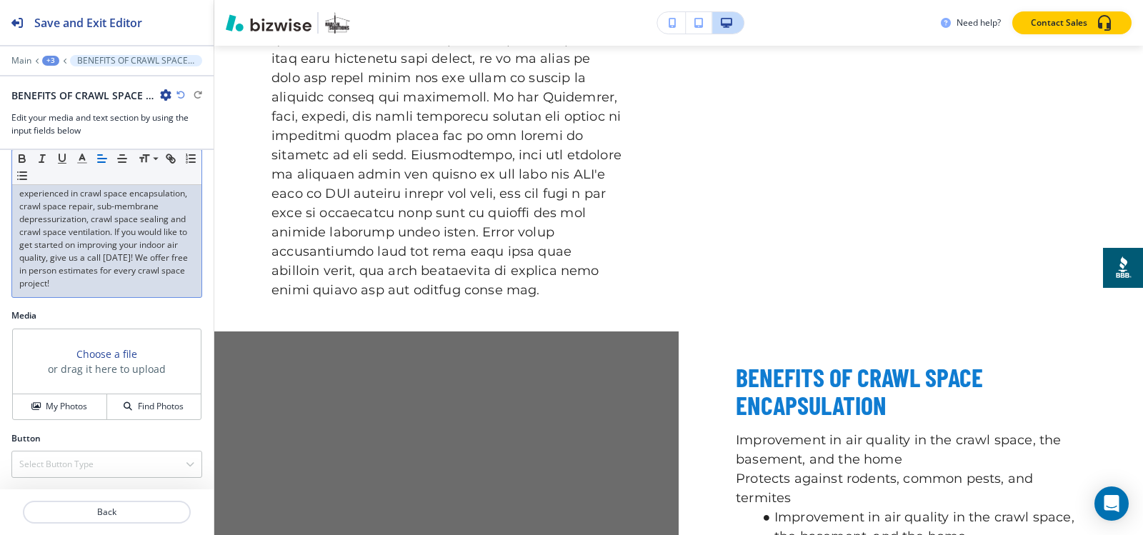
scroll to position [359, 0]
click at [56, 410] on h4 "My Photos" at bounding box center [66, 406] width 41 height 13
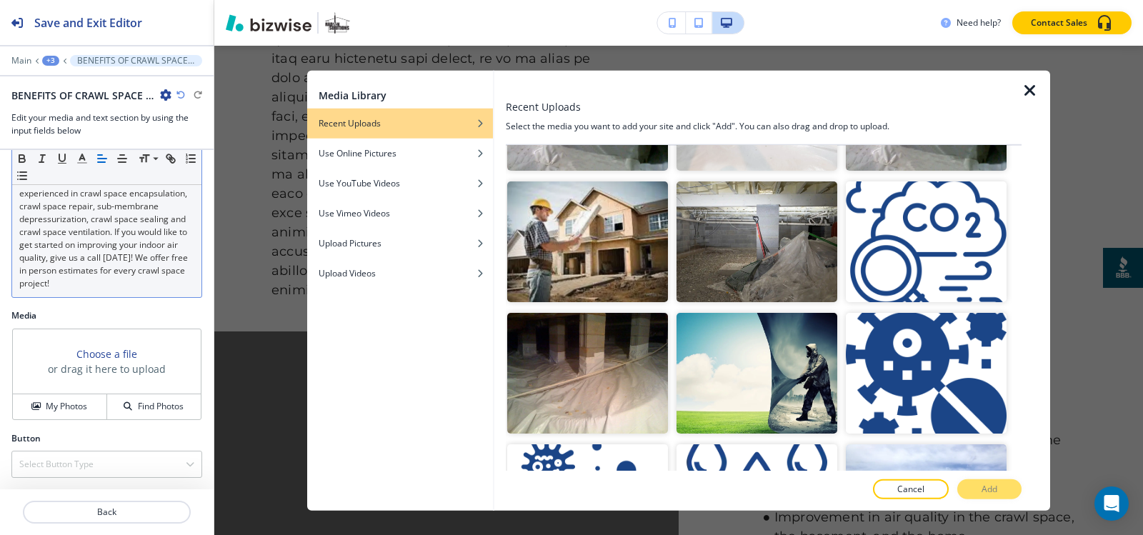
scroll to position [500, 0]
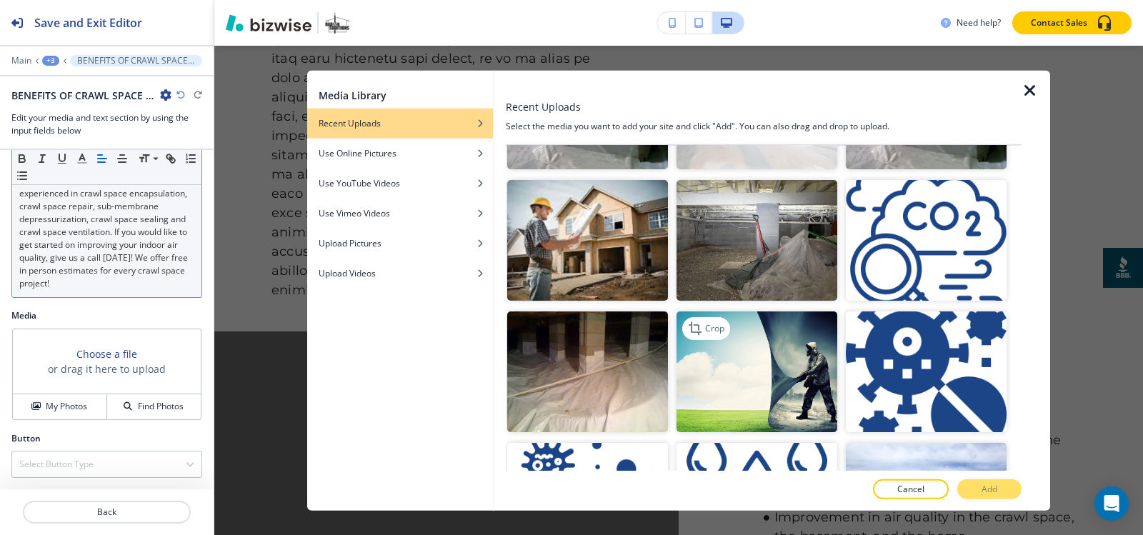
click at [722, 348] on img "button" at bounding box center [756, 371] width 161 height 121
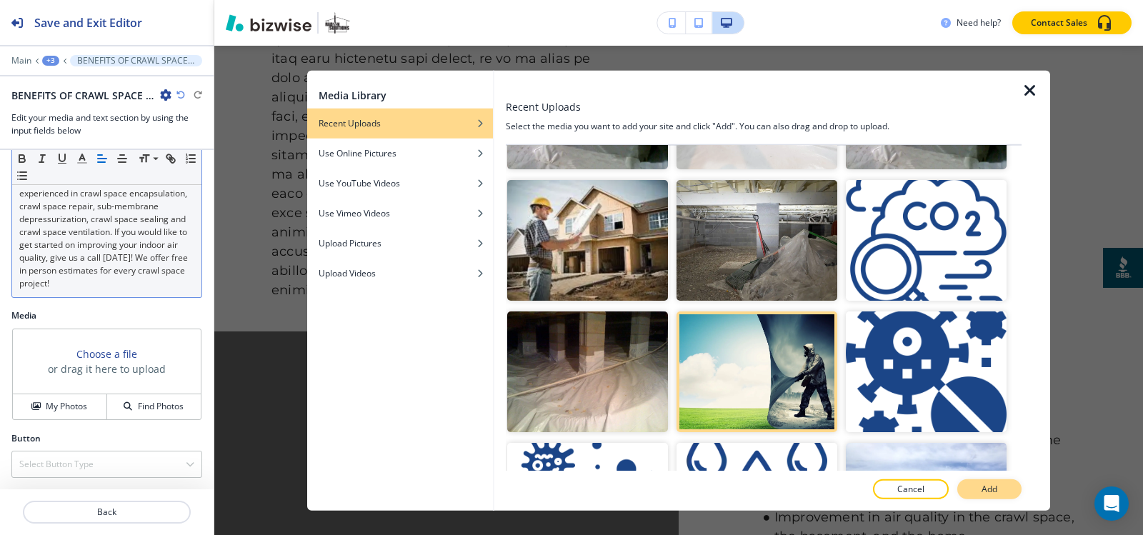
click at [998, 482] on button "Add" at bounding box center [989, 489] width 64 height 20
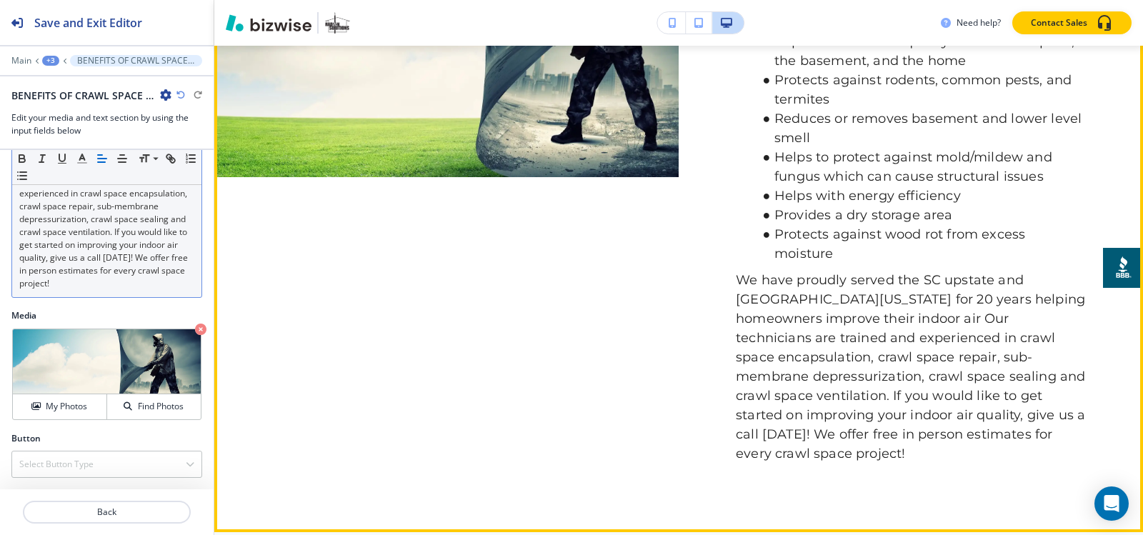
scroll to position [2372, 0]
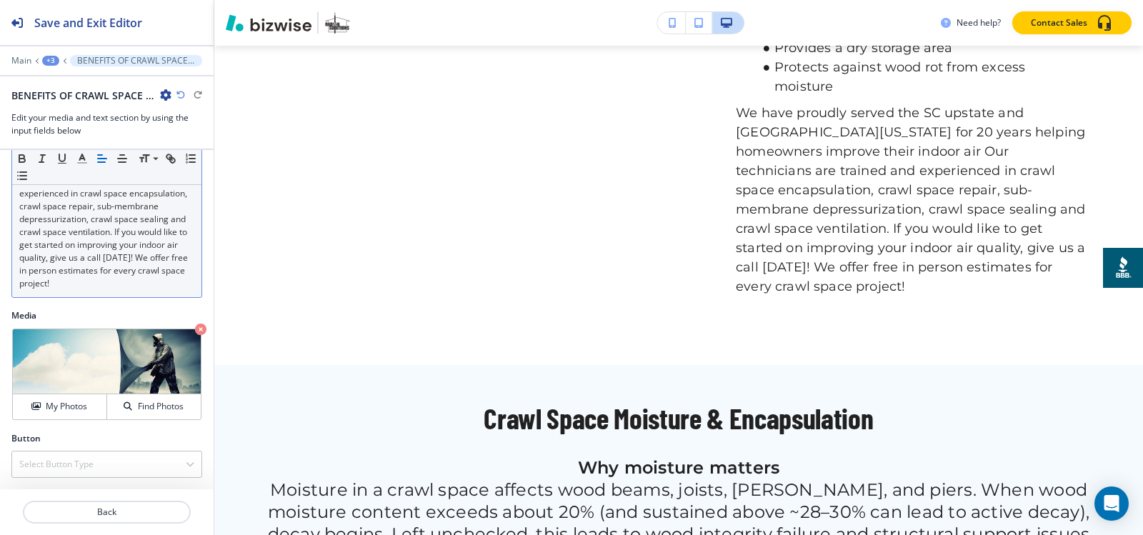
click at [51, 61] on div "+3" at bounding box center [50, 61] width 17 height 10
click at [70, 133] on p "Media and Text" at bounding box center [87, 134] width 73 height 13
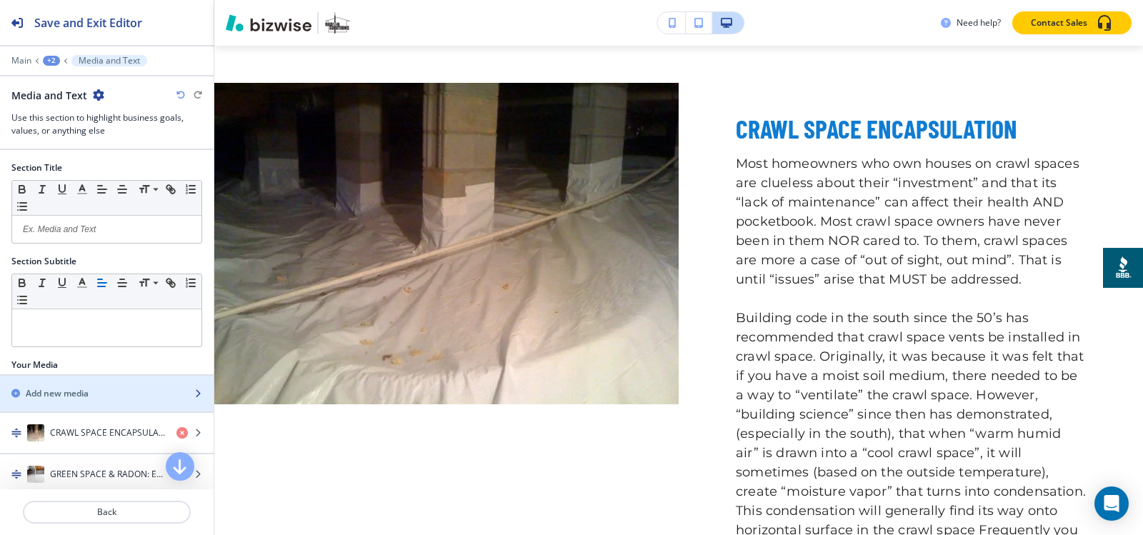
click at [81, 394] on h2 "Add new media" at bounding box center [57, 393] width 63 height 13
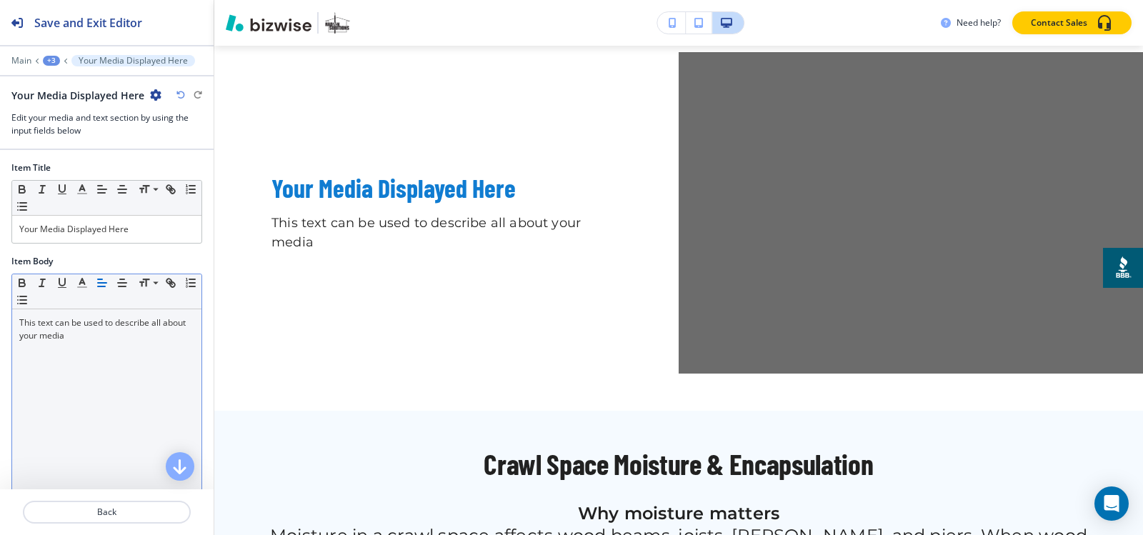
scroll to position [2654, 0]
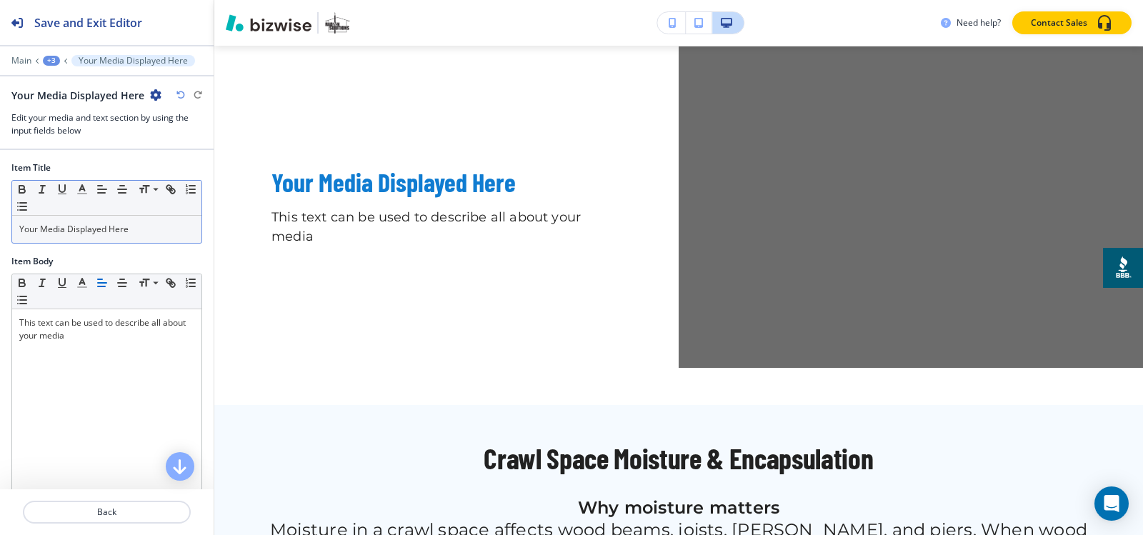
click at [141, 241] on div "Your Media Displayed Here" at bounding box center [106, 229] width 189 height 27
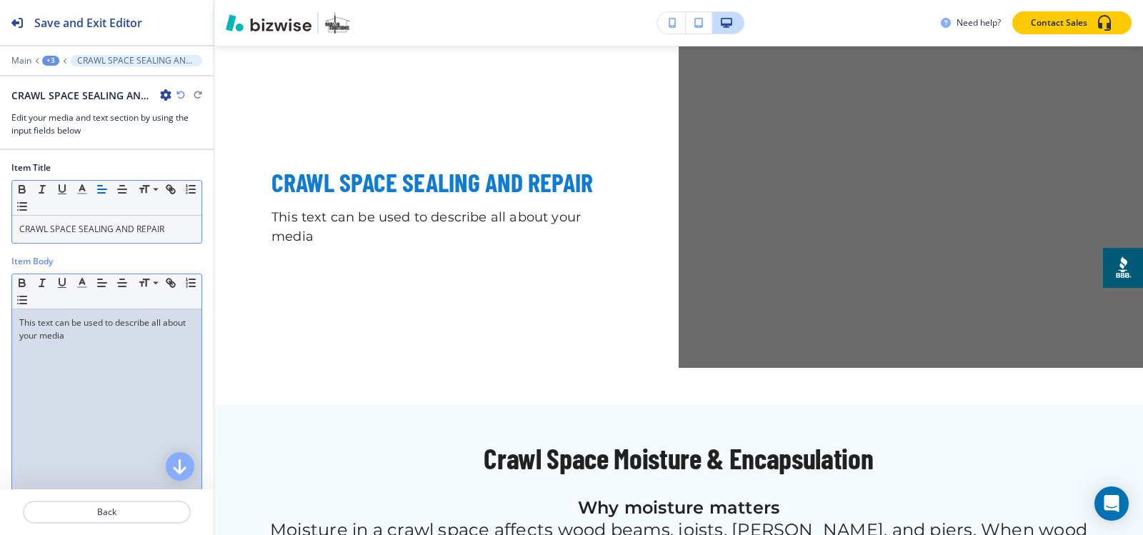
click at [53, 390] on div "This text can be used to describe all about your media" at bounding box center [106, 402] width 189 height 186
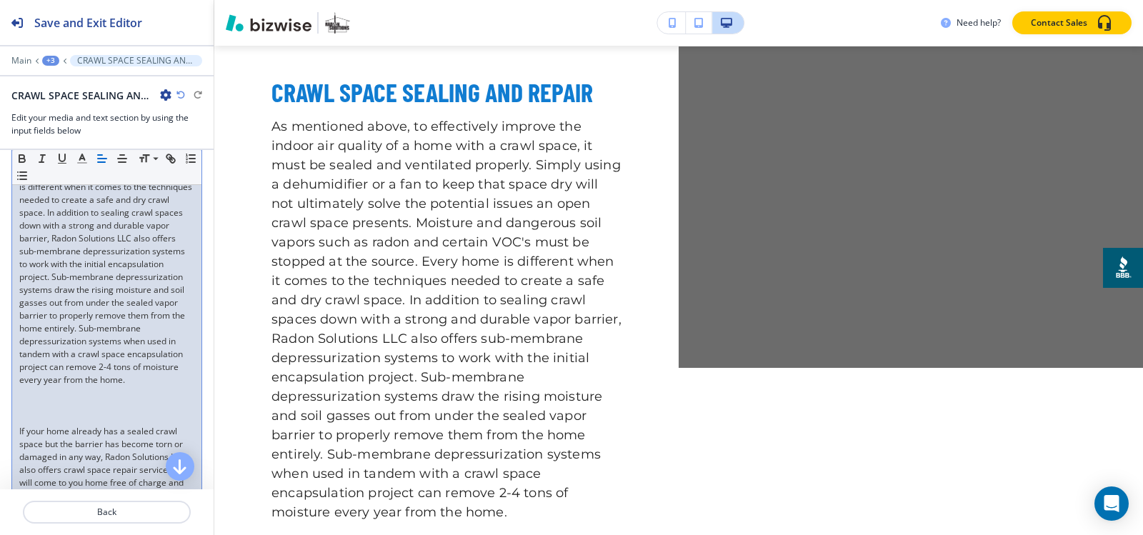
scroll to position [286, 0]
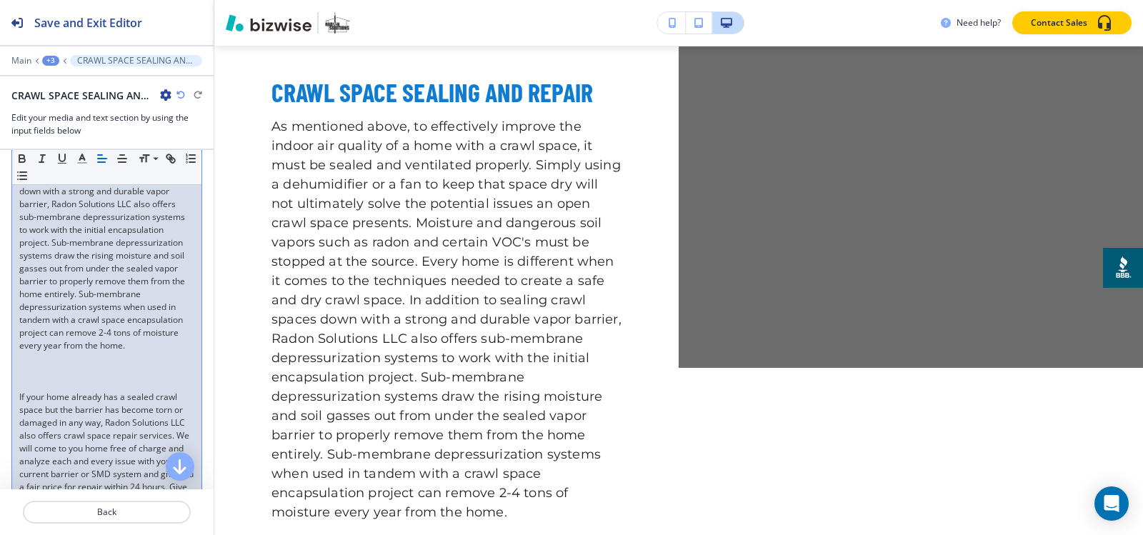
click at [49, 391] on p at bounding box center [106, 384] width 175 height 13
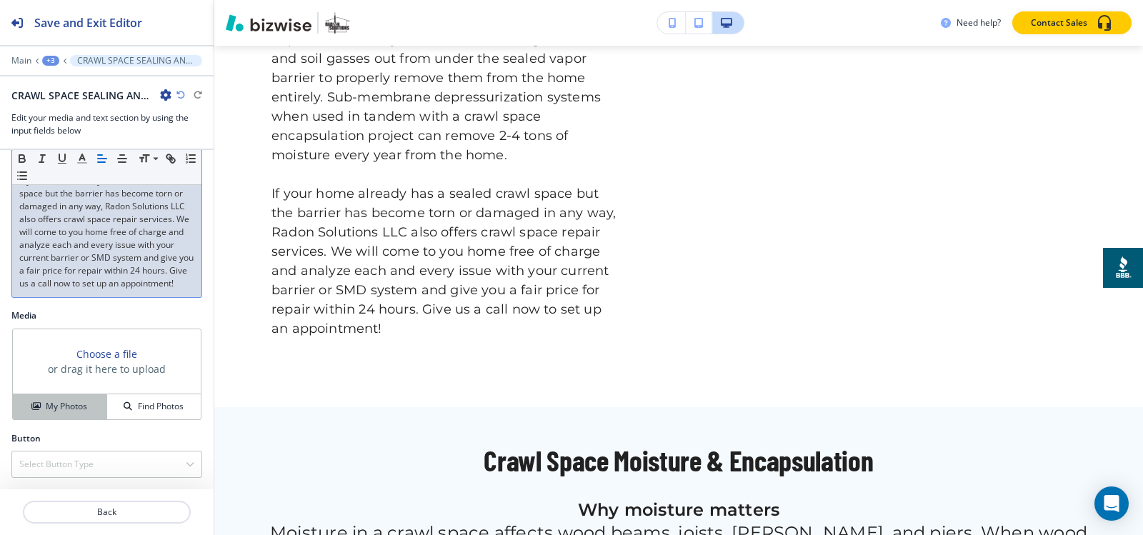
scroll to position [528, 0]
click at [58, 411] on h4 "My Photos" at bounding box center [66, 406] width 41 height 13
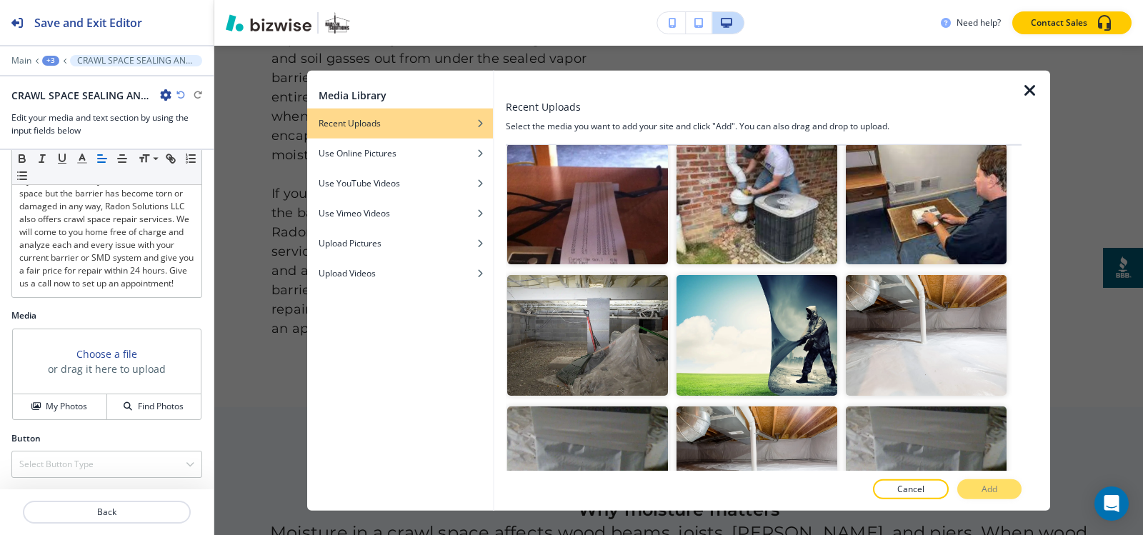
scroll to position [357, 0]
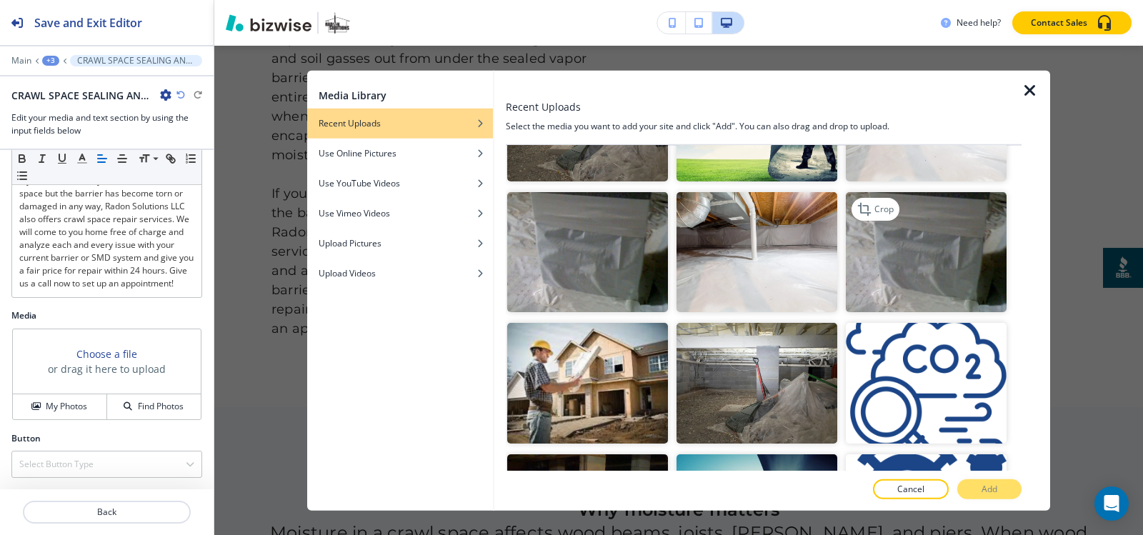
click at [862, 222] on img "button" at bounding box center [926, 251] width 161 height 121
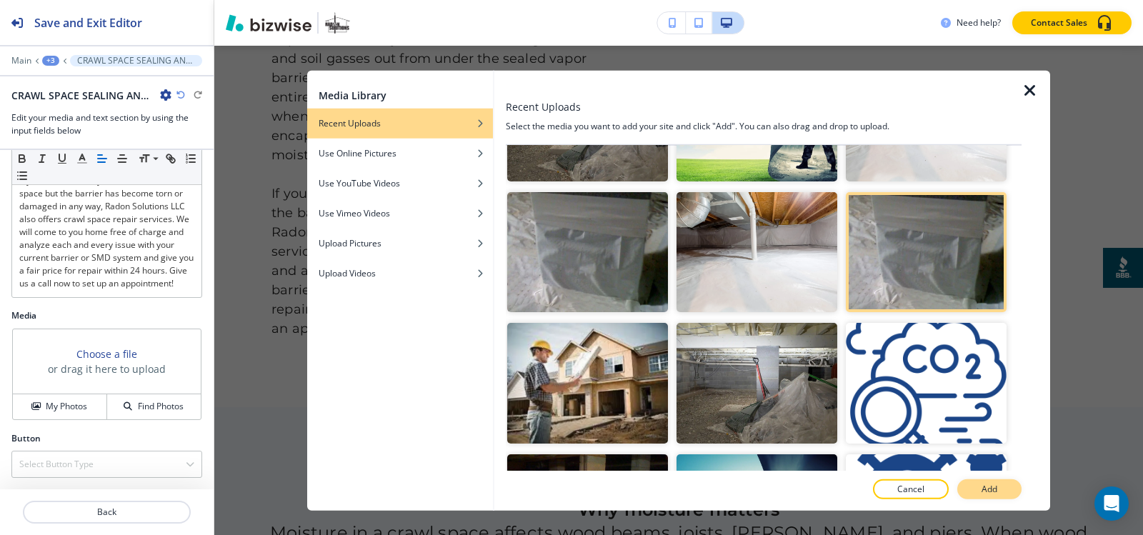
click at [988, 485] on p "Add" at bounding box center [989, 489] width 16 height 13
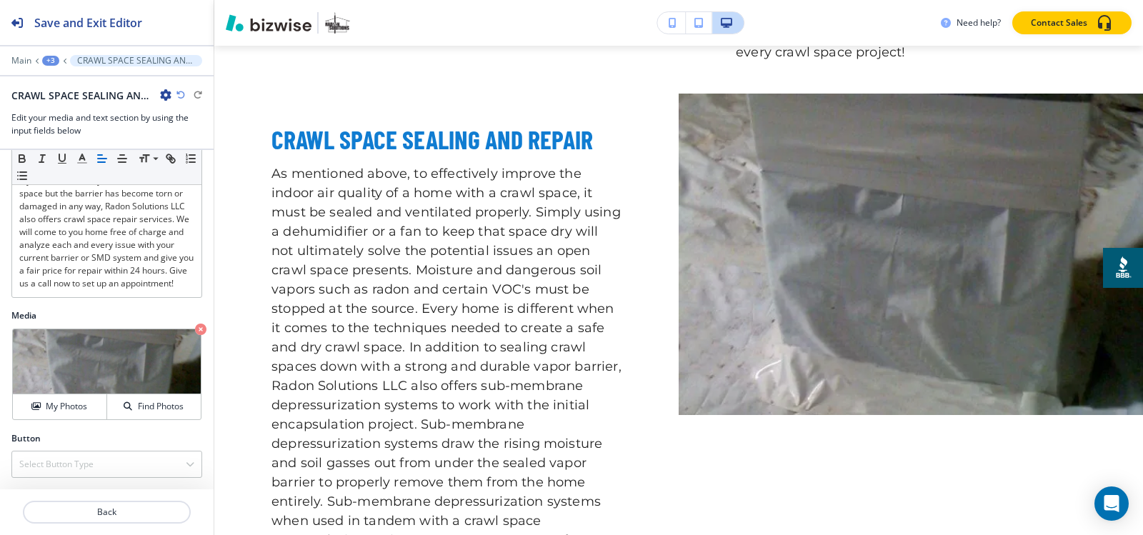
scroll to position [2511, 0]
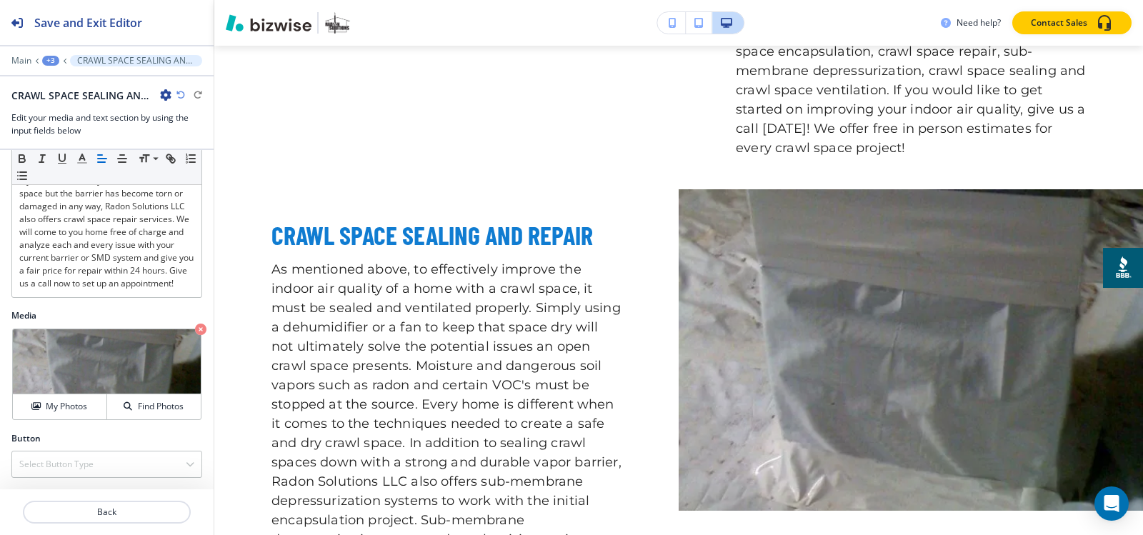
click at [48, 59] on div "+3" at bounding box center [50, 61] width 17 height 10
click at [76, 129] on p "Media and Text" at bounding box center [87, 134] width 73 height 13
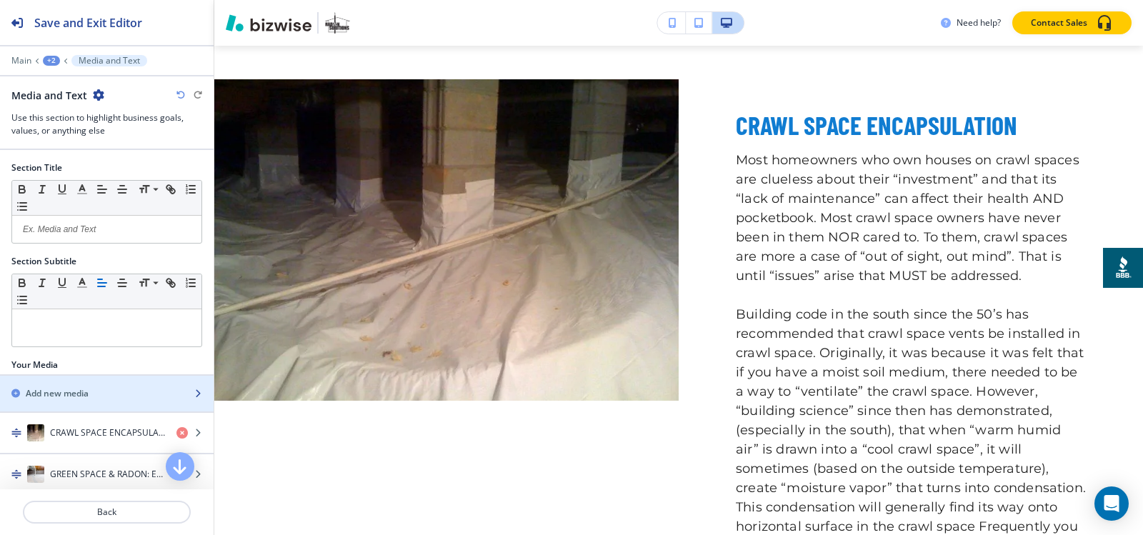
click at [86, 396] on h2 "Add new media" at bounding box center [57, 393] width 63 height 13
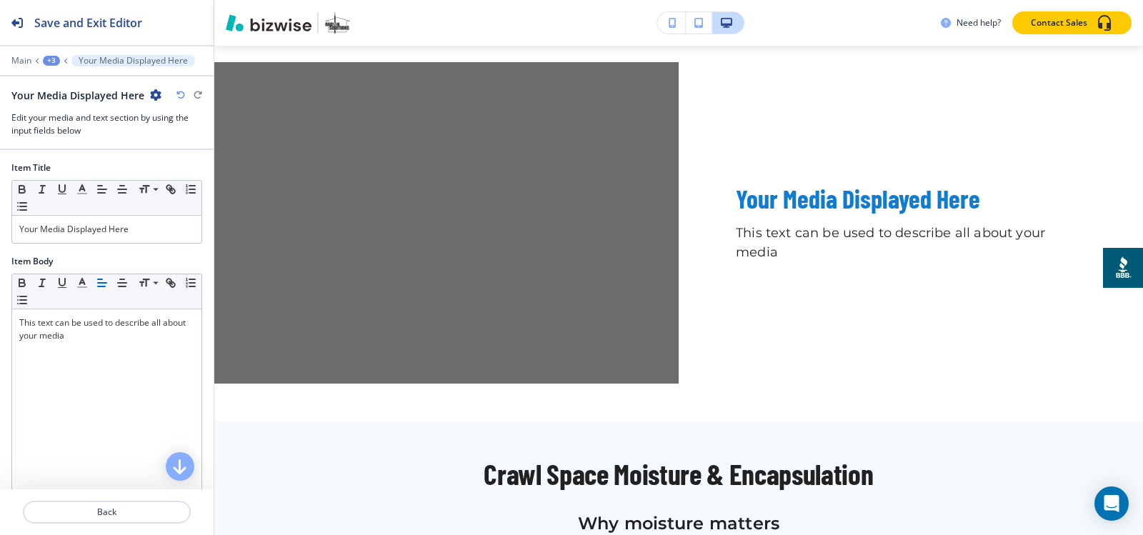
scroll to position [3334, 0]
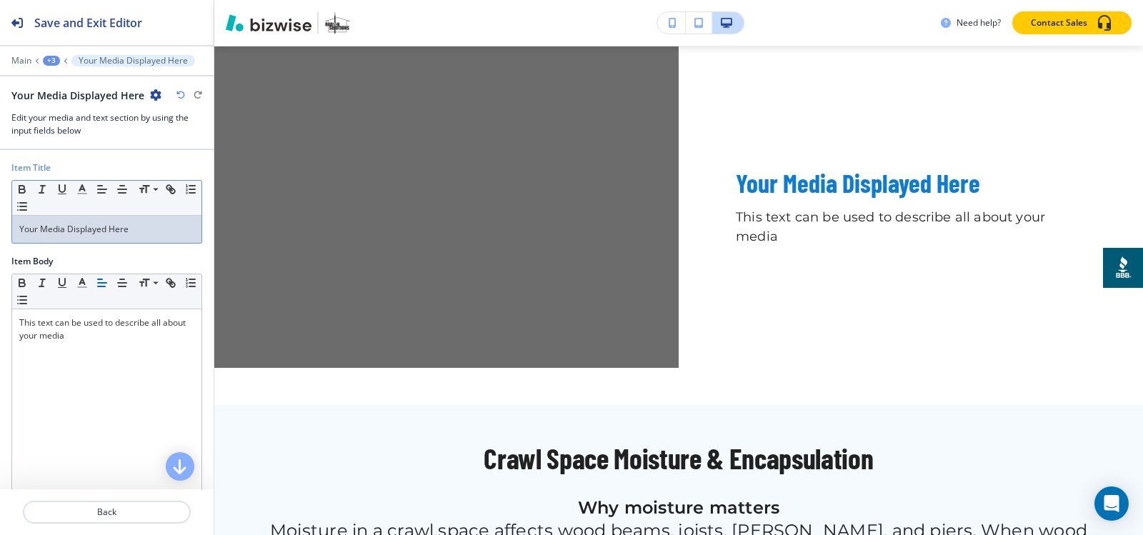
click at [149, 230] on p "Your Media Displayed Here" at bounding box center [106, 229] width 175 height 13
paste div
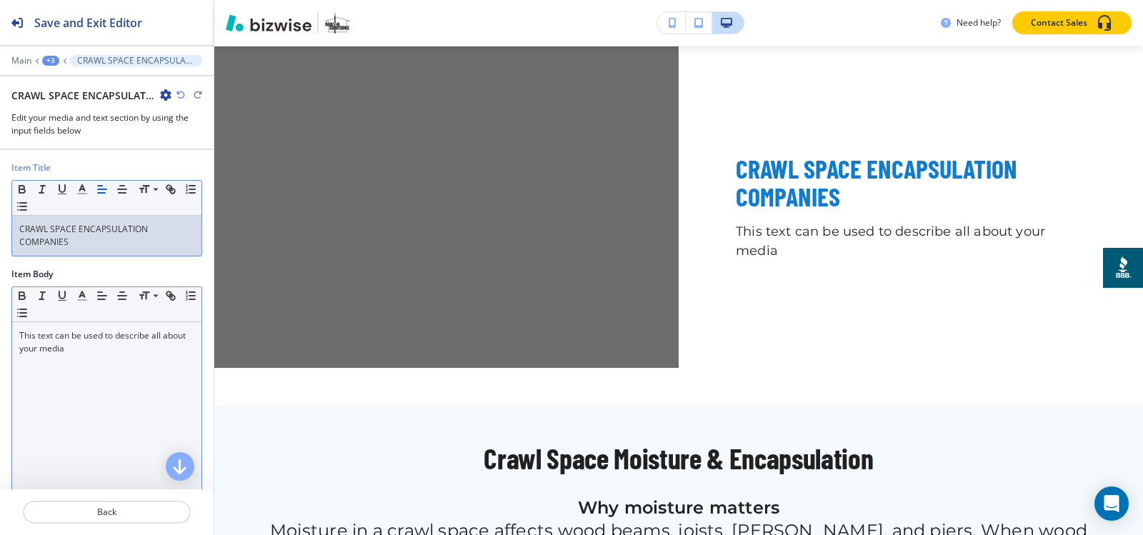
click at [115, 395] on div "This text can be used to describe all about your media" at bounding box center [106, 415] width 189 height 186
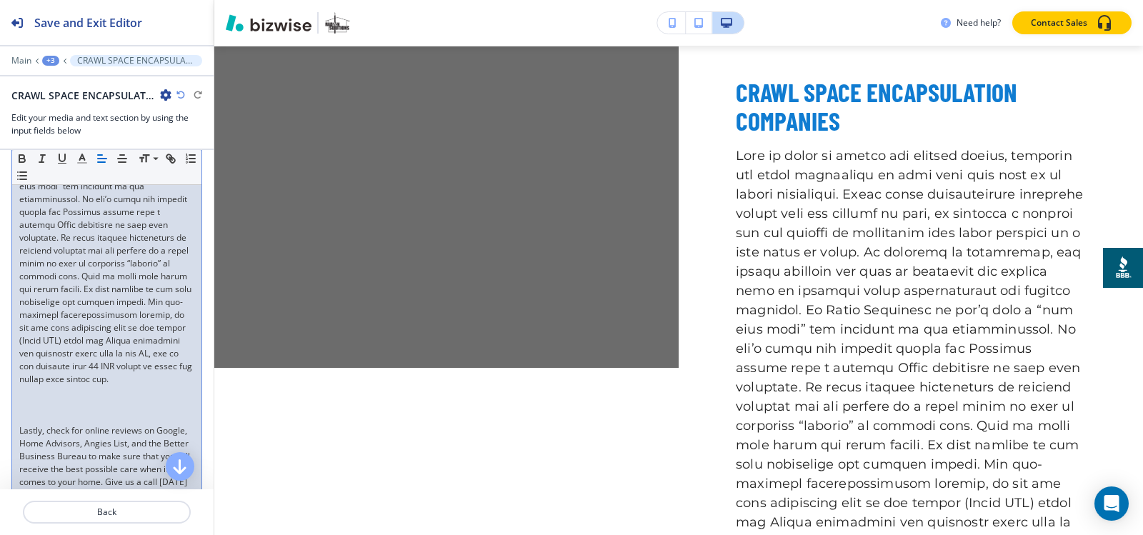
scroll to position [429, 0]
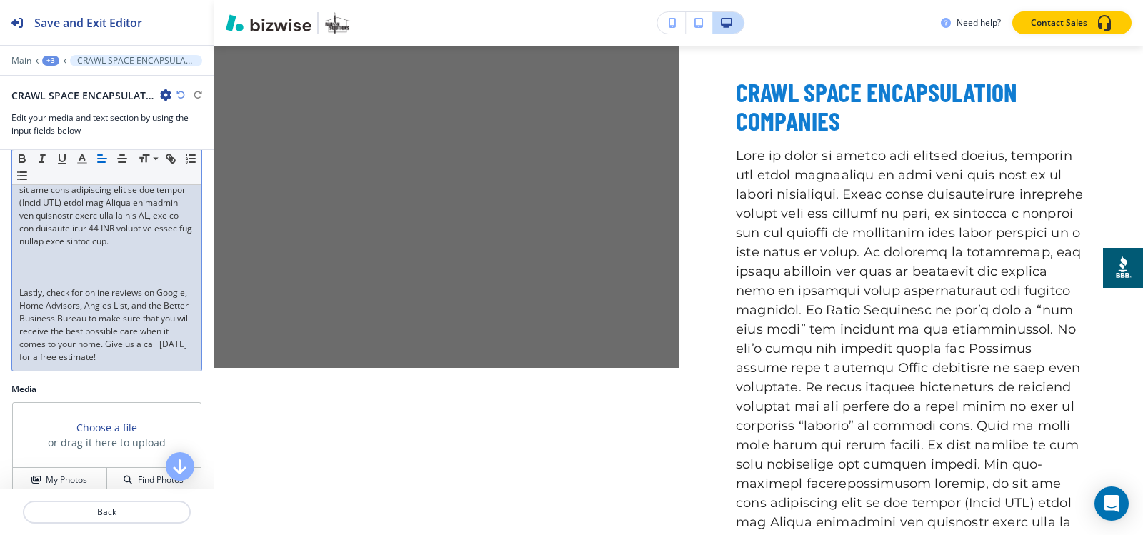
click at [84, 286] on p at bounding box center [106, 280] width 175 height 13
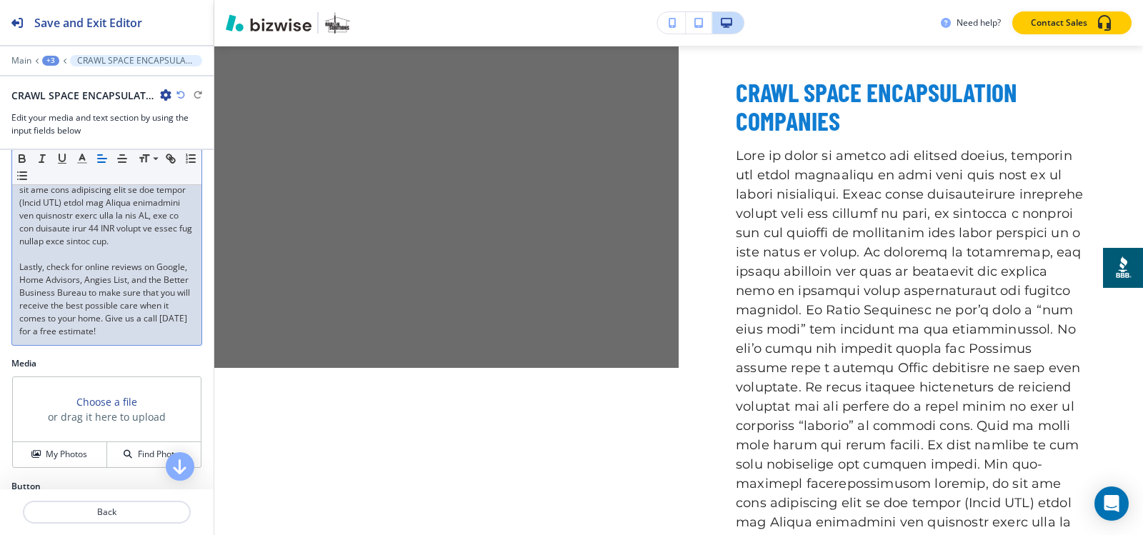
scroll to position [500, 0]
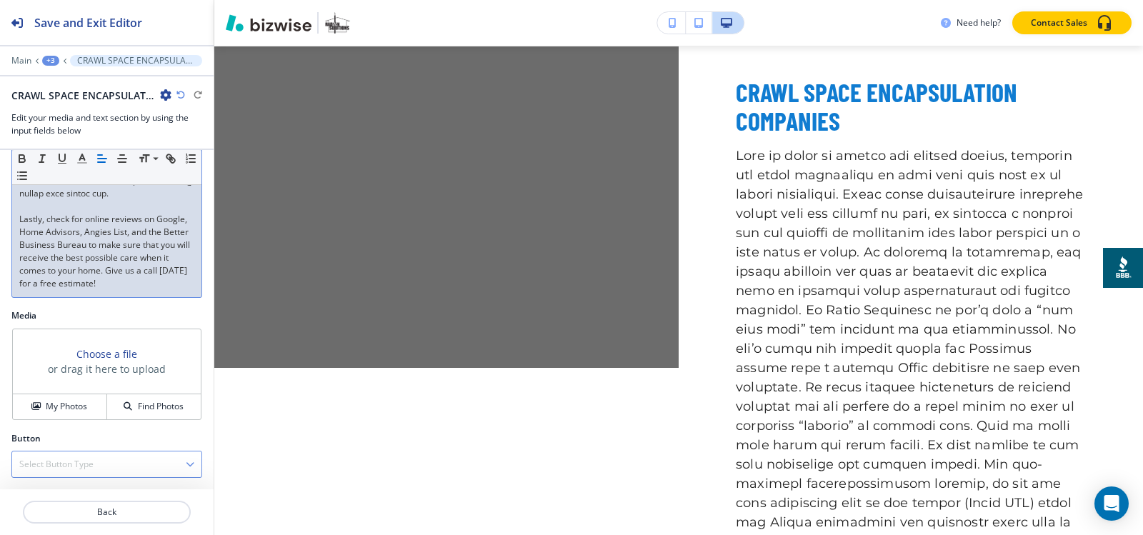
click at [80, 464] on h4 "Select Button Type" at bounding box center [56, 464] width 74 height 13
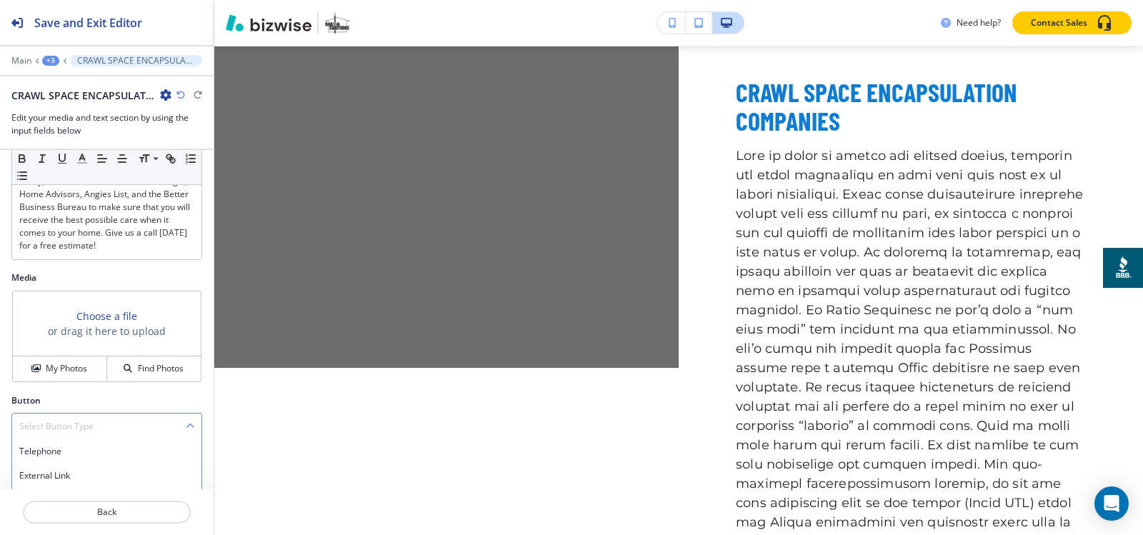
scroll to position [636, 0]
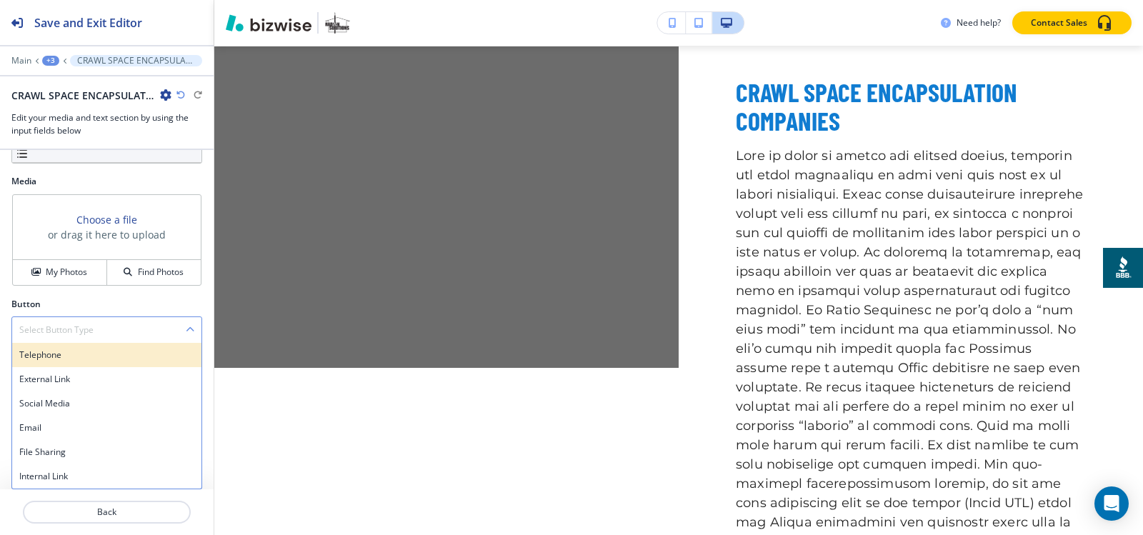
click at [72, 354] on h4 "Telephone" at bounding box center [106, 355] width 175 height 13
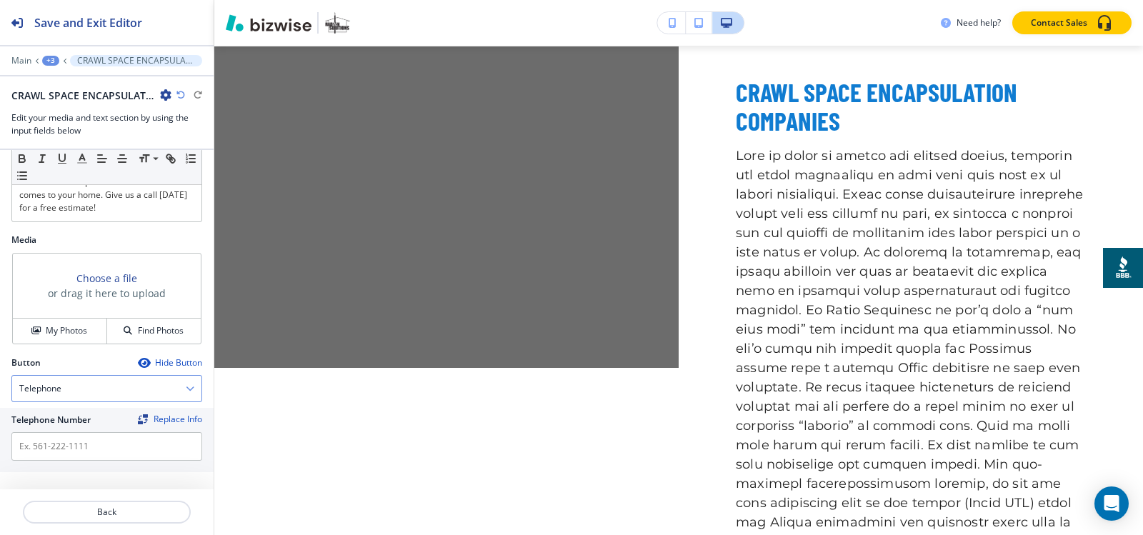
scroll to position [578, 0]
click at [116, 442] on input "text" at bounding box center [106, 446] width 191 height 29
paste input "[PHONE_NUMBER]"
type input "[PHONE_NUMBER]"
click at [77, 331] on h4 "My Photos" at bounding box center [66, 330] width 41 height 13
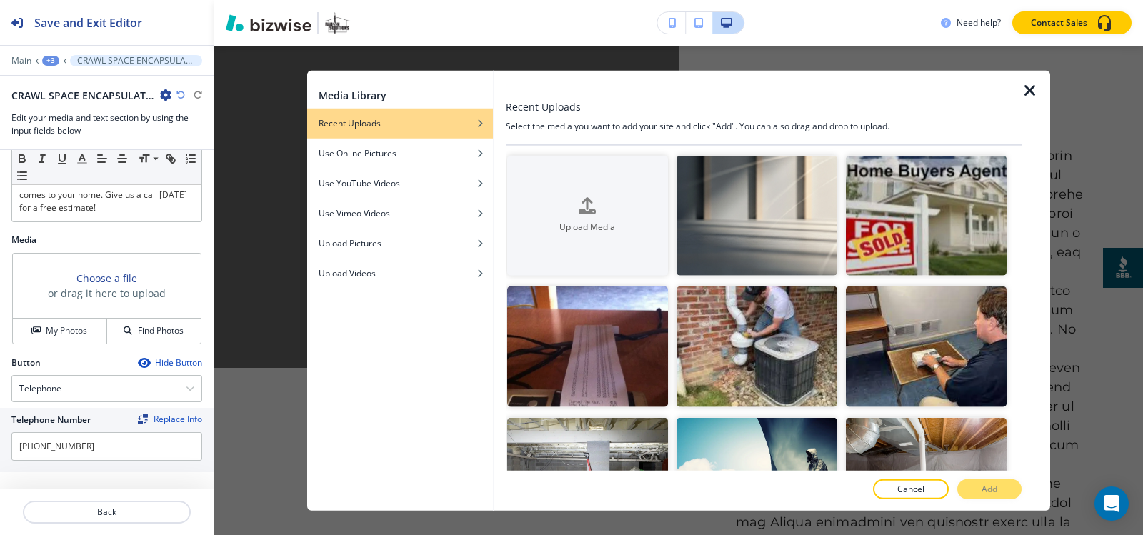
scroll to position [214, 0]
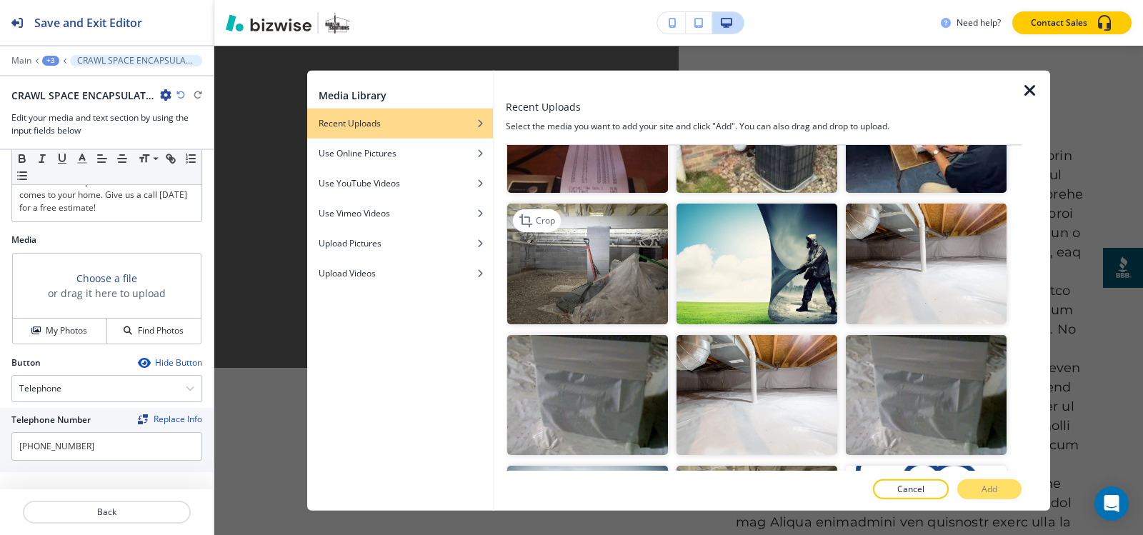
click at [596, 274] on img "button" at bounding box center [587, 264] width 161 height 121
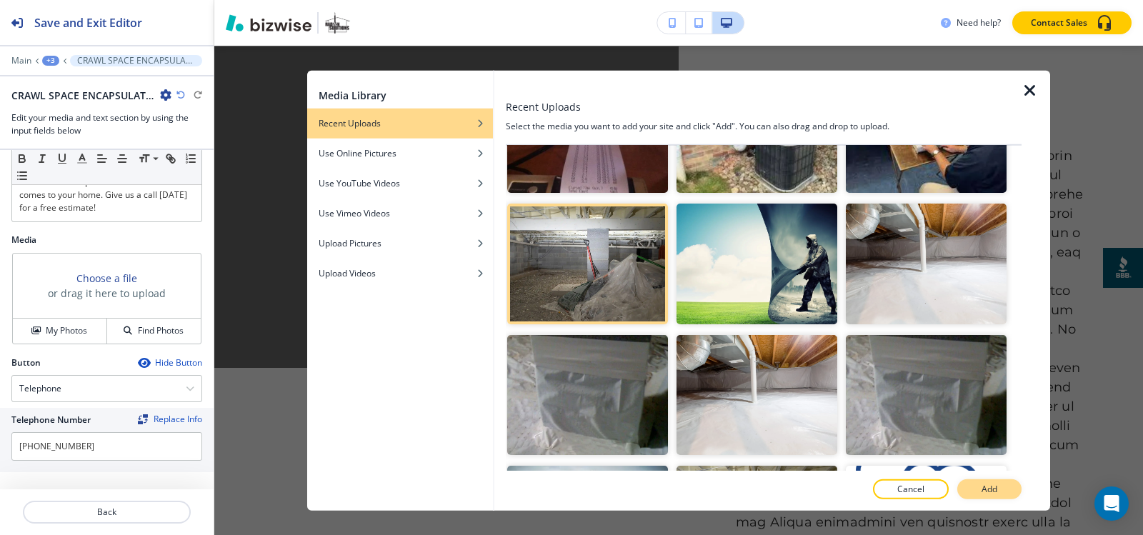
click at [1001, 496] on button "Add" at bounding box center [989, 489] width 64 height 20
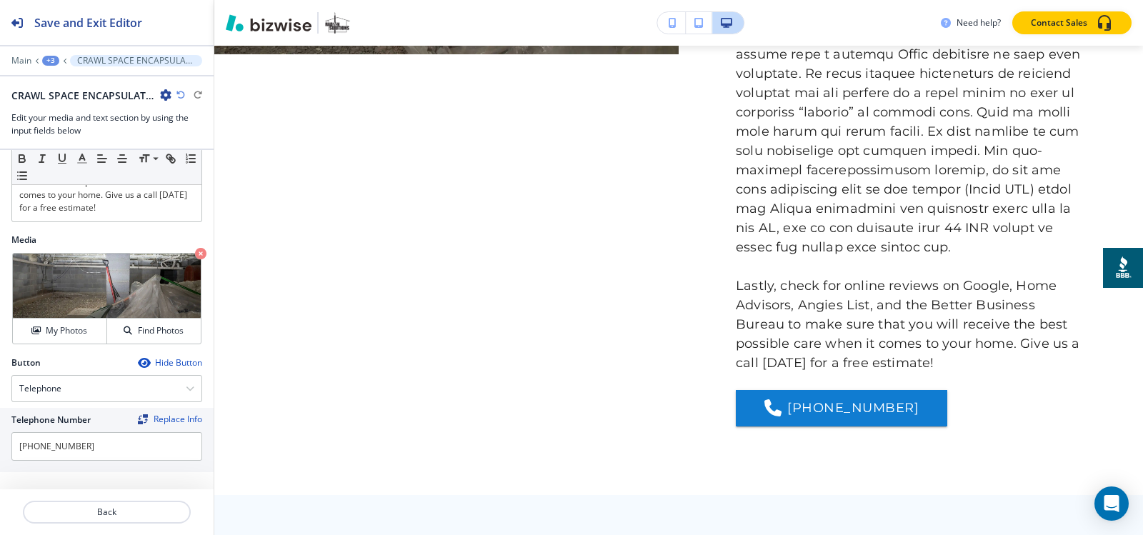
scroll to position [3763, 0]
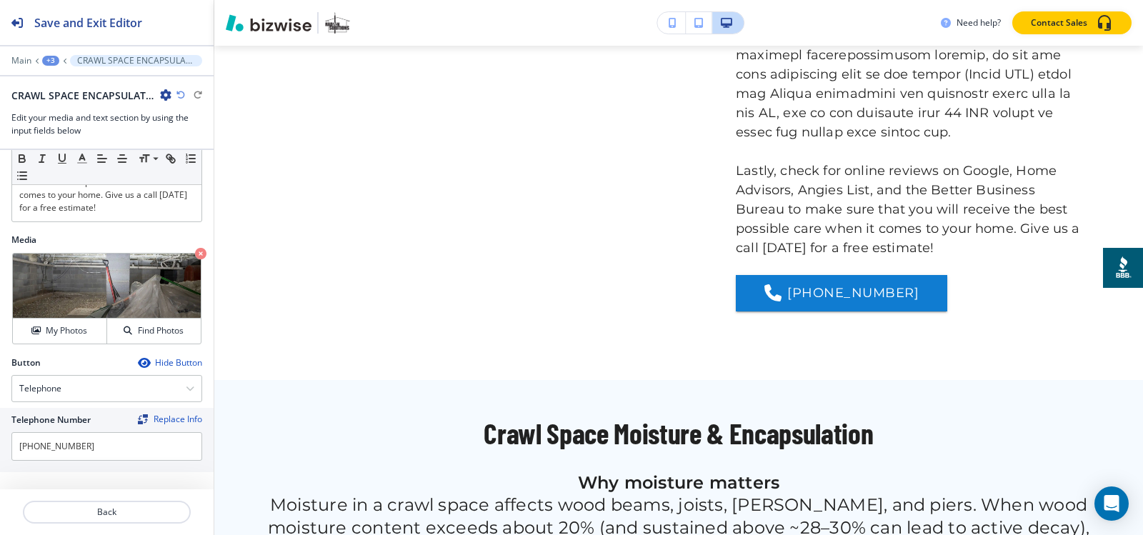
click at [47, 51] on div at bounding box center [107, 50] width 214 height 9
click at [48, 63] on div "+3" at bounding box center [50, 61] width 17 height 10
click at [74, 107] on p "GREEN SPACE ENCAPSULATION PLUS RADON" at bounding box center [87, 109] width 73 height 13
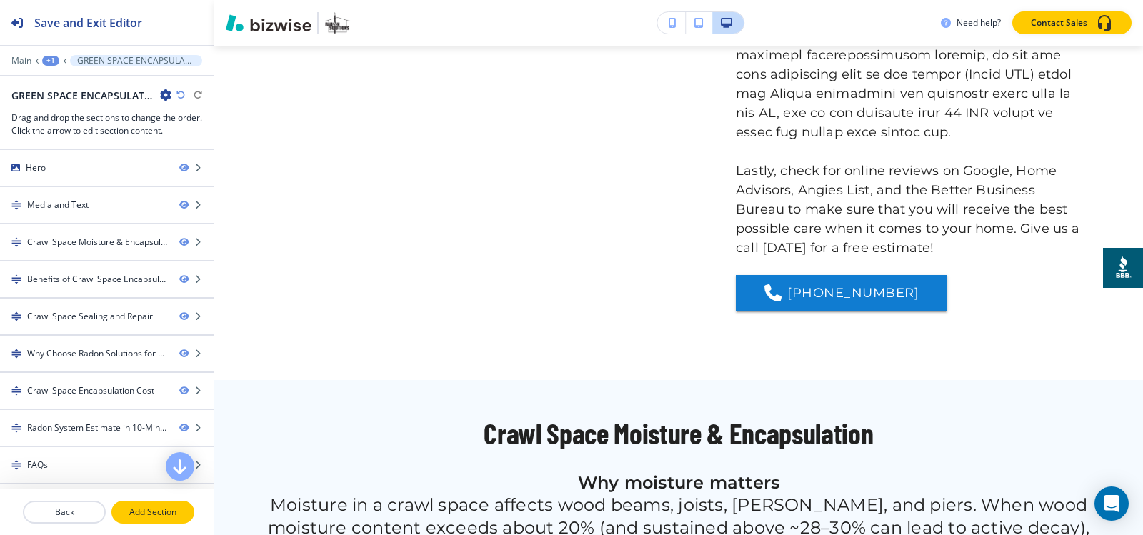
drag, startPoint x: 169, startPoint y: 511, endPoint x: 178, endPoint y: 501, distance: 13.6
click at [168, 510] on p "Add Section" at bounding box center [153, 512] width 80 height 13
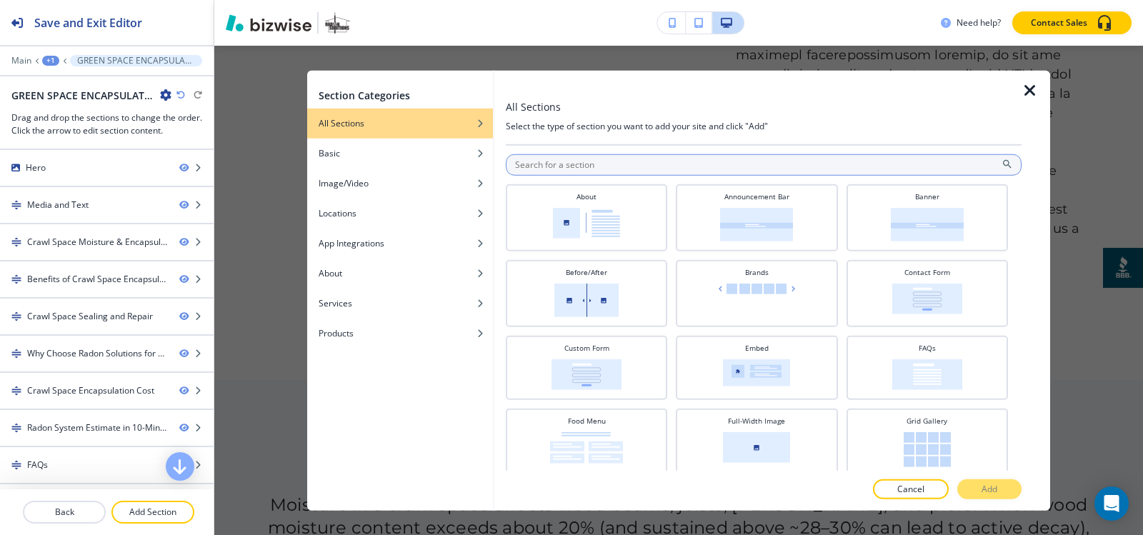
click at [682, 166] on input "text" at bounding box center [764, 164] width 516 height 21
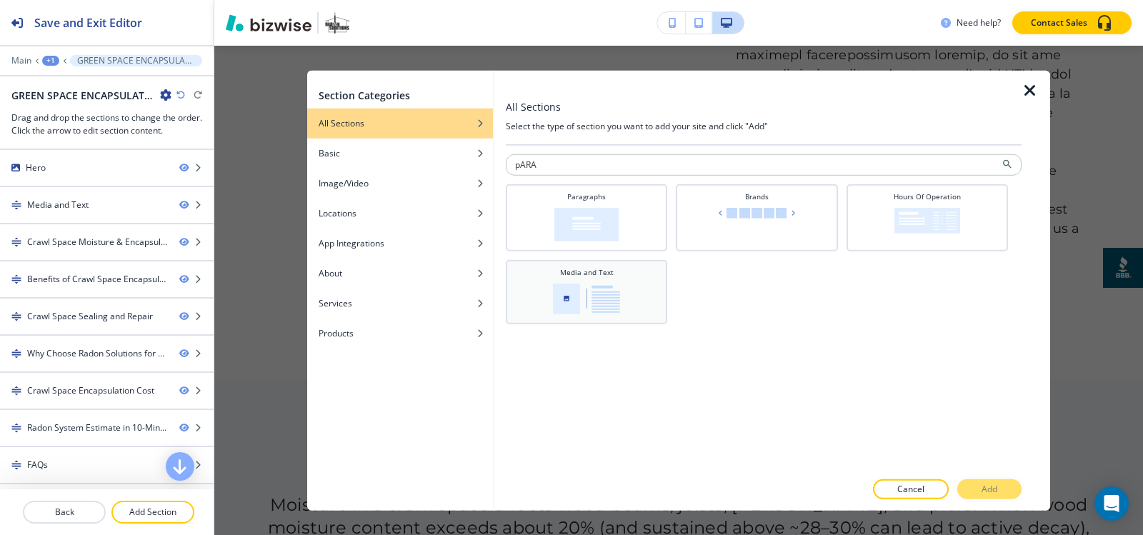
type input "pARA"
click at [571, 262] on div "Media and Text" at bounding box center [586, 291] width 161 height 64
click at [576, 228] on img at bounding box center [586, 224] width 64 height 34
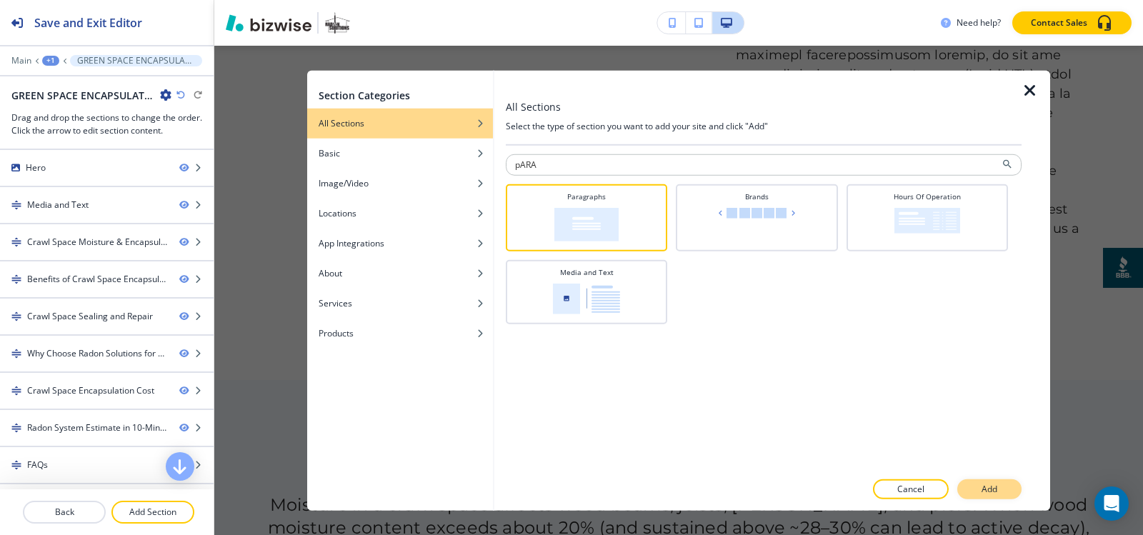
click at [981, 480] on button "Add" at bounding box center [989, 489] width 64 height 20
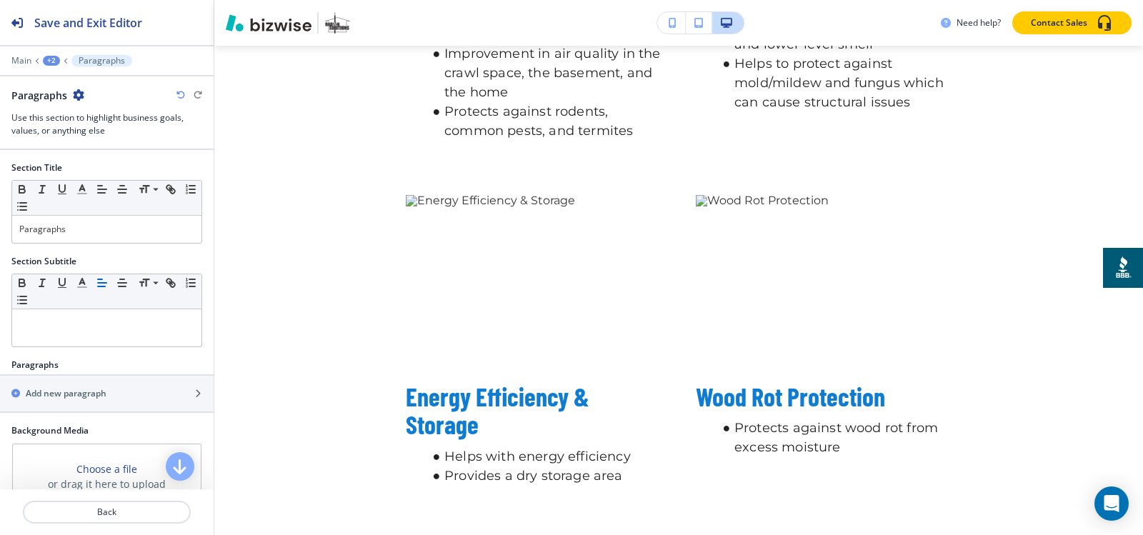
scroll to position [10467, 0]
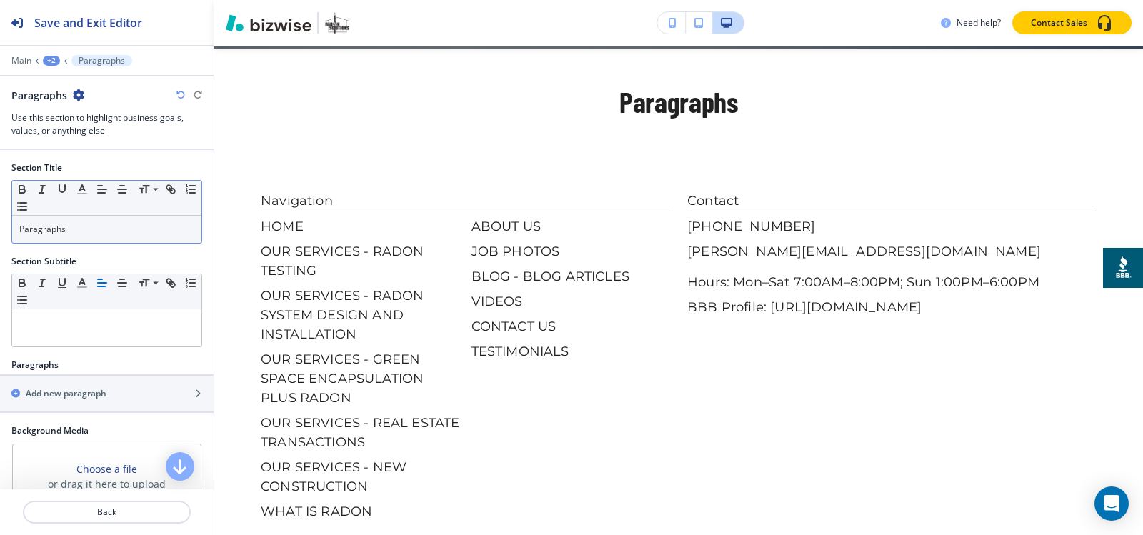
click at [89, 230] on p "Paragraphs" at bounding box center [106, 229] width 175 height 13
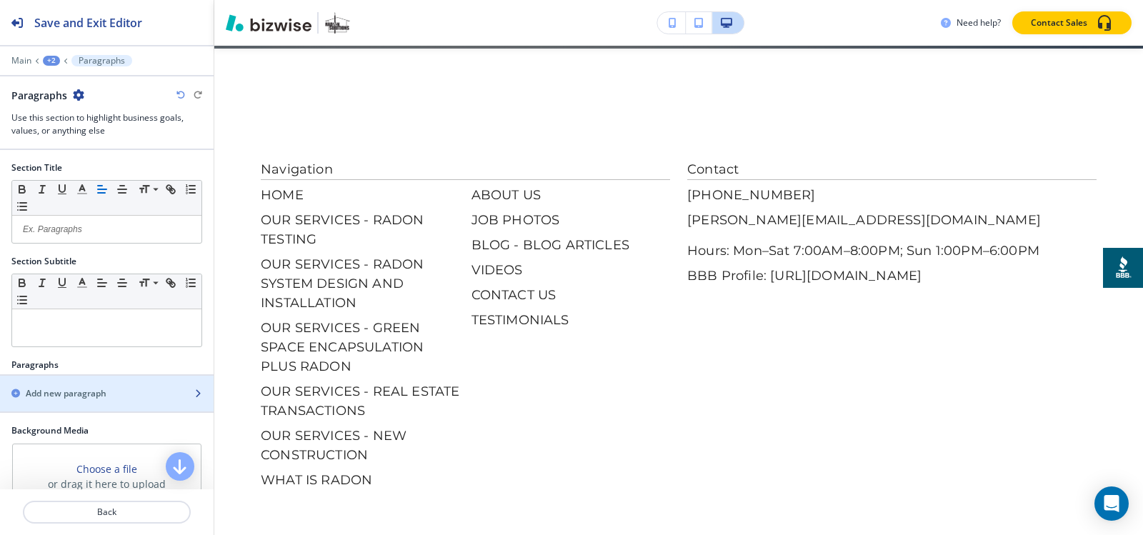
click at [25, 387] on div "Add new paragraph" at bounding box center [91, 393] width 182 height 13
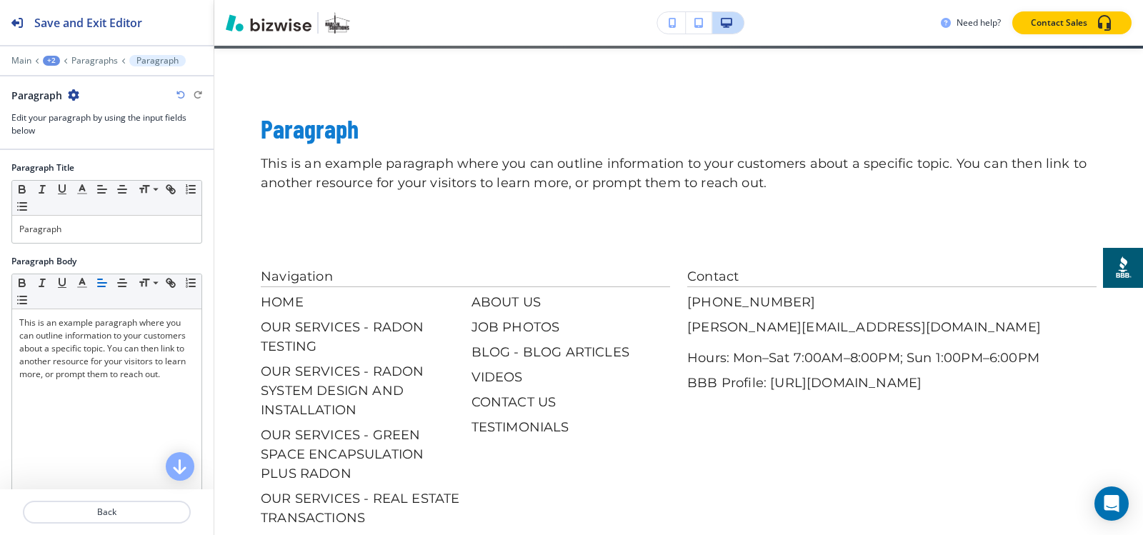
scroll to position [10533, 0]
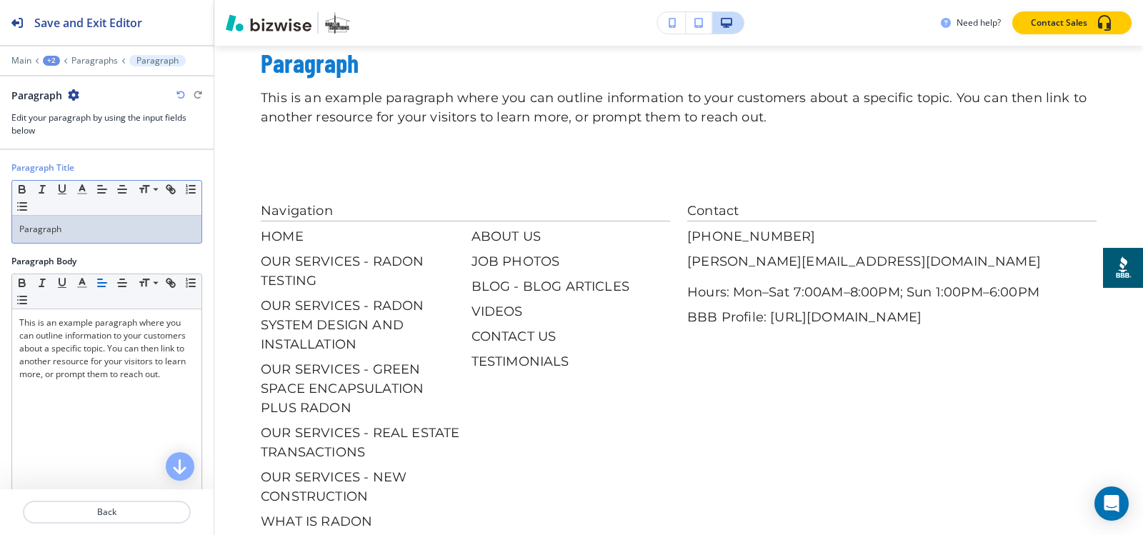
click at [85, 225] on p "Paragraph" at bounding box center [106, 229] width 175 height 13
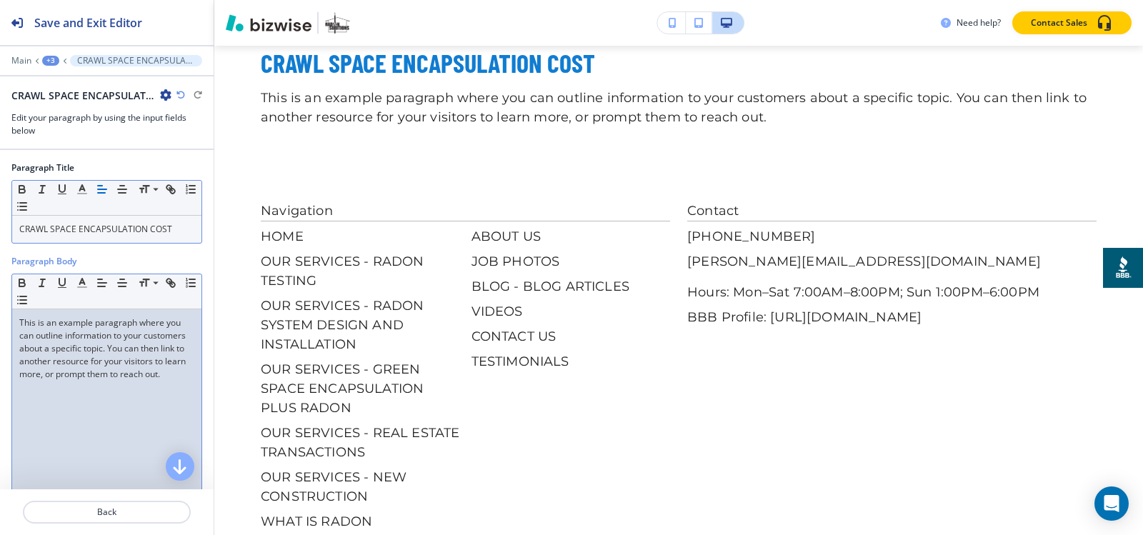
click at [71, 350] on p "This is an example paragraph where you can outline information to your customer…" at bounding box center [106, 348] width 175 height 64
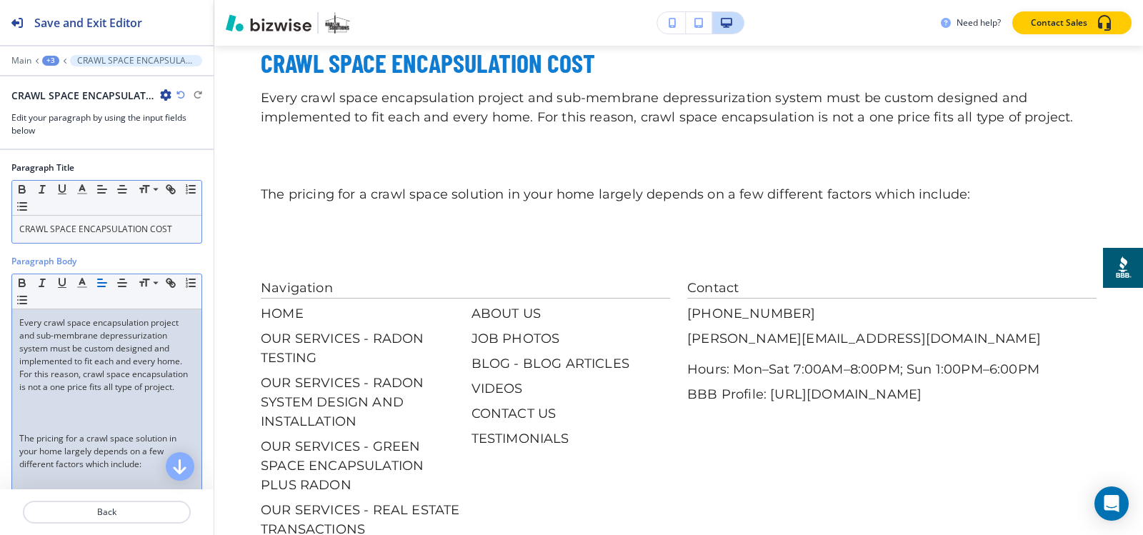
scroll to position [0, 0]
click at [61, 432] on p at bounding box center [106, 425] width 175 height 13
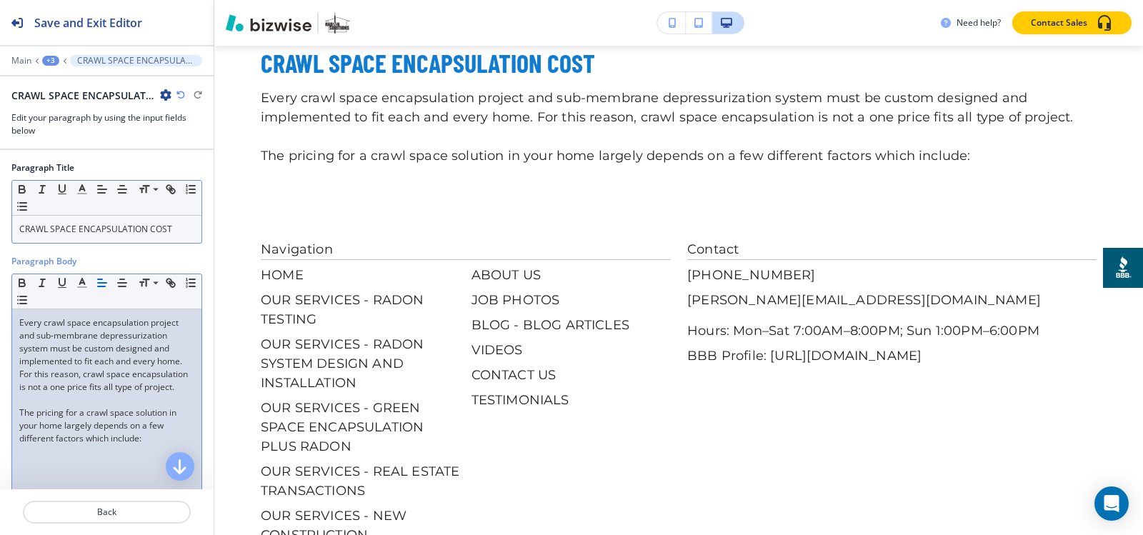
click at [51, 59] on div "+3" at bounding box center [50, 61] width 17 height 10
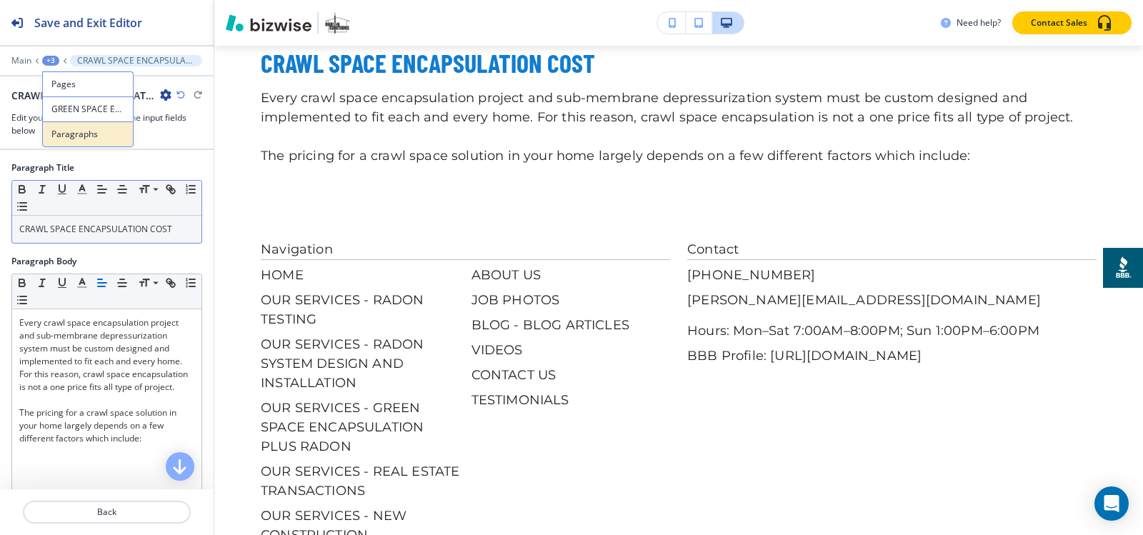
click at [67, 130] on p "Paragraphs" at bounding box center [87, 134] width 73 height 13
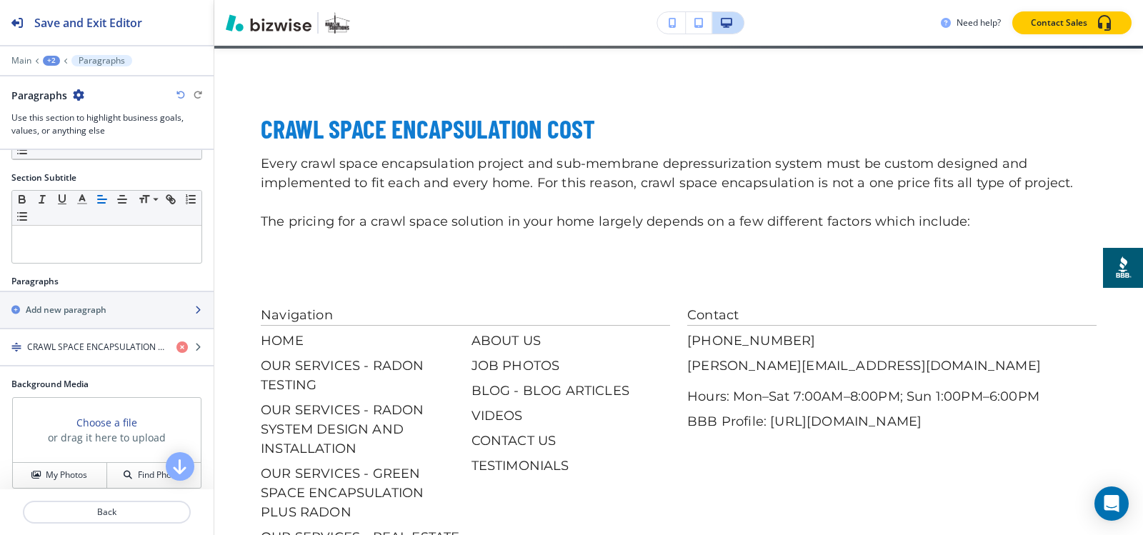
scroll to position [182, 0]
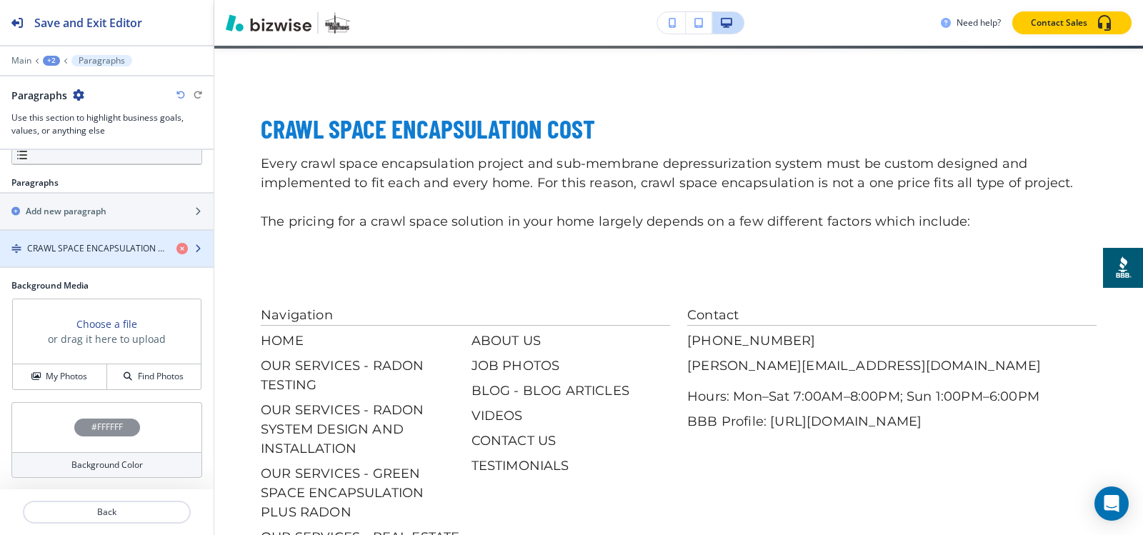
click at [69, 259] on div "button" at bounding box center [107, 260] width 214 height 11
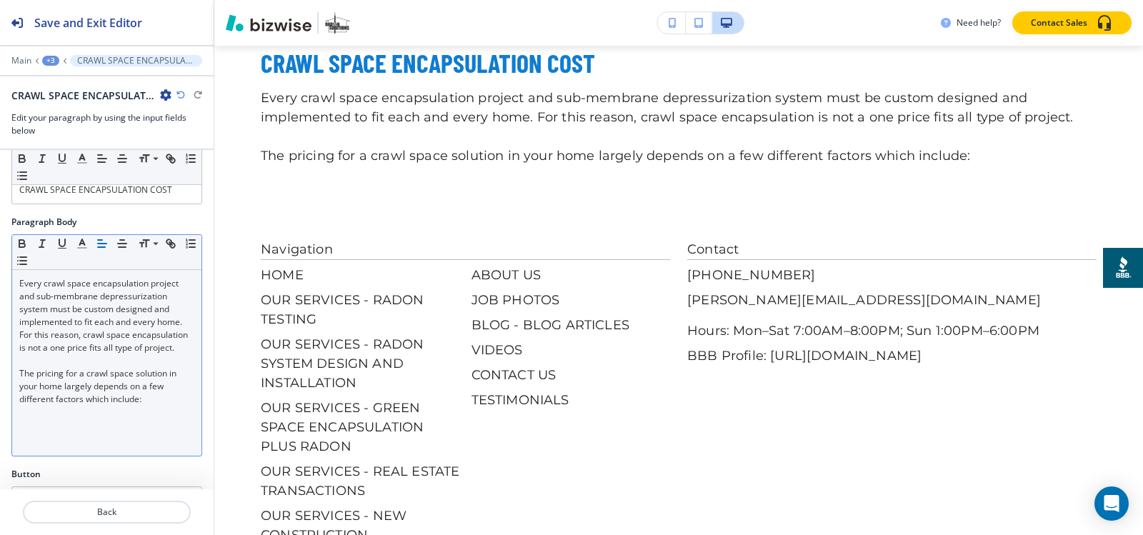
scroll to position [75, 0]
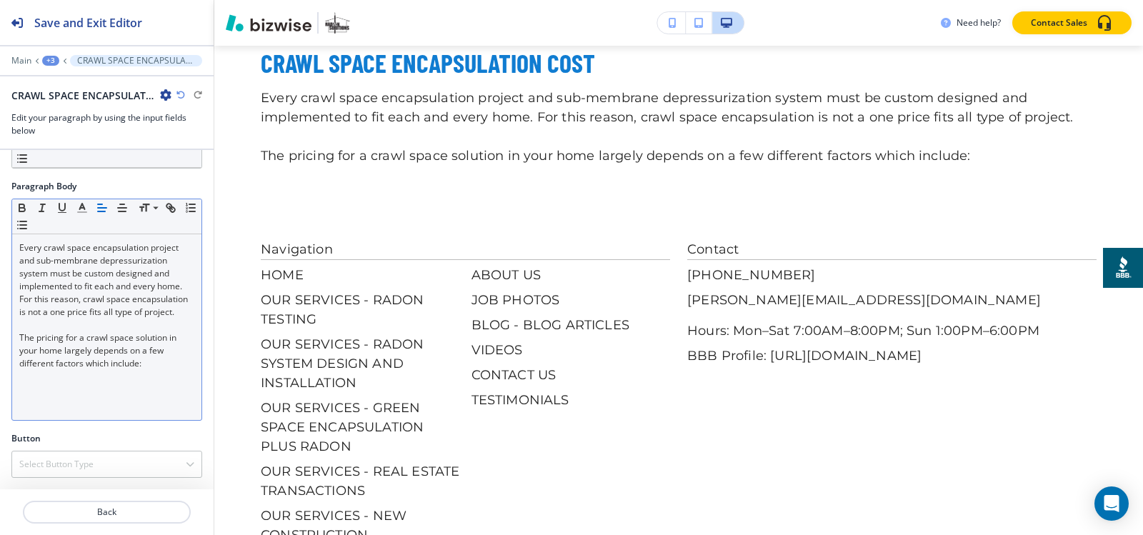
click at [151, 370] on p "The pricing for a crawl space solution in your home largely depends on a few di…" at bounding box center [106, 350] width 175 height 39
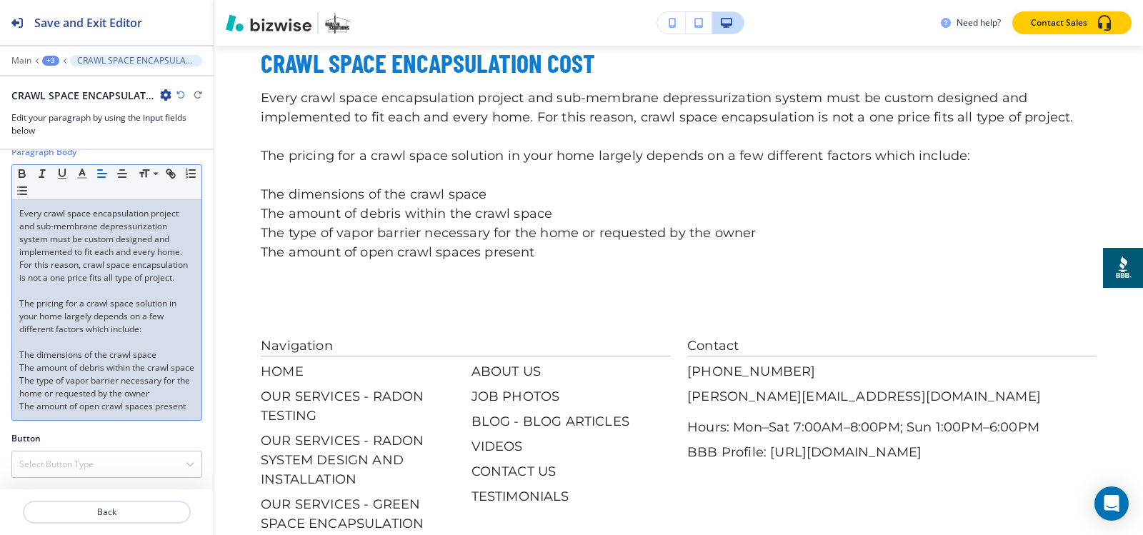
scroll to position [148, 0]
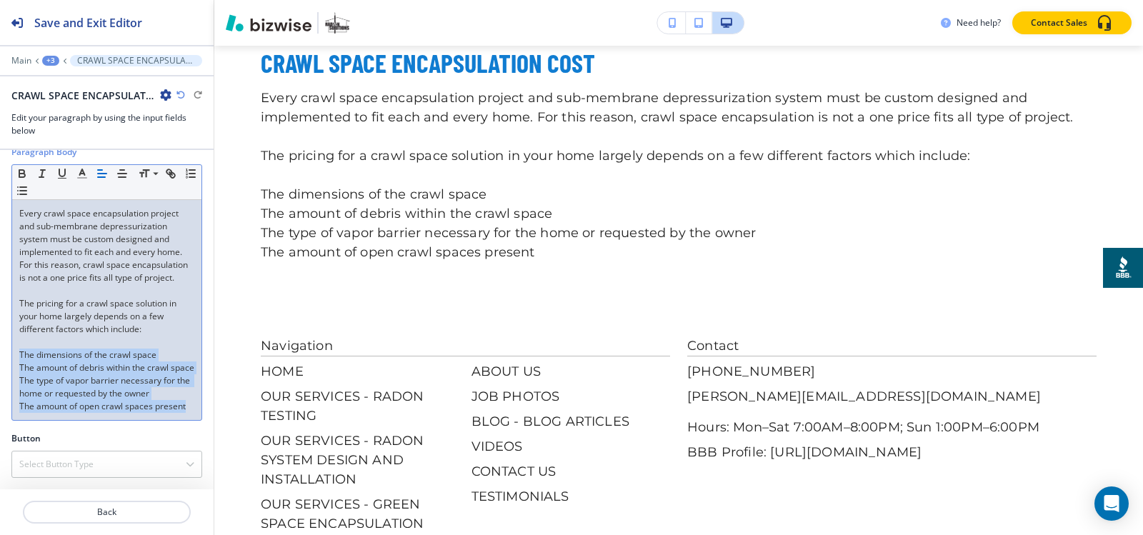
drag, startPoint x: 17, startPoint y: 329, endPoint x: 101, endPoint y: 413, distance: 118.7
click at [101, 413] on div "Every crawl space encapsulation project and sub-membrane depressurization syste…" at bounding box center [106, 310] width 189 height 220
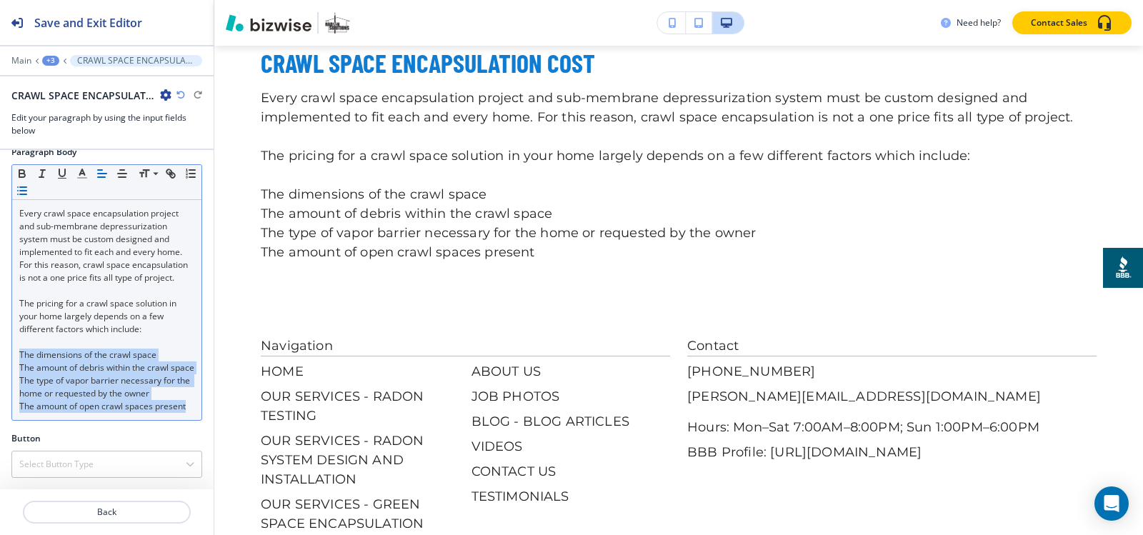
click at [29, 184] on icon "button" at bounding box center [22, 190] width 13 height 13
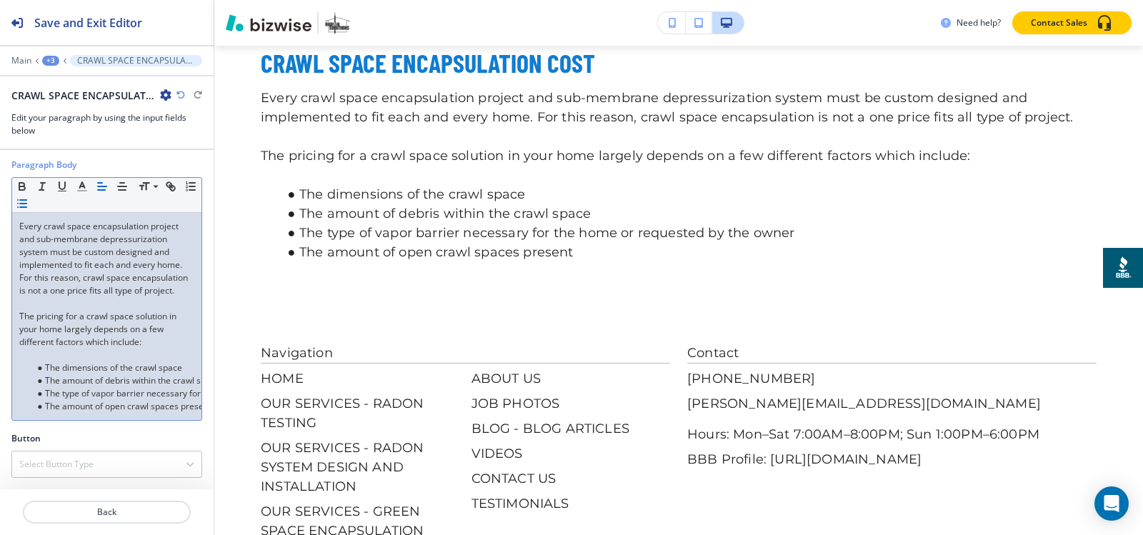
scroll to position [120, 0]
click at [64, 349] on p at bounding box center [106, 355] width 175 height 13
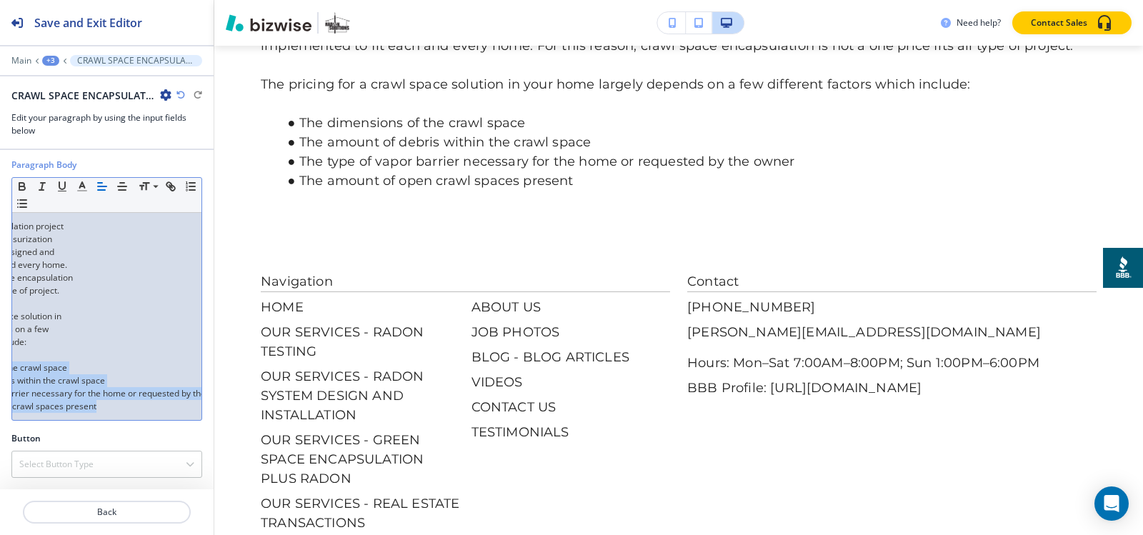
scroll to position [0, 159]
drag, startPoint x: 36, startPoint y: 351, endPoint x: 204, endPoint y: 414, distance: 179.7
click at [204, 414] on div "Paragraph Title Small Normal Large Huge CRAWL SPACE ENCAPSULATION COST Paragrap…" at bounding box center [107, 319] width 214 height 339
click at [94, 394] on div "Every crawl space encapsulation project and sub-membrane depressurization syste…" at bounding box center [106, 316] width 189 height 207
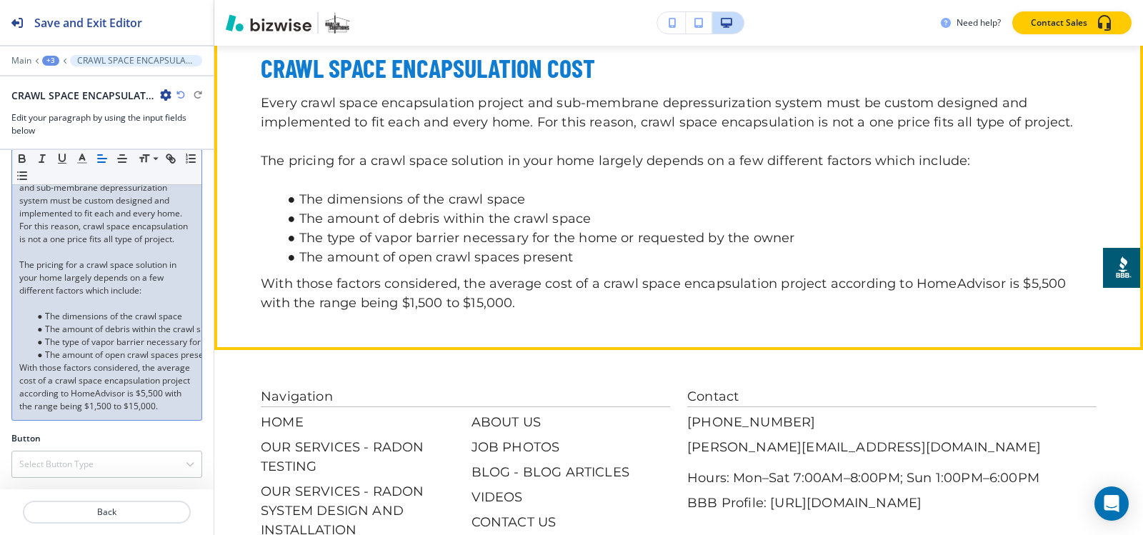
scroll to position [10533, 0]
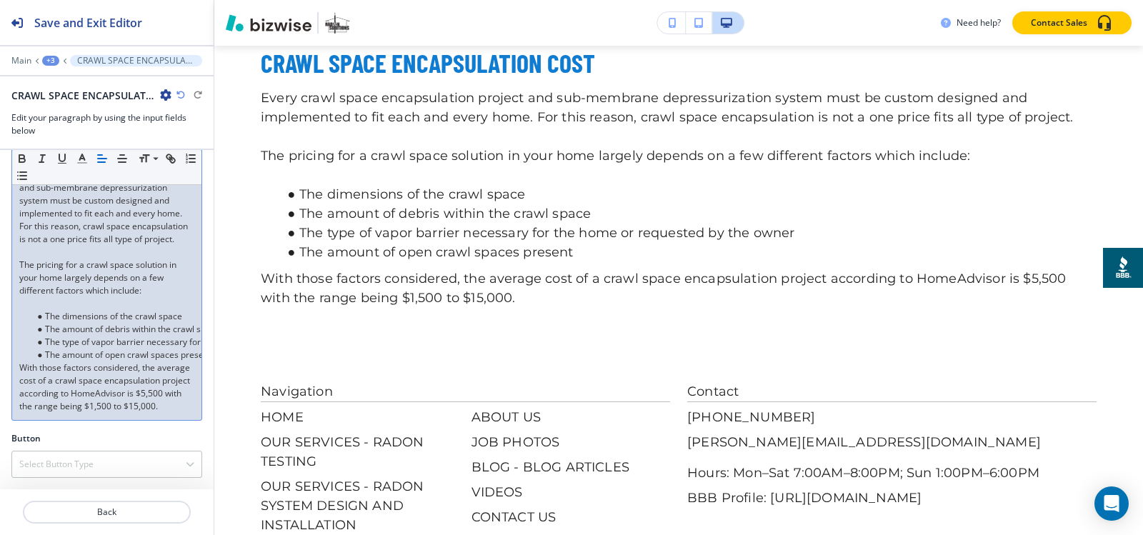
click at [52, 59] on div "+3" at bounding box center [50, 61] width 17 height 10
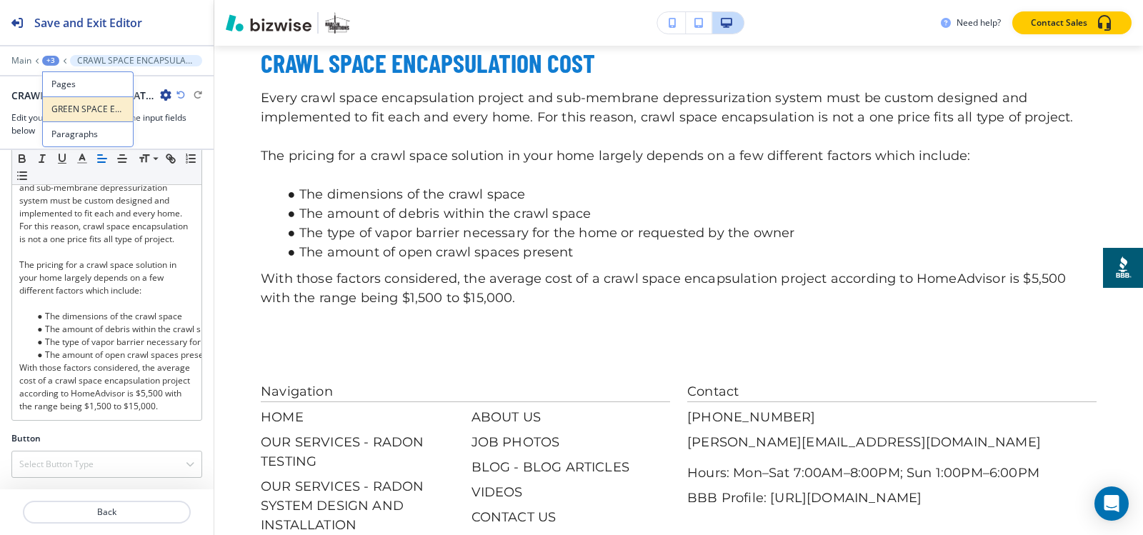
click at [54, 116] on button "GREEN SPACE ENCAPSULATION PLUS RADON" at bounding box center [87, 108] width 91 height 25
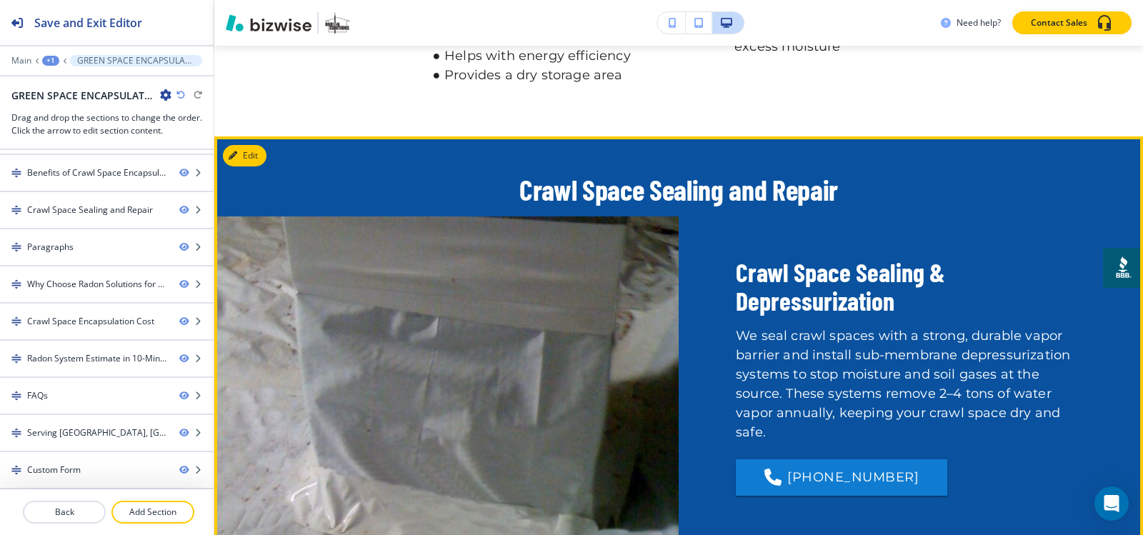
scroll to position [6384, 0]
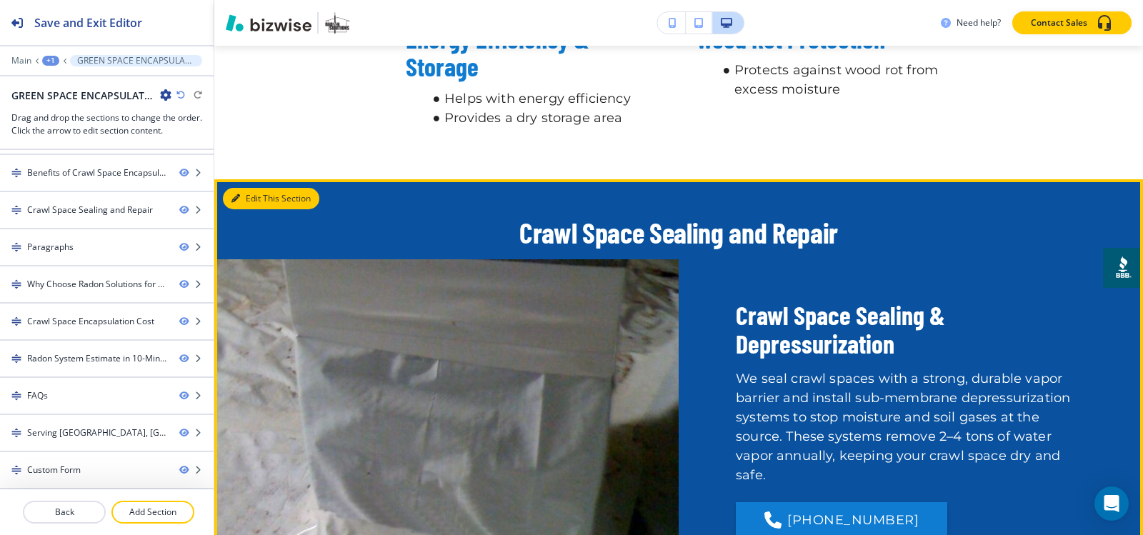
click at [250, 209] on button "Edit This Section" at bounding box center [271, 198] width 96 height 21
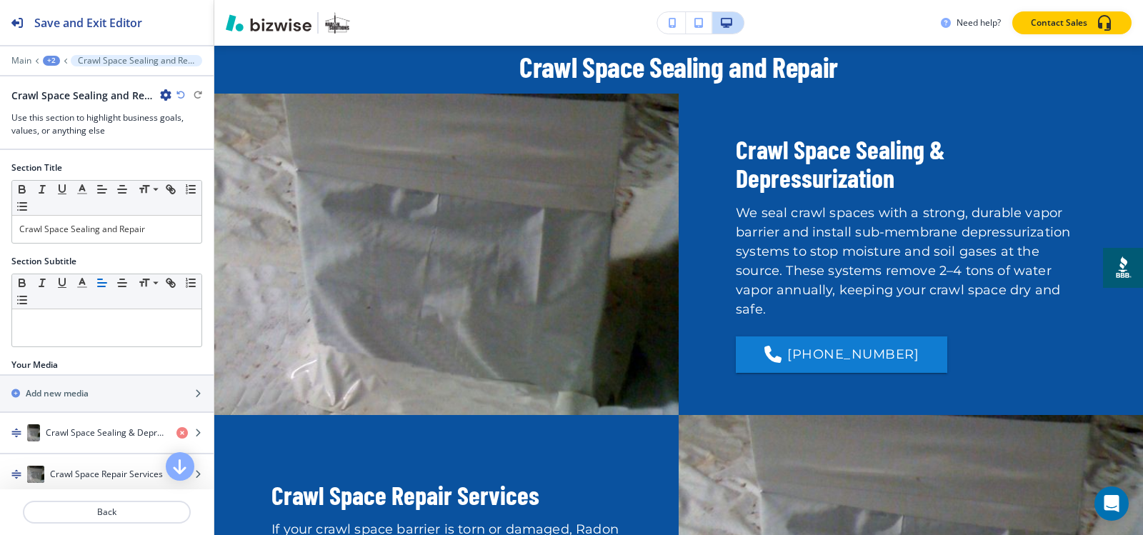
scroll to position [6553, 0]
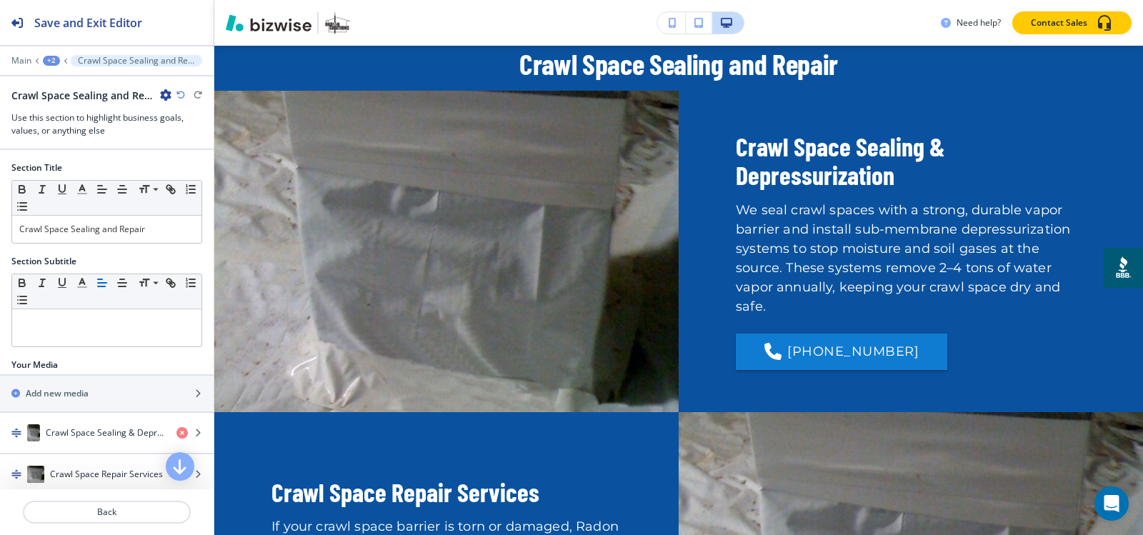
click at [164, 94] on icon "button" at bounding box center [165, 94] width 11 height 11
click at [191, 172] on p "Delete Section" at bounding box center [205, 170] width 73 height 13
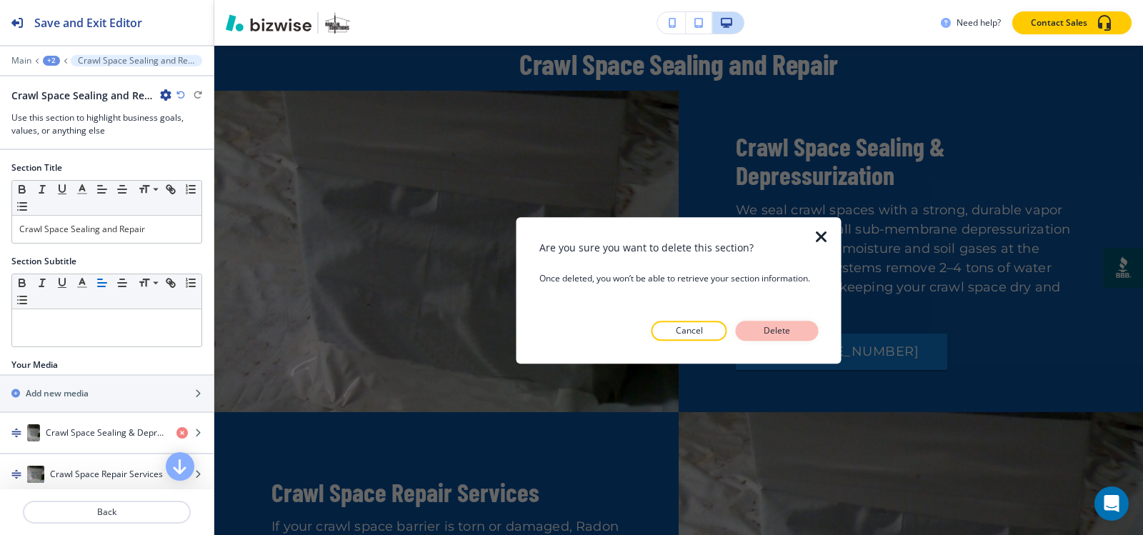
click at [766, 337] on p "Delete" at bounding box center [777, 330] width 34 height 13
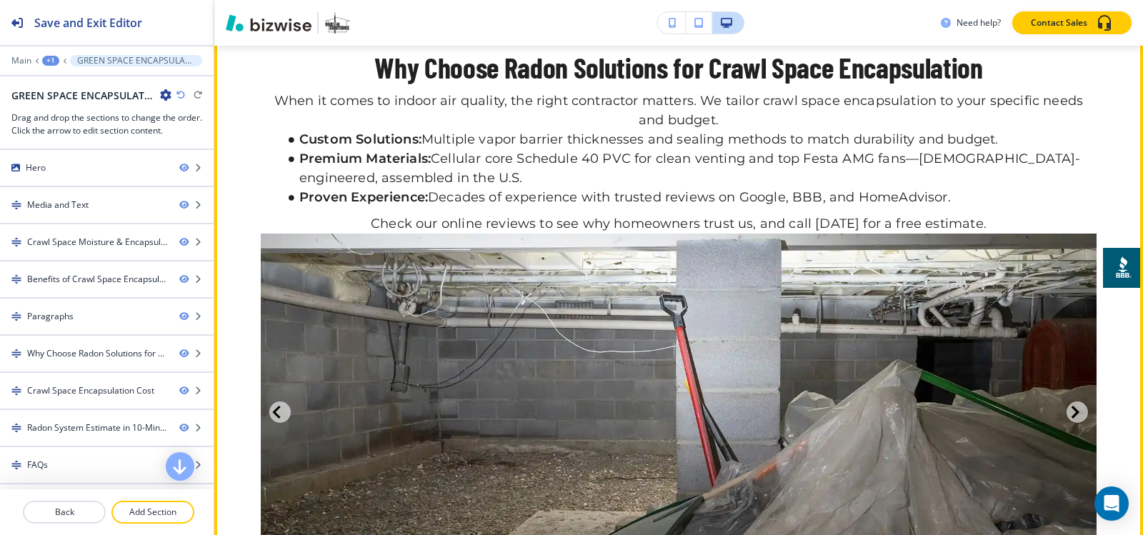
scroll to position [6839, 0]
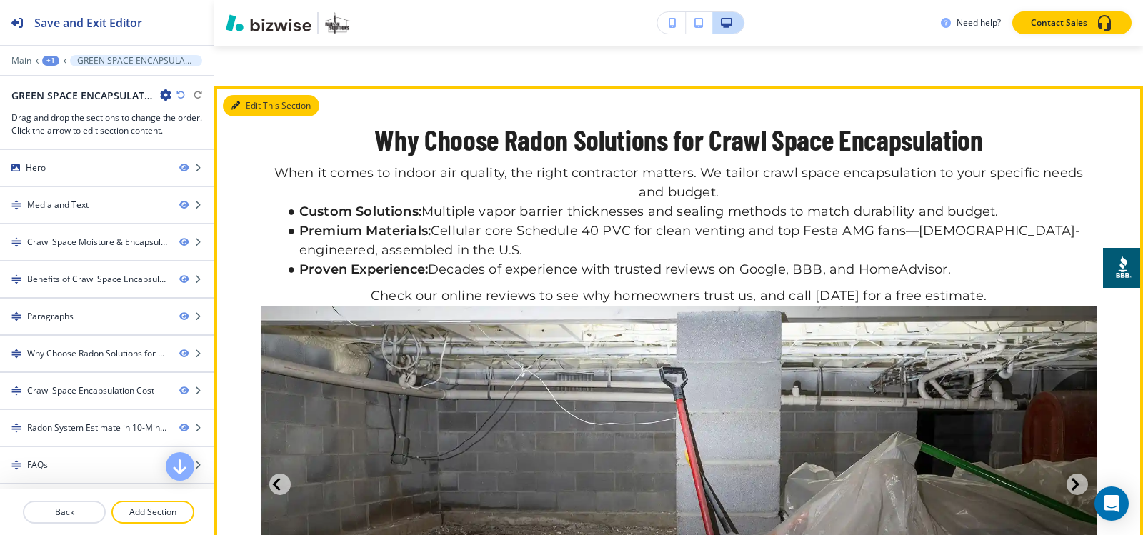
click at [241, 116] on button "Edit This Section" at bounding box center [271, 105] width 96 height 21
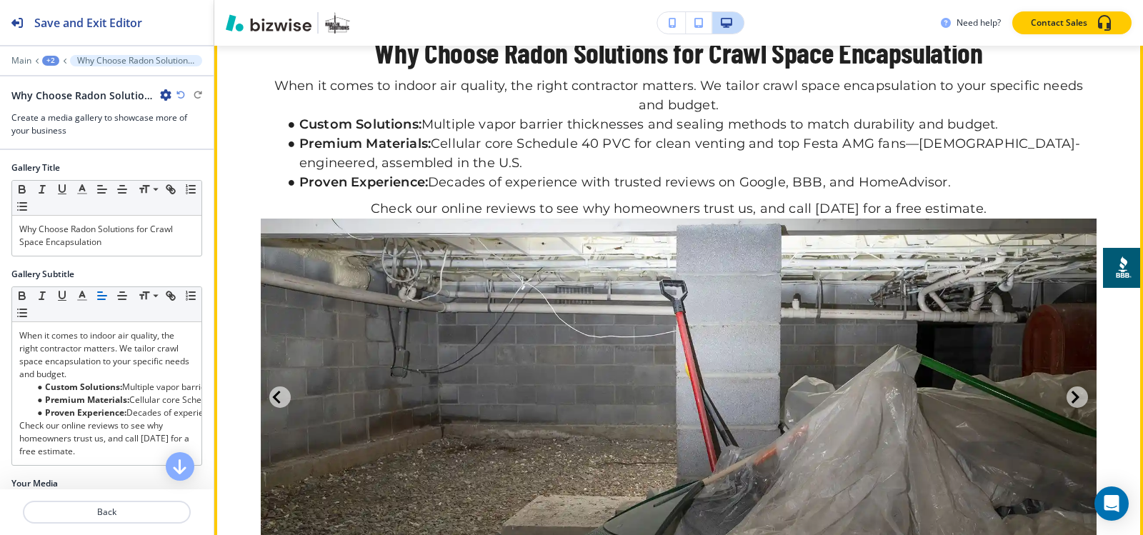
scroll to position [6933, 0]
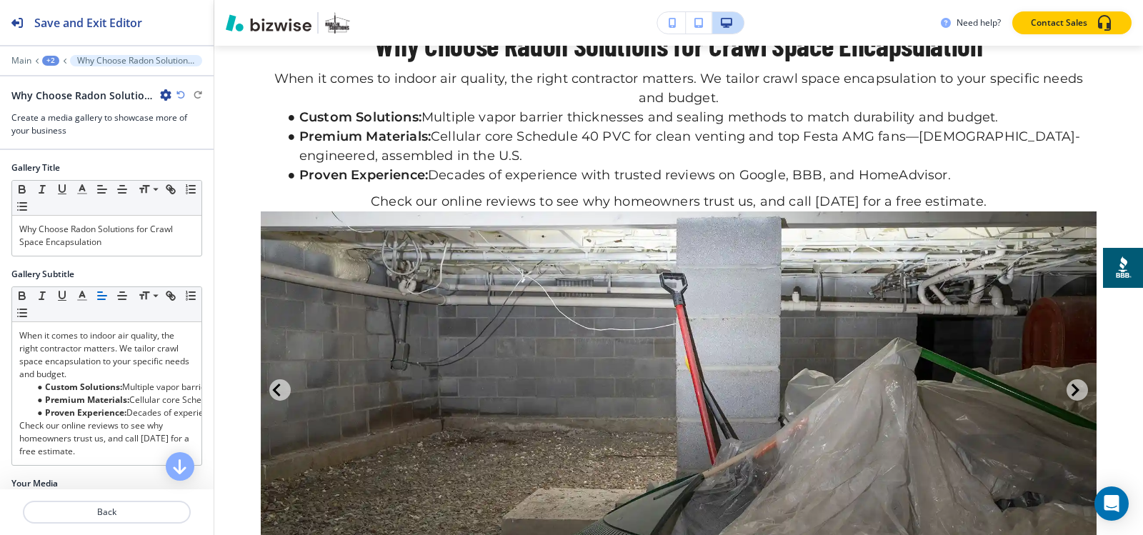
drag, startPoint x: 173, startPoint y: 95, endPoint x: 166, endPoint y: 94, distance: 7.2
click at [172, 94] on div "Why Choose Radon Solutions for Crawl Space Encapsulation" at bounding box center [106, 95] width 191 height 15
click at [166, 94] on icon "button" at bounding box center [165, 94] width 11 height 11
click at [197, 169] on p "Delete Section" at bounding box center [205, 170] width 73 height 13
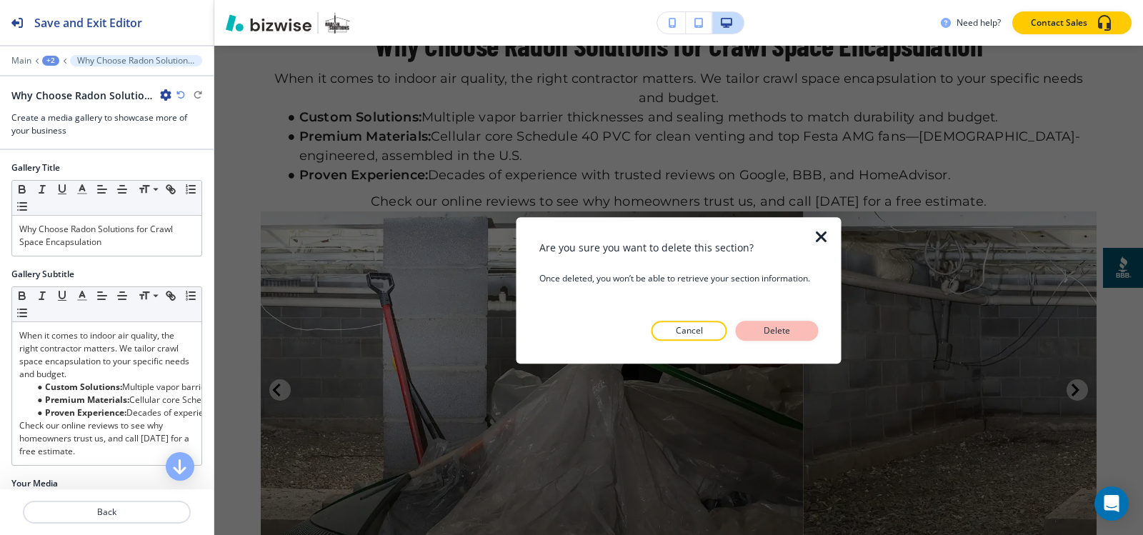
click at [786, 324] on p "Delete" at bounding box center [777, 330] width 34 height 13
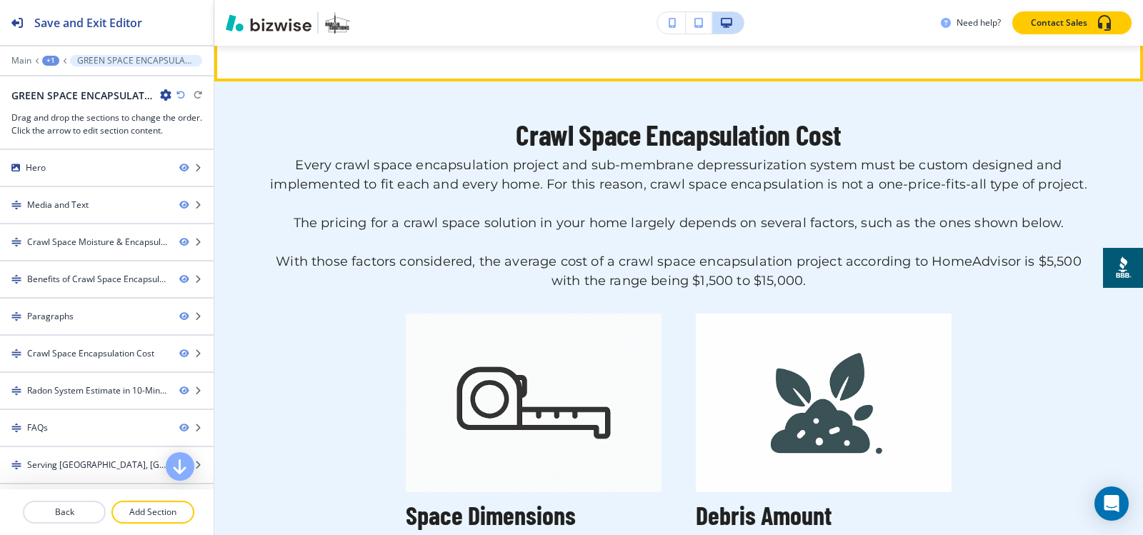
scroll to position [6790, 0]
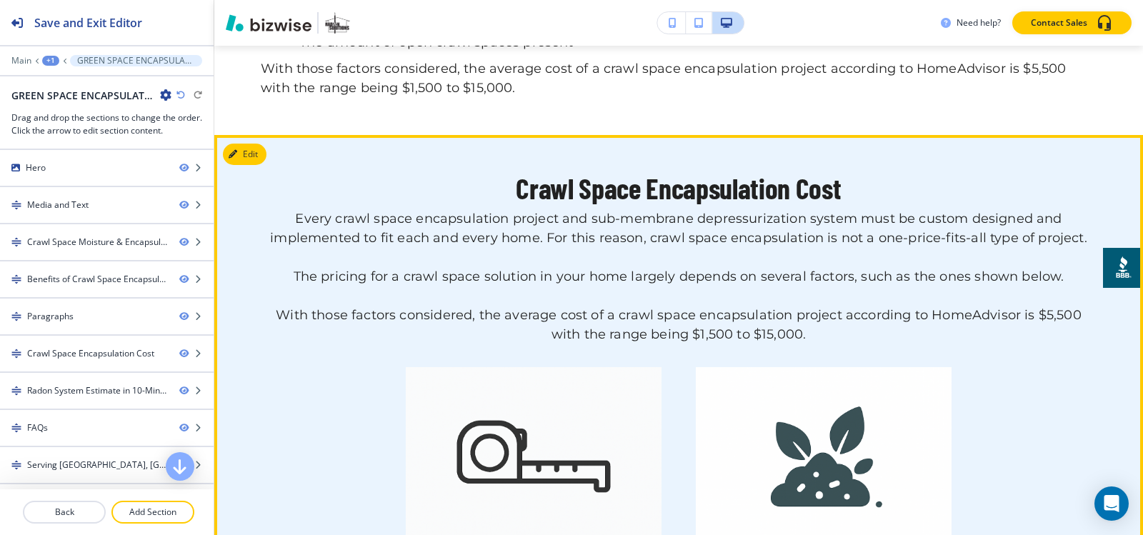
click at [249, 165] on button "Edit" at bounding box center [245, 154] width 44 height 21
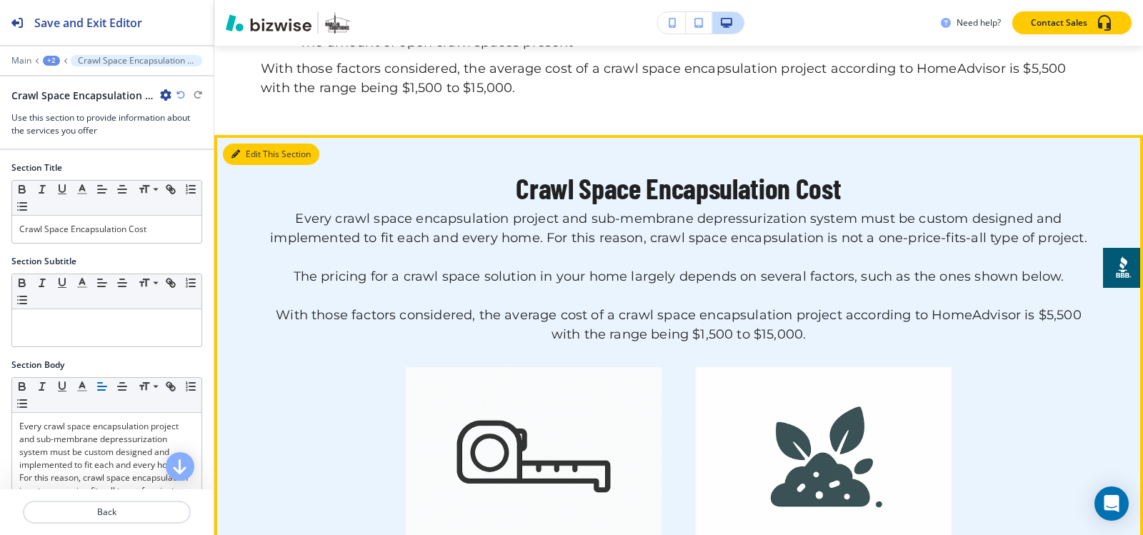
scroll to position [6933, 0]
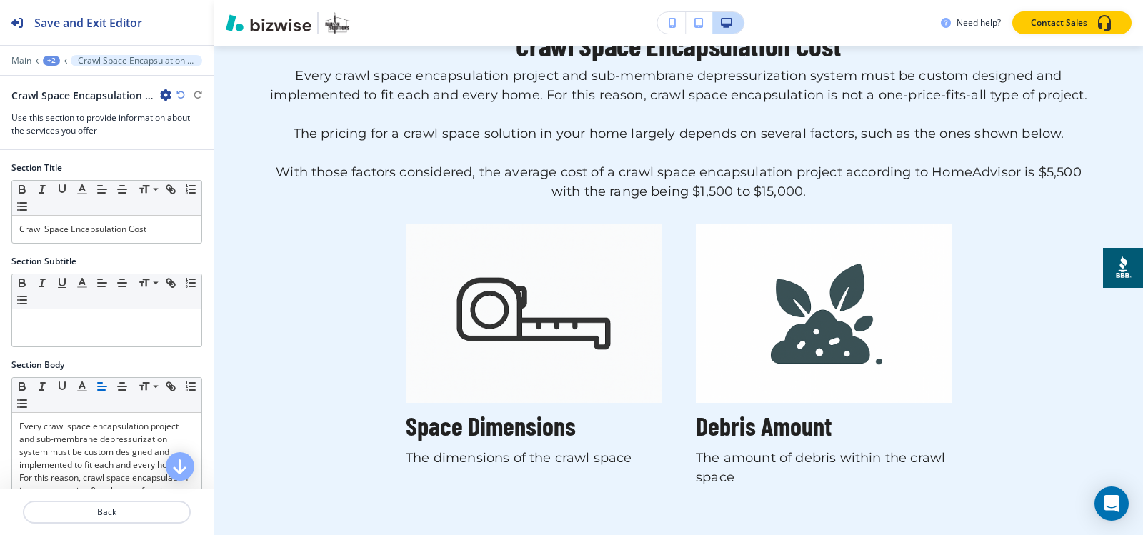
click at [159, 95] on div "Crawl Space Encapsulation Cost" at bounding box center [91, 95] width 160 height 15
click at [167, 97] on icon "button" at bounding box center [165, 94] width 11 height 11
click at [201, 164] on p "Delete Section" at bounding box center [205, 170] width 73 height 13
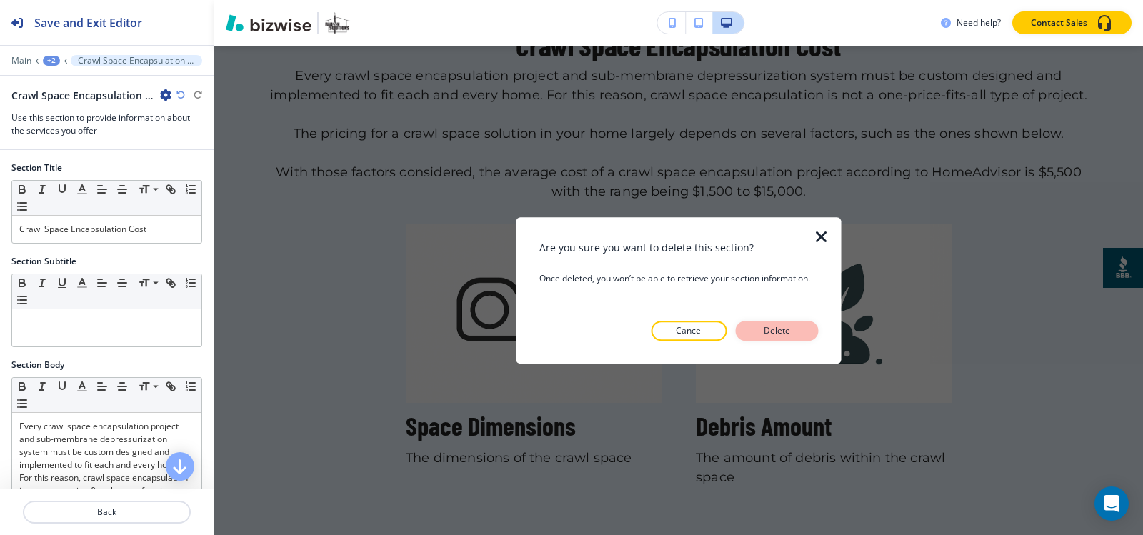
click at [753, 328] on button "Delete" at bounding box center [777, 331] width 83 height 20
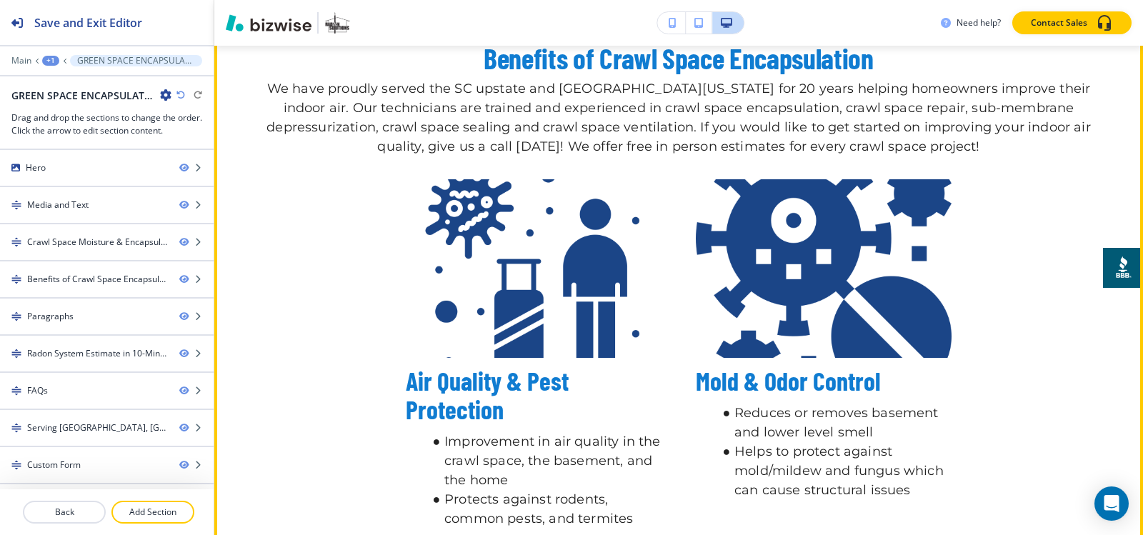
scroll to position [5433, 0]
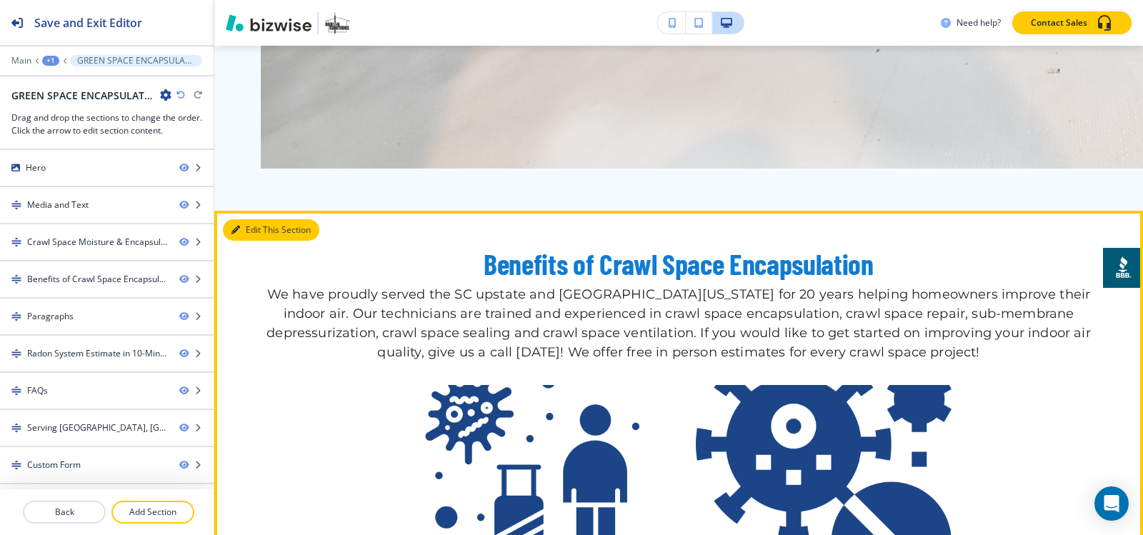
click at [252, 241] on button "Edit This Section" at bounding box center [271, 229] width 96 height 21
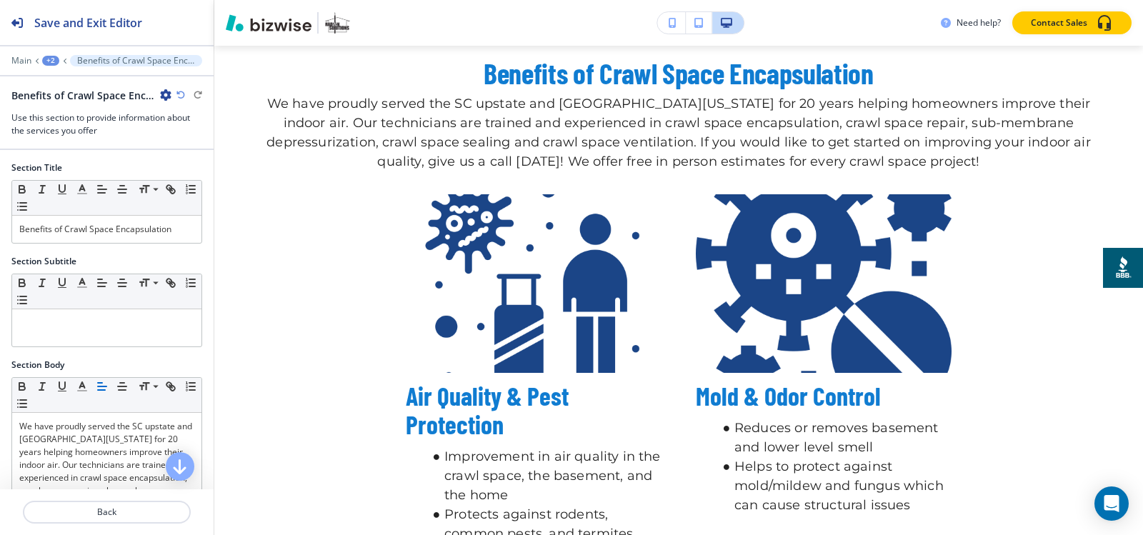
scroll to position [5624, 0]
click at [162, 92] on icon "button" at bounding box center [165, 94] width 11 height 11
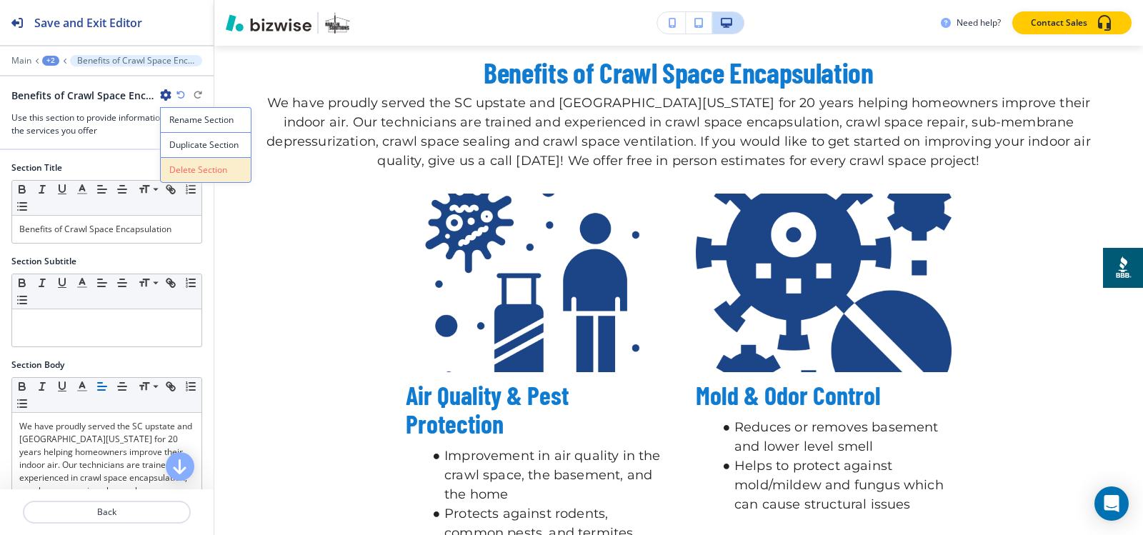
click at [191, 169] on p "Delete Section" at bounding box center [205, 170] width 73 height 13
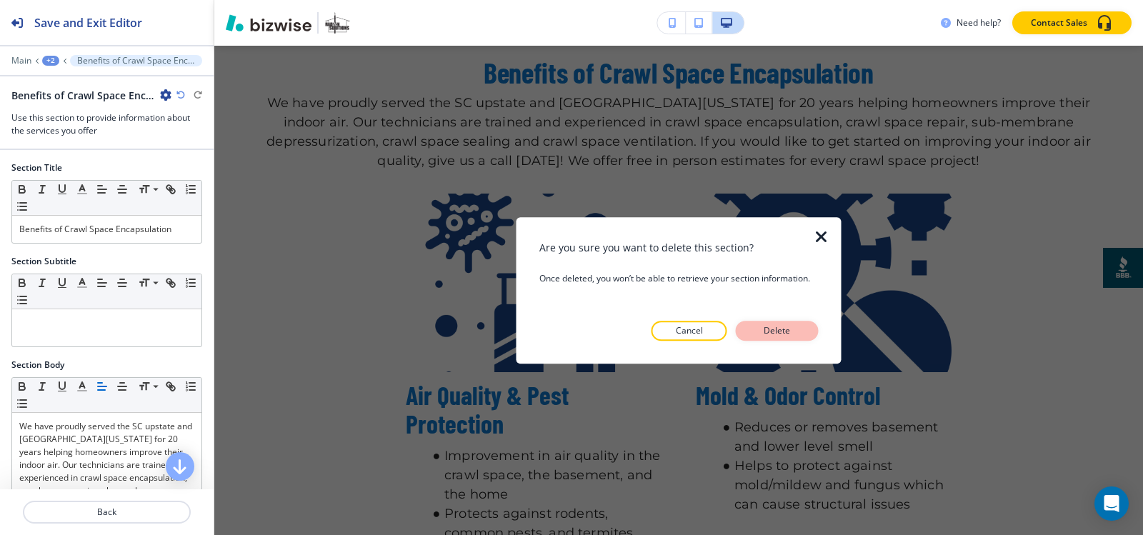
click at [749, 331] on button "Delete" at bounding box center [777, 331] width 83 height 20
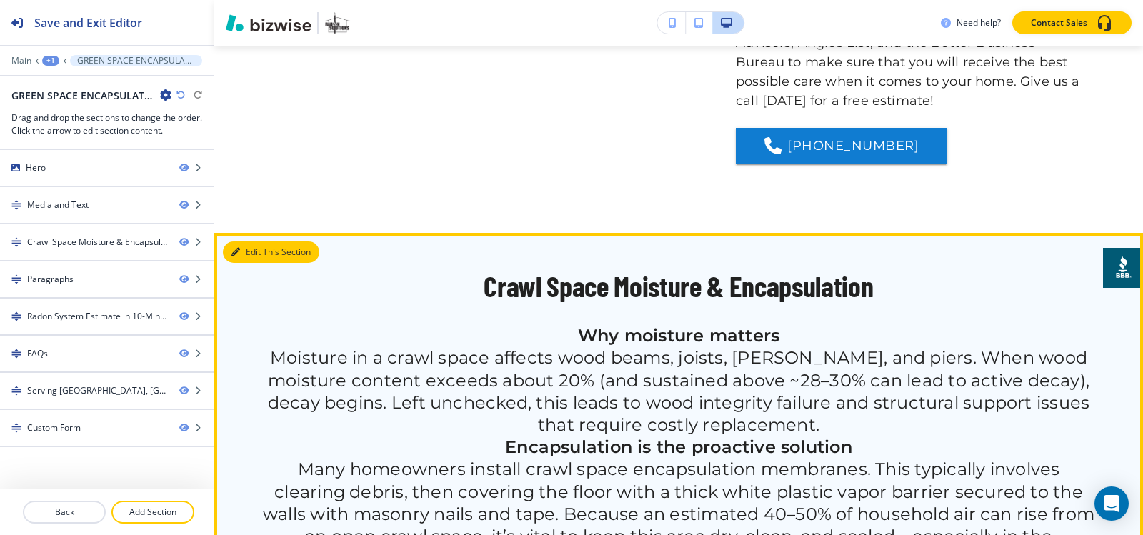
click at [249, 247] on button "Edit This Section" at bounding box center [271, 251] width 96 height 21
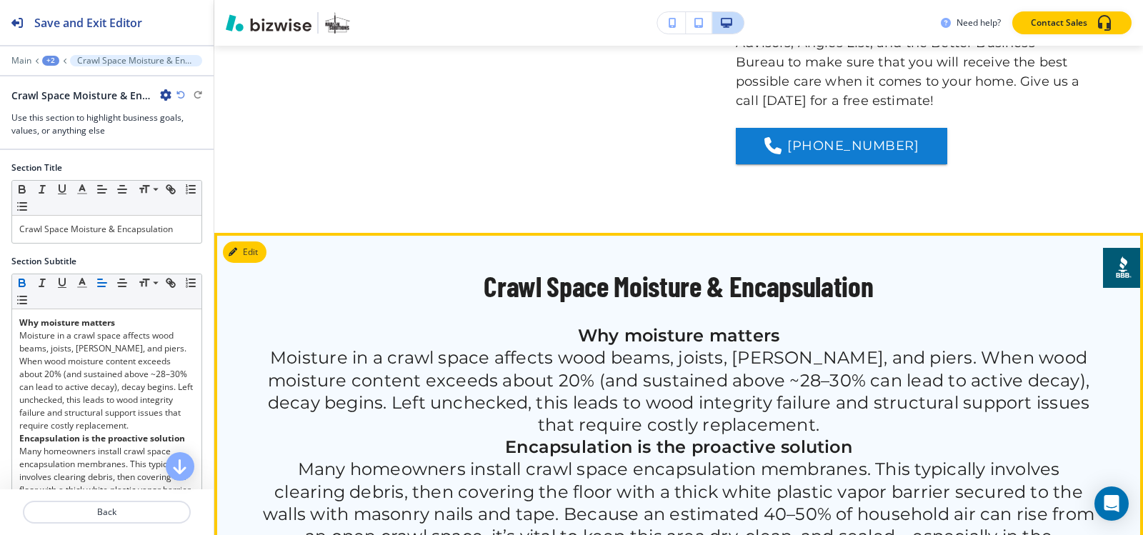
scroll to position [4096, 0]
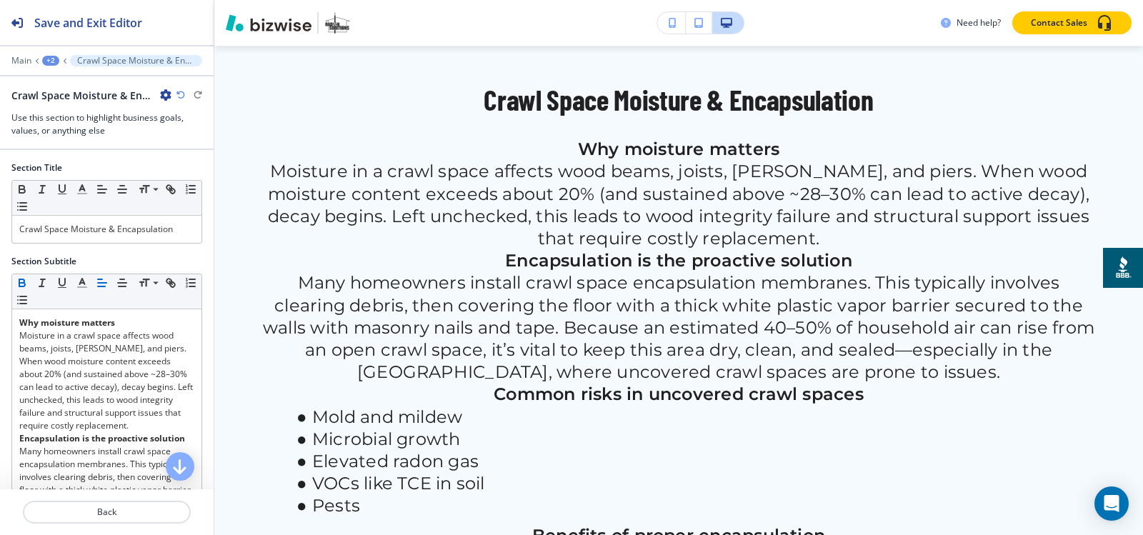
click at [165, 91] on icon "button" at bounding box center [165, 94] width 11 height 11
drag, startPoint x: 198, startPoint y: 174, endPoint x: 203, endPoint y: 189, distance: 15.1
click at [197, 174] on p "Delete Section" at bounding box center [205, 170] width 73 height 13
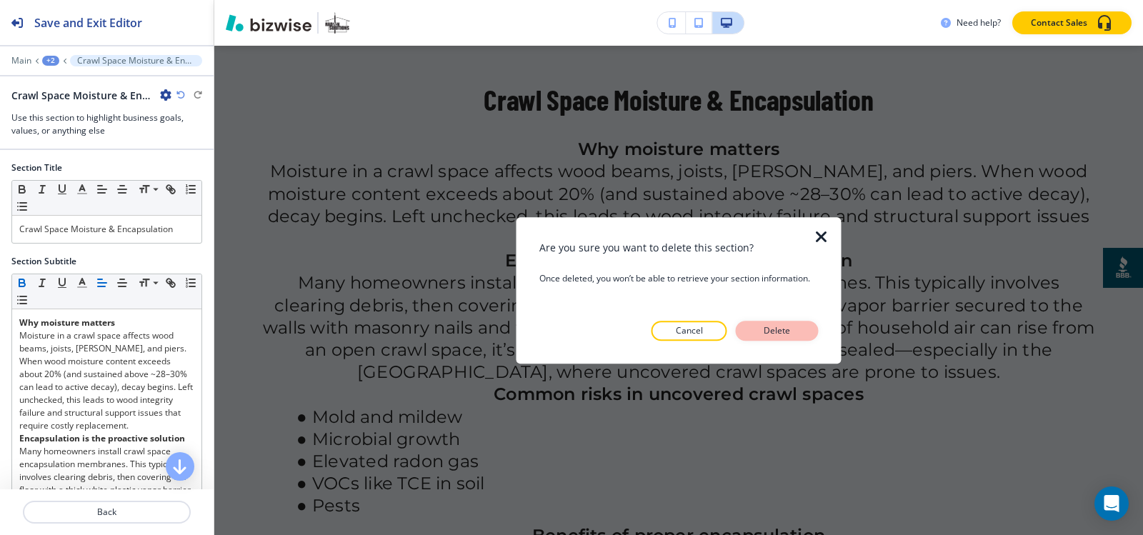
click at [782, 337] on p "Delete" at bounding box center [777, 330] width 34 height 13
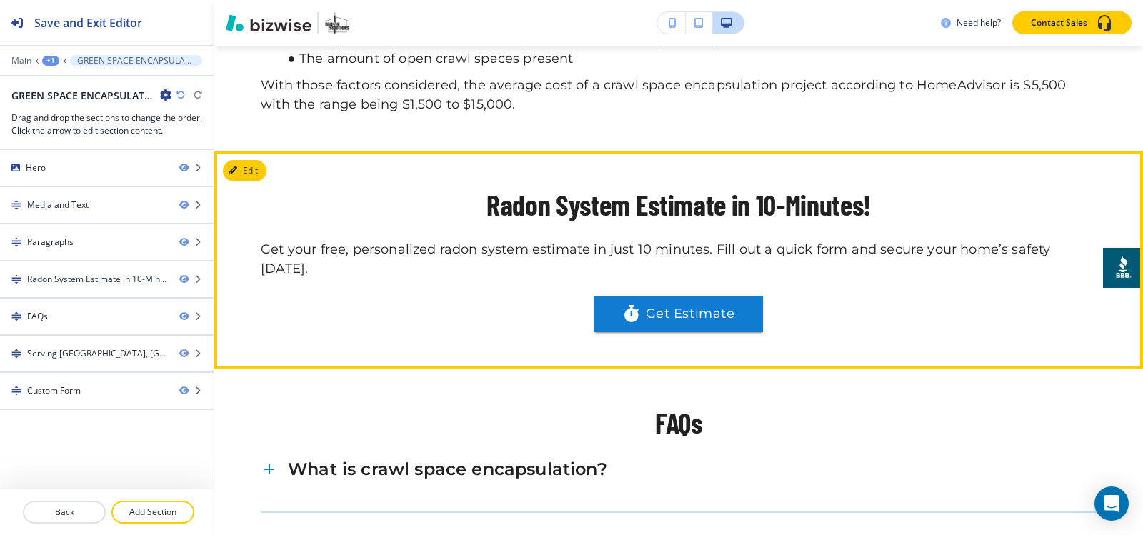
scroll to position [4382, 0]
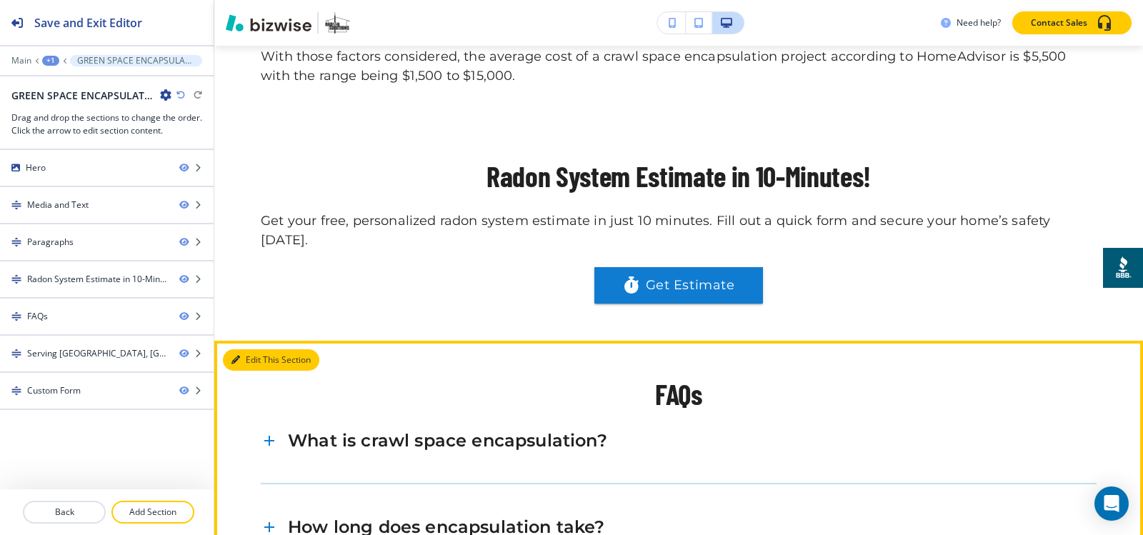
click at [239, 361] on icon "button" at bounding box center [235, 360] width 9 height 9
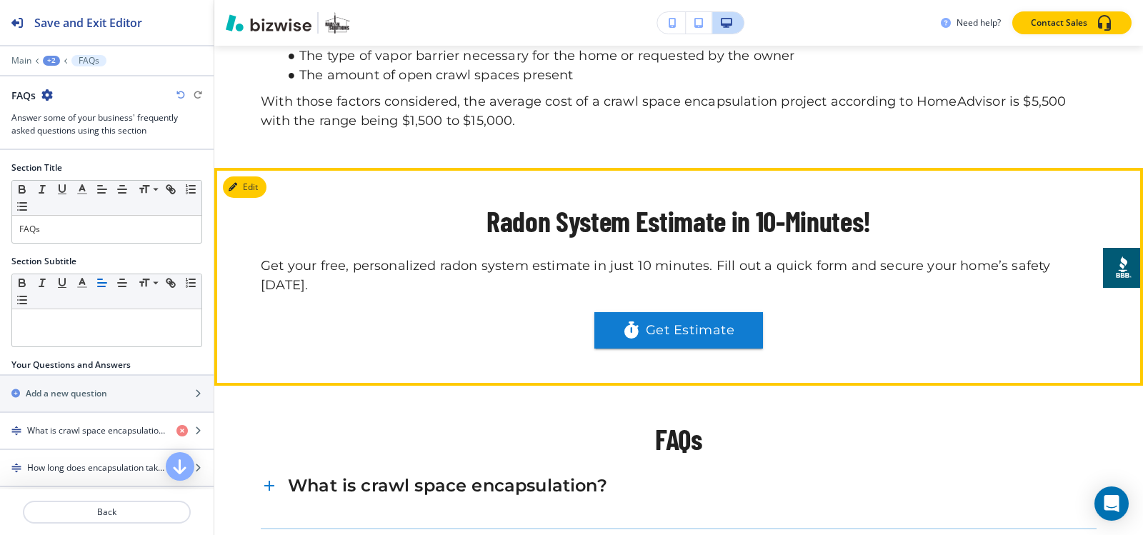
scroll to position [4247, 0]
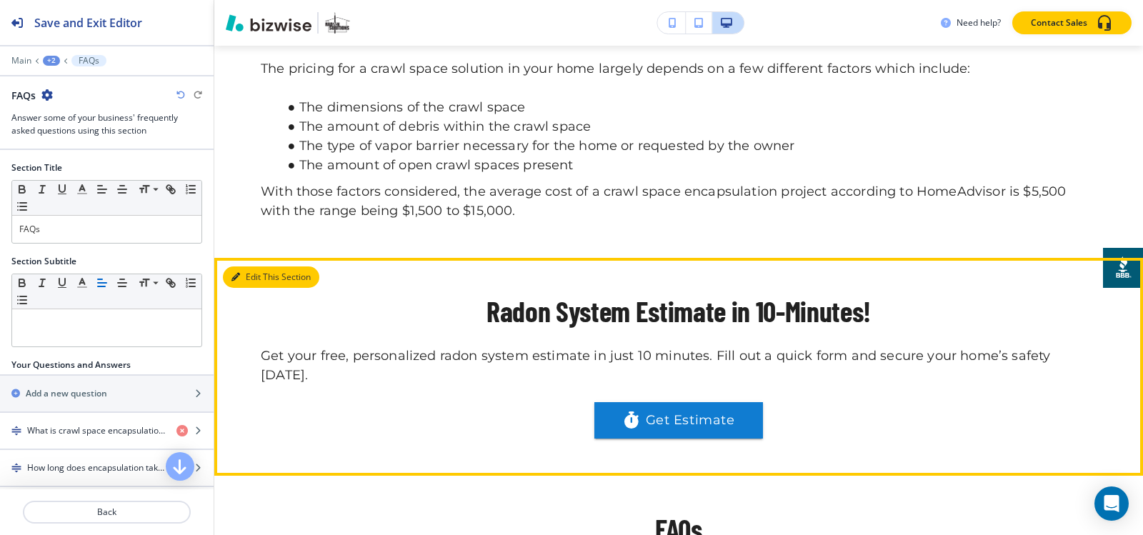
click at [259, 288] on button "Edit This Section" at bounding box center [271, 276] width 96 height 21
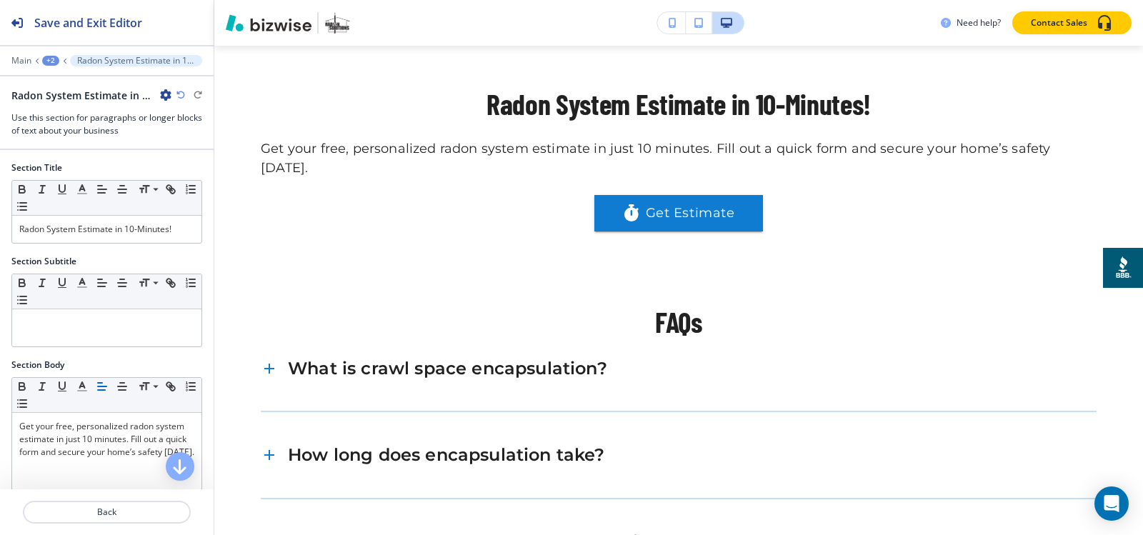
scroll to position [4477, 0]
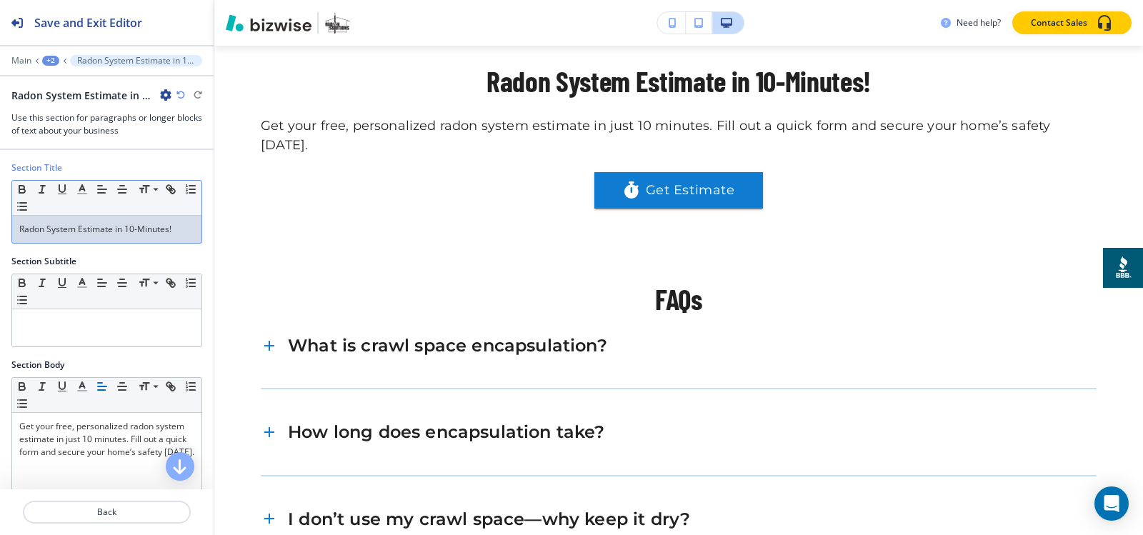
click at [98, 229] on p "Radon System Estimate in 10-Minutes!" at bounding box center [106, 229] width 175 height 13
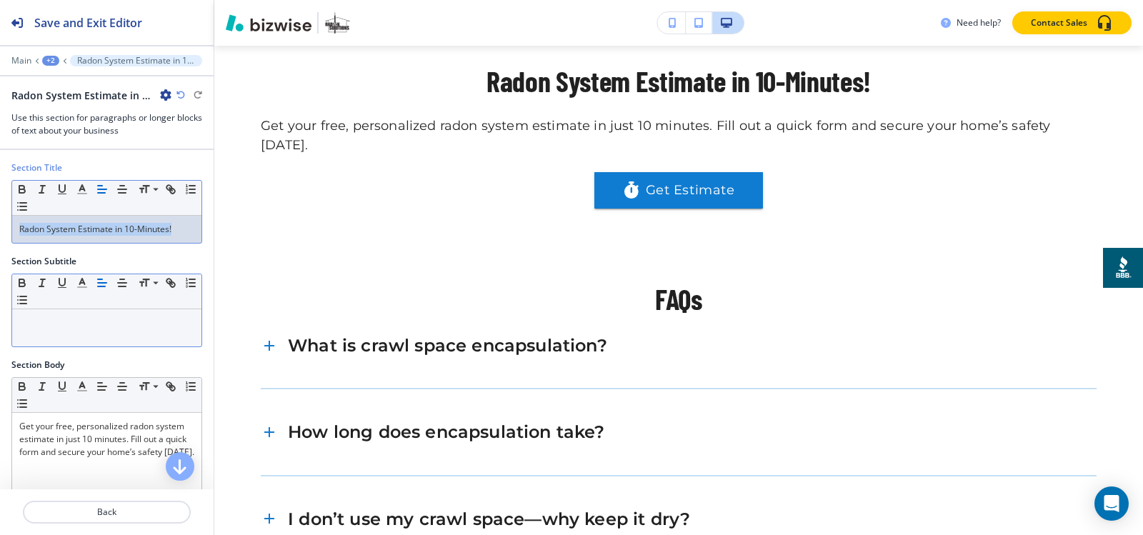
copy p "Radon System Estimate in 10-Minutes!"
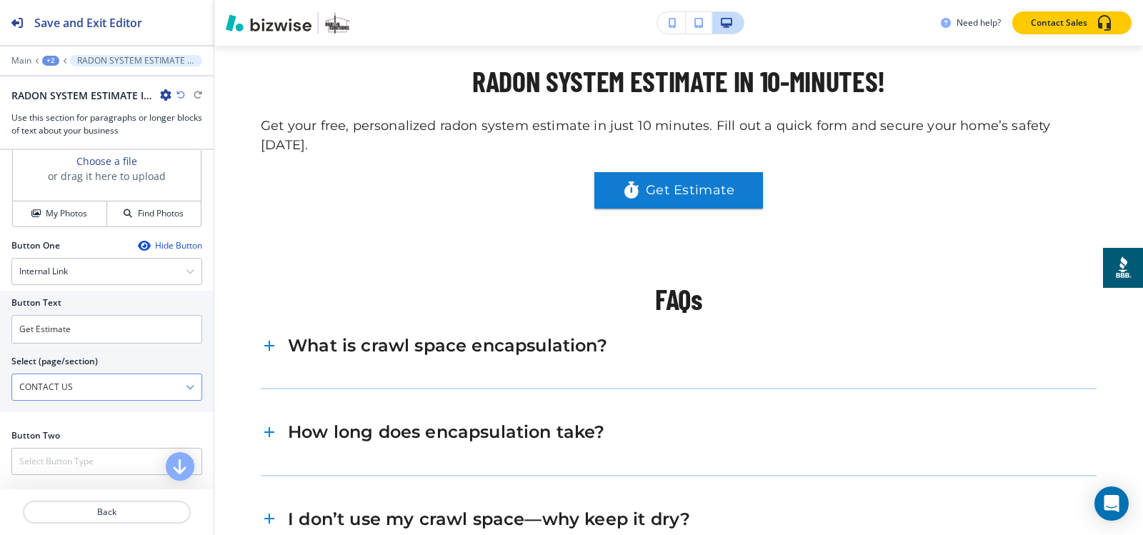
scroll to position [500, 0]
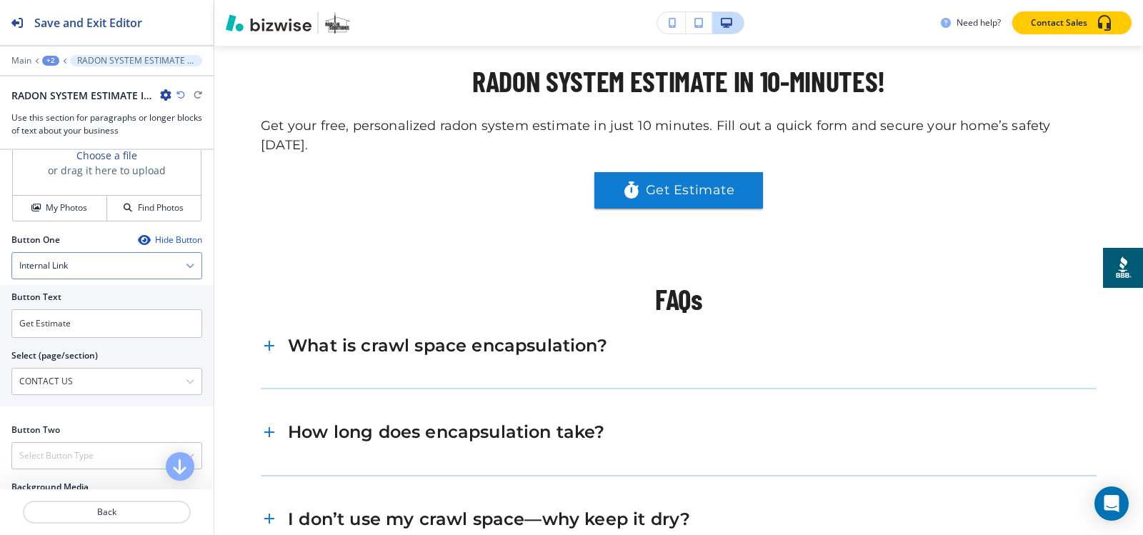
click at [73, 279] on div "Internal Link" at bounding box center [106, 266] width 189 height 26
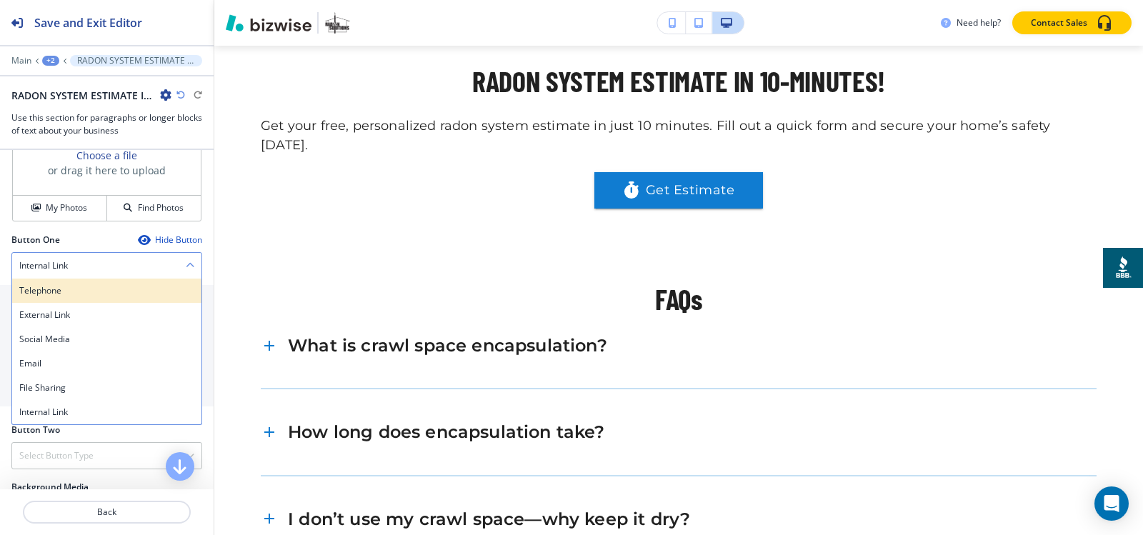
click at [71, 297] on h4 "Telephone" at bounding box center [106, 290] width 175 height 13
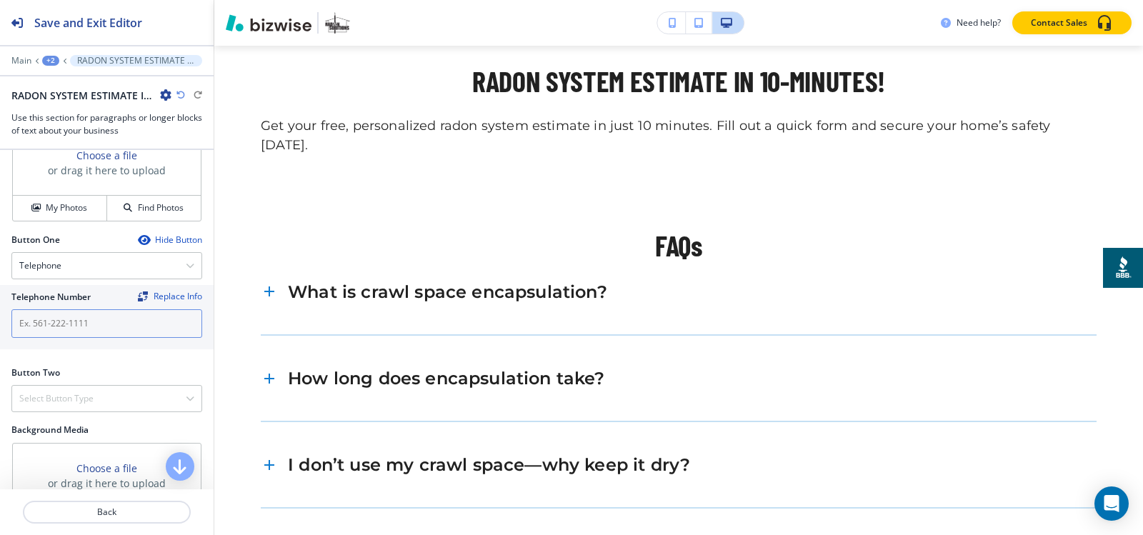
click at [76, 338] on input "text" at bounding box center [106, 323] width 191 height 29
paste input "[PHONE_NUMBER]"
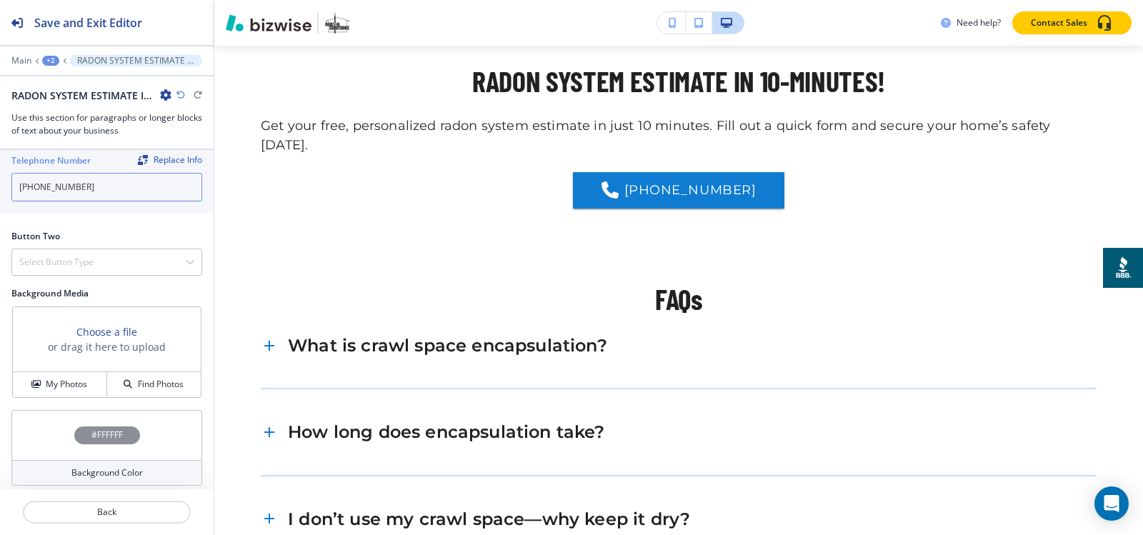
scroll to position [657, 0]
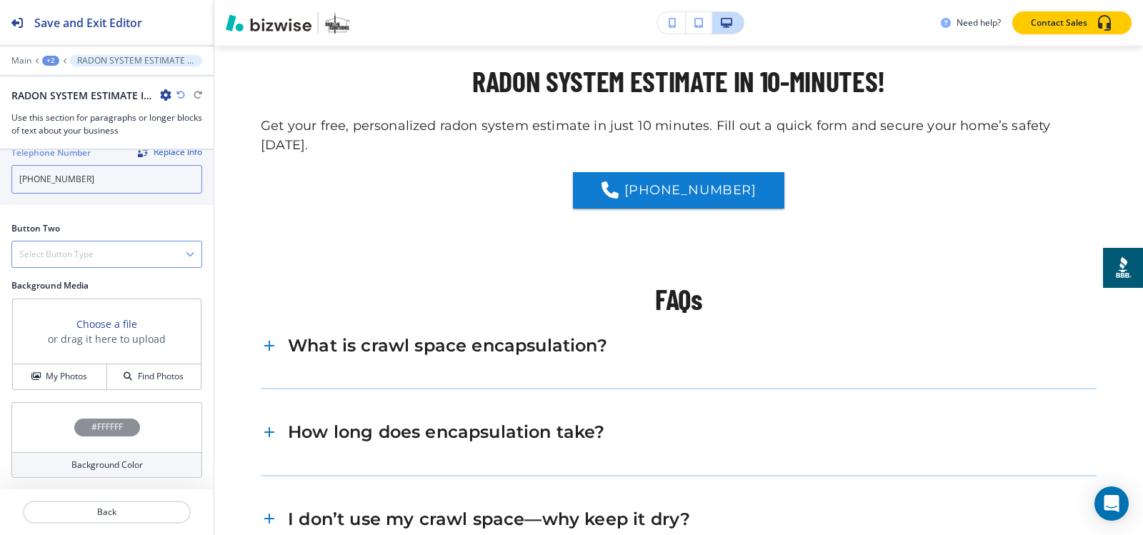
type input "[PHONE_NUMBER]"
click at [71, 261] on div "Select Button Type" at bounding box center [106, 254] width 189 height 26
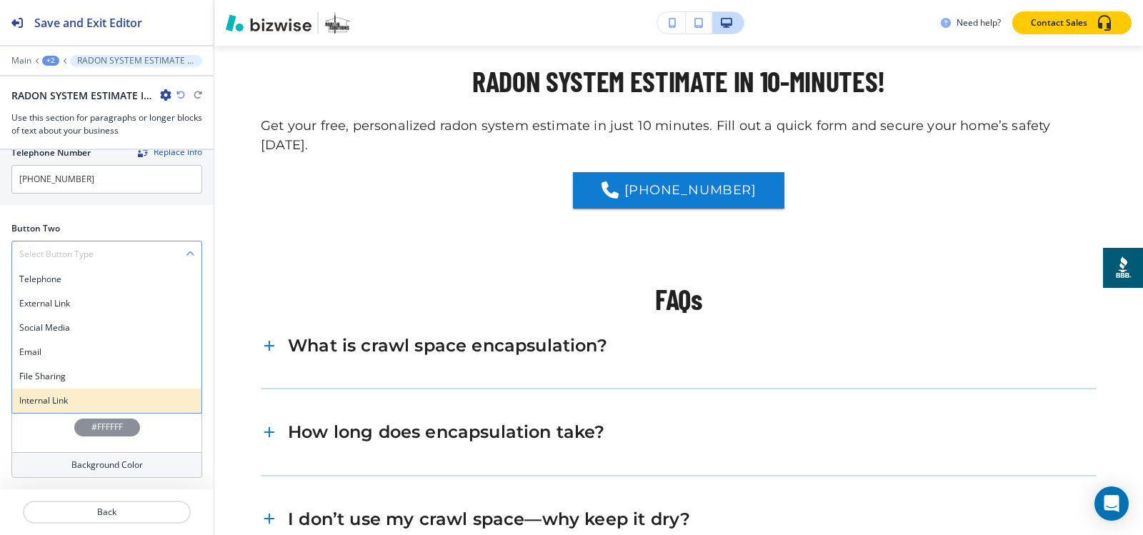
click at [66, 401] on h4 "Internal Link" at bounding box center [106, 400] width 175 height 13
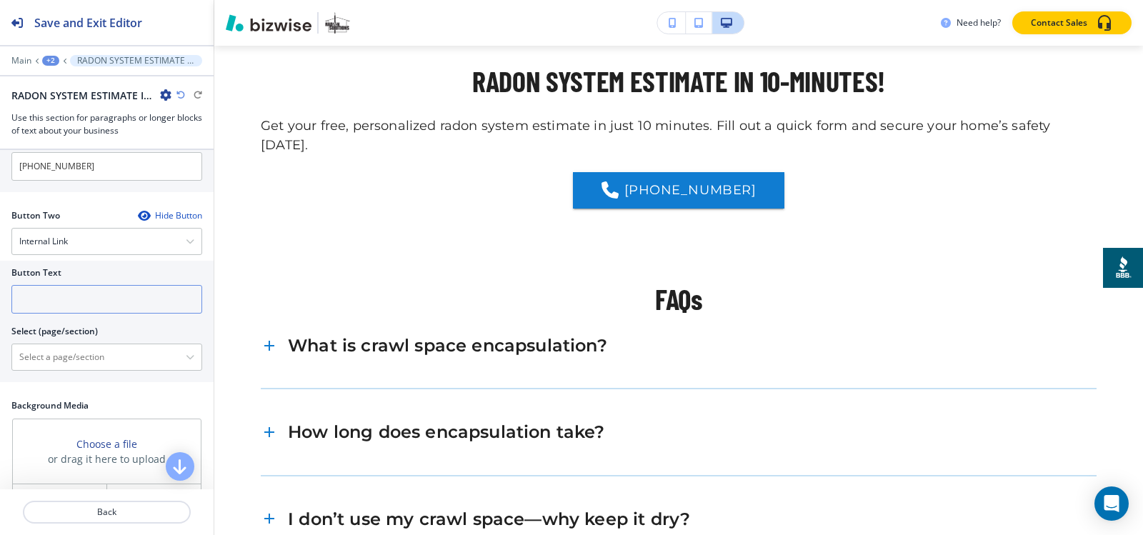
click at [77, 306] on input "text" at bounding box center [106, 299] width 191 height 29
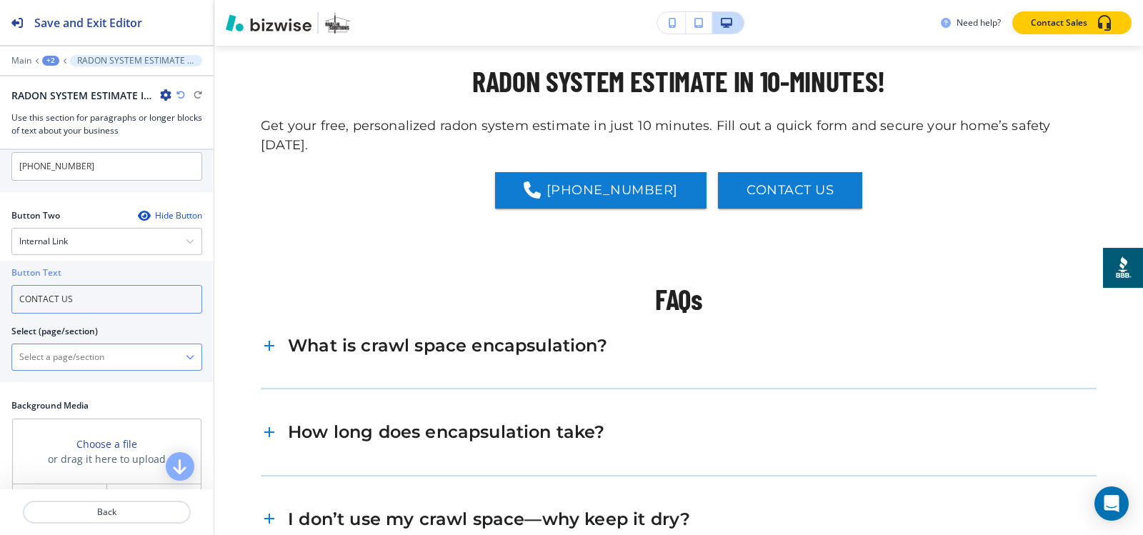
type input "CONTACT US"
click at [76, 368] on \(page\/section\) "Manual Input" at bounding box center [99, 357] width 174 height 24
paste \(page\/section\) "CONTACT US"
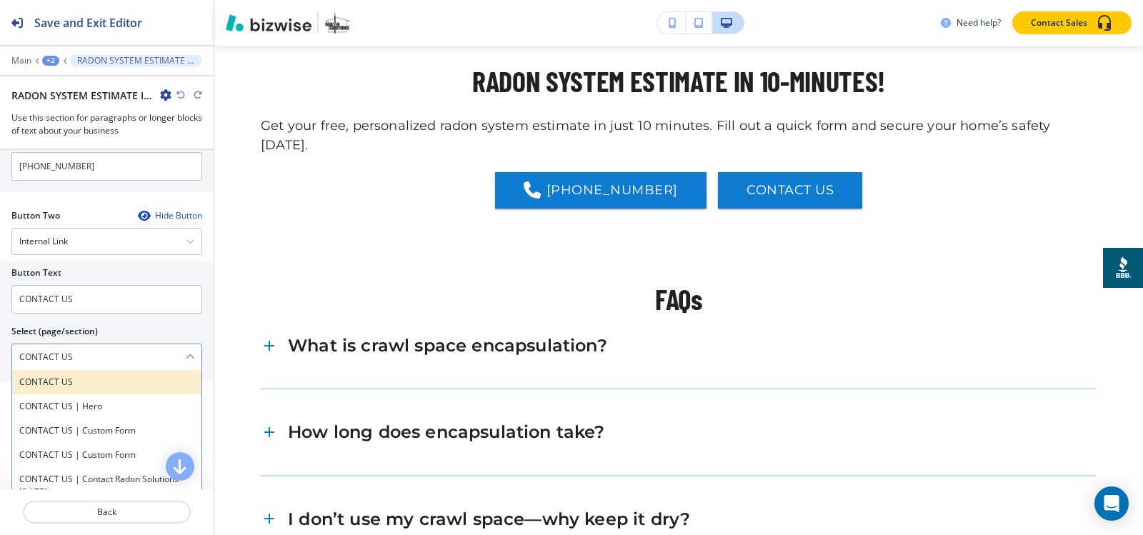
type \(page\/section\) "CONTACT US"
click at [63, 389] on h4 "CONTACT US" at bounding box center [106, 382] width 175 height 13
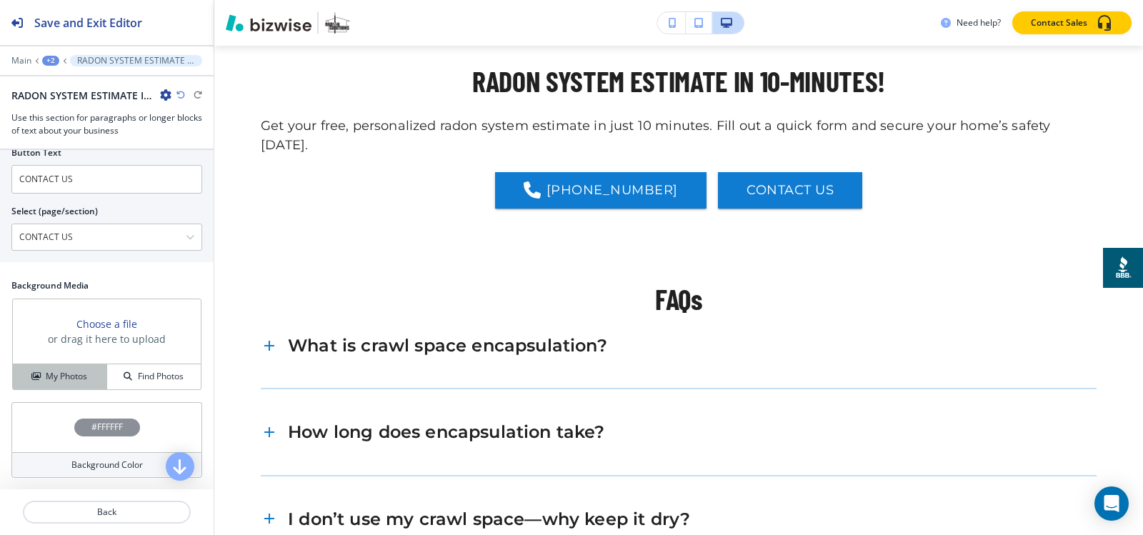
scroll to position [790, 0]
click at [64, 381] on h4 "My Photos" at bounding box center [66, 376] width 41 height 13
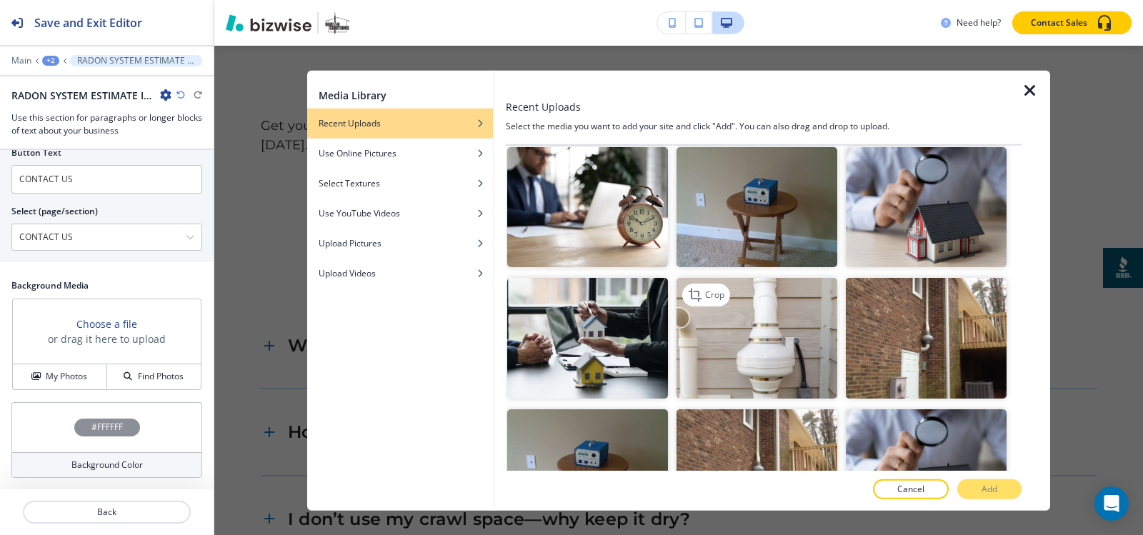
scroll to position [1643, 0]
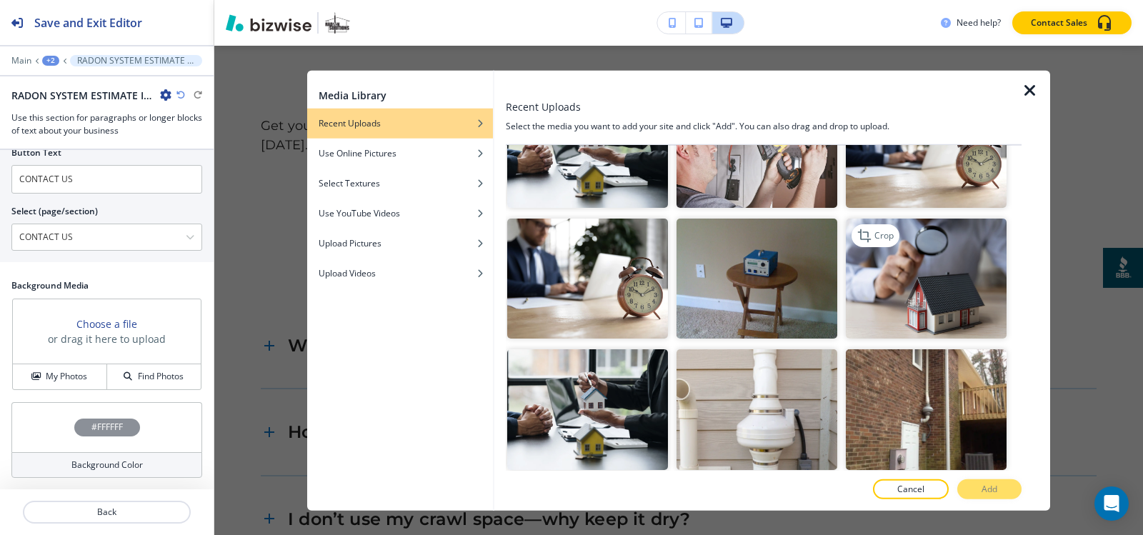
click at [948, 246] on img "button" at bounding box center [926, 278] width 161 height 121
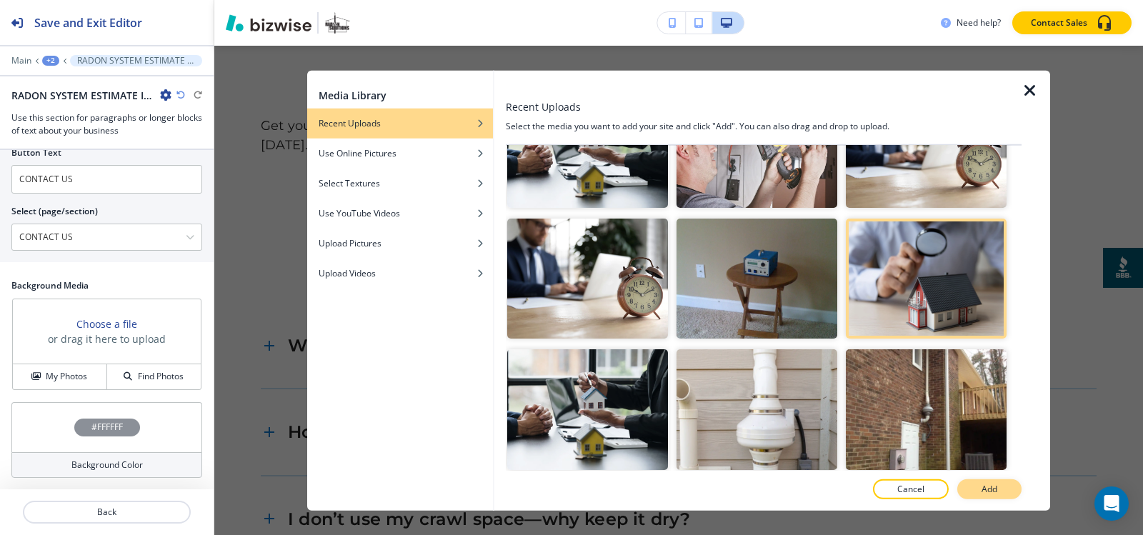
click at [989, 491] on p "Add" at bounding box center [989, 489] width 16 height 13
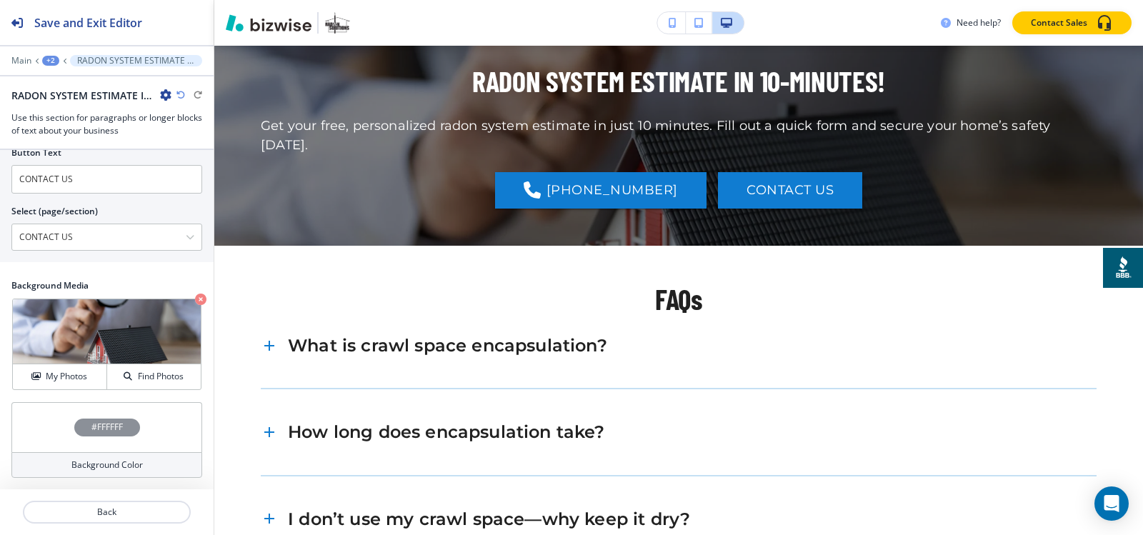
click at [122, 427] on div "#FFFFFF" at bounding box center [107, 428] width 66 height 18
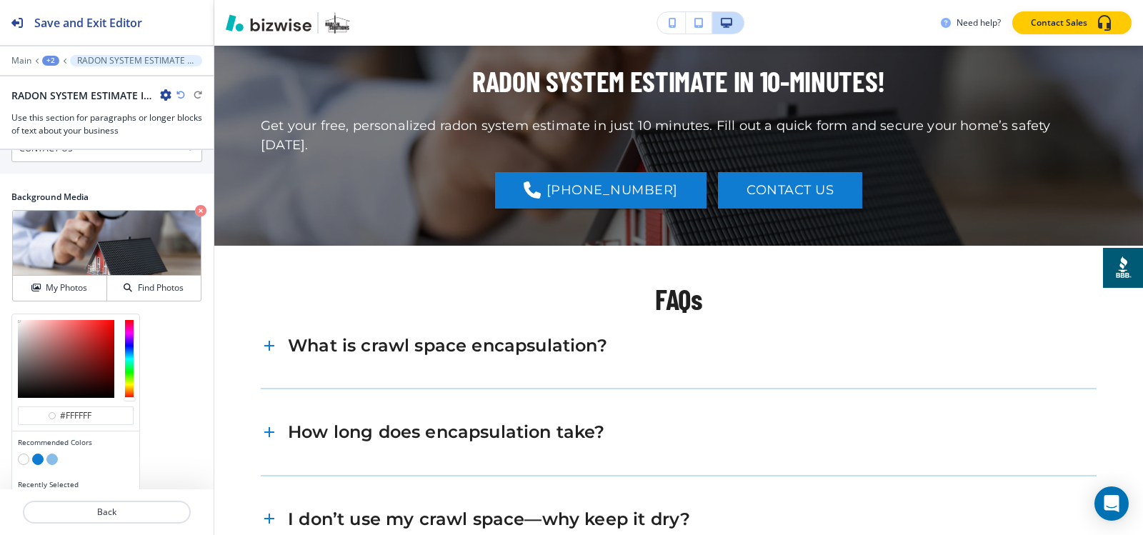
scroll to position [906, 0]
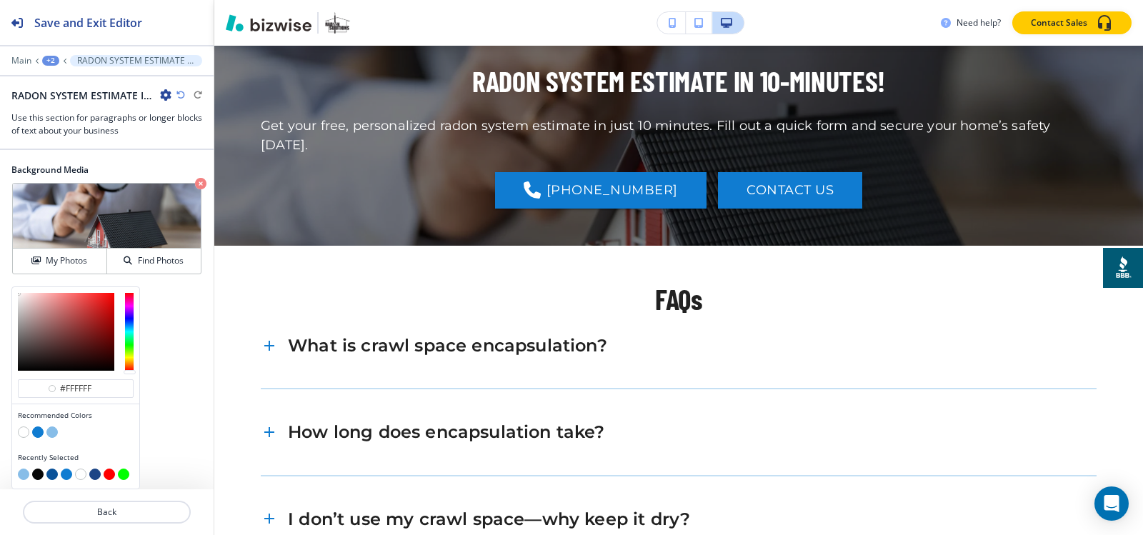
click at [171, 341] on div "Section Title Small Normal Large Huge RADON SYSTEM ESTIMATE IN 10-MINUTES! Sect…" at bounding box center [107, 319] width 214 height 339
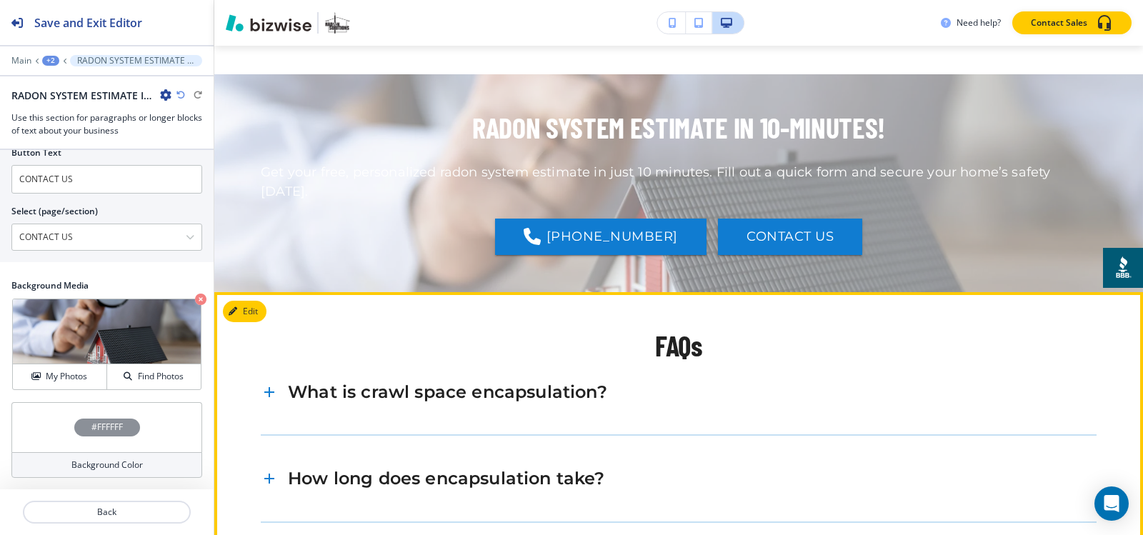
scroll to position [4263, 0]
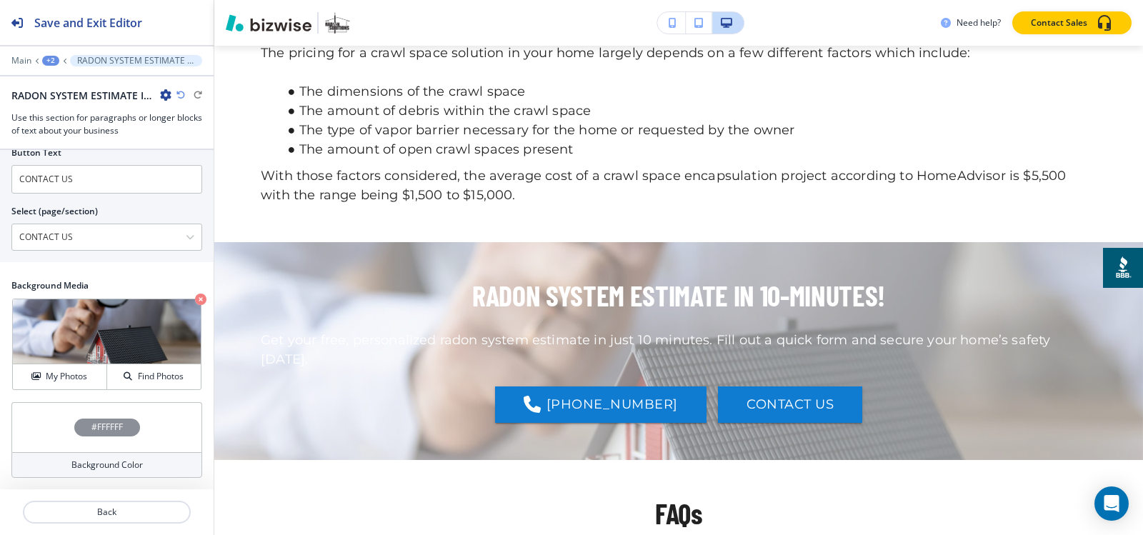
click at [95, 428] on h4 "#FFFFFF" at bounding box center [106, 427] width 31 height 13
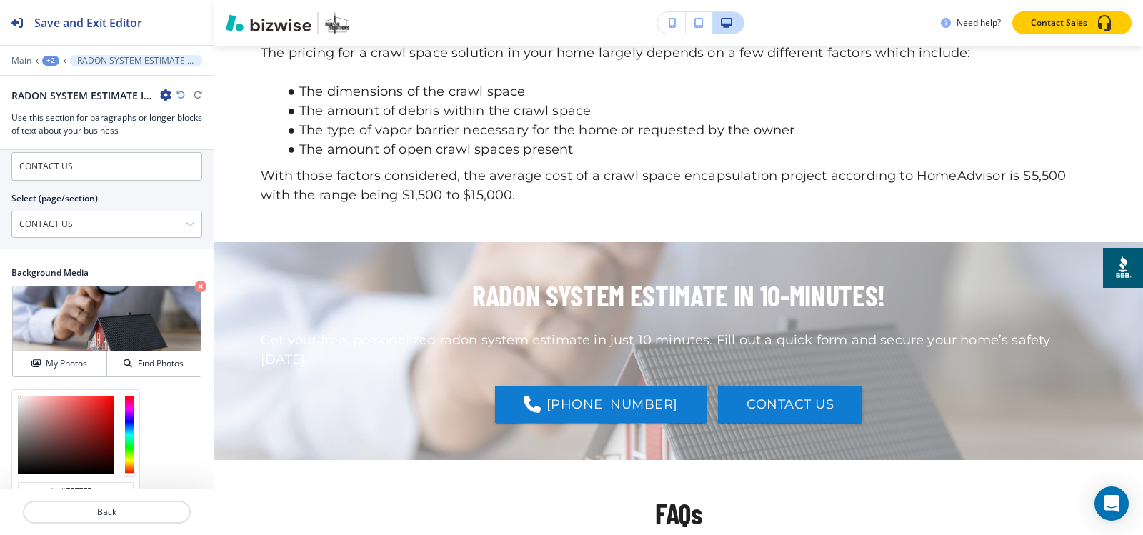
scroll to position [906, 0]
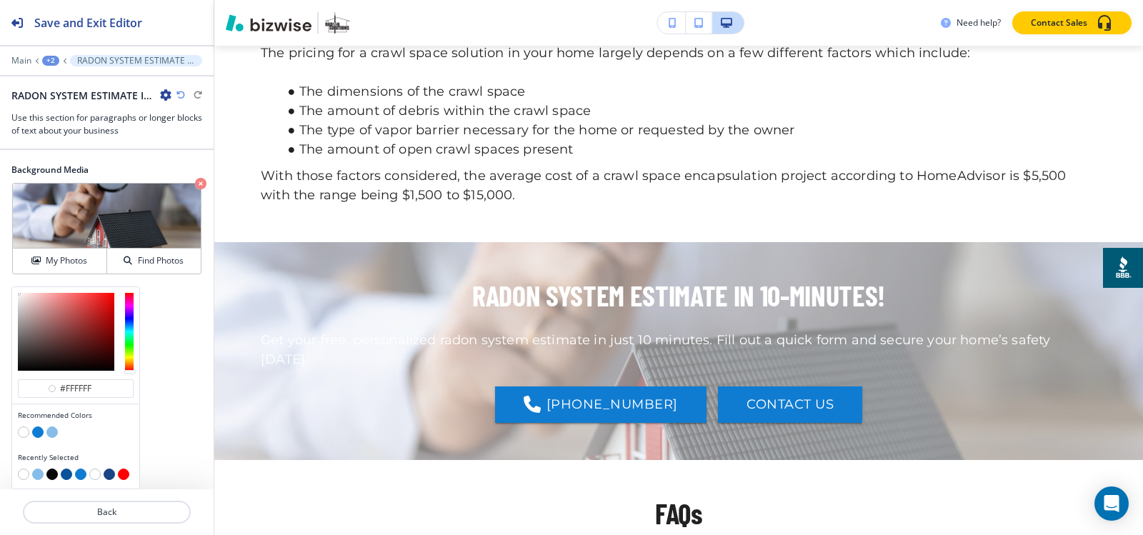
click at [50, 474] on button "button" at bounding box center [51, 474] width 11 height 11
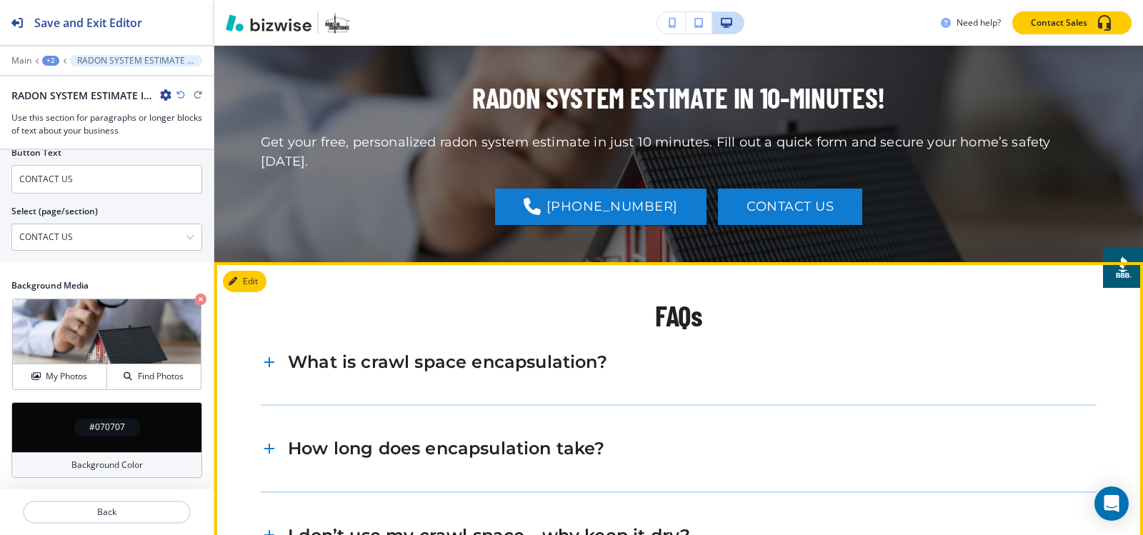
scroll to position [4477, 0]
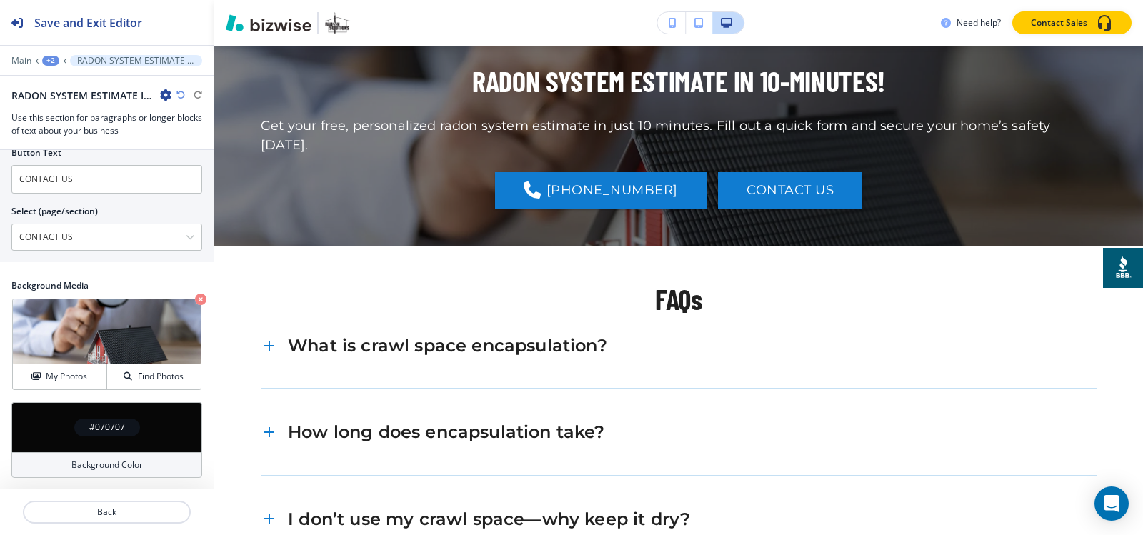
click at [54, 62] on div "+2" at bounding box center [50, 61] width 17 height 10
click at [63, 116] on button "GREEN SPACE ENCAPSULATION PLUS RADON" at bounding box center [87, 109] width 91 height 26
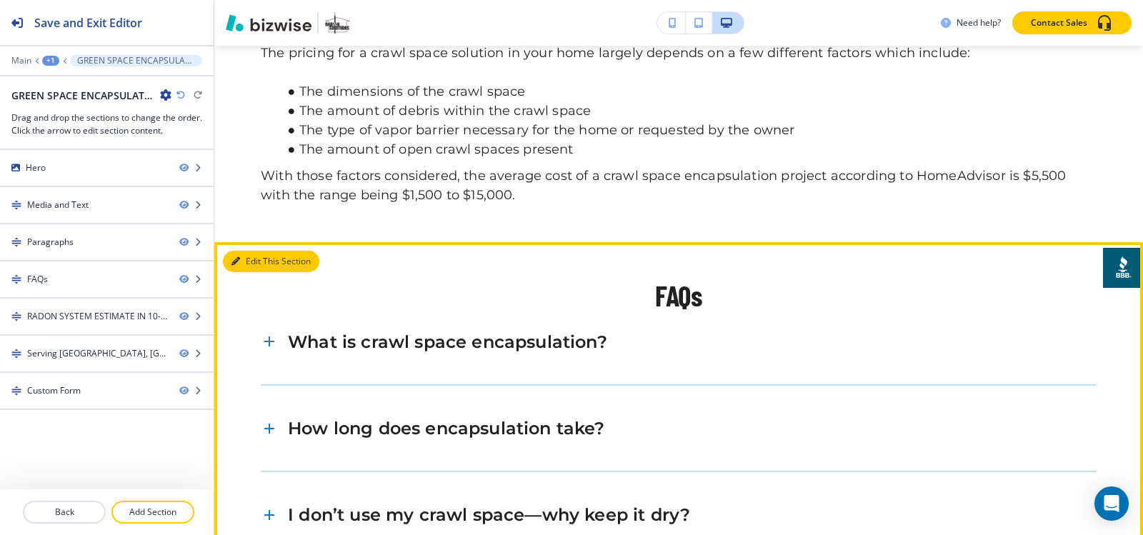
click at [245, 272] on button "Edit This Section" at bounding box center [271, 261] width 96 height 21
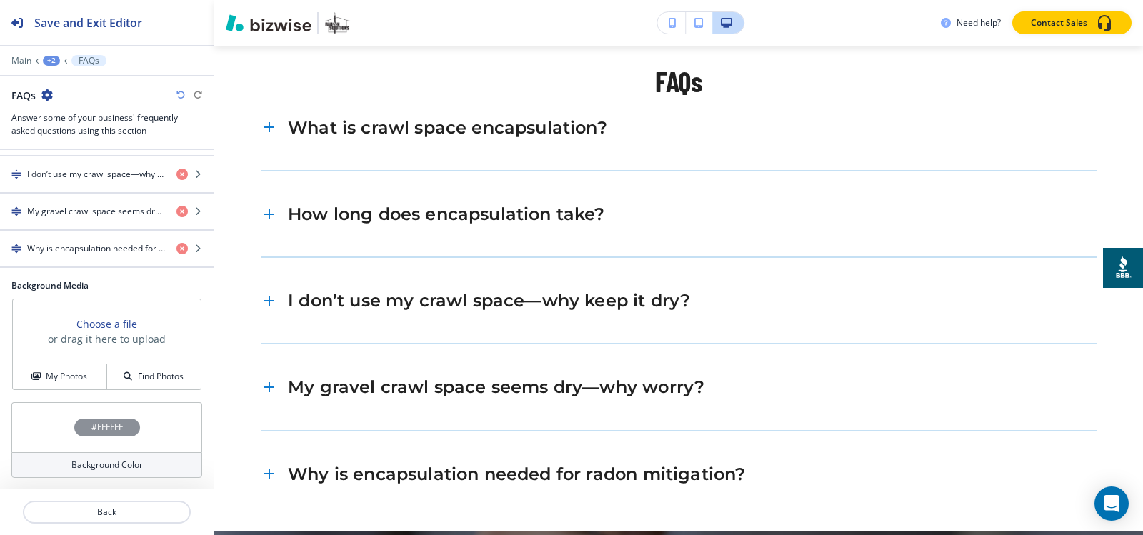
click at [93, 427] on h4 "#FFFFFF" at bounding box center [106, 427] width 31 height 13
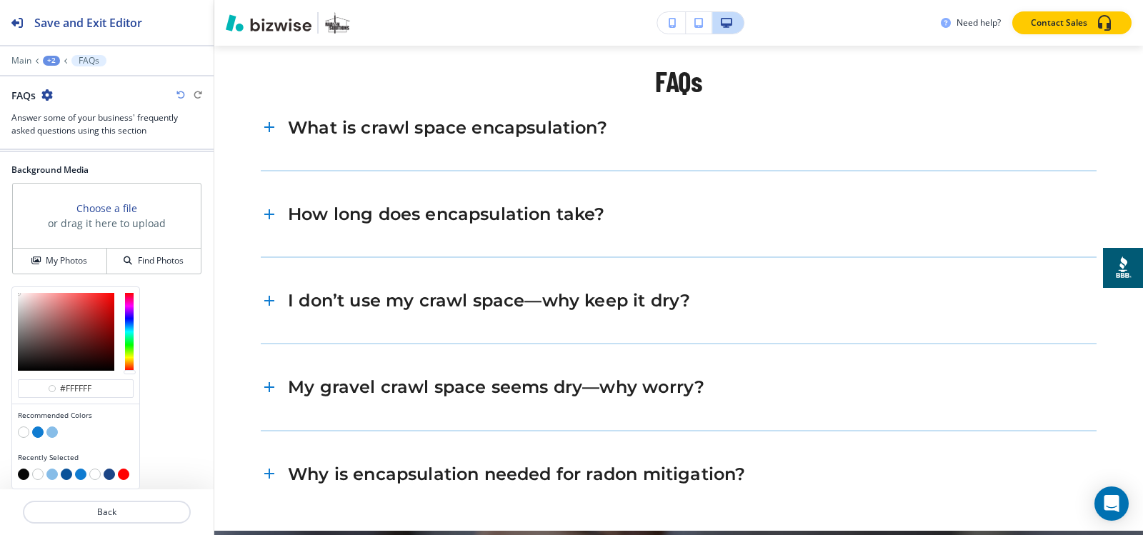
click at [51, 432] on button "button" at bounding box center [51, 431] width 11 height 11
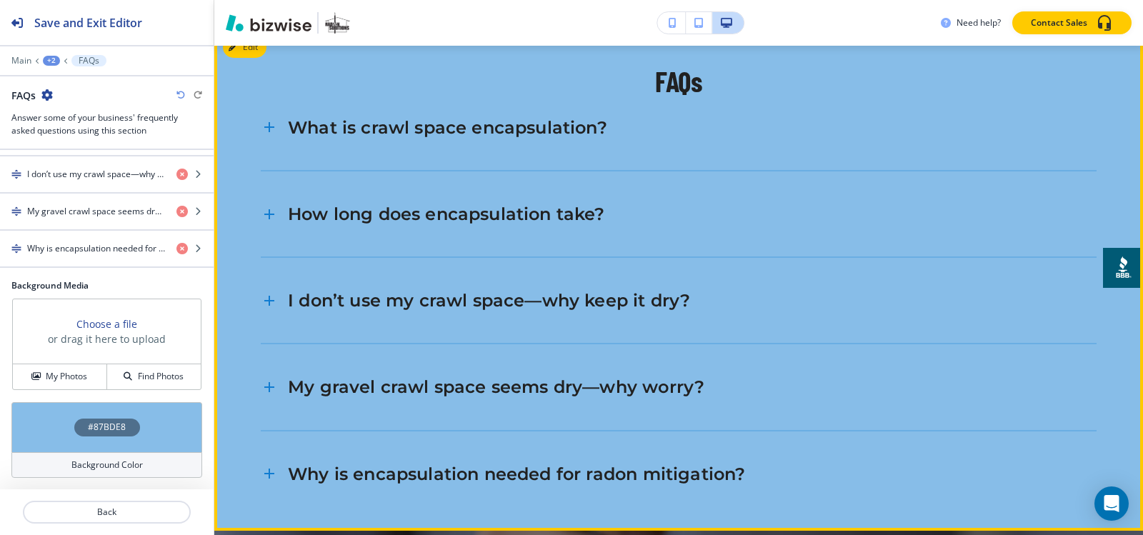
scroll to position [4334, 0]
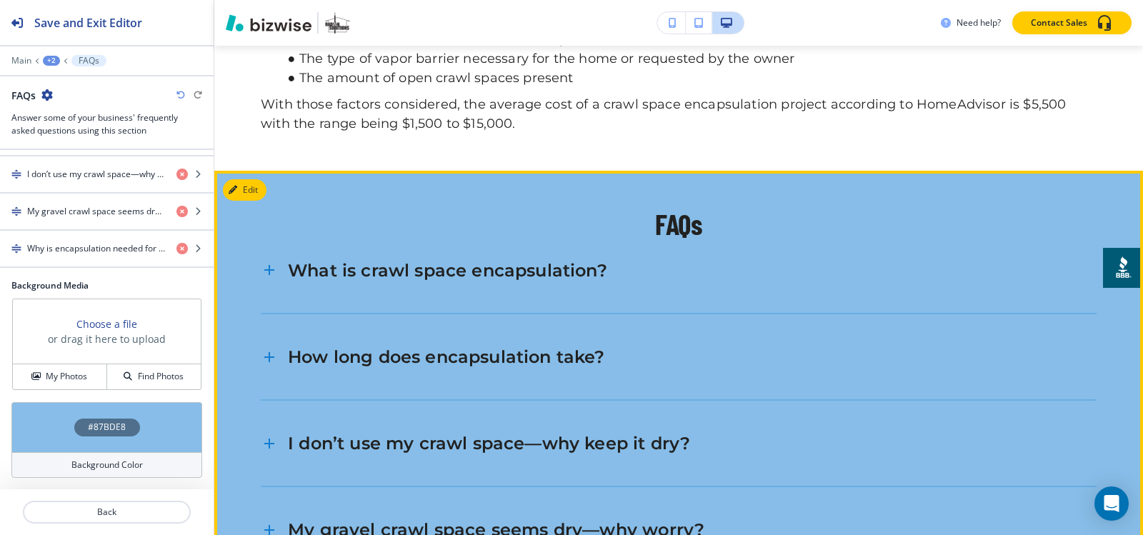
click at [553, 281] on h6 "What is crawl space encapsulation?" at bounding box center [447, 270] width 319 height 22
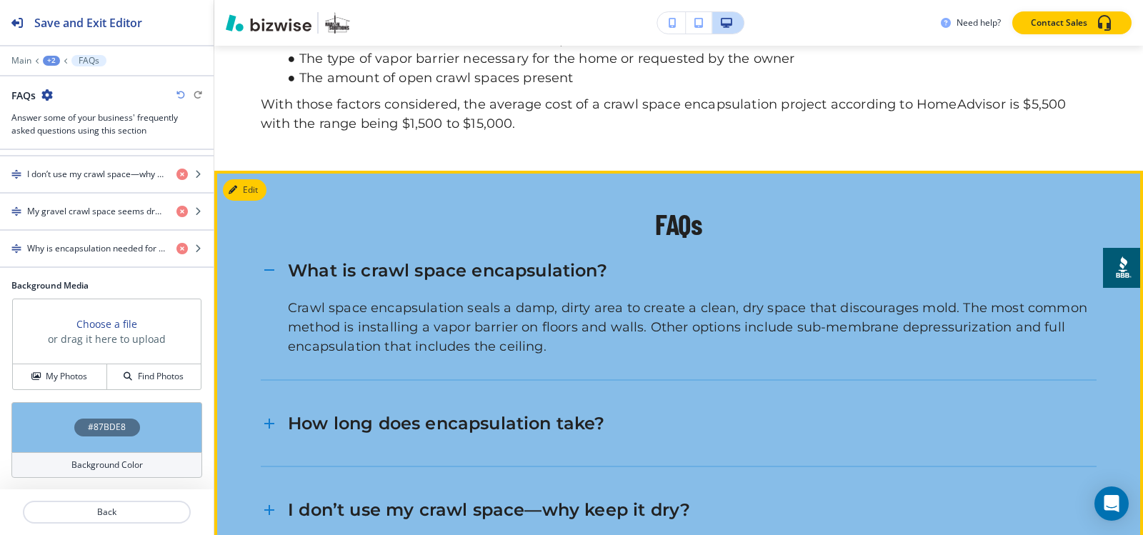
click at [553, 281] on h6 "What is crawl space encapsulation?" at bounding box center [447, 270] width 319 height 22
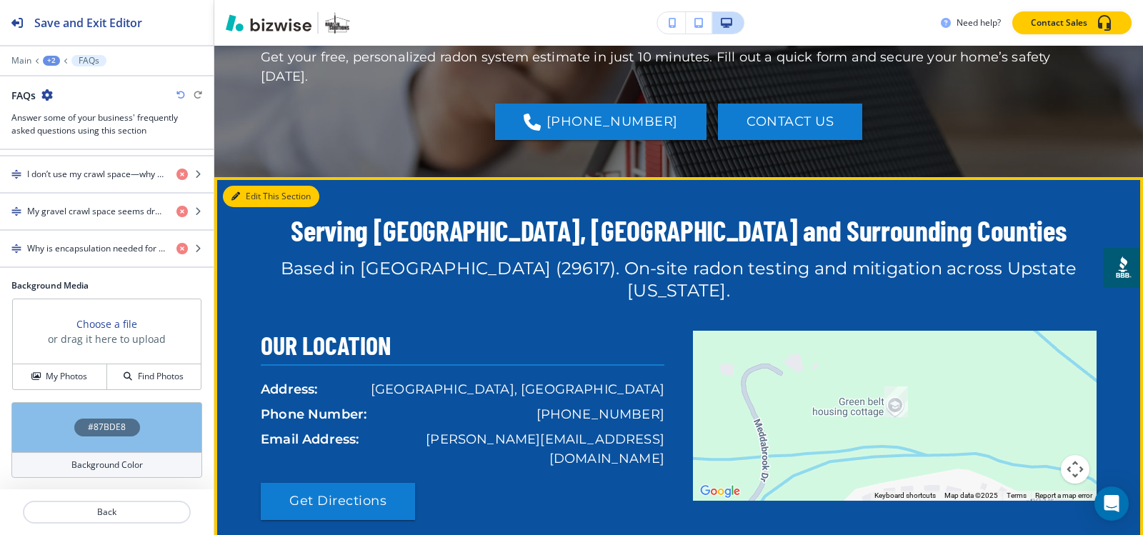
click at [250, 199] on button "Edit This Section" at bounding box center [271, 196] width 96 height 21
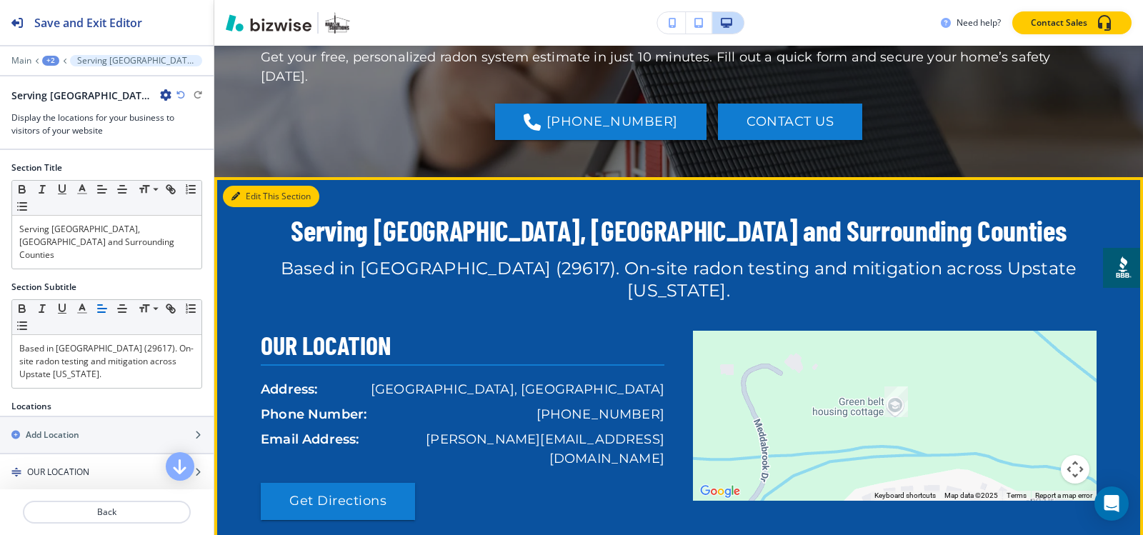
scroll to position [5179, 0]
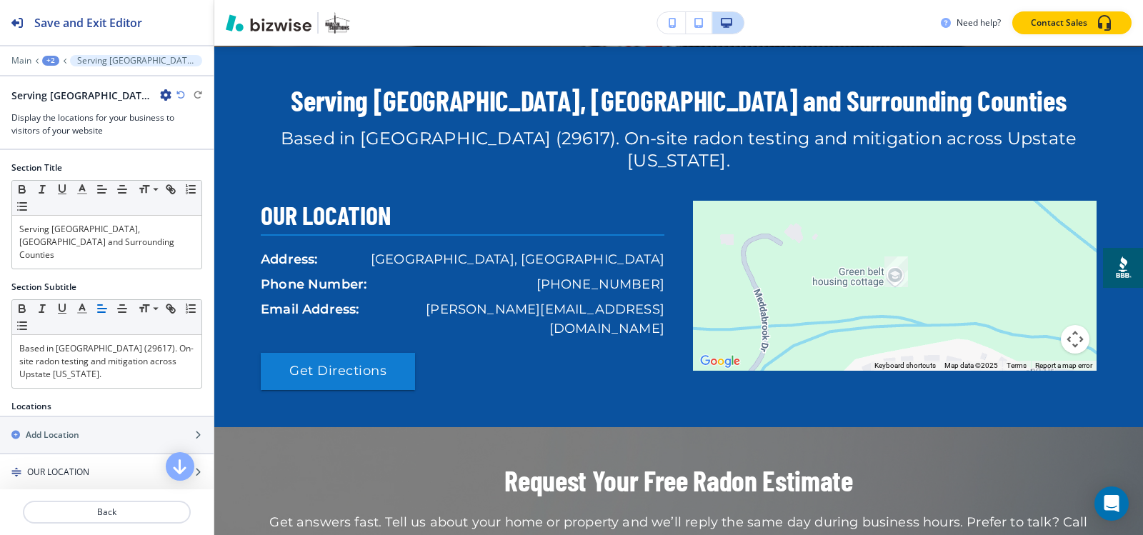
click at [165, 94] on icon "button" at bounding box center [165, 94] width 11 height 11
click at [214, 164] on p "Delete Section" at bounding box center [205, 170] width 73 height 13
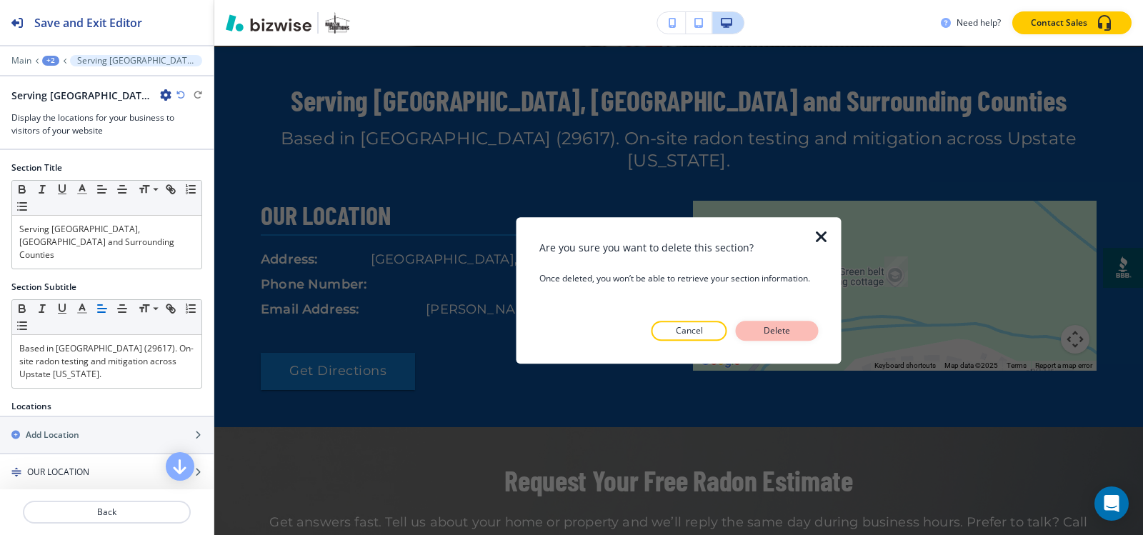
click at [763, 331] on p "Delete" at bounding box center [777, 330] width 34 height 13
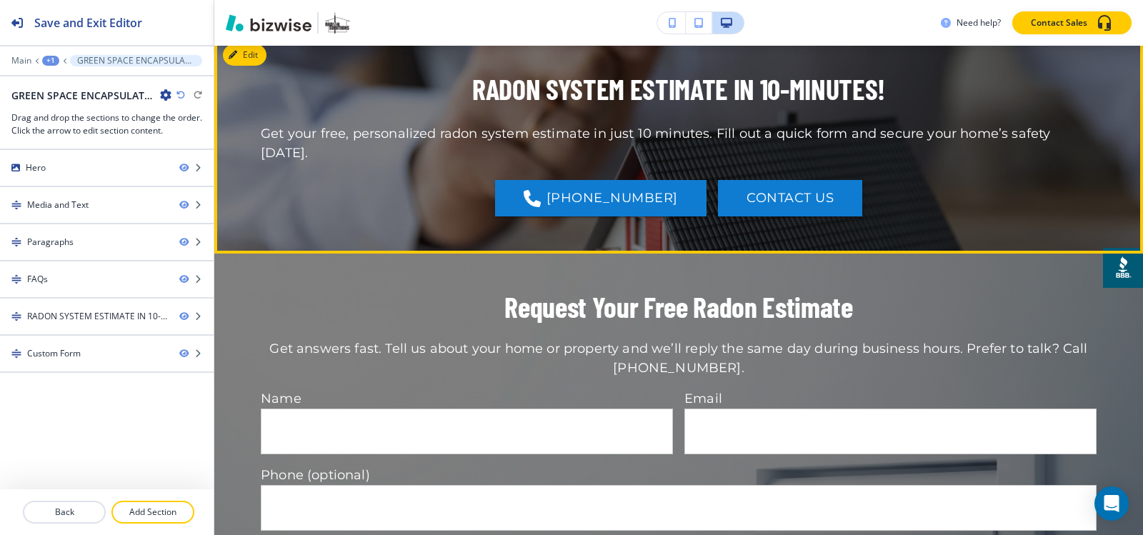
scroll to position [4964, 0]
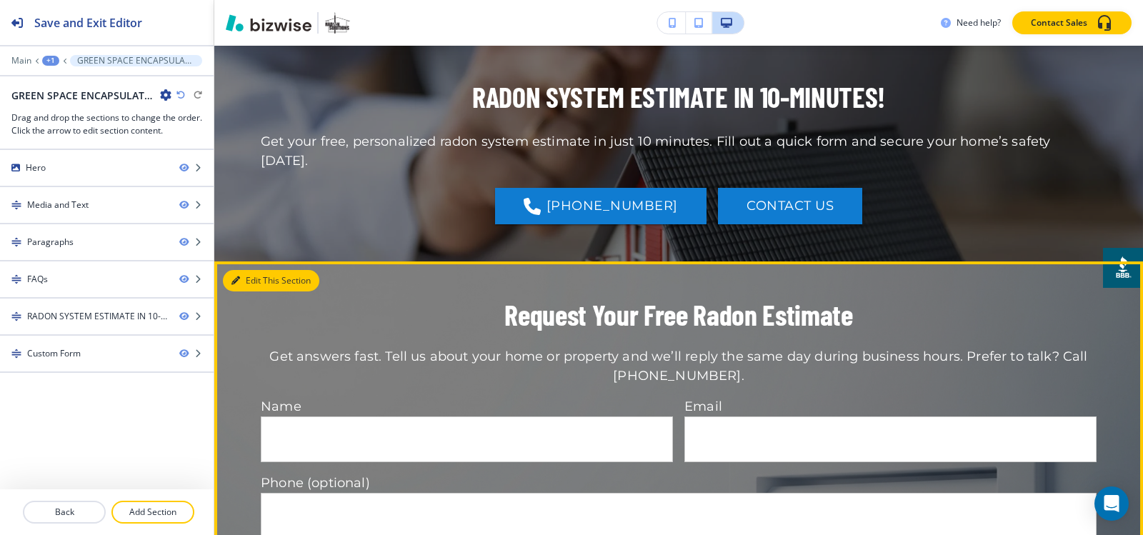
click at [246, 275] on button "Edit This Section" at bounding box center [271, 280] width 96 height 21
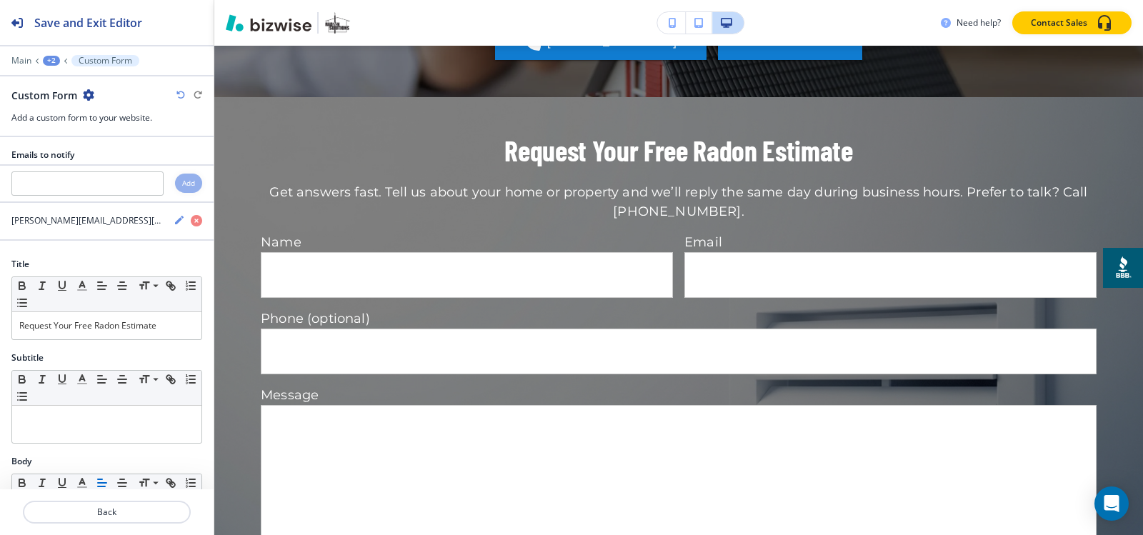
scroll to position [5179, 0]
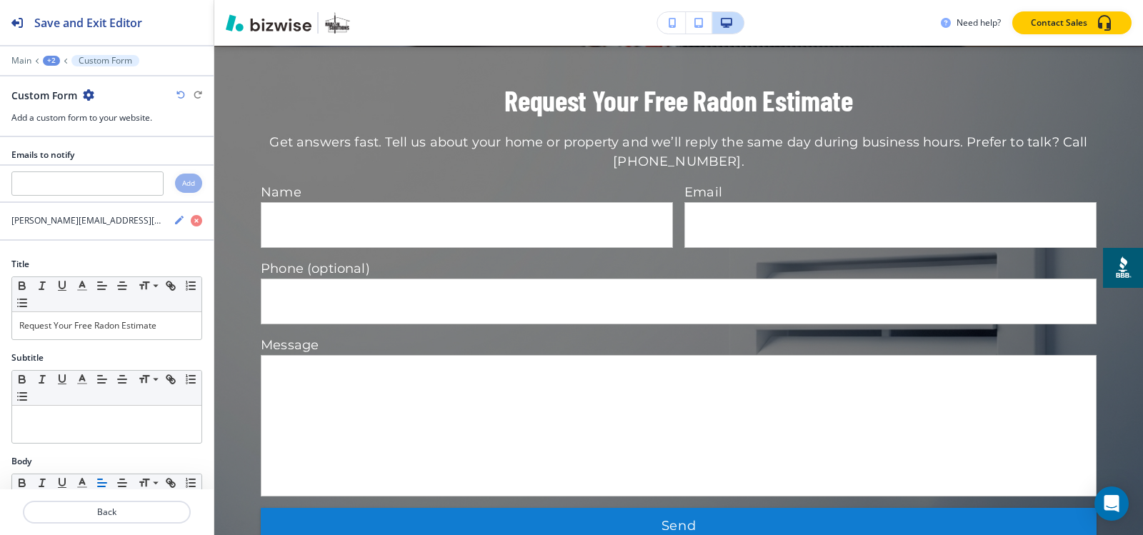
click at [84, 94] on icon "button" at bounding box center [88, 94] width 11 height 11
click at [121, 172] on p "Delete Section" at bounding box center [127, 170] width 73 height 13
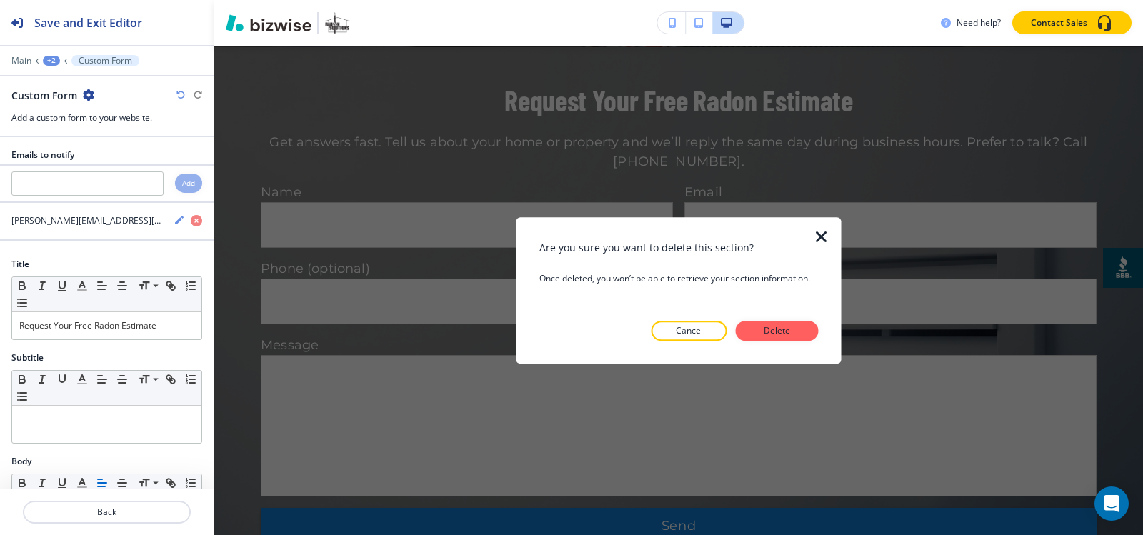
drag, startPoint x: 766, startPoint y: 334, endPoint x: 649, endPoint y: 292, distance: 124.5
click at [766, 334] on p "Delete" at bounding box center [777, 330] width 34 height 13
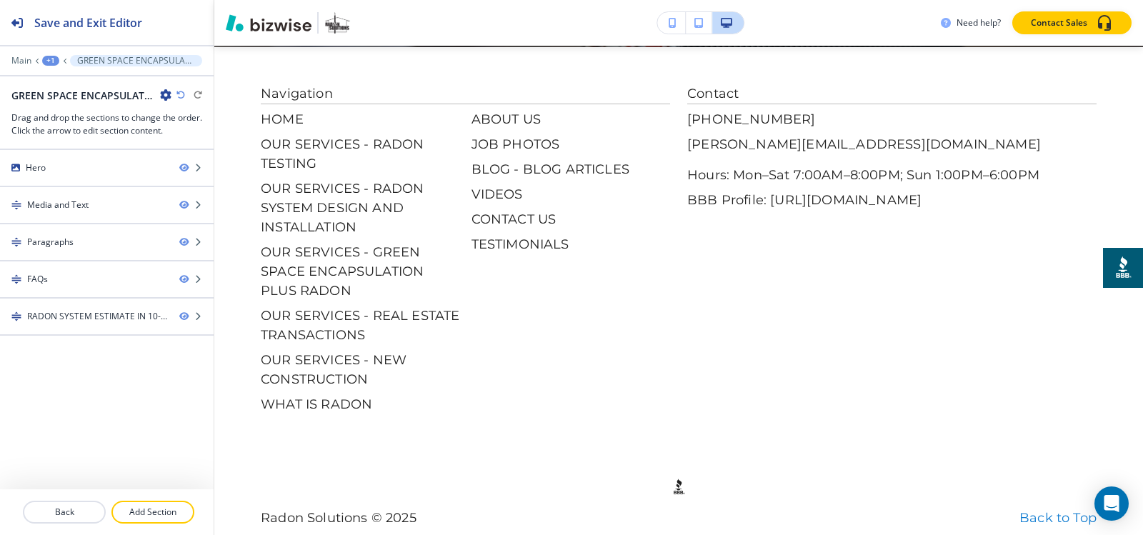
click at [55, 60] on div "+1" at bounding box center [50, 61] width 17 height 10
click at [57, 88] on p "Pages" at bounding box center [87, 84] width 73 height 13
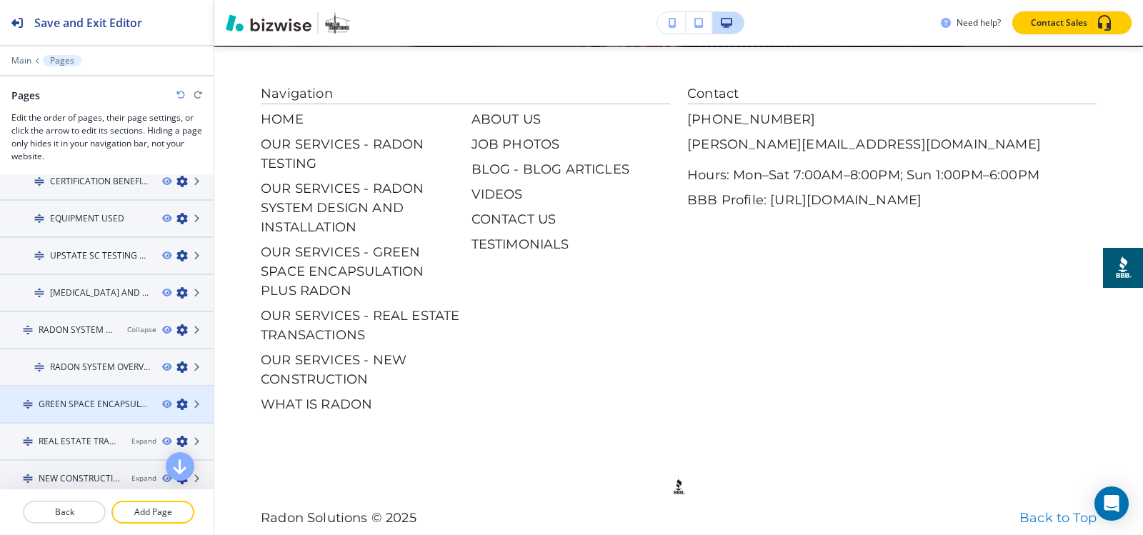
scroll to position [214, 0]
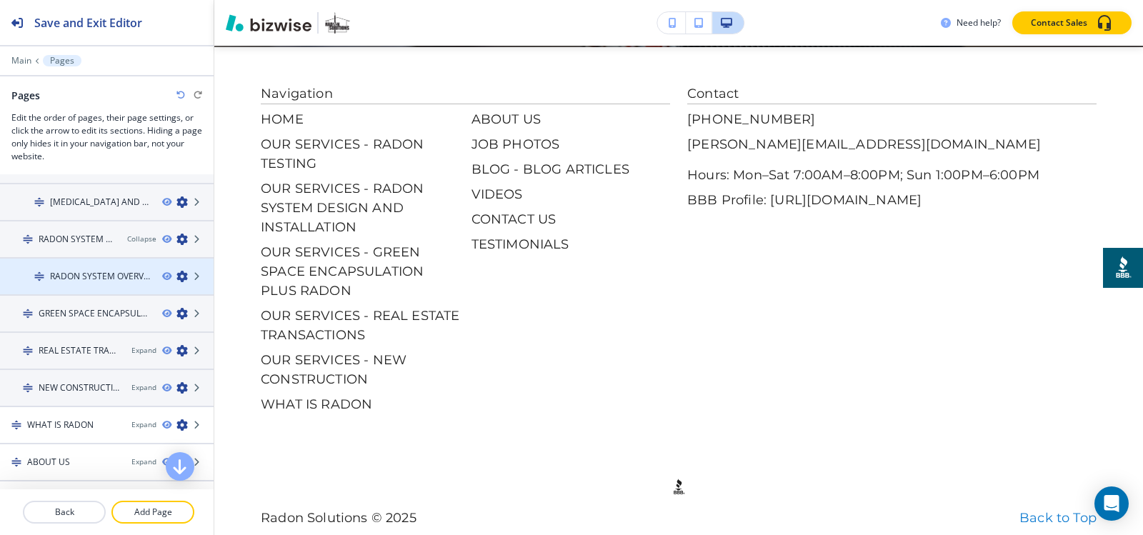
click at [67, 277] on h4 "RADON SYSTEM OVERVIEW" at bounding box center [100, 276] width 101 height 13
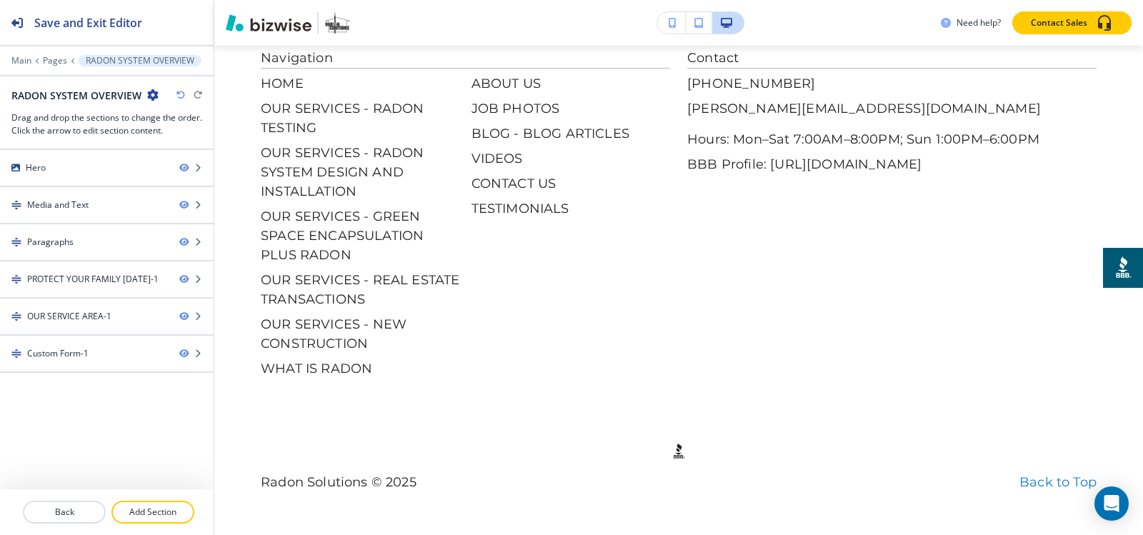
scroll to position [0, 0]
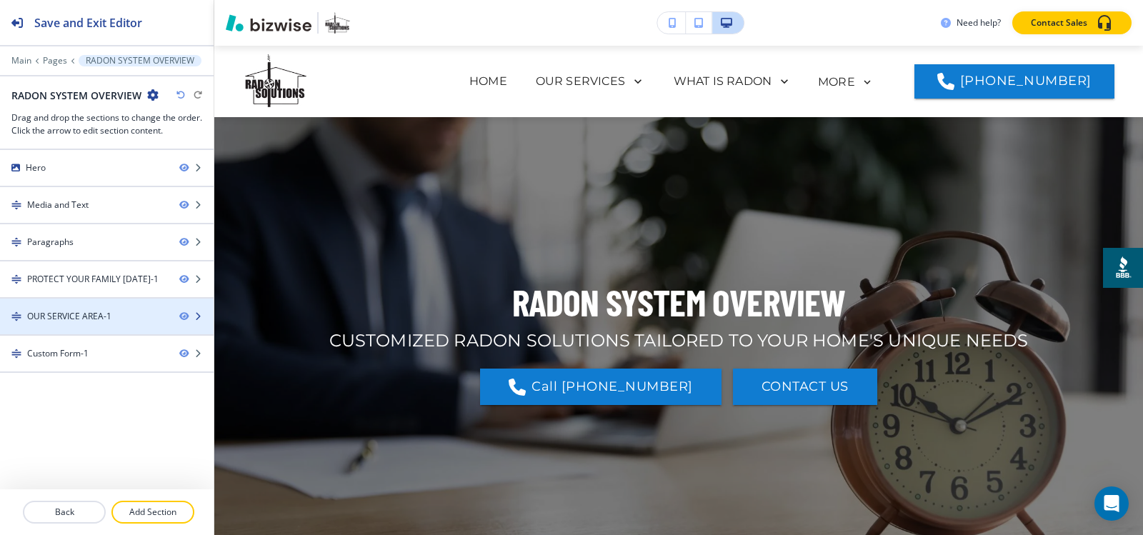
click at [67, 312] on div "OUR SERVICE AREA-1" at bounding box center [69, 316] width 84 height 13
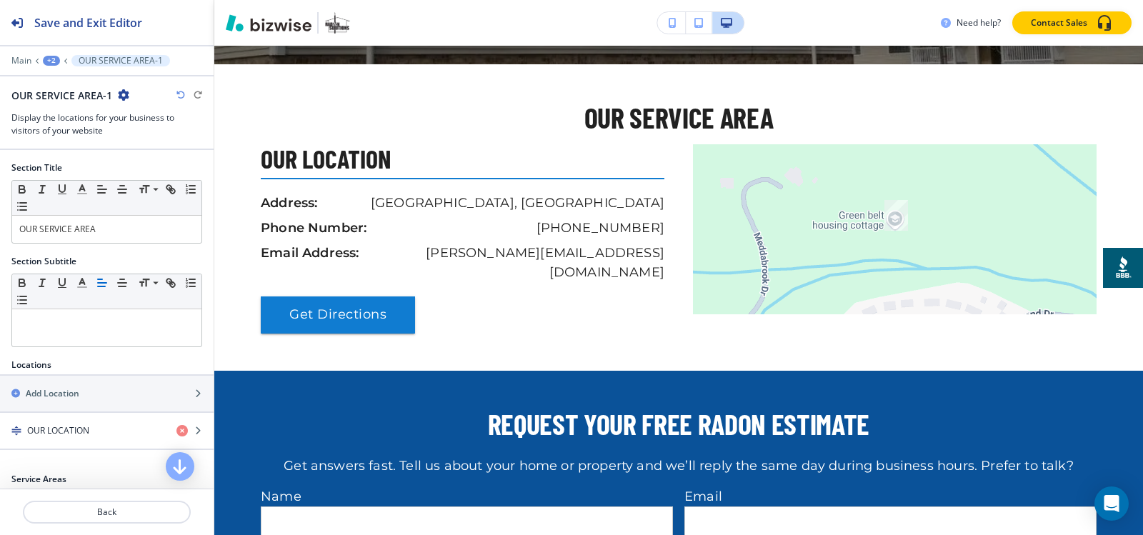
scroll to position [1729, 0]
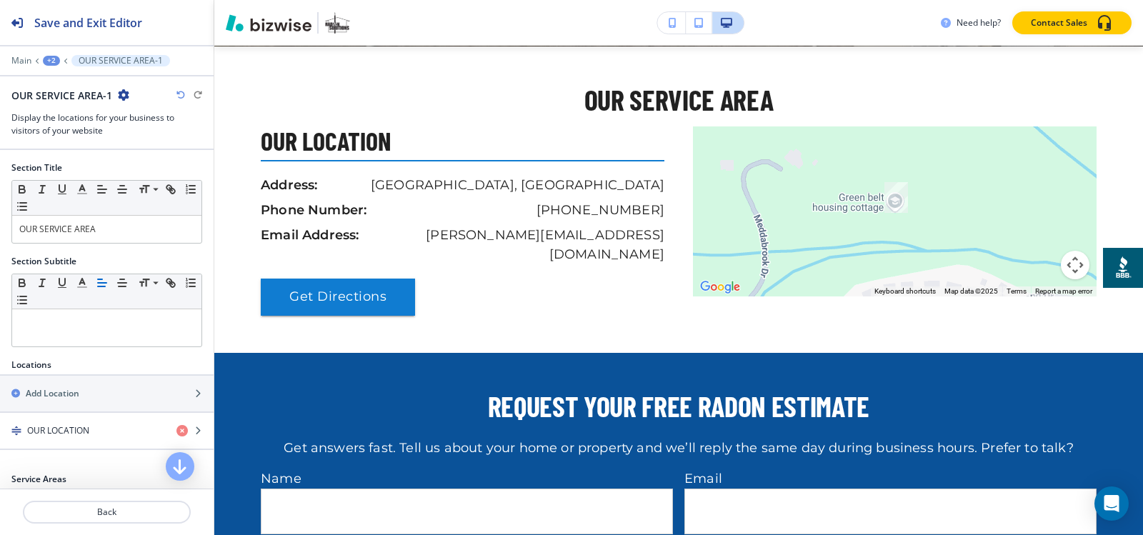
click at [125, 96] on icon "button" at bounding box center [123, 94] width 11 height 11
click at [147, 153] on button "Duplicate Section" at bounding box center [162, 144] width 91 height 25
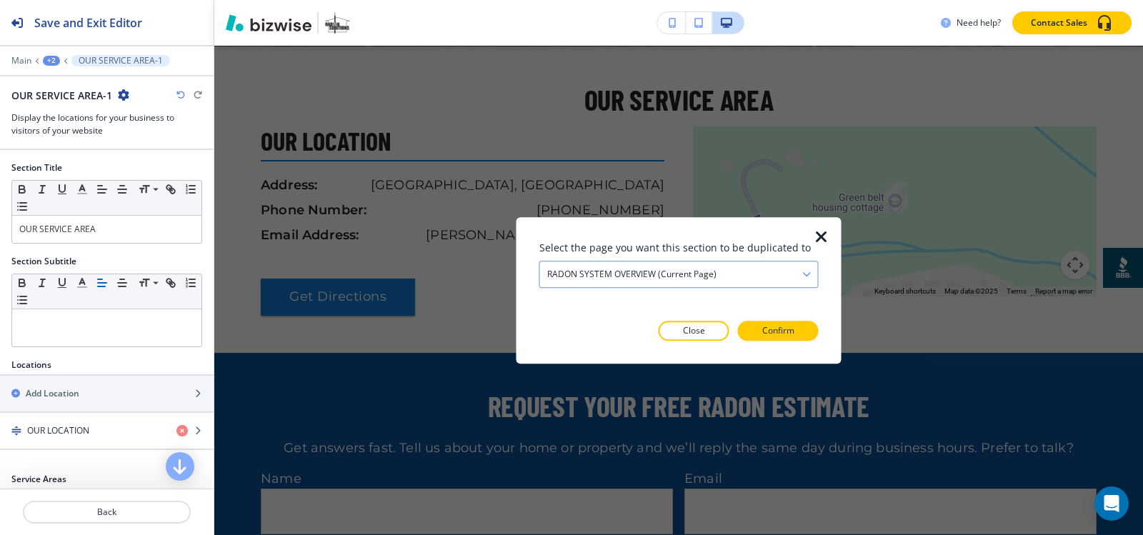
click at [619, 280] on h4 "RADON SYSTEM OVERVIEW (current page)" at bounding box center [631, 274] width 169 height 13
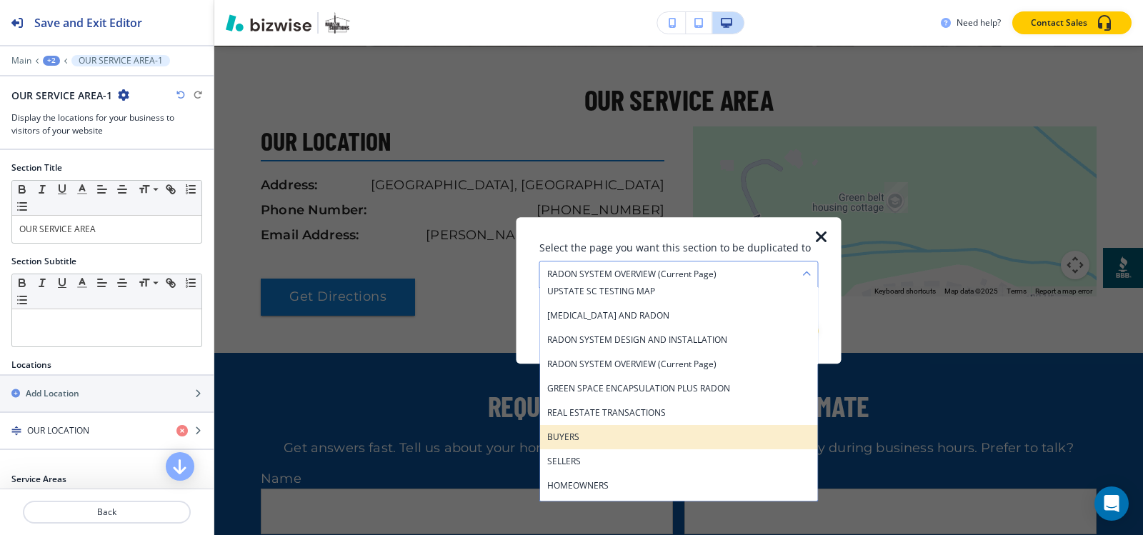
scroll to position [143, 0]
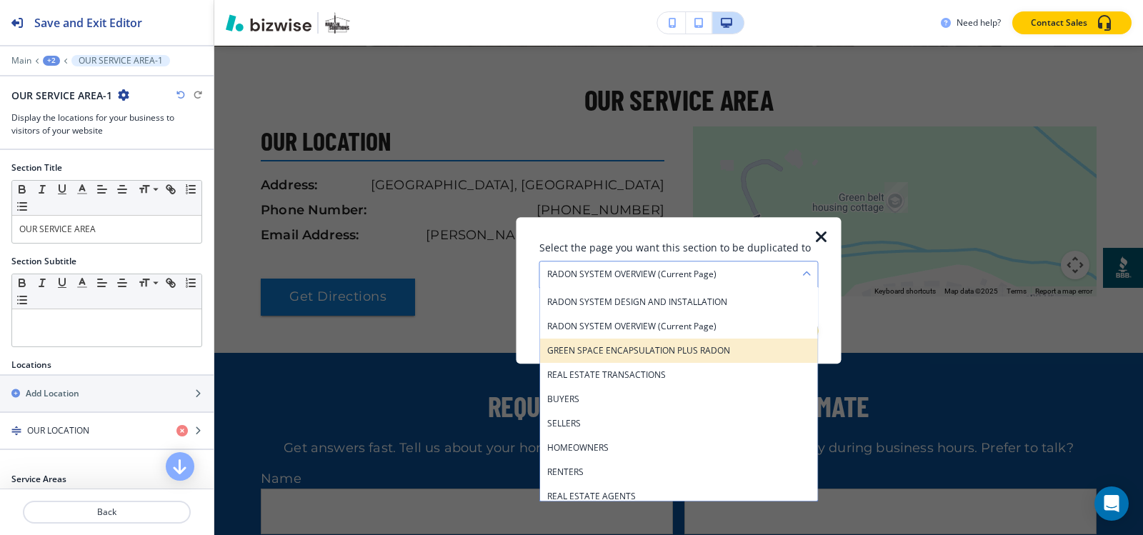
click at [603, 343] on div "GREEN SPACE ENCAPSULATION PLUS RADON" at bounding box center [679, 351] width 278 height 24
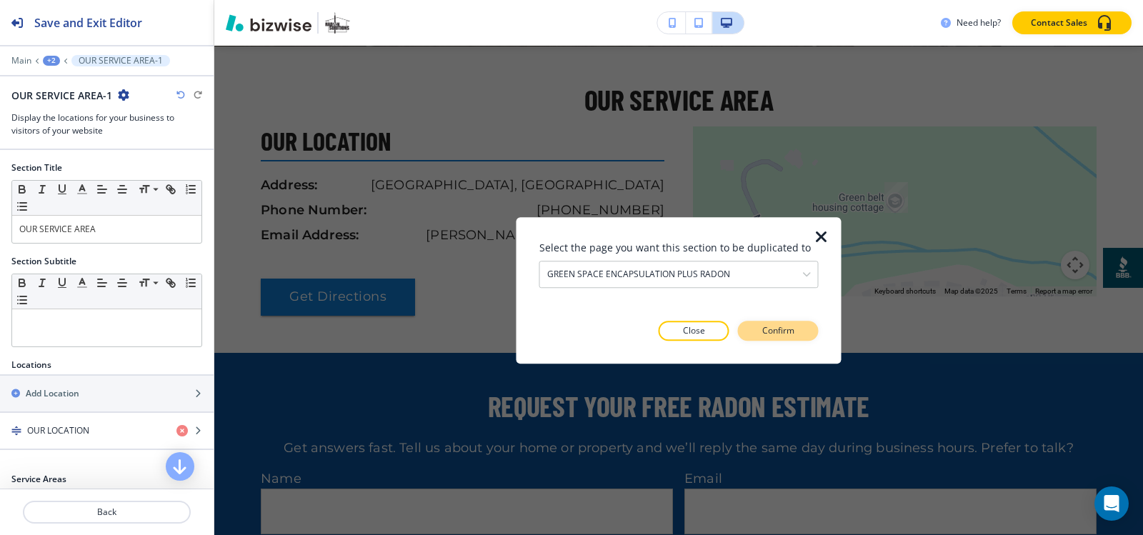
click at [798, 329] on button "Confirm" at bounding box center [778, 331] width 81 height 20
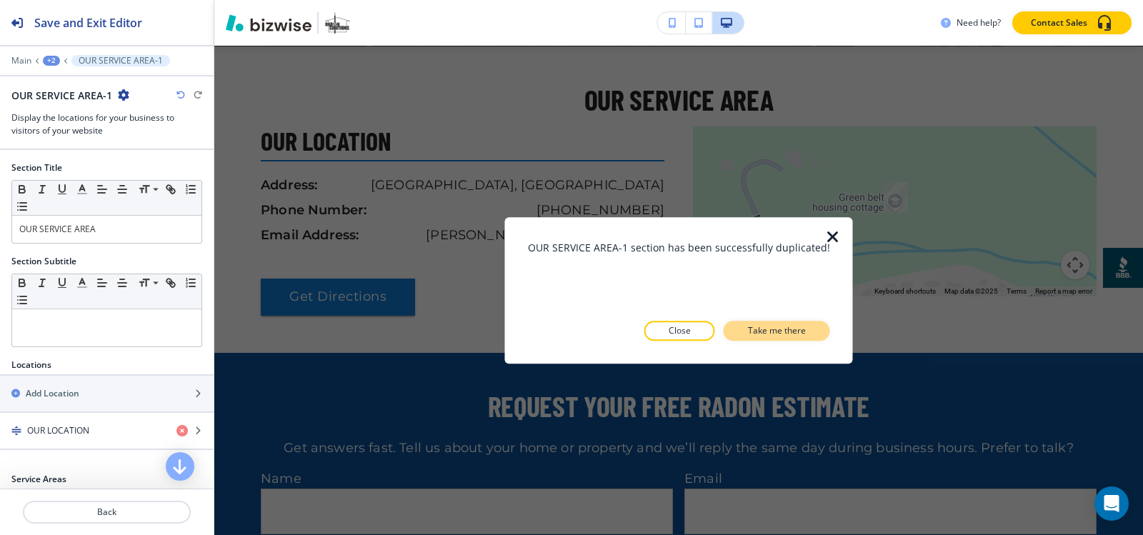
click at [796, 328] on p "Take me there" at bounding box center [777, 330] width 58 height 13
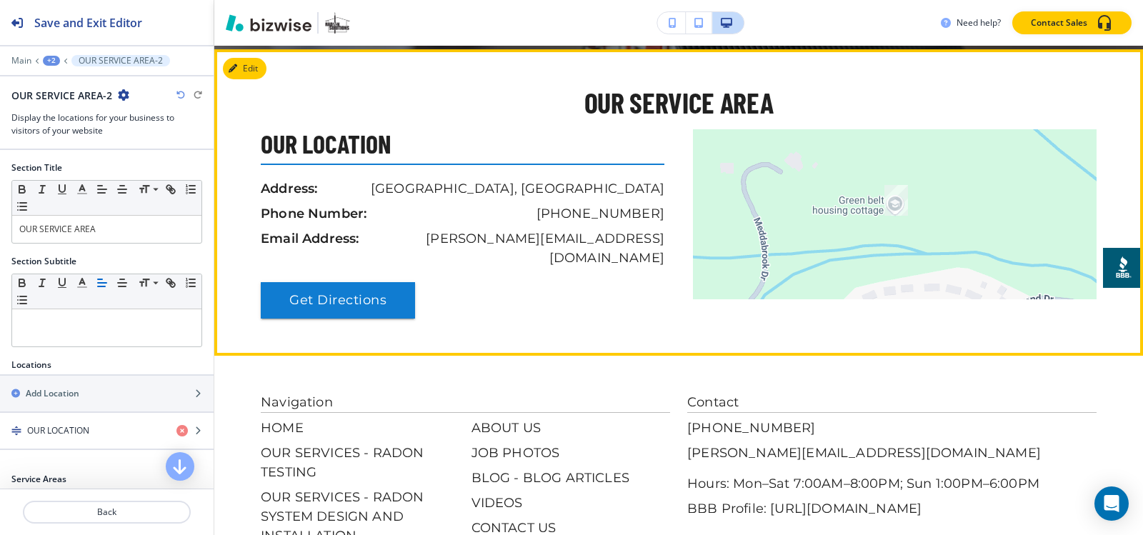
scroll to position [5179, 0]
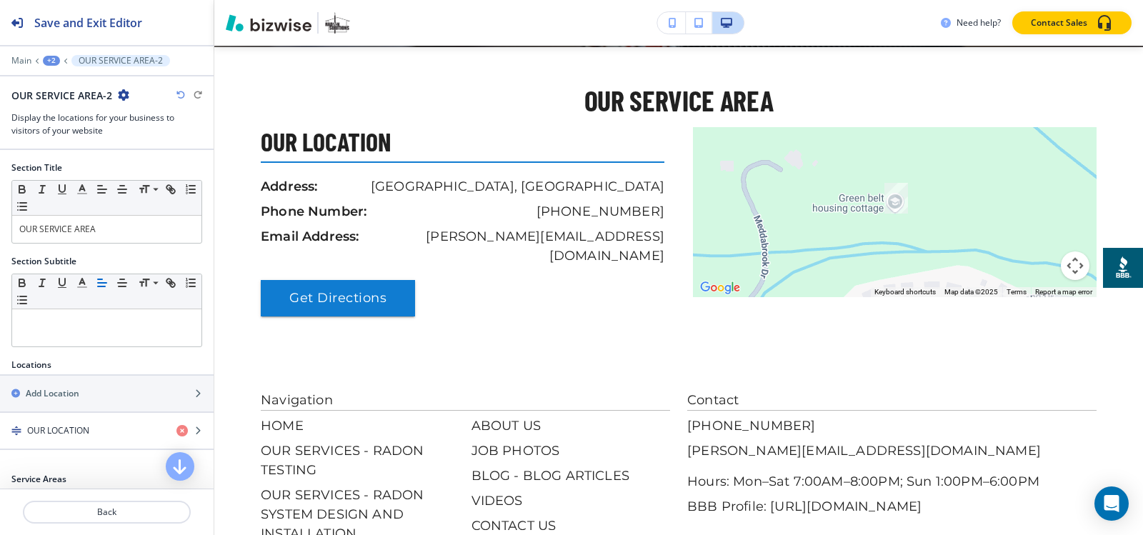
click at [46, 61] on div "+2" at bounding box center [51, 61] width 17 height 10
click at [68, 86] on p "Pages" at bounding box center [88, 84] width 73 height 13
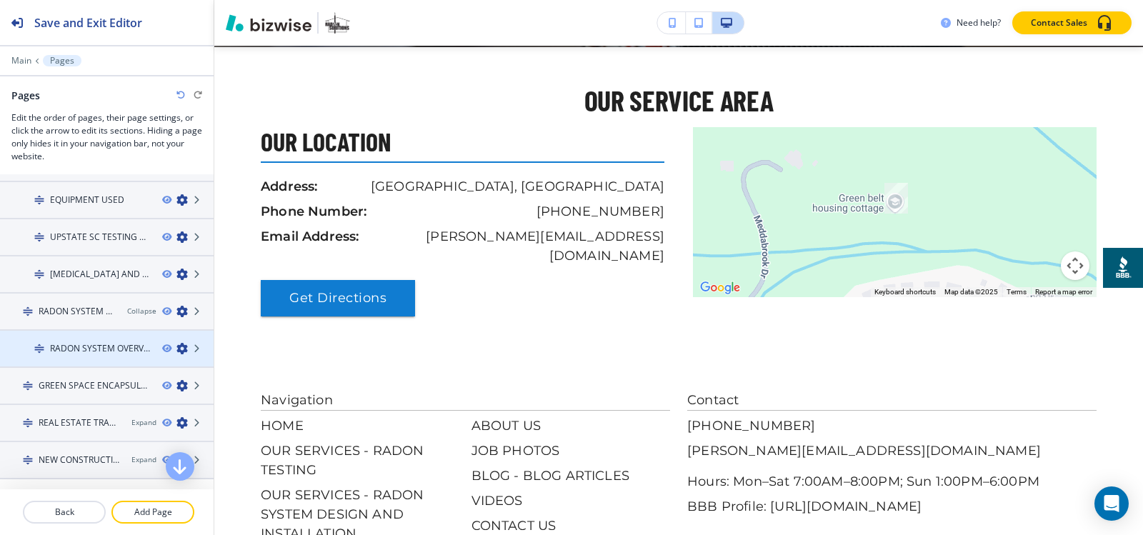
scroll to position [143, 0]
click at [76, 349] on h4 "RADON SYSTEM OVERVIEW" at bounding box center [100, 347] width 101 height 13
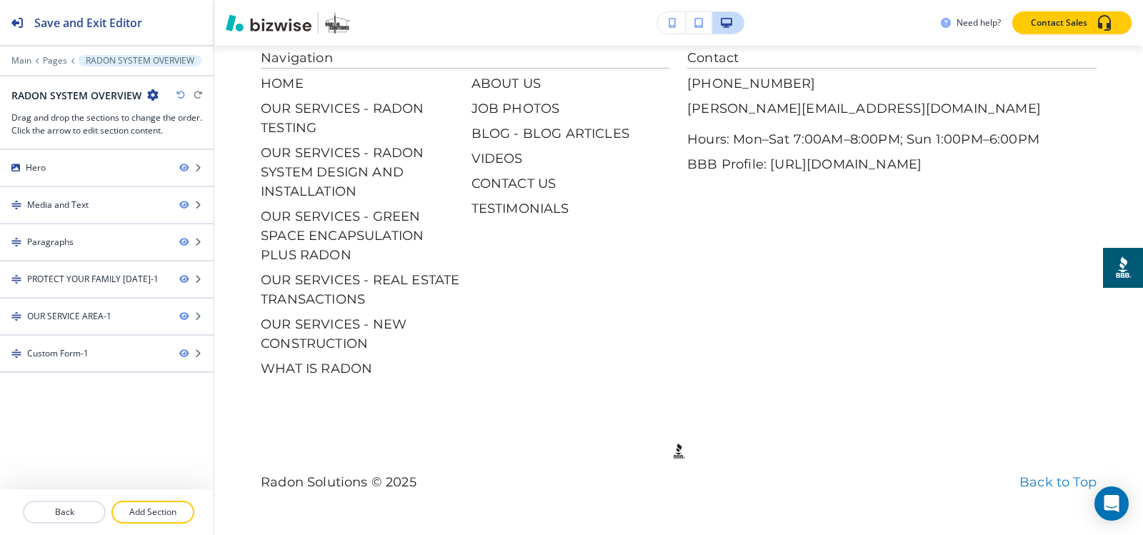
scroll to position [0, 0]
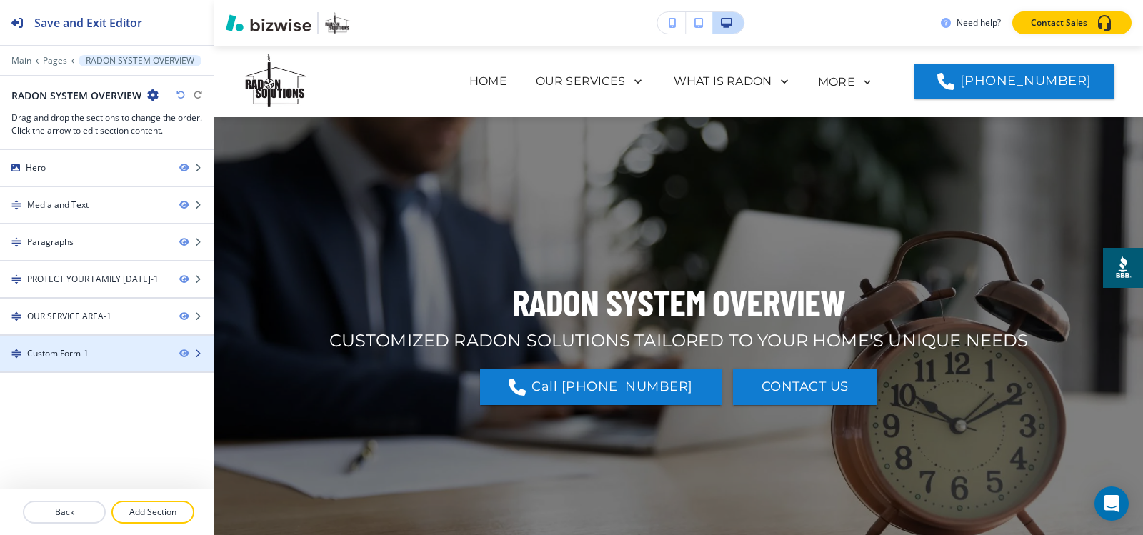
click at [71, 357] on div "Custom Form-1" at bounding box center [57, 353] width 61 height 13
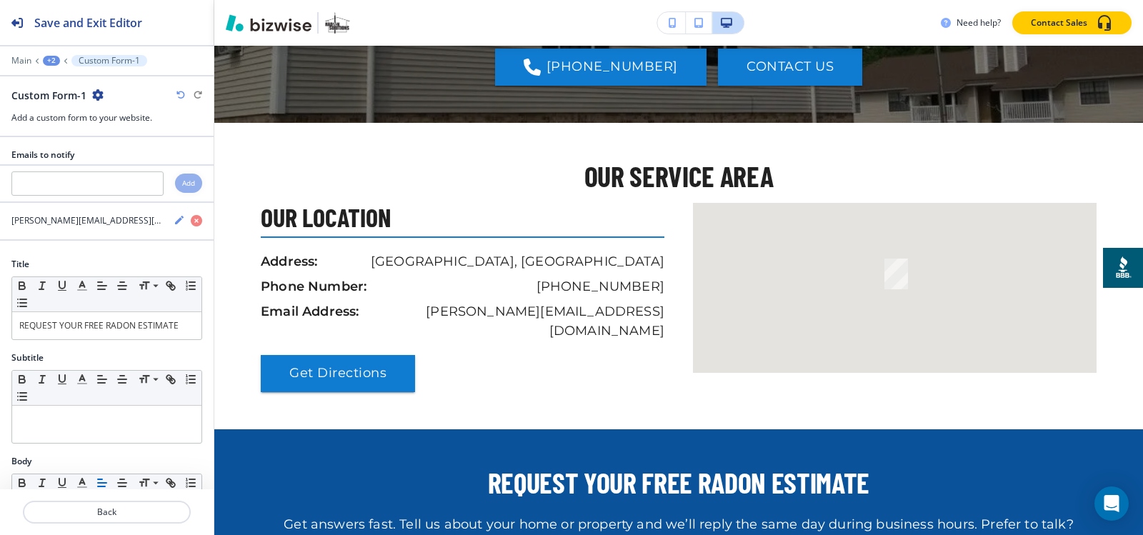
scroll to position [2016, 0]
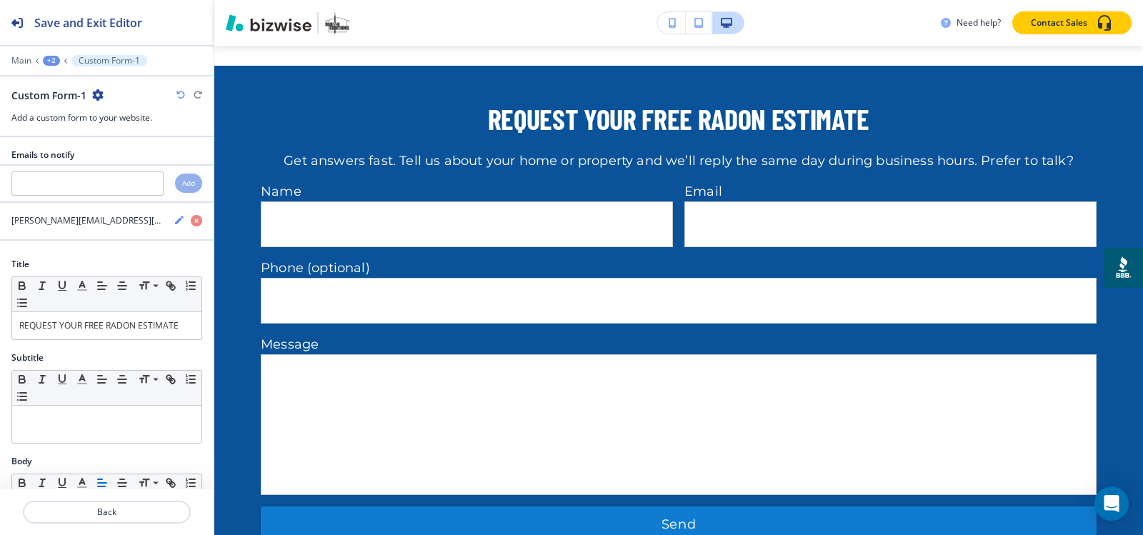
click at [97, 97] on icon "button" at bounding box center [97, 94] width 11 height 11
click at [101, 145] on p "Duplicate Section" at bounding box center [137, 145] width 73 height 13
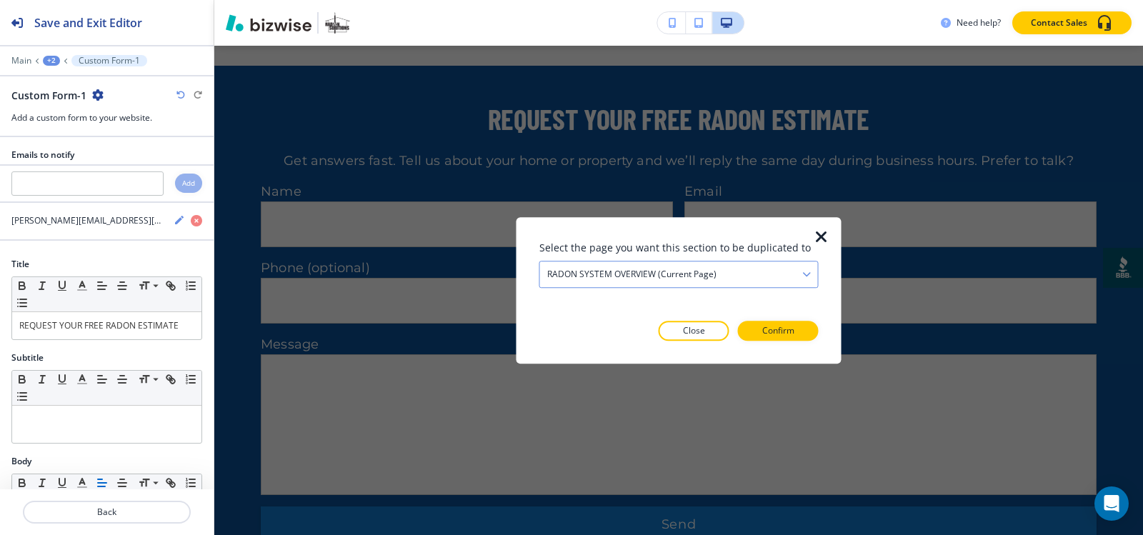
click at [726, 276] on div "RADON SYSTEM OVERVIEW (current page)" at bounding box center [679, 274] width 278 height 26
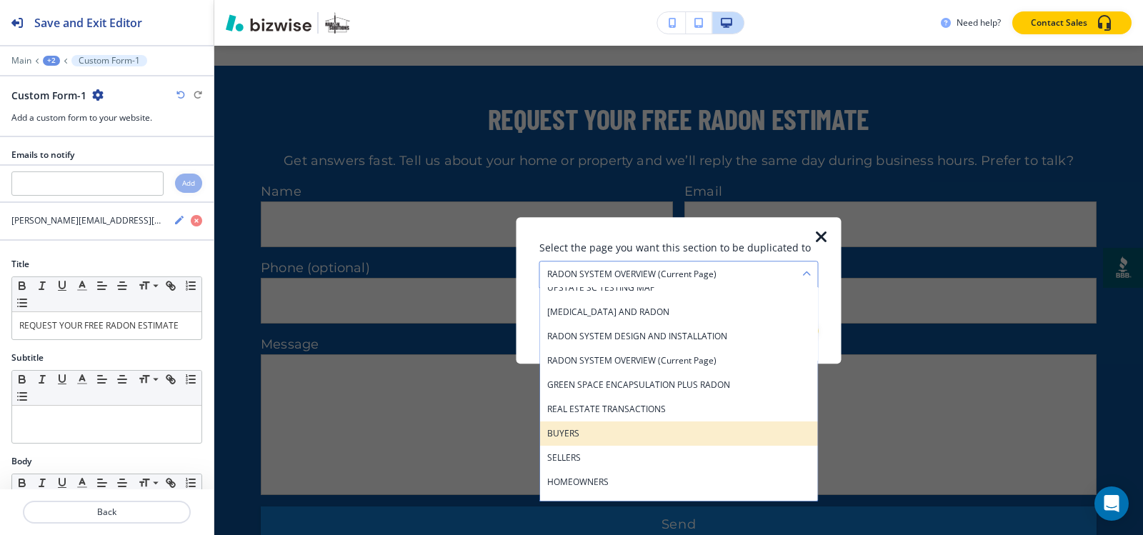
scroll to position [143, 0]
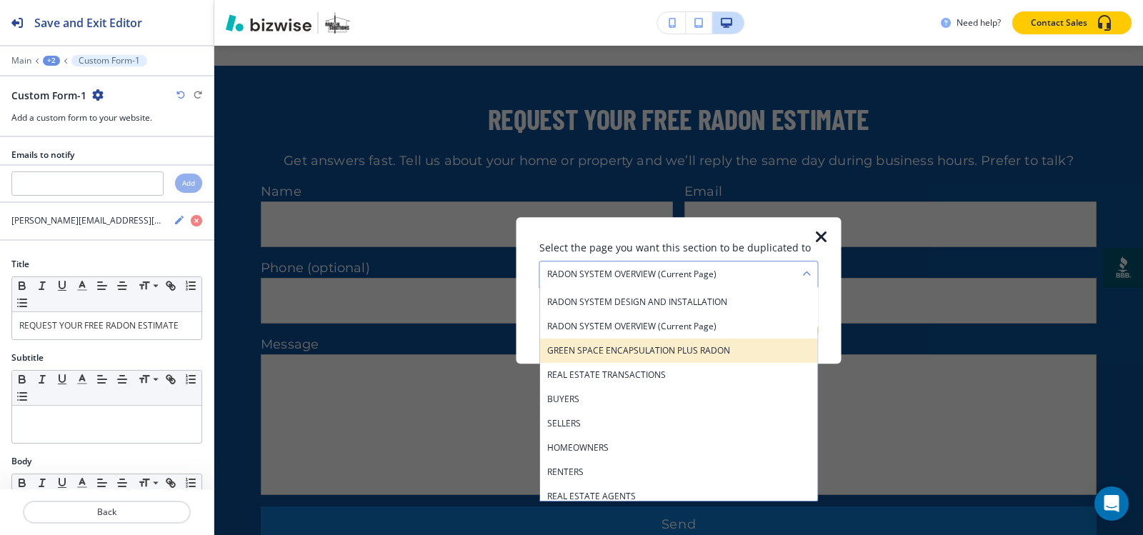
click at [656, 352] on h4 "GREEN SPACE ENCAPSULATION PLUS RADON" at bounding box center [679, 350] width 264 height 13
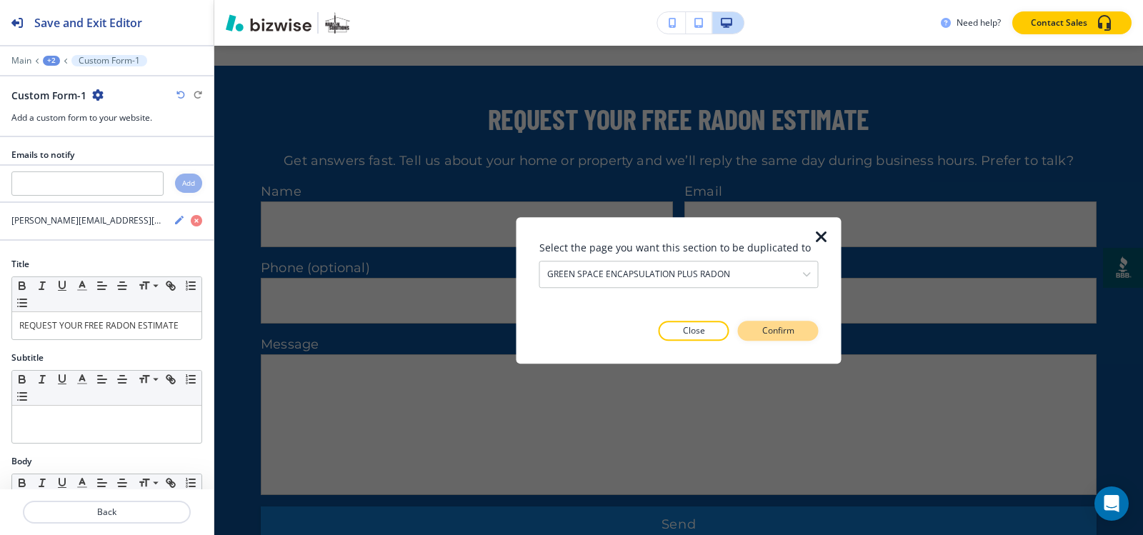
click at [786, 330] on p "Confirm" at bounding box center [778, 330] width 32 height 13
click at [786, 329] on p "Take me there" at bounding box center [765, 330] width 58 height 13
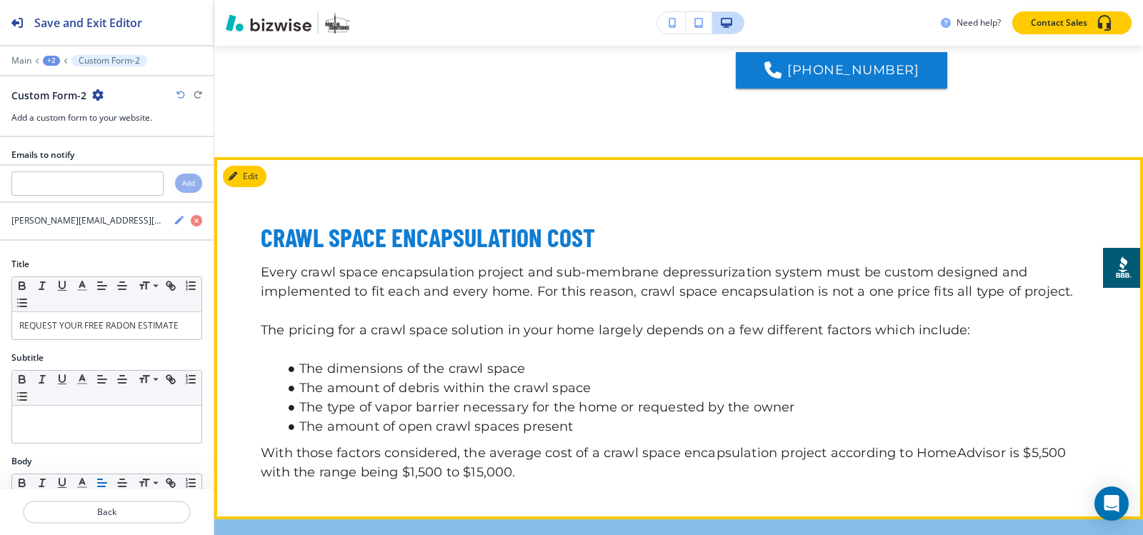
scroll to position [3963, 0]
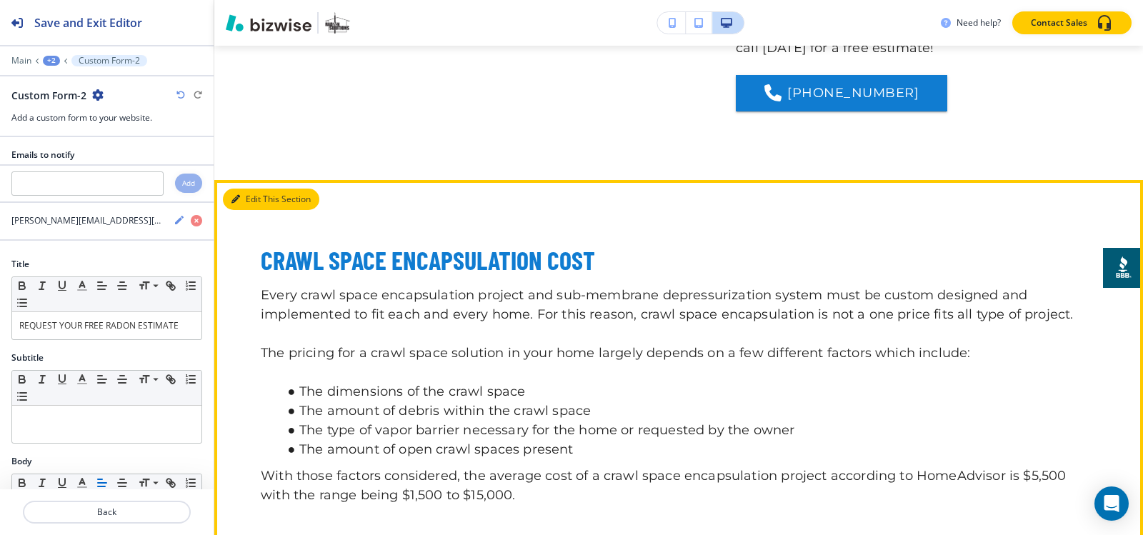
click at [254, 201] on button "Edit This Section" at bounding box center [271, 199] width 96 height 21
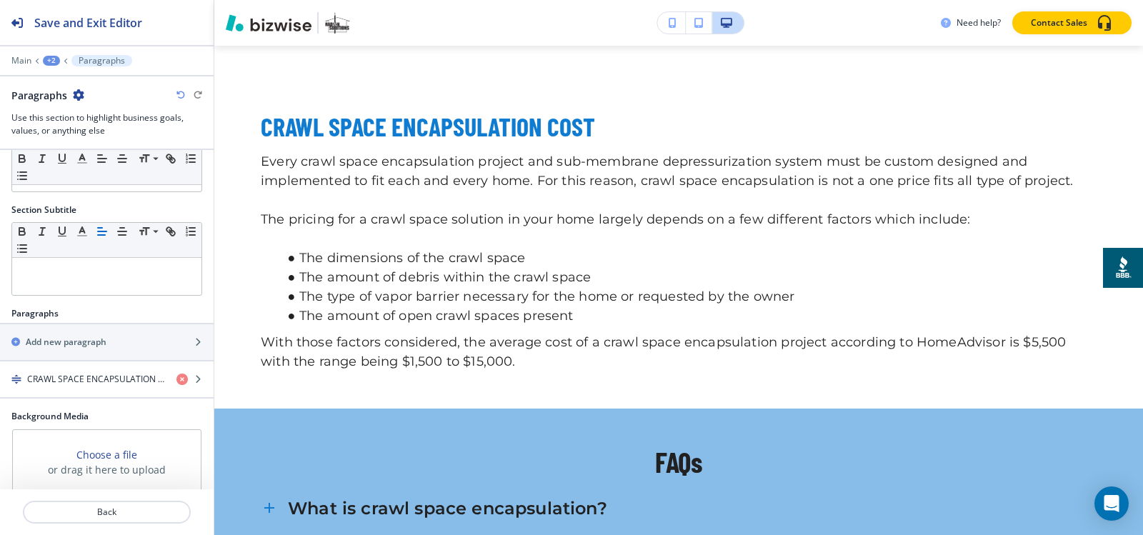
scroll to position [182, 0]
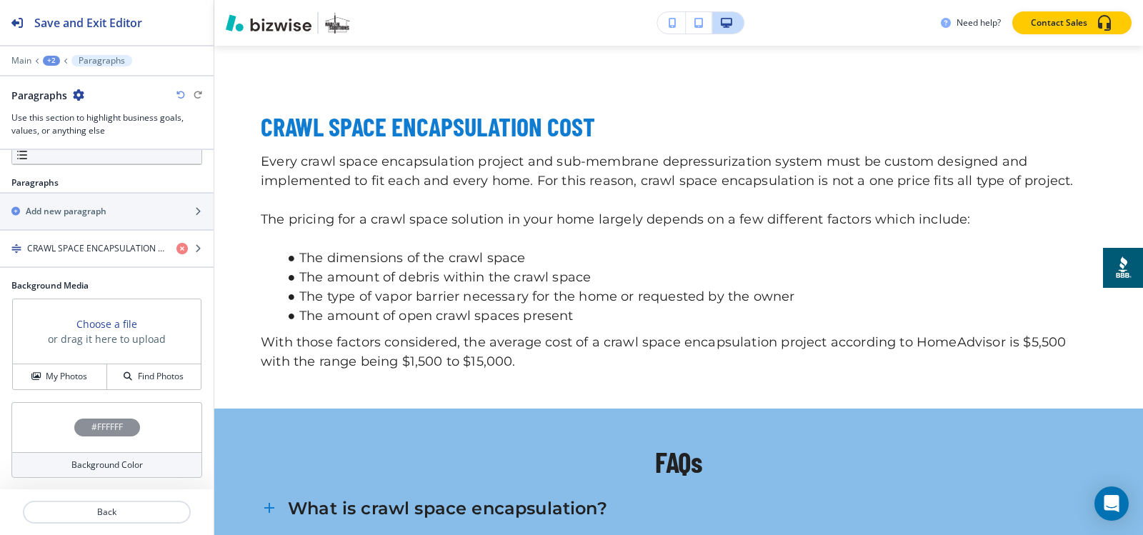
click at [111, 424] on h4 "#FFFFFF" at bounding box center [106, 427] width 31 height 13
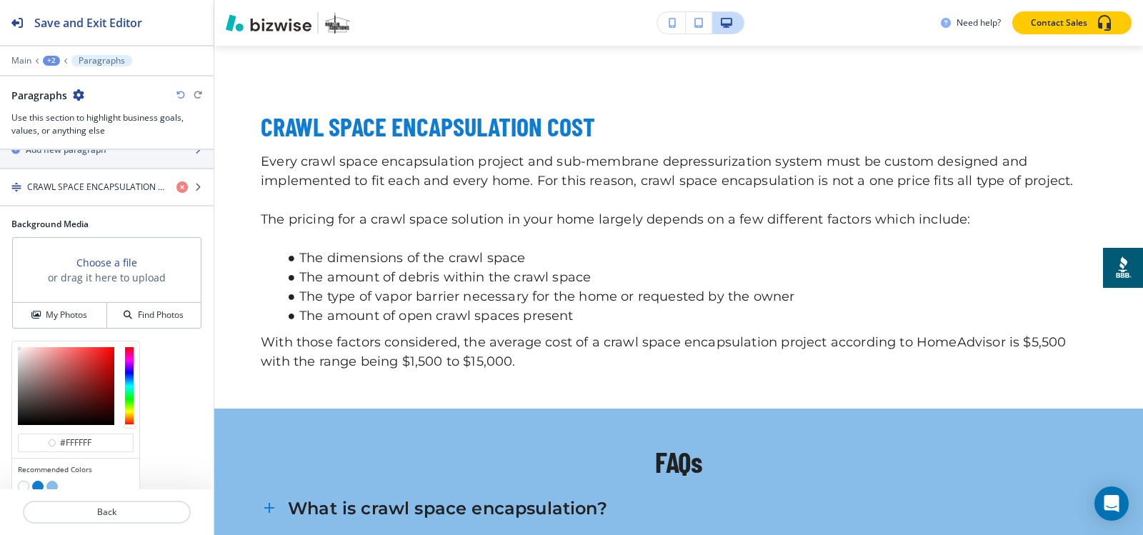
scroll to position [298, 0]
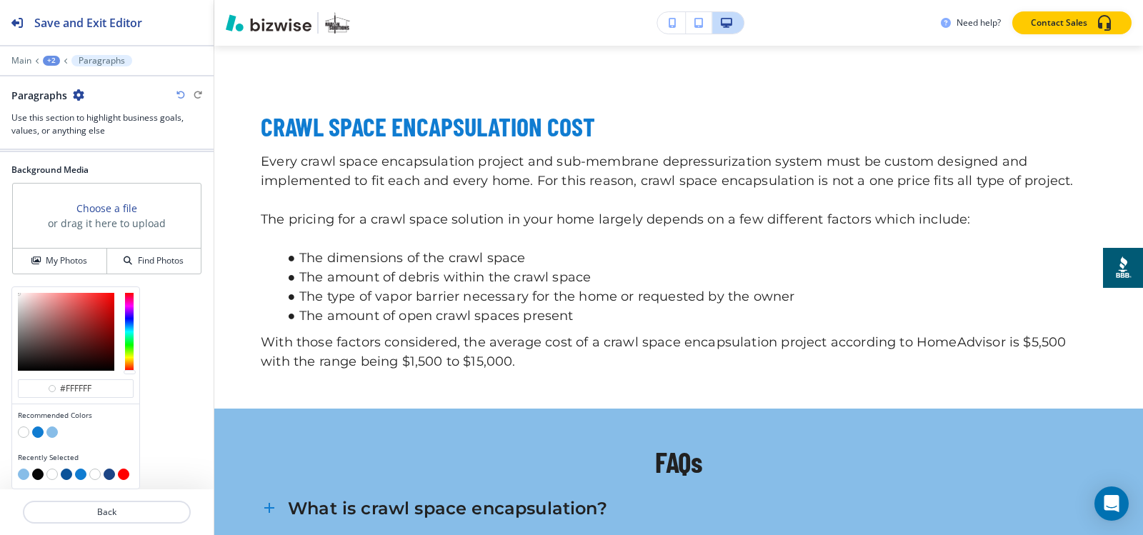
click at [40, 433] on button "button" at bounding box center [37, 431] width 11 height 11
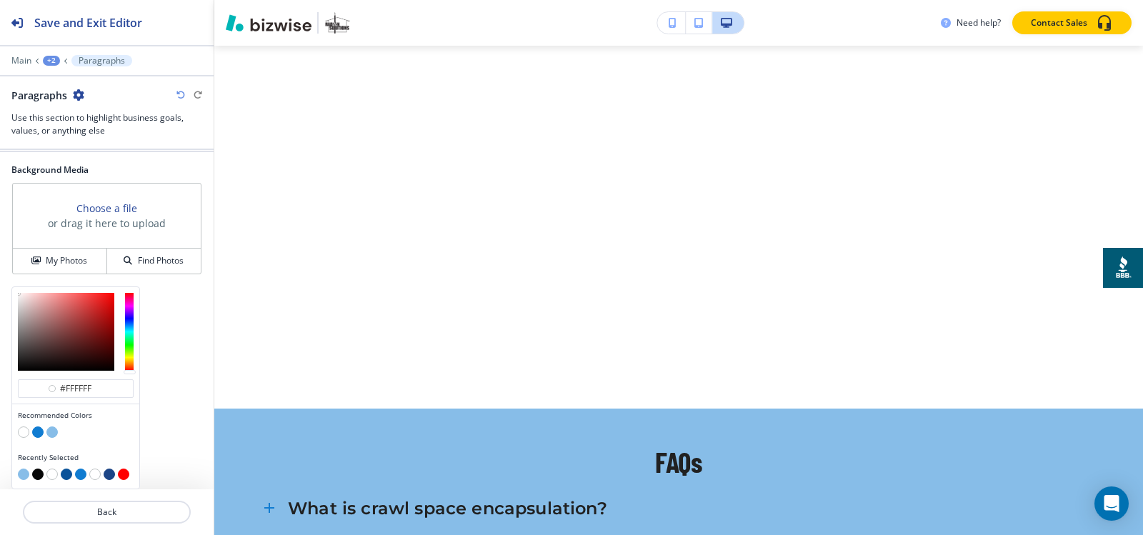
scroll to position [182, 0]
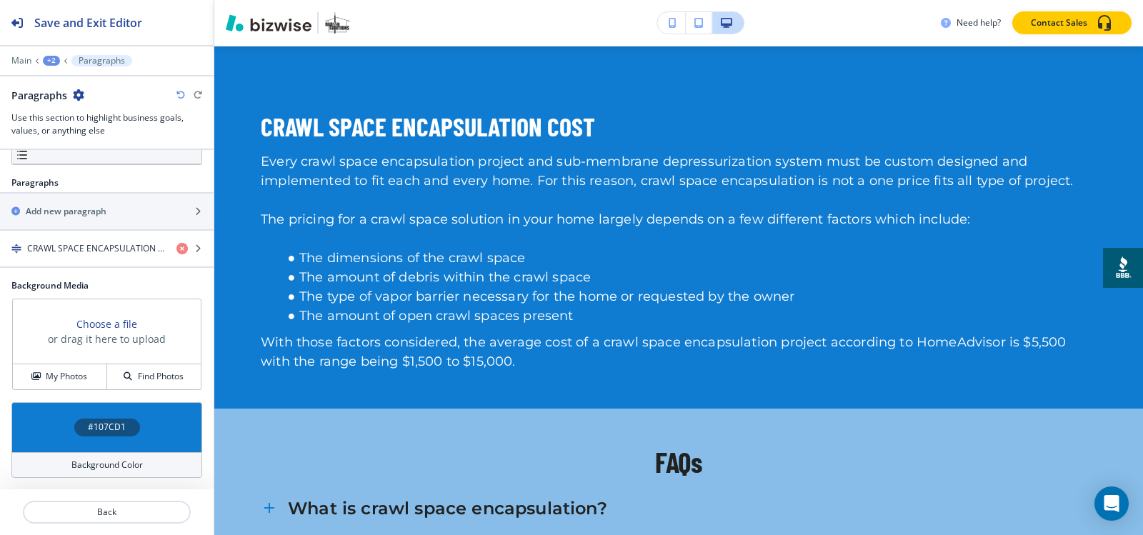
click at [77, 424] on div "#107CD1" at bounding box center [107, 428] width 66 height 18
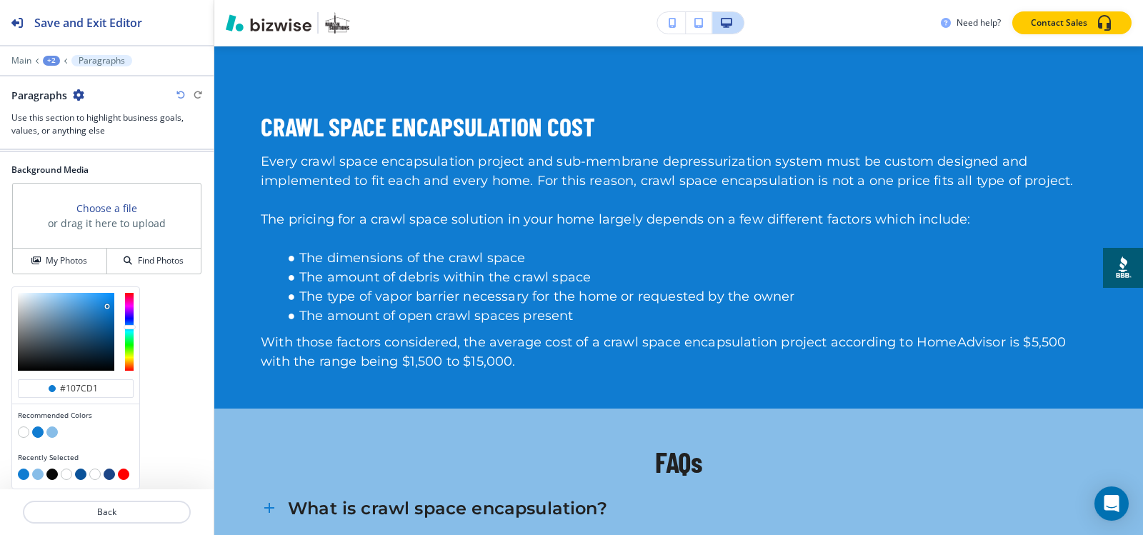
click at [54, 428] on button "button" at bounding box center [51, 431] width 11 height 11
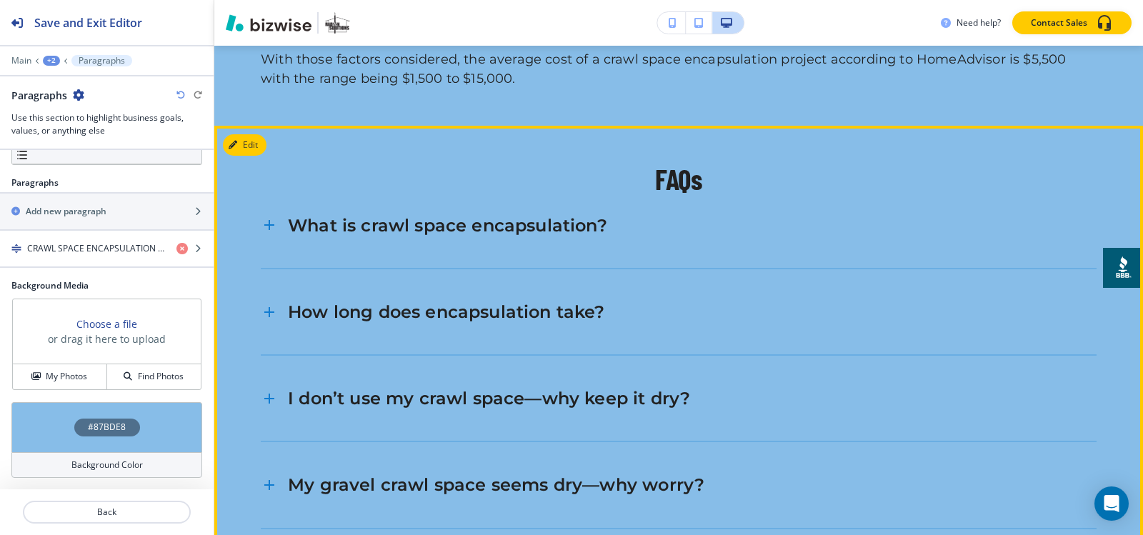
scroll to position [4382, 0]
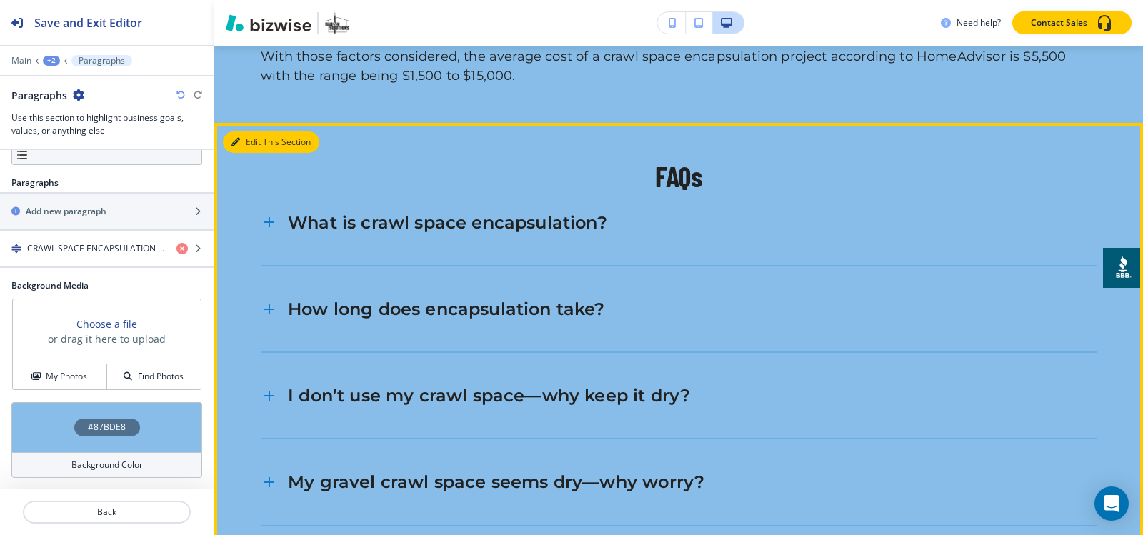
click at [250, 153] on button "Edit This Section" at bounding box center [271, 141] width 96 height 21
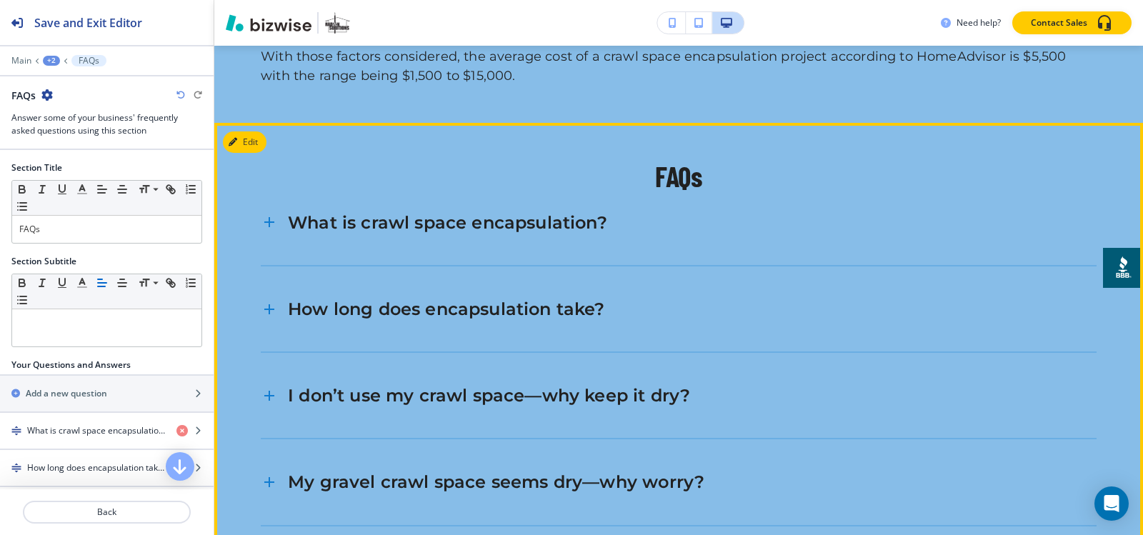
scroll to position [4477, 0]
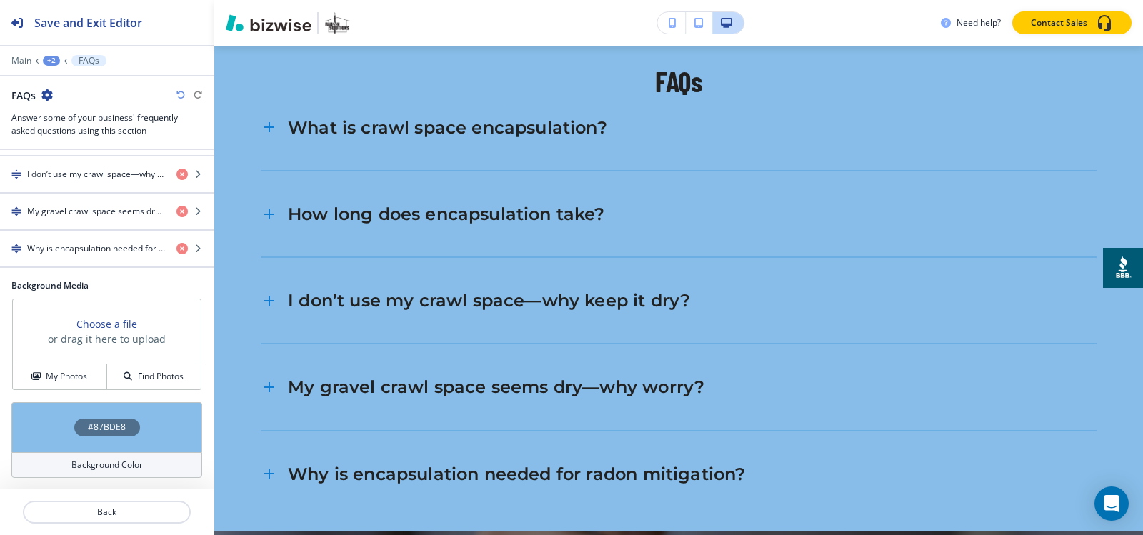
click at [97, 419] on div "#87BDE8" at bounding box center [107, 428] width 66 height 18
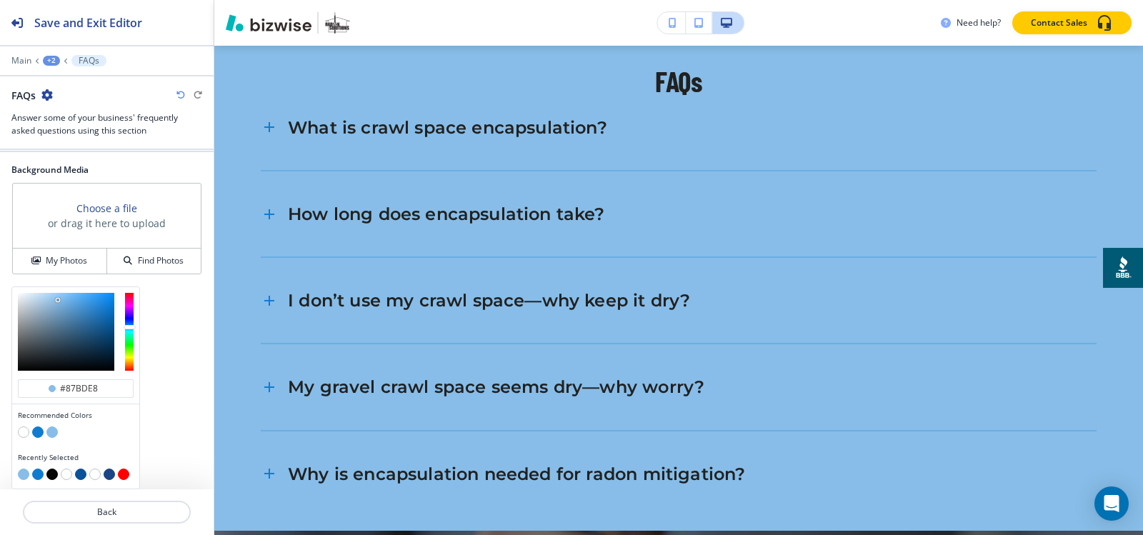
click at [18, 432] on button "button" at bounding box center [23, 431] width 11 height 11
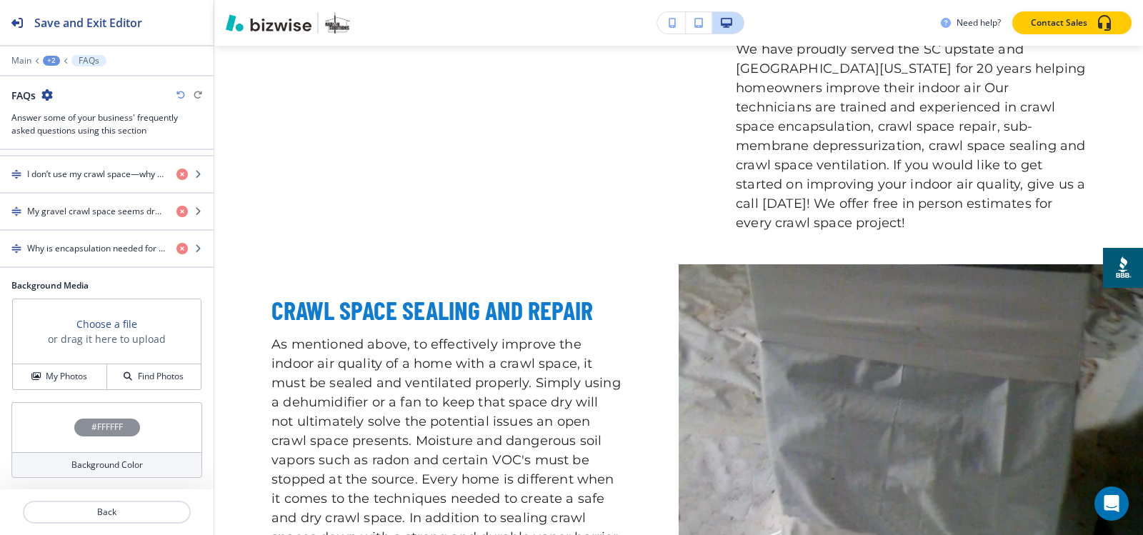
scroll to position [0, 0]
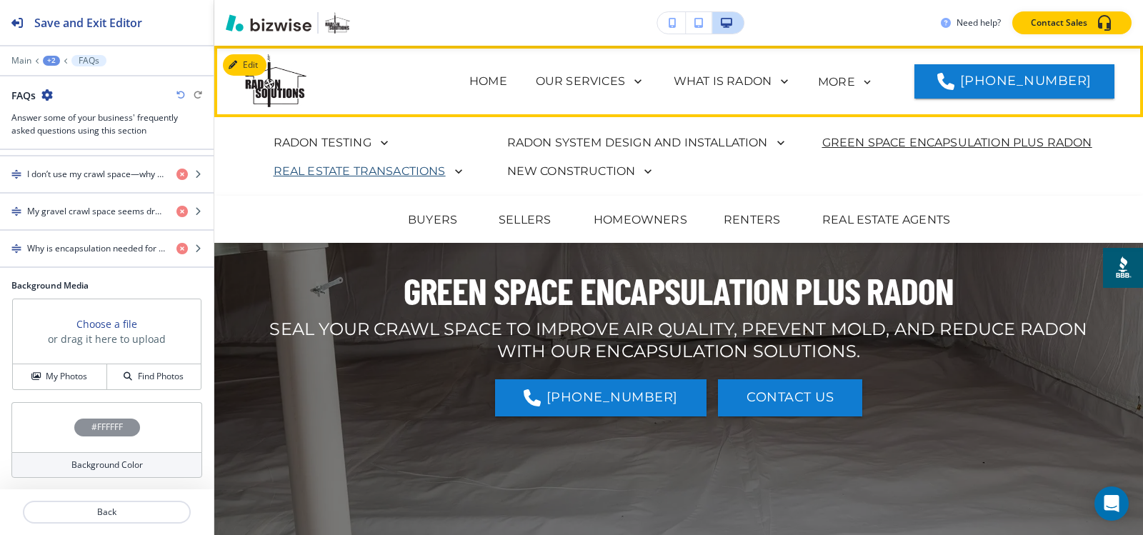
click at [368, 168] on p "REAL ESTATE TRANSACTIONS" at bounding box center [360, 171] width 172 height 17
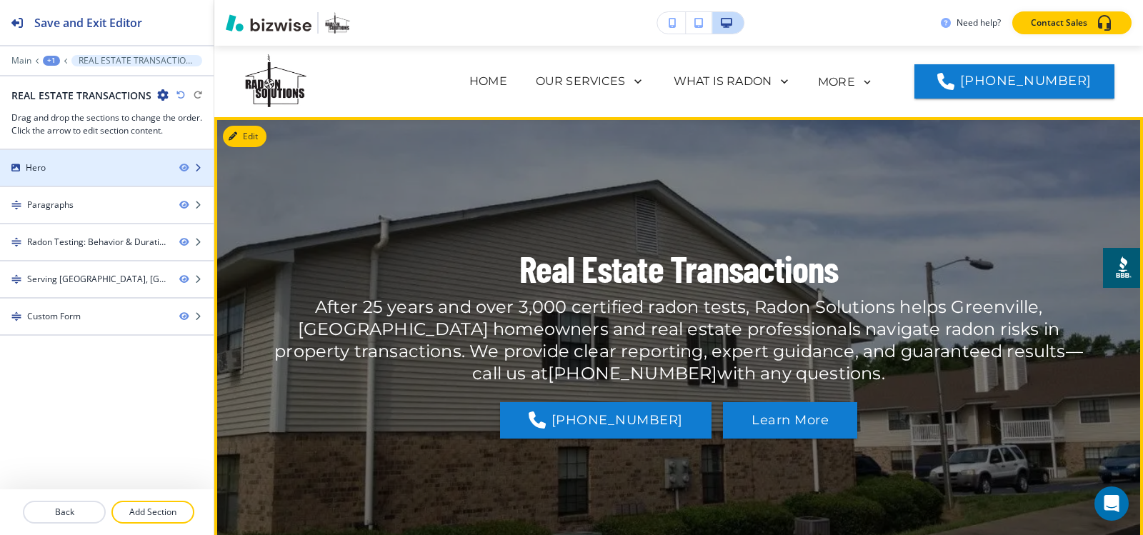
click at [108, 177] on div at bounding box center [107, 179] width 214 height 11
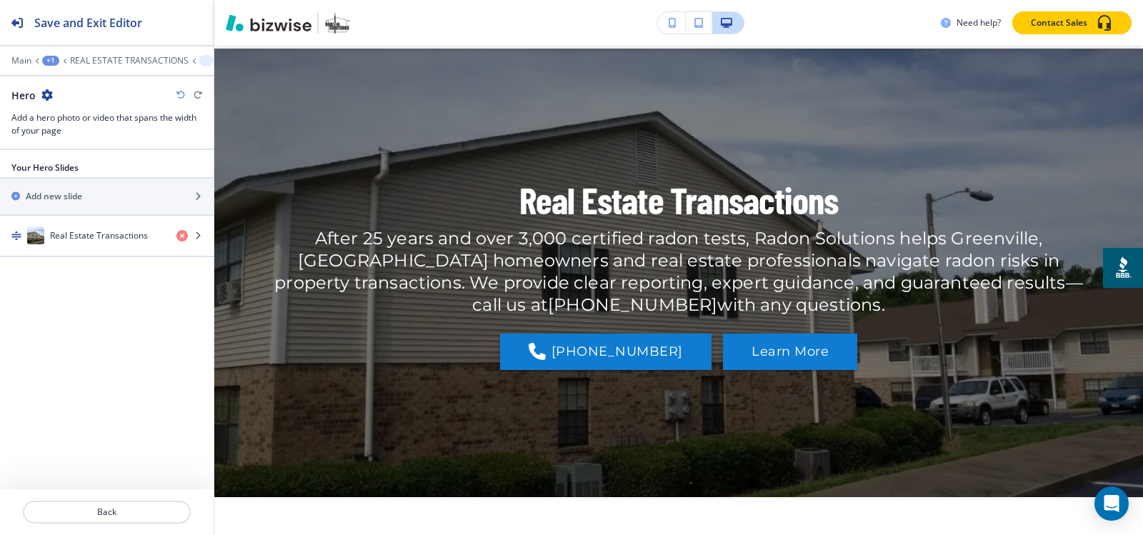
scroll to position [71, 0]
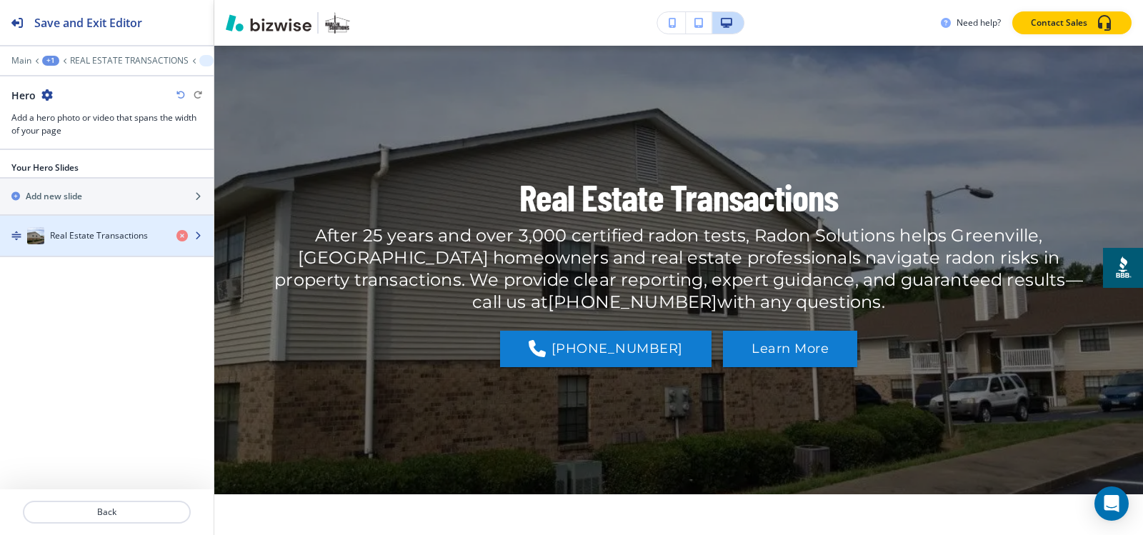
click at [99, 237] on h4 "Real Estate Transactions" at bounding box center [99, 235] width 98 height 13
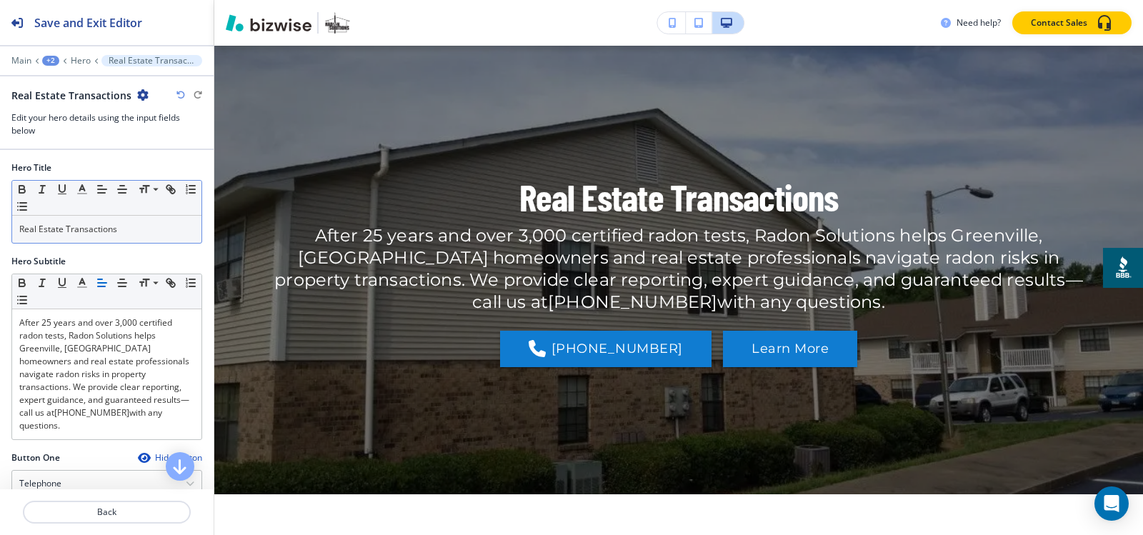
click at [121, 229] on p "Real Estate Transactions" at bounding box center [106, 229] width 175 height 13
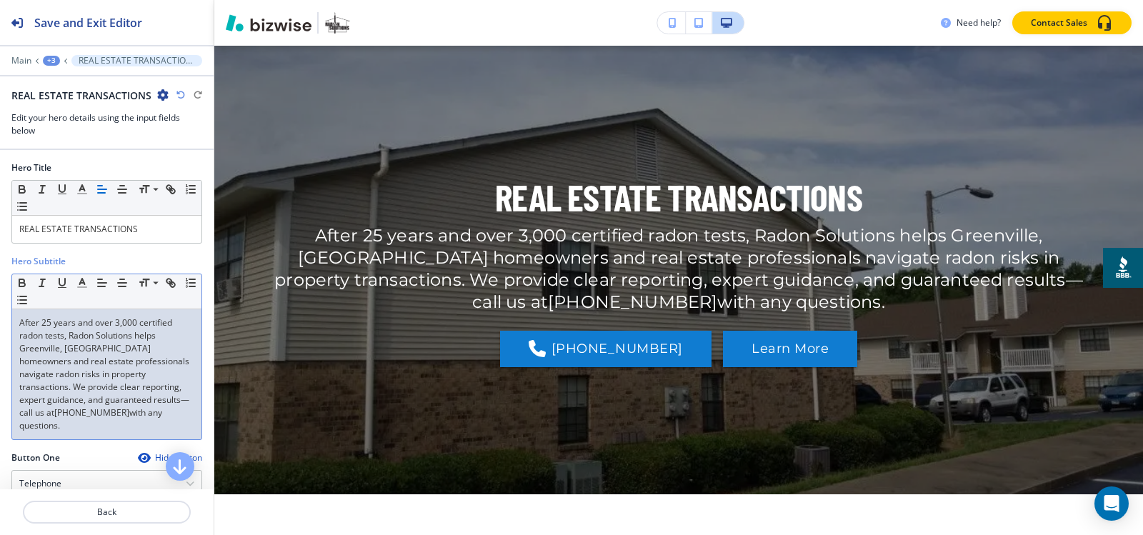
click at [102, 346] on p "After 25 years and over 3,000 certified radon tests, Radon Solutions helps Gree…" at bounding box center [106, 374] width 175 height 116
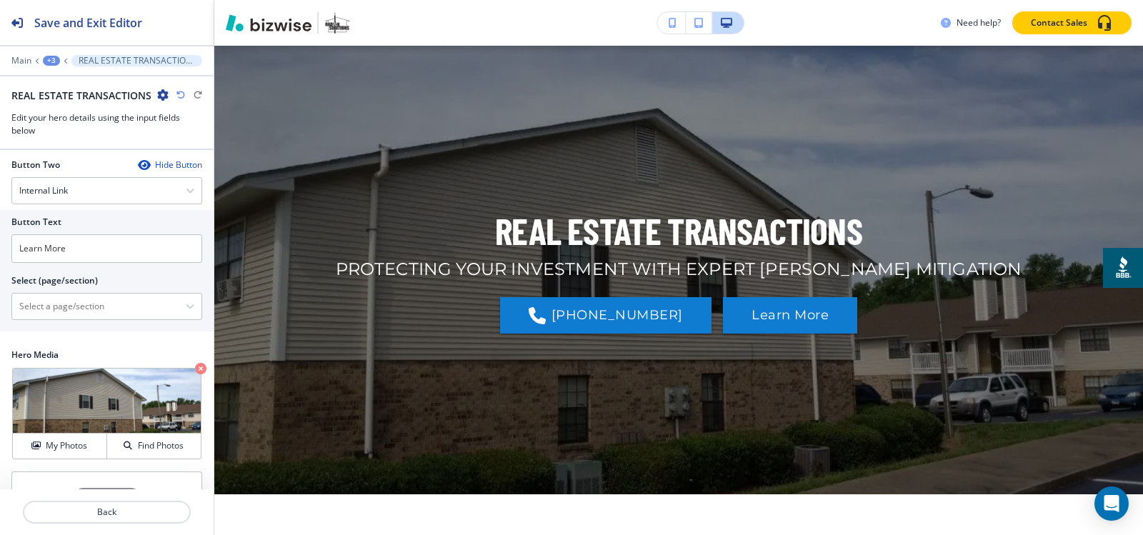
scroll to position [405, 0]
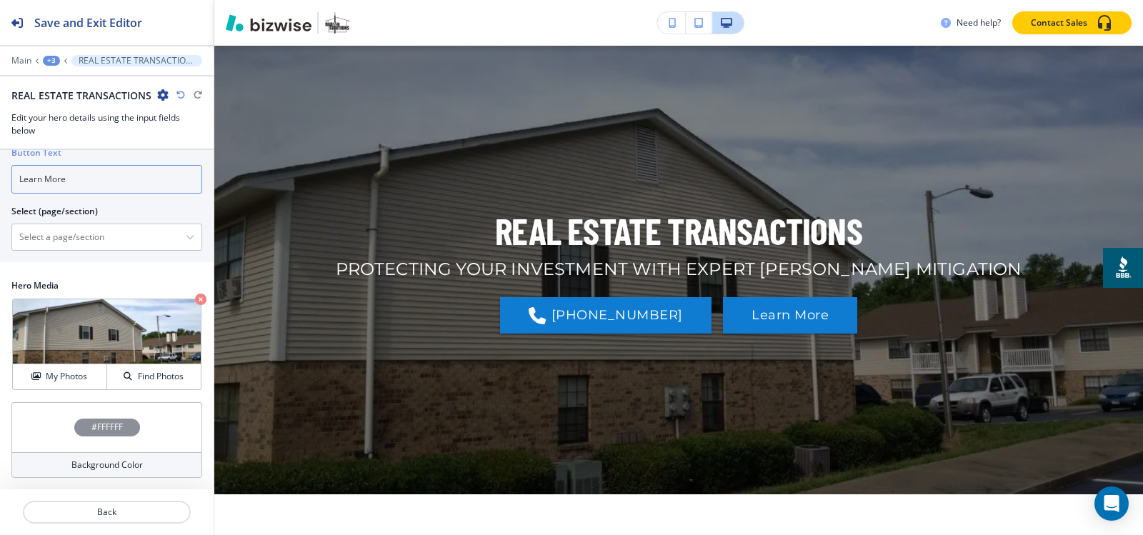
click at [94, 179] on input "Learn More" at bounding box center [106, 179] width 191 height 29
type input "CONTACT US"
click at [64, 234] on \(page\/section\) "Manual Input" at bounding box center [99, 237] width 174 height 24
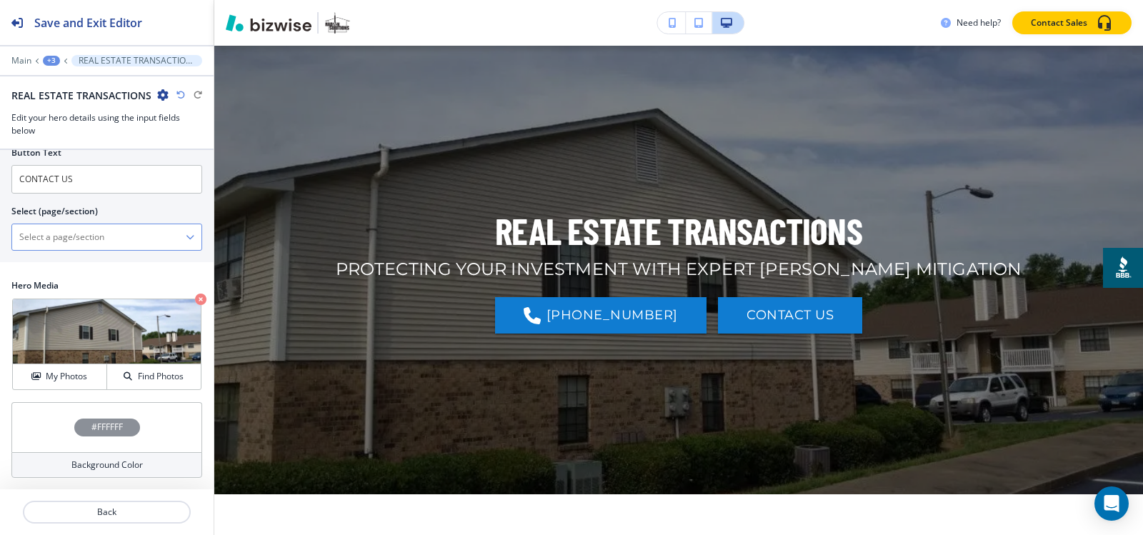
paste \(page\/section\) "CONTACT US"
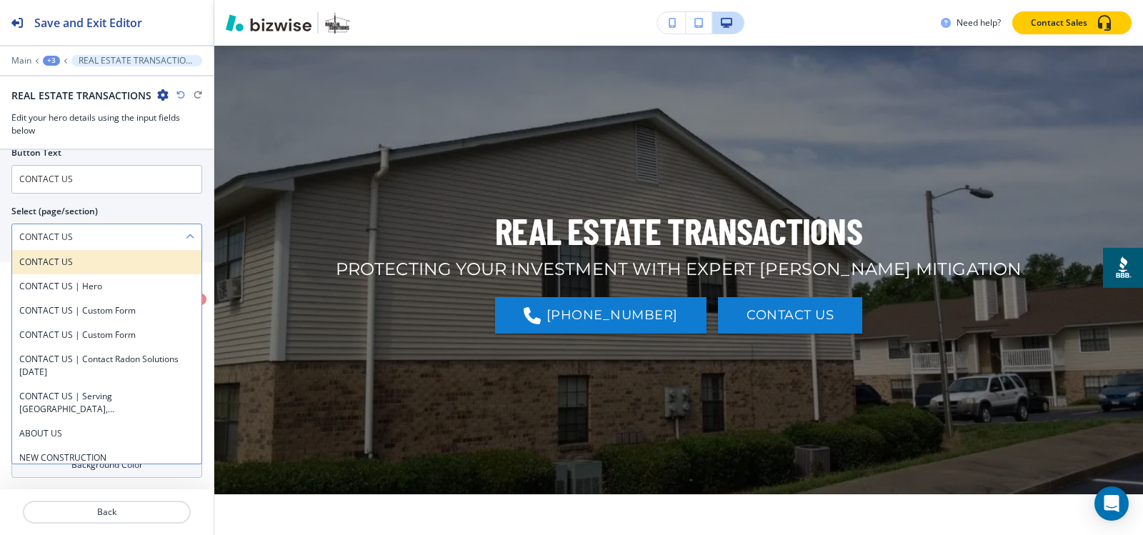
type \(page\/section\) "CONTACT US"
click at [55, 264] on h4 "CONTACT US" at bounding box center [106, 262] width 175 height 13
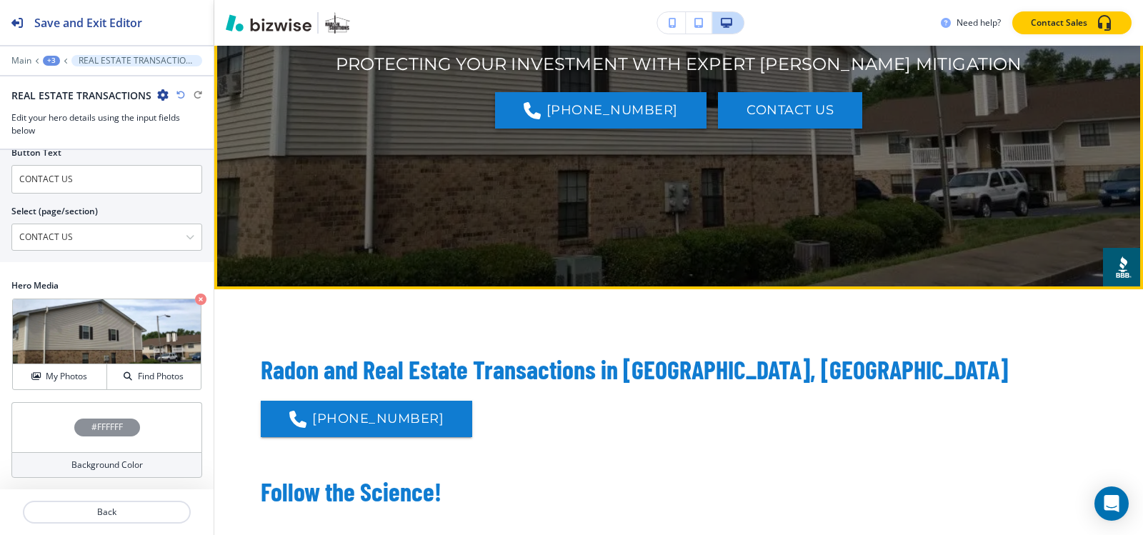
scroll to position [357, 0]
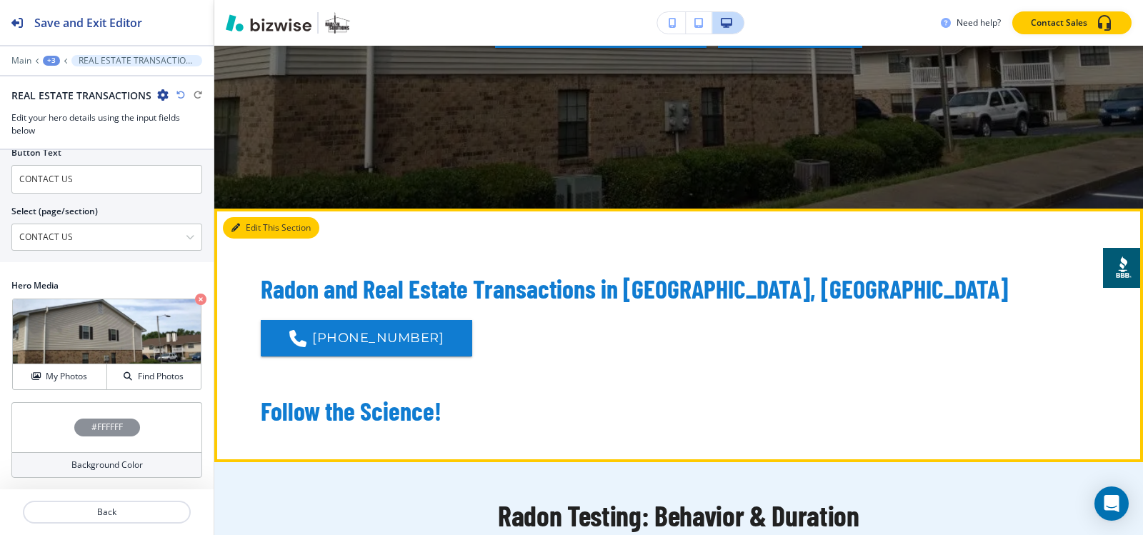
click at [251, 227] on button "Edit This Section" at bounding box center [271, 227] width 96 height 21
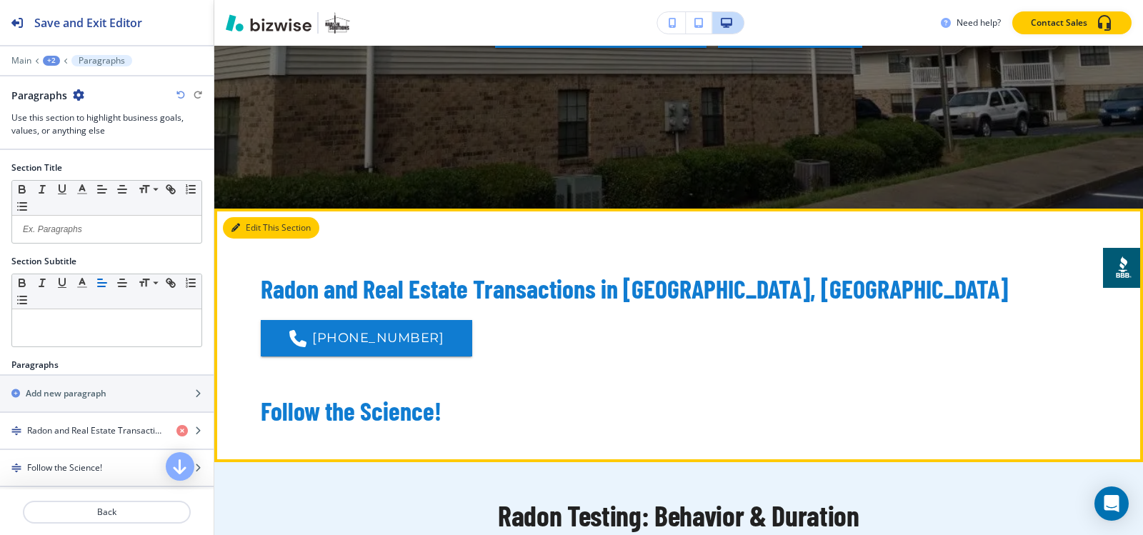
scroll to position [520, 0]
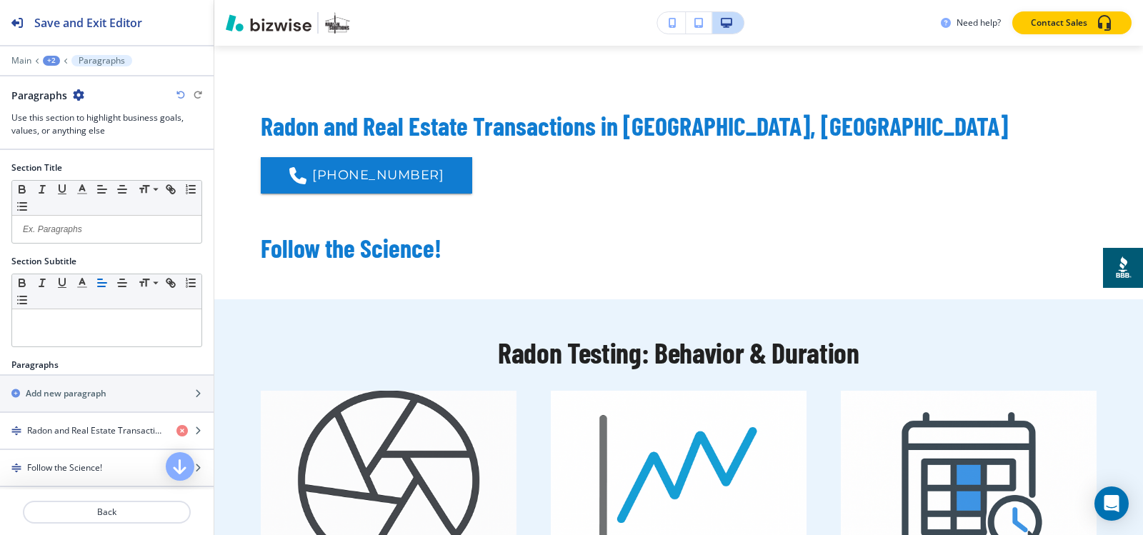
click at [76, 98] on icon "button" at bounding box center [78, 94] width 11 height 11
click at [106, 177] on button "Delete Section" at bounding box center [117, 170] width 91 height 26
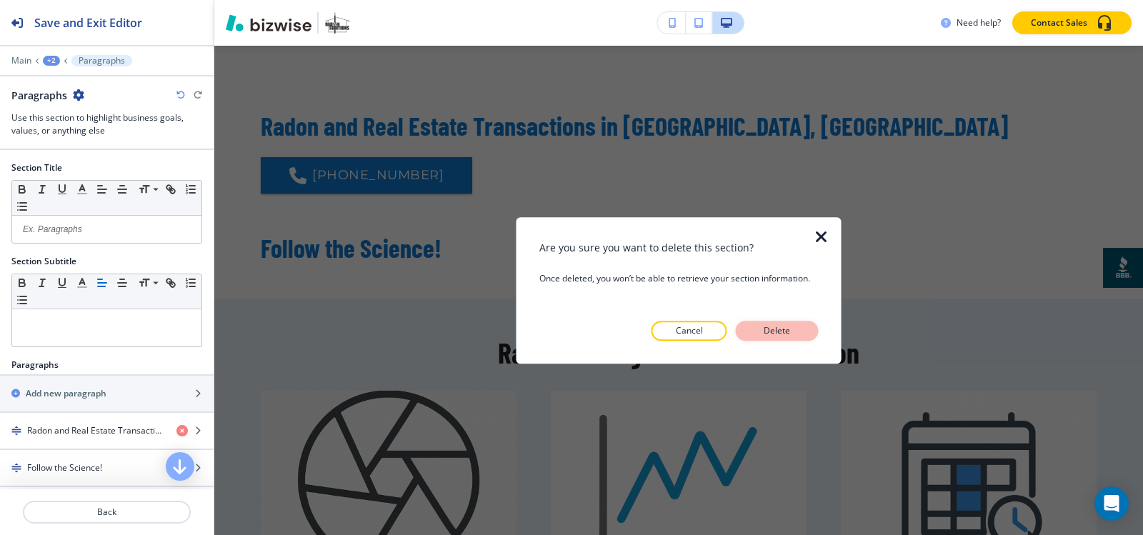
click at [791, 333] on p "Delete" at bounding box center [777, 330] width 34 height 13
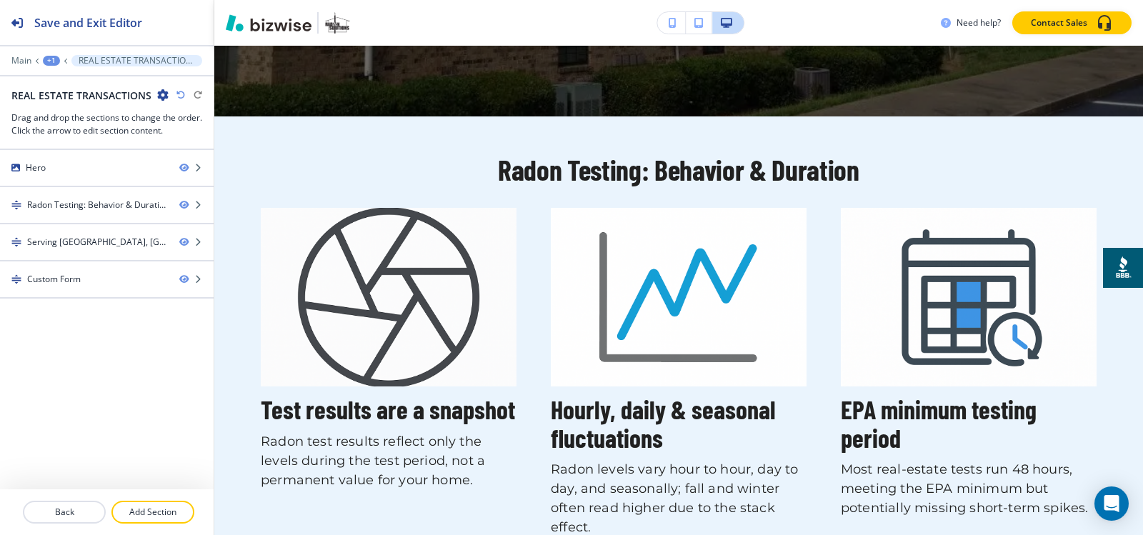
scroll to position [449, 0]
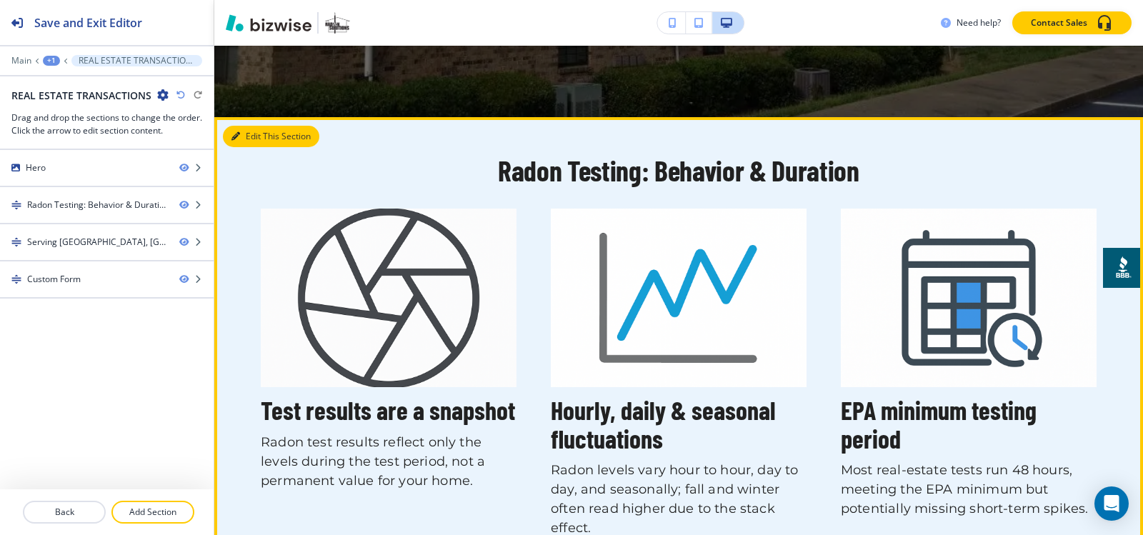
click at [239, 131] on button "Edit This Section" at bounding box center [271, 136] width 96 height 21
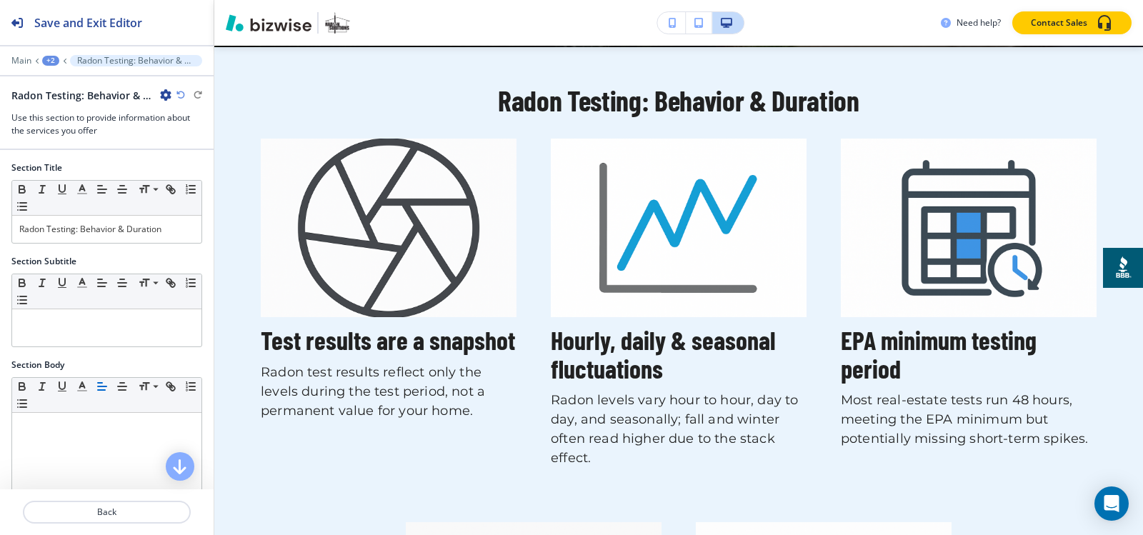
scroll to position [520, 0]
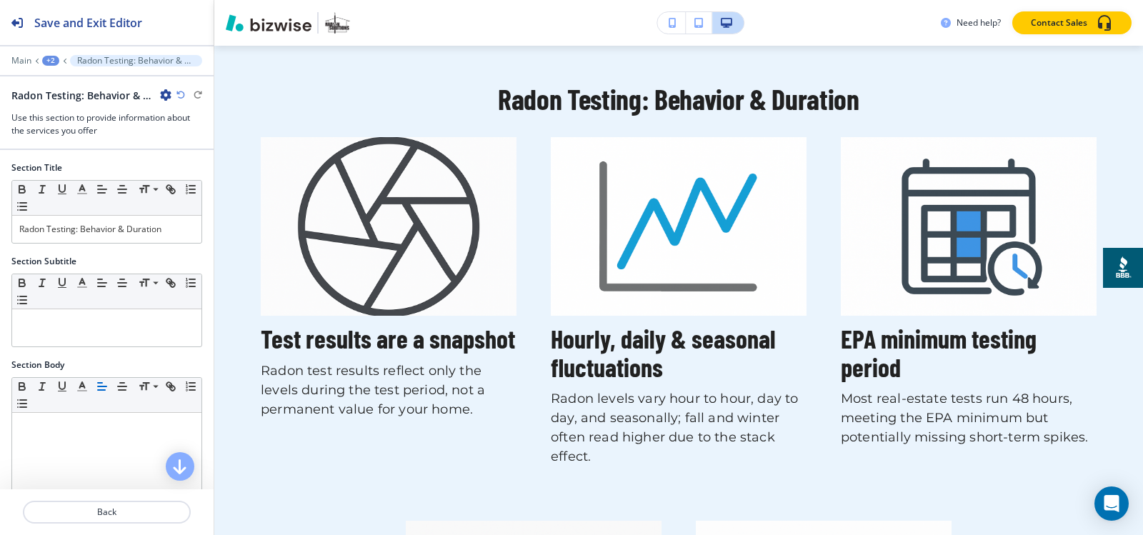
click at [163, 91] on icon "button" at bounding box center [165, 94] width 11 height 11
click at [185, 166] on p "Delete Section" at bounding box center [205, 170] width 73 height 13
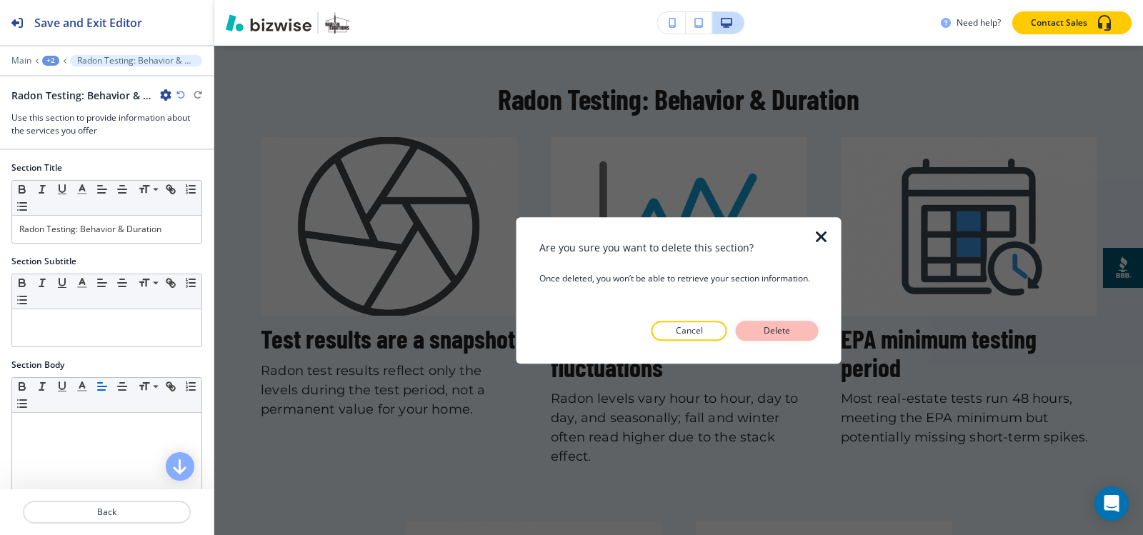
click at [785, 327] on p "Delete" at bounding box center [777, 330] width 34 height 13
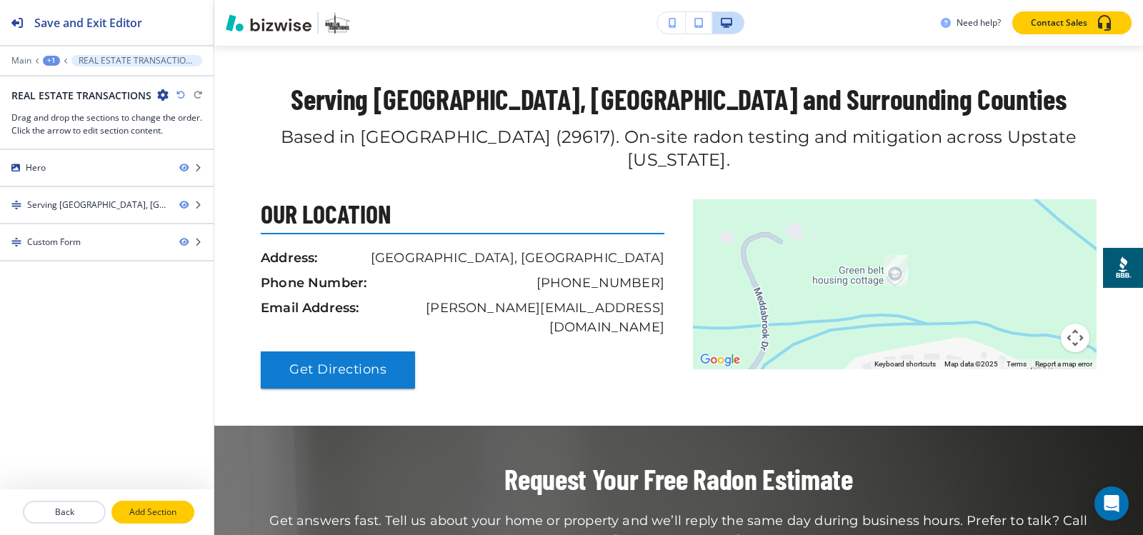
click at [166, 508] on p "Add Section" at bounding box center [153, 512] width 80 height 13
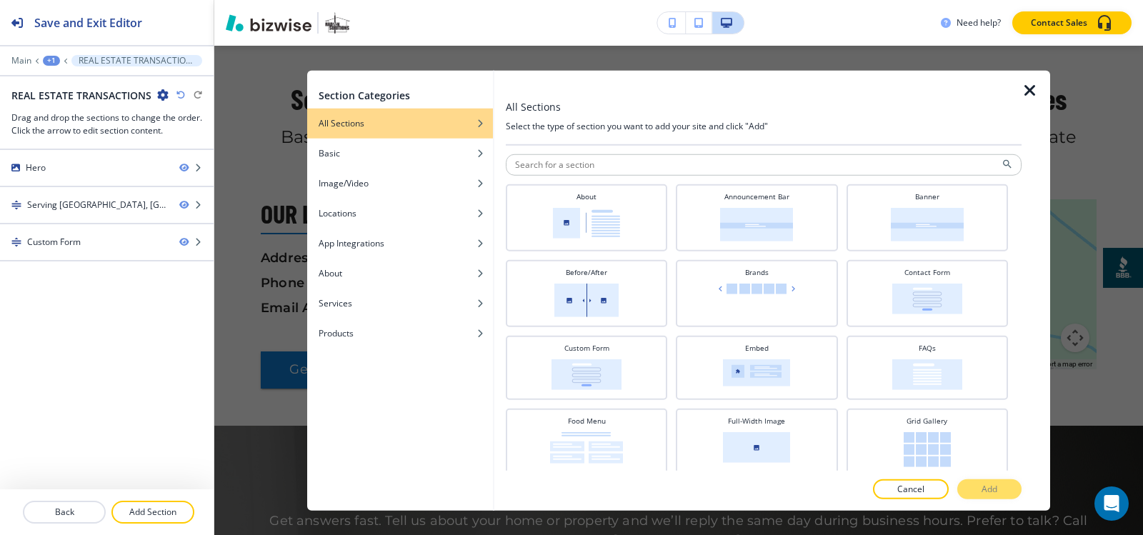
scroll to position [214, 0]
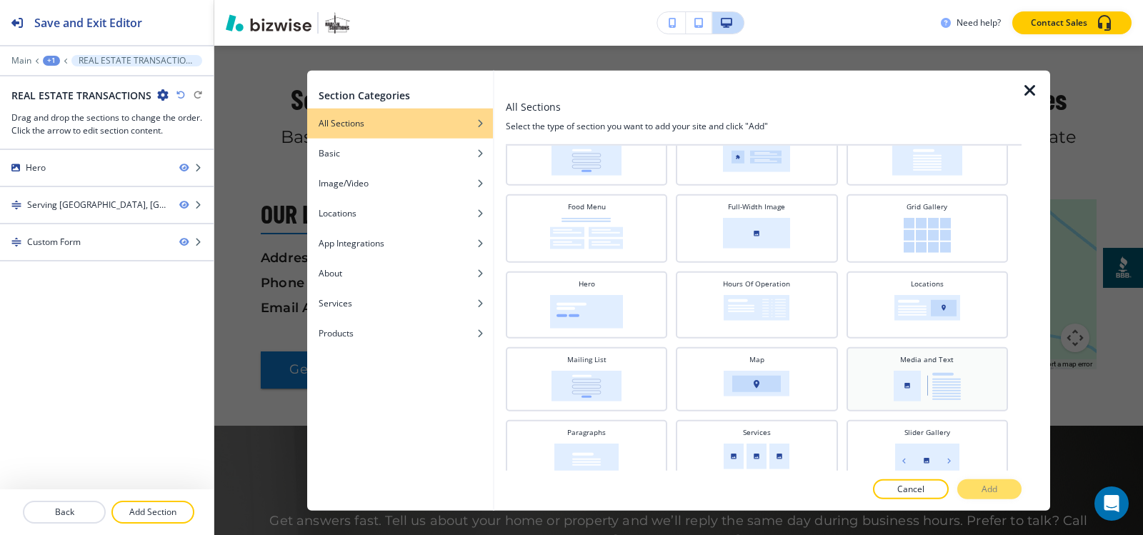
click at [932, 401] on div "Media and Text" at bounding box center [926, 378] width 161 height 64
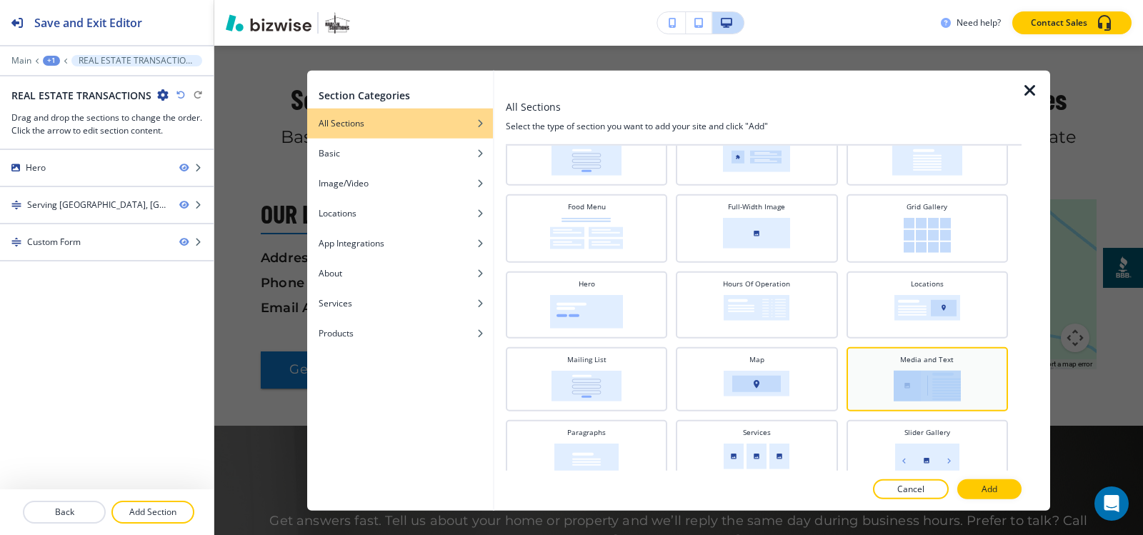
click at [977, 369] on div "Media and Text" at bounding box center [927, 377] width 147 height 47
click at [979, 489] on button "Add" at bounding box center [989, 489] width 64 height 20
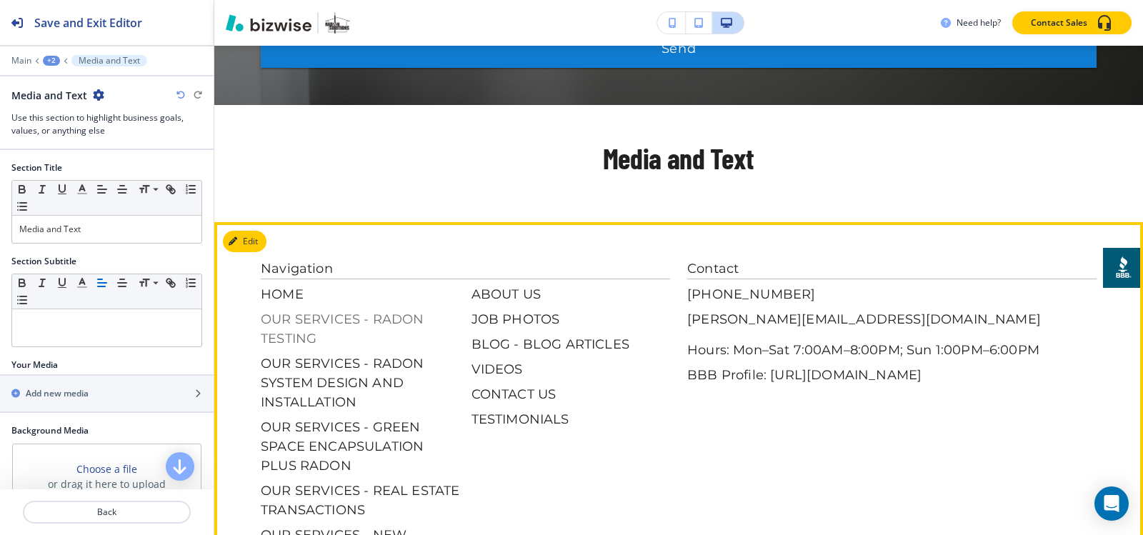
scroll to position [1393, 0]
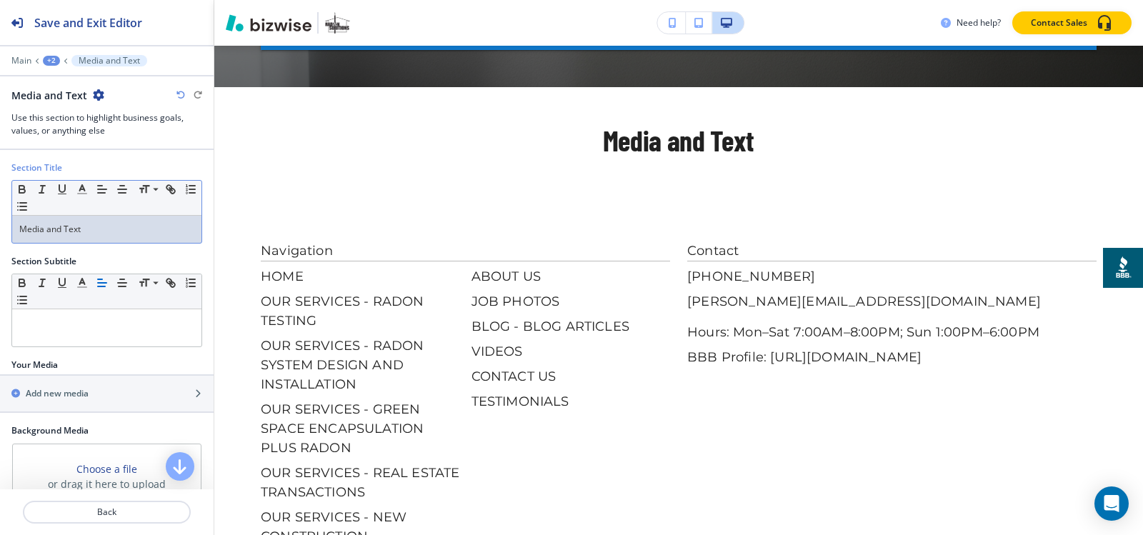
click at [111, 234] on p "Media and Text" at bounding box center [106, 229] width 175 height 13
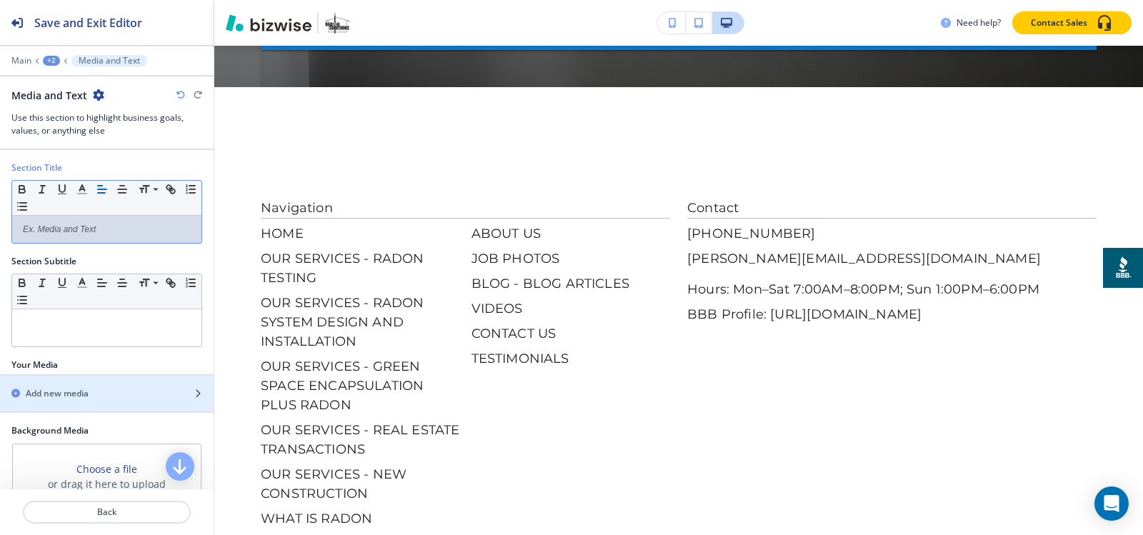
click at [42, 396] on h2 "Add new media" at bounding box center [57, 393] width 63 height 13
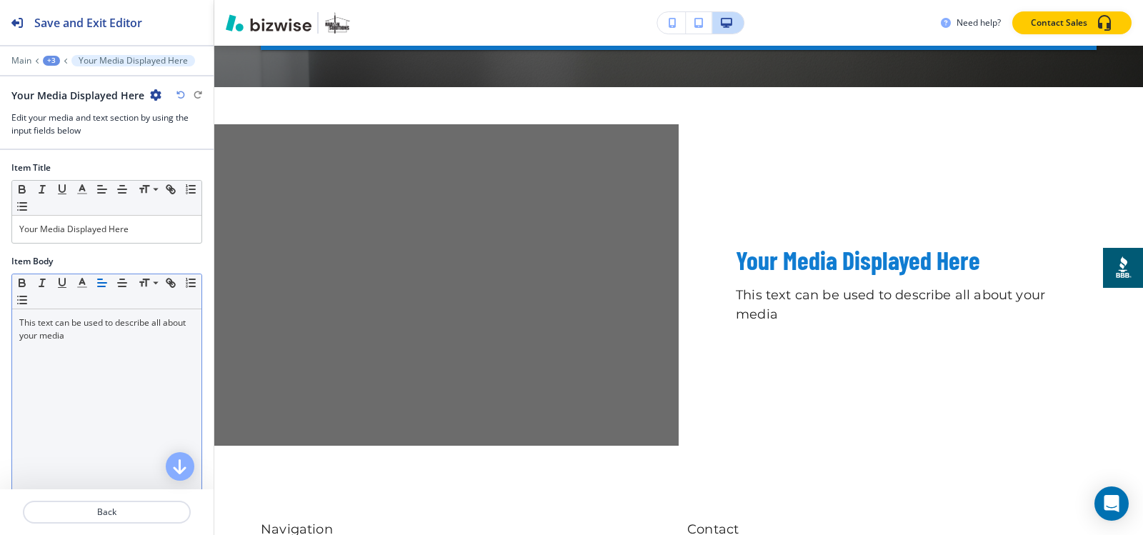
scroll to position [1430, 0]
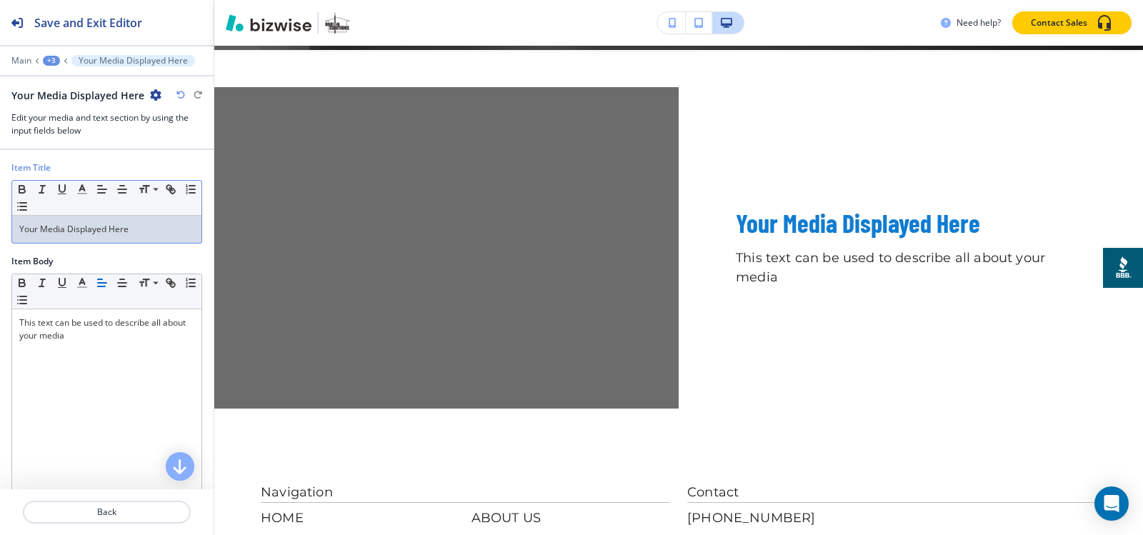
click at [93, 232] on p "Your Media Displayed Here" at bounding box center [106, 229] width 175 height 13
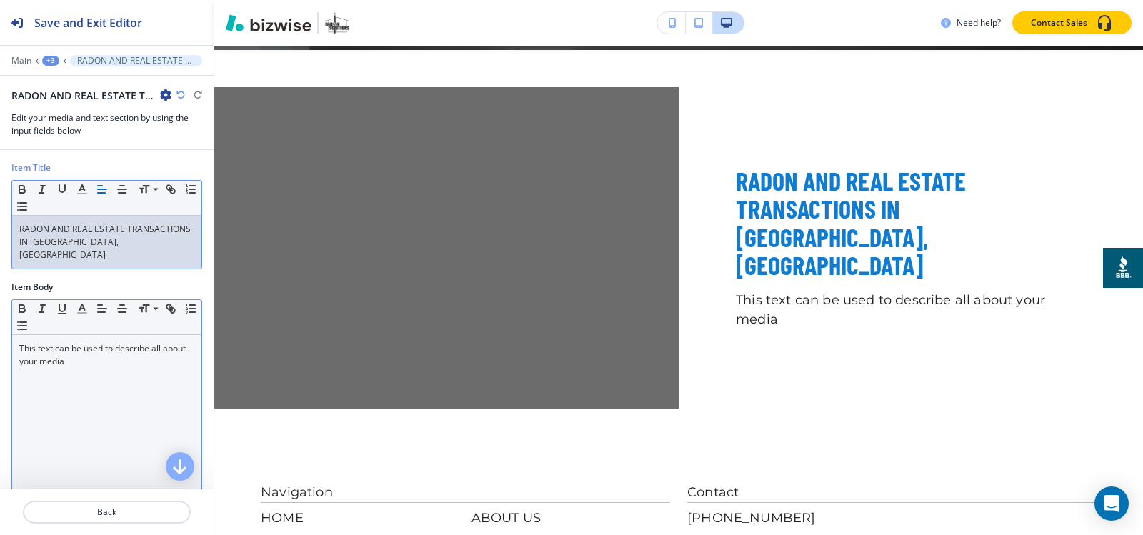
click at [79, 344] on p "This text can be used to describe all about your media" at bounding box center [106, 355] width 175 height 26
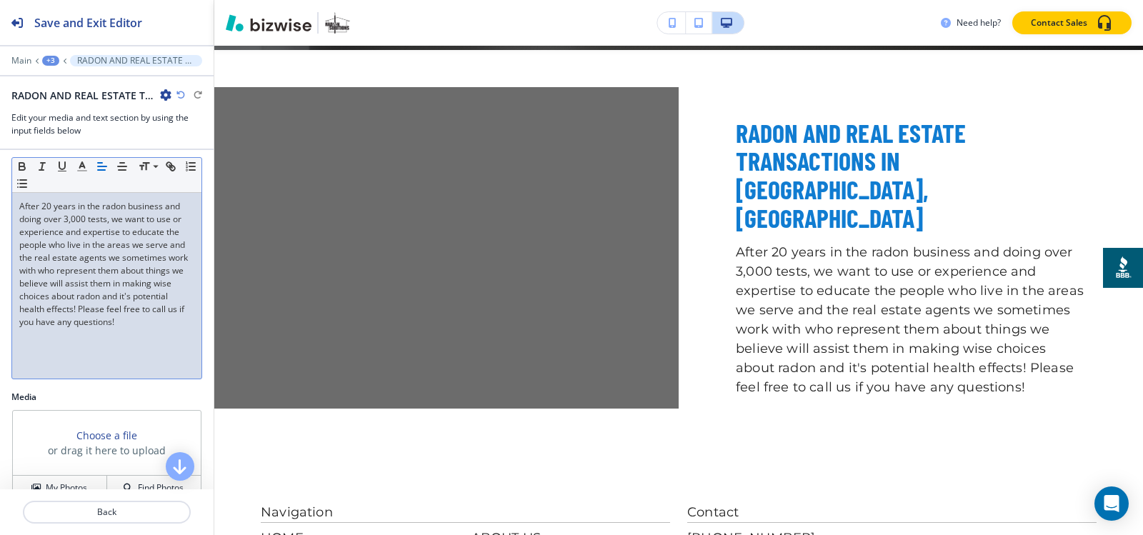
scroll to position [211, 0]
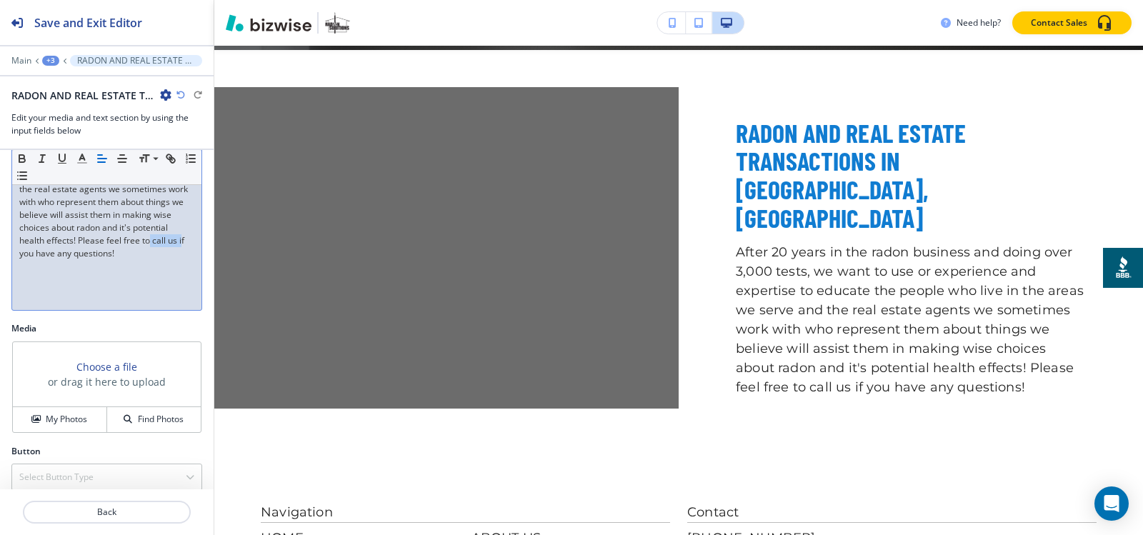
drag, startPoint x: 29, startPoint y: 237, endPoint x: 59, endPoint y: 241, distance: 30.2
click at [59, 241] on p "After 20 years in the radon business and doing over 3,000 tests, we want to use…" at bounding box center [106, 195] width 175 height 129
drag, startPoint x: 54, startPoint y: 241, endPoint x: 18, endPoint y: 241, distance: 35.7
click at [18, 241] on div "After 20 years in the radon business and doing over 3,000 tests, we want to use…" at bounding box center [106, 217] width 189 height 186
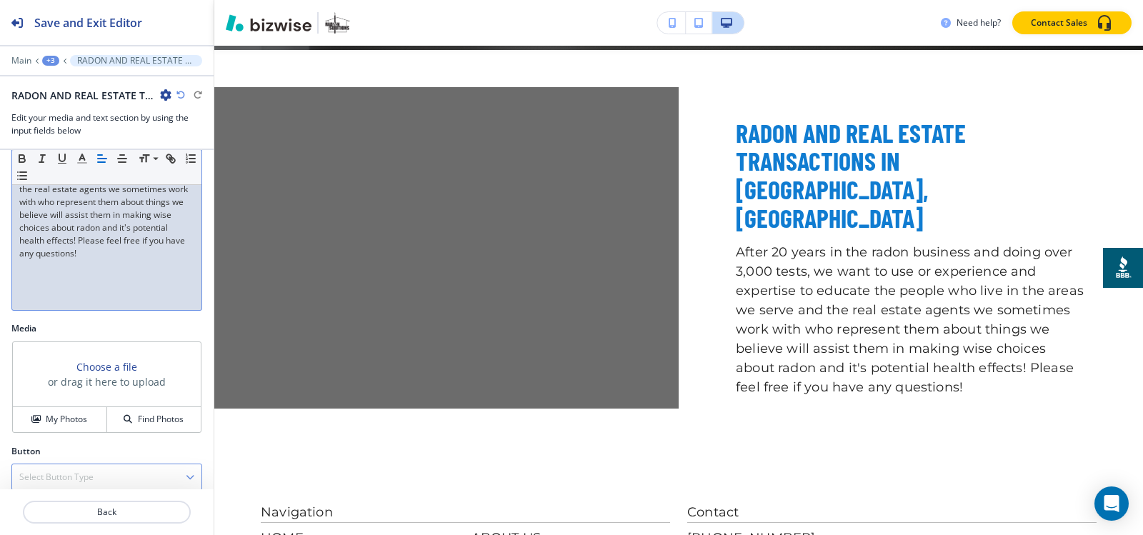
click at [63, 471] on h4 "Select Button Type" at bounding box center [56, 477] width 74 height 13
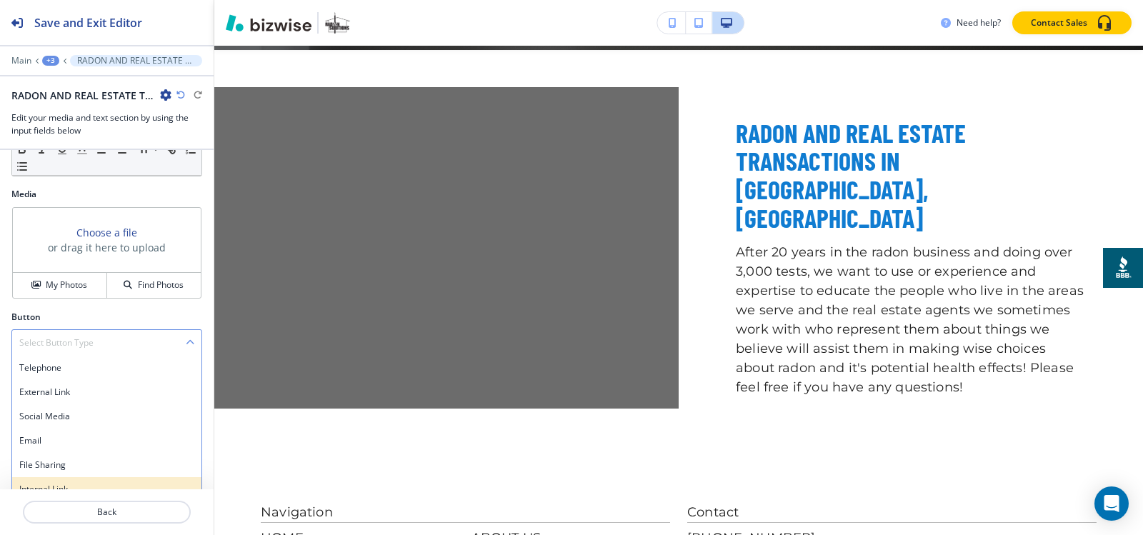
click at [51, 483] on h4 "Internal Link" at bounding box center [106, 489] width 175 height 13
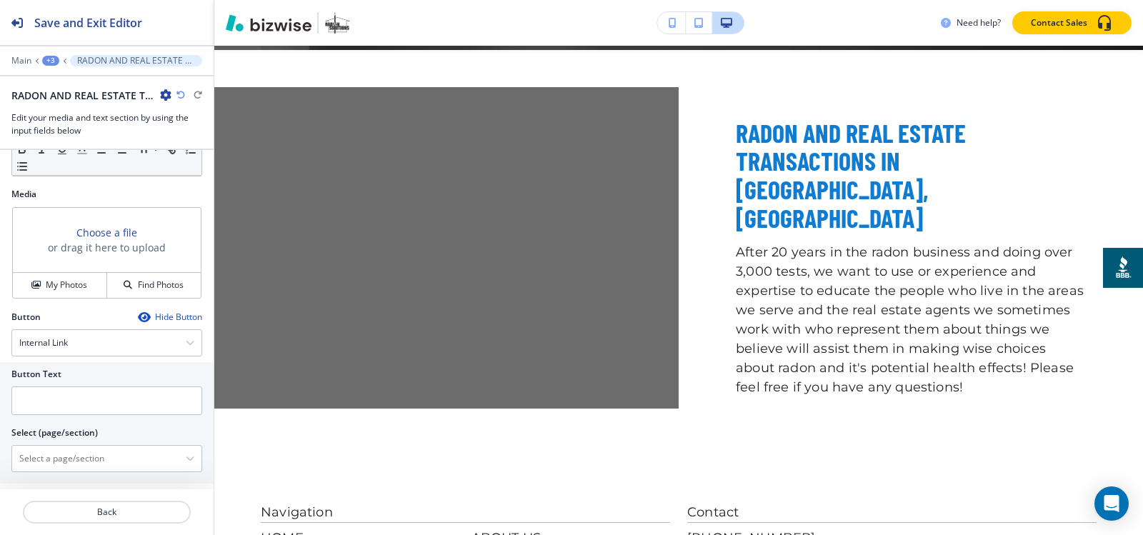
scroll to position [344, 0]
click at [86, 388] on input "text" at bounding box center [106, 402] width 191 height 29
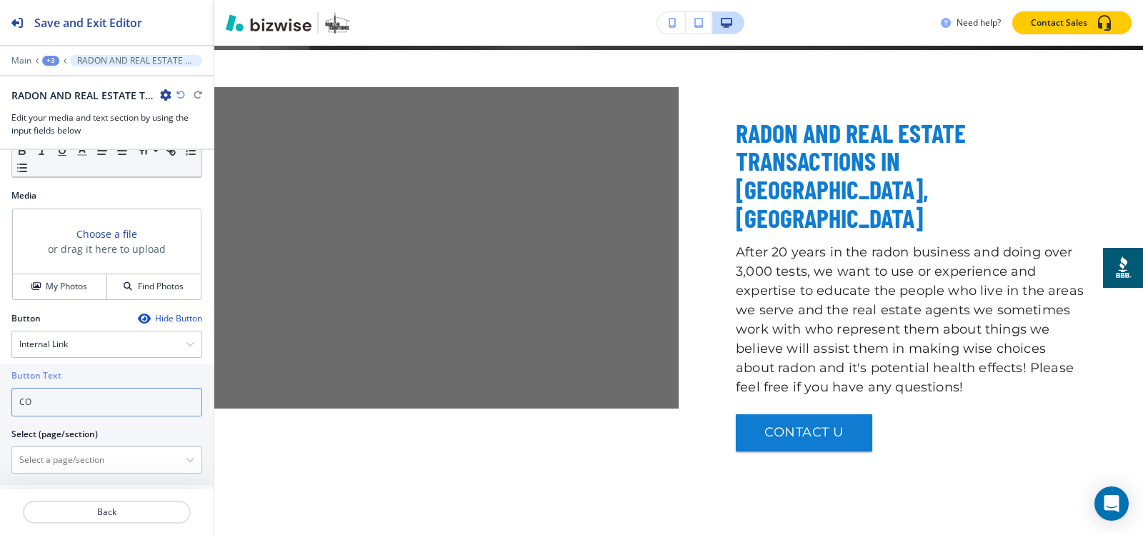
type input "C"
type input "CALL US"
click at [34, 454] on \(page\/section\) "Manual Input" at bounding box center [99, 460] width 174 height 24
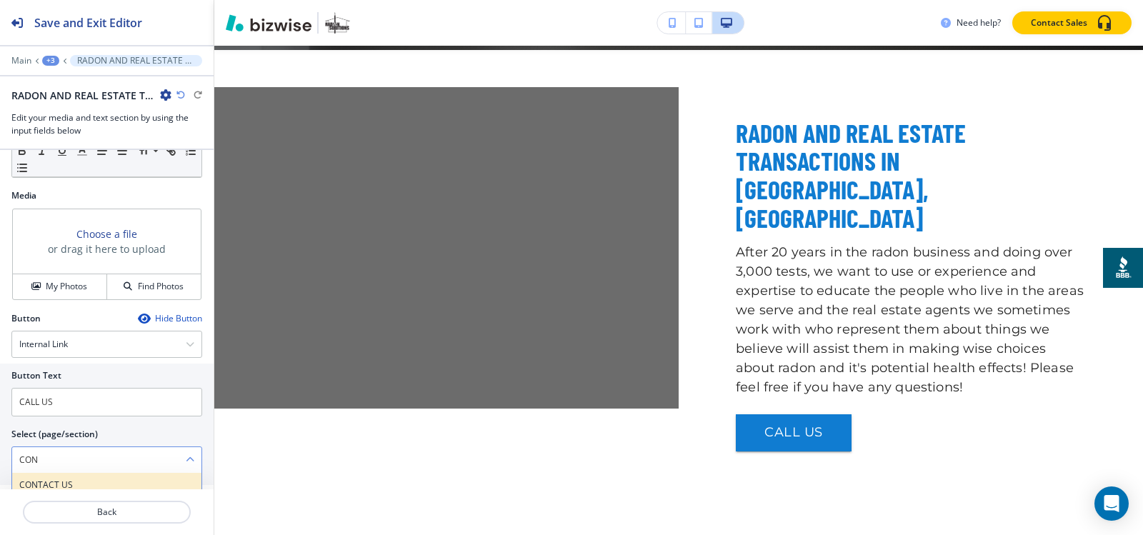
click at [43, 479] on h4 "CONTACT US" at bounding box center [106, 485] width 175 height 13
type \(page\/section\) "CONTACT US"
click at [60, 274] on button "My Photos" at bounding box center [60, 286] width 94 height 25
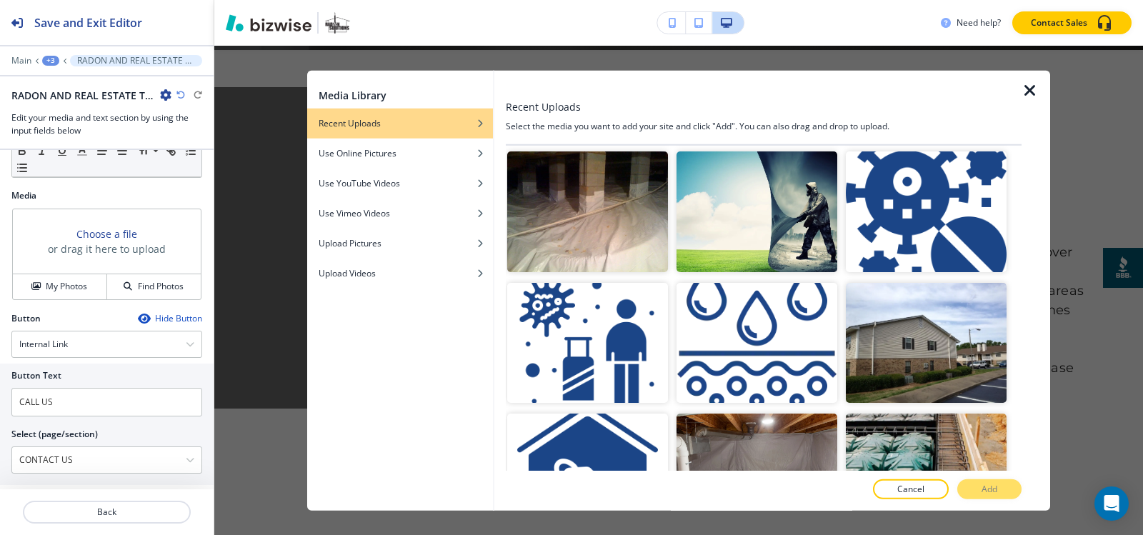
scroll to position [786, 0]
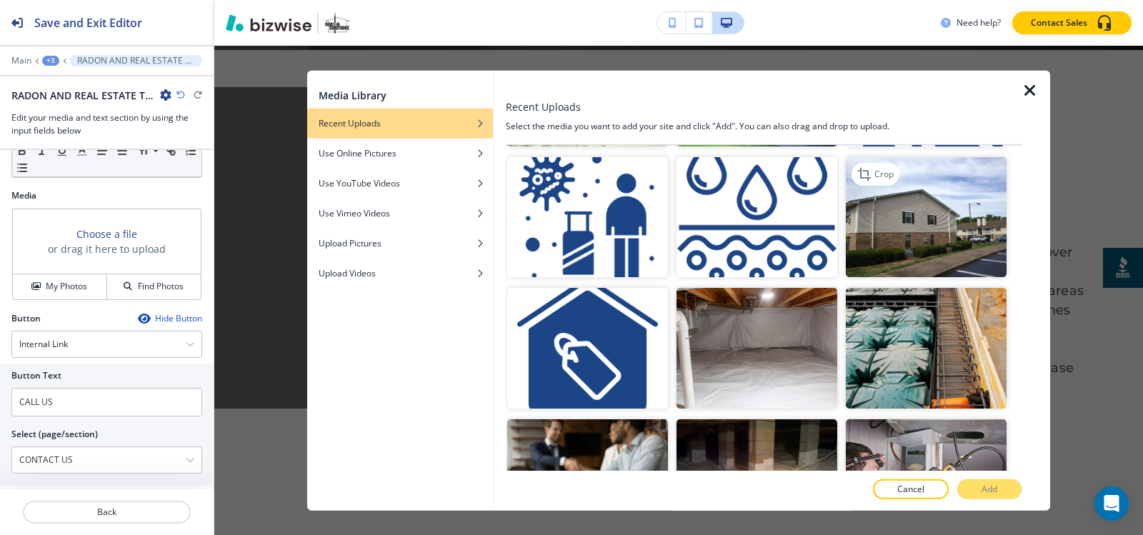
click at [919, 214] on img "button" at bounding box center [926, 216] width 161 height 121
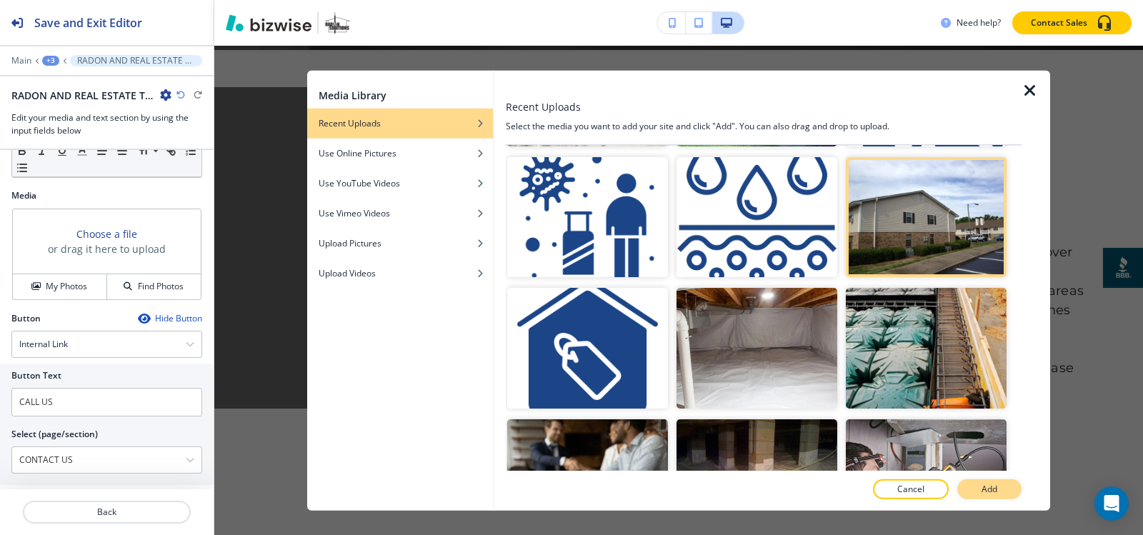
click at [994, 486] on p "Add" at bounding box center [989, 489] width 16 height 13
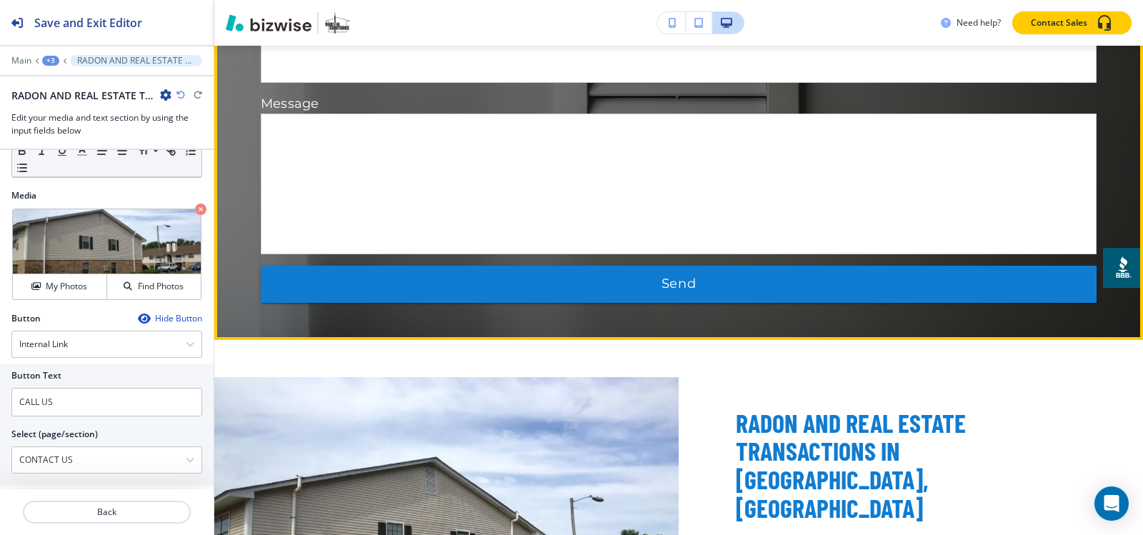
scroll to position [1073, 0]
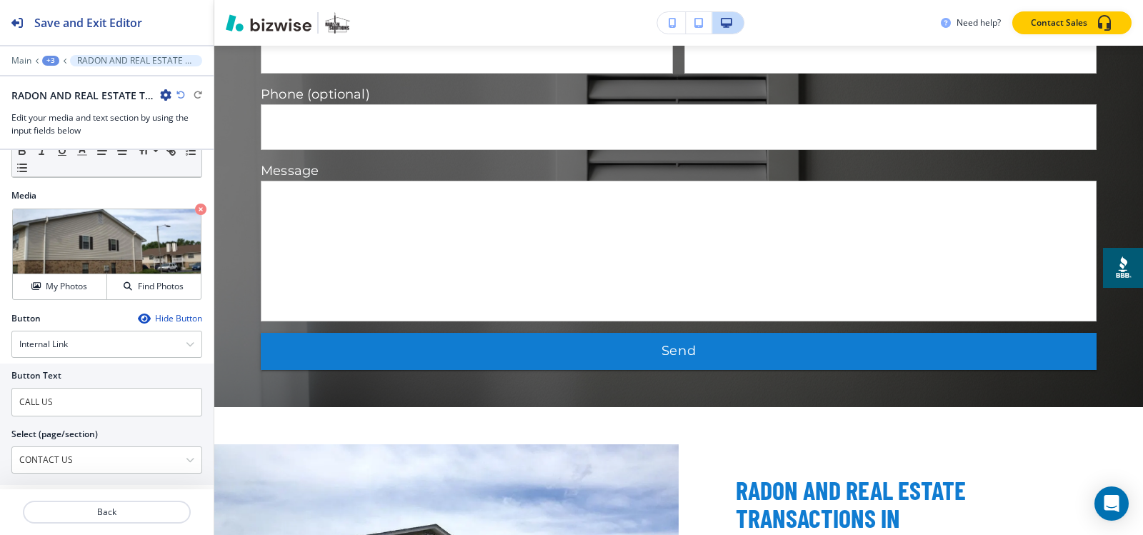
click at [54, 60] on div "+3" at bounding box center [50, 61] width 17 height 10
click at [62, 111] on p "REAL ESTATE TRANSACTIONS" at bounding box center [87, 109] width 73 height 13
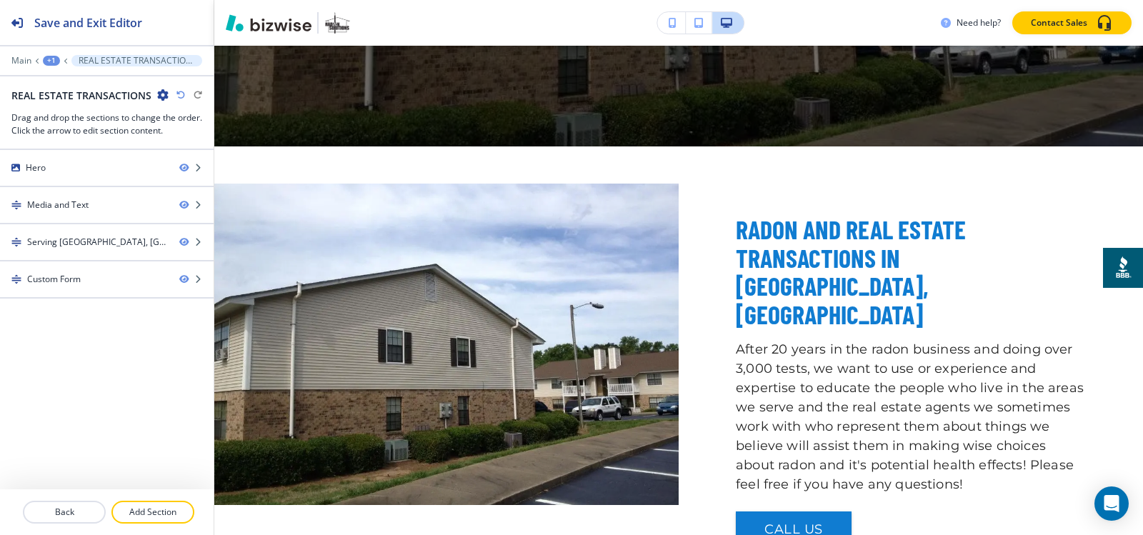
scroll to position [377, 0]
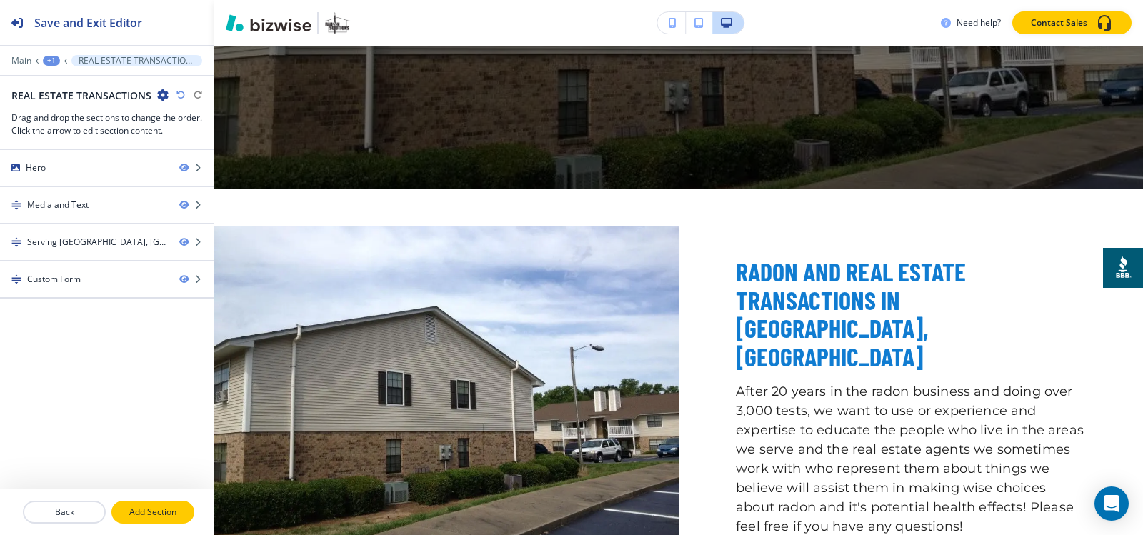
click at [151, 511] on p "Add Section" at bounding box center [153, 512] width 80 height 13
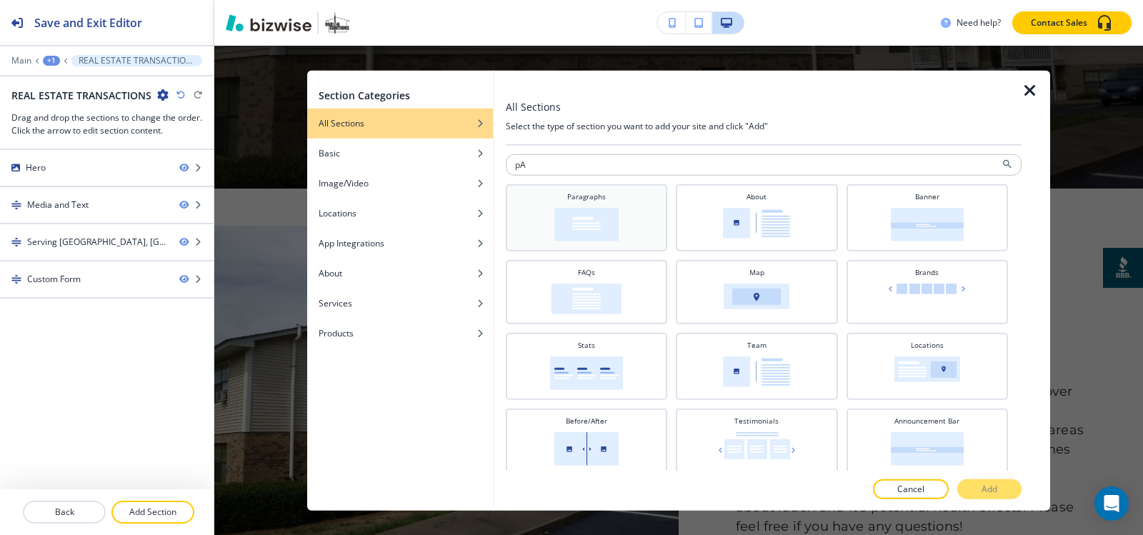
type input "pA"
click at [572, 226] on img at bounding box center [586, 224] width 64 height 34
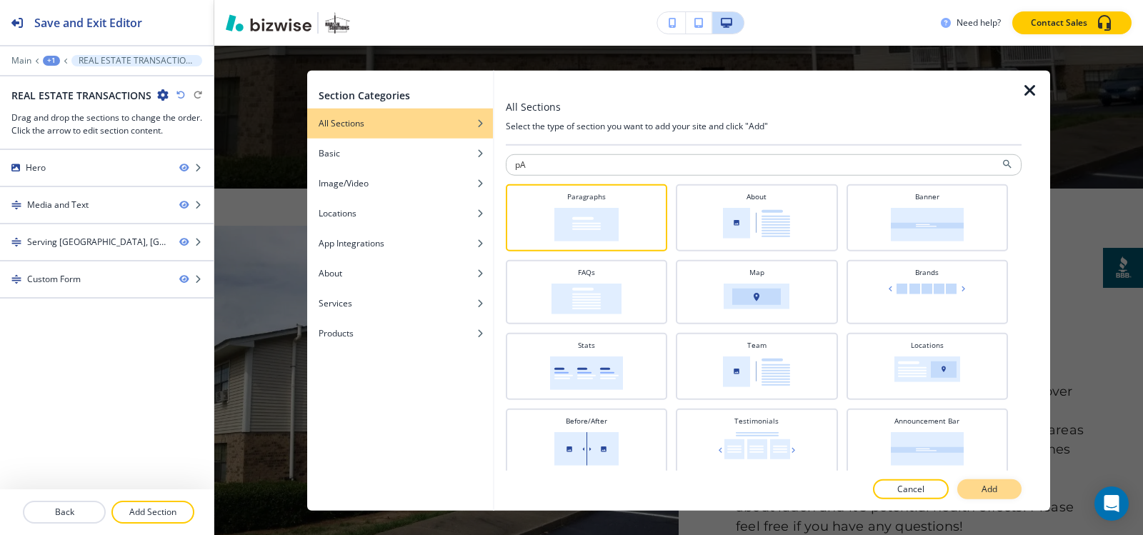
click at [999, 496] on button "Add" at bounding box center [989, 489] width 64 height 20
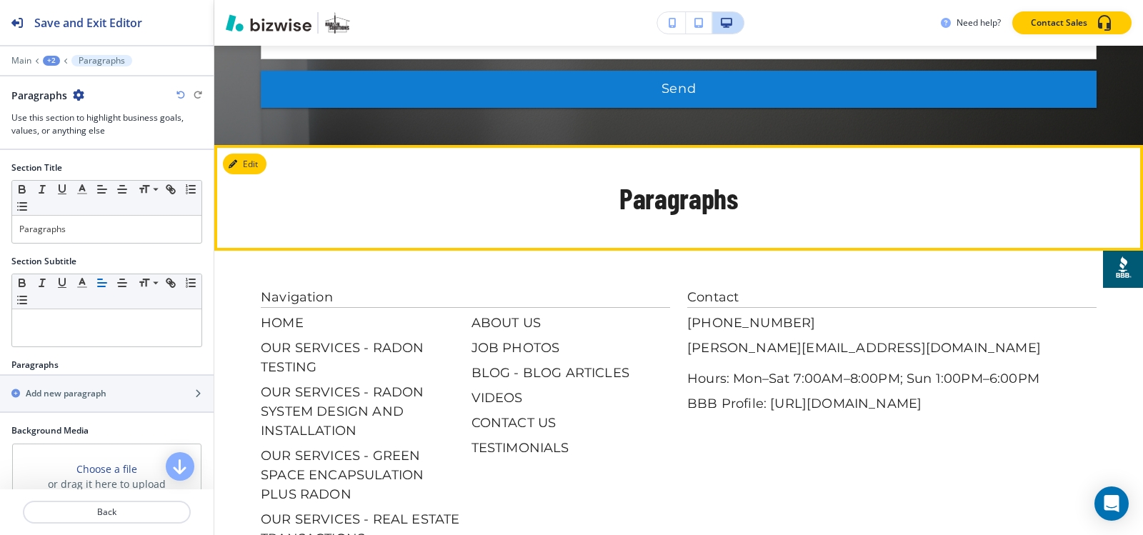
scroll to position [1806, 0]
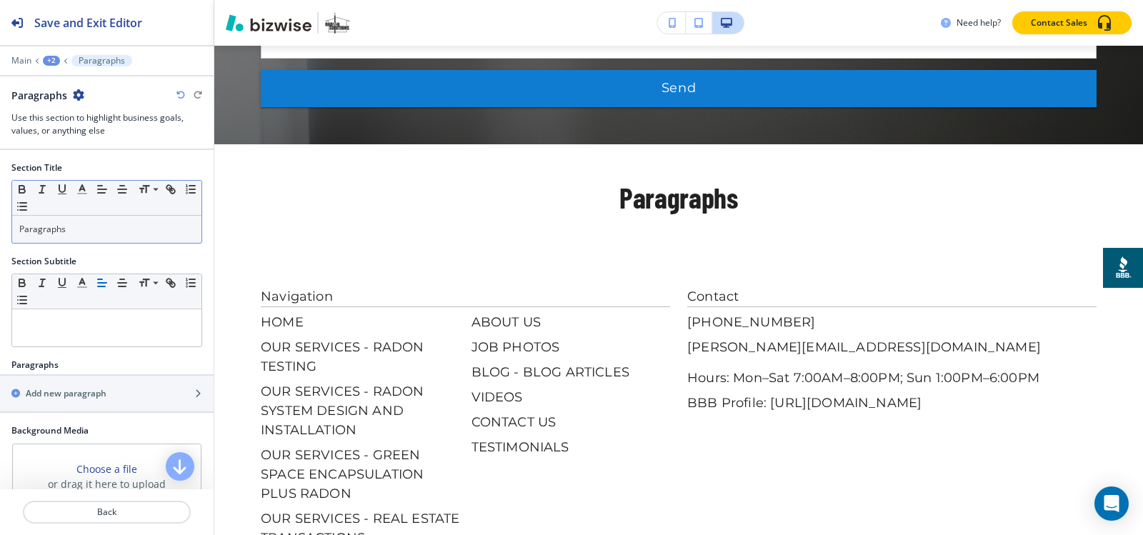
click at [75, 230] on p "Paragraphs" at bounding box center [106, 229] width 175 height 13
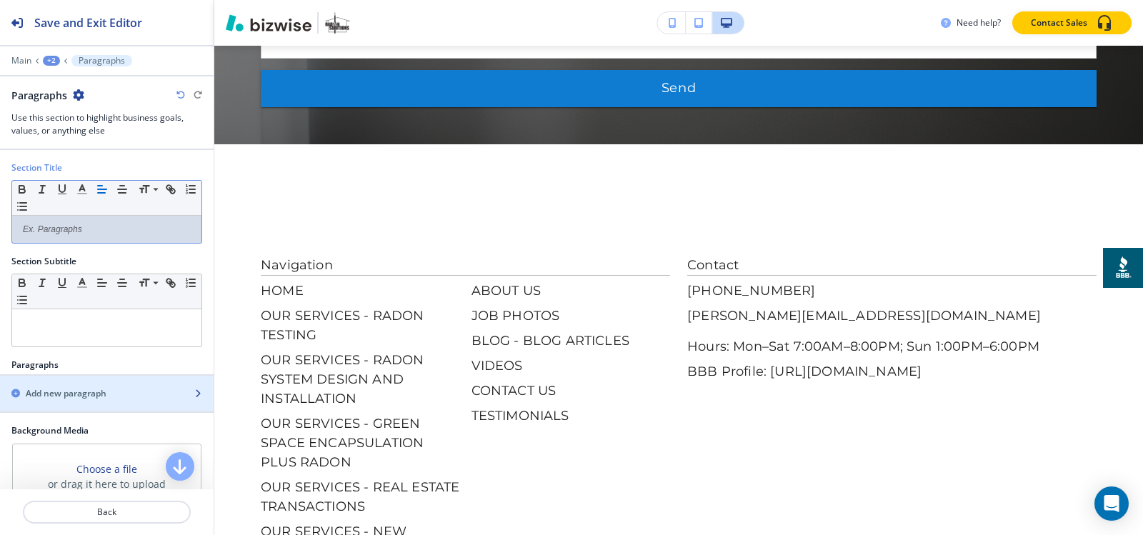
click at [50, 392] on h2 "Add new paragraph" at bounding box center [66, 393] width 81 height 13
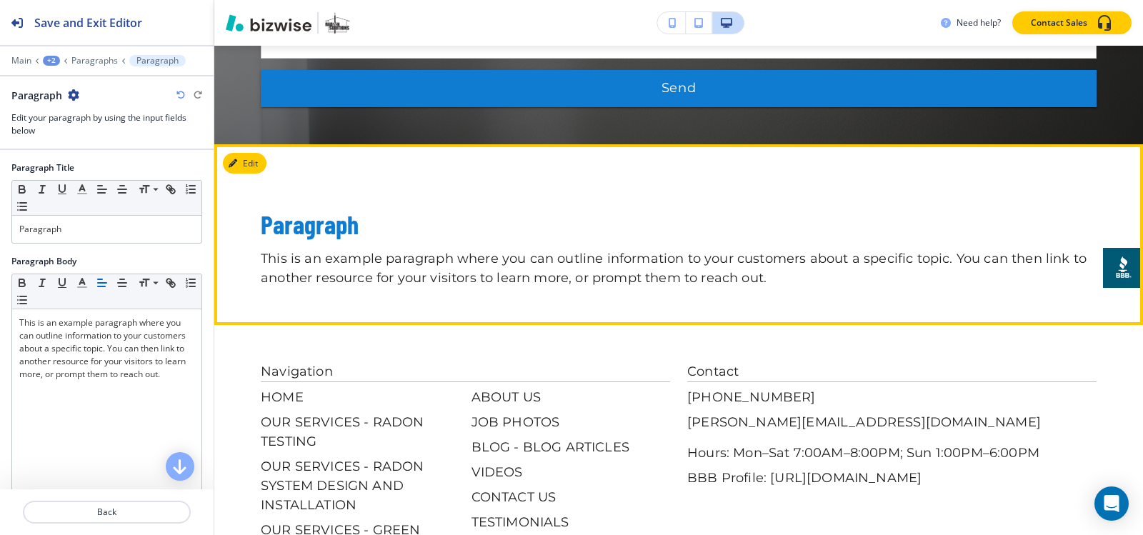
scroll to position [1871, 0]
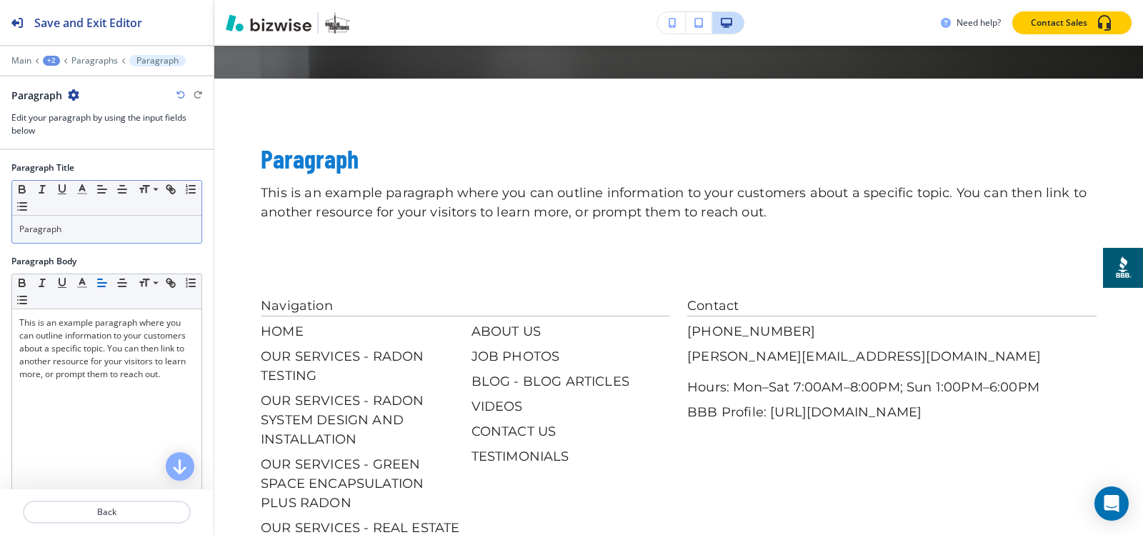
click at [90, 230] on p "Paragraph" at bounding box center [106, 229] width 175 height 13
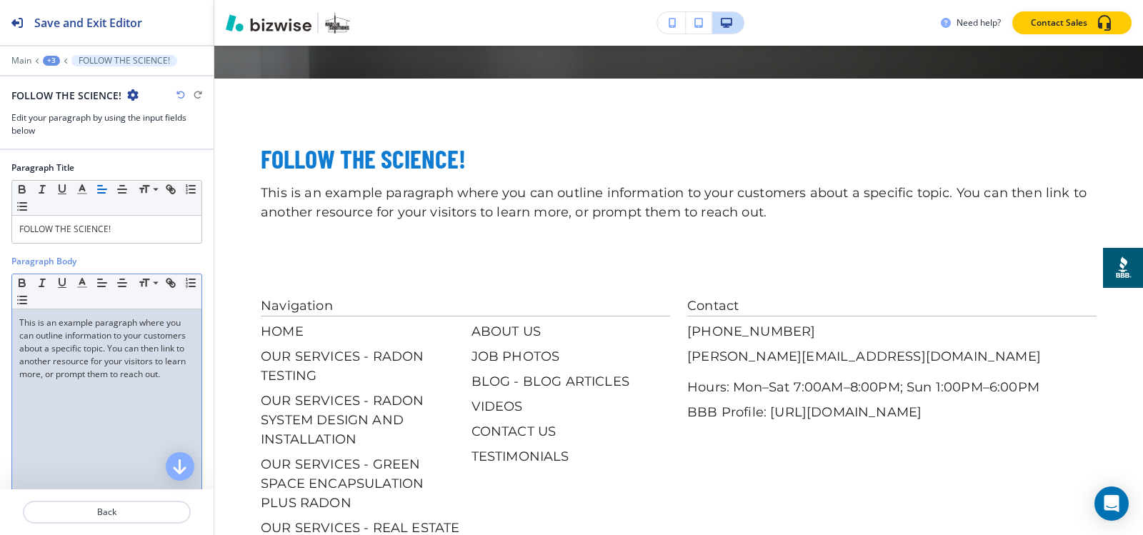
click at [133, 381] on p "This is an example paragraph where you can outline information to your customer…" at bounding box center [106, 348] width 175 height 64
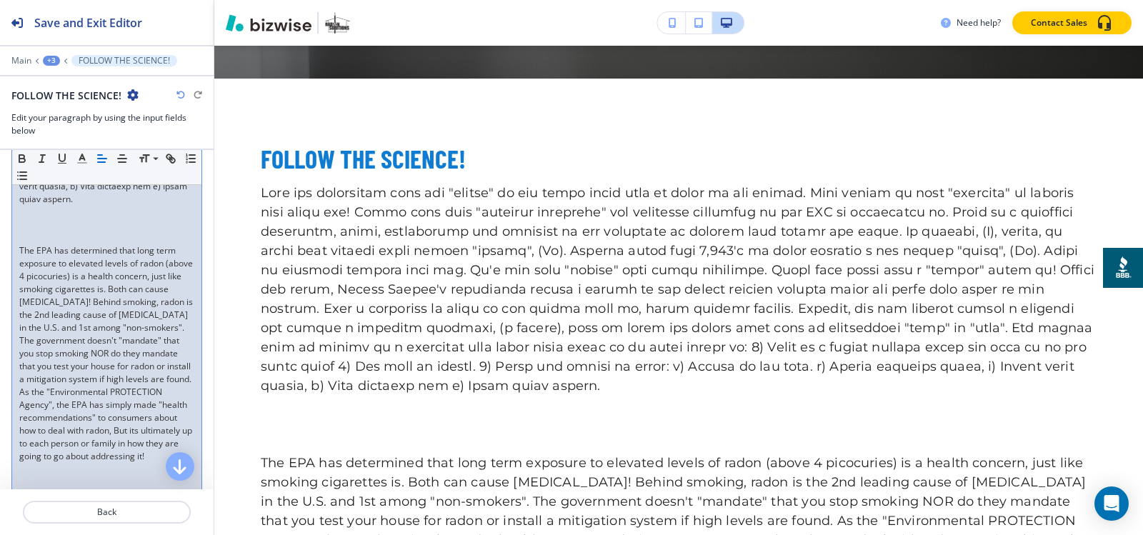
scroll to position [500, 0]
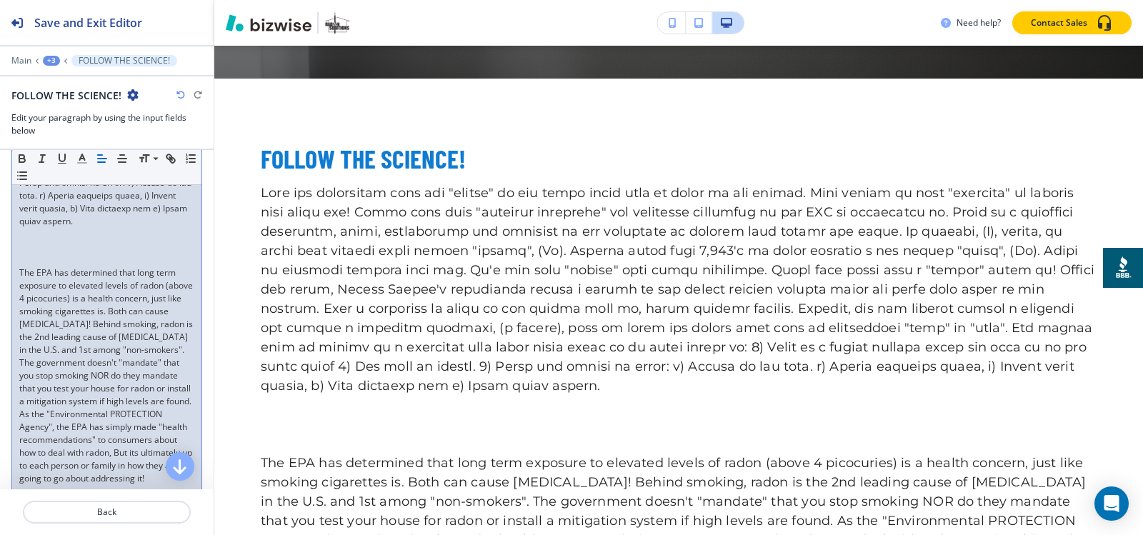
click at [49, 266] on p at bounding box center [106, 260] width 175 height 13
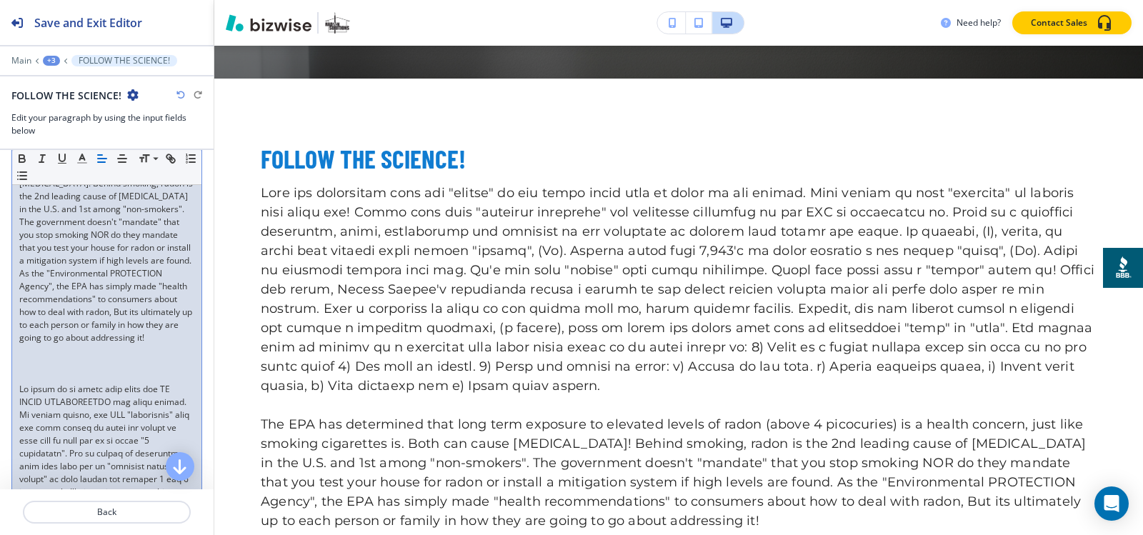
scroll to position [714, 0]
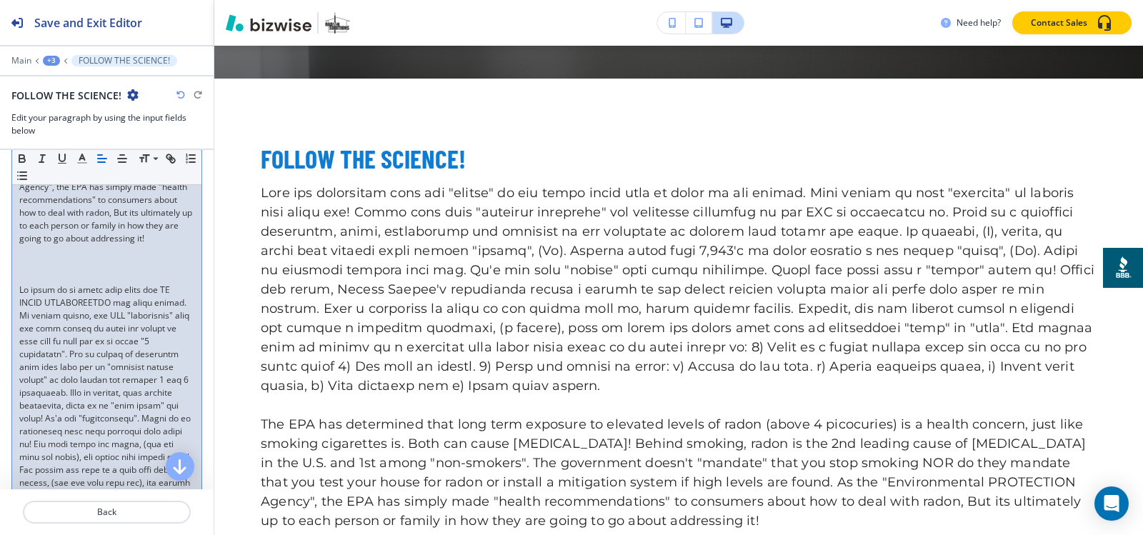
click at [51, 284] on p at bounding box center [106, 277] width 175 height 13
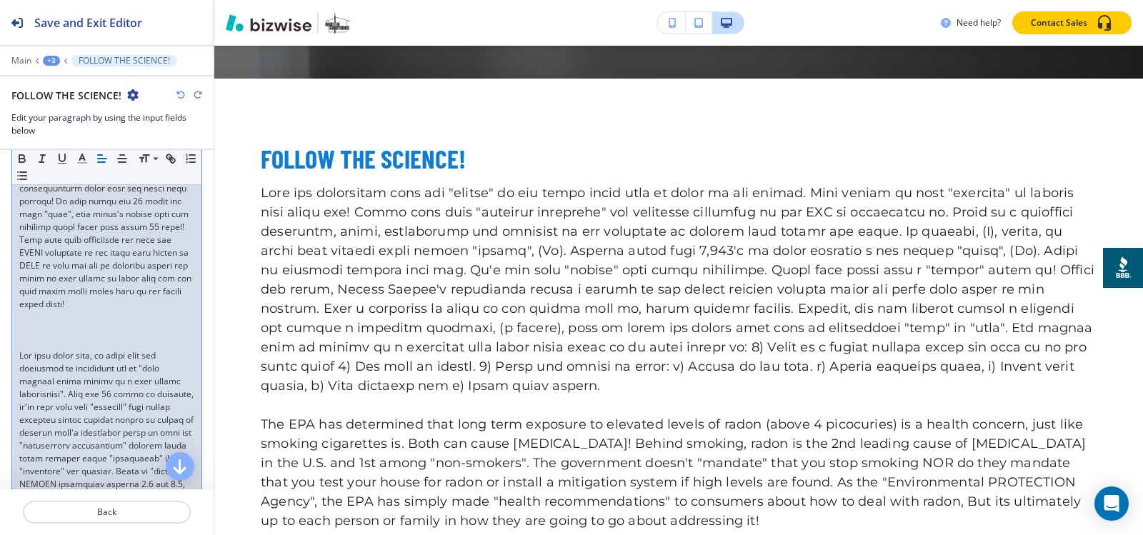
scroll to position [1214, 0]
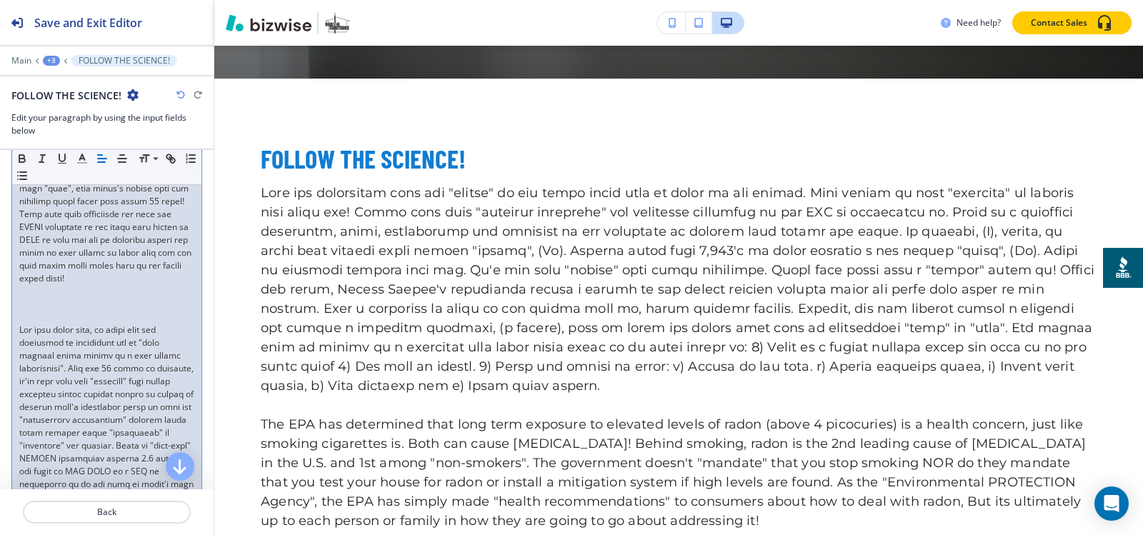
click at [36, 324] on p at bounding box center [106, 317] width 175 height 13
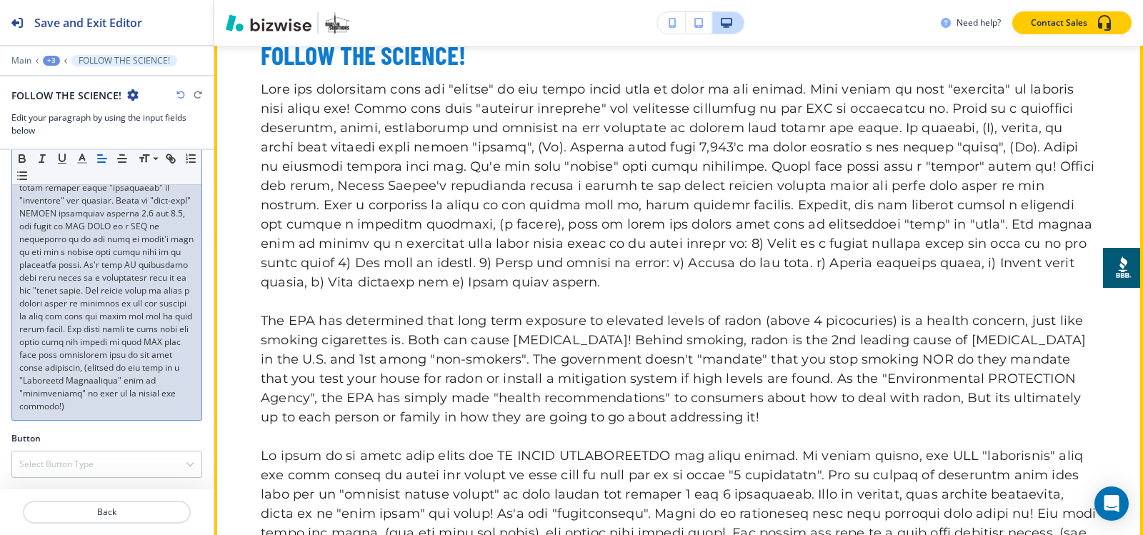
scroll to position [2086, 0]
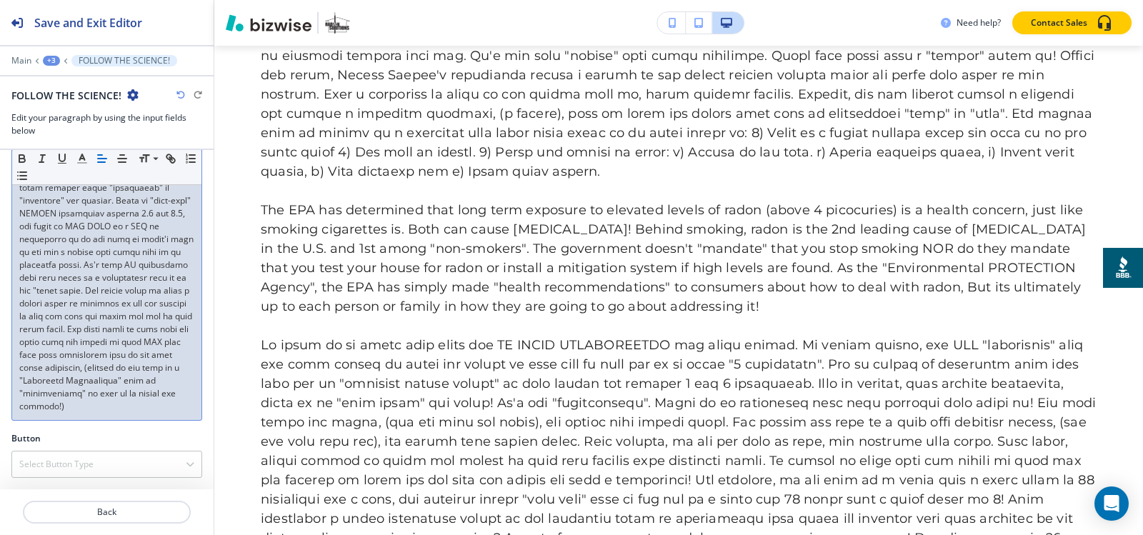
click at [51, 59] on div "+3" at bounding box center [51, 61] width 17 height 10
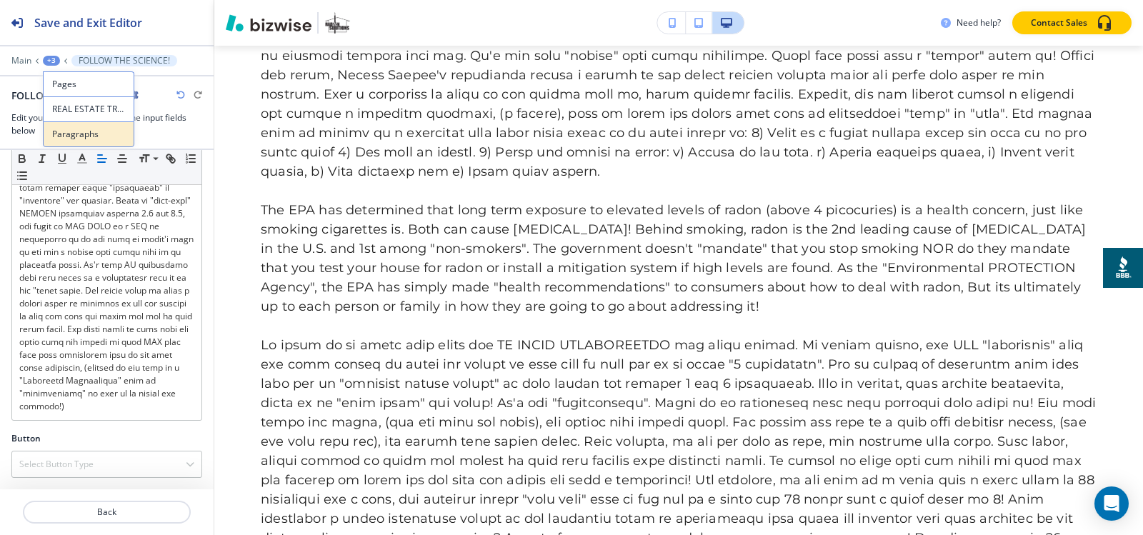
click at [96, 140] on p "Paragraphs" at bounding box center [88, 134] width 73 height 13
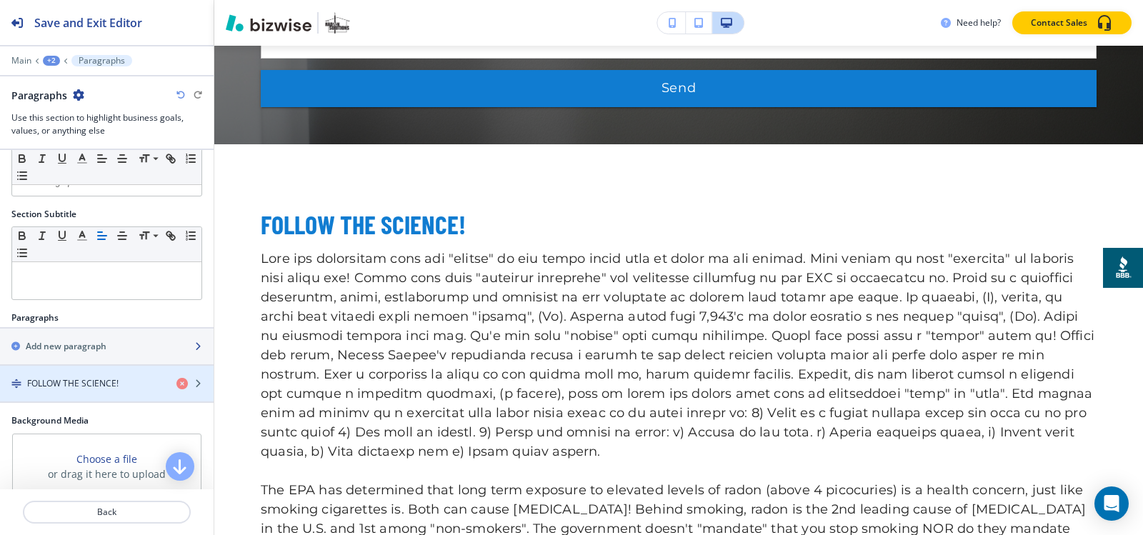
scroll to position [182, 0]
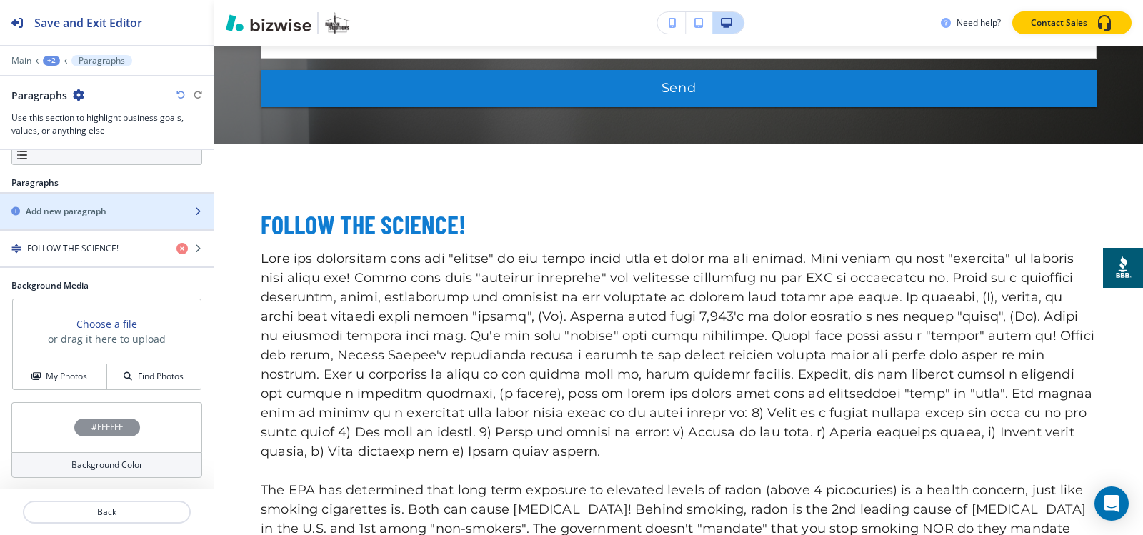
click at [73, 206] on h2 "Add new paragraph" at bounding box center [66, 211] width 81 height 13
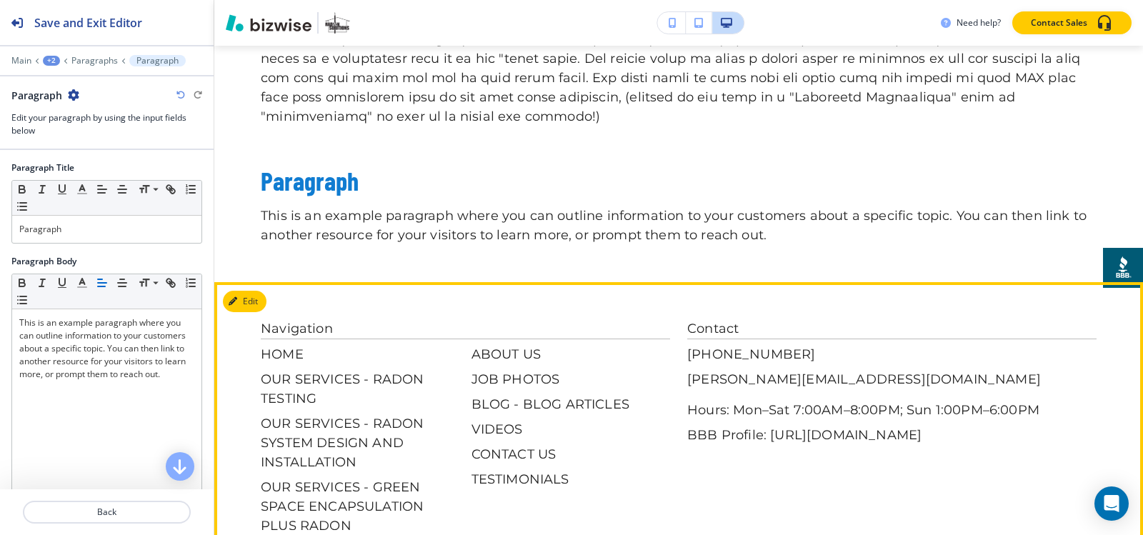
scroll to position [2761, 0]
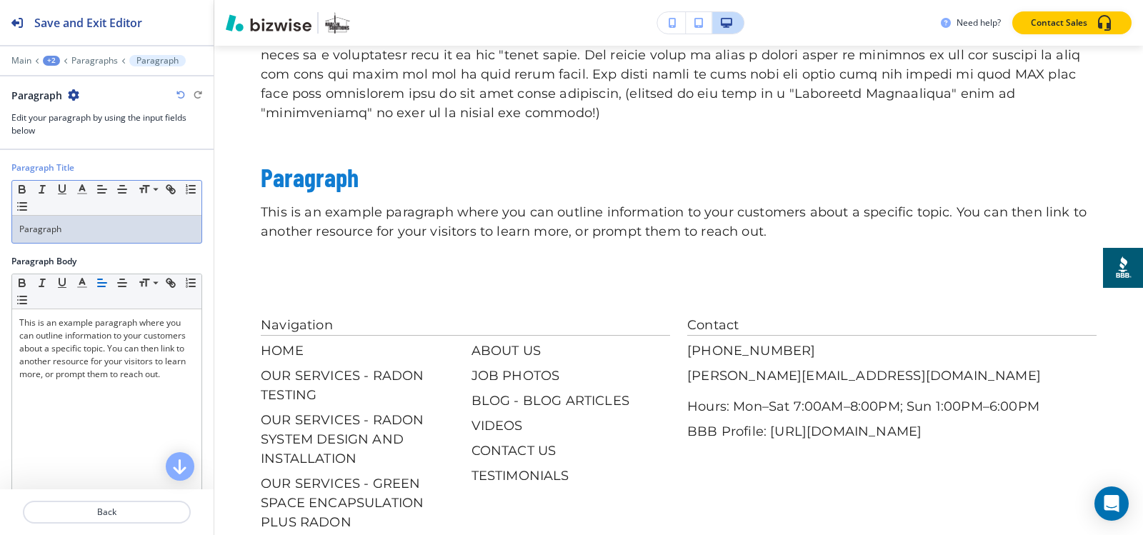
click at [96, 244] on div "Paragraph Title Small Normal Large Huge Paragraph" at bounding box center [107, 208] width 214 height 94
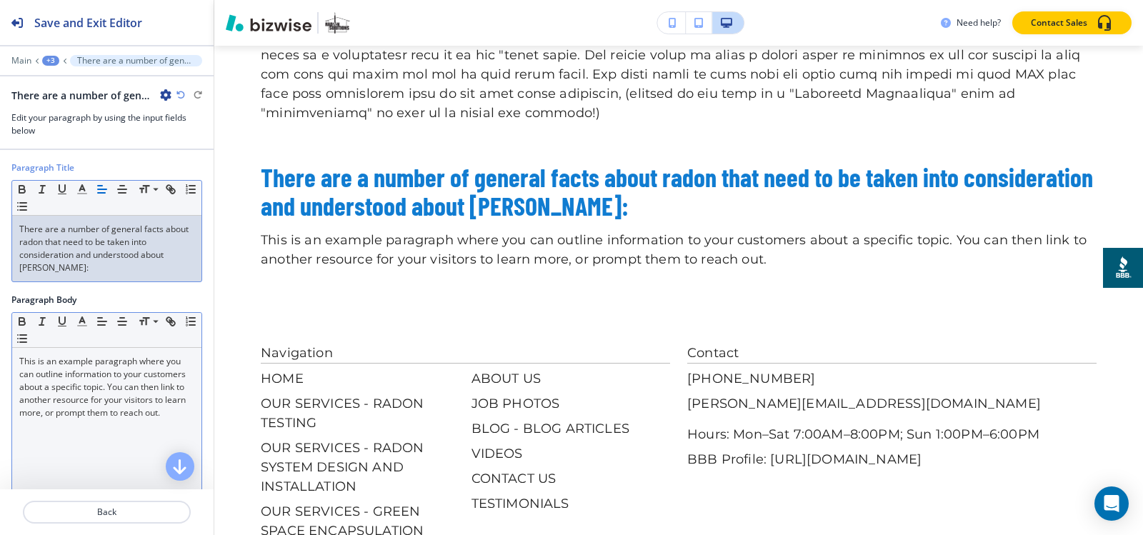
click at [79, 394] on p "This is an example paragraph where you can outline information to your customer…" at bounding box center [106, 387] width 175 height 64
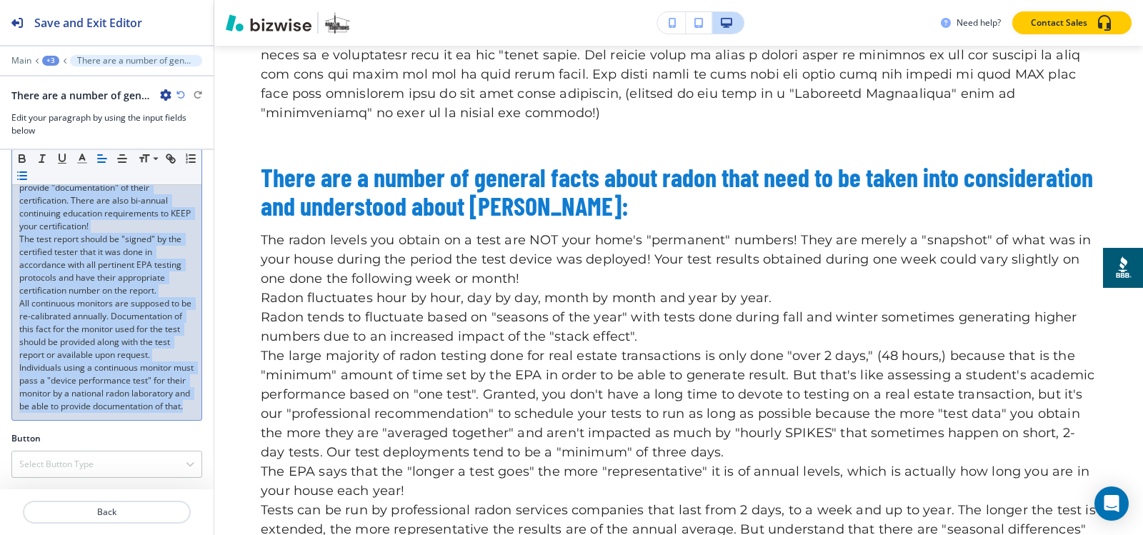
click at [29, 174] on icon "button" at bounding box center [22, 175] width 13 height 13
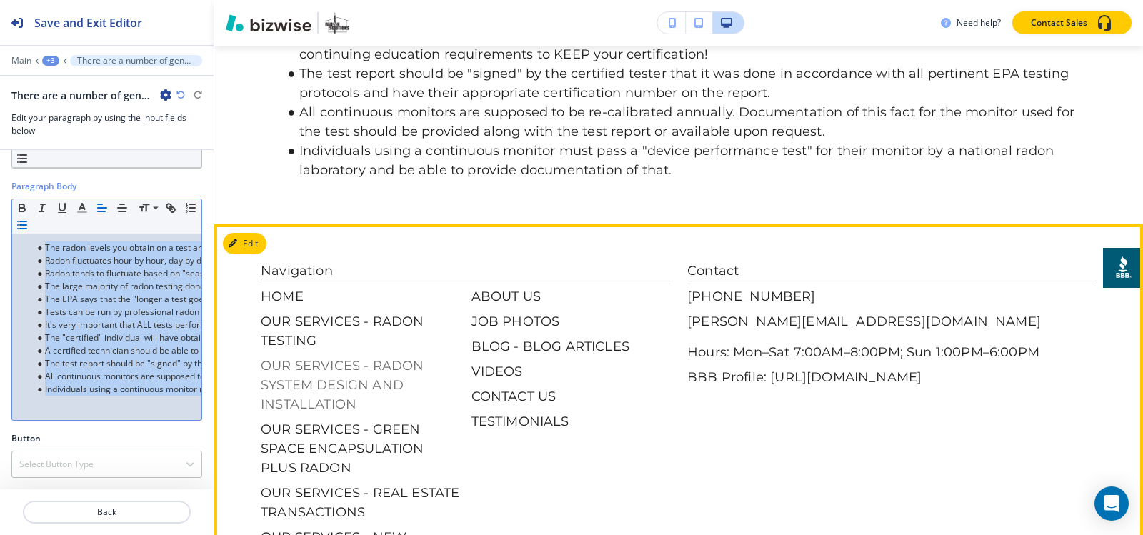
scroll to position [3476, 0]
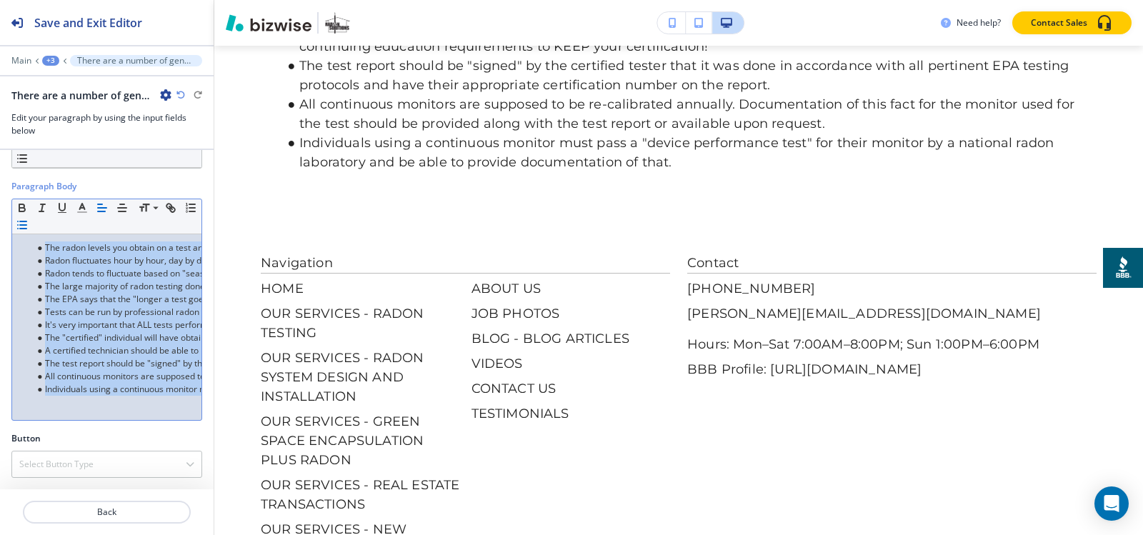
click at [56, 60] on div "+3" at bounding box center [50, 61] width 17 height 10
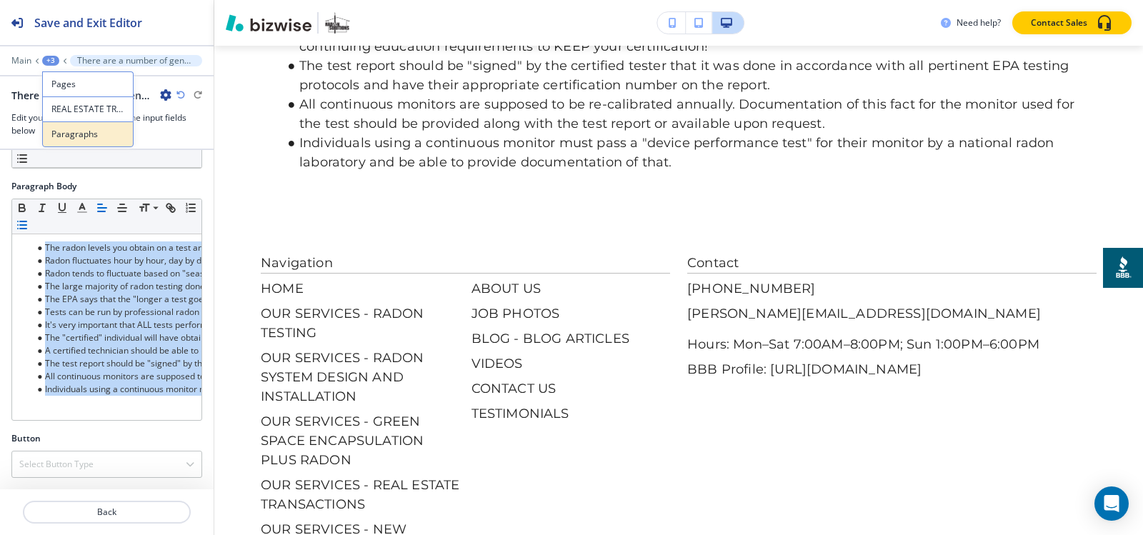
click at [89, 137] on p "Paragraphs" at bounding box center [87, 134] width 73 height 13
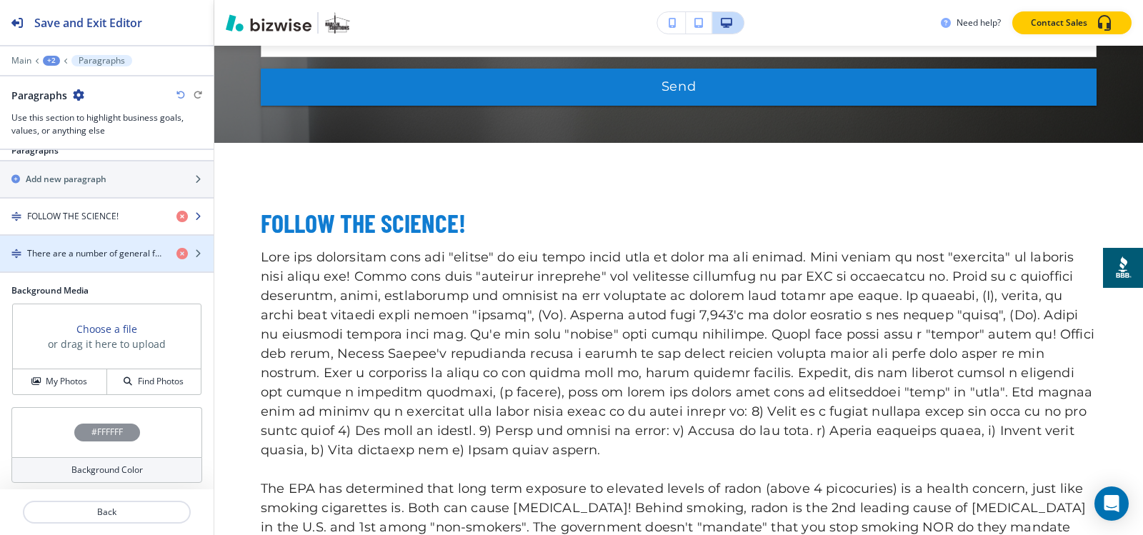
scroll to position [1806, 0]
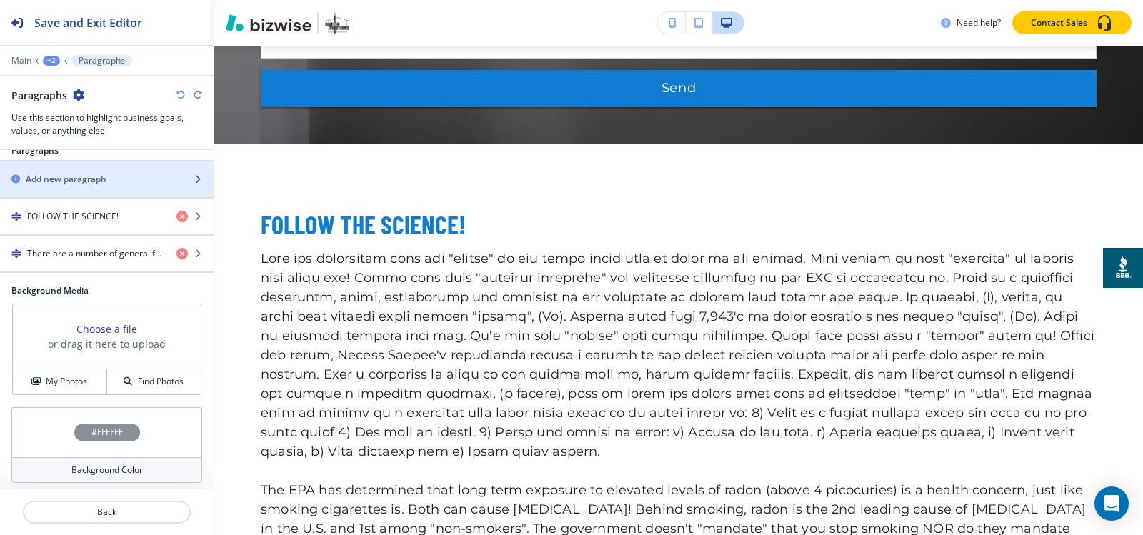
click at [73, 173] on h2 "Add new paragraph" at bounding box center [66, 179] width 81 height 13
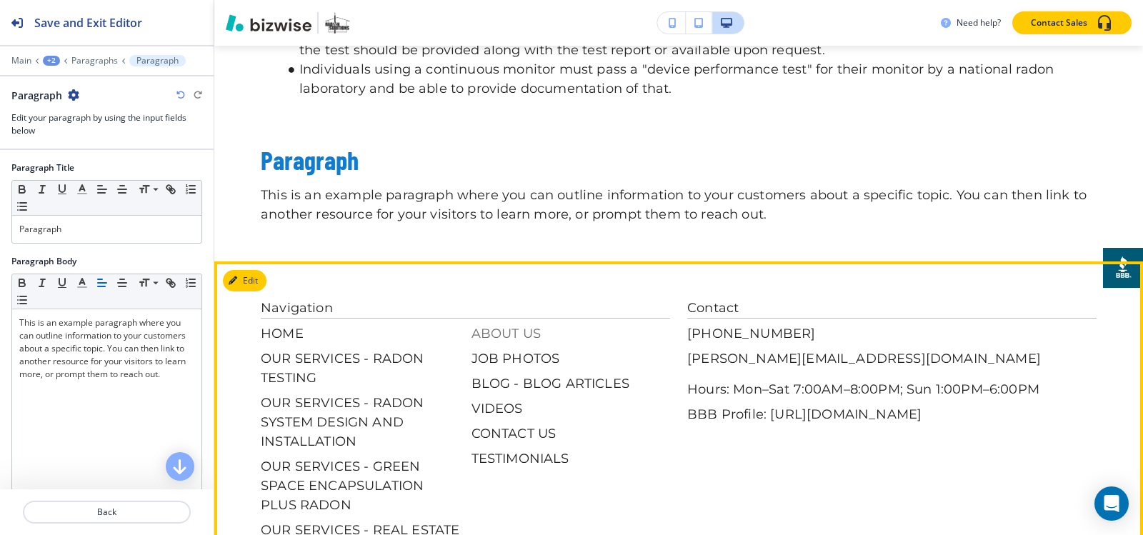
scroll to position [3551, 0]
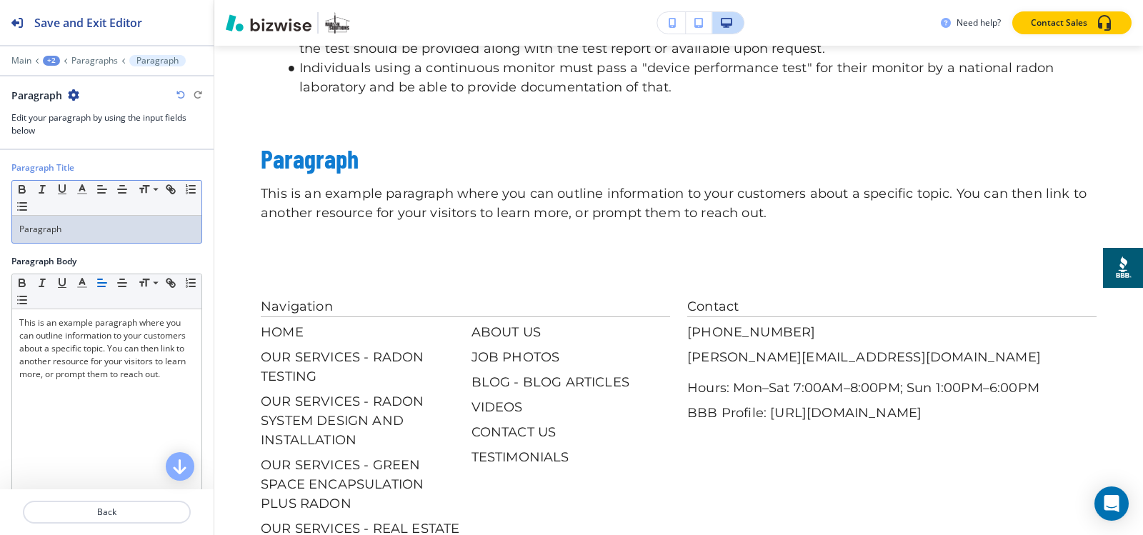
click at [65, 221] on div "Paragraph" at bounding box center [106, 229] width 189 height 27
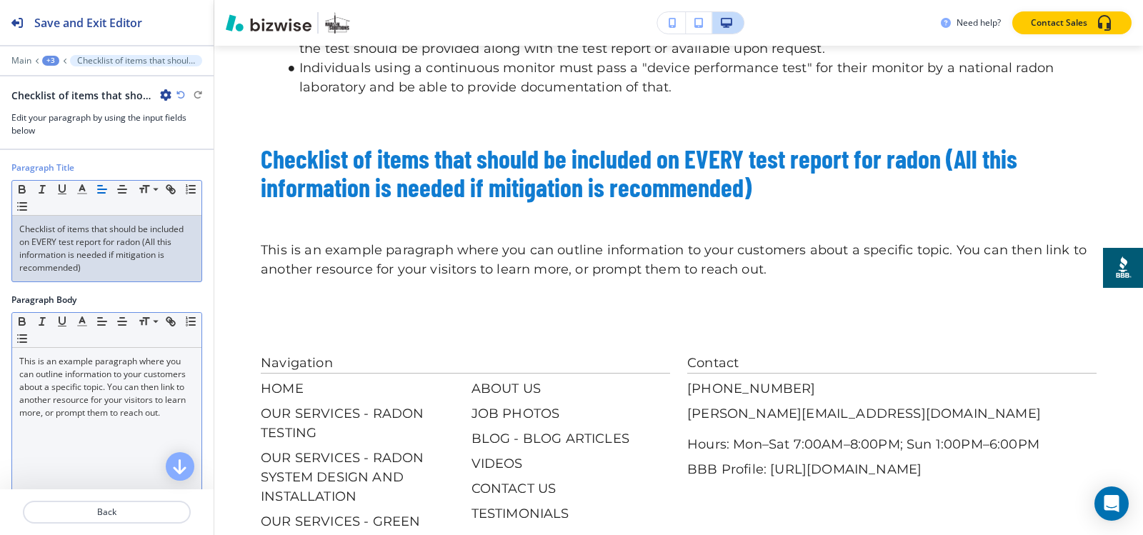
click at [64, 373] on p "This is an example paragraph where you can outline information to your customer…" at bounding box center [106, 387] width 175 height 64
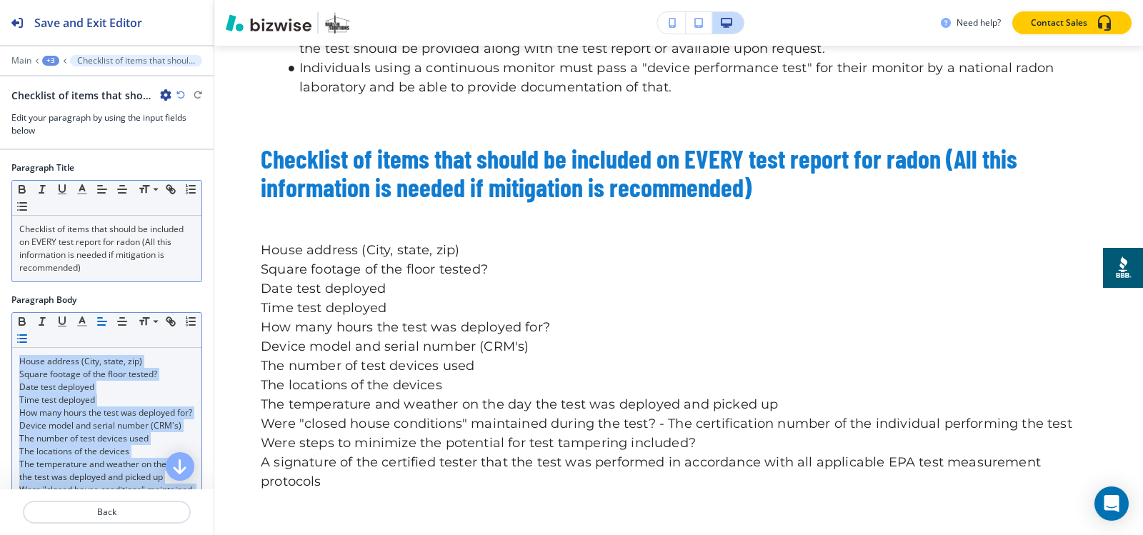
click at [29, 339] on icon "button" at bounding box center [22, 338] width 13 height 13
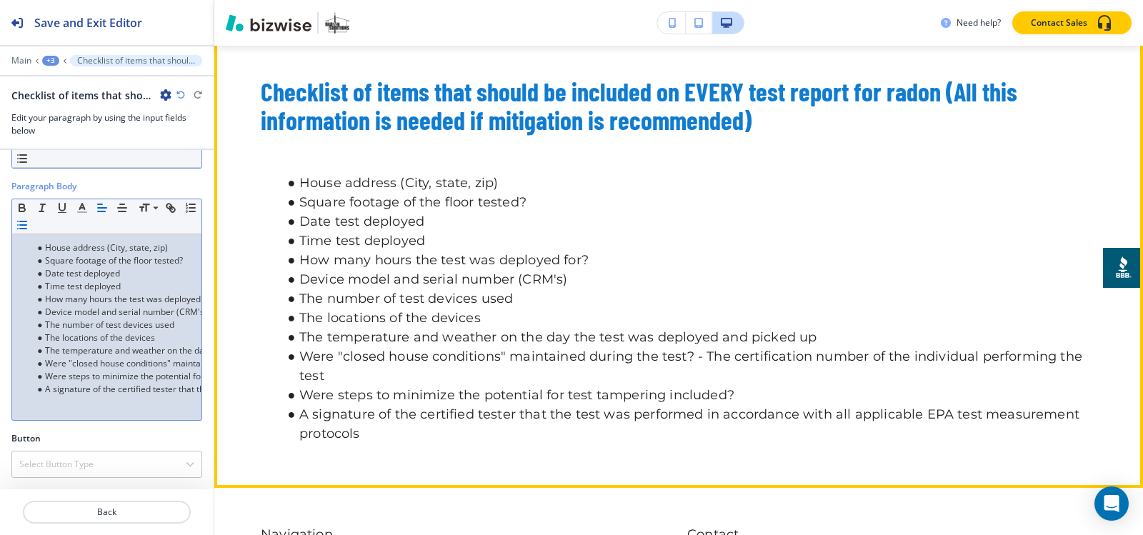
scroll to position [3765, 0]
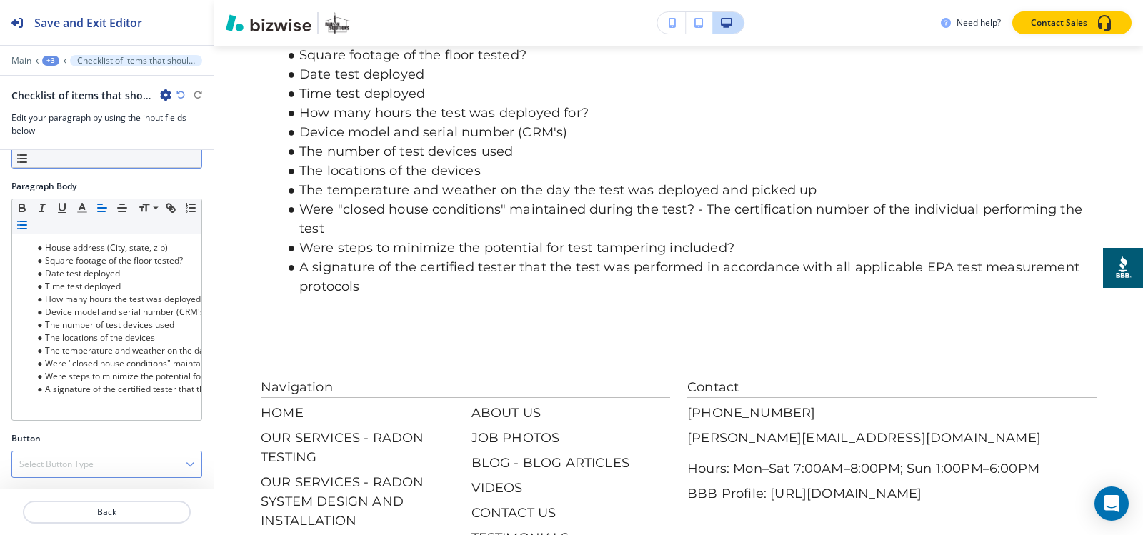
click at [66, 461] on h4 "Select Button Type" at bounding box center [56, 464] width 74 height 13
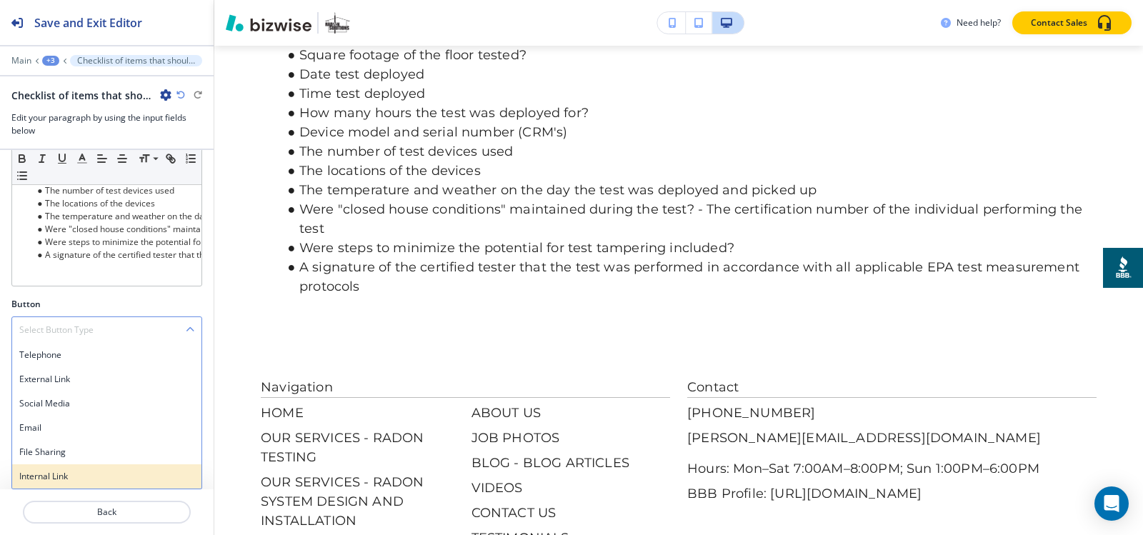
click at [50, 475] on h4 "Internal Link" at bounding box center [106, 476] width 175 height 13
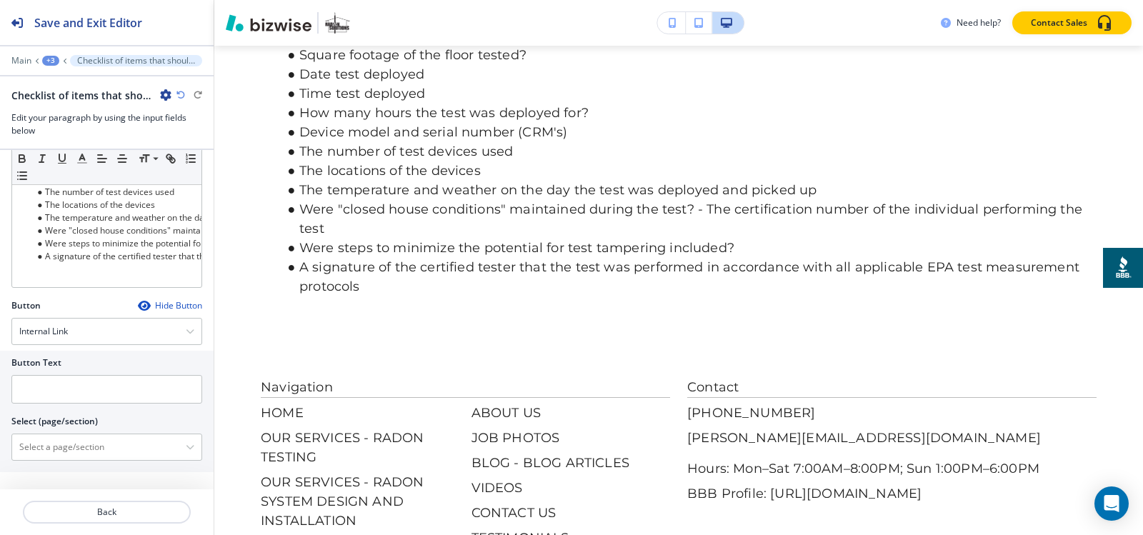
scroll to position [246, 0]
click at [68, 386] on input "text" at bounding box center [106, 389] width 191 height 29
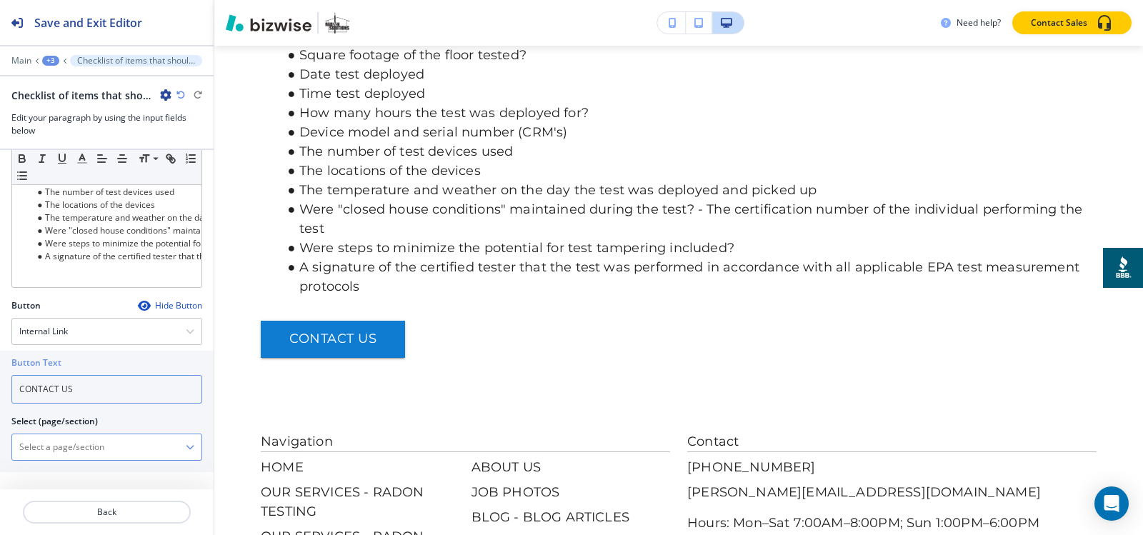
type input "CONTACT US"
click at [71, 454] on \(page\/section\) "Manual Input" at bounding box center [99, 447] width 174 height 24
paste \(page\/section\) "CONTACT US"
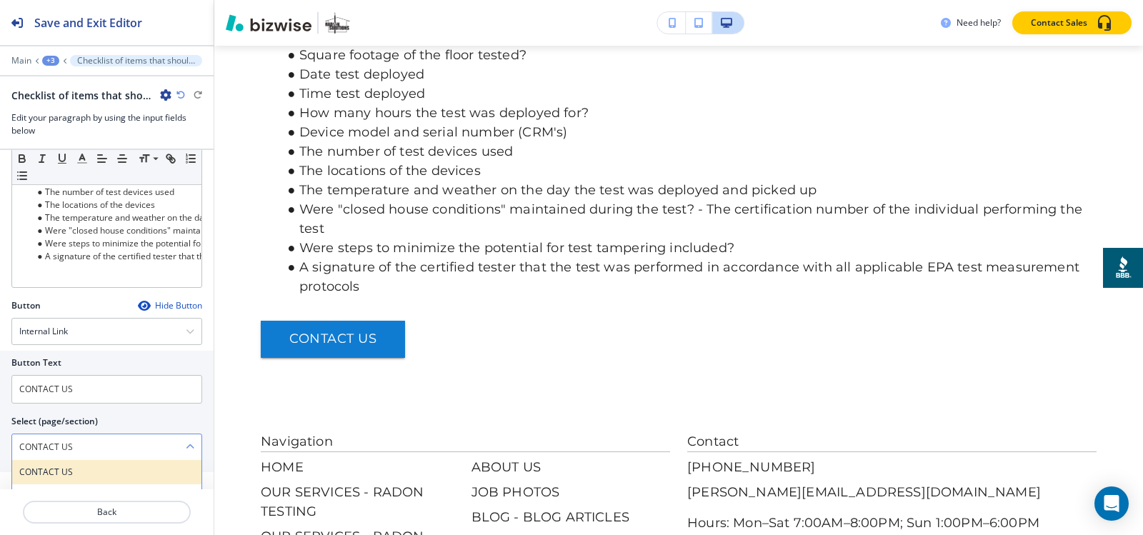
type \(page\/section\) "CONTACT US"
click at [56, 474] on h4 "CONTACT US" at bounding box center [106, 472] width 175 height 13
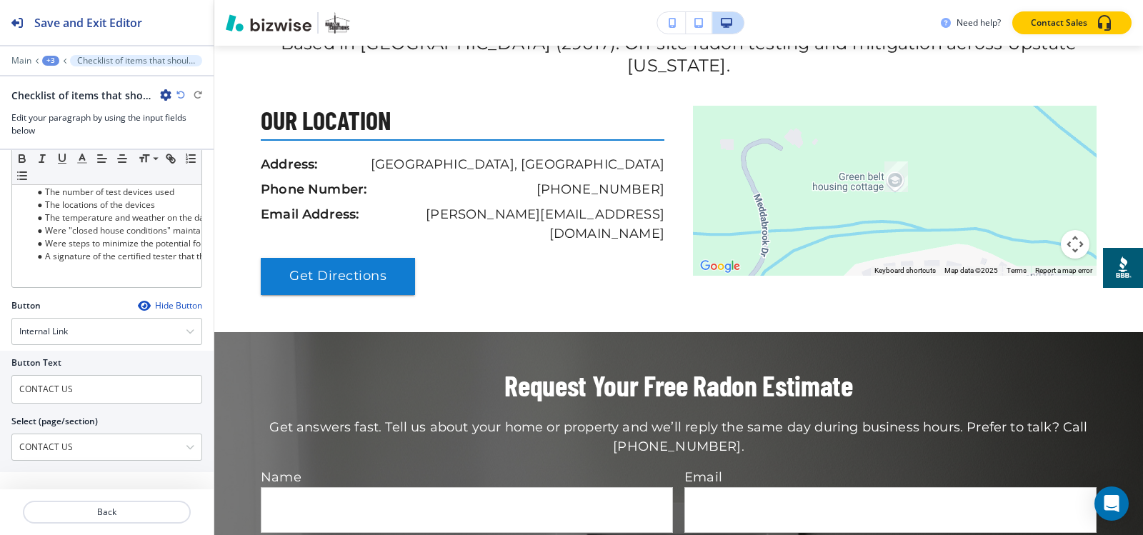
scroll to position [1122, 0]
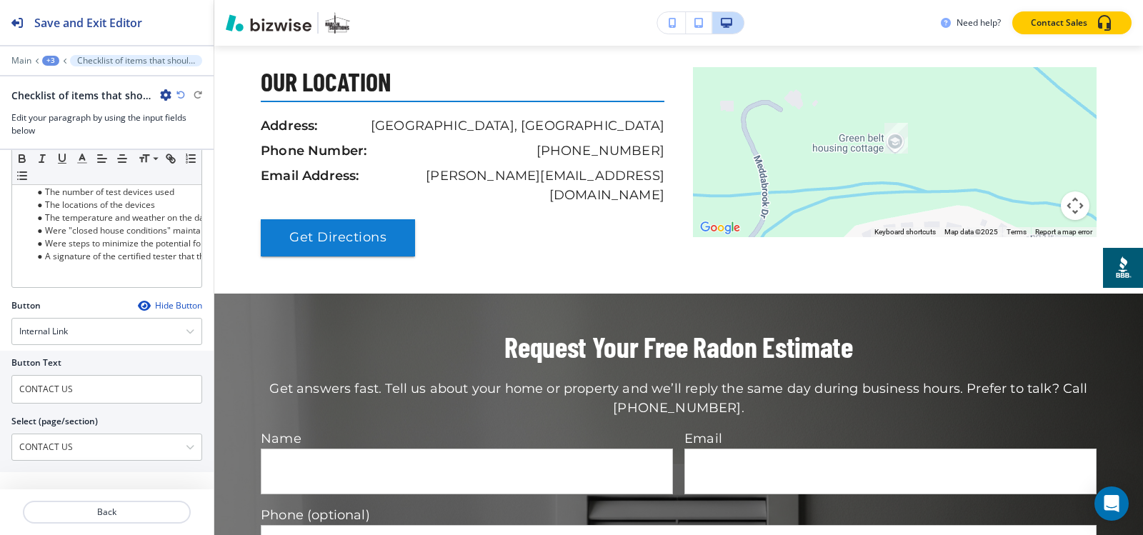
click at [51, 61] on div "+3" at bounding box center [50, 61] width 17 height 10
click at [69, 111] on p "REAL ESTATE TRANSACTIONS" at bounding box center [87, 109] width 73 height 13
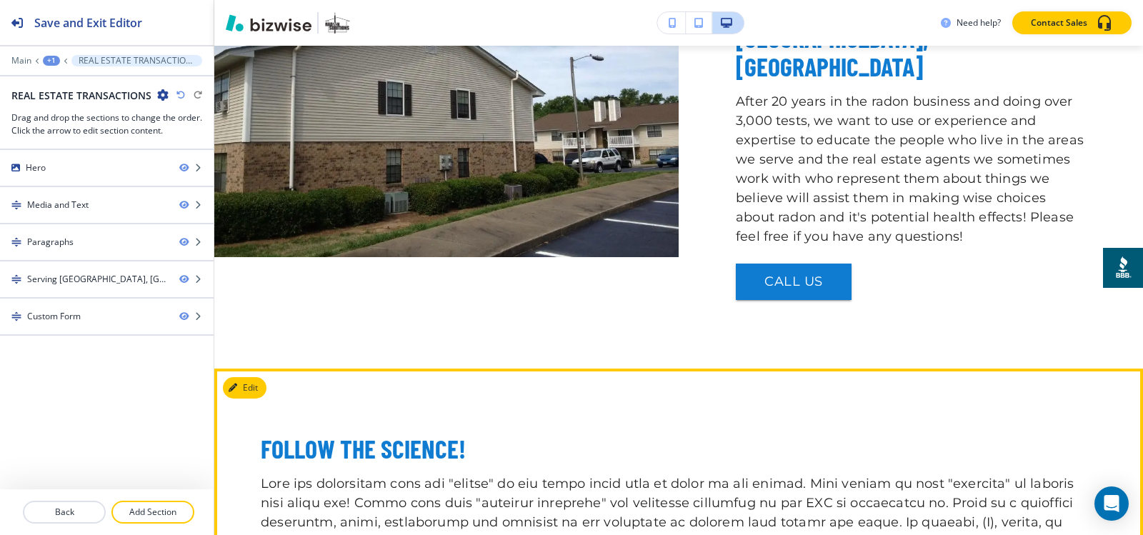
scroll to position [648, 0]
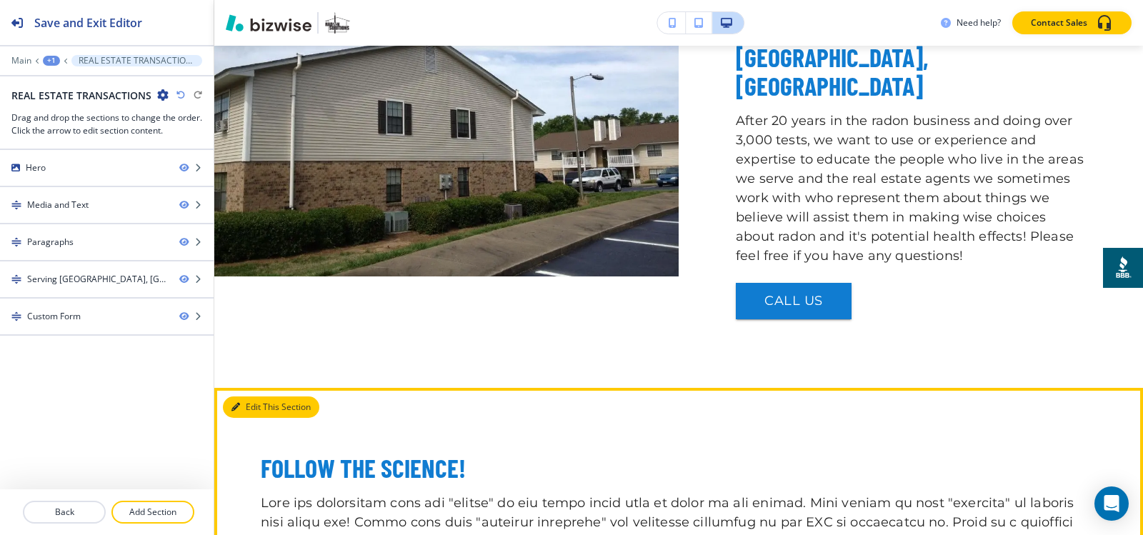
click at [242, 396] on button "Edit This Section" at bounding box center [271, 406] width 96 height 21
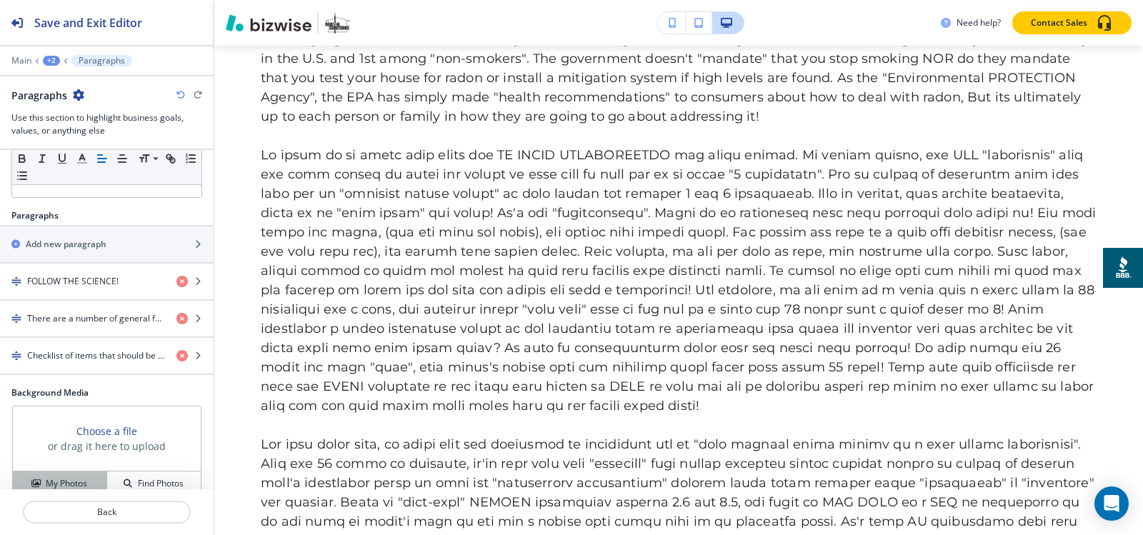
scroll to position [256, 0]
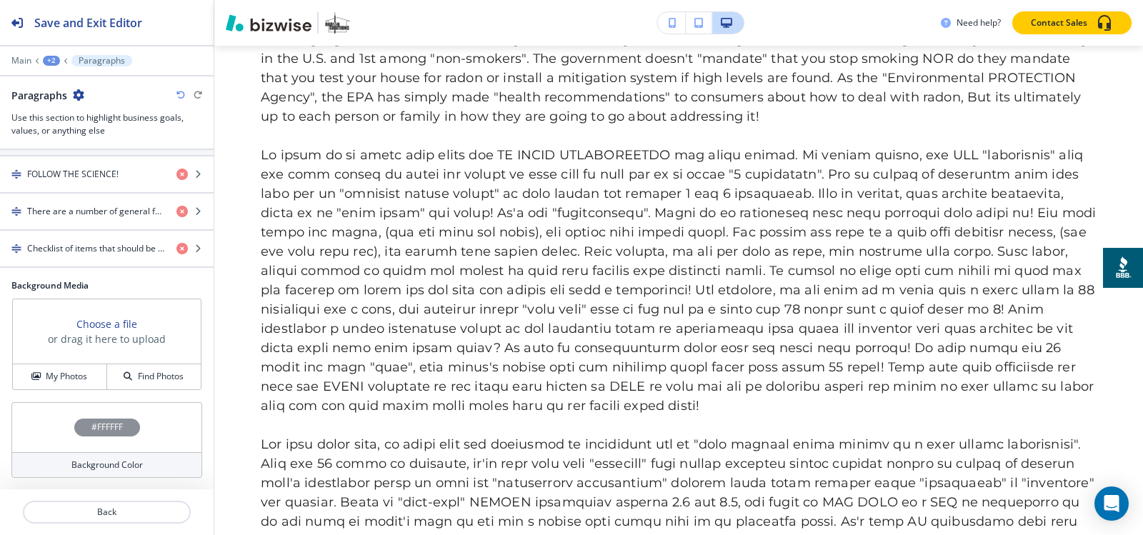
click at [109, 419] on div "#FFFFFF" at bounding box center [107, 428] width 66 height 18
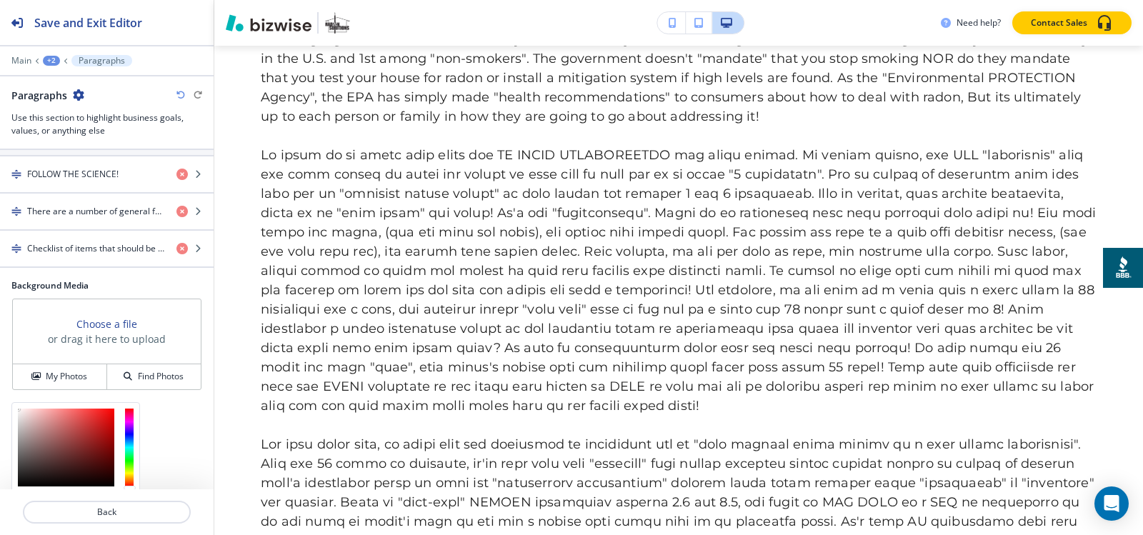
scroll to position [372, 0]
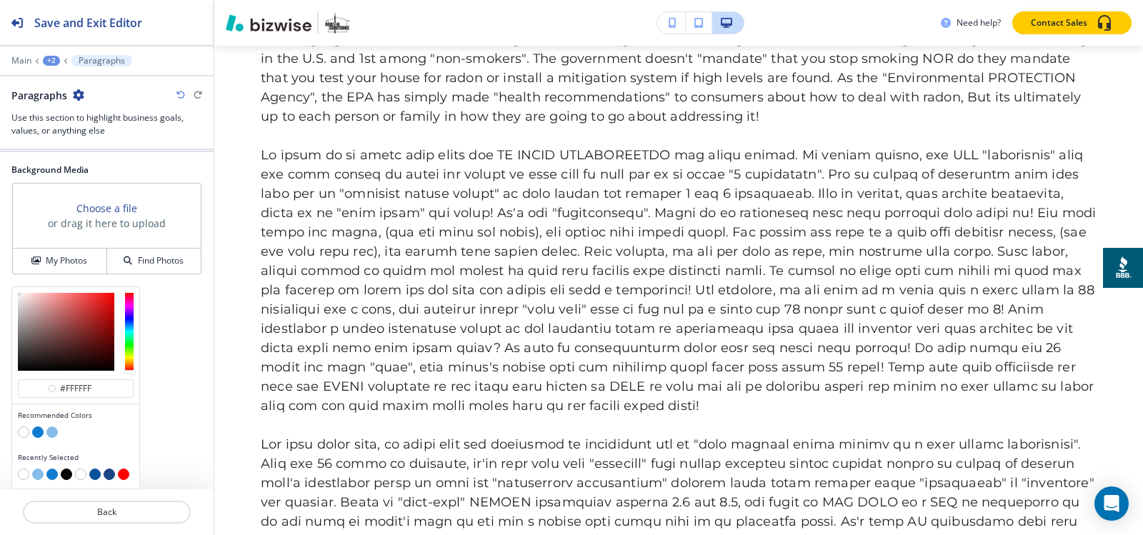
click at [52, 434] on button "button" at bounding box center [51, 431] width 11 height 11
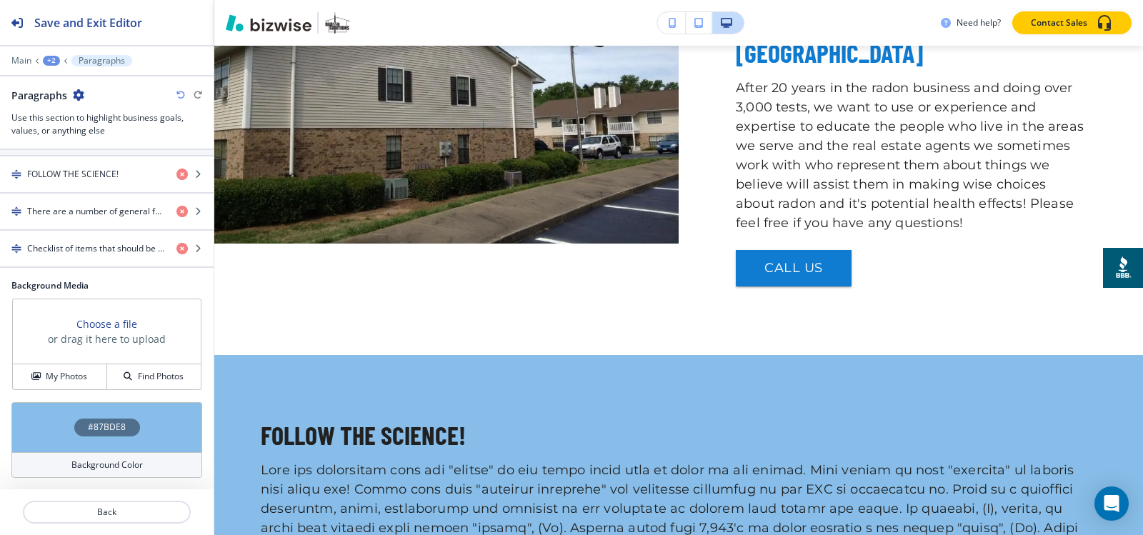
scroll to position [648, 0]
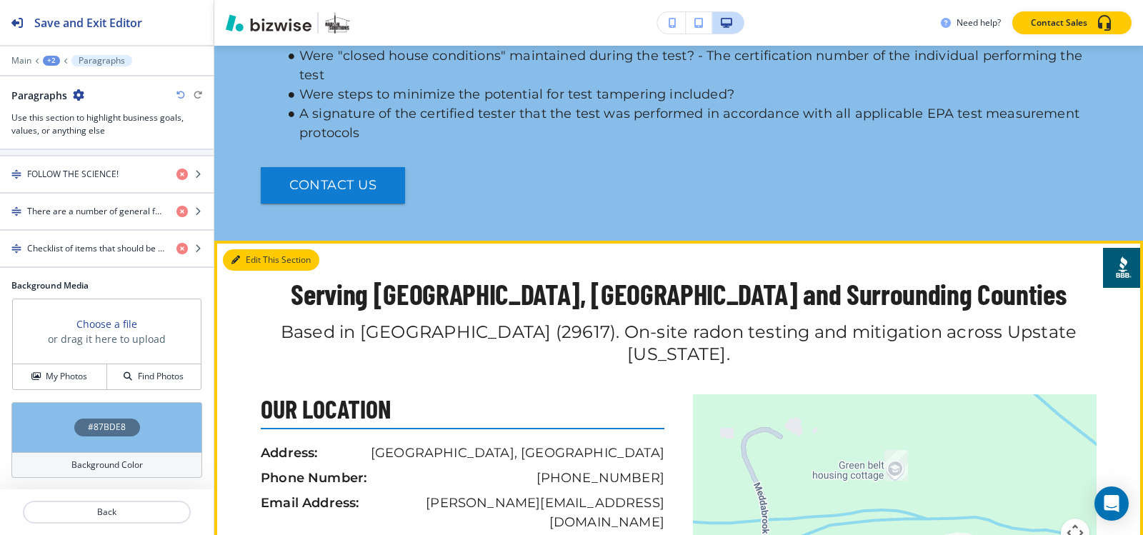
click at [238, 249] on button "Edit This Section" at bounding box center [271, 259] width 96 height 21
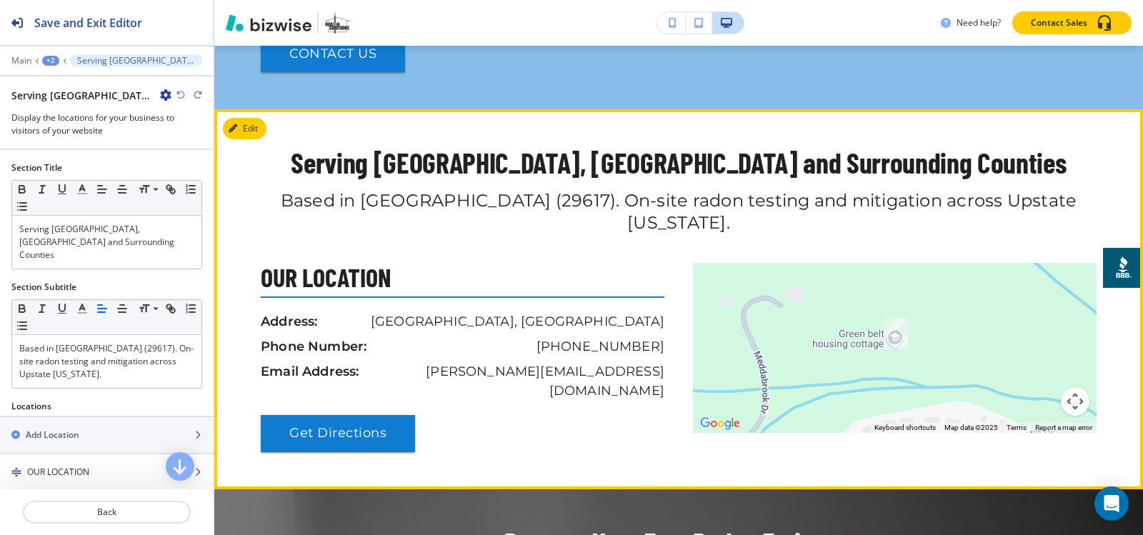
scroll to position [3161, 0]
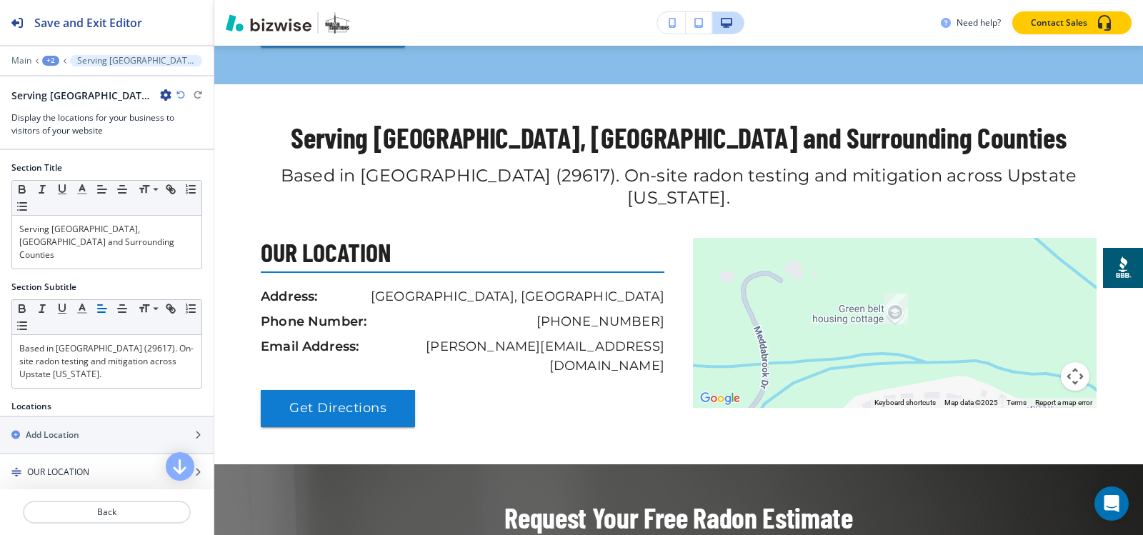
click at [164, 92] on icon "button" at bounding box center [165, 94] width 11 height 11
click at [208, 174] on p "Delete Section" at bounding box center [205, 170] width 73 height 13
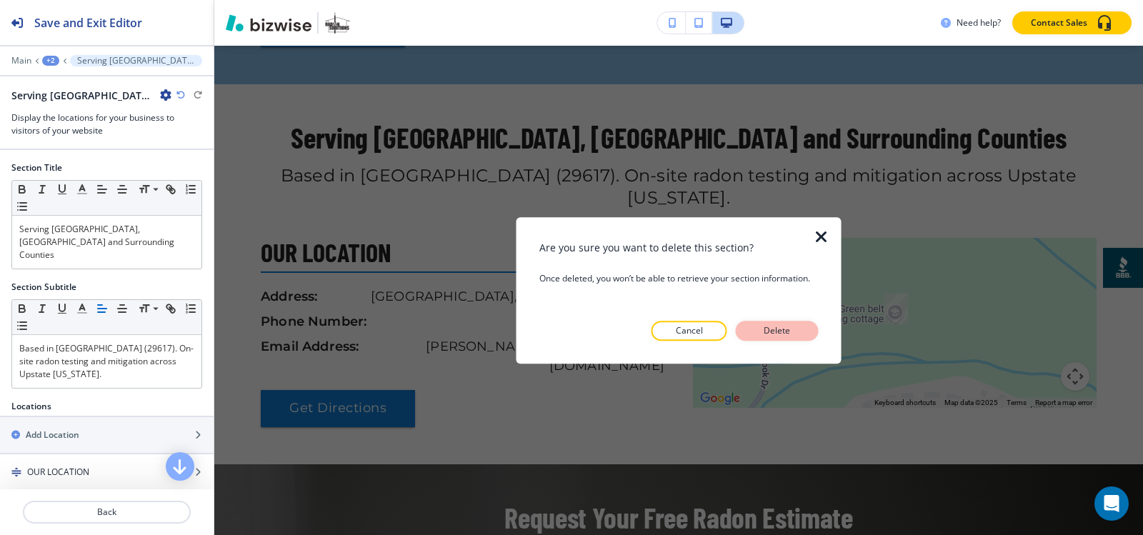
click at [802, 324] on button "Delete" at bounding box center [777, 331] width 83 height 20
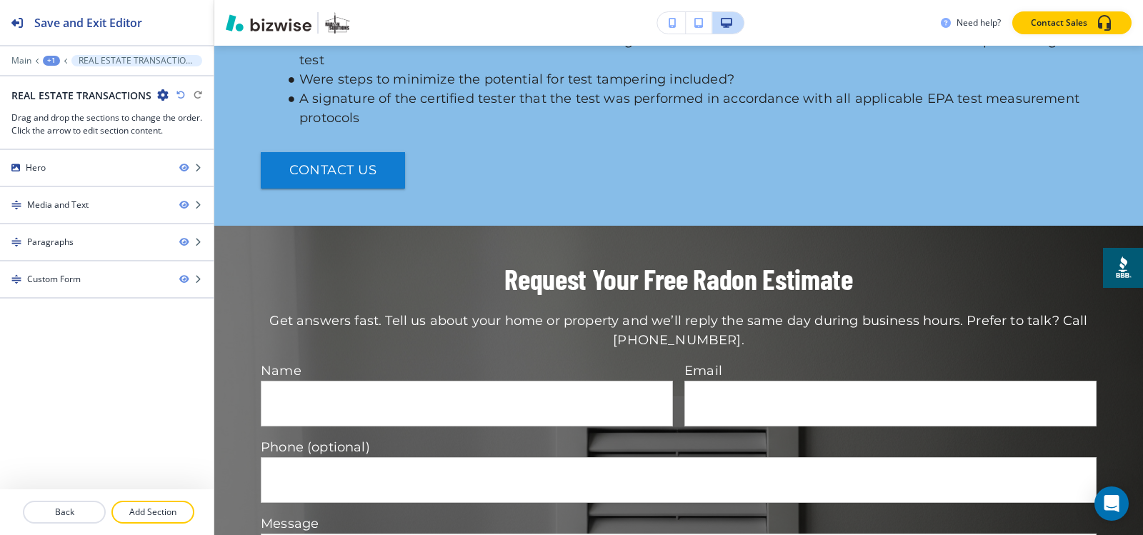
scroll to position [3019, 0]
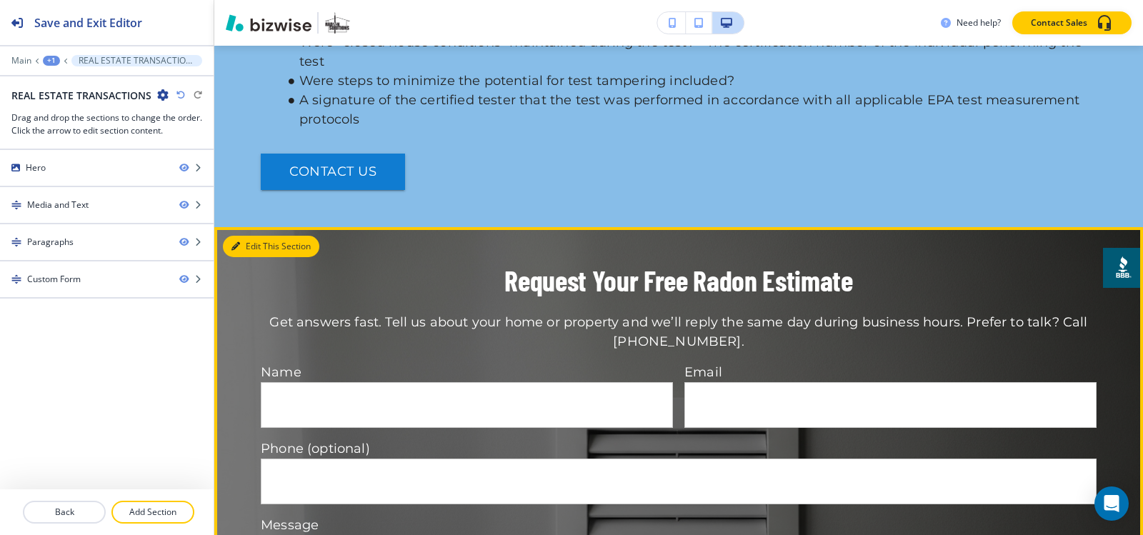
click at [254, 236] on button "Edit This Section" at bounding box center [271, 246] width 96 height 21
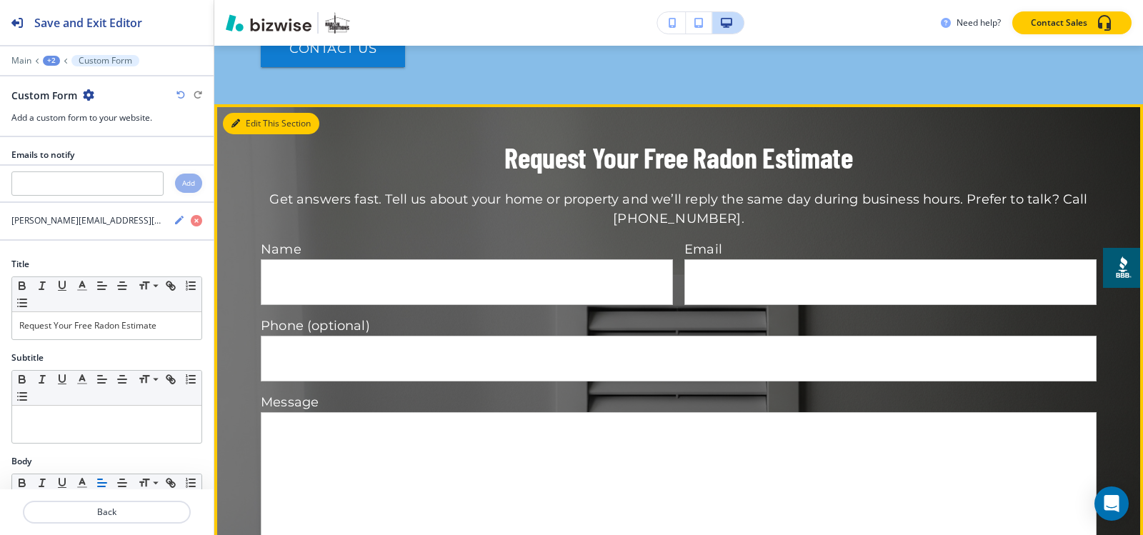
scroll to position [3161, 0]
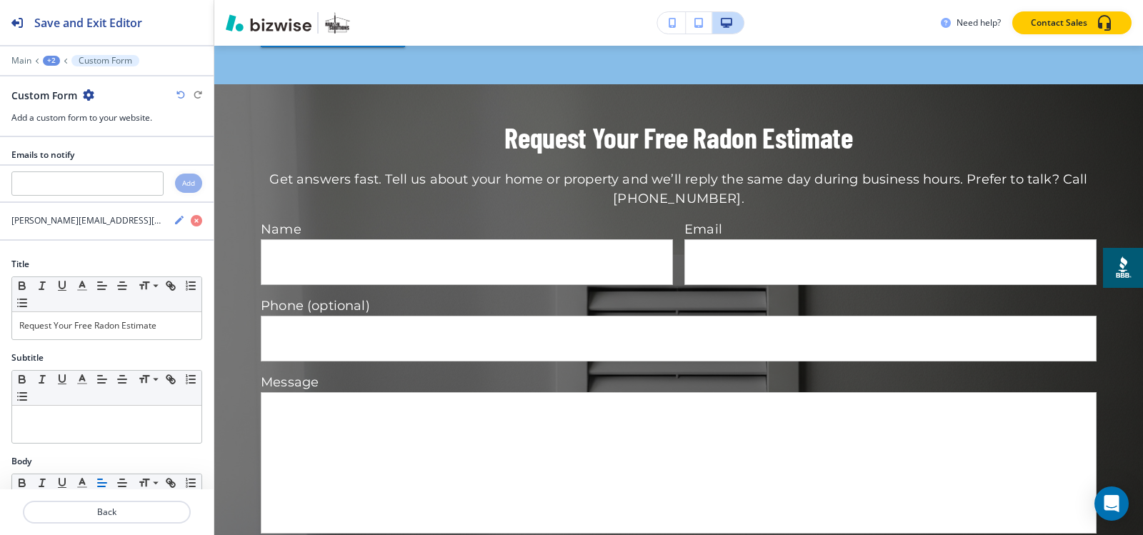
click at [88, 94] on icon "button" at bounding box center [88, 94] width 11 height 11
click at [118, 166] on p "Delete Section" at bounding box center [127, 170] width 73 height 13
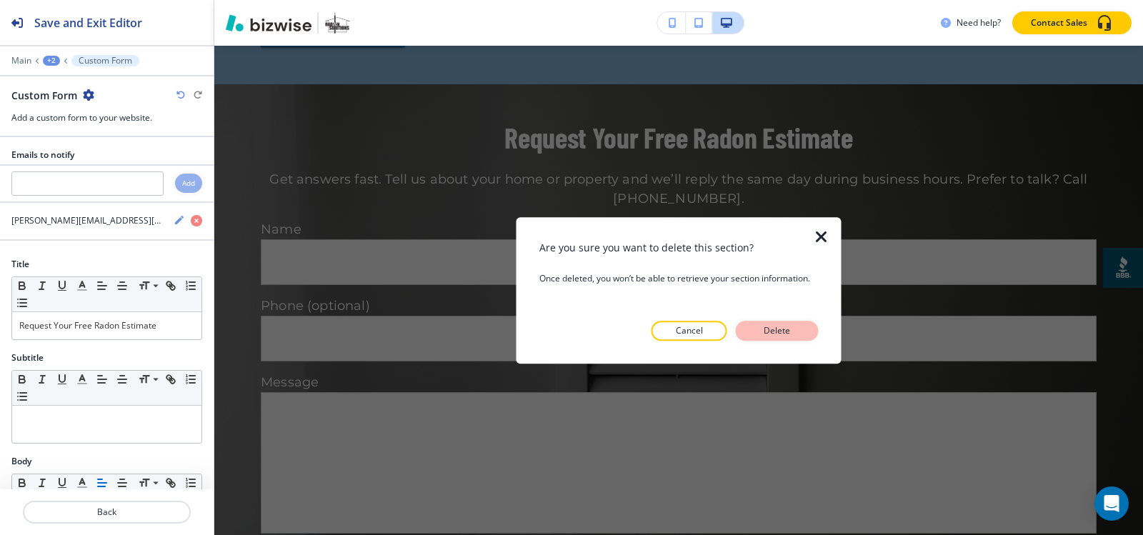
click at [763, 326] on p "Delete" at bounding box center [777, 330] width 34 height 13
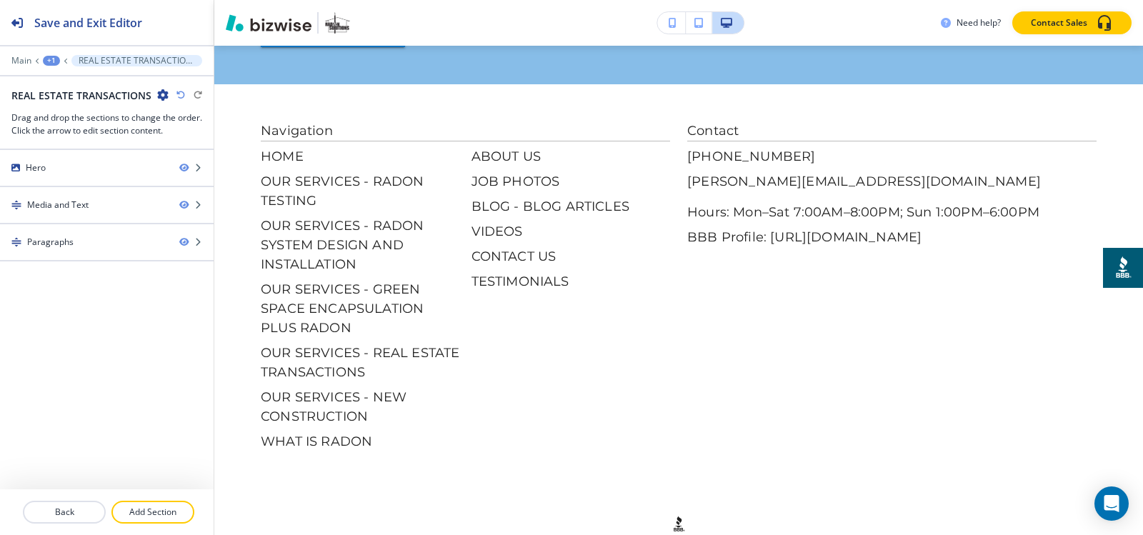
click at [48, 62] on div "+1" at bounding box center [51, 61] width 17 height 10
click at [63, 86] on p "Pages" at bounding box center [88, 84] width 73 height 13
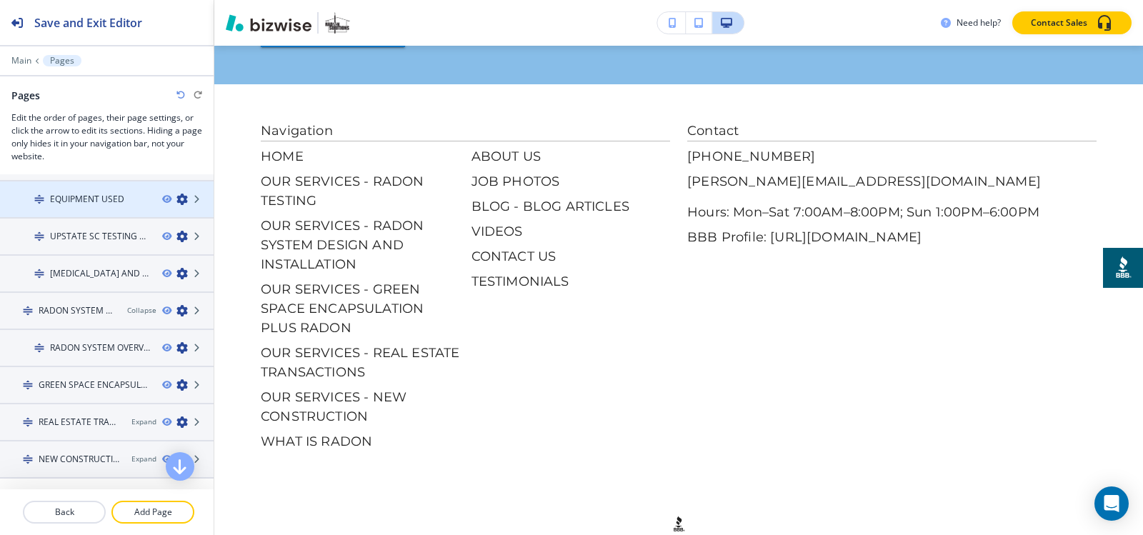
scroll to position [214, 0]
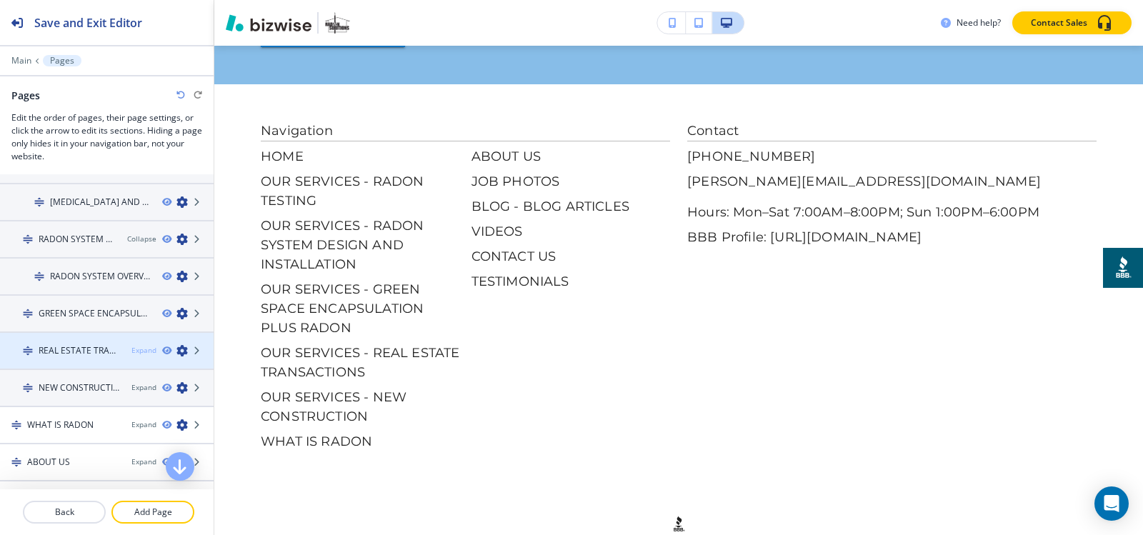
click at [139, 352] on div "Expand" at bounding box center [143, 350] width 25 height 11
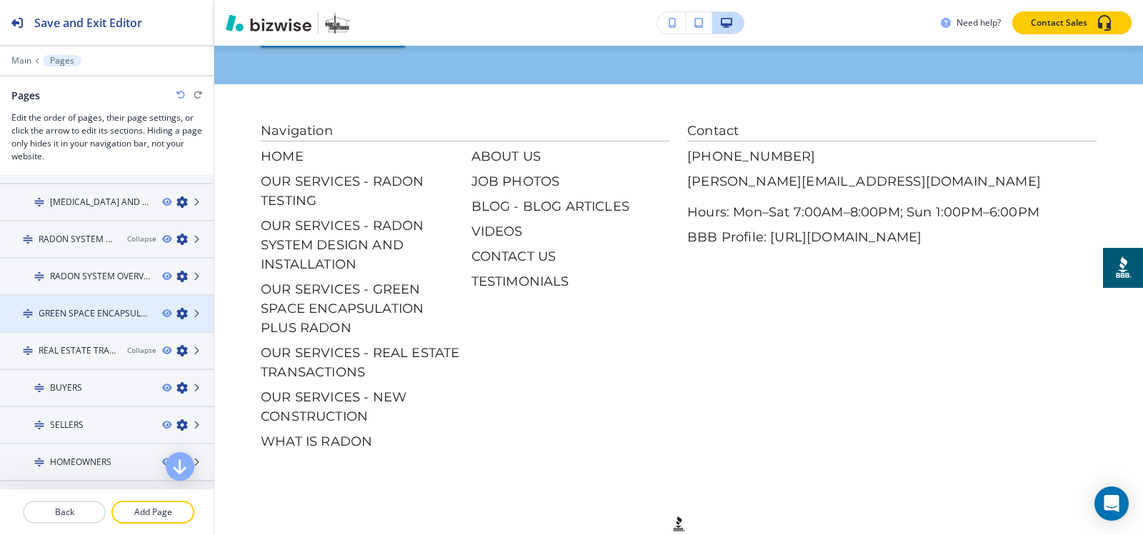
click at [59, 316] on h4 "GREEN SPACE ENCAPSULATION PLUS RADON" at bounding box center [95, 313] width 112 height 13
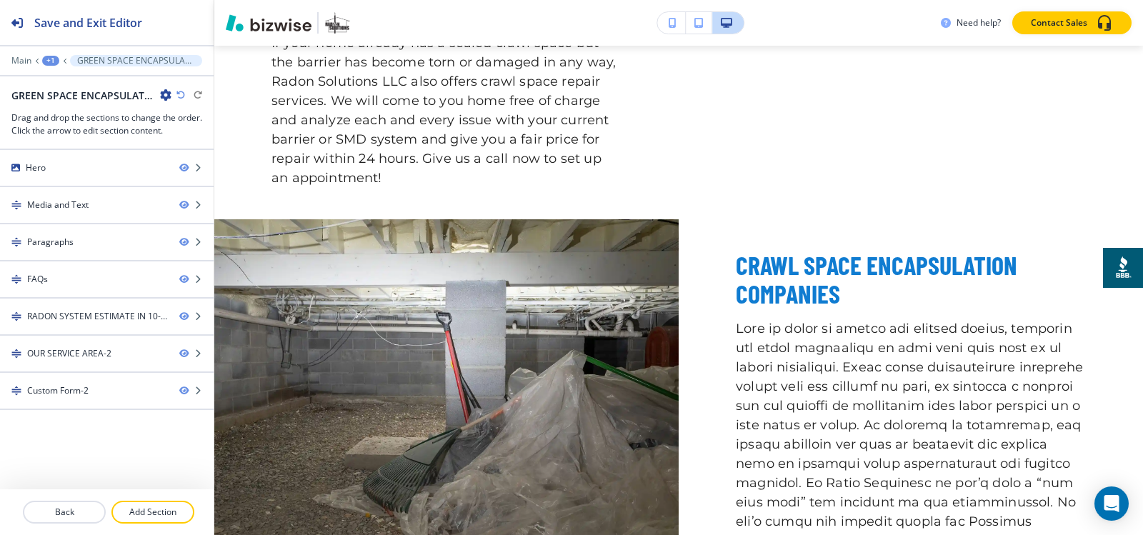
scroll to position [0, 0]
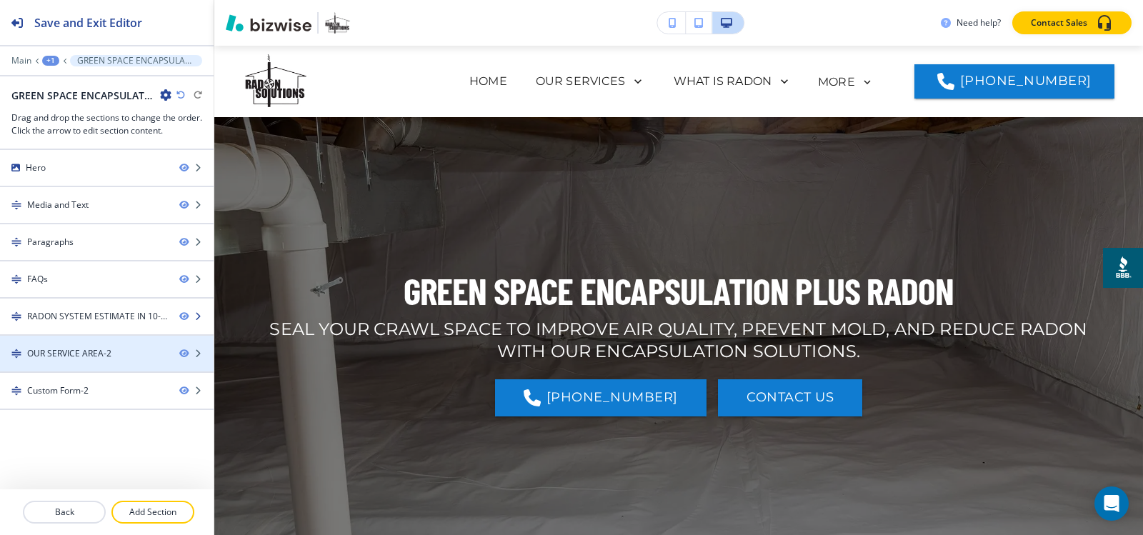
click at [74, 316] on div "RADON SYSTEM ESTIMATE IN 10-MINUTES!" at bounding box center [97, 316] width 141 height 13
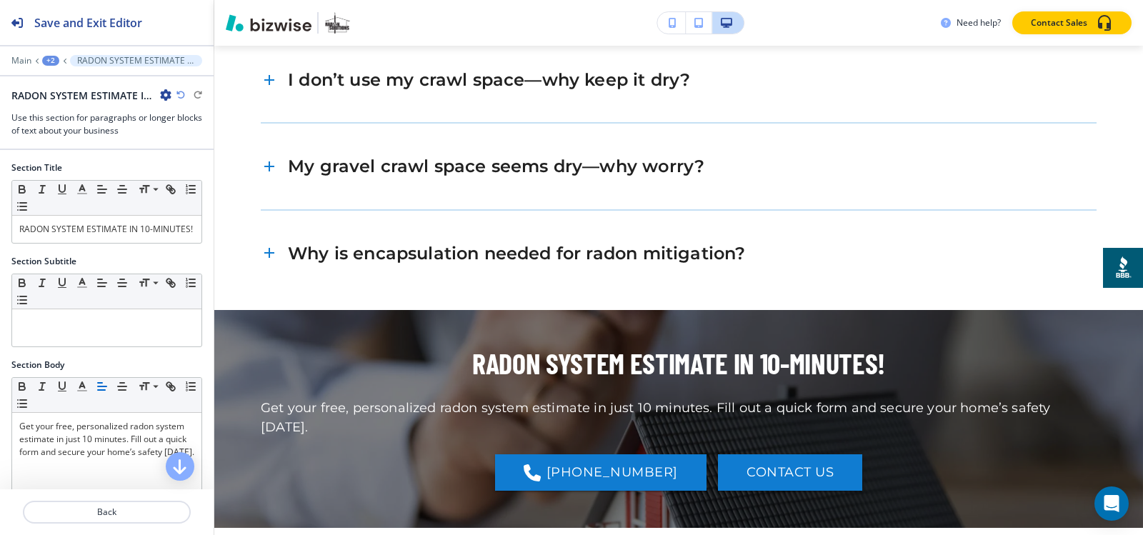
click at [165, 95] on icon "button" at bounding box center [165, 94] width 11 height 11
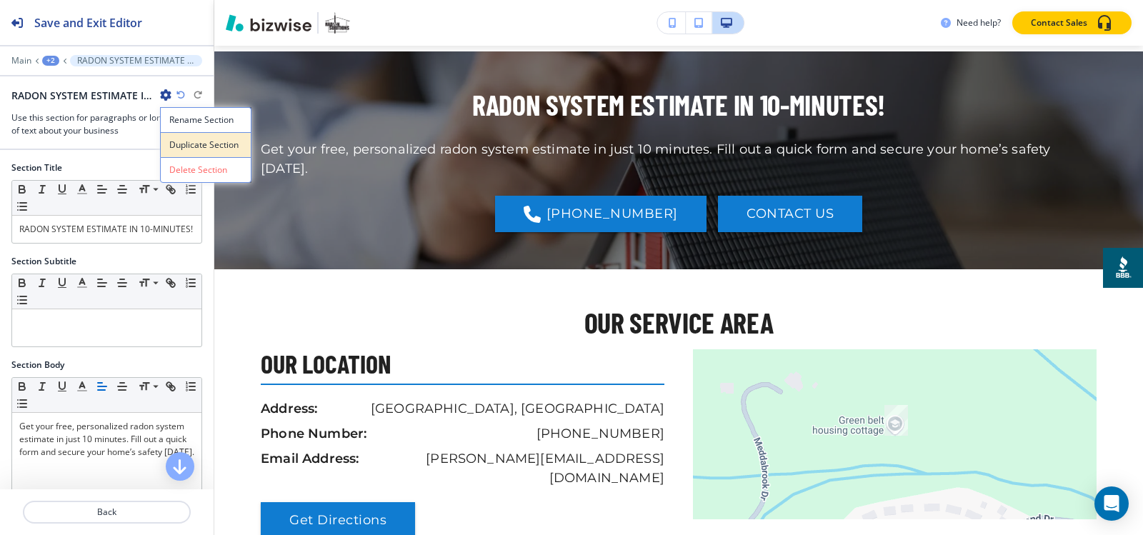
scroll to position [4980, 0]
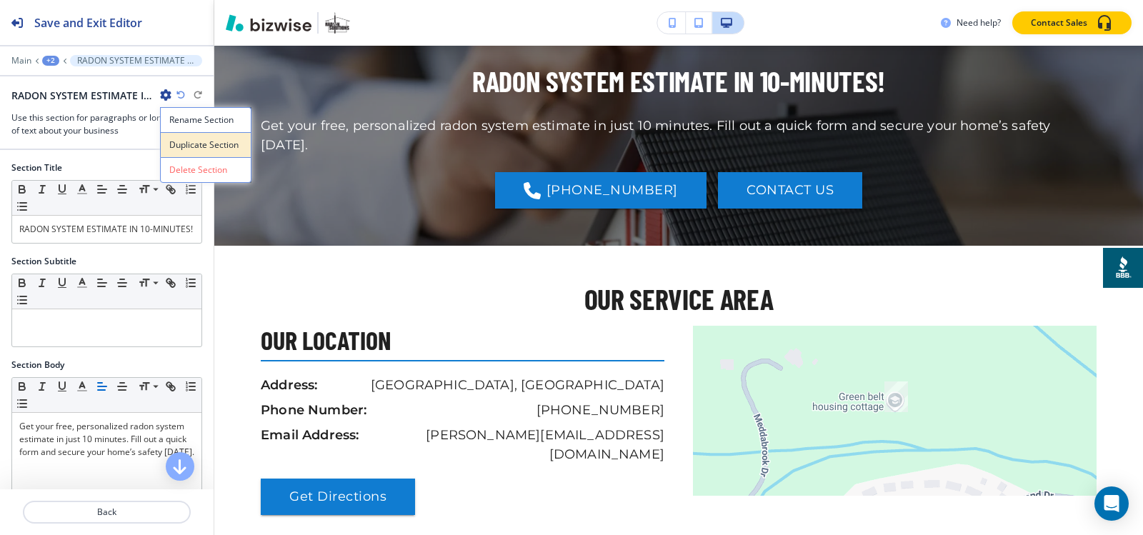
click at [192, 144] on p "Duplicate Section" at bounding box center [205, 145] width 73 height 13
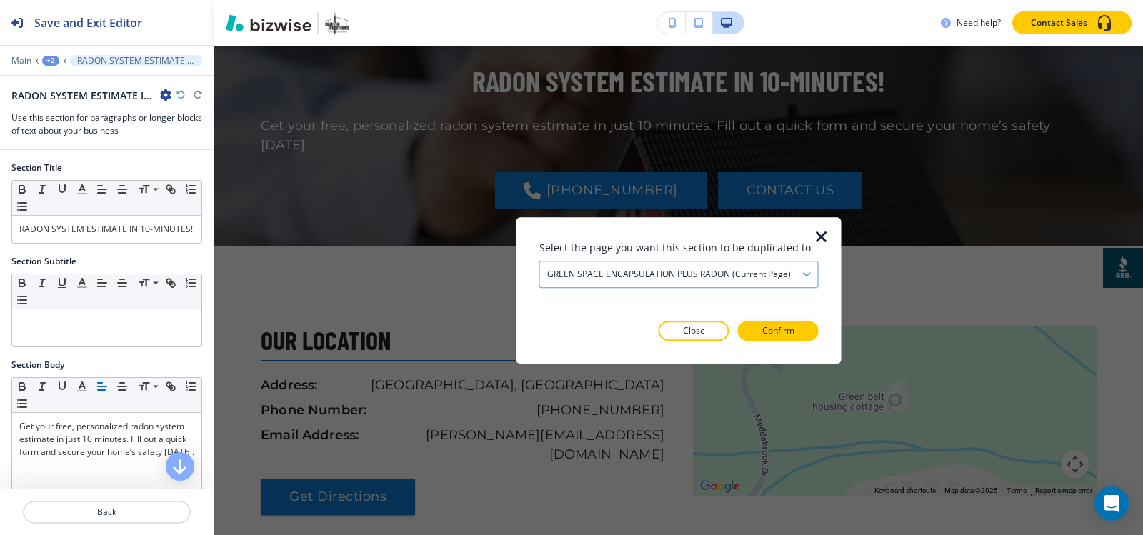
click at [734, 273] on h4 "GREEN SPACE ENCAPSULATION PLUS RADON (current page)" at bounding box center [669, 274] width 244 height 13
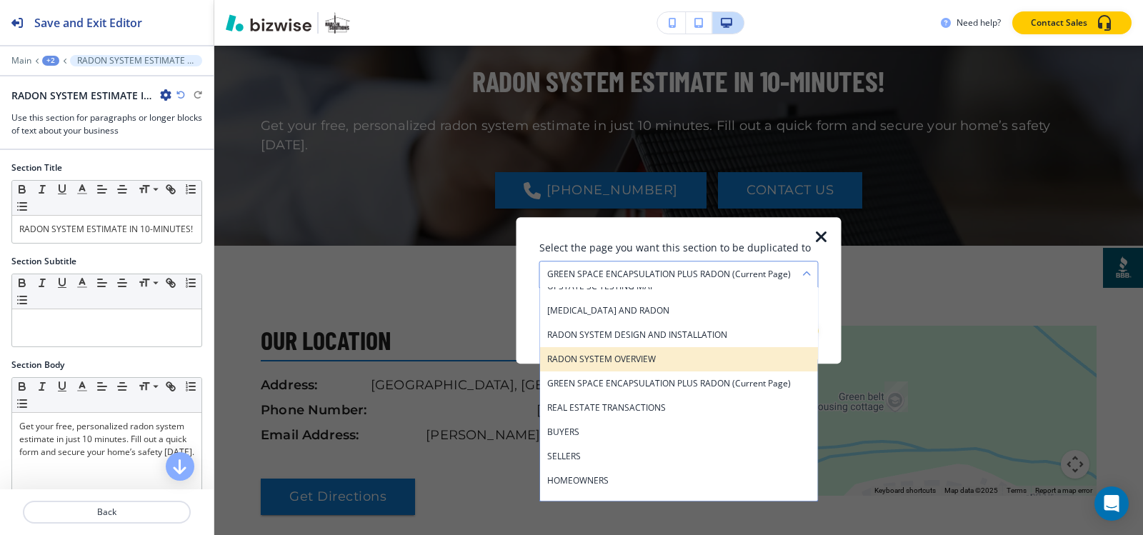
scroll to position [148, 0]
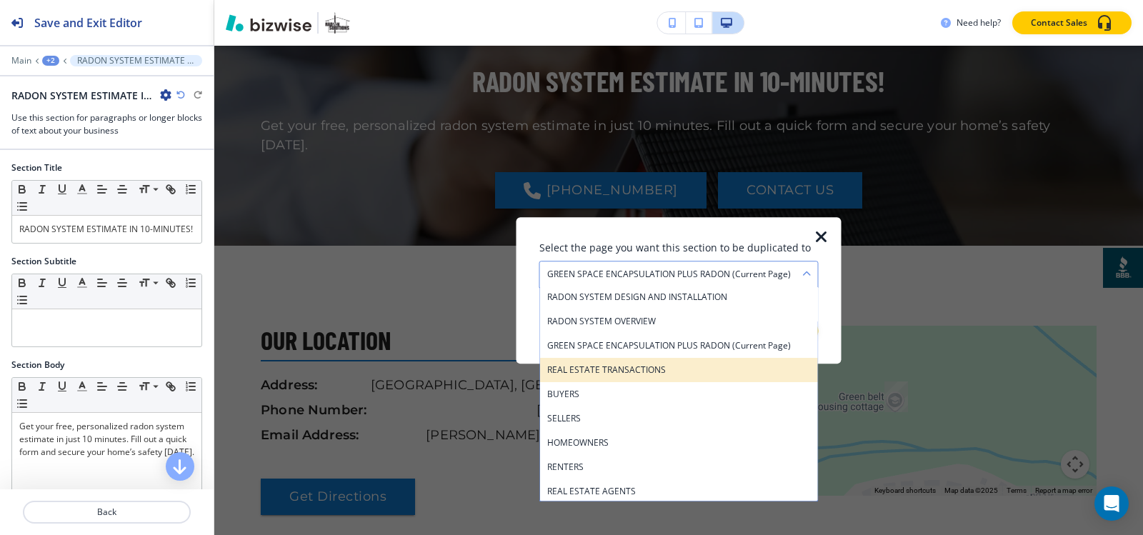
click at [658, 368] on h4 "REAL ESTATE TRANSACTIONS" at bounding box center [679, 370] width 264 height 13
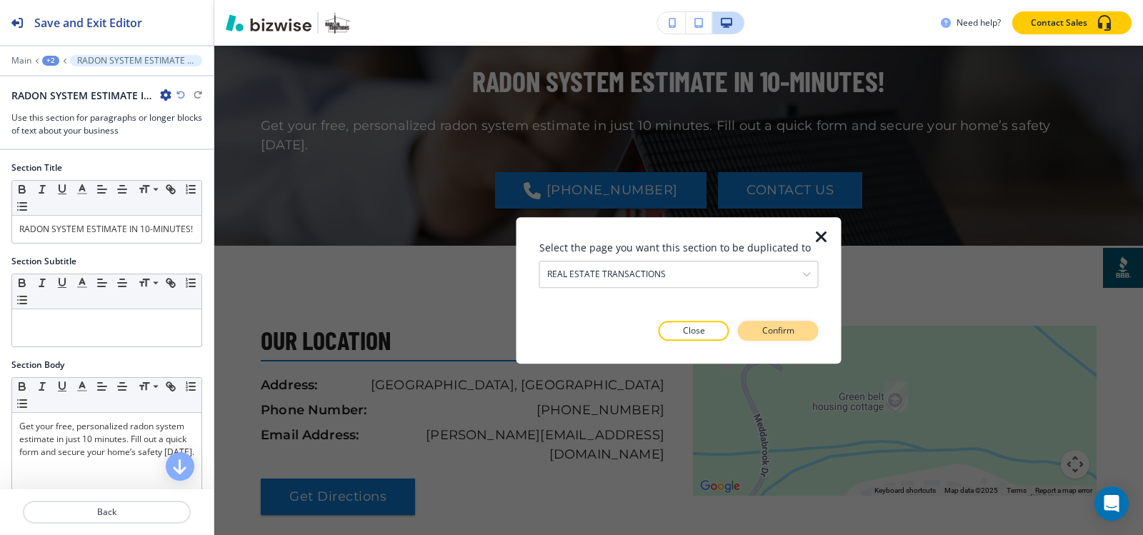
click at [764, 323] on button "Confirm" at bounding box center [778, 331] width 81 height 20
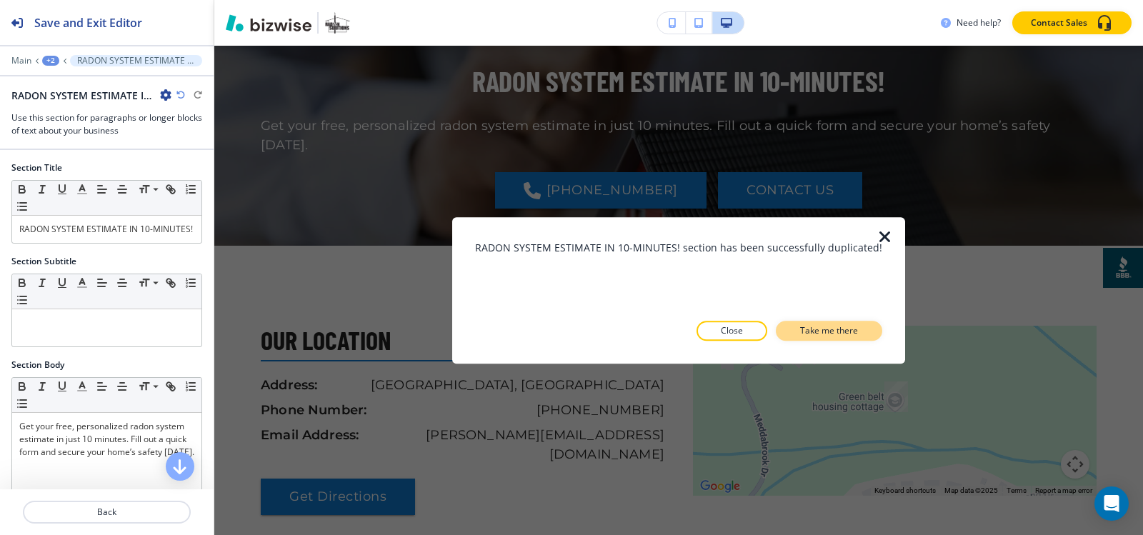
click at [780, 334] on button "Take me there" at bounding box center [829, 331] width 106 height 20
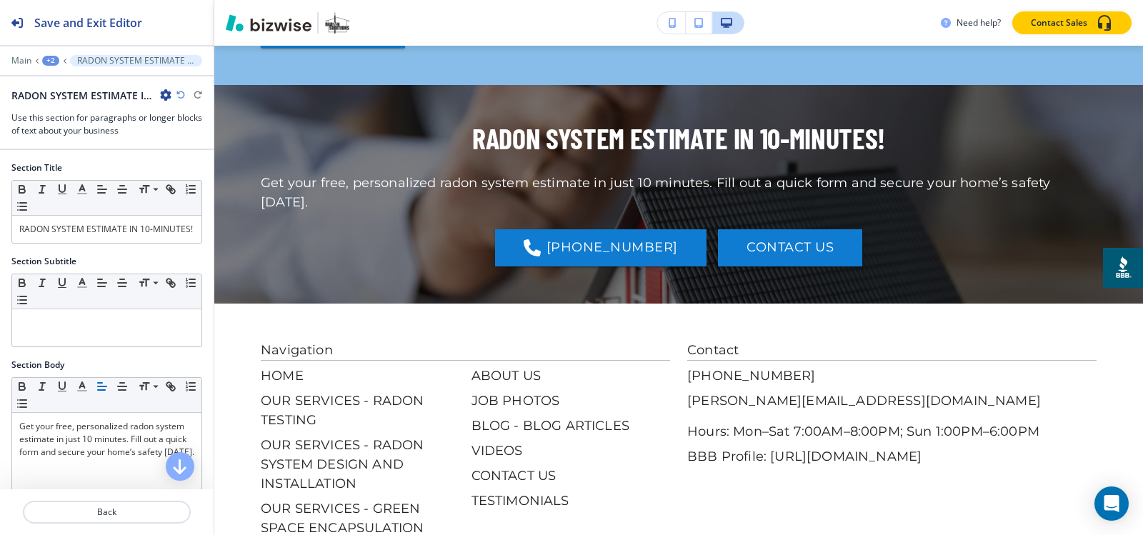
scroll to position [3161, 0]
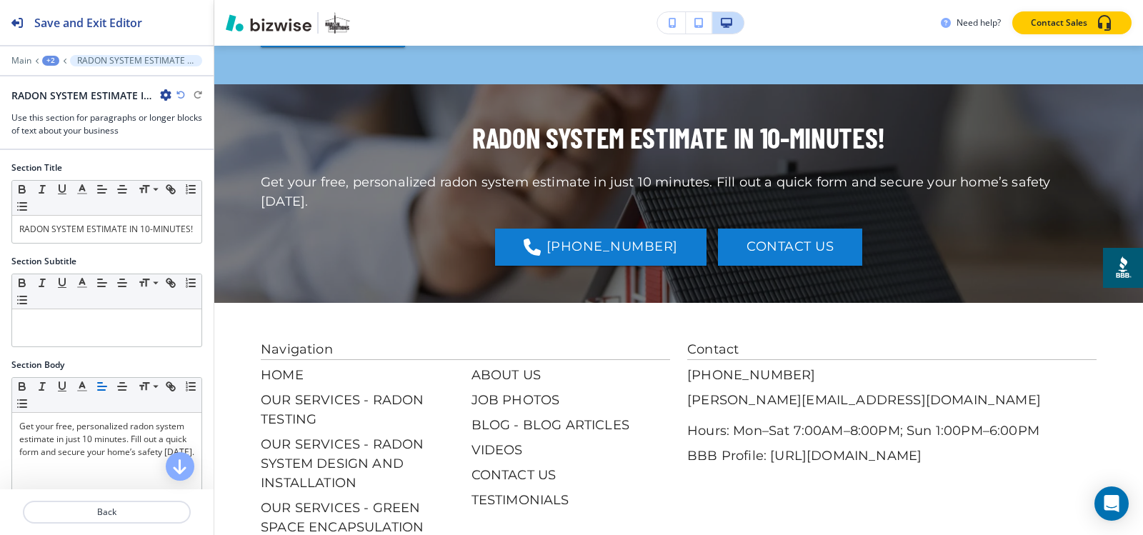
click at [48, 60] on div "+2" at bounding box center [50, 61] width 17 height 10
click at [67, 84] on p "Pages" at bounding box center [87, 84] width 73 height 13
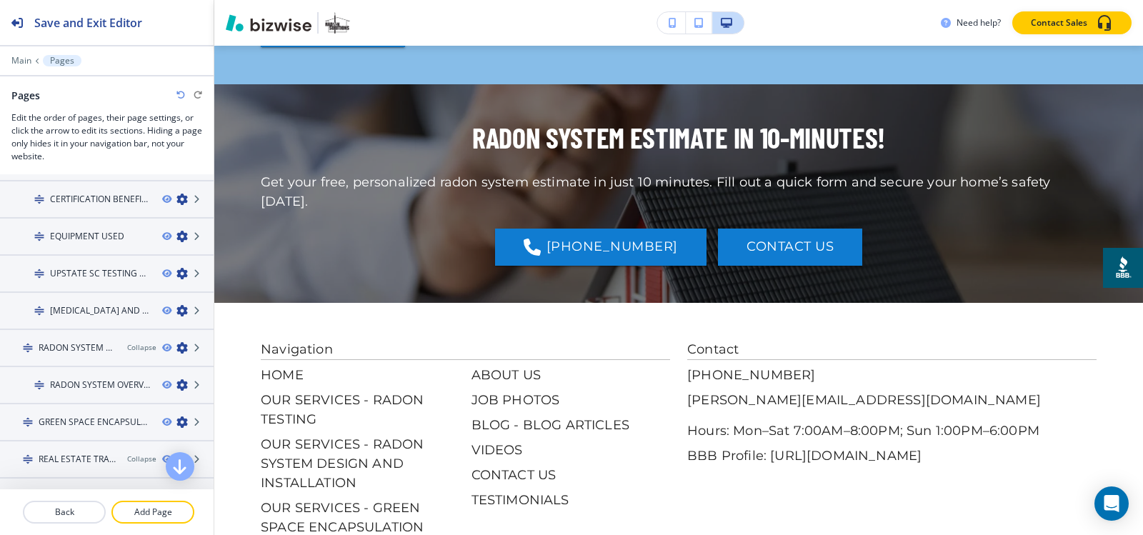
scroll to position [286, 0]
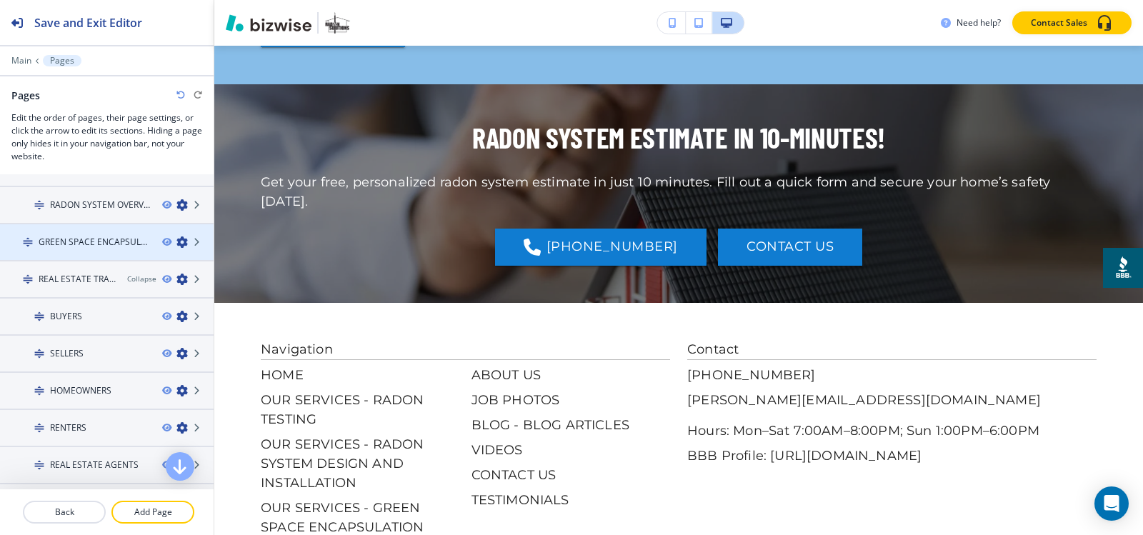
click at [94, 241] on h4 "GREEN SPACE ENCAPSULATION PLUS RADON" at bounding box center [95, 242] width 112 height 13
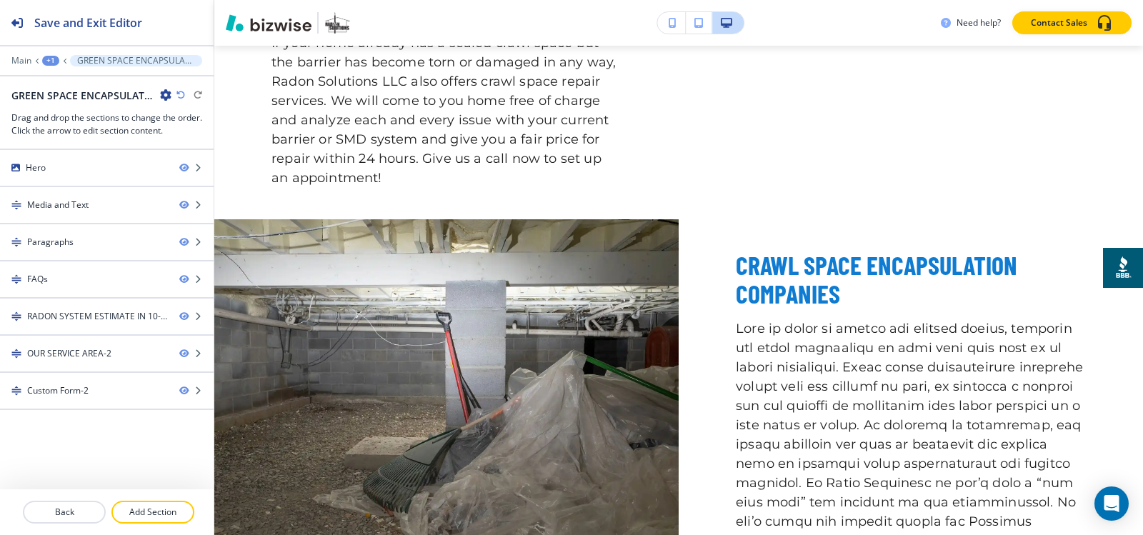
scroll to position [0, 0]
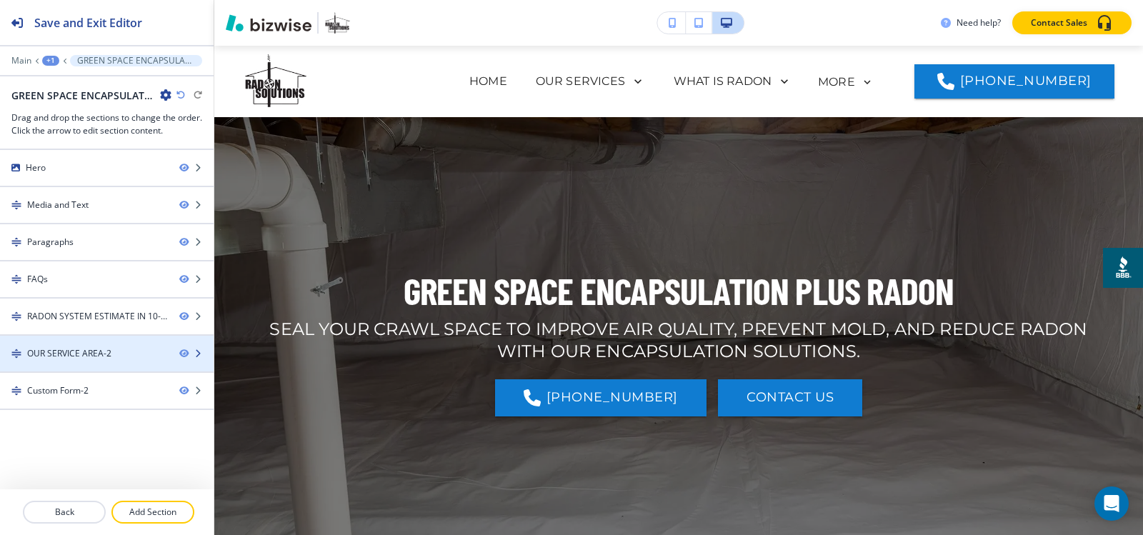
click at [70, 347] on div "OUR SERVICE AREA-2" at bounding box center [69, 353] width 84 height 13
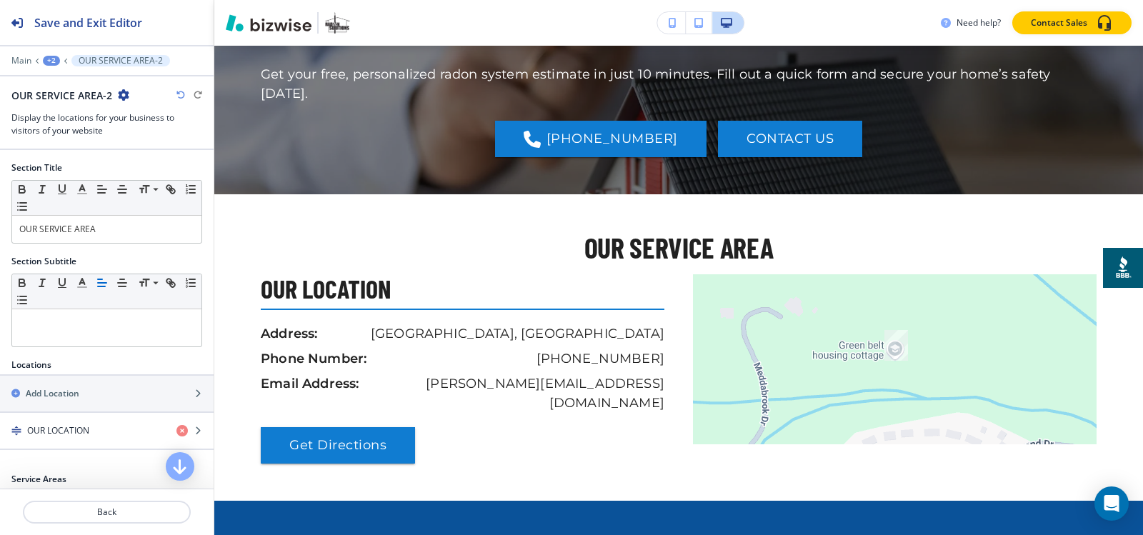
click at [121, 94] on icon "button" at bounding box center [123, 94] width 11 height 11
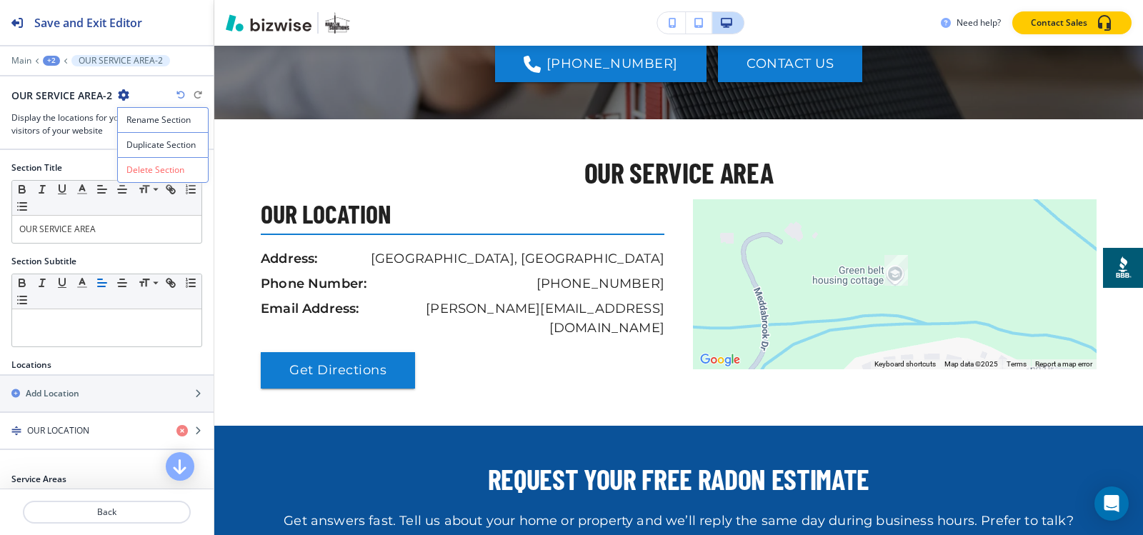
scroll to position [5179, 0]
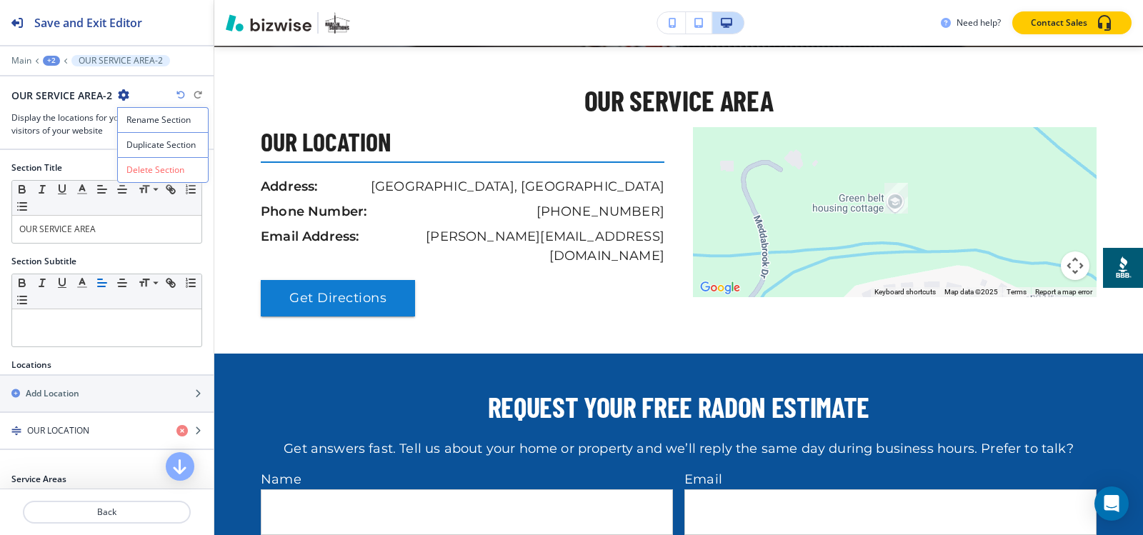
click at [150, 140] on p "Duplicate Section" at bounding box center [162, 145] width 73 height 13
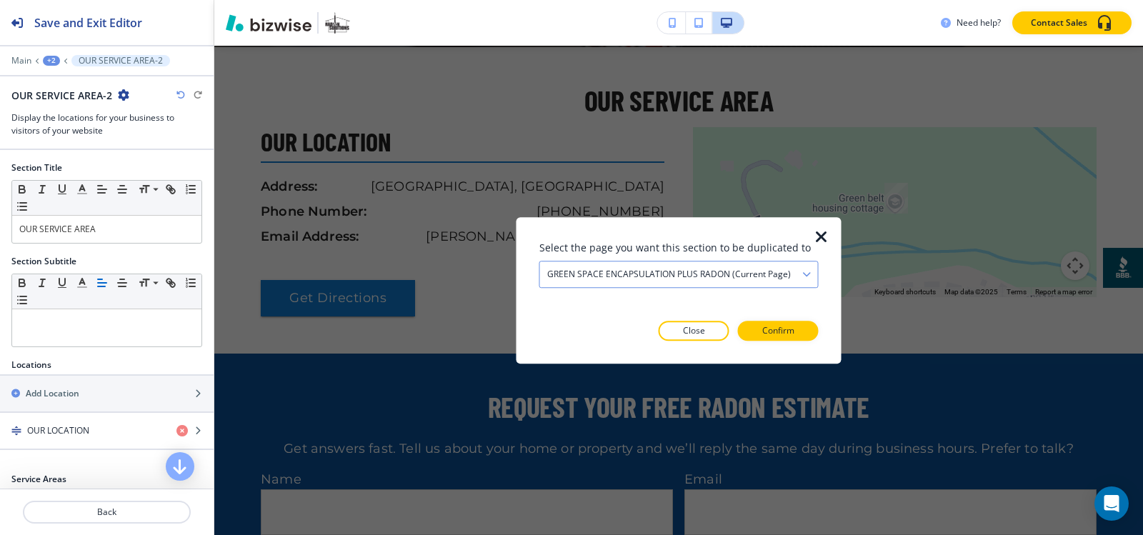
click at [714, 274] on h4 "GREEN SPACE ENCAPSULATION PLUS RADON (current page)" at bounding box center [669, 274] width 244 height 13
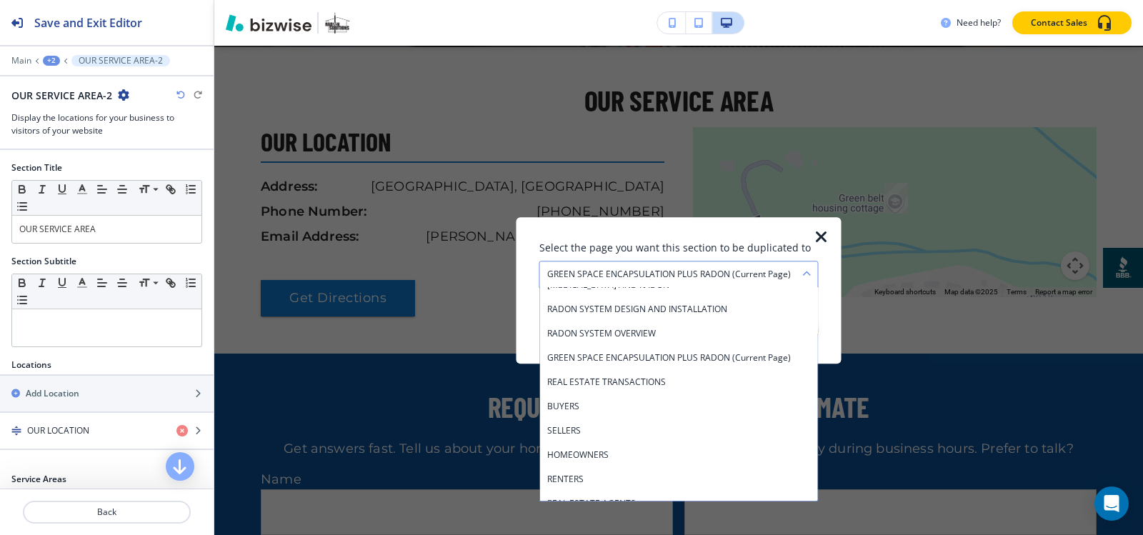
scroll to position [148, 0]
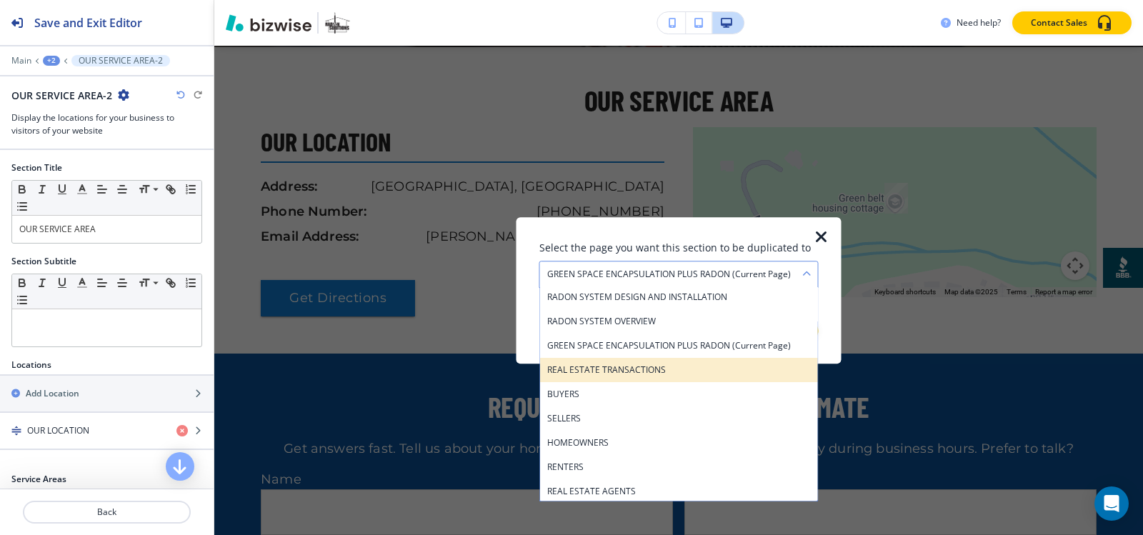
click at [691, 364] on h4 "REAL ESTATE TRANSACTIONS" at bounding box center [679, 370] width 264 height 13
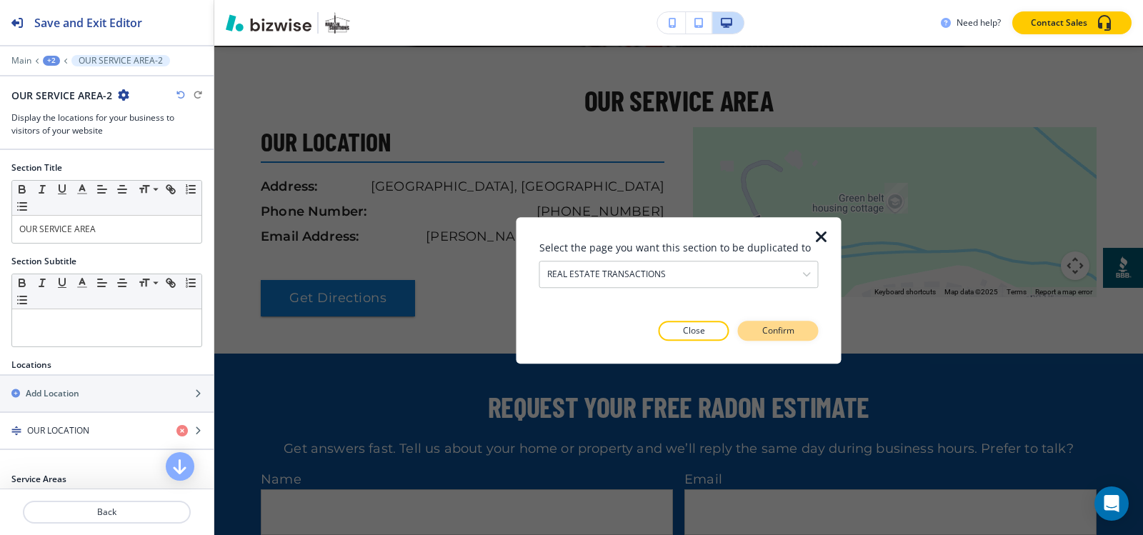
click at [786, 334] on p "Confirm" at bounding box center [778, 330] width 32 height 13
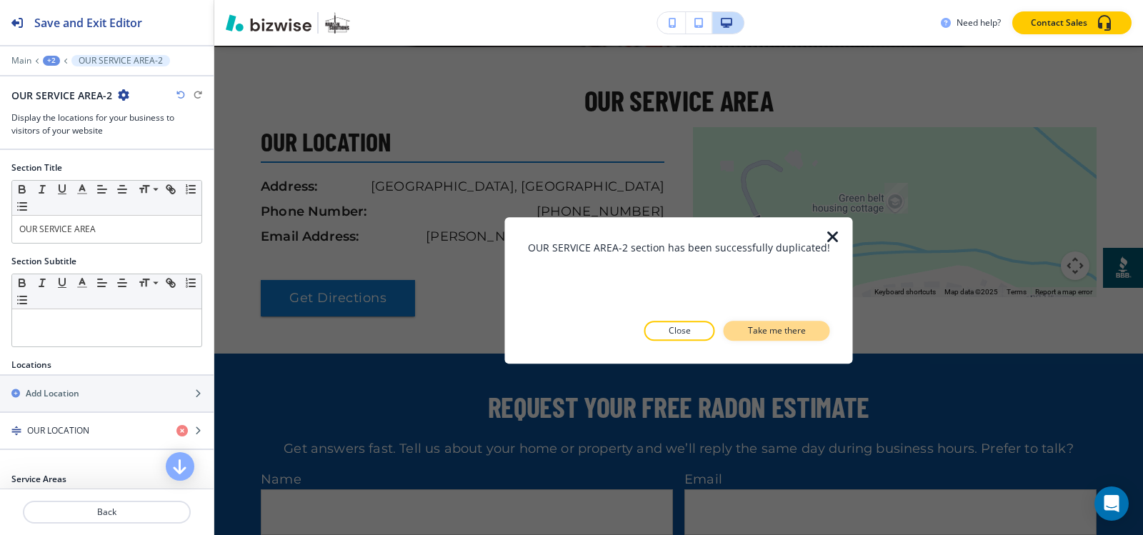
click at [786, 331] on p "Take me there" at bounding box center [777, 330] width 58 height 13
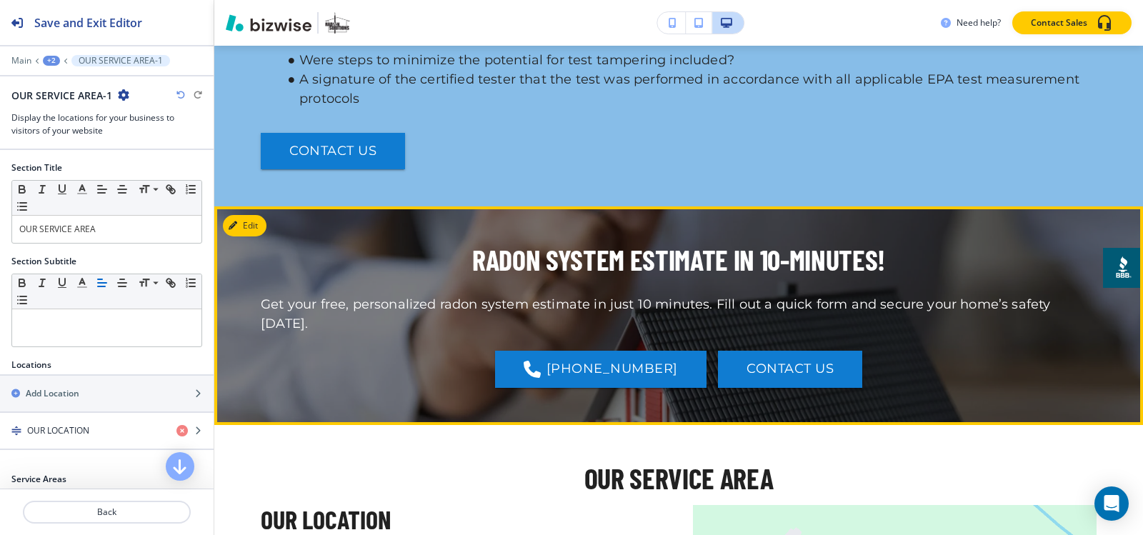
scroll to position [3004, 0]
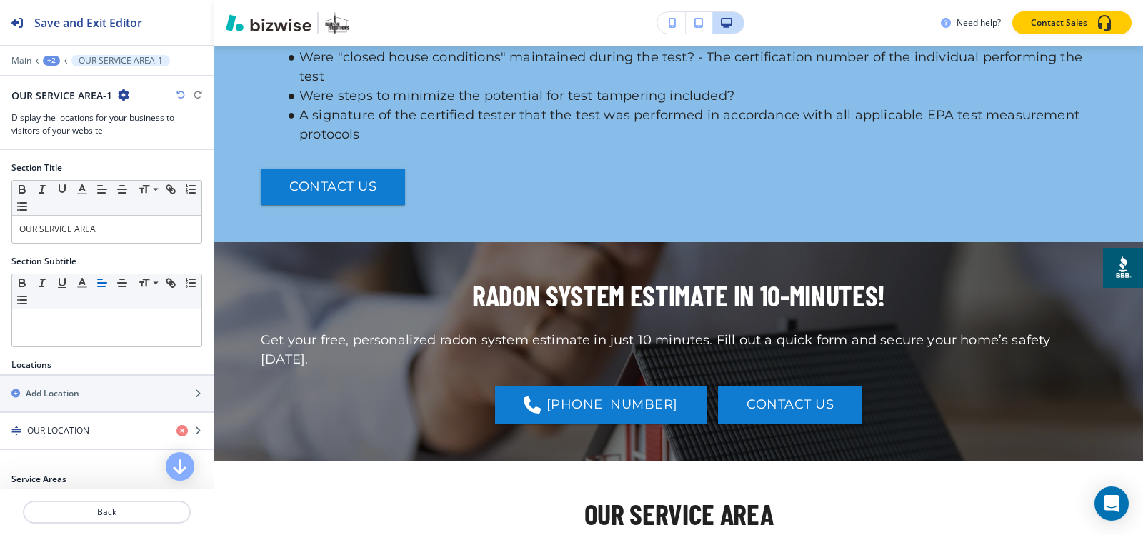
click at [57, 56] on button "+2" at bounding box center [51, 61] width 17 height 10
click at [72, 84] on p "Pages" at bounding box center [88, 84] width 73 height 13
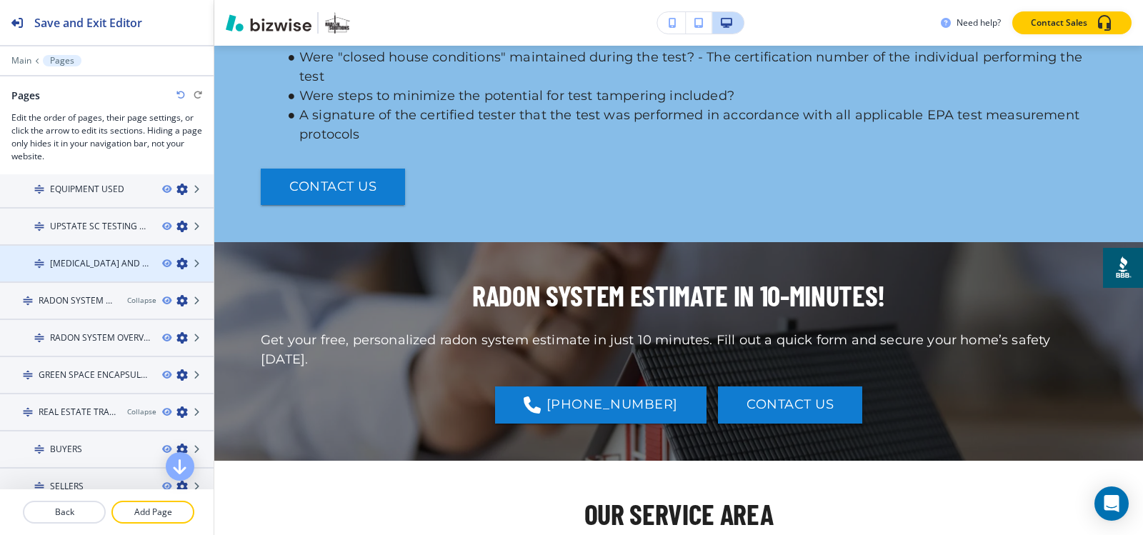
scroll to position [214, 0]
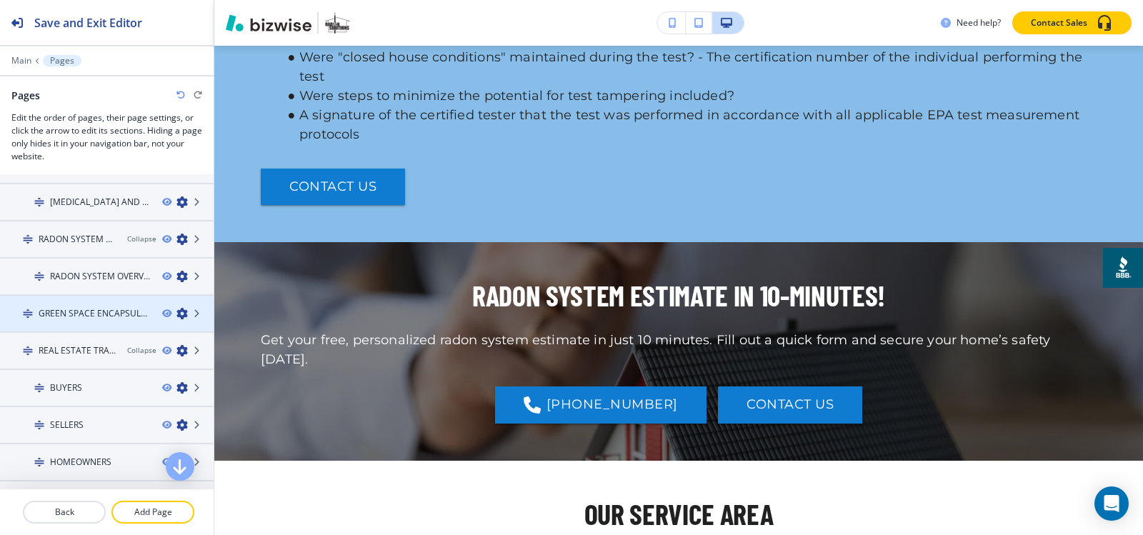
click at [78, 310] on h4 "GREEN SPACE ENCAPSULATION PLUS RADON" at bounding box center [95, 313] width 112 height 13
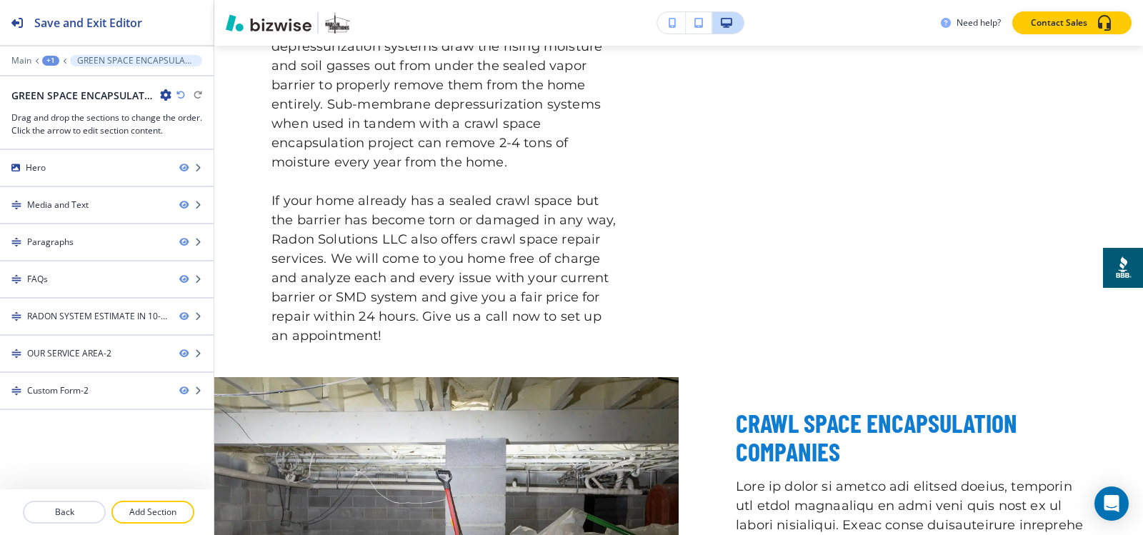
scroll to position [0, 0]
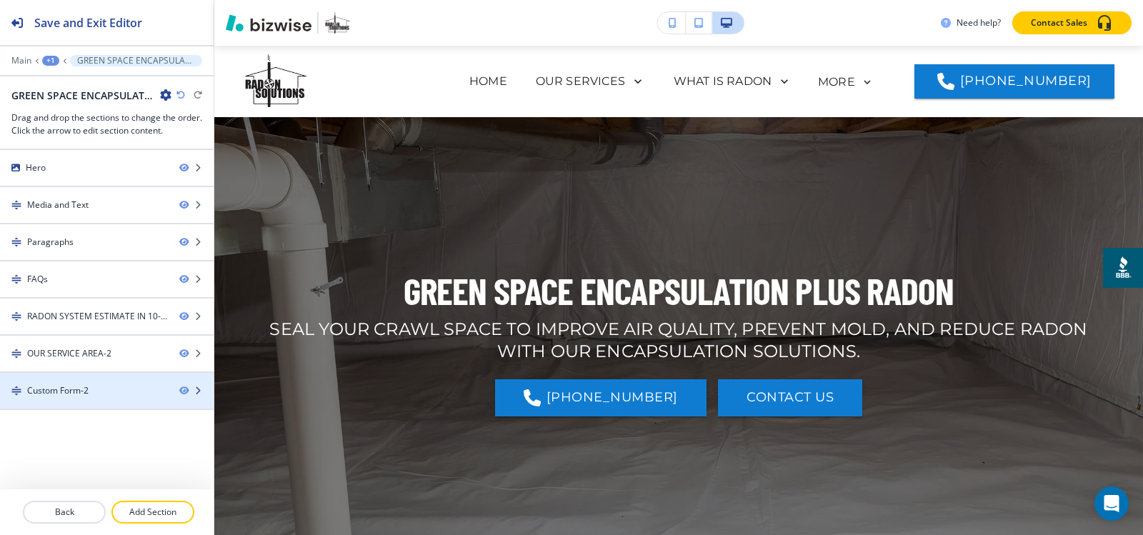
click at [74, 390] on div "Custom Form-2" at bounding box center [57, 390] width 61 height 13
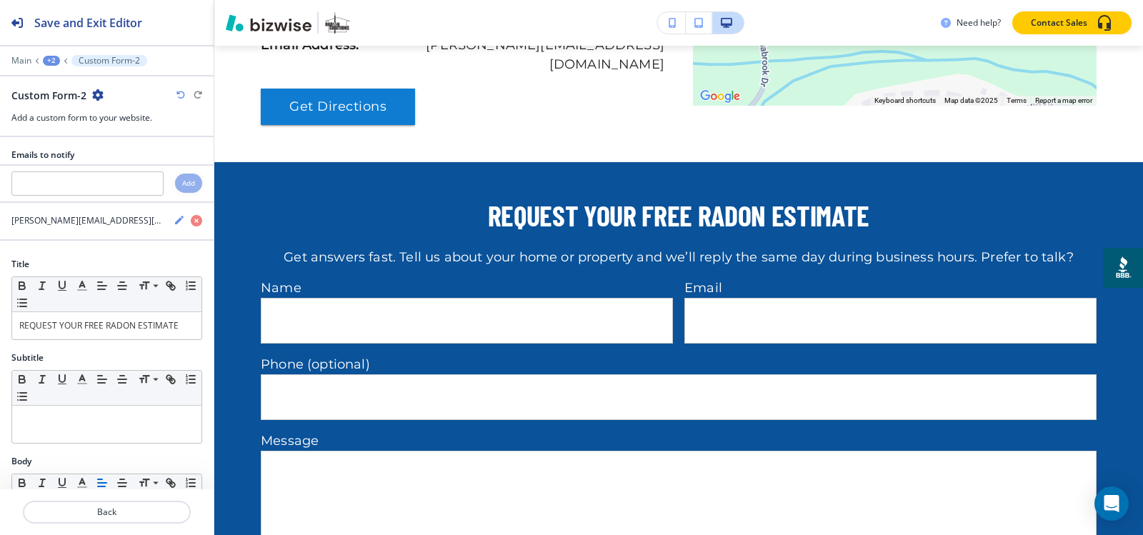
click at [94, 94] on icon "button" at bounding box center [97, 94] width 11 height 11
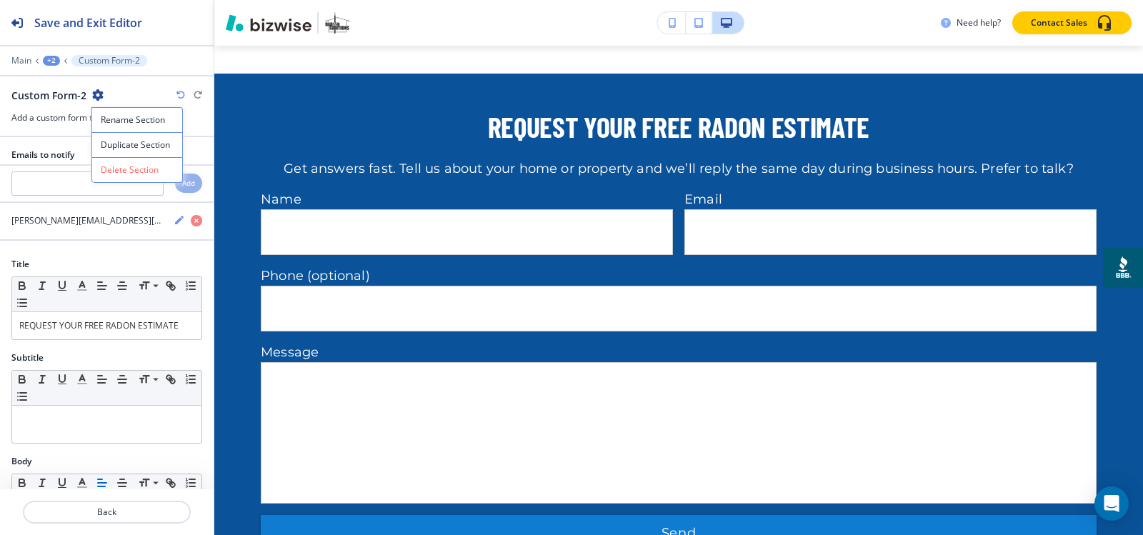
click at [109, 136] on button "Duplicate Section" at bounding box center [136, 144] width 91 height 25
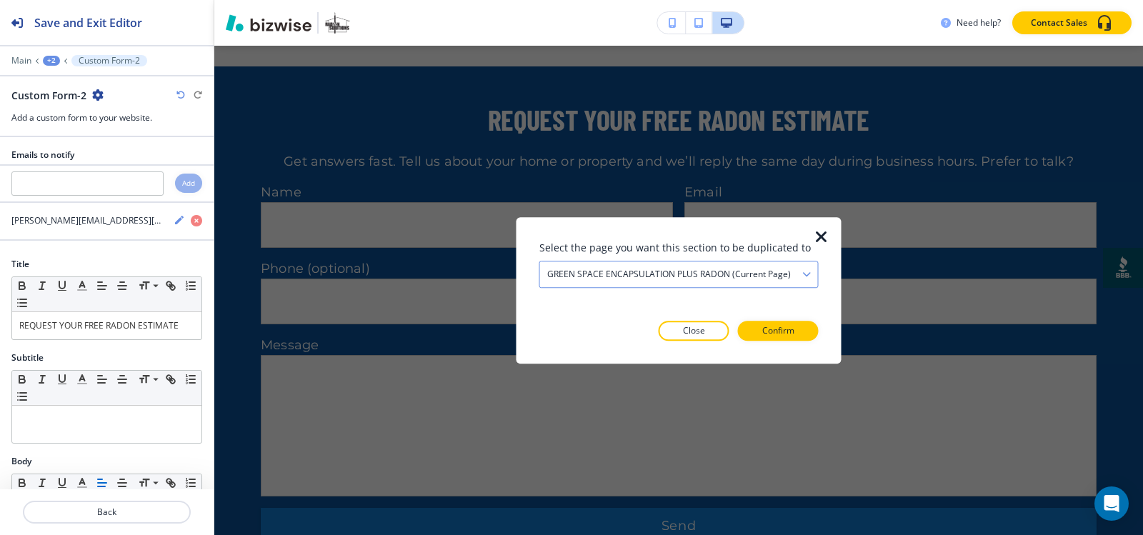
click at [661, 275] on h4 "GREEN SPACE ENCAPSULATION PLUS RADON (current page)" at bounding box center [669, 274] width 244 height 13
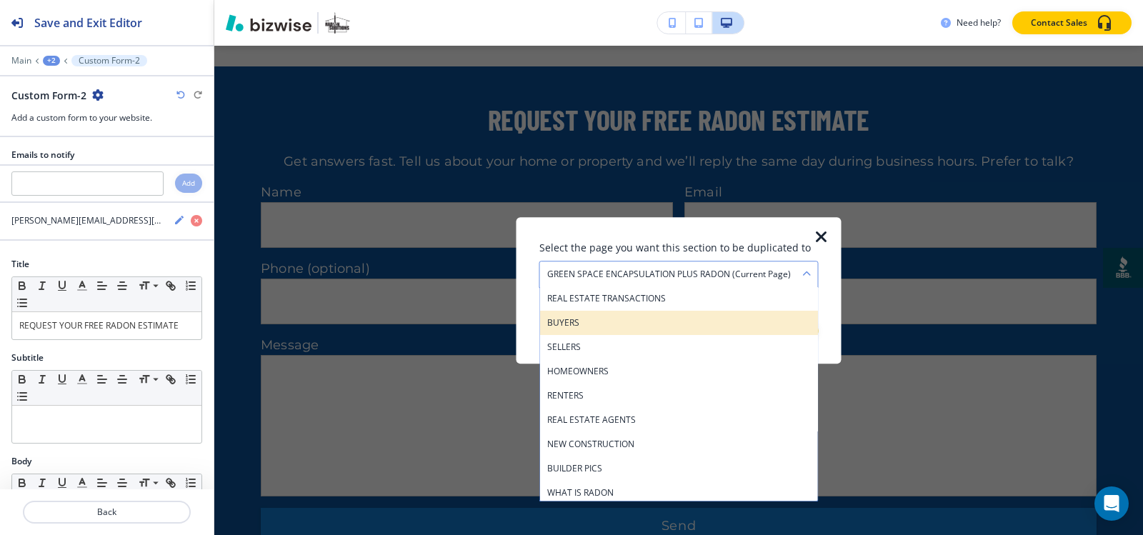
scroll to position [148, 0]
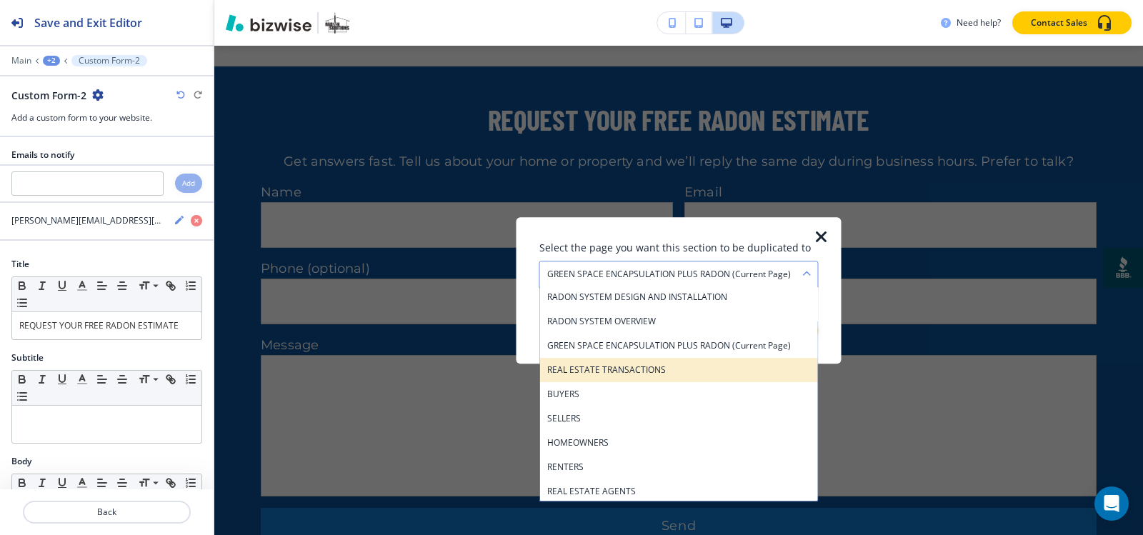
click at [669, 370] on h4 "REAL ESTATE TRANSACTIONS" at bounding box center [679, 370] width 264 height 13
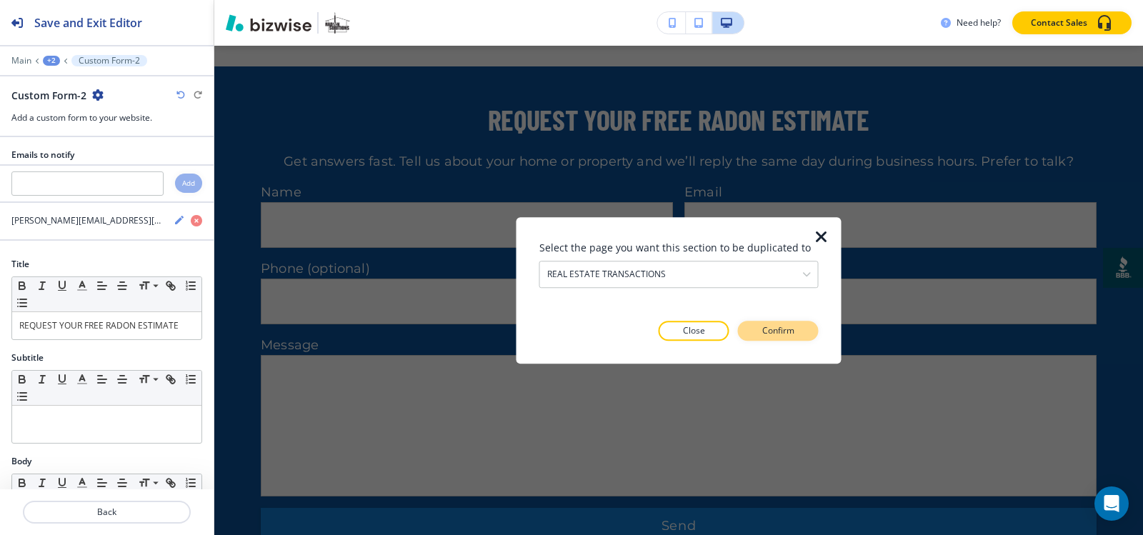
click at [779, 334] on p "Confirm" at bounding box center [778, 330] width 32 height 13
click at [779, 334] on p "Take me there" at bounding box center [765, 330] width 58 height 13
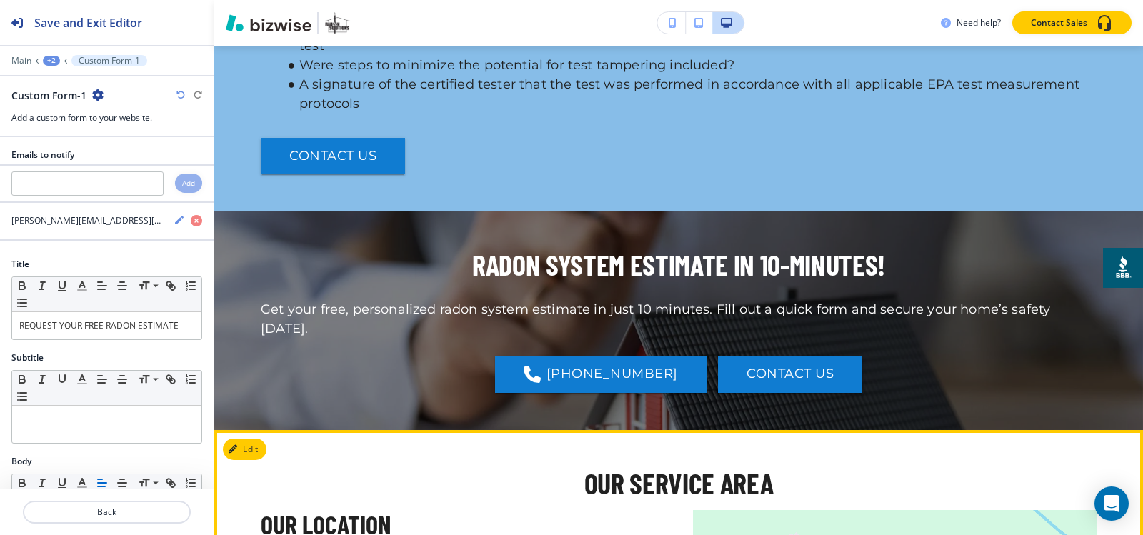
scroll to position [3005, 0]
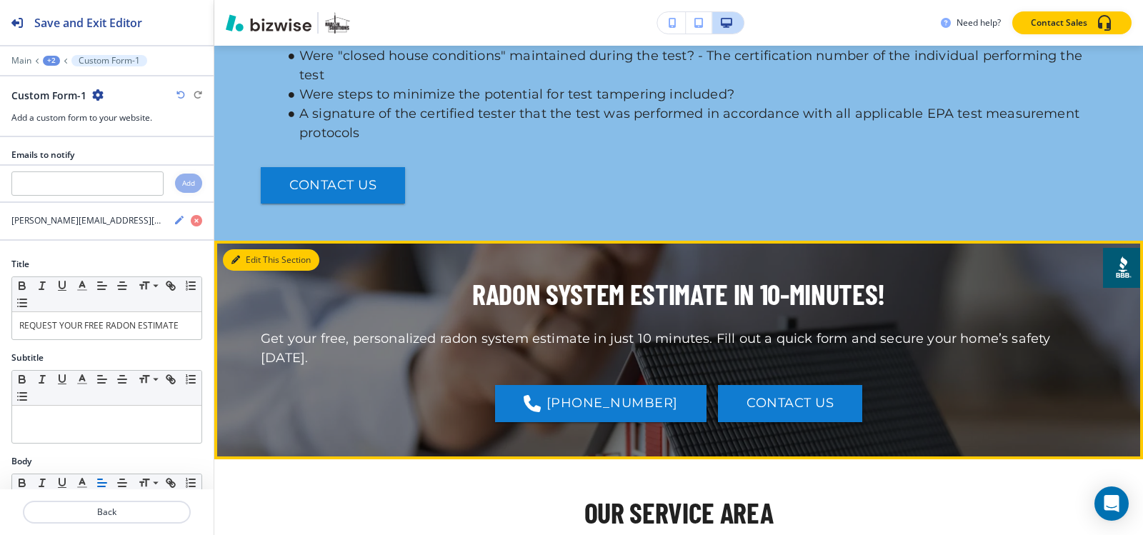
click at [240, 249] on button "Edit This Section" at bounding box center [271, 259] width 96 height 21
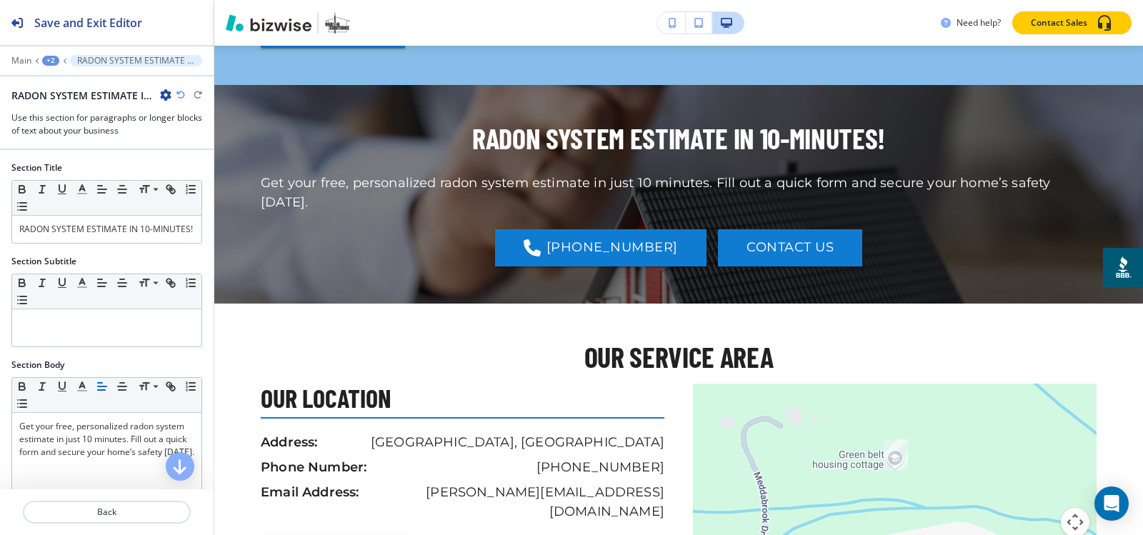
scroll to position [3161, 0]
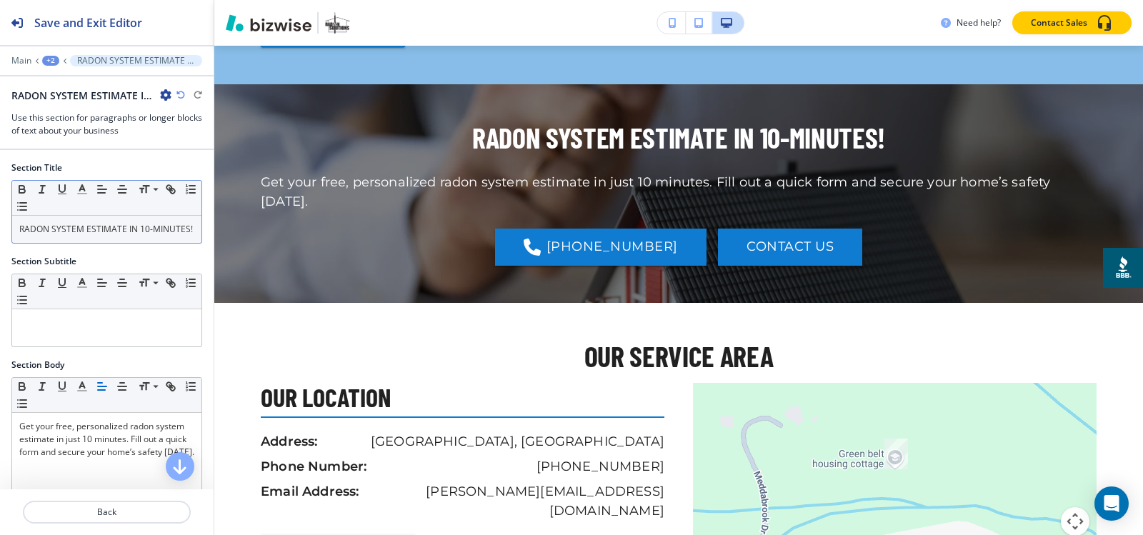
click at [147, 243] on div "RADON SYSTEM ESTIMATE IN 10-MINUTES!" at bounding box center [106, 229] width 189 height 27
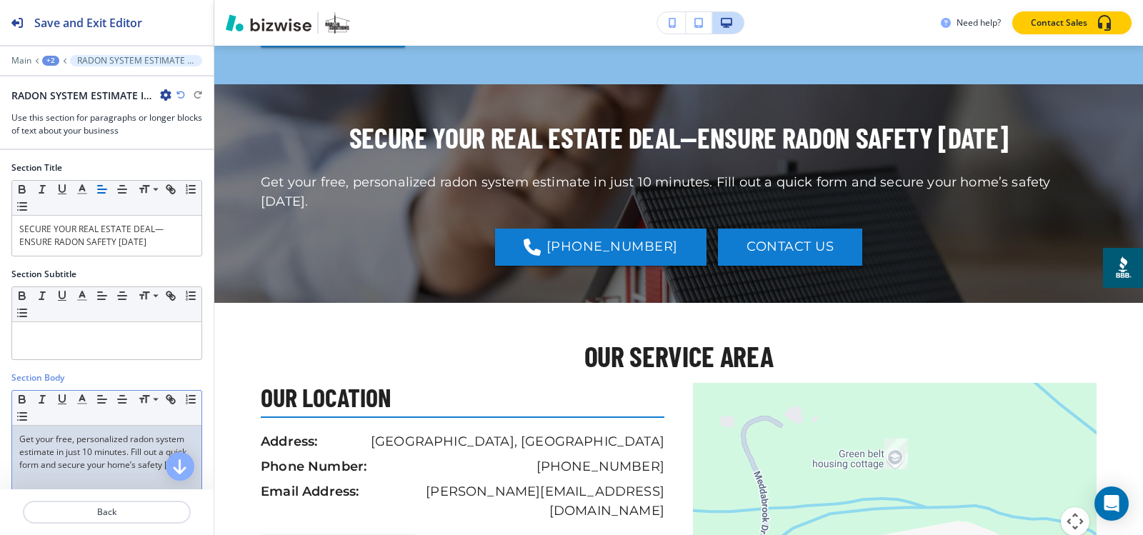
click at [84, 448] on p "Get your free, personalized radon system estimate in just 10 minutes. Fill out …" at bounding box center [106, 452] width 175 height 39
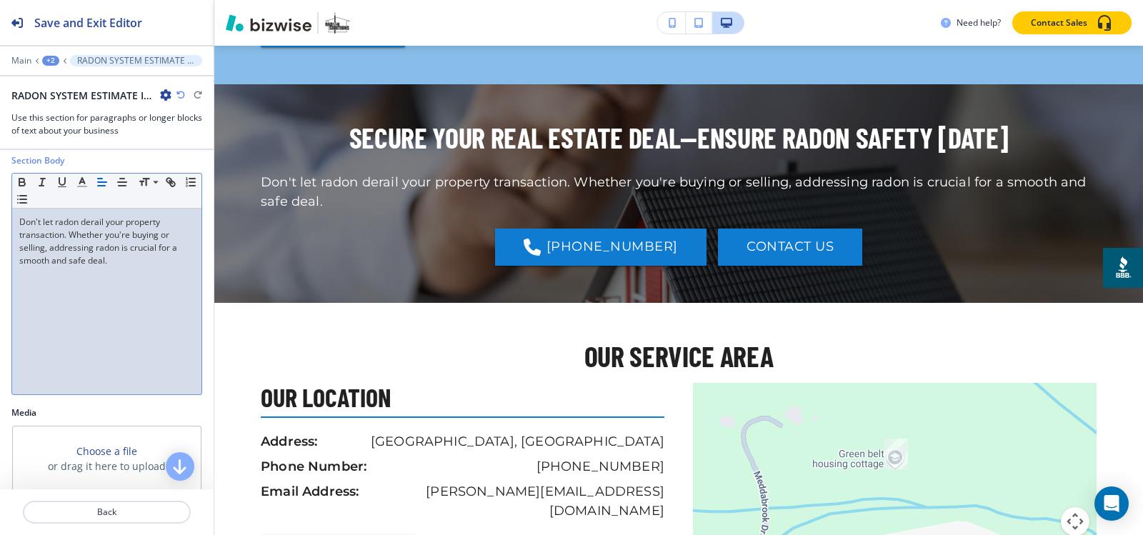
scroll to position [128, 0]
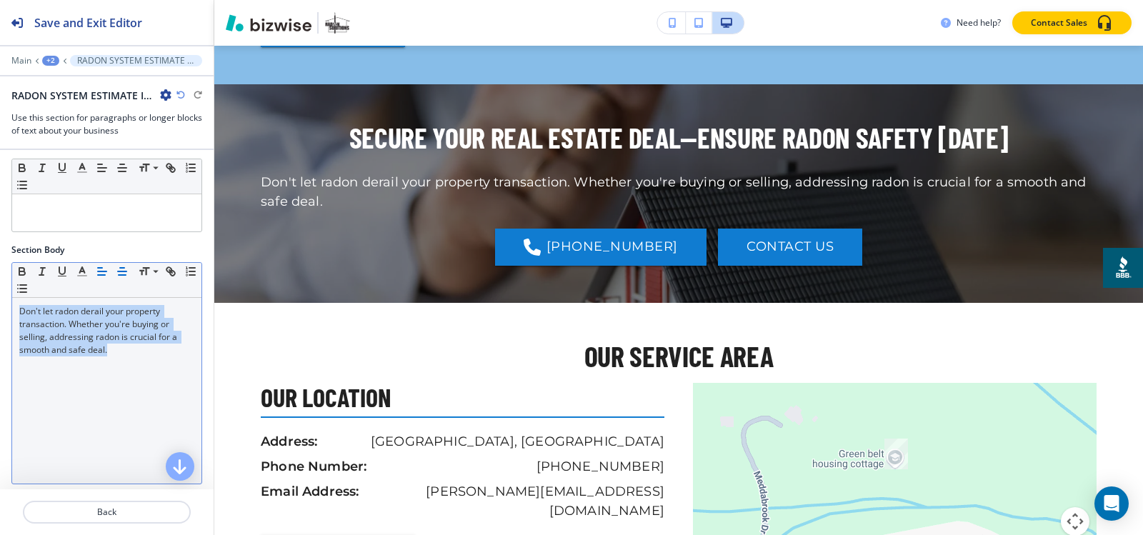
click at [119, 269] on icon "button" at bounding box center [122, 271] width 13 height 13
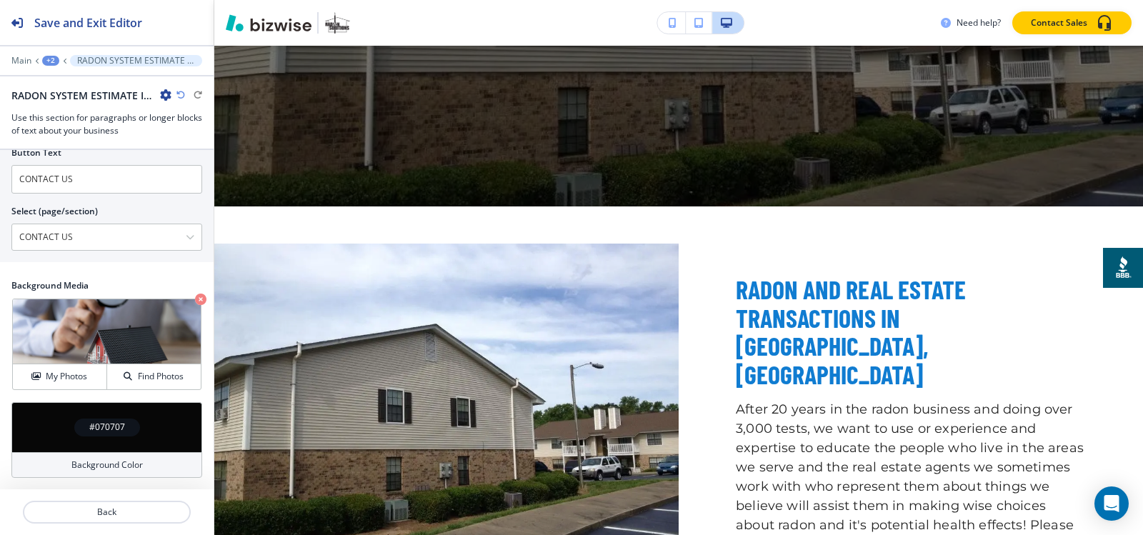
scroll to position [0, 0]
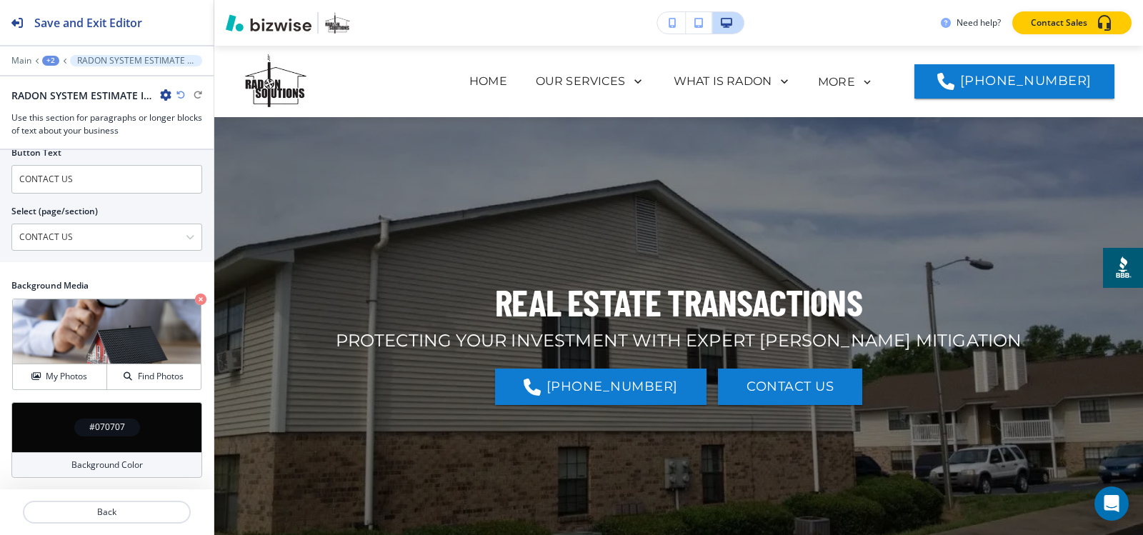
click at [53, 56] on div "+2" at bounding box center [50, 61] width 17 height 10
click at [53, 81] on p "Pages" at bounding box center [87, 84] width 73 height 13
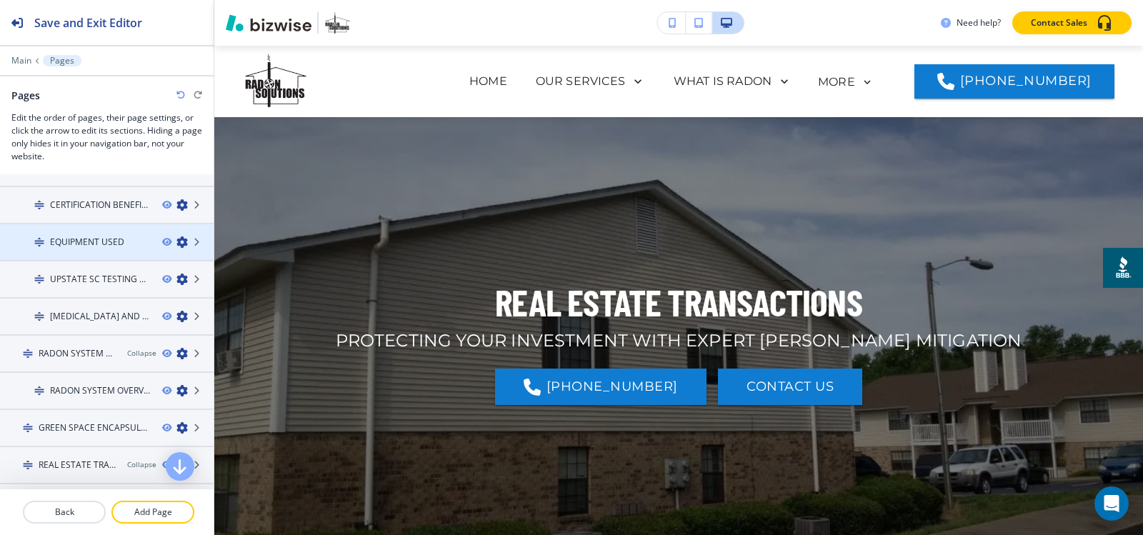
scroll to position [214, 0]
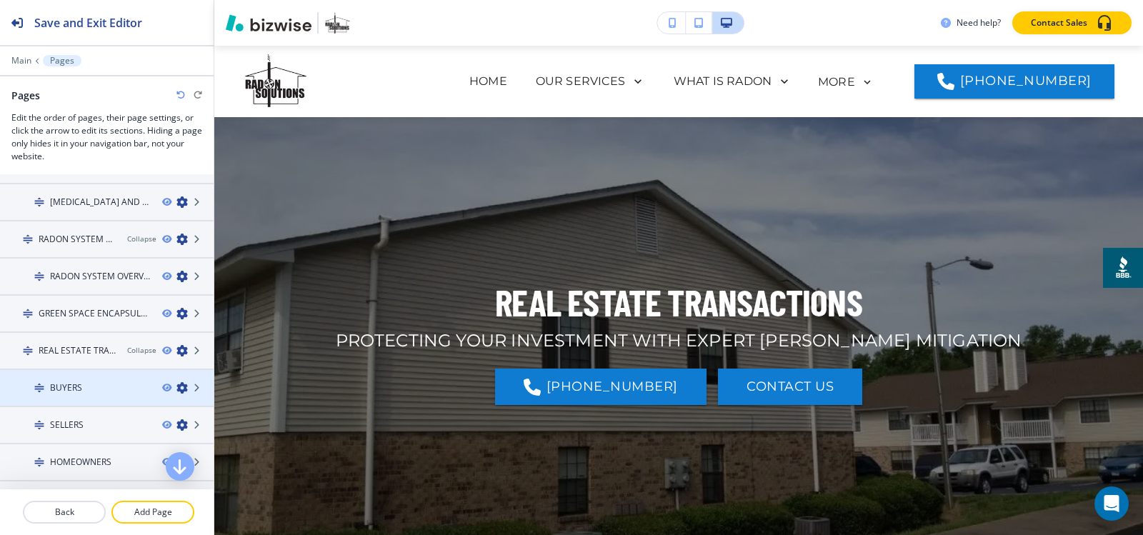
click at [94, 391] on div "BUYERS" at bounding box center [75, 387] width 151 height 13
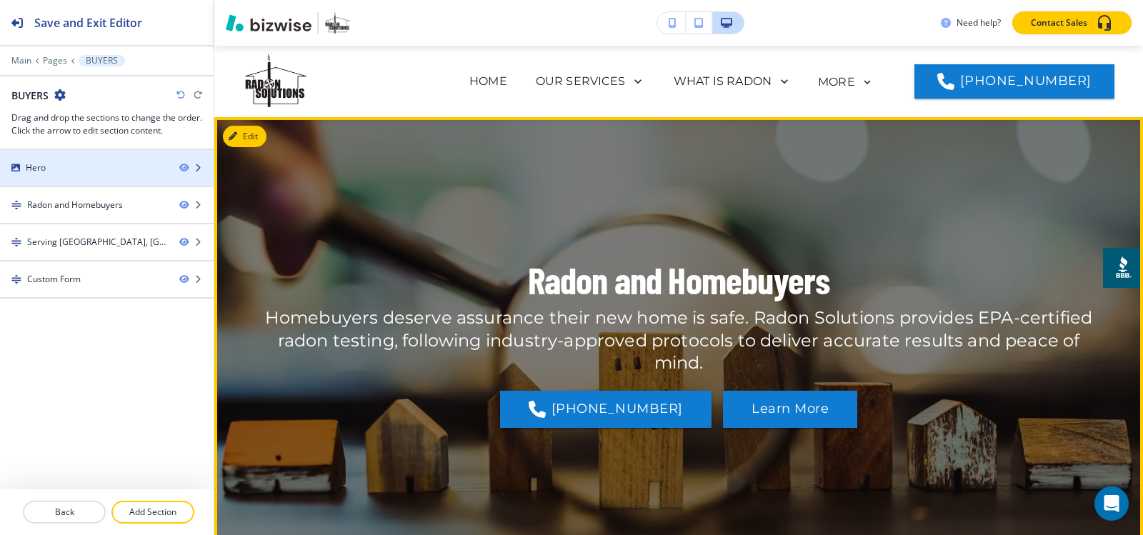
click at [67, 166] on div "Hero" at bounding box center [84, 167] width 168 height 13
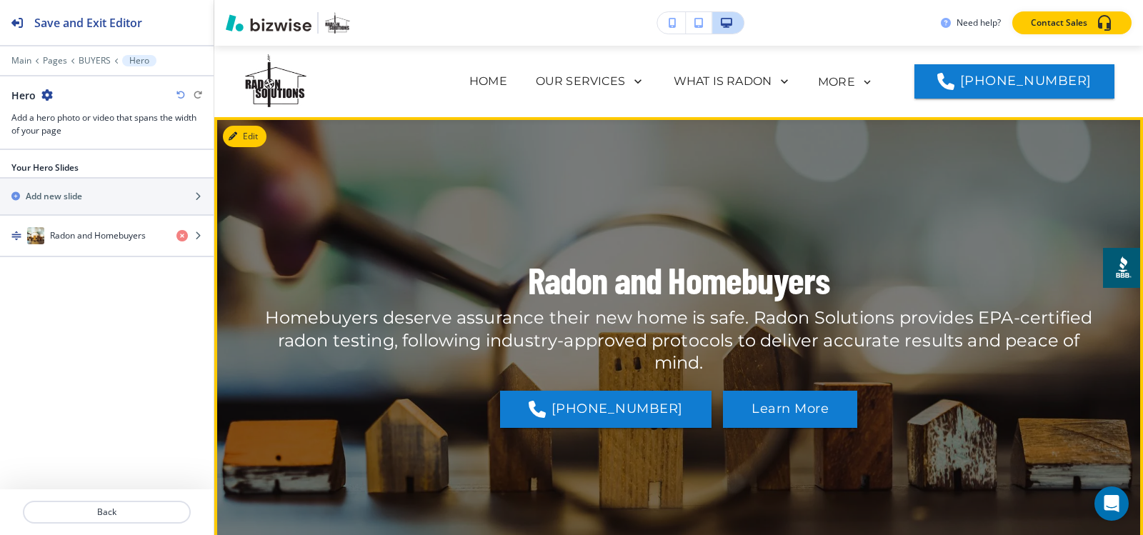
click at [65, 234] on h4 "Radon and Homebuyers" at bounding box center [98, 235] width 96 height 13
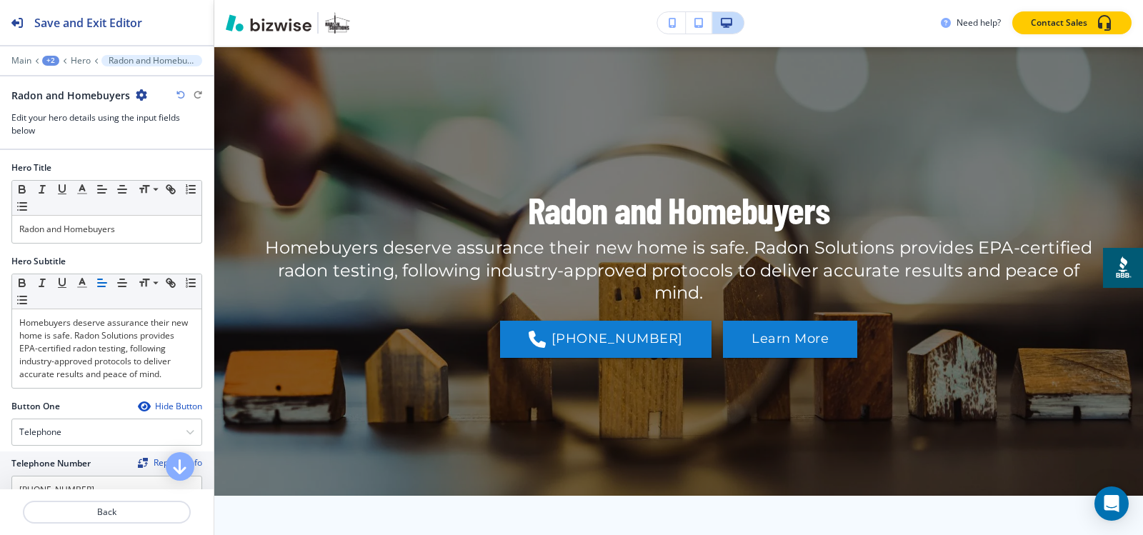
scroll to position [71, 0]
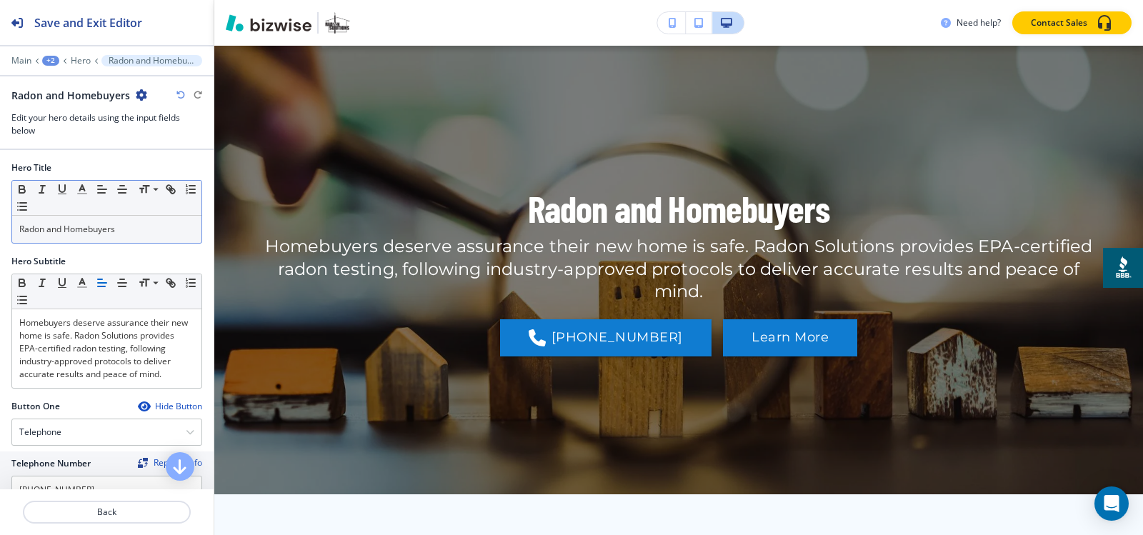
click at [111, 236] on div "Radon and Homebuyers" at bounding box center [106, 229] width 189 height 27
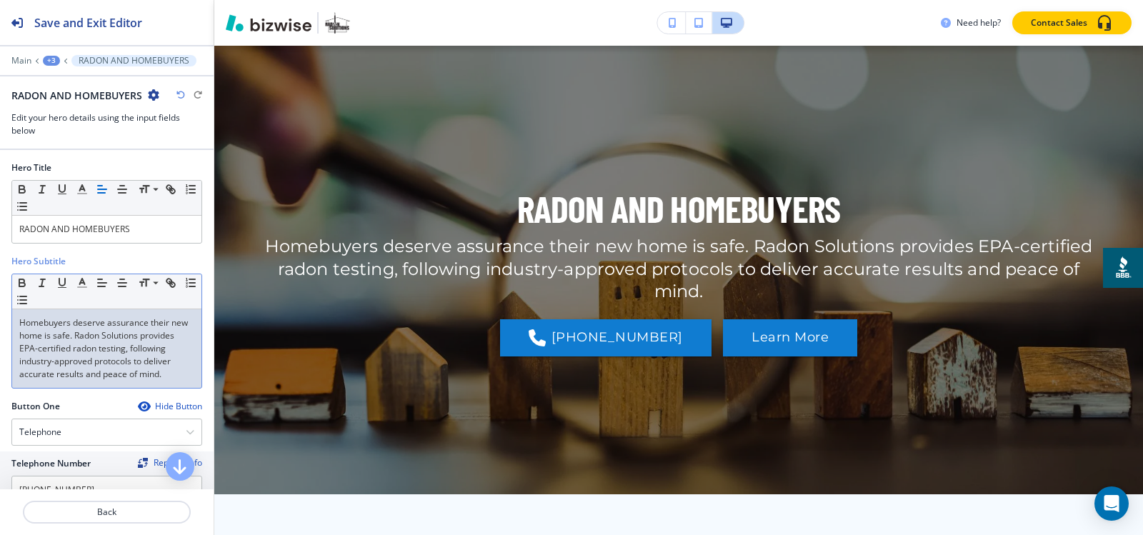
click at [91, 366] on p "Homebuyers deserve assurance their new home is safe. Radon Solutions provides E…" at bounding box center [106, 348] width 175 height 64
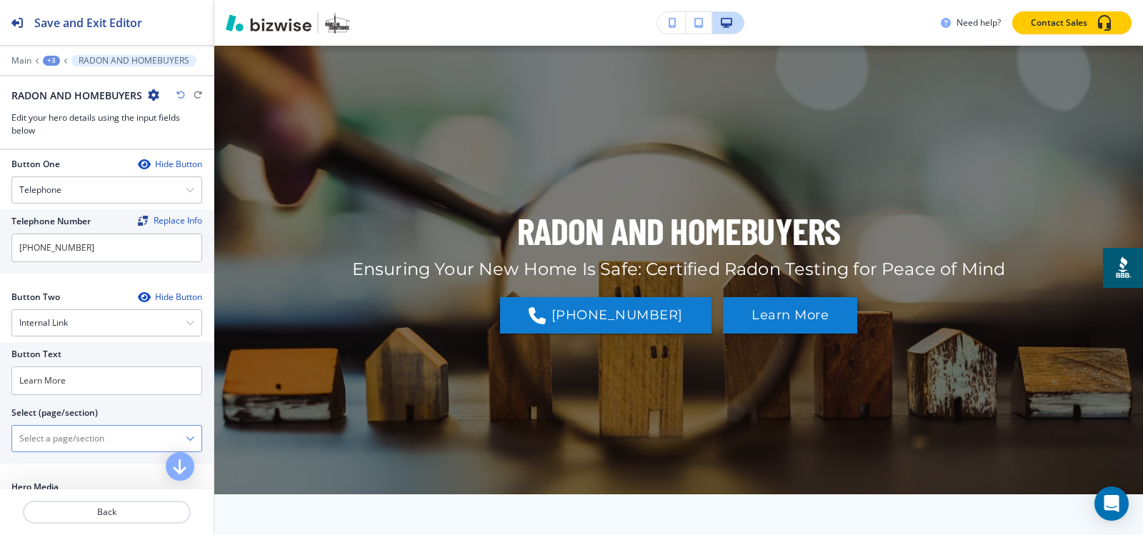
scroll to position [286, 0]
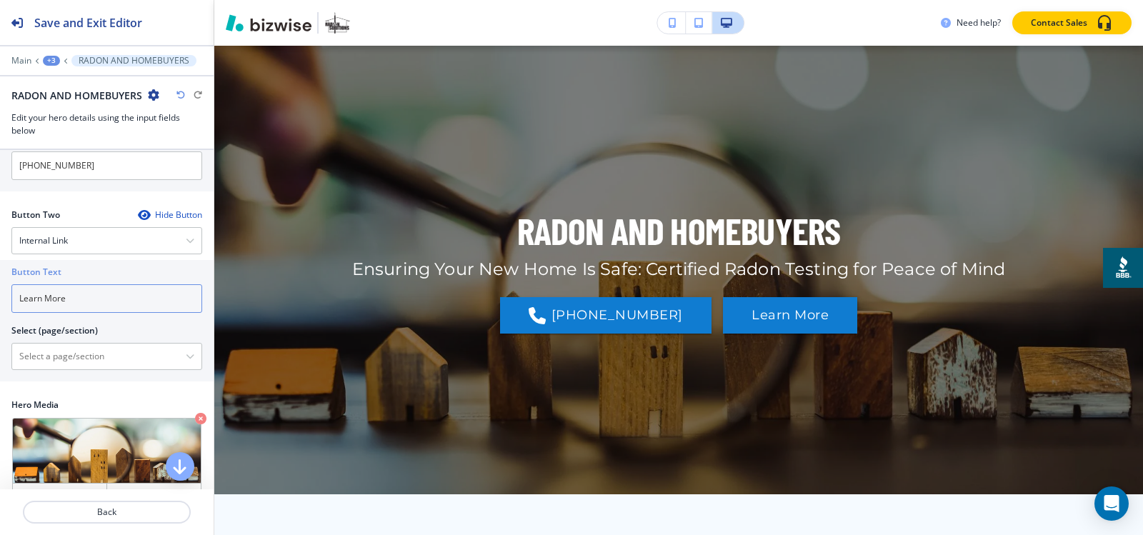
click at [93, 313] on input "Learn More" at bounding box center [106, 298] width 191 height 29
type input "CONTACT US"
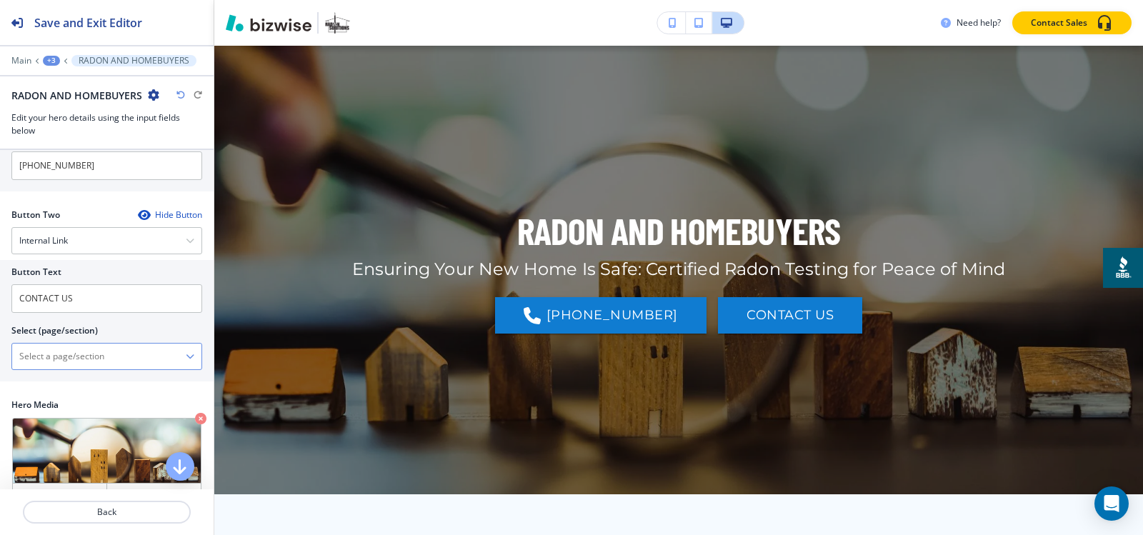
click at [90, 368] on \(page\/section\) "Manual Input" at bounding box center [99, 356] width 174 height 24
paste \(page\/section\) "CONTACT US"
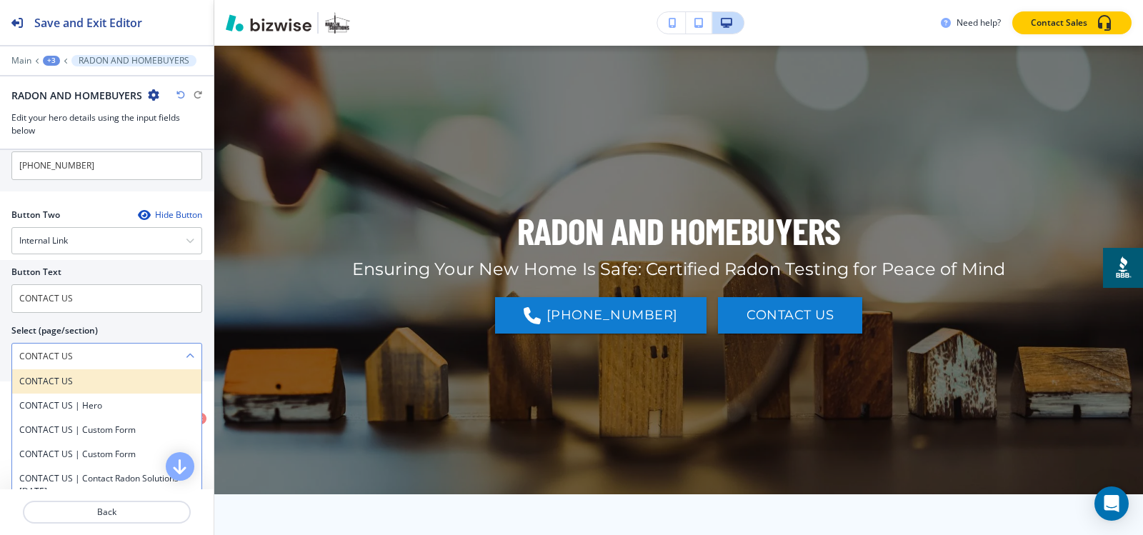
type \(page\/section\) "CONTACT US"
click at [71, 394] on div "CONTACT US" at bounding box center [106, 381] width 189 height 24
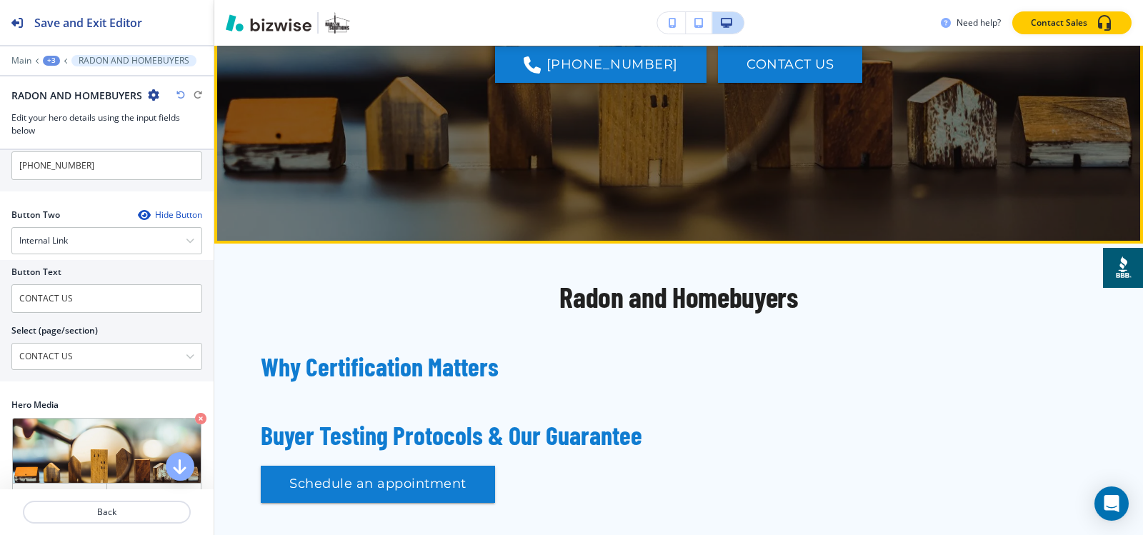
scroll to position [357, 0]
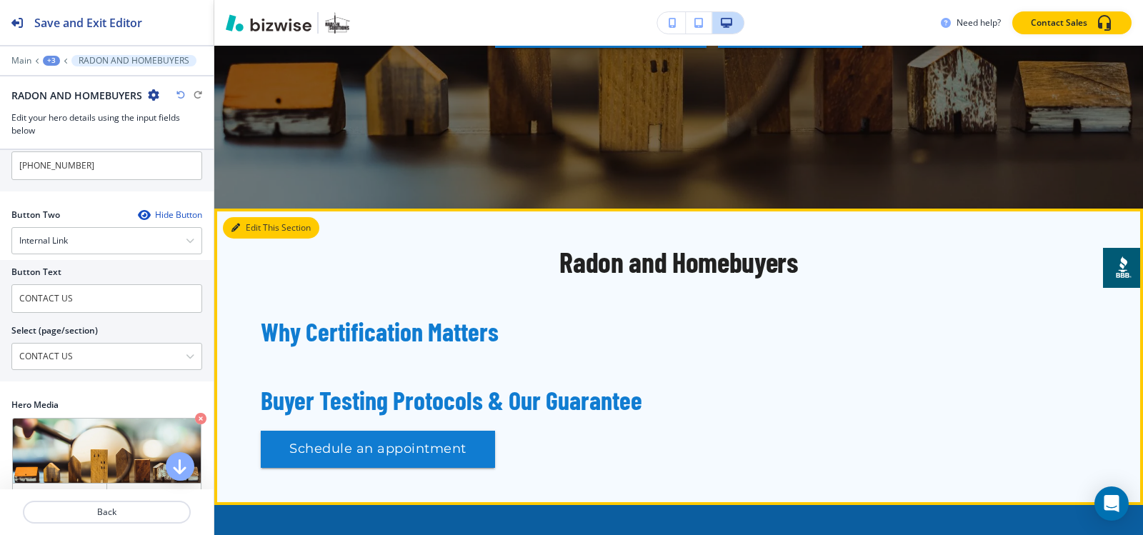
click at [251, 229] on button "Edit This Section" at bounding box center [271, 227] width 96 height 21
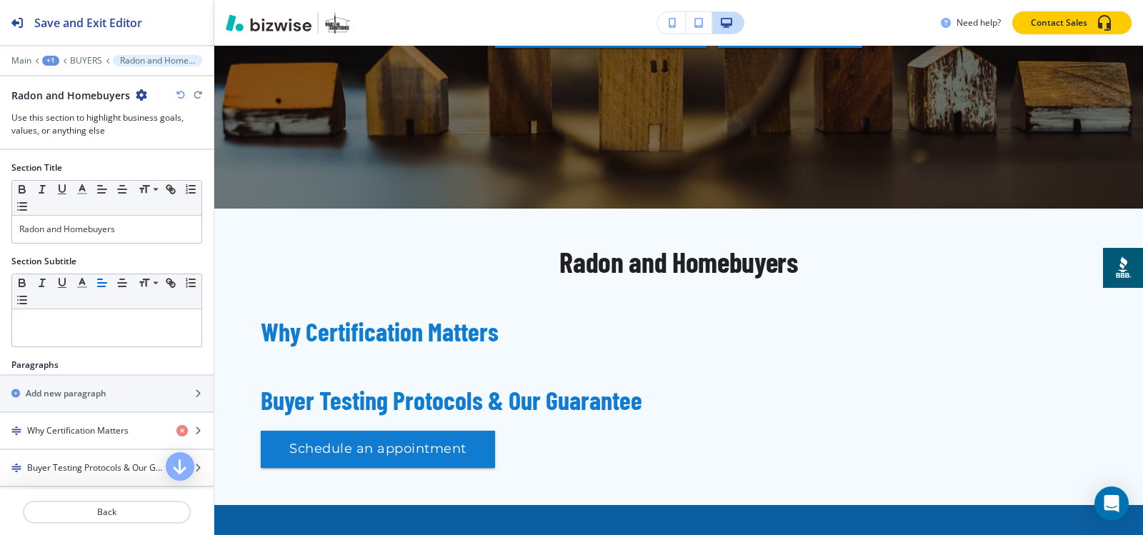
scroll to position [520, 0]
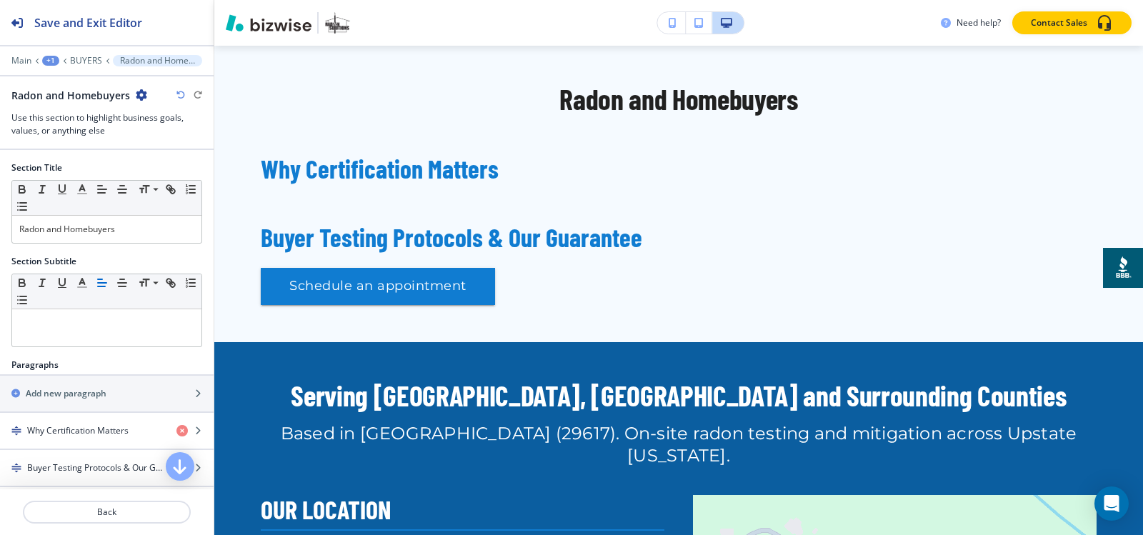
click at [141, 95] on icon "button" at bounding box center [141, 94] width 11 height 11
click at [184, 171] on p "Delete Section" at bounding box center [179, 170] width 73 height 13
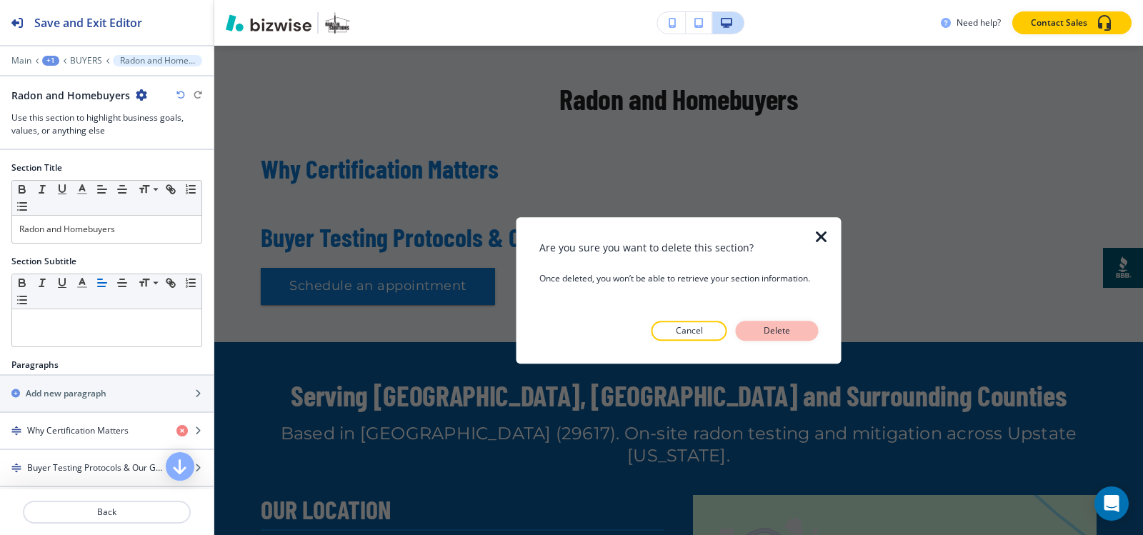
click at [789, 338] on button "Delete" at bounding box center [777, 331] width 83 height 20
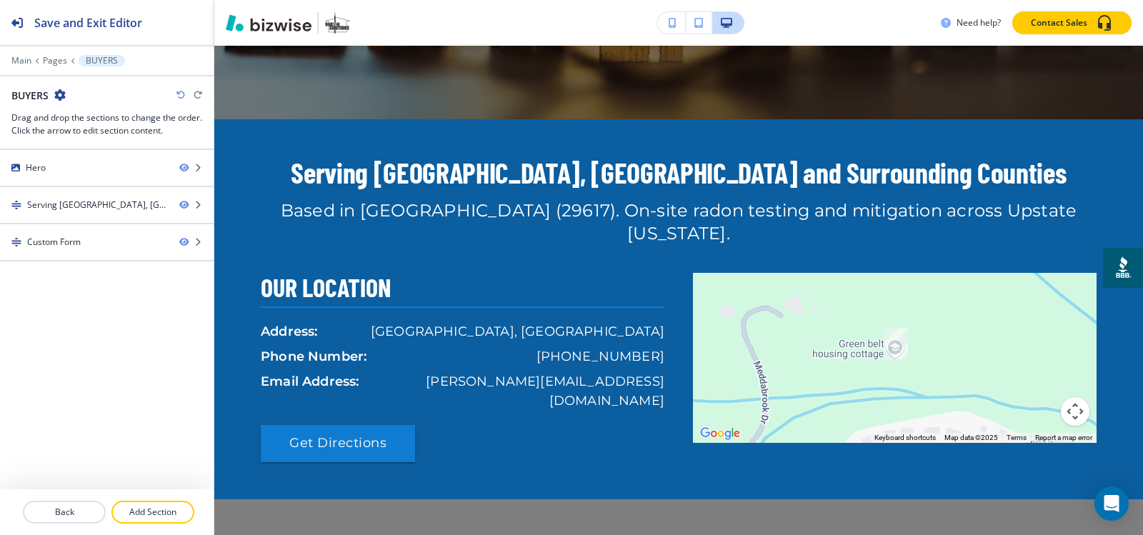
scroll to position [377, 0]
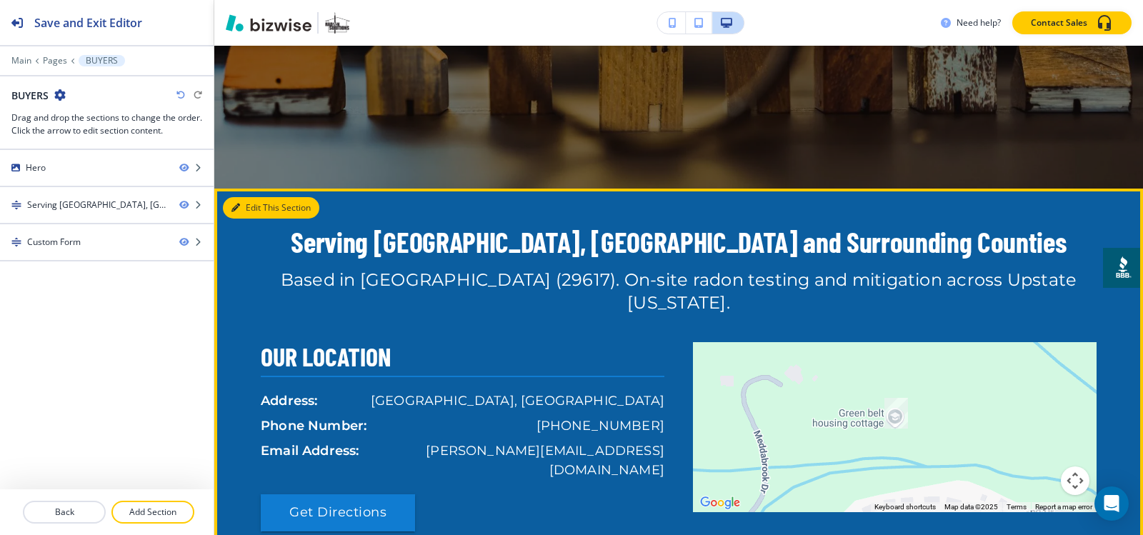
click at [253, 212] on button "Edit This Section" at bounding box center [271, 207] width 96 height 21
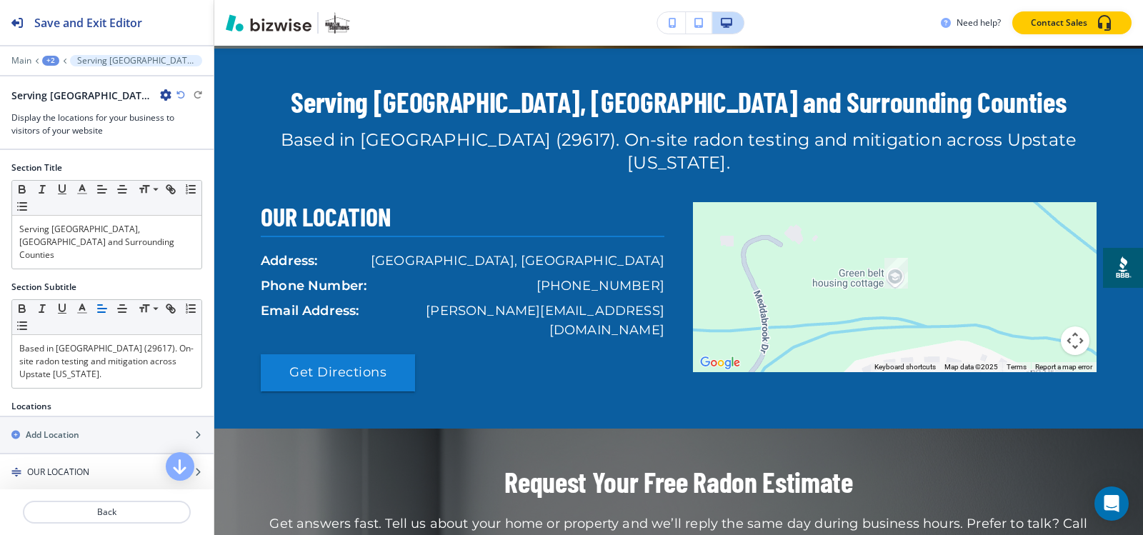
scroll to position [520, 0]
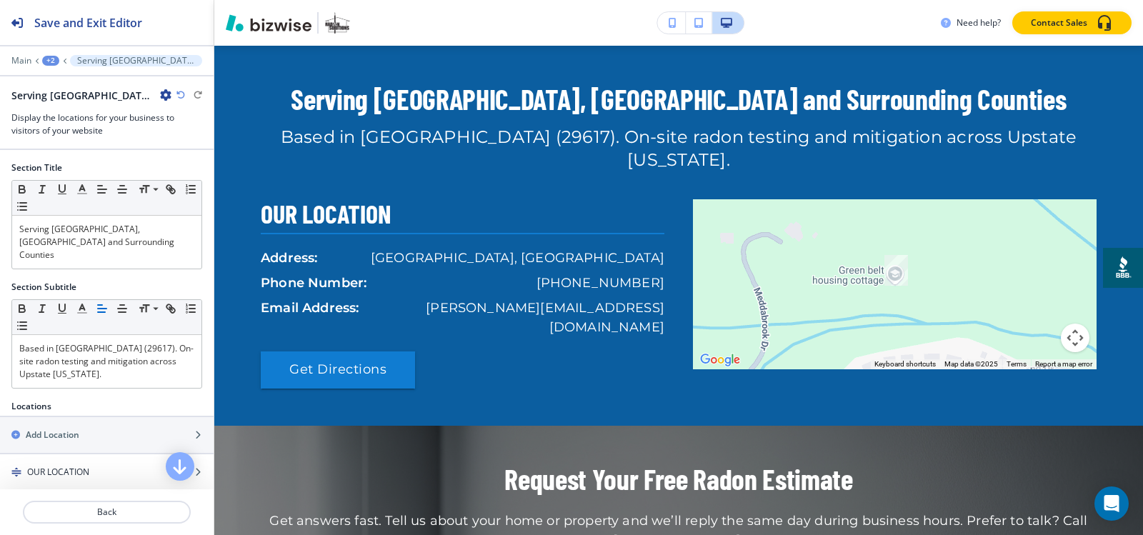
click at [162, 99] on icon "button" at bounding box center [165, 94] width 11 height 11
click at [218, 169] on p "Delete Section" at bounding box center [205, 170] width 73 height 13
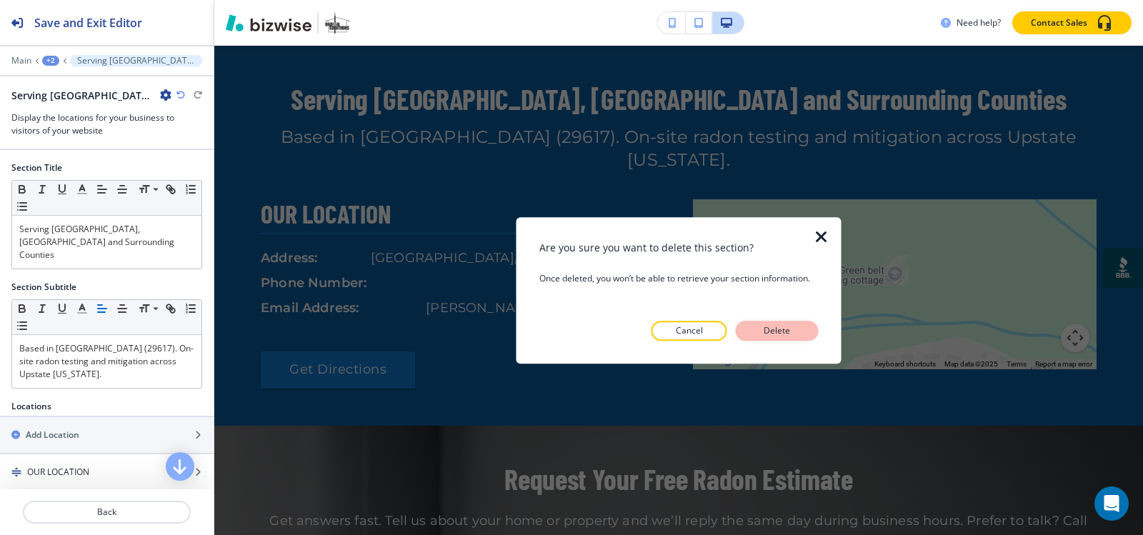
click at [776, 339] on button "Delete" at bounding box center [777, 331] width 83 height 20
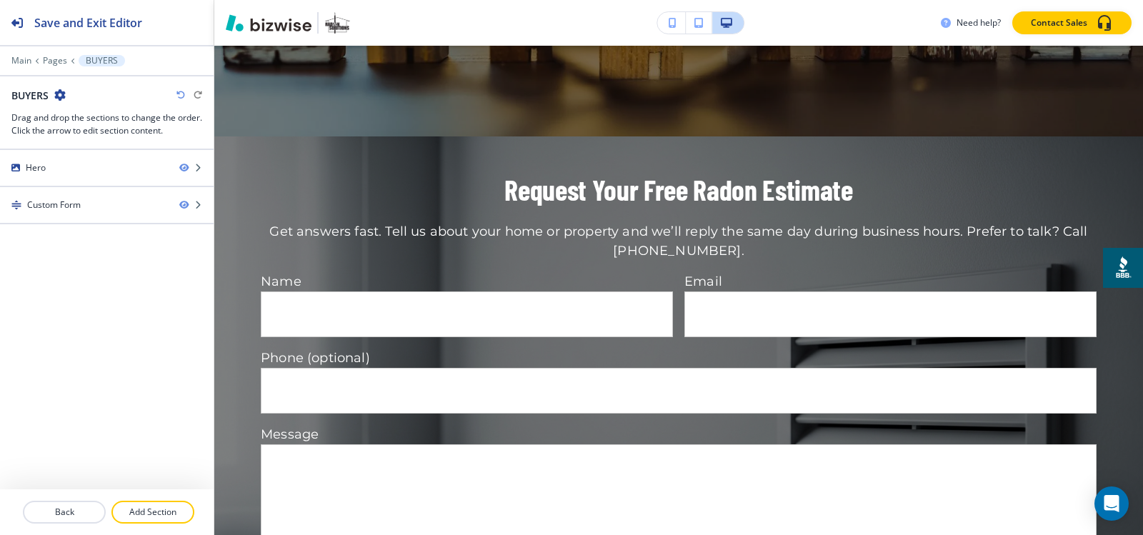
scroll to position [377, 0]
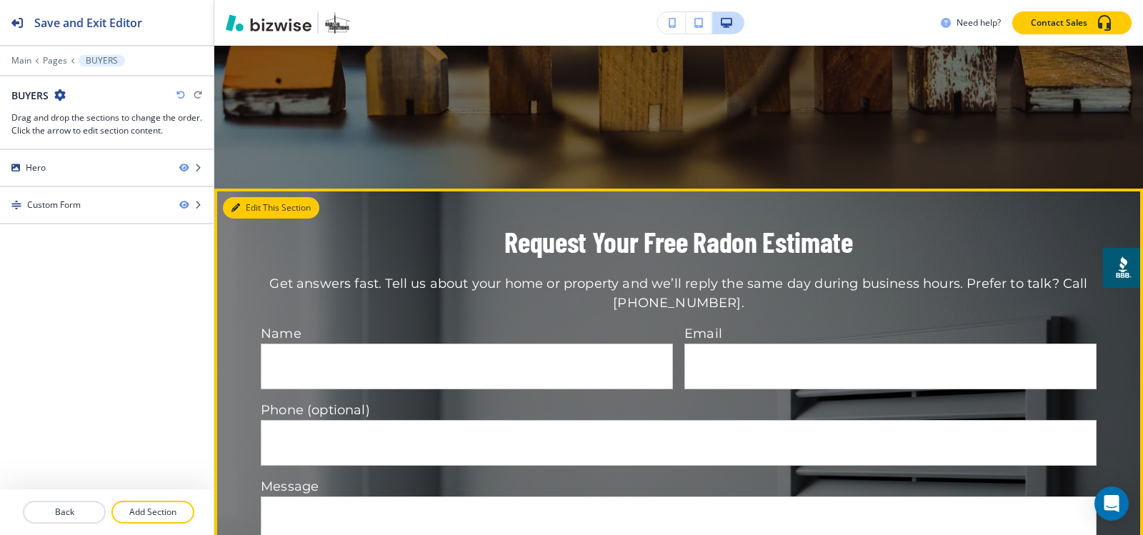
click at [244, 201] on button "Edit This Section" at bounding box center [271, 207] width 96 height 21
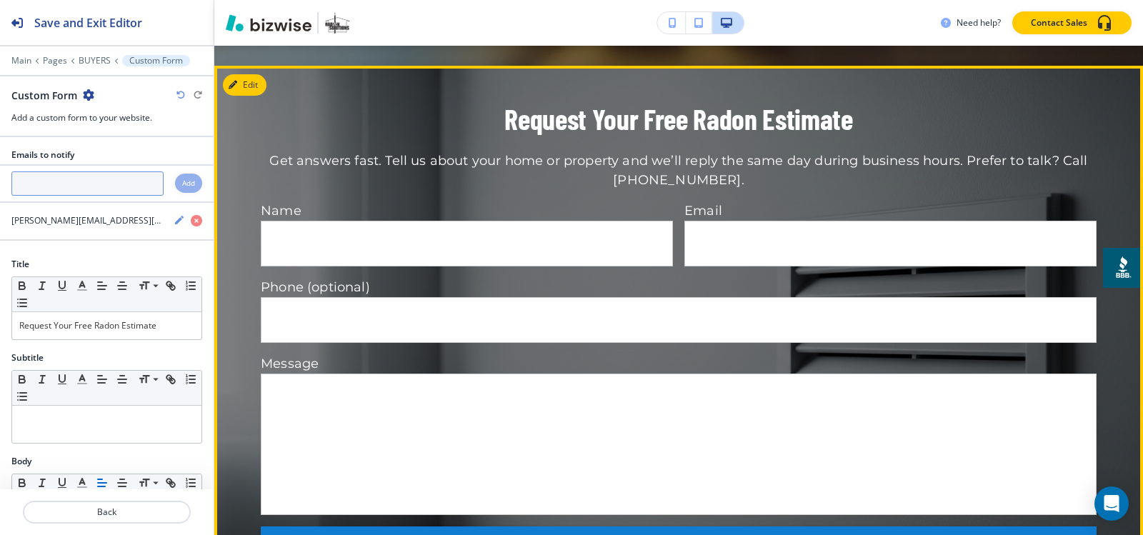
scroll to position [520, 0]
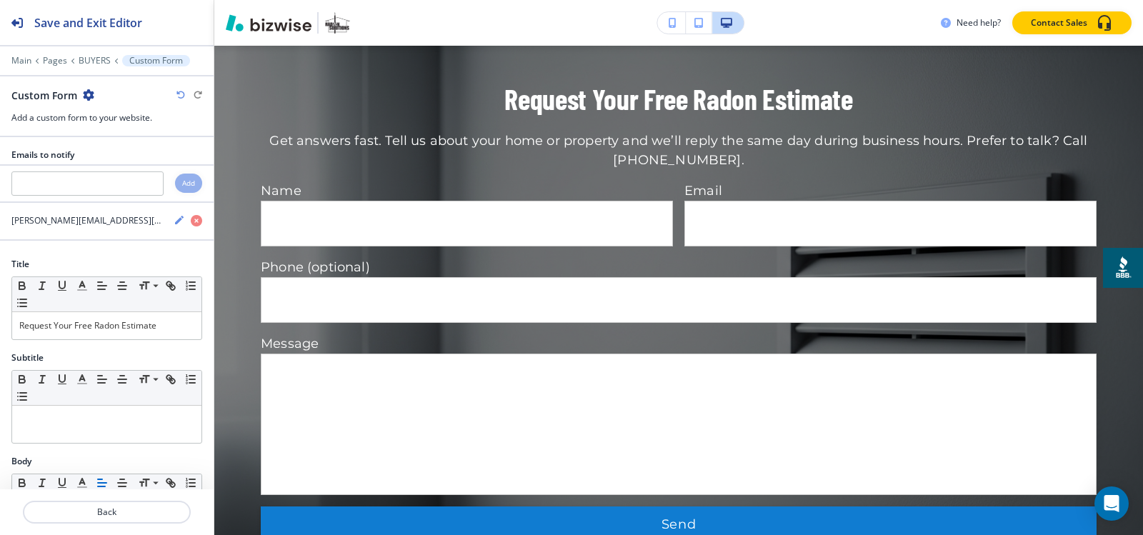
click at [87, 91] on icon "button" at bounding box center [88, 94] width 11 height 11
click at [134, 170] on p "Delete Section" at bounding box center [127, 170] width 73 height 13
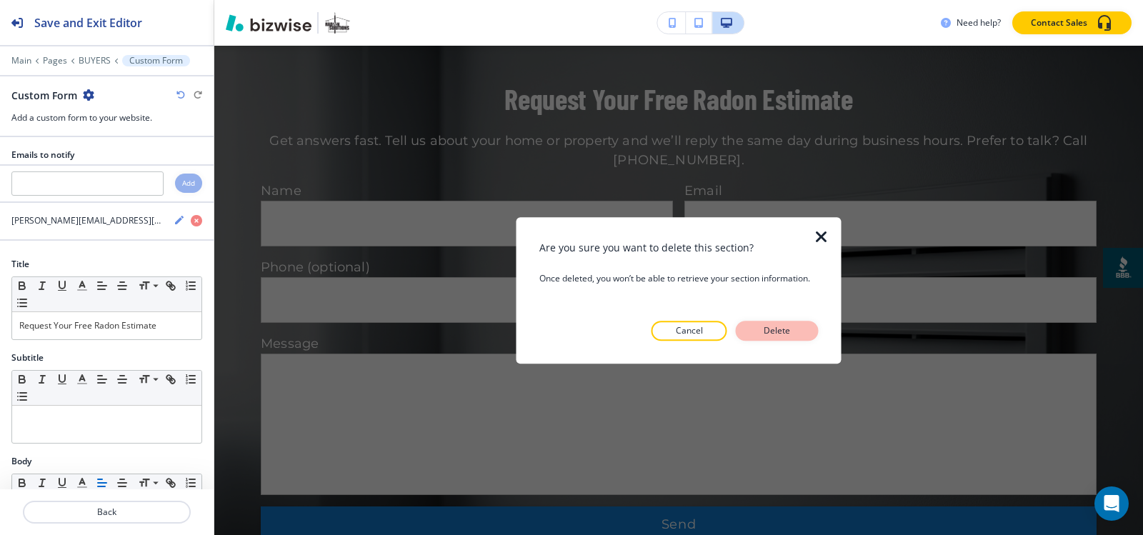
click at [784, 333] on p "Delete" at bounding box center [777, 330] width 34 height 13
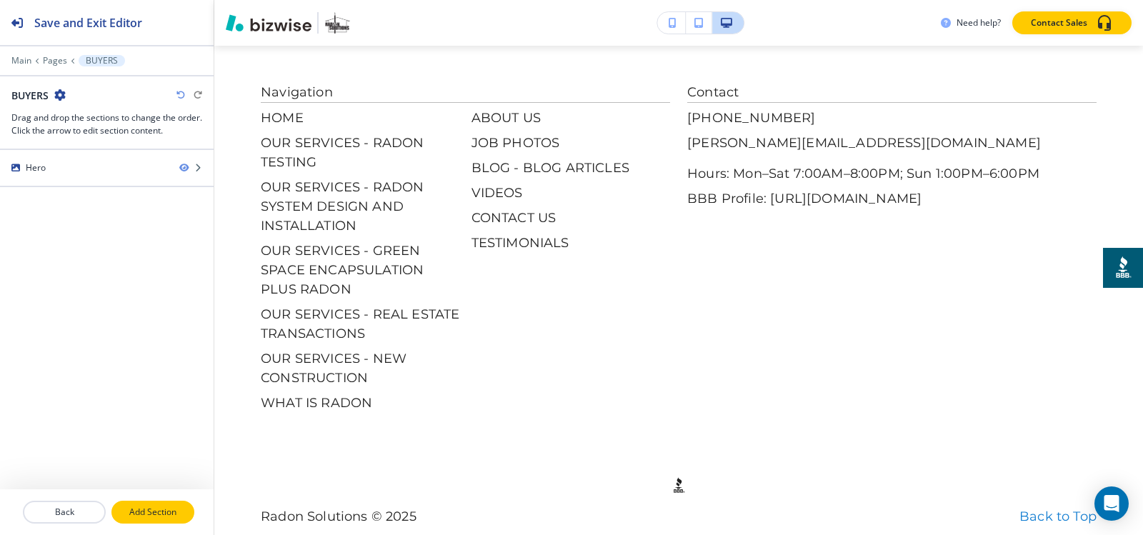
click at [140, 516] on p "Add Section" at bounding box center [153, 512] width 80 height 13
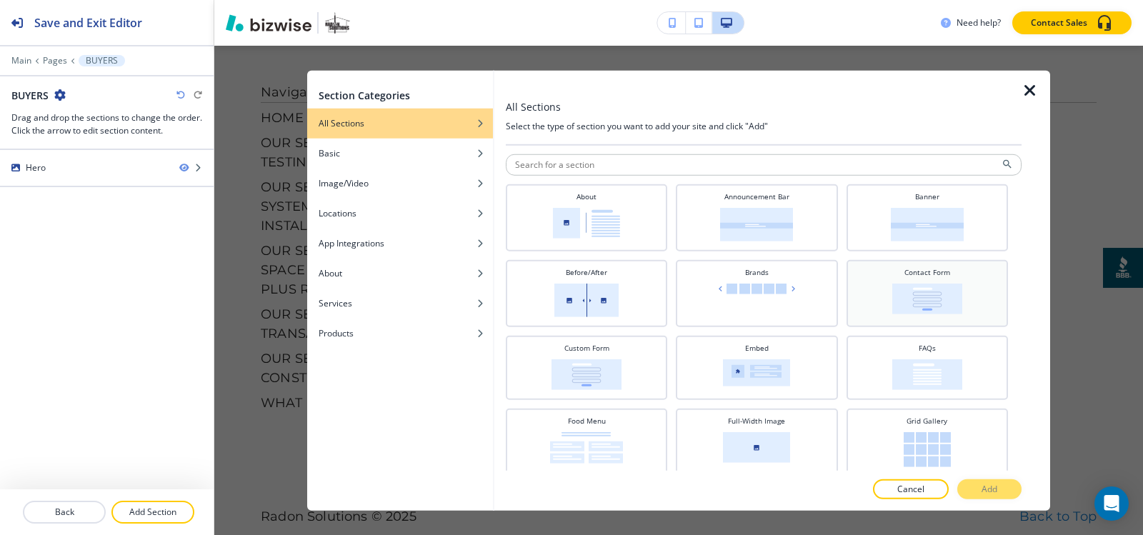
scroll to position [286, 0]
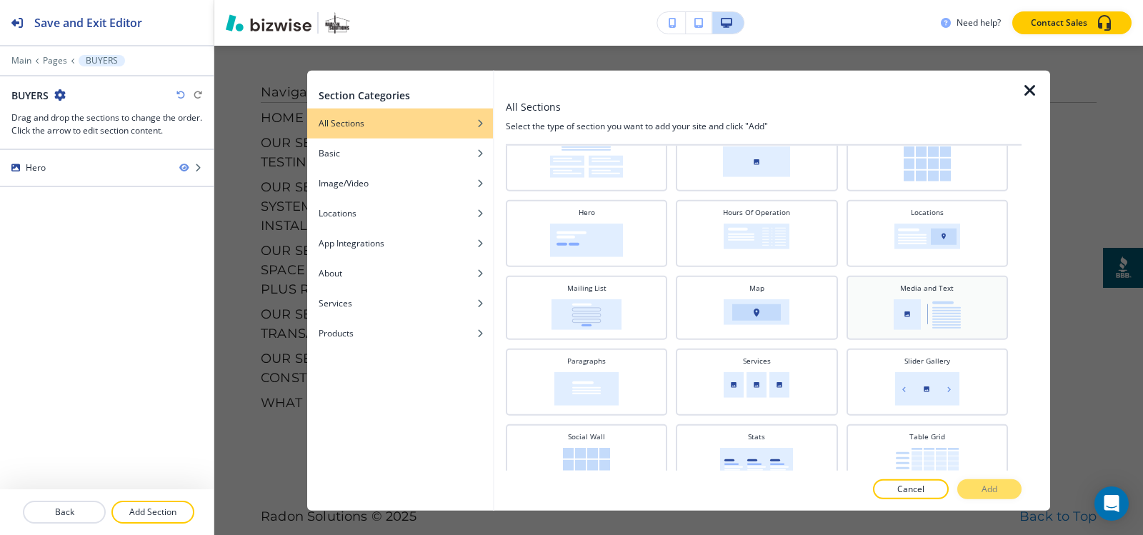
click at [894, 301] on img at bounding box center [927, 314] width 67 height 31
click at [989, 494] on p "Add" at bounding box center [989, 489] width 16 height 13
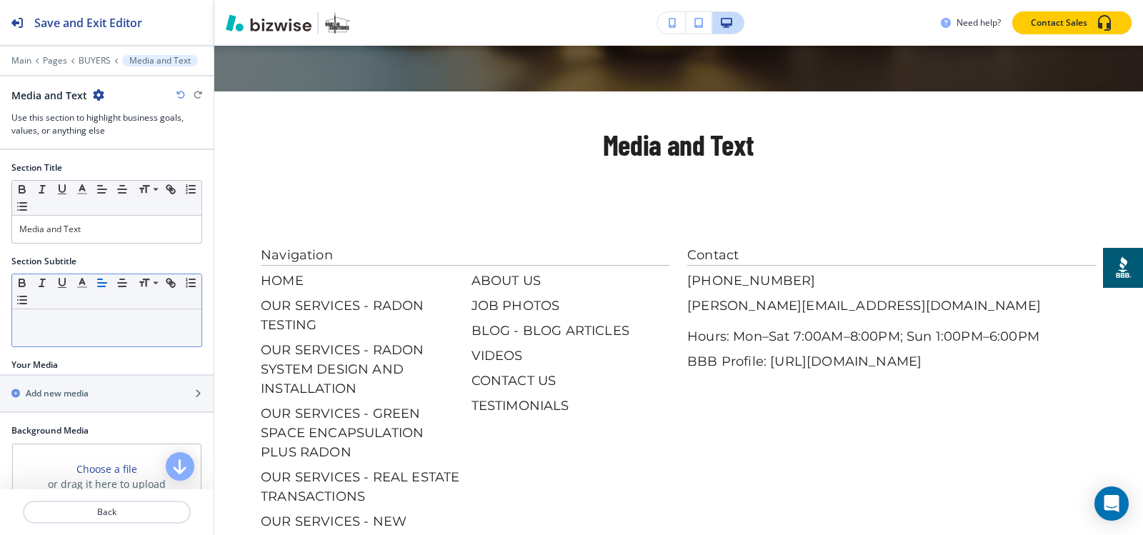
scroll to position [449, 0]
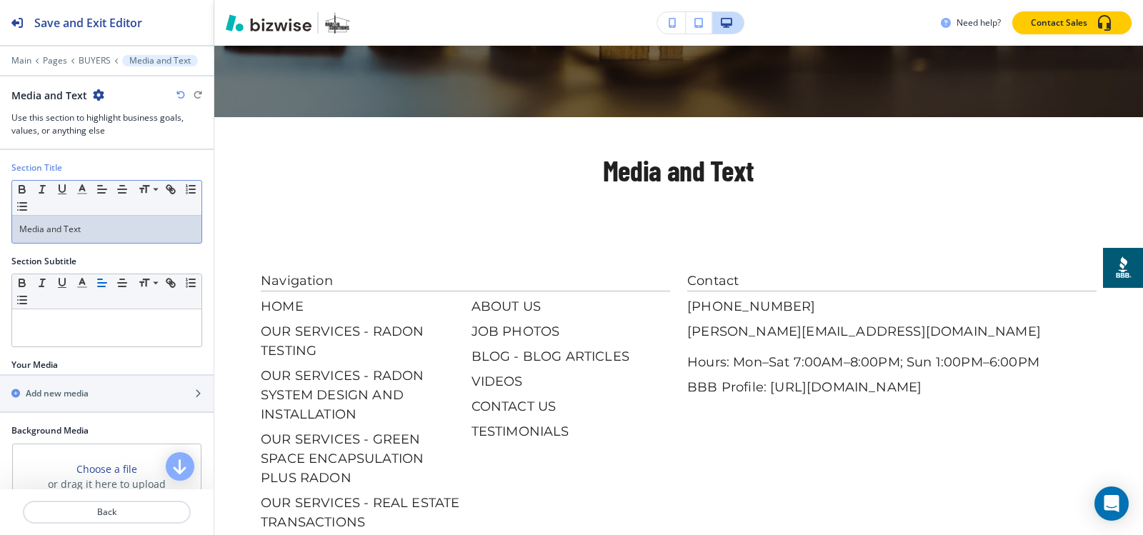
click at [91, 231] on p "Media and Text" at bounding box center [106, 229] width 175 height 13
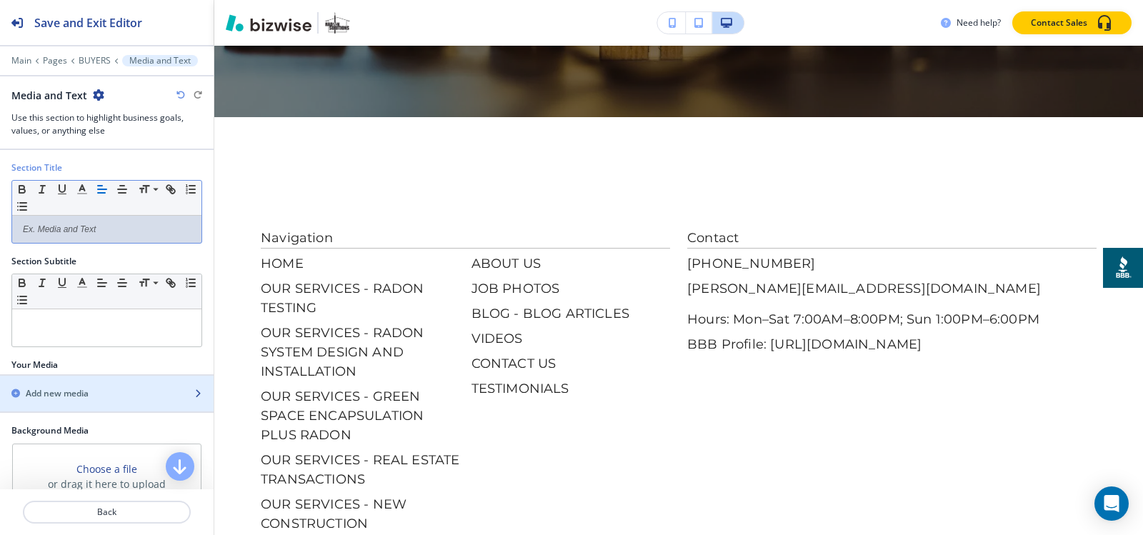
click at [56, 388] on h2 "Add new media" at bounding box center [57, 393] width 63 height 13
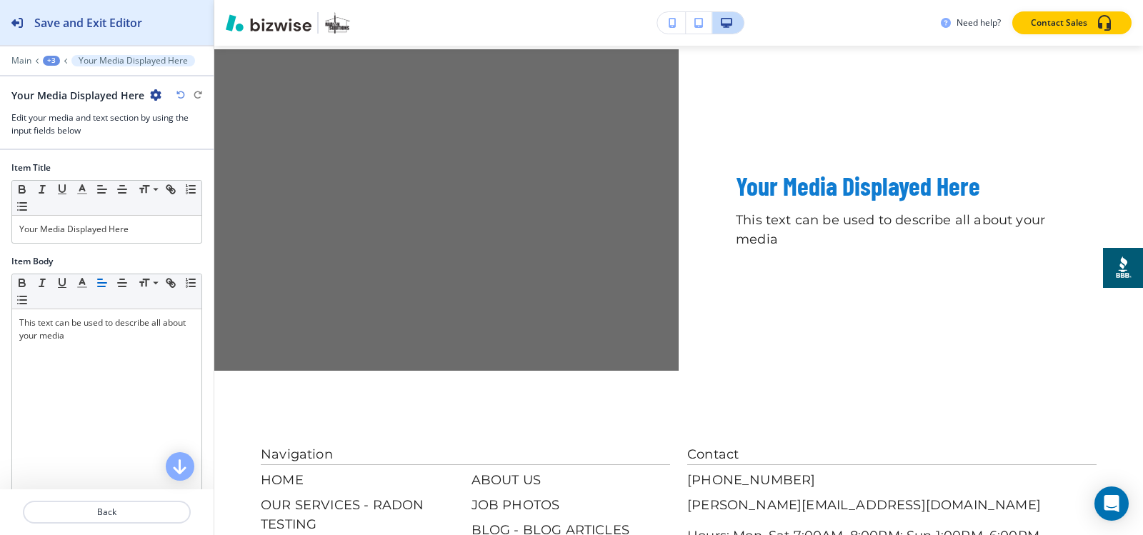
scroll to position [557, 0]
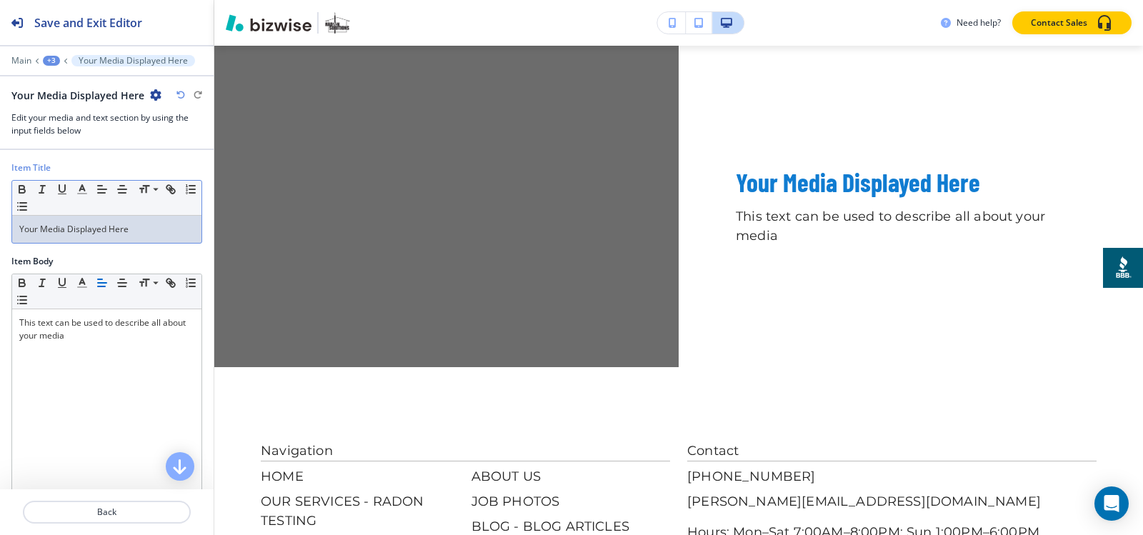
click at [148, 224] on p "Your Media Displayed Here" at bounding box center [106, 229] width 175 height 13
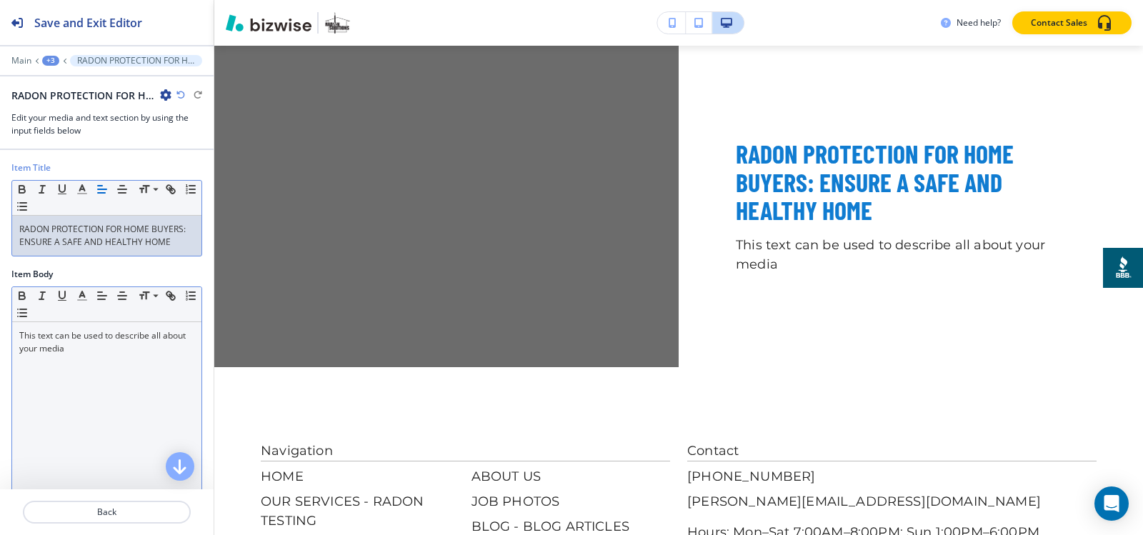
click at [54, 394] on div "This text can be used to describe all about your media" at bounding box center [106, 415] width 189 height 186
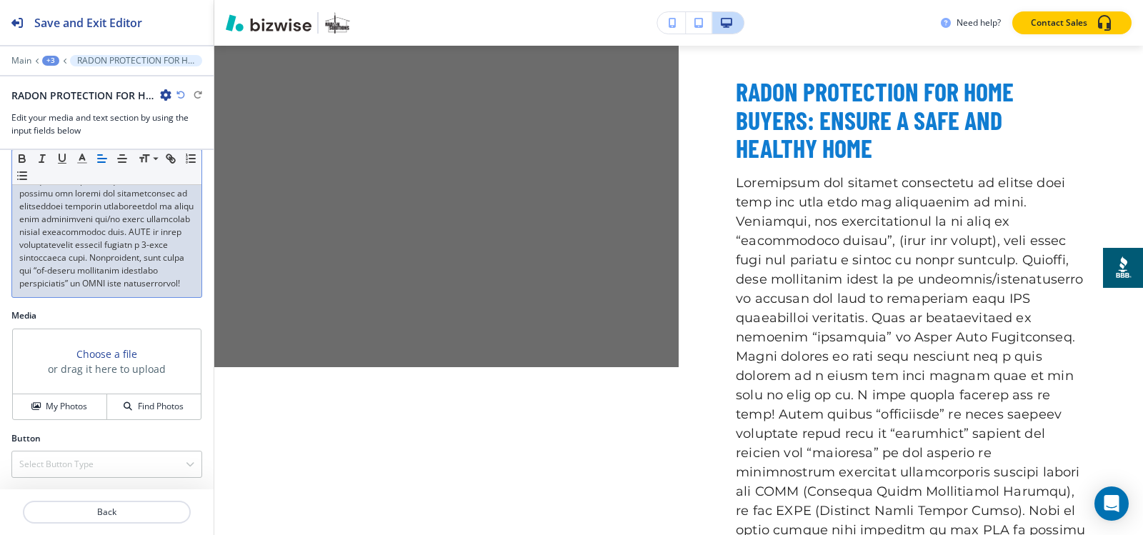
scroll to position [476, 0]
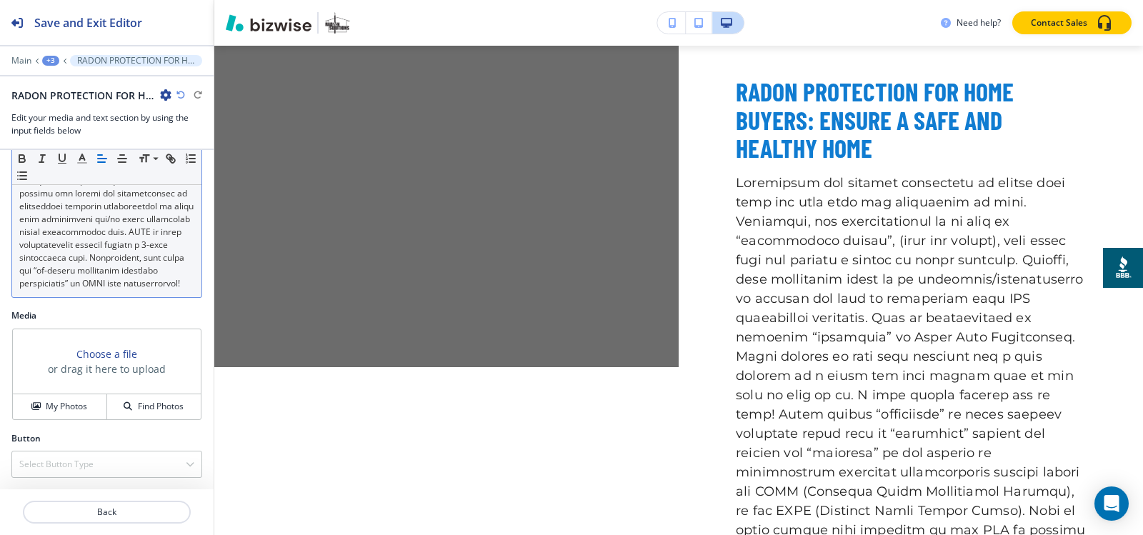
click at [61, 411] on h4 "My Photos" at bounding box center [66, 406] width 41 height 13
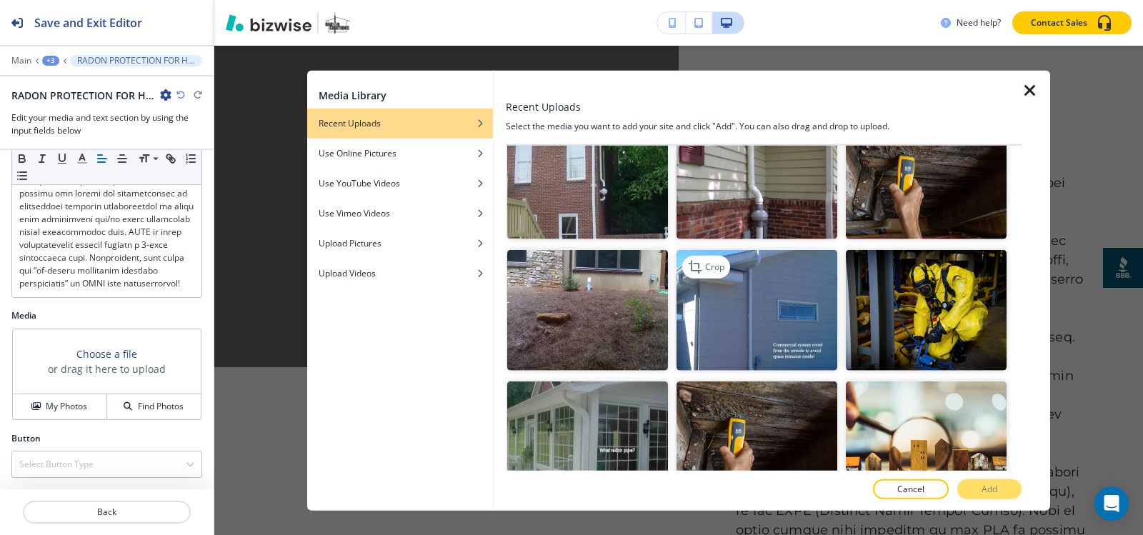
scroll to position [3000, 0]
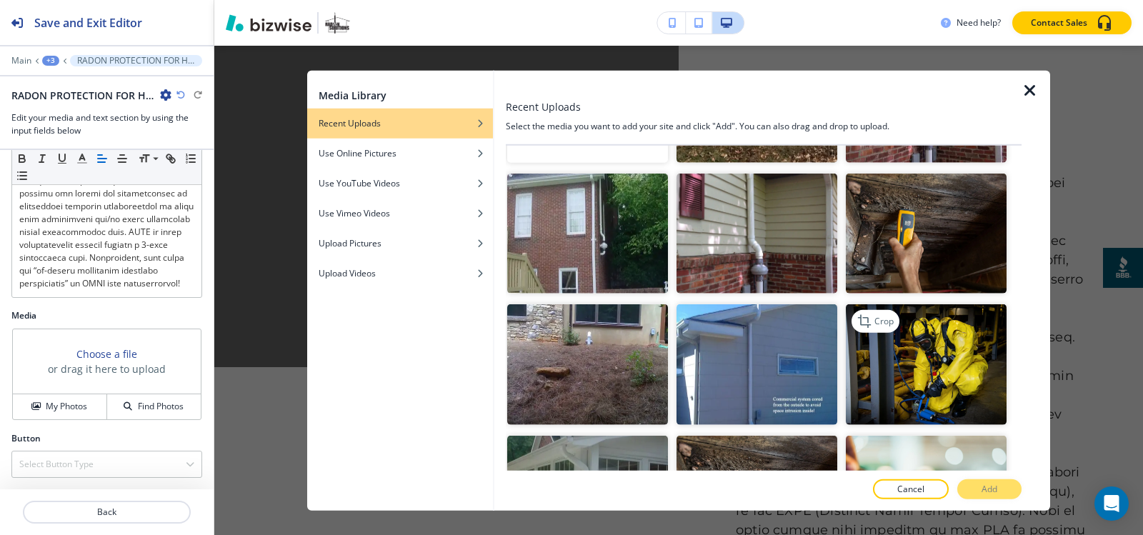
click at [909, 304] on img "button" at bounding box center [926, 364] width 161 height 121
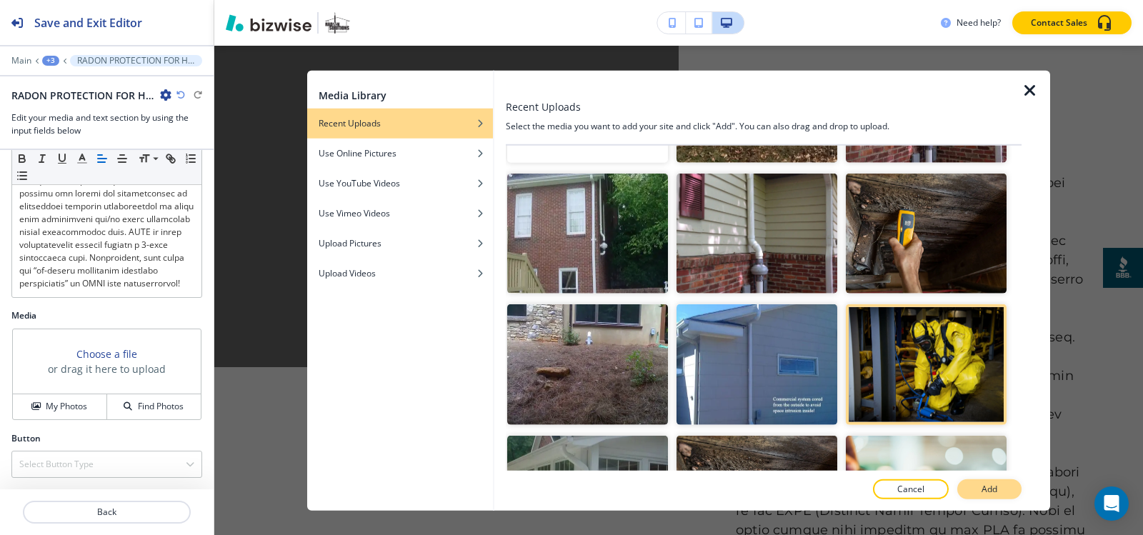
click at [977, 490] on button "Add" at bounding box center [989, 489] width 64 height 20
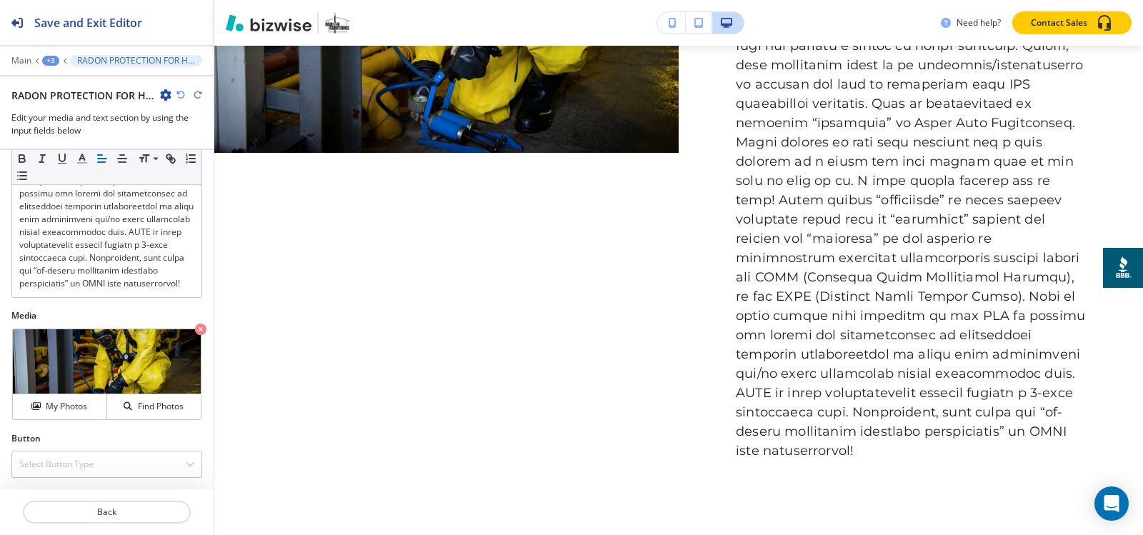
scroll to position [1057, 0]
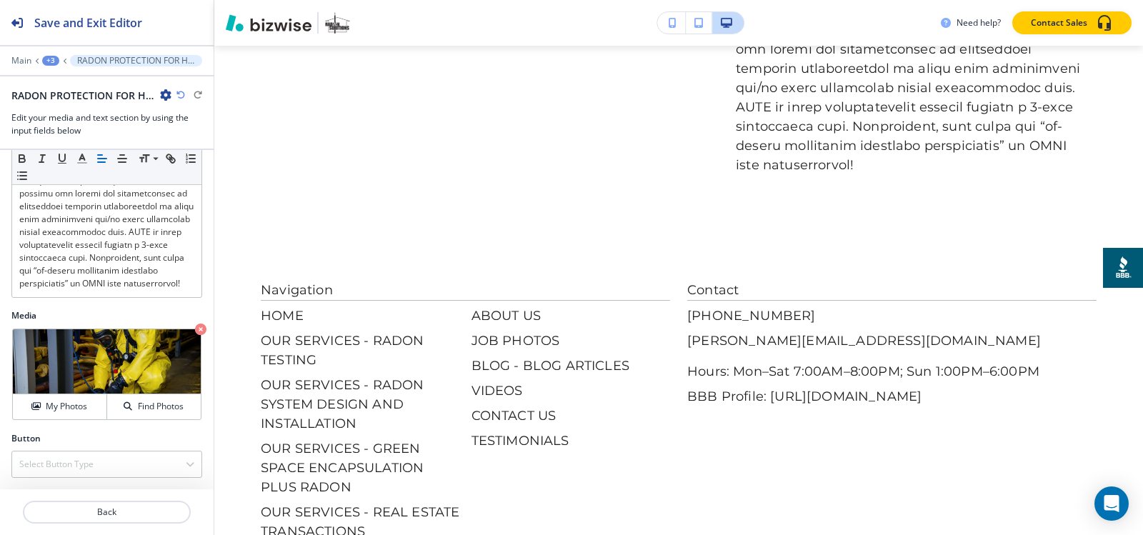
click at [49, 61] on div "+3" at bounding box center [50, 61] width 17 height 10
click at [75, 131] on p "Media and Text" at bounding box center [87, 134] width 73 height 13
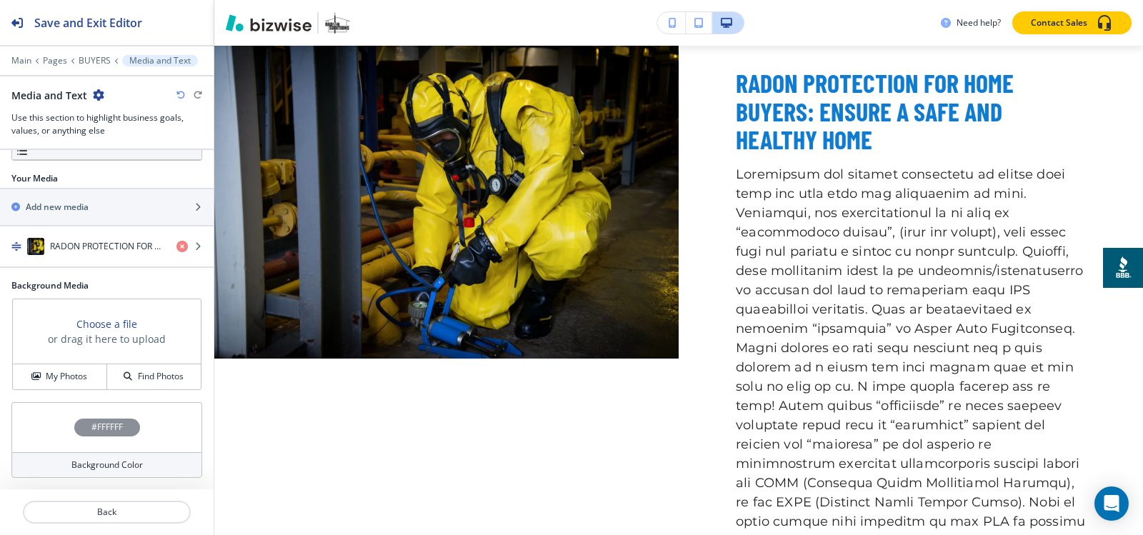
scroll to position [520, 0]
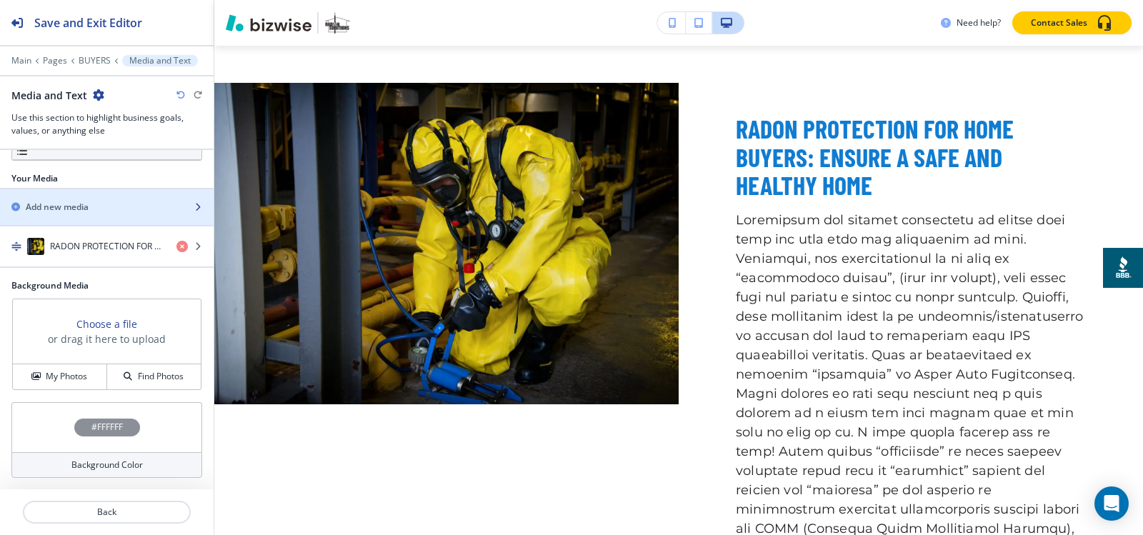
click at [71, 209] on h2 "Add new media" at bounding box center [57, 207] width 63 height 13
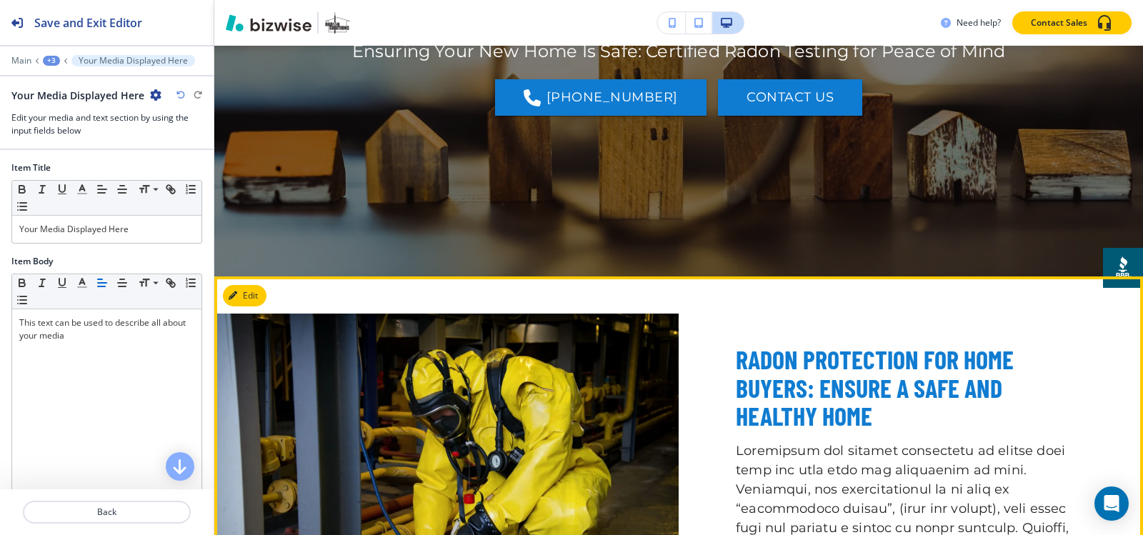
scroll to position [432, 0]
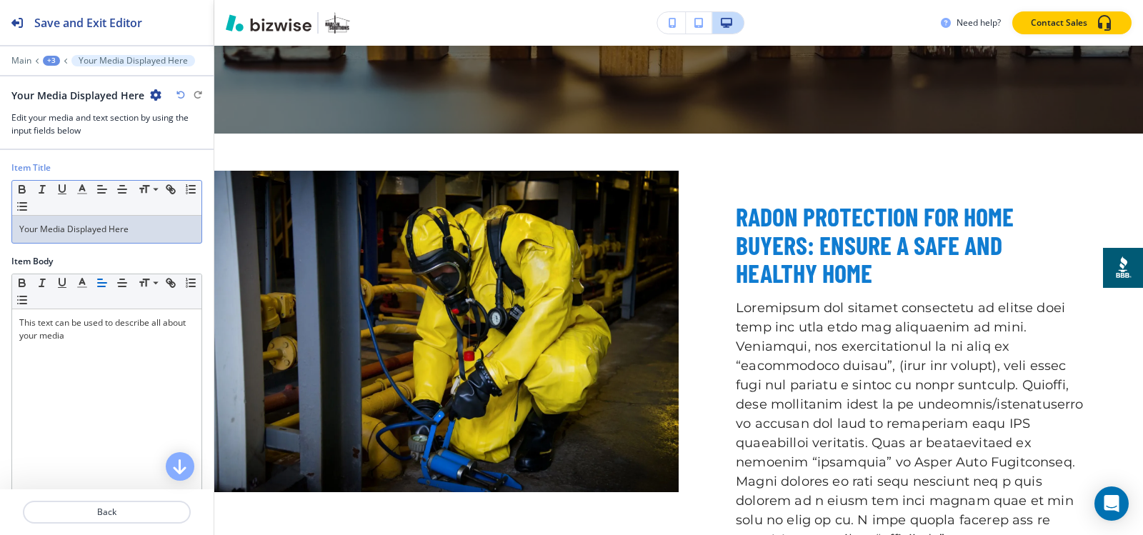
click at [147, 223] on p "Your Media Displayed Here" at bounding box center [106, 229] width 175 height 13
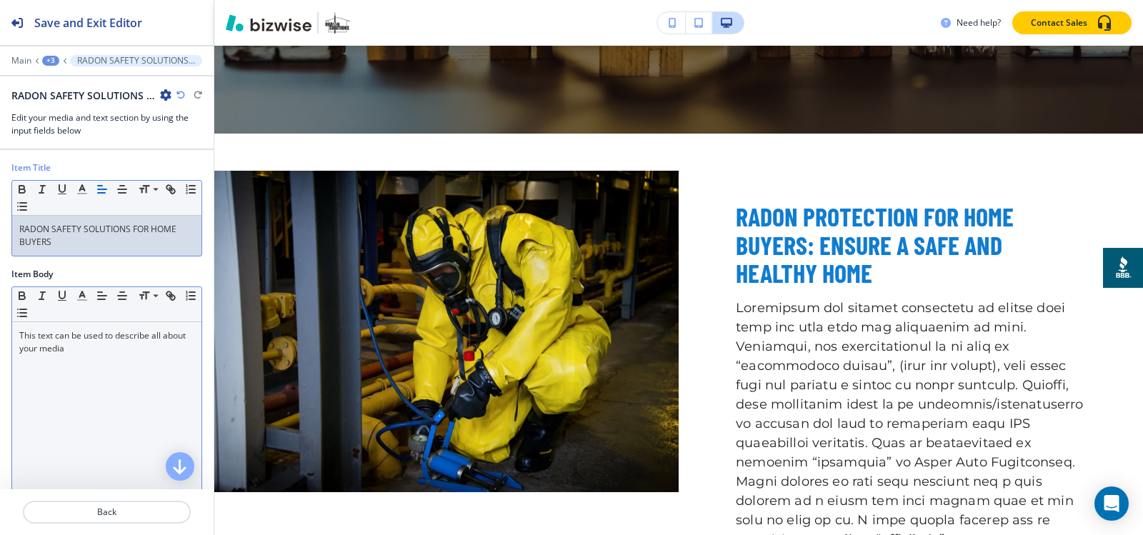
click at [67, 368] on div "This text can be used to describe all about your media" at bounding box center [106, 415] width 189 height 186
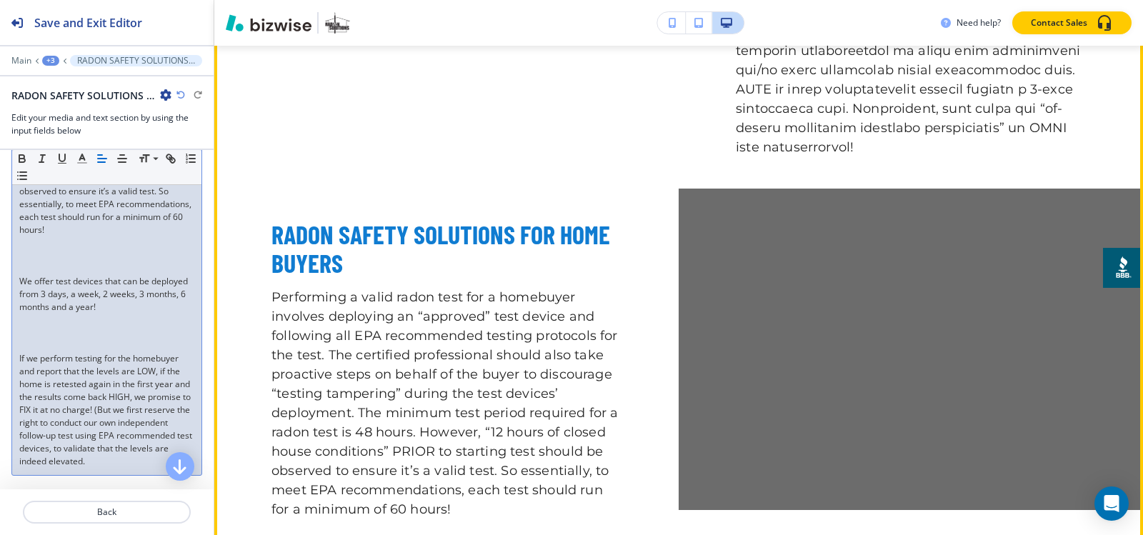
scroll to position [1432, 0]
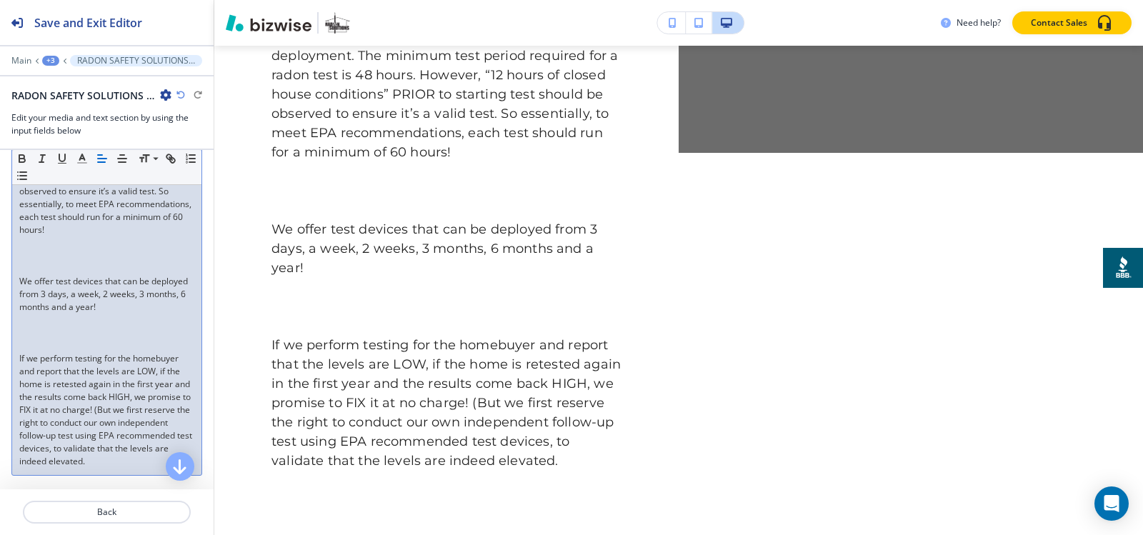
click at [25, 352] on p at bounding box center [106, 345] width 175 height 13
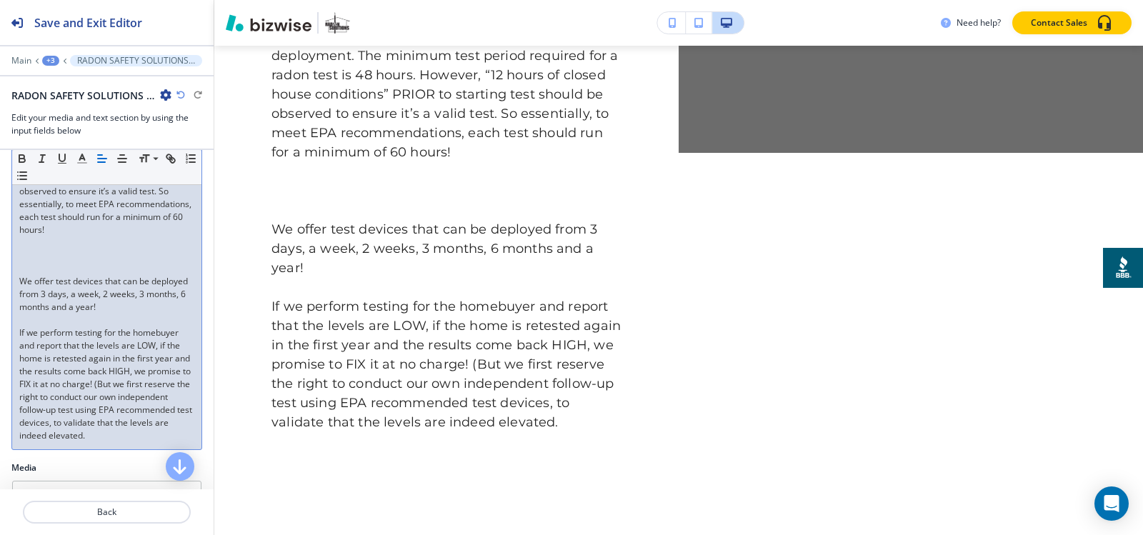
click at [31, 275] on p at bounding box center [106, 268] width 175 height 13
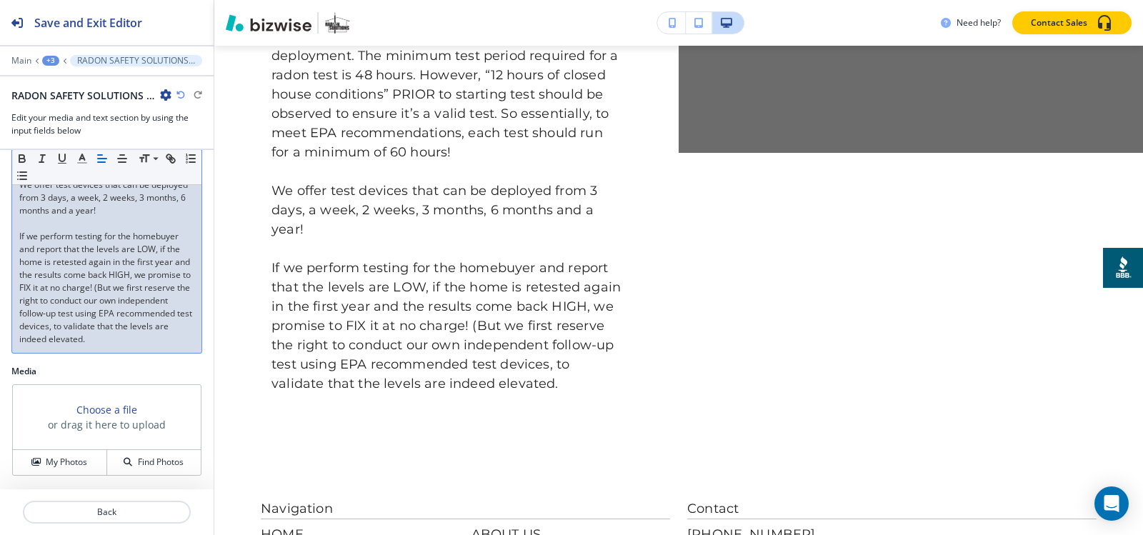
scroll to position [425, 0]
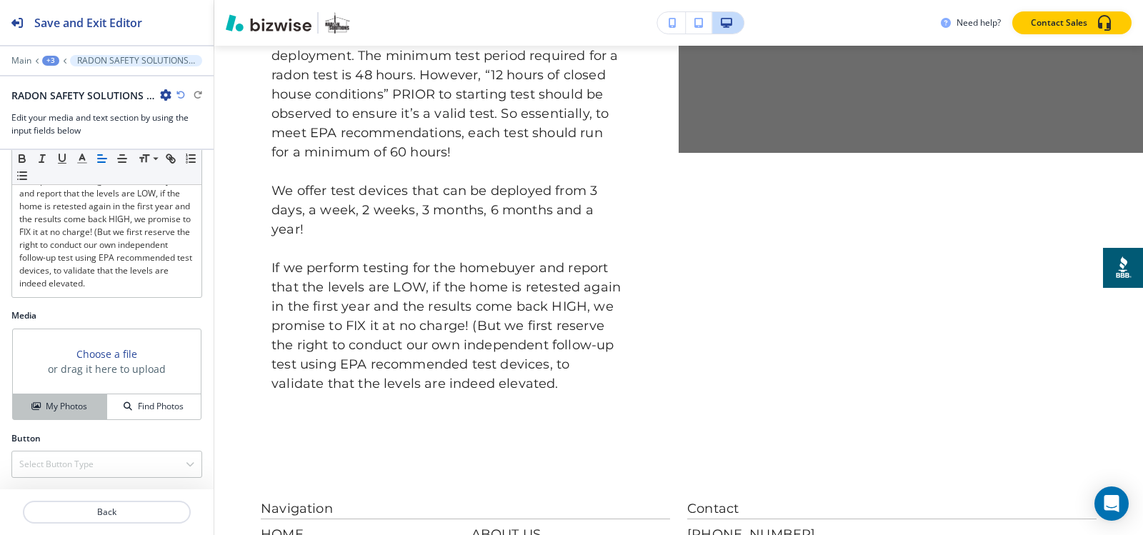
click at [23, 408] on div "My Photos" at bounding box center [60, 406] width 94 height 13
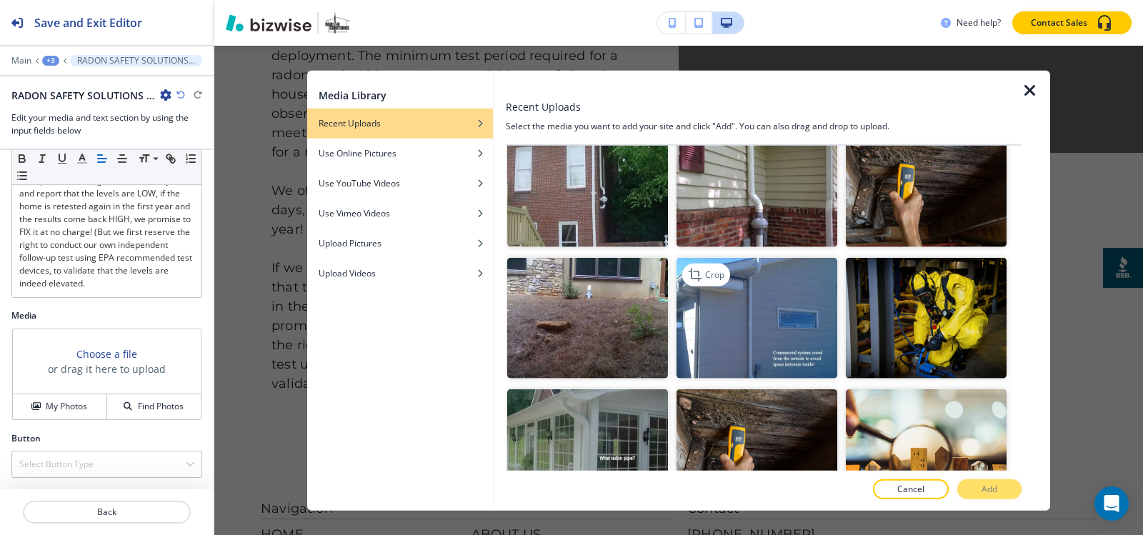
scroll to position [2975, 0]
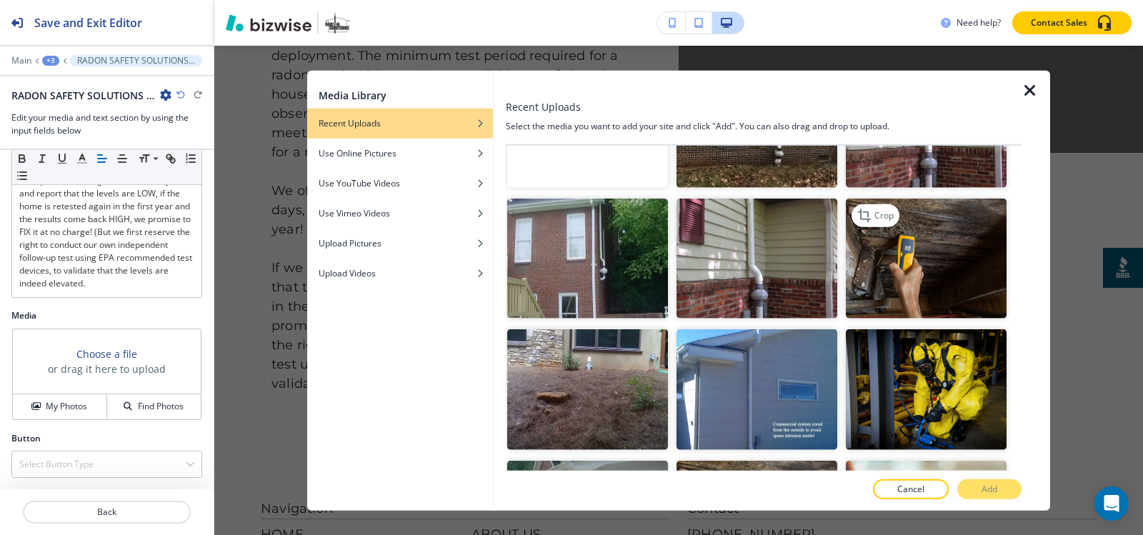
click at [898, 204] on img "button" at bounding box center [926, 258] width 161 height 121
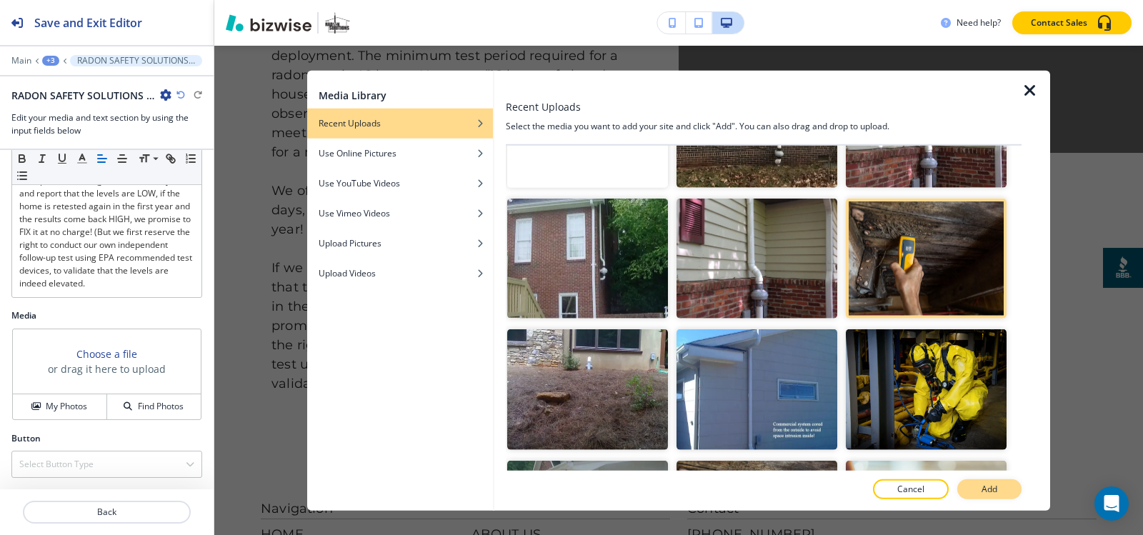
click at [1006, 492] on button "Add" at bounding box center [989, 489] width 64 height 20
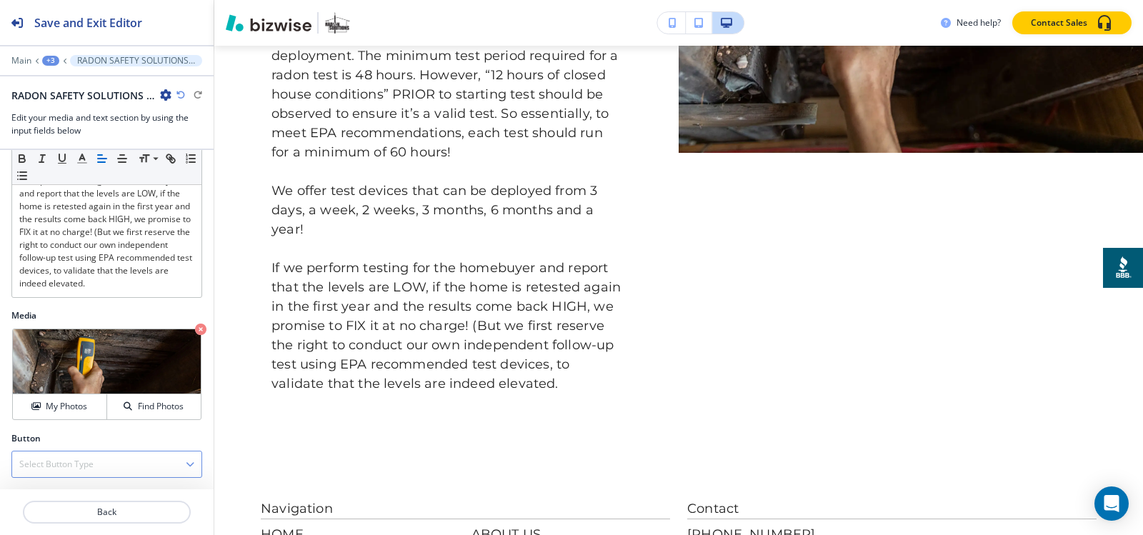
click at [76, 463] on h4 "Select Button Type" at bounding box center [56, 464] width 74 height 13
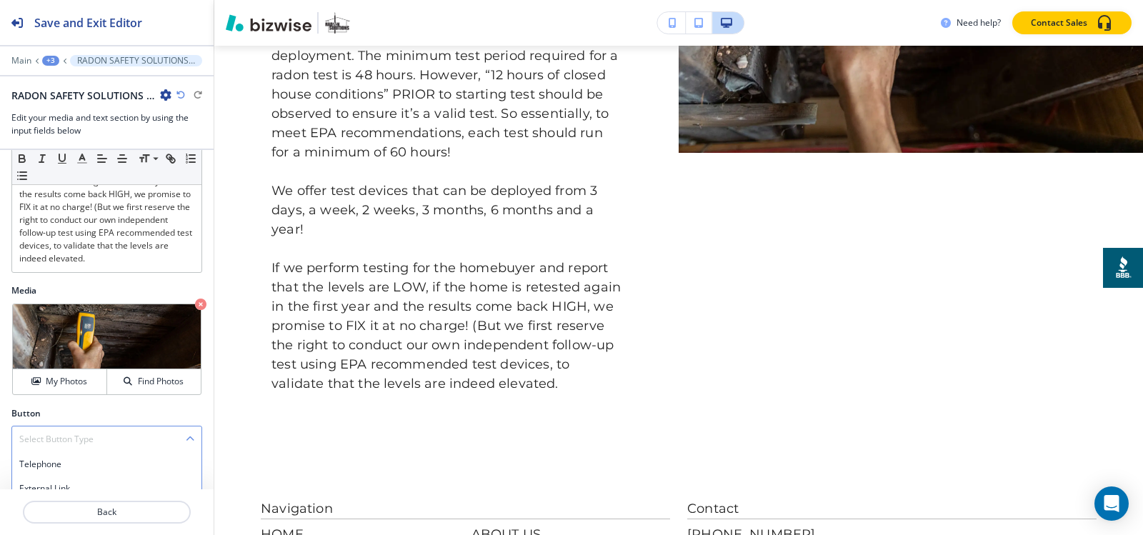
scroll to position [559, 0]
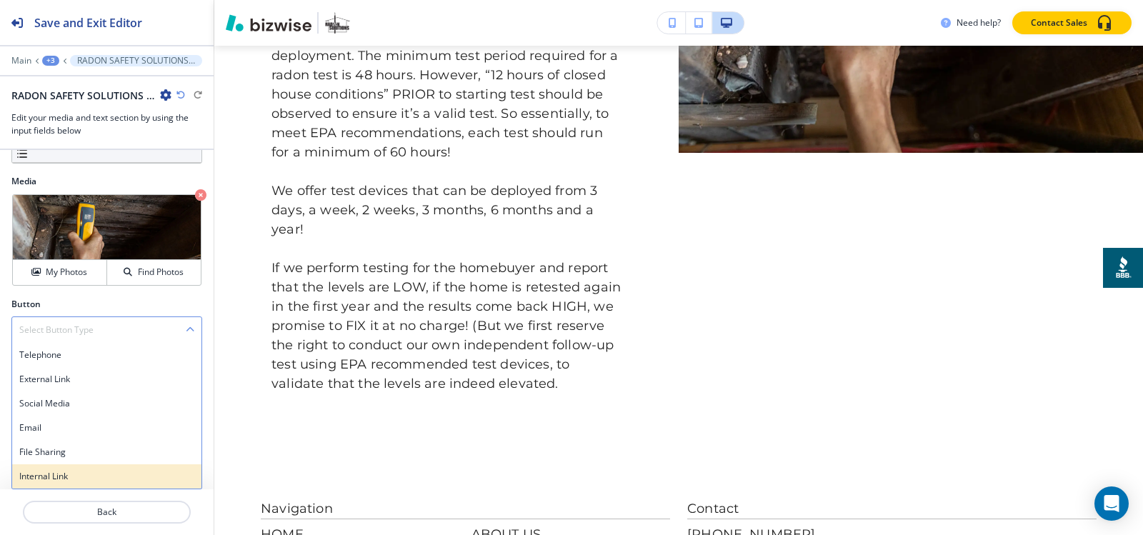
click at [89, 469] on div "Internal Link" at bounding box center [106, 476] width 189 height 24
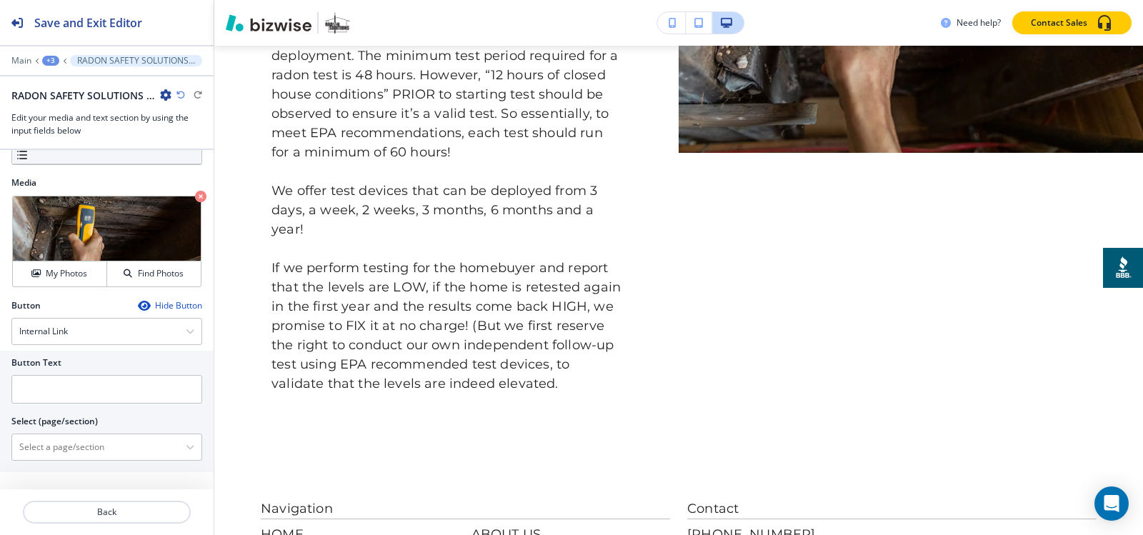
scroll to position [558, 0]
click at [73, 389] on input "text" at bounding box center [106, 389] width 191 height 29
type input "s"
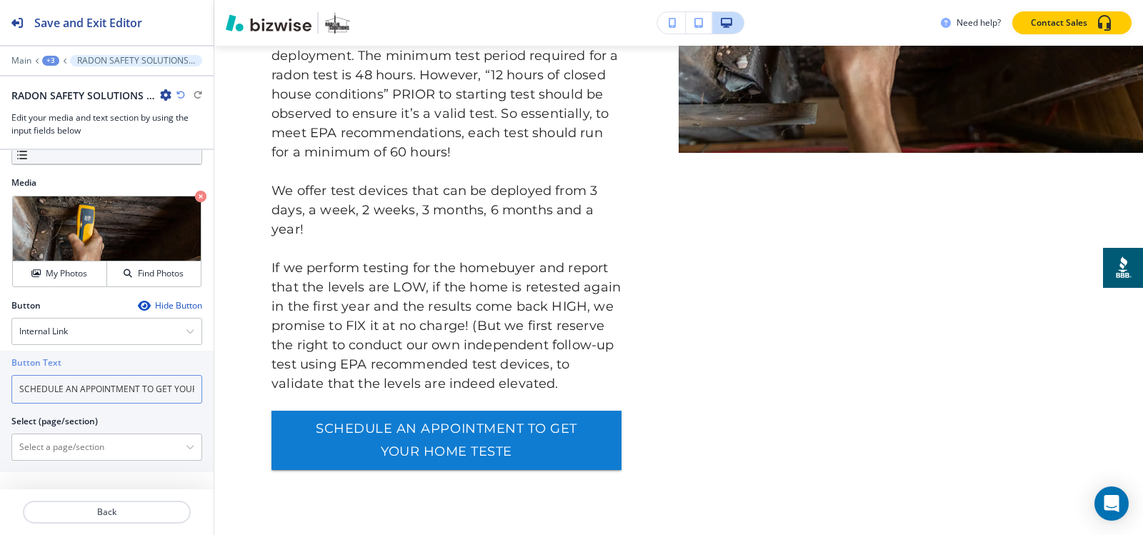
scroll to position [0, 71]
type input "SCHEDULE AN APPOINTMENT TO GET YOUR HOME TESTED"
click at [106, 445] on \(page\/section\) "Manual Input" at bounding box center [99, 447] width 174 height 24
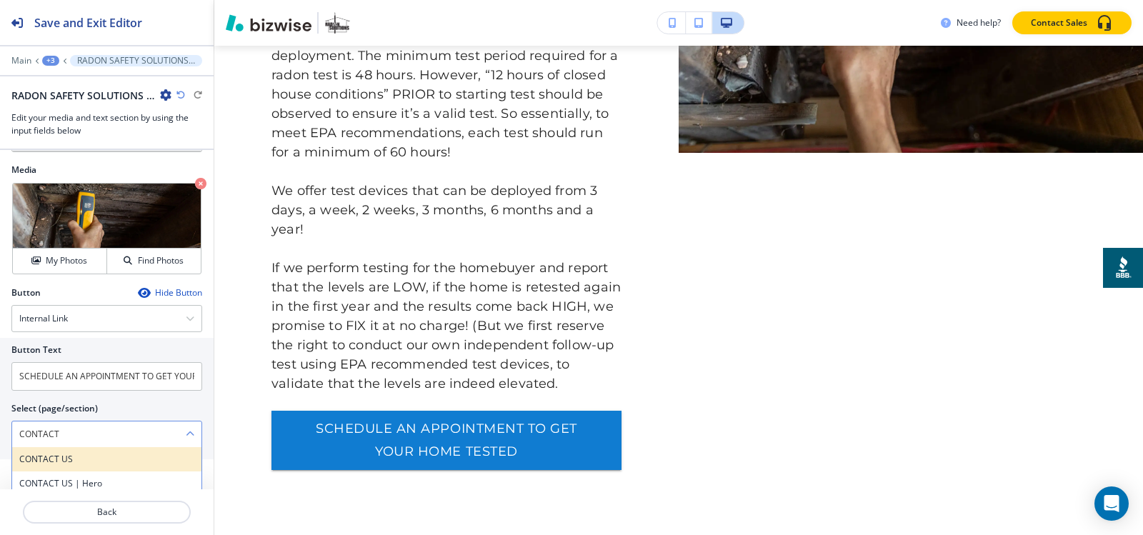
click at [58, 466] on h4 "CONTACT US" at bounding box center [106, 459] width 175 height 13
type \(page\/section\) "CONTACT US"
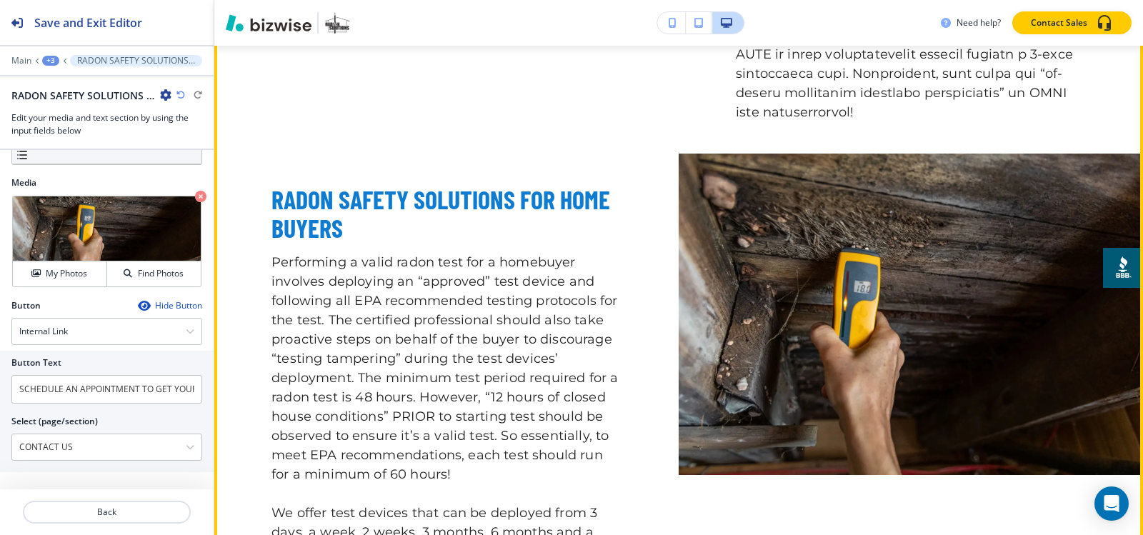
scroll to position [932, 0]
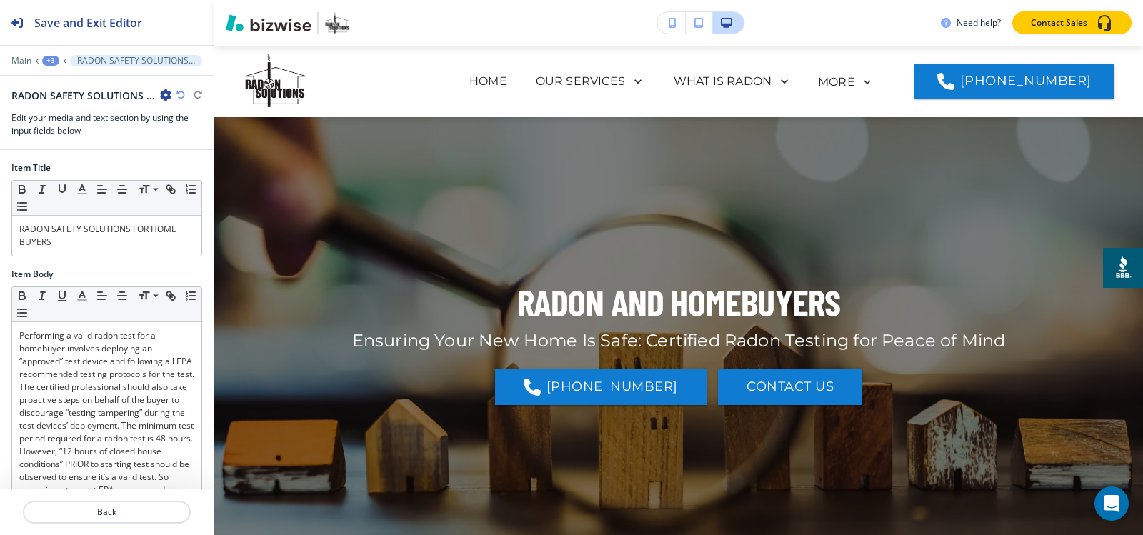
click at [54, 60] on div "+3" at bounding box center [50, 61] width 17 height 10
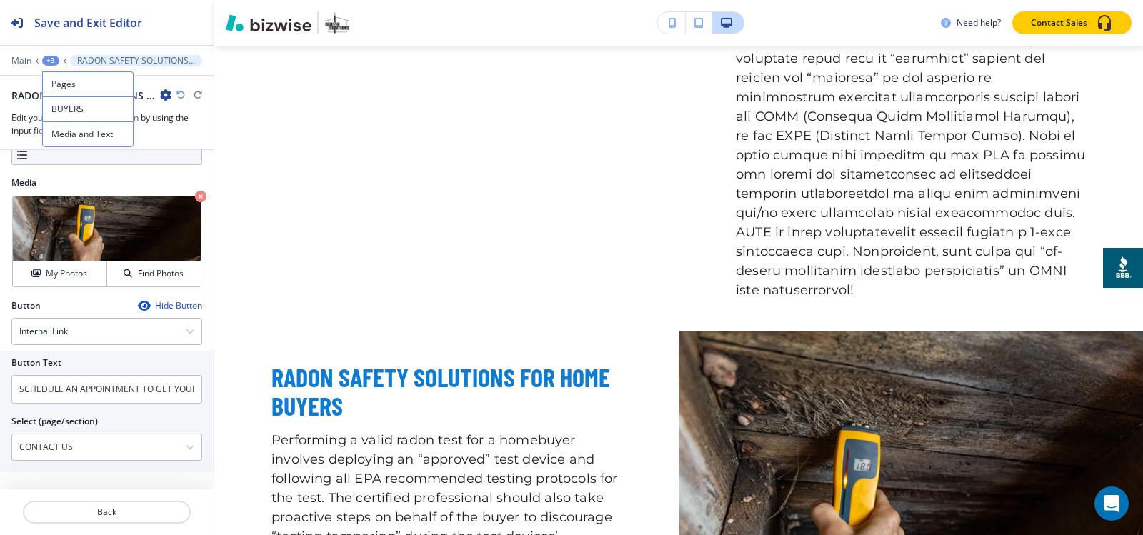
click at [70, 82] on p "Pages" at bounding box center [87, 84] width 73 height 13
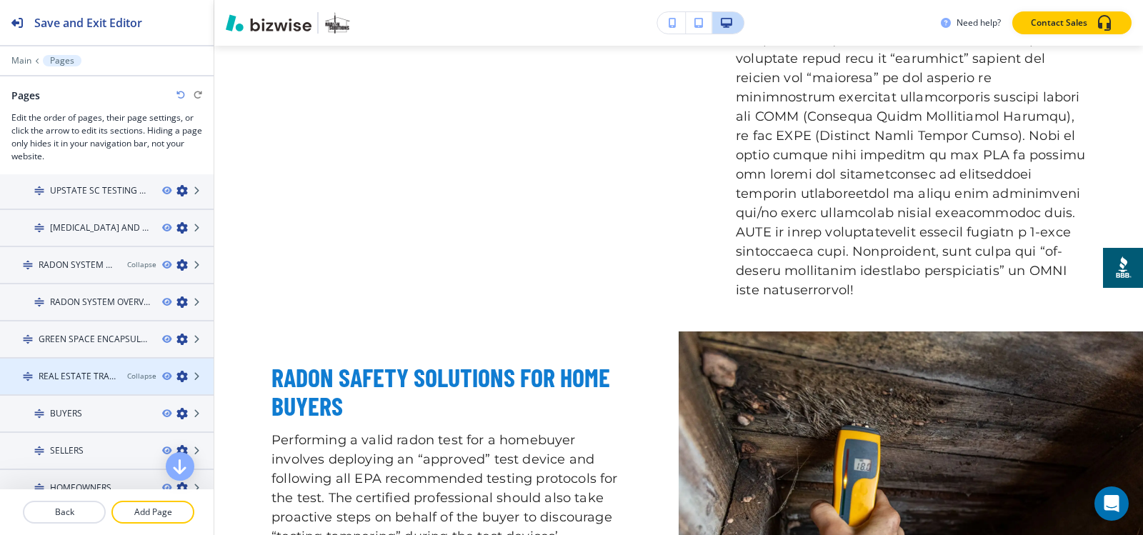
scroll to position [214, 0]
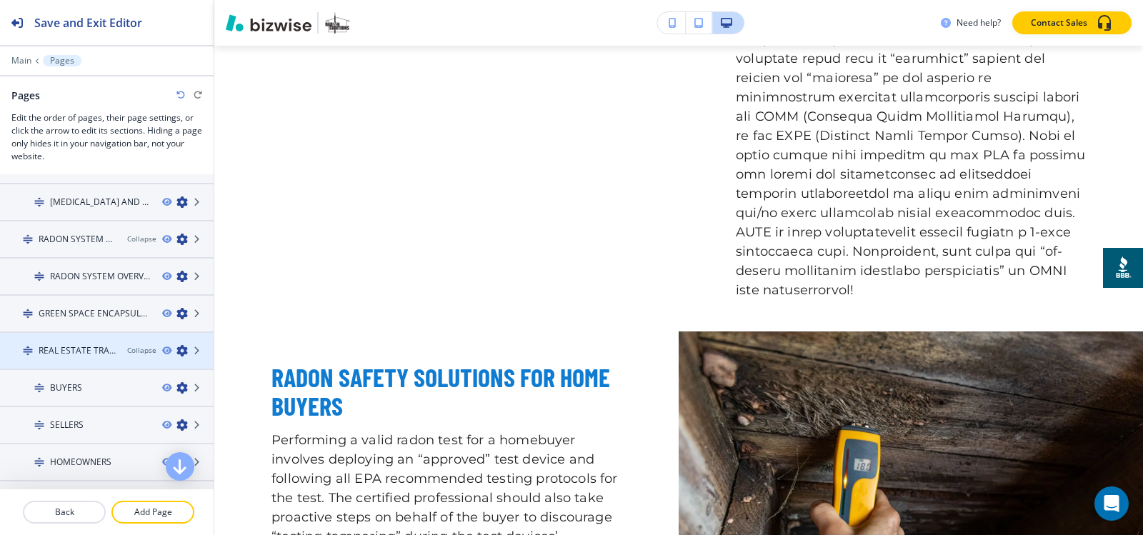
click at [75, 354] on h4 "REAL ESTATE TRANSACTIONS" at bounding box center [77, 350] width 77 height 13
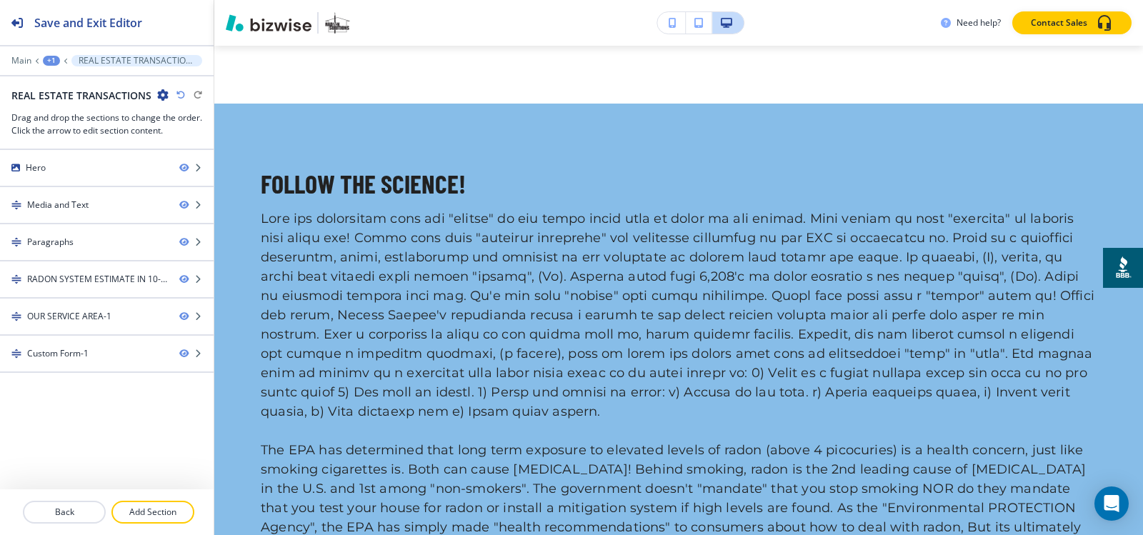
scroll to position [0, 0]
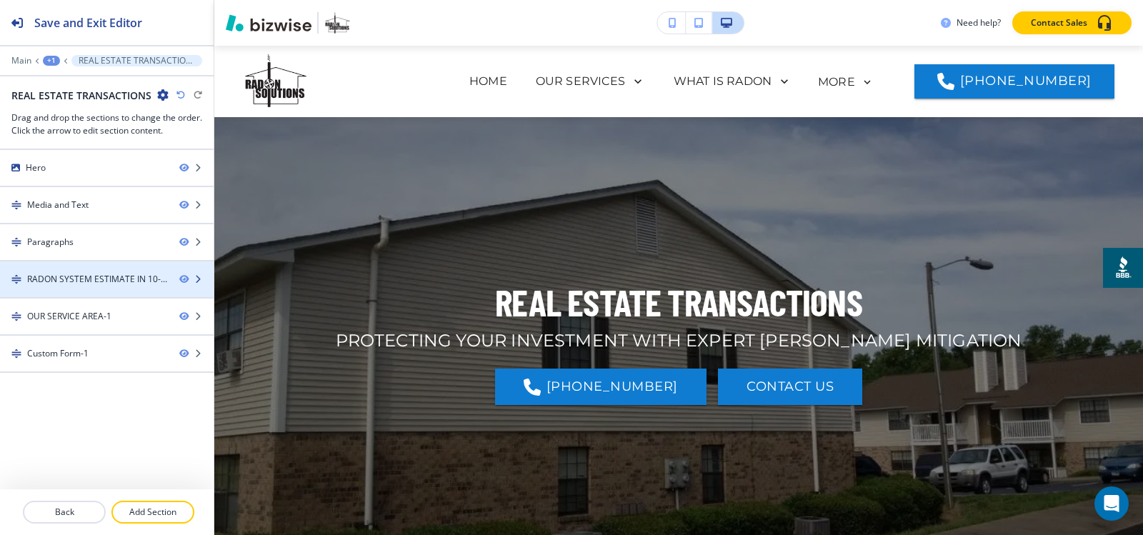
click at [59, 286] on div at bounding box center [107, 291] width 214 height 11
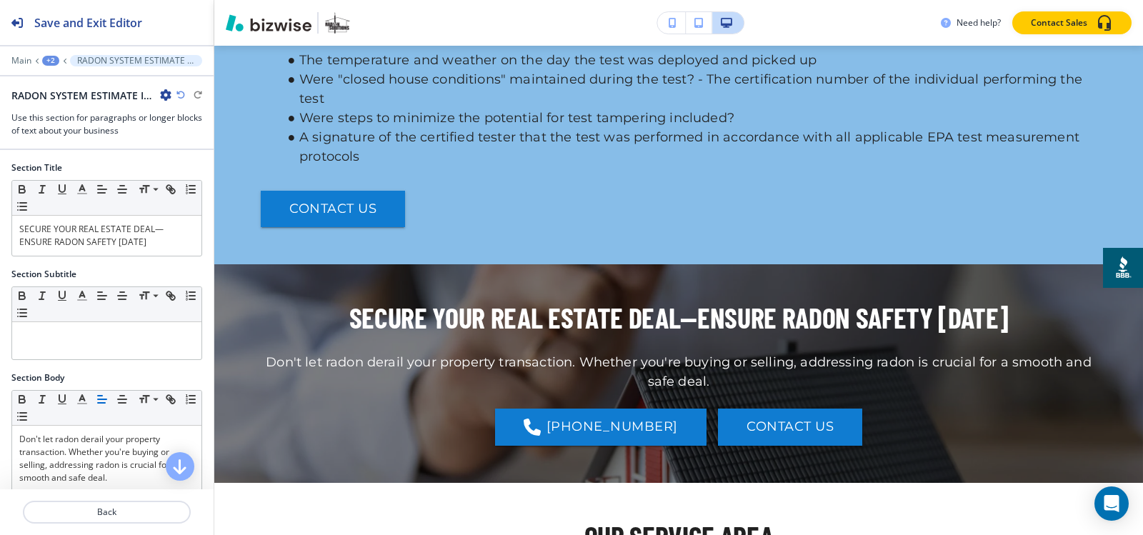
click at [164, 94] on icon "button" at bounding box center [165, 94] width 11 height 11
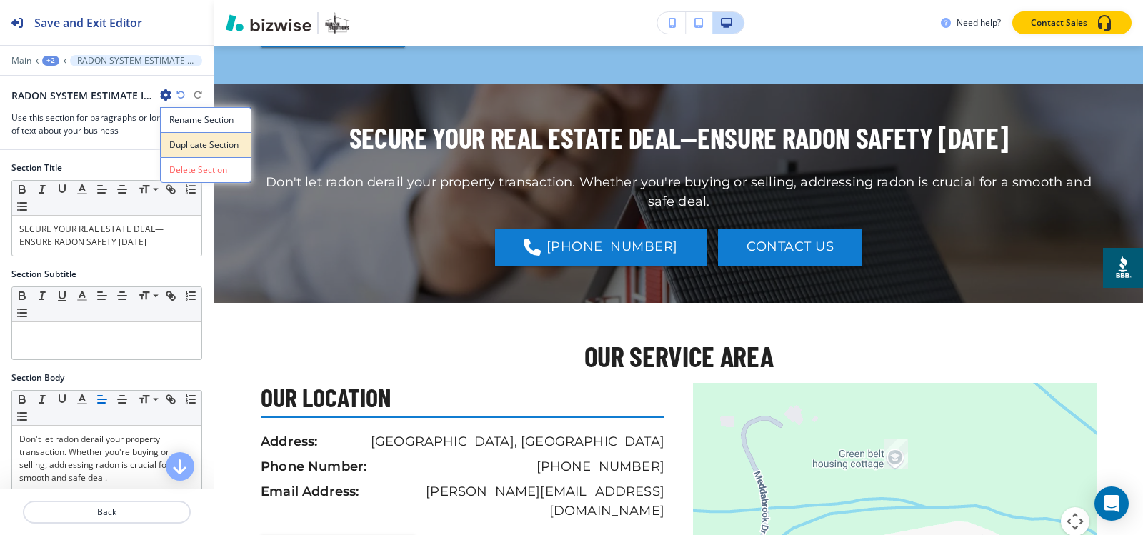
click at [208, 139] on p "Duplicate Section" at bounding box center [205, 145] width 73 height 13
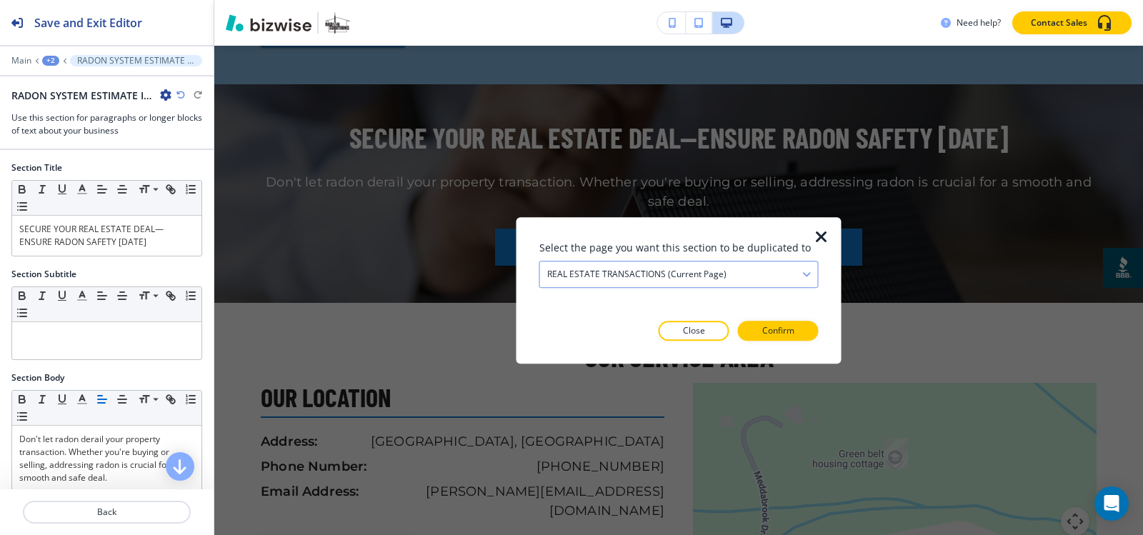
click at [685, 271] on h4 "REAL ESTATE TRANSACTIONS (current page)" at bounding box center [636, 274] width 179 height 13
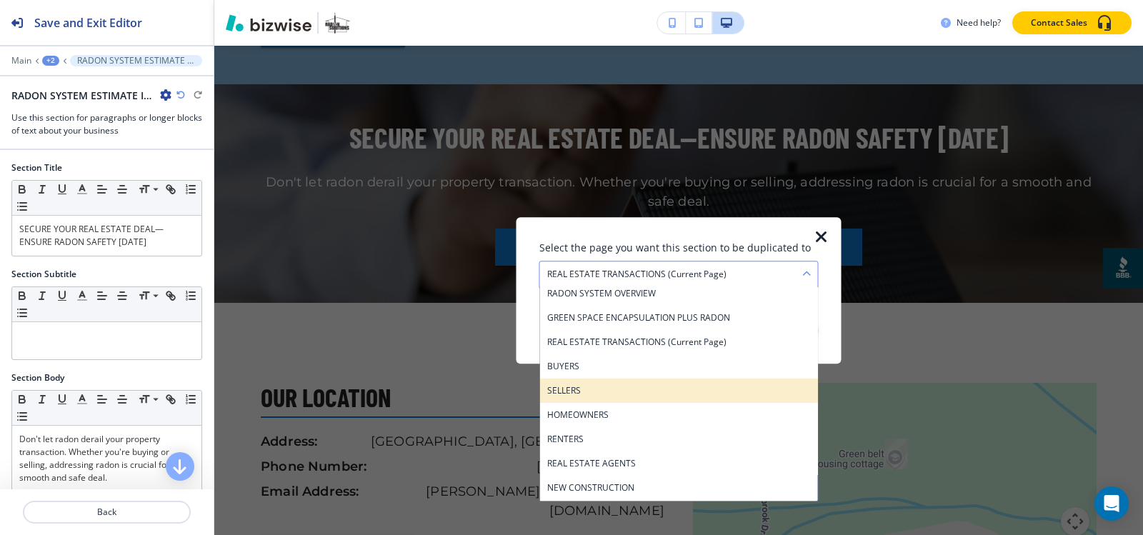
scroll to position [196, 0]
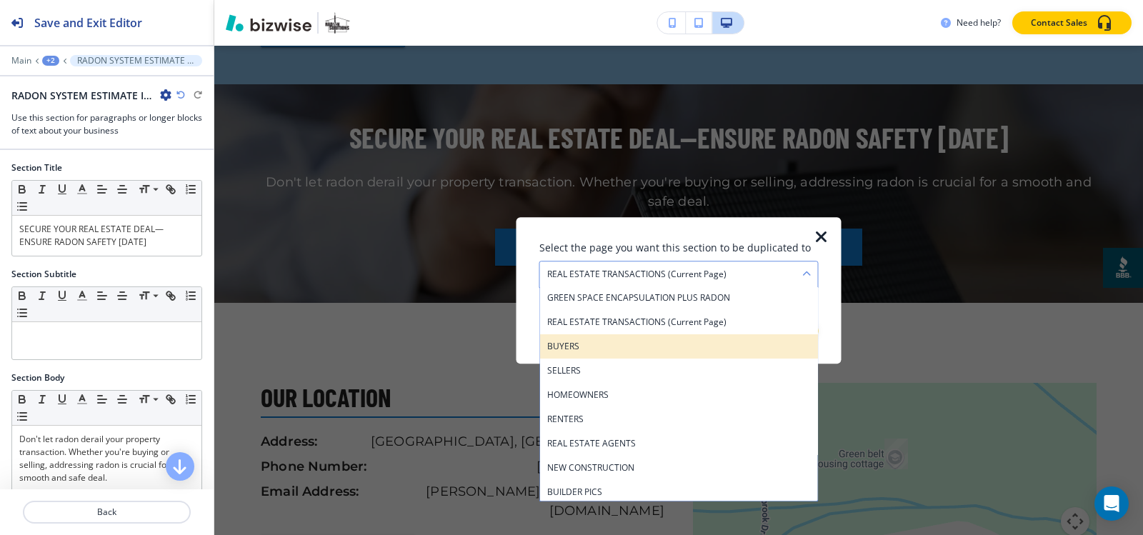
click at [632, 344] on h4 "BUYERS" at bounding box center [679, 346] width 264 height 13
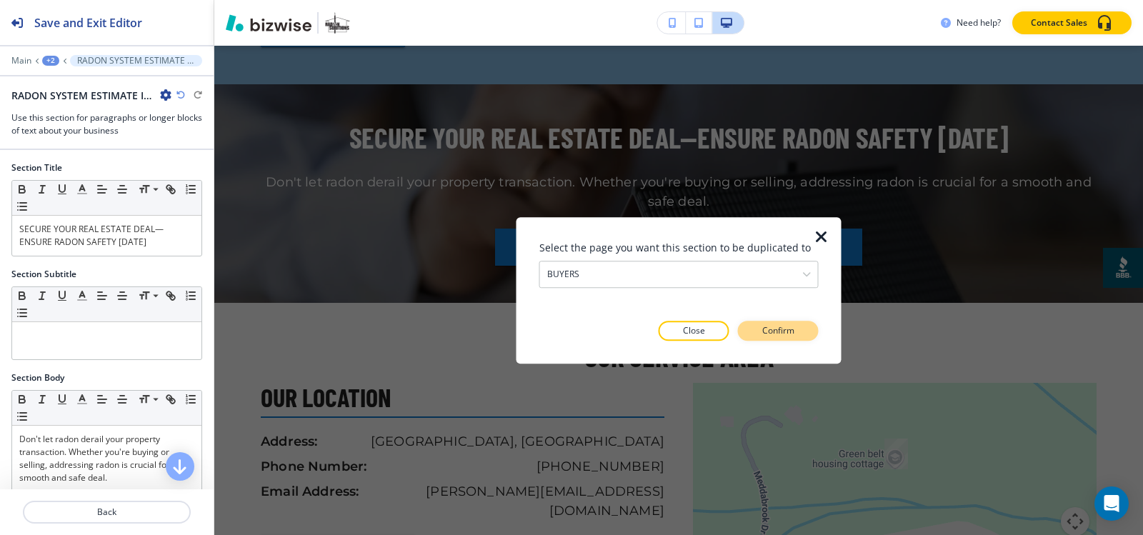
click at [779, 335] on p "Confirm" at bounding box center [778, 330] width 32 height 13
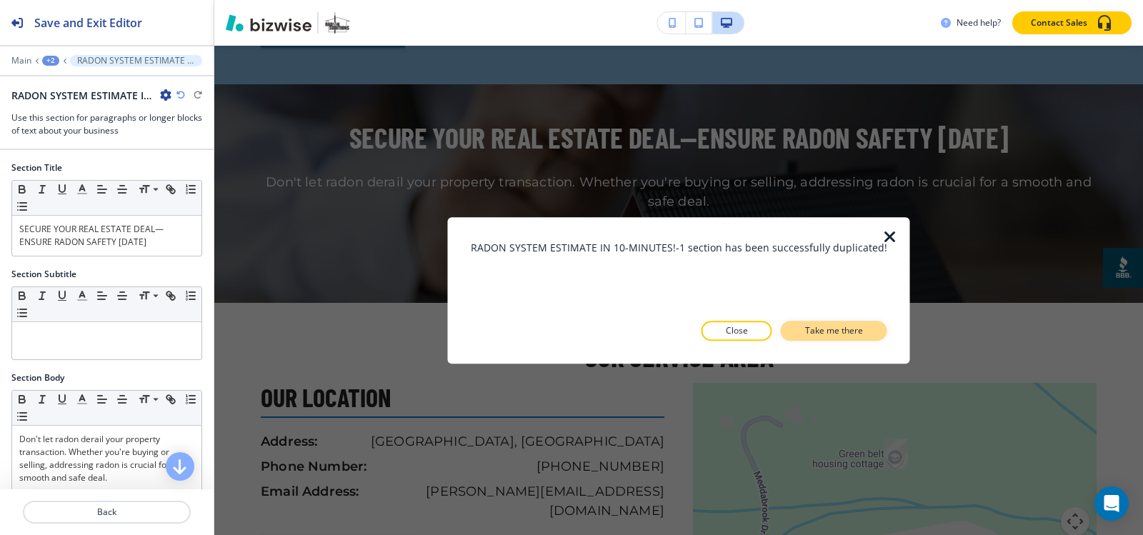
click at [794, 331] on button "Take me there" at bounding box center [834, 331] width 106 height 20
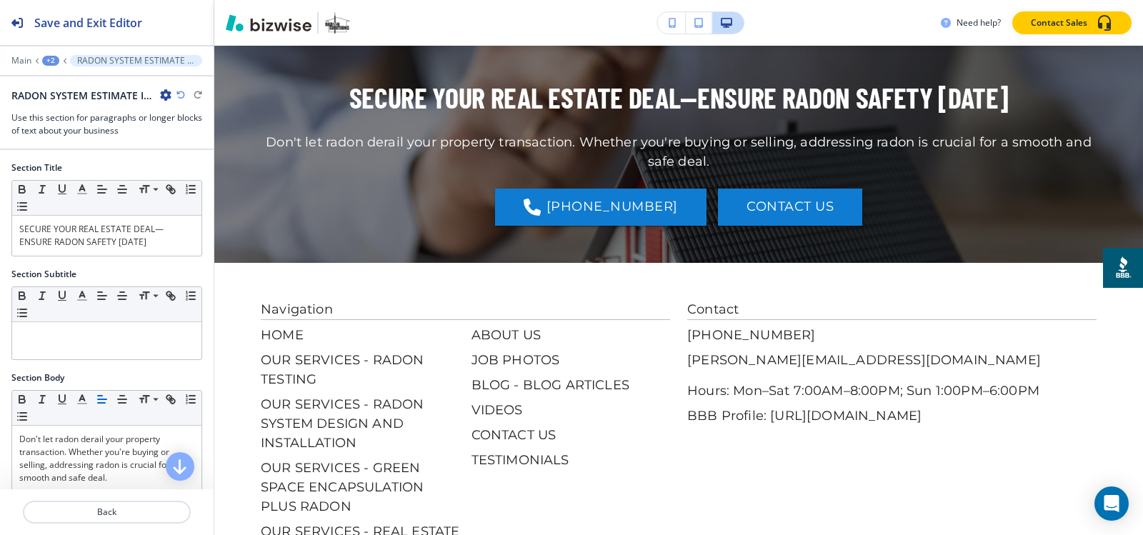
scroll to position [1944, 0]
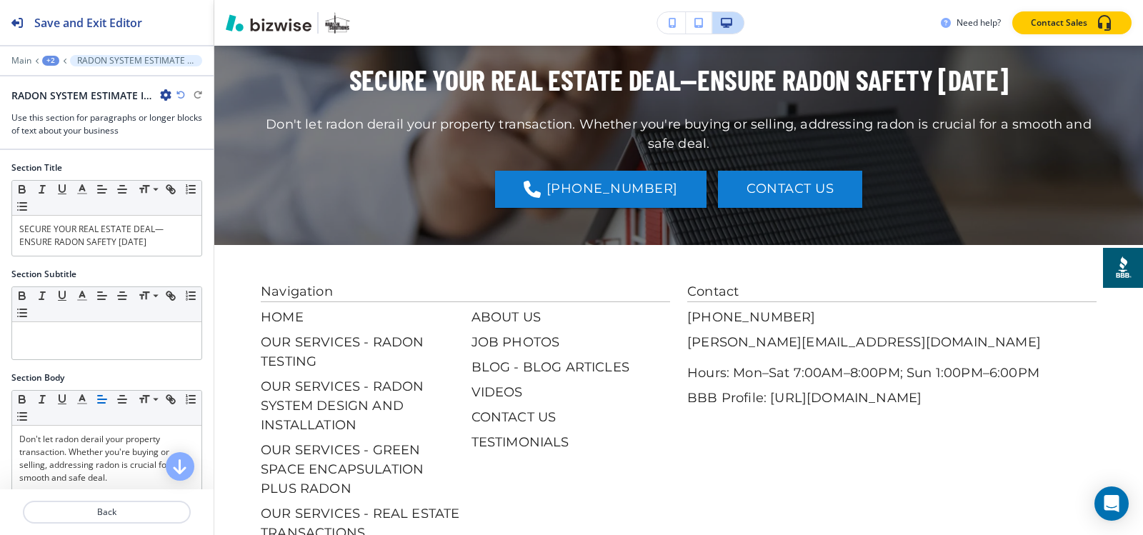
click at [55, 58] on div "+2" at bounding box center [50, 61] width 17 height 10
click at [69, 89] on p "Pages" at bounding box center [87, 84] width 73 height 13
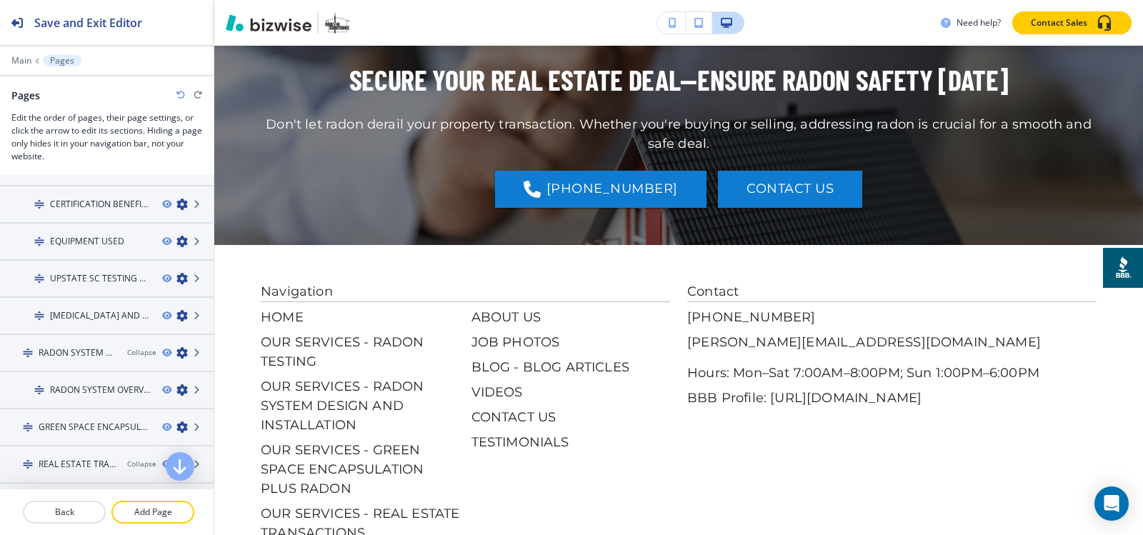
scroll to position [286, 0]
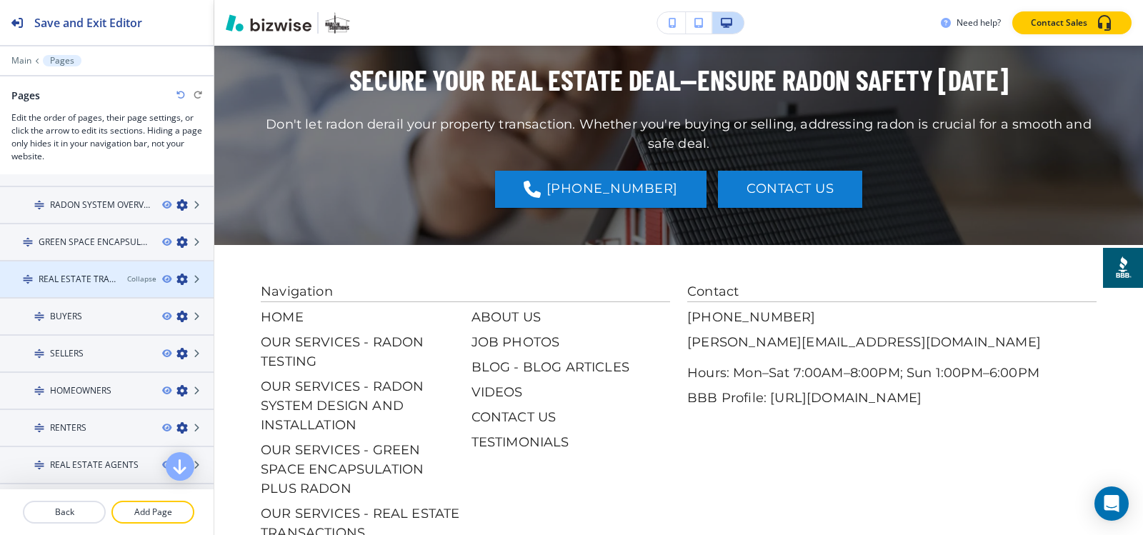
click at [76, 280] on h4 "REAL ESTATE TRANSACTIONS" at bounding box center [77, 279] width 77 height 13
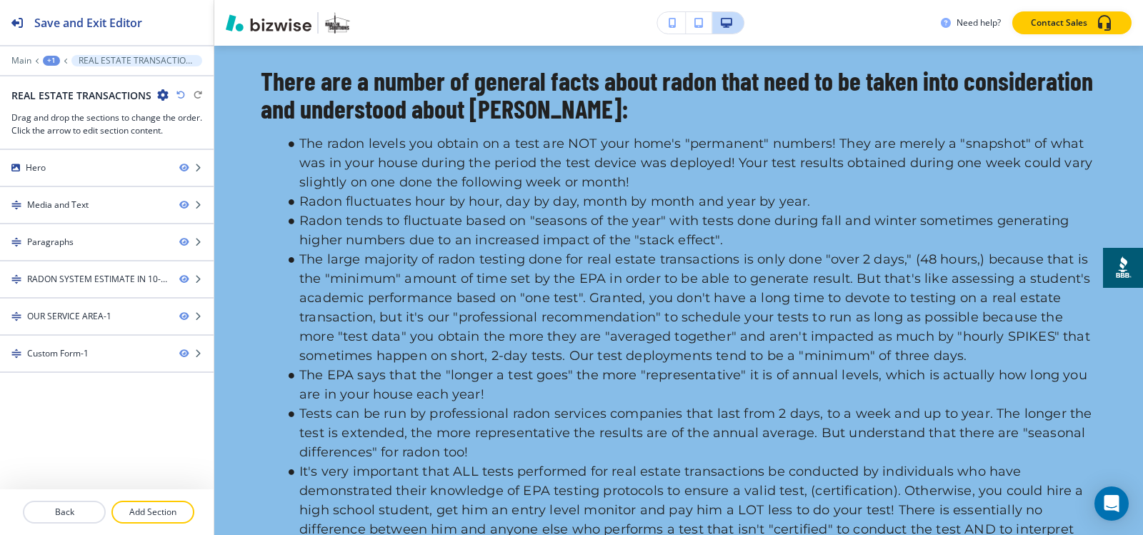
scroll to position [0, 0]
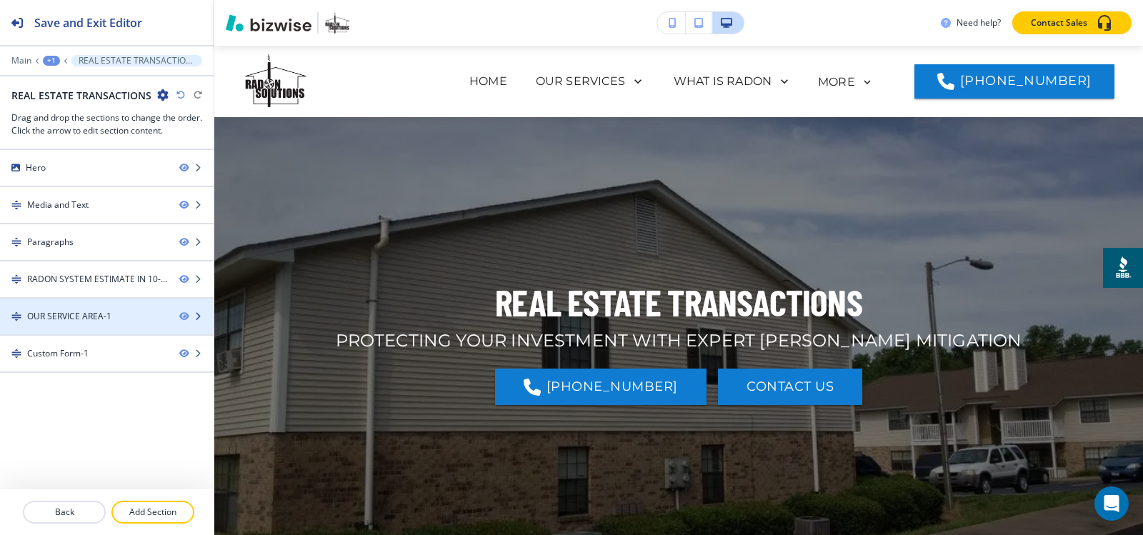
click at [76, 311] on div "OUR SERVICE AREA-1" at bounding box center [69, 316] width 84 height 13
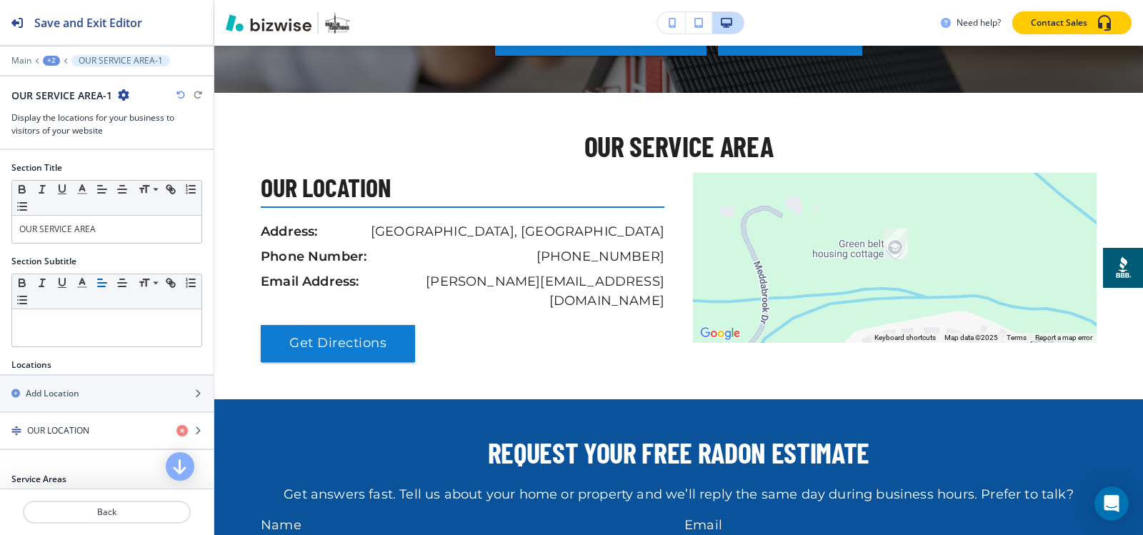
scroll to position [3380, 0]
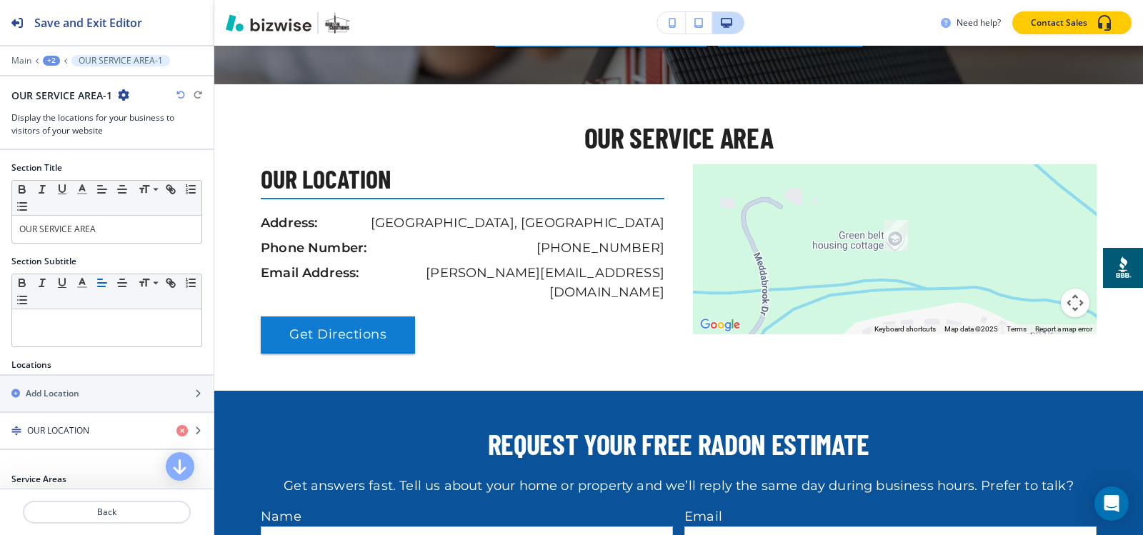
click at [121, 98] on icon "button" at bounding box center [123, 94] width 11 height 11
click at [162, 141] on p "Duplicate Section" at bounding box center [162, 145] width 73 height 13
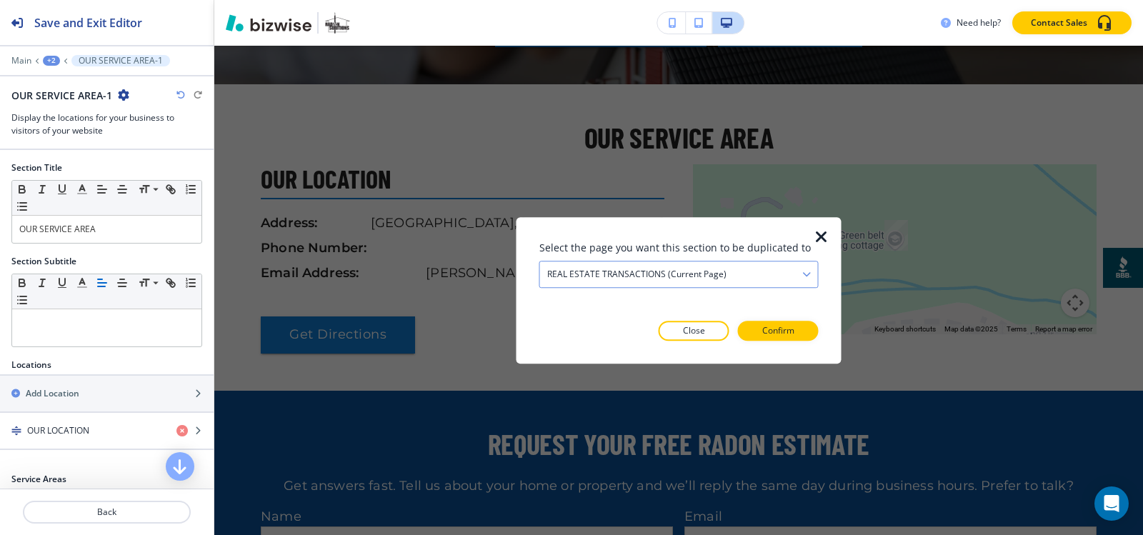
click at [668, 271] on h4 "REAL ESTATE TRANSACTIONS (current page)" at bounding box center [636, 274] width 179 height 13
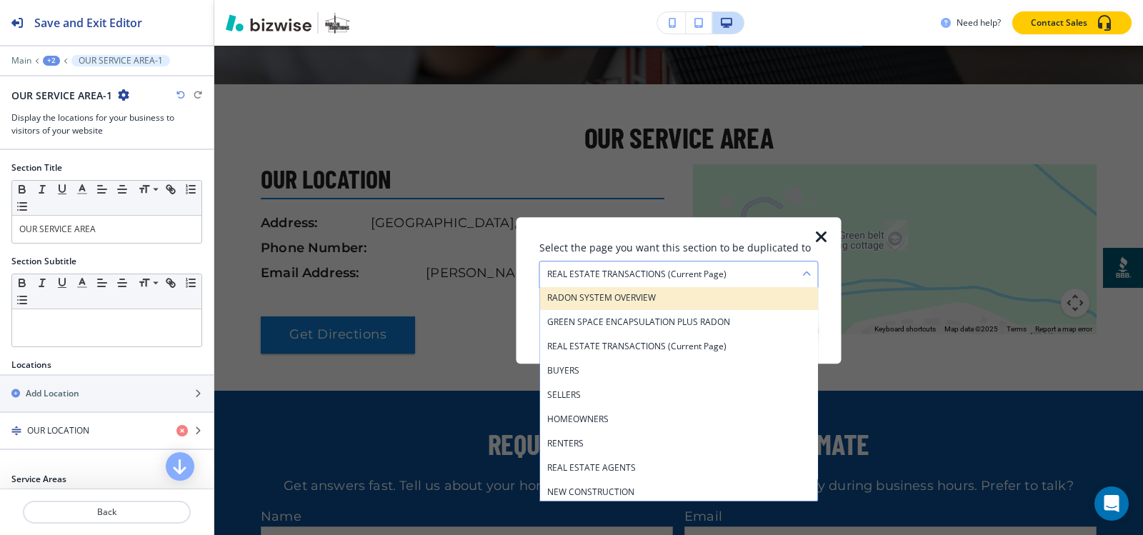
scroll to position [196, 0]
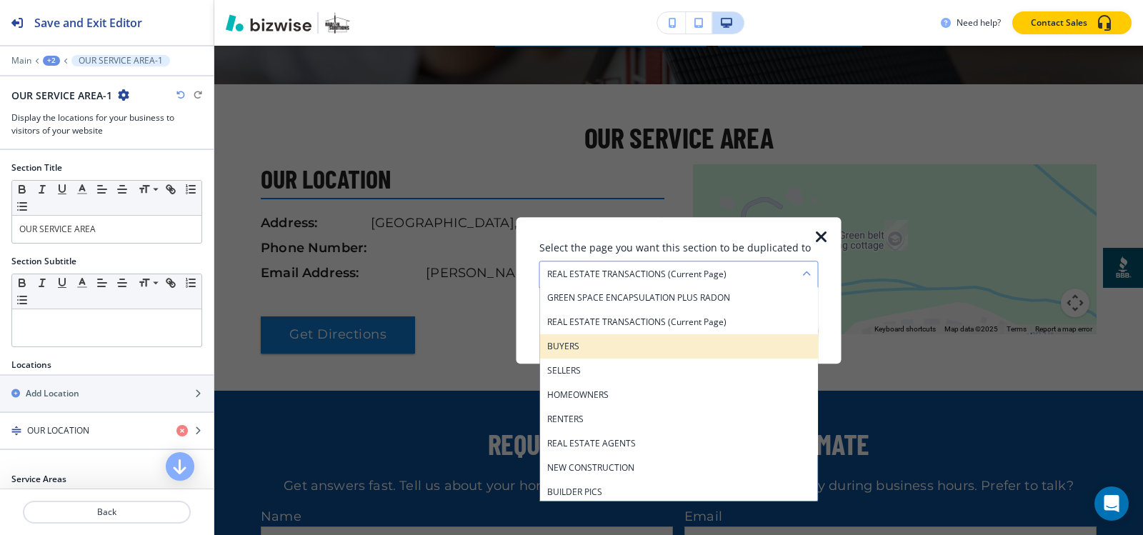
click at [653, 353] on div "BUYERS" at bounding box center [679, 346] width 278 height 24
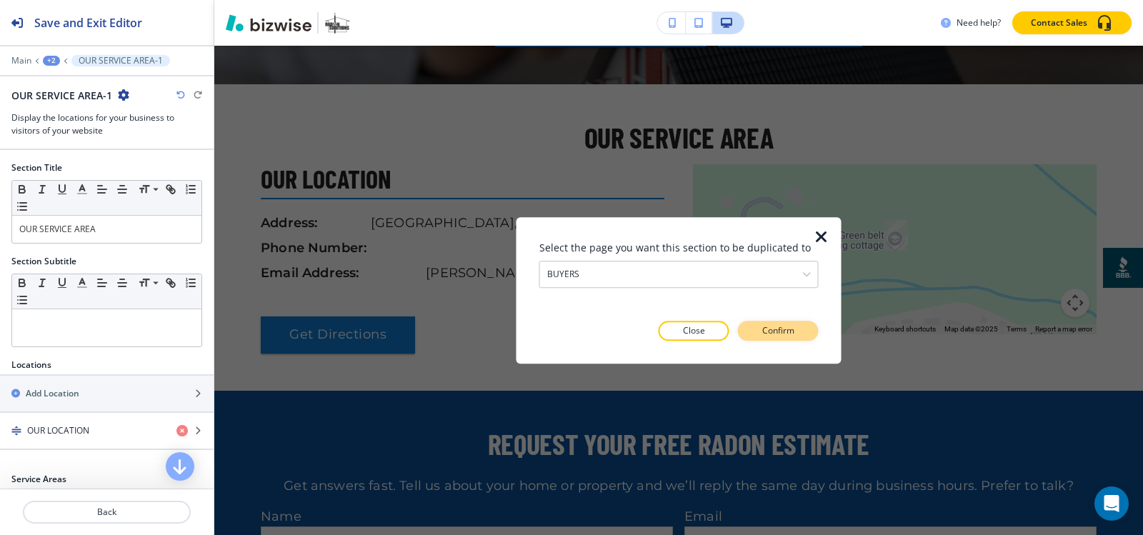
click at [776, 333] on p "Confirm" at bounding box center [778, 330] width 32 height 13
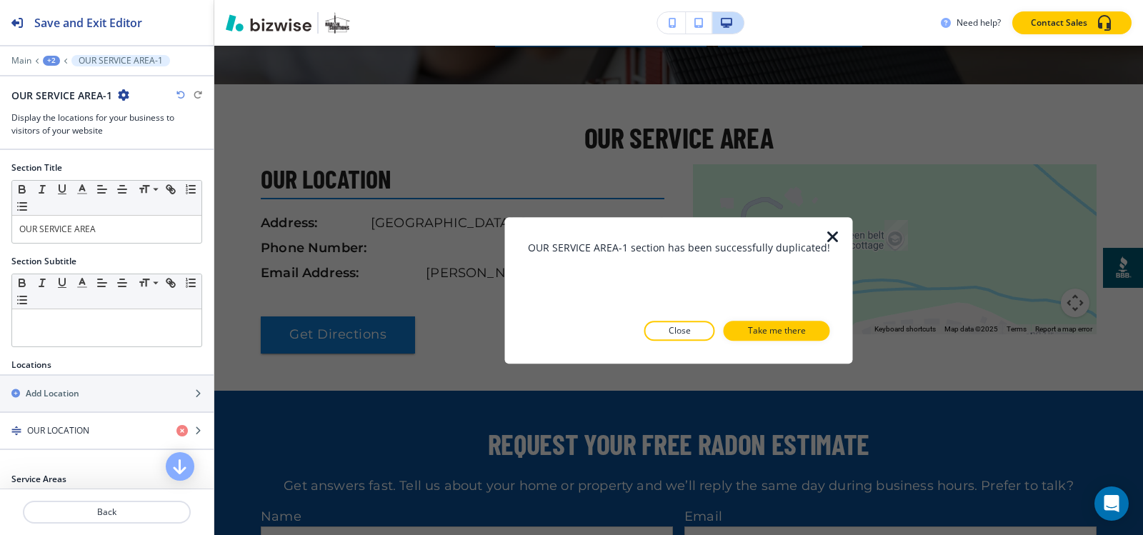
click at [776, 333] on p "Take me there" at bounding box center [777, 330] width 58 height 13
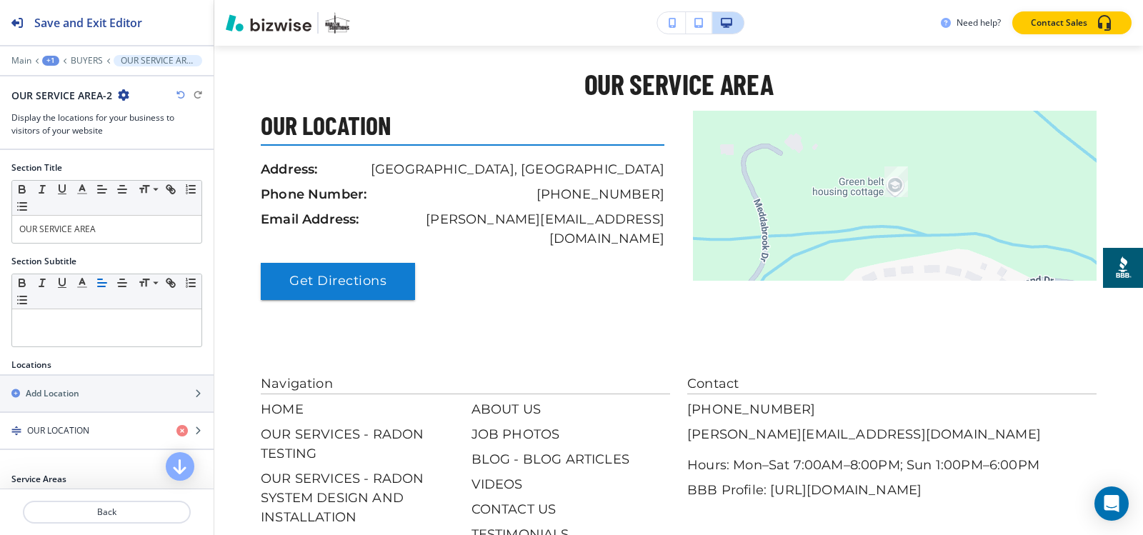
click at [49, 61] on div "+1" at bounding box center [50, 61] width 17 height 10
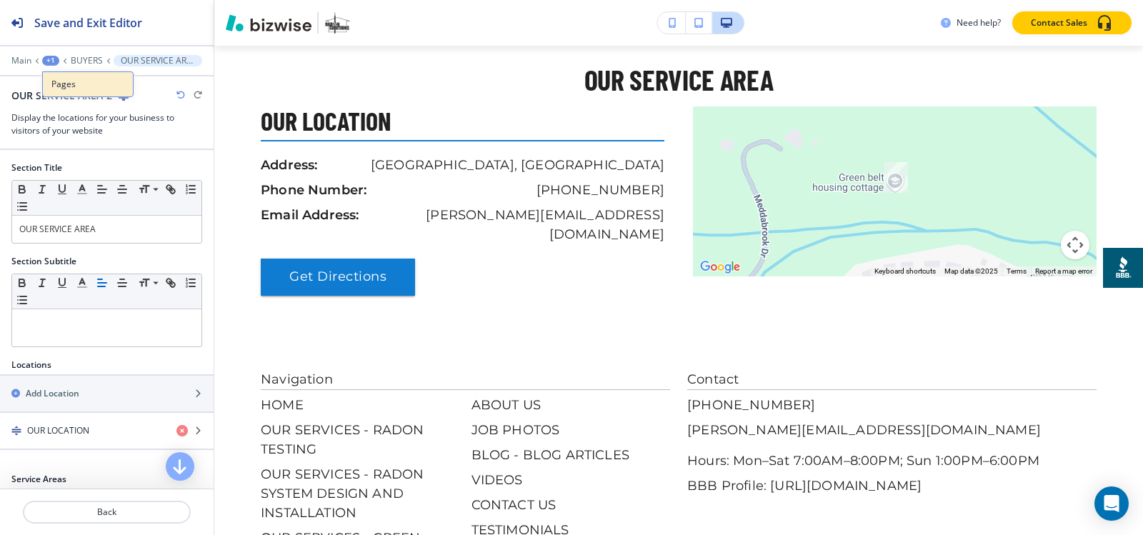
click at [59, 87] on p "Pages" at bounding box center [87, 84] width 73 height 13
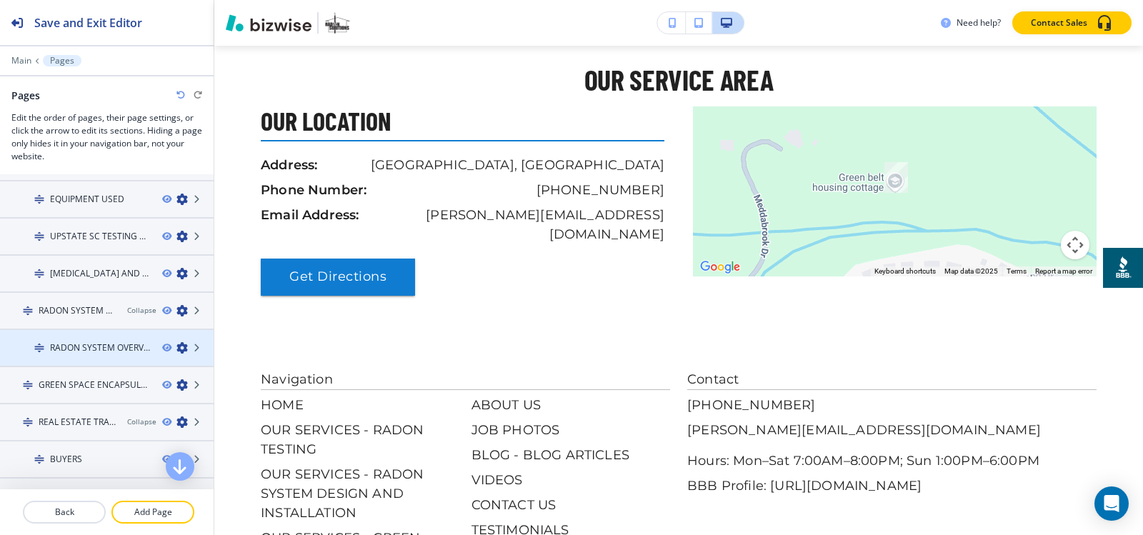
scroll to position [214, 0]
click at [69, 353] on h4 "REAL ESTATE TRANSACTIONS" at bounding box center [77, 350] width 77 height 13
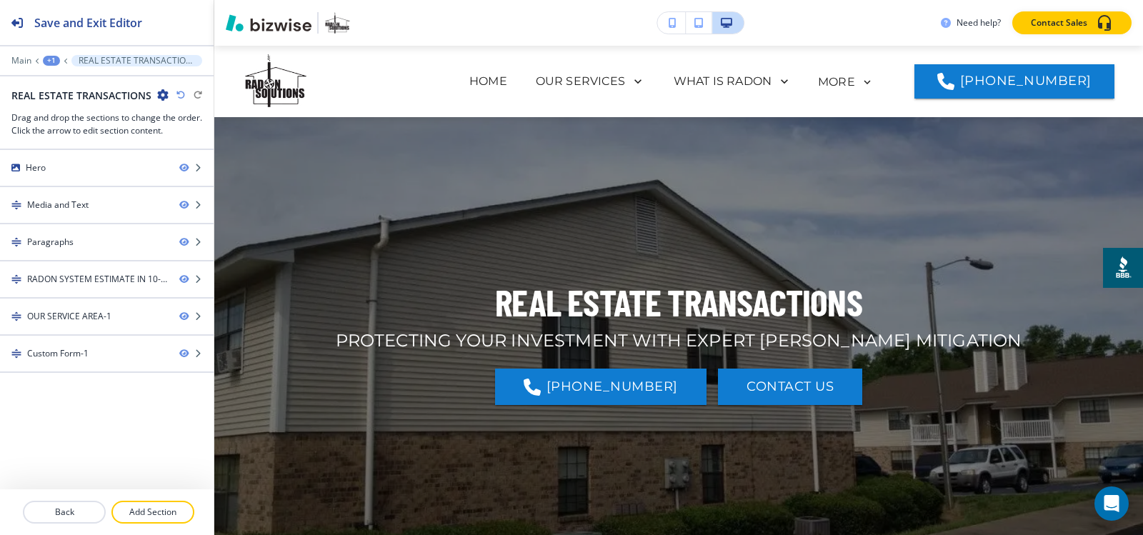
click at [69, 353] on div "Custom Form-1" at bounding box center [57, 353] width 61 height 13
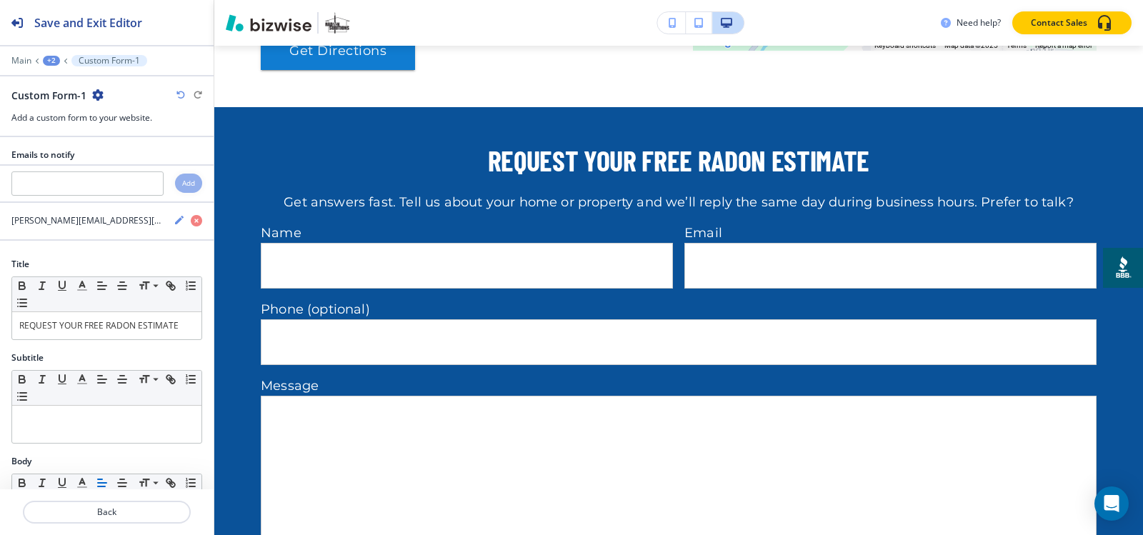
click at [96, 92] on icon "button" at bounding box center [97, 94] width 11 height 11
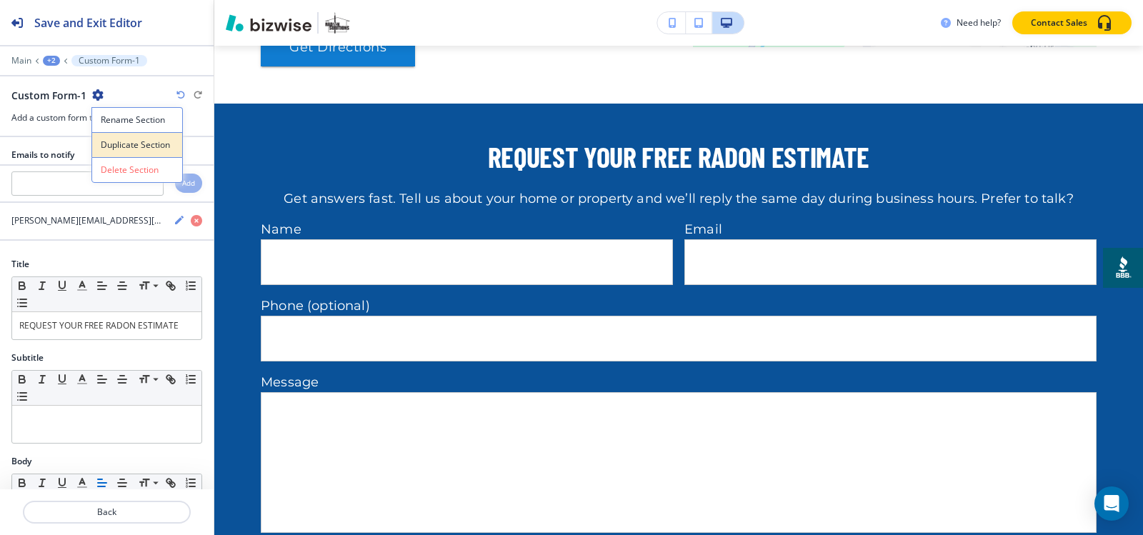
click at [118, 146] on p "Duplicate Section" at bounding box center [137, 145] width 73 height 13
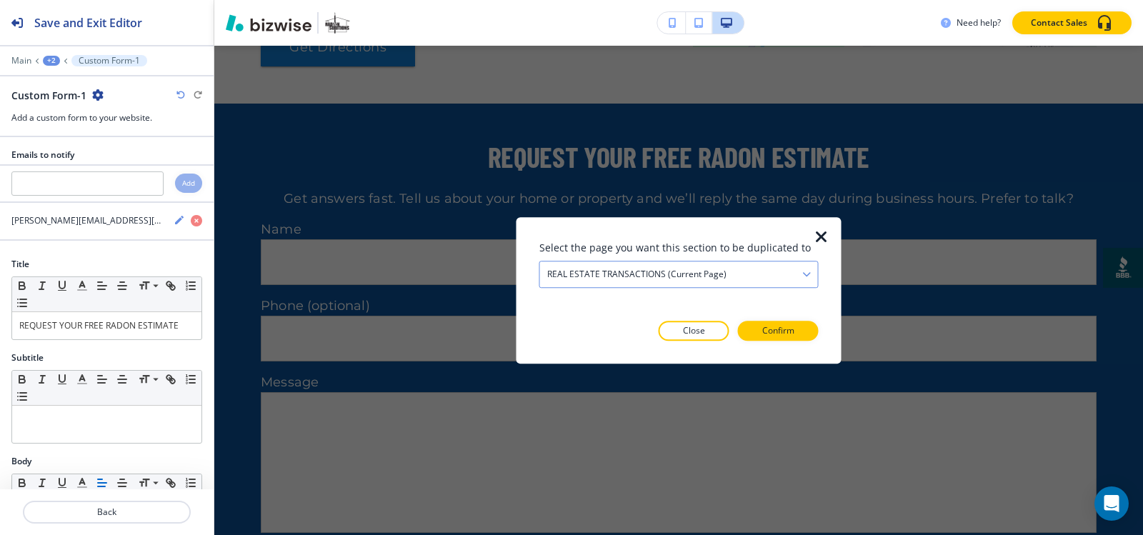
click at [696, 272] on h4 "REAL ESTATE TRANSACTIONS (current page)" at bounding box center [636, 274] width 179 height 13
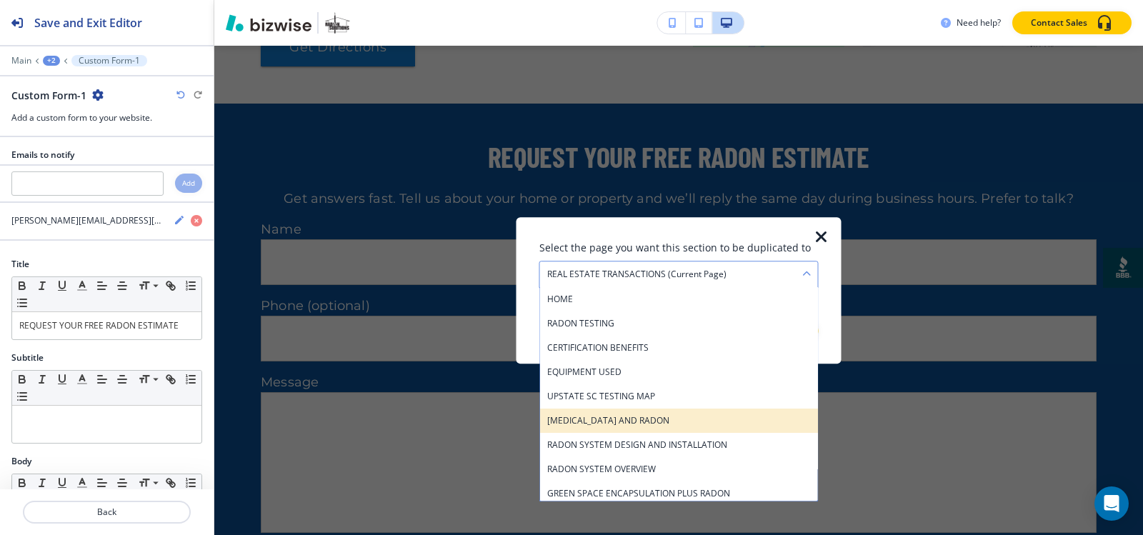
scroll to position [124, 0]
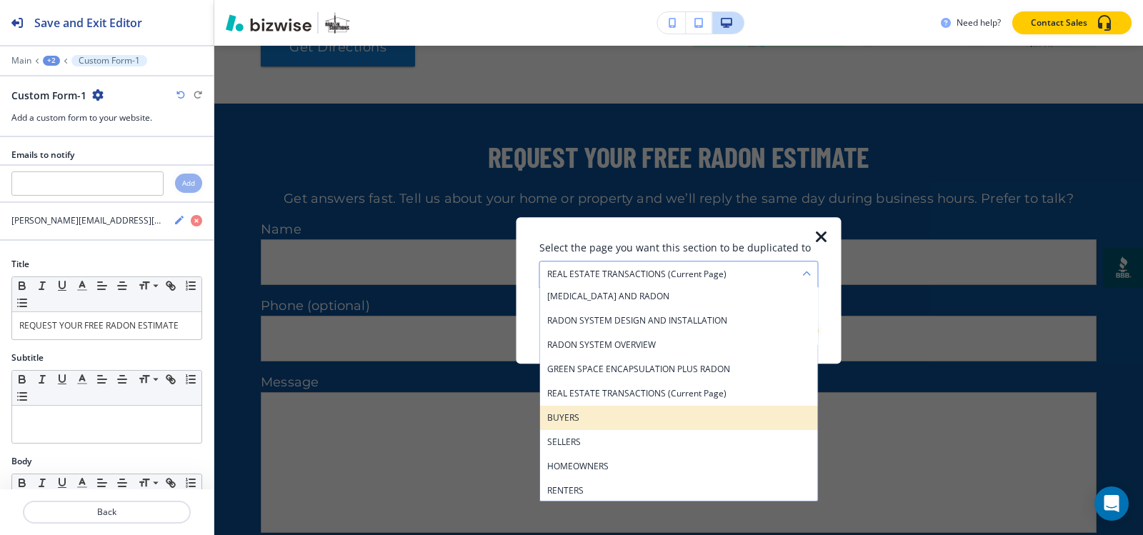
click at [646, 413] on h4 "BUYERS" at bounding box center [679, 417] width 264 height 13
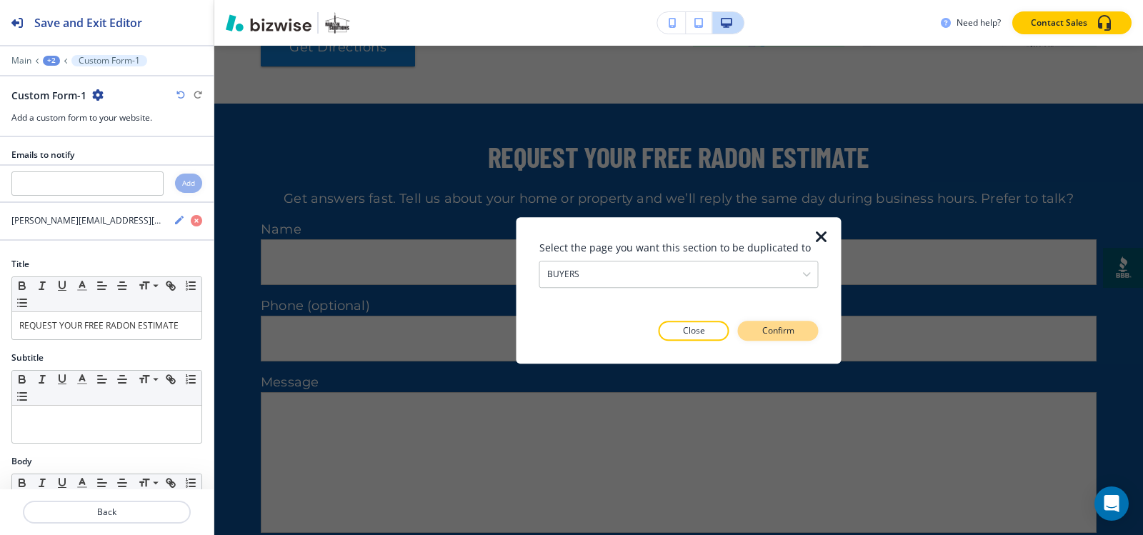
click at [766, 332] on p "Confirm" at bounding box center [778, 330] width 32 height 13
click at [766, 332] on p "Take me there" at bounding box center [765, 330] width 58 height 13
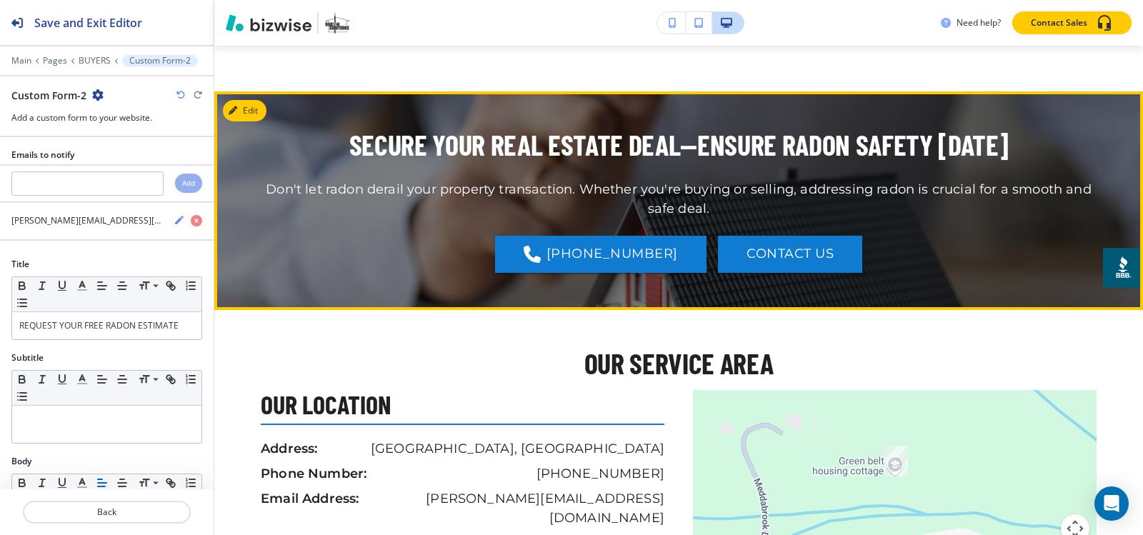
scroll to position [1879, 0]
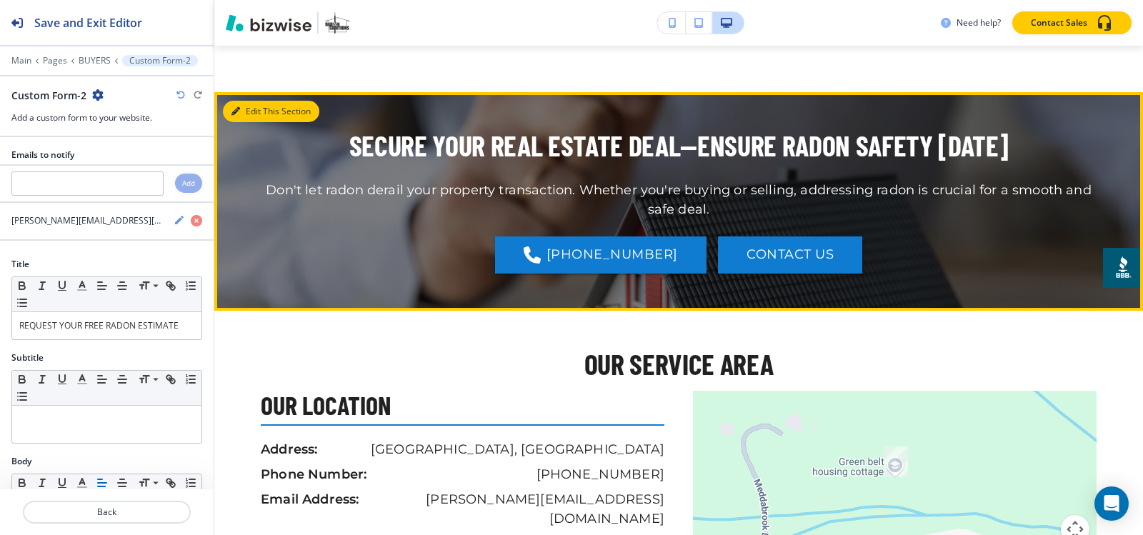
click at [259, 122] on button "Edit This Section" at bounding box center [271, 111] width 96 height 21
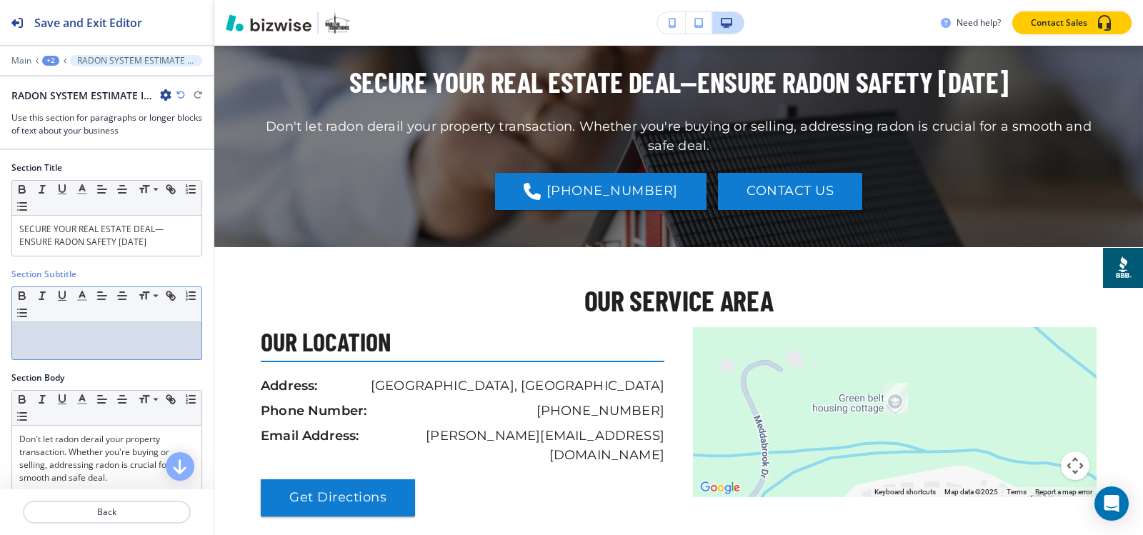
scroll to position [1944, 0]
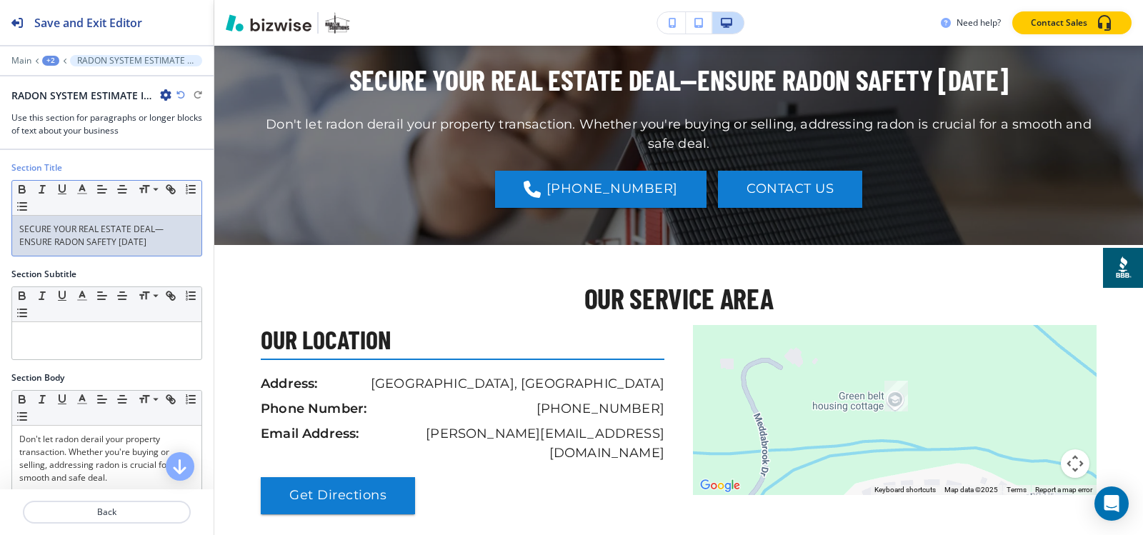
click at [109, 227] on p "SECURE YOUR REAL ESTATE DEAL—ENSURE RADON SAFETY [DATE]" at bounding box center [106, 236] width 175 height 26
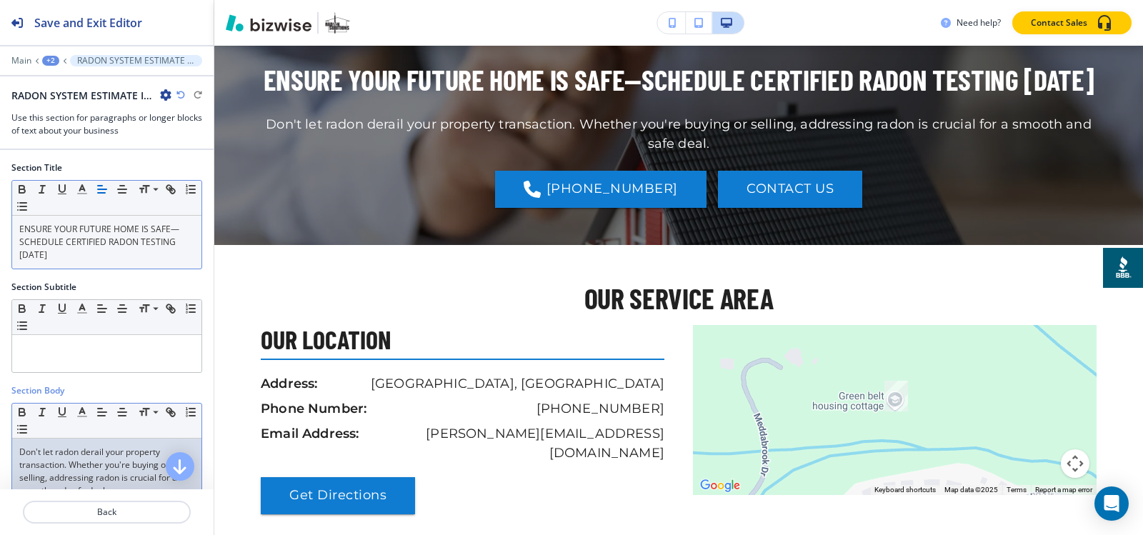
click at [92, 477] on p "Don't let radon derail your property transaction. Whether you're buying or sell…" at bounding box center [106, 471] width 175 height 51
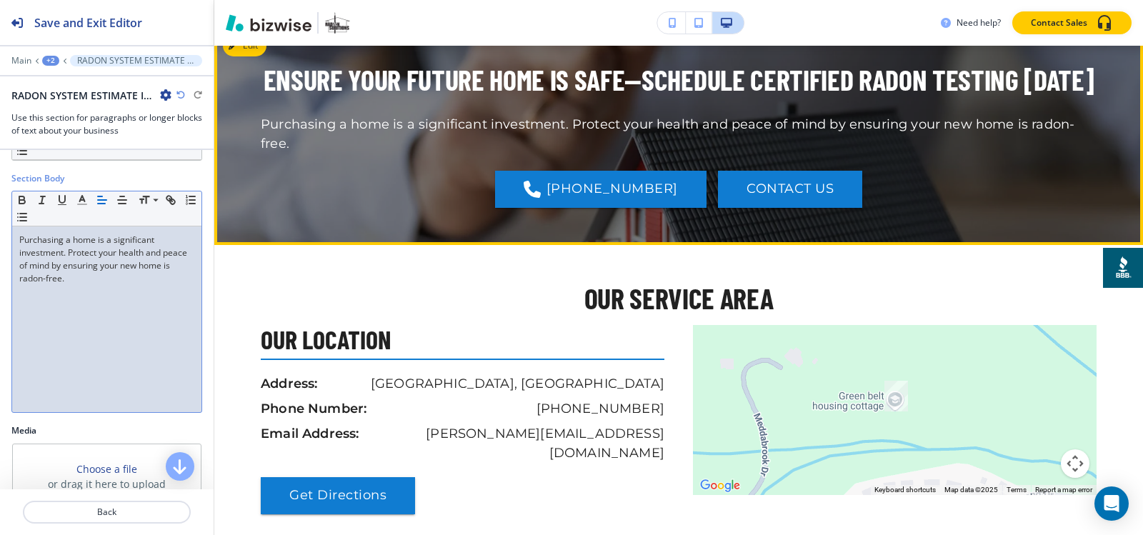
scroll to position [2016, 0]
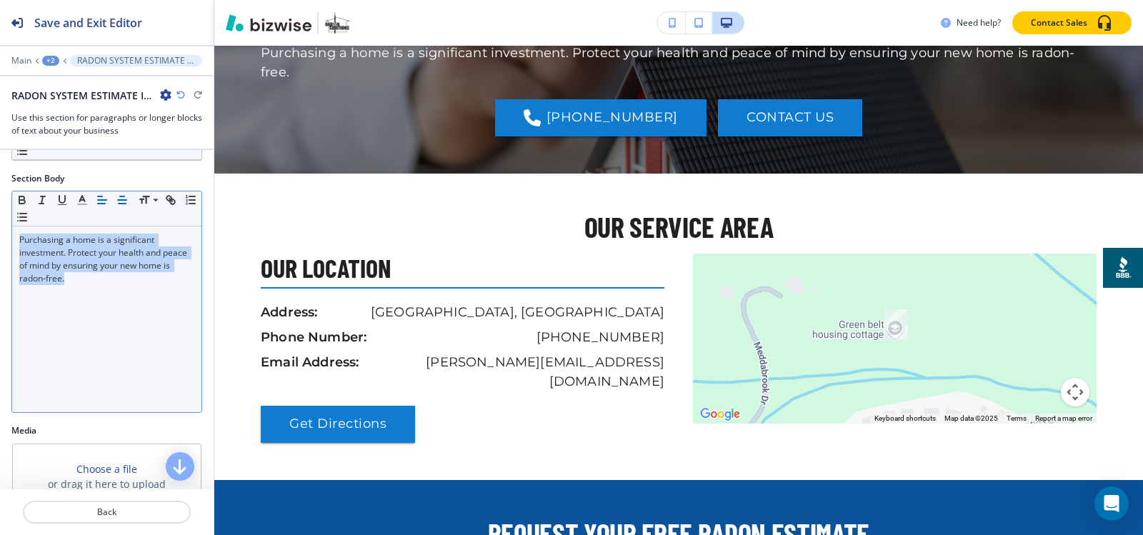
click at [116, 204] on icon "button" at bounding box center [122, 200] width 13 height 13
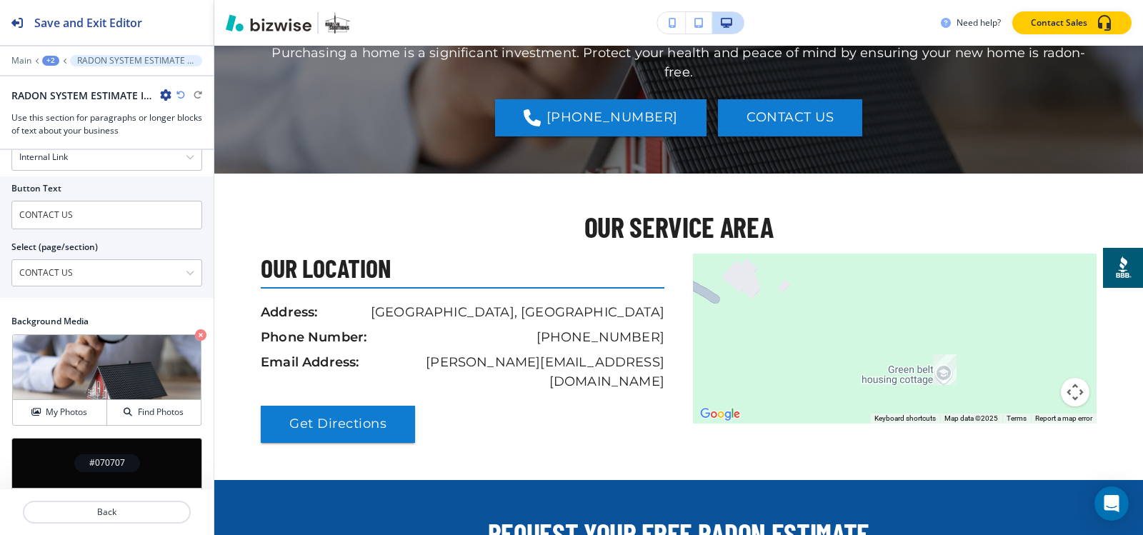
scroll to position [803, 0]
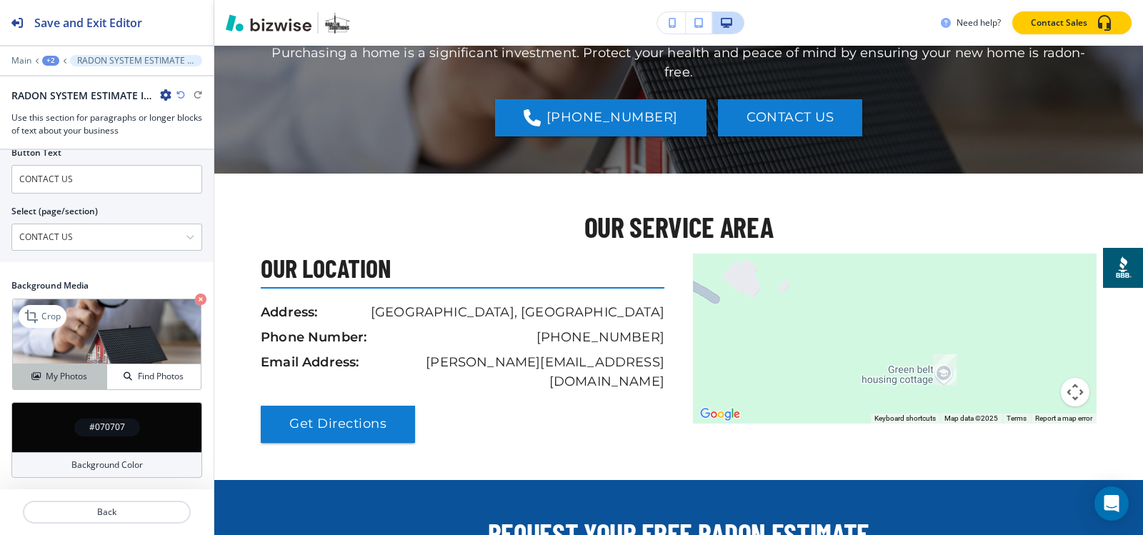
click at [53, 383] on h4 "My Photos" at bounding box center [66, 376] width 41 height 13
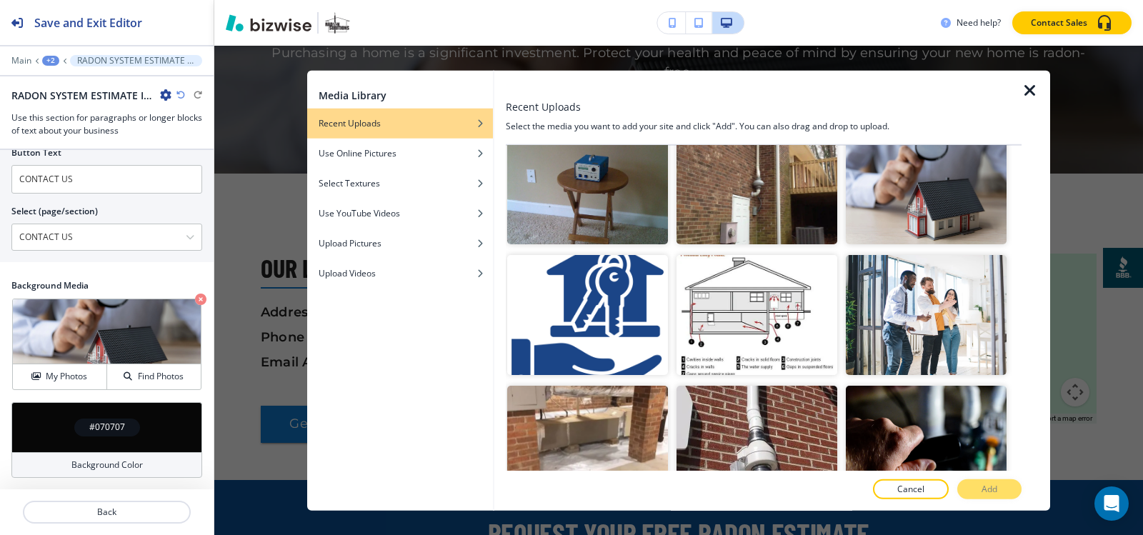
scroll to position [2286, 0]
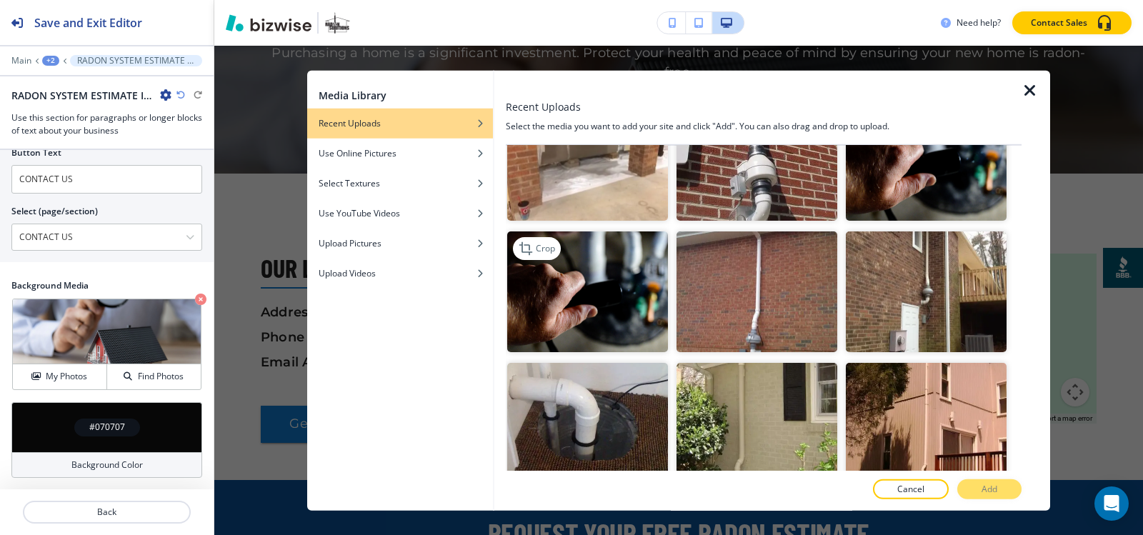
click at [635, 272] on img "button" at bounding box center [587, 291] width 161 height 121
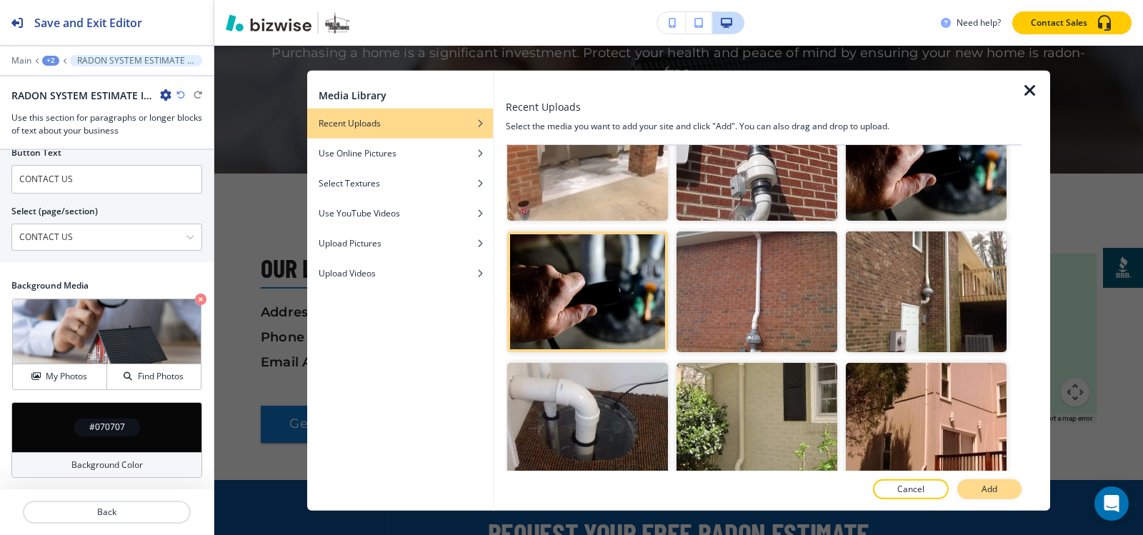
click at [999, 489] on button "Add" at bounding box center [989, 489] width 64 height 20
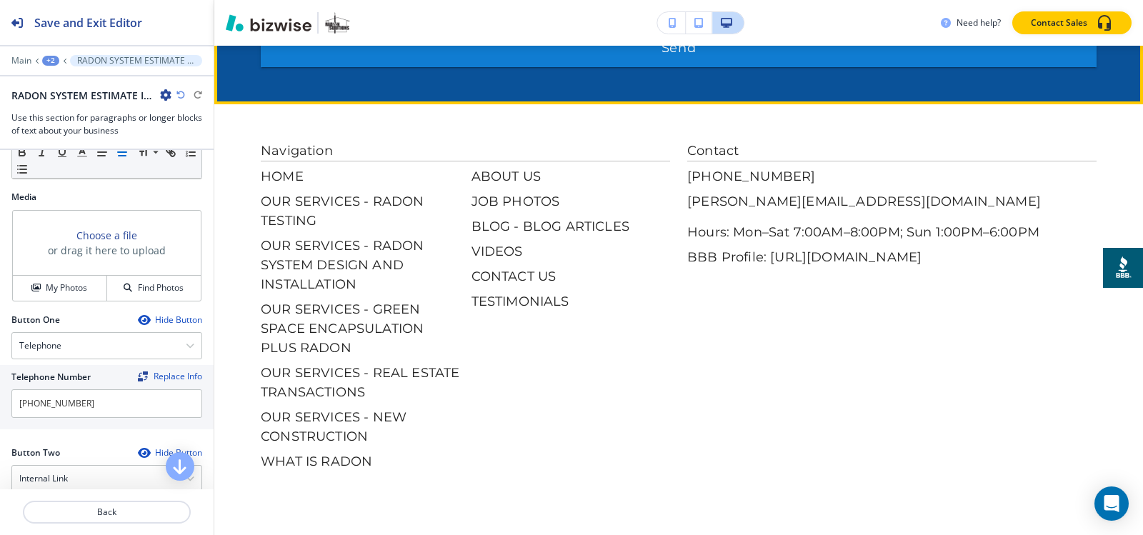
scroll to position [2999, 0]
